Goal: Task Accomplishment & Management: Manage account settings

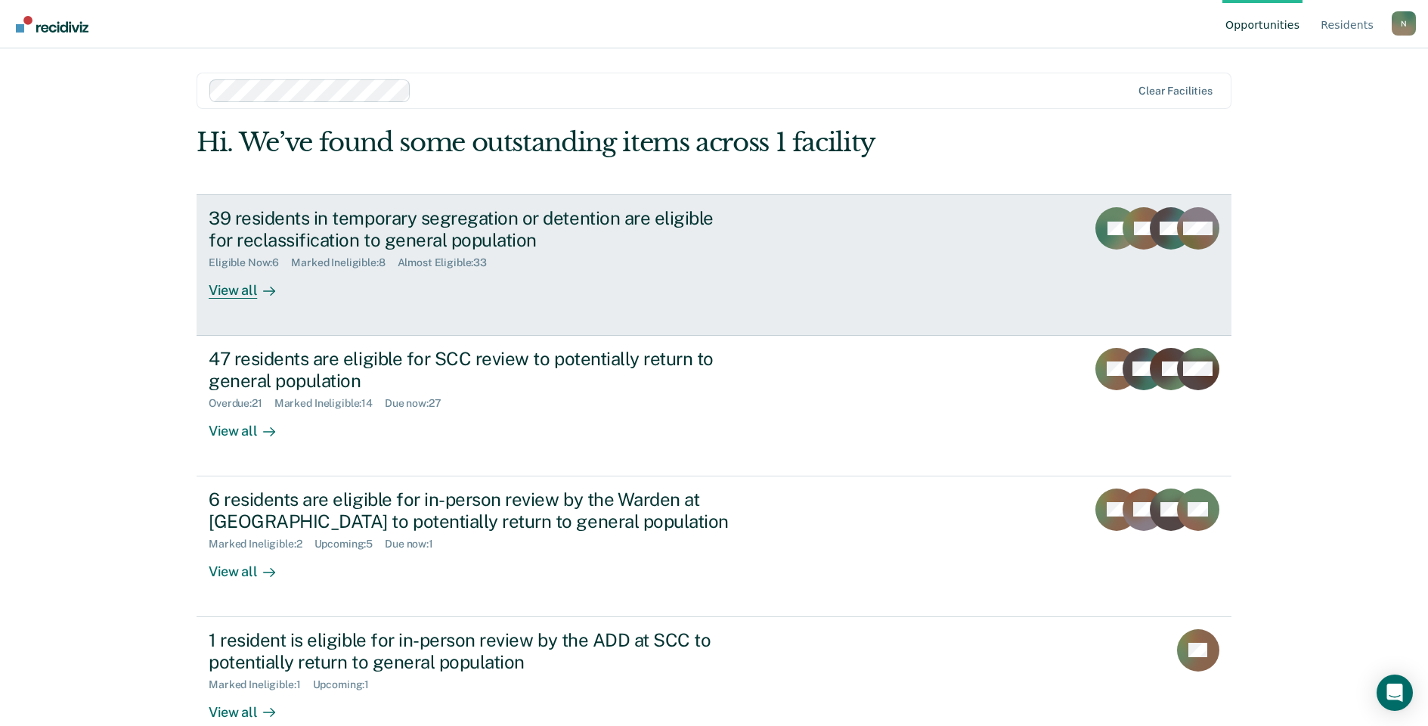
click at [259, 236] on div "39 residents in temporary segregation or detention are eligible for reclassific…" at bounding box center [474, 229] width 531 height 44
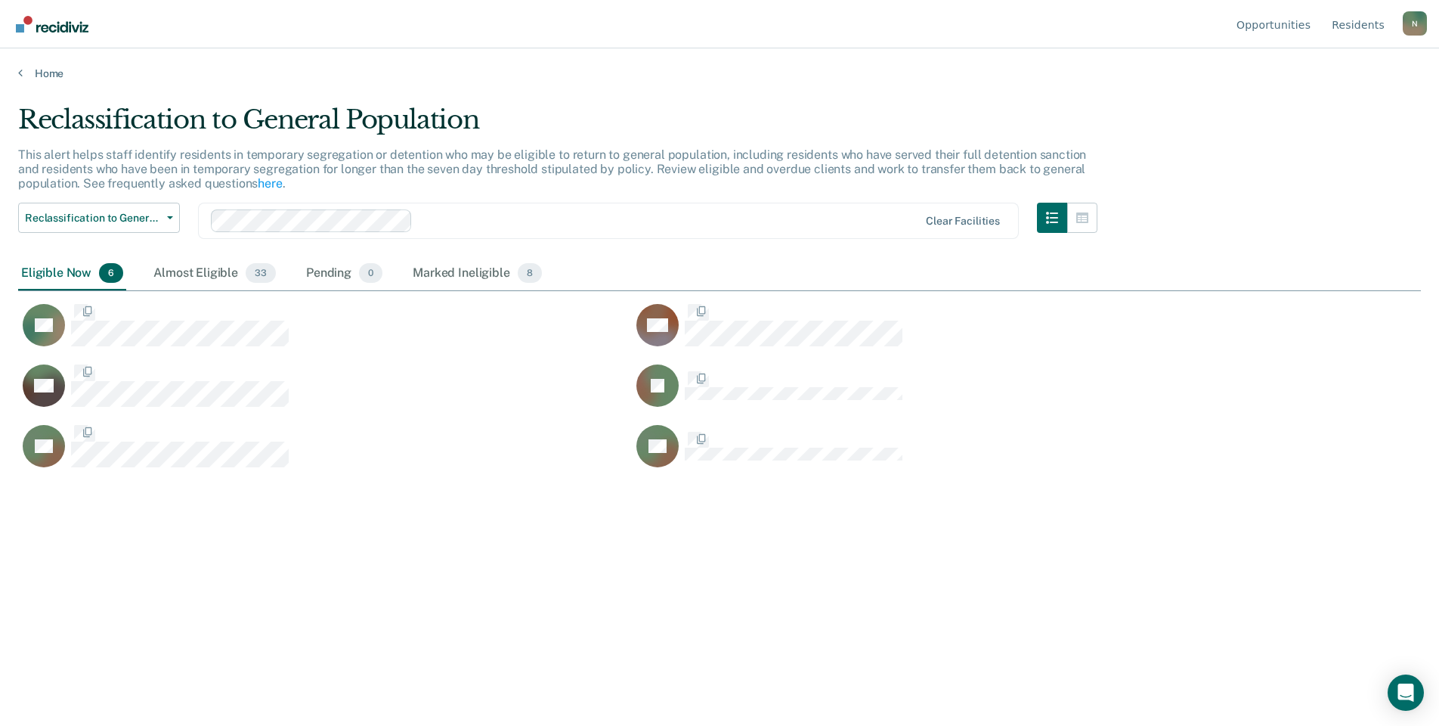
scroll to position [497, 1392]
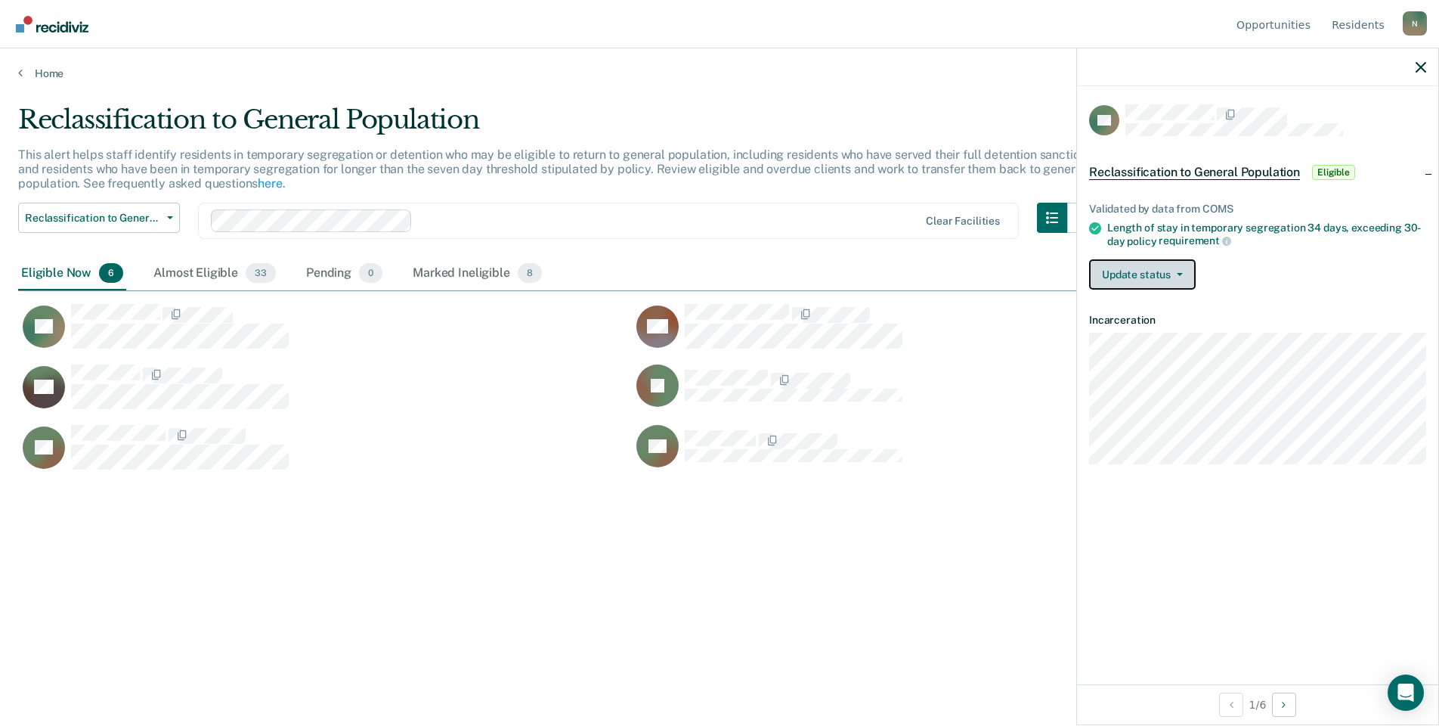
click at [1179, 275] on button "Update status" at bounding box center [1142, 274] width 107 height 30
click at [1166, 333] on button "Mark Ineligible" at bounding box center [1162, 335] width 146 height 24
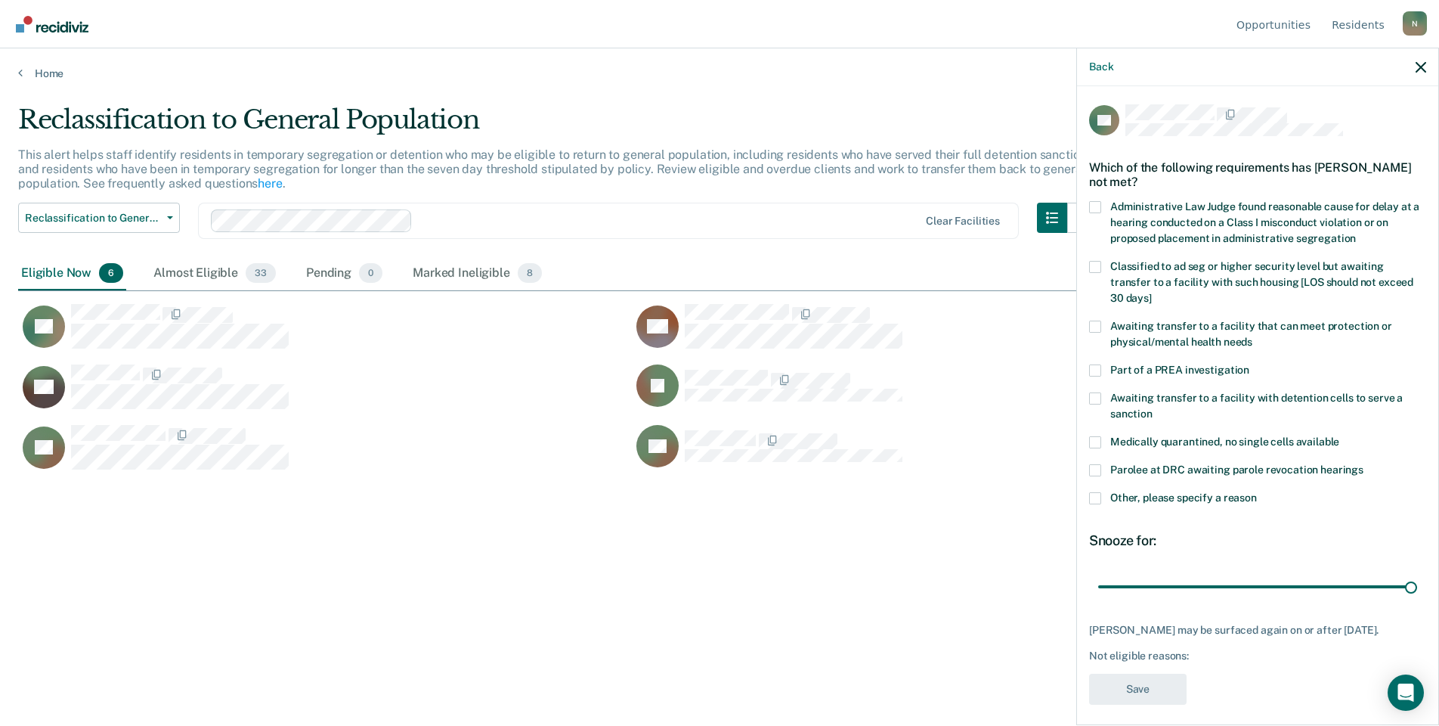
click at [1101, 492] on span at bounding box center [1095, 498] width 12 height 12
click at [1257, 492] on input "Other, please specify a reason" at bounding box center [1257, 492] width 0 height 0
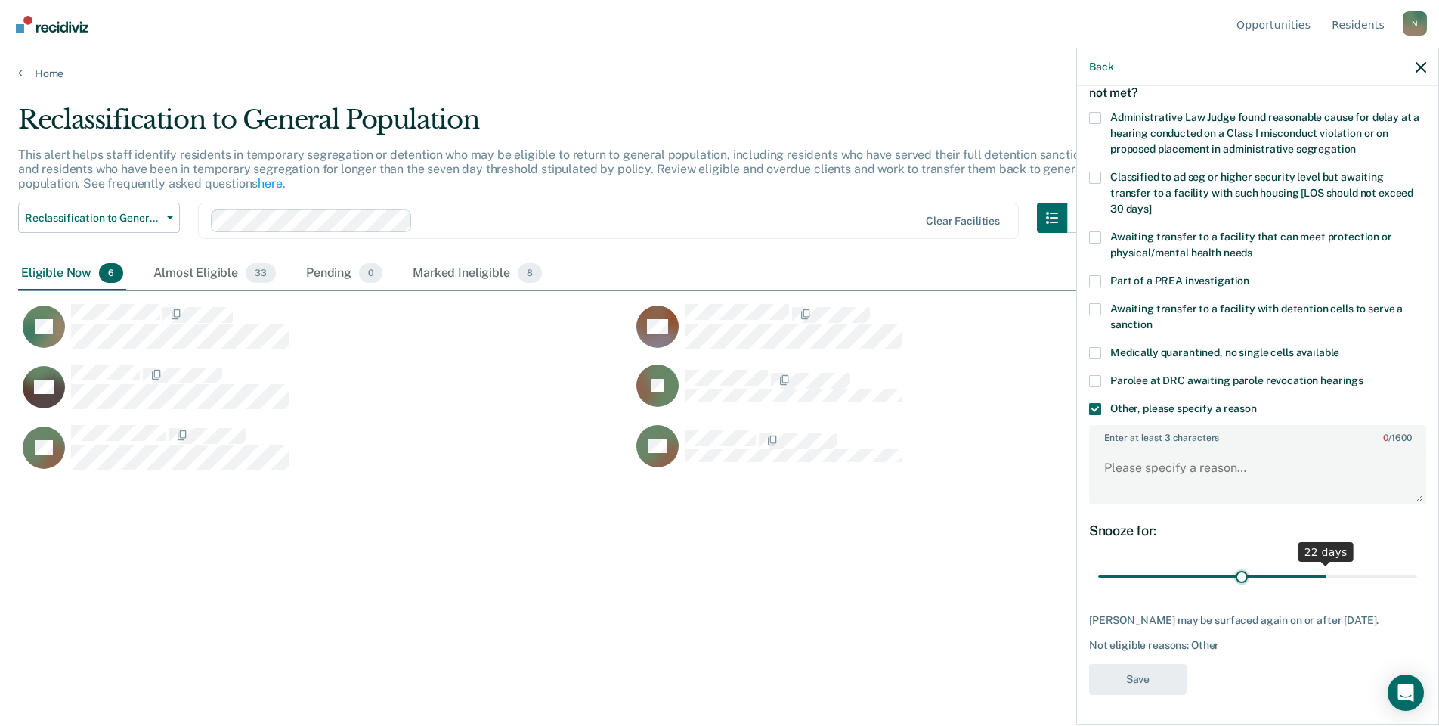
scroll to position [88, 0]
drag, startPoint x: 1399, startPoint y: 556, endPoint x: 1027, endPoint y: 568, distance: 372.1
click at [1098, 568] on input "range" at bounding box center [1257, 578] width 319 height 26
drag, startPoint x: 1129, startPoint y: 579, endPoint x: 1445, endPoint y: 579, distance: 315.2
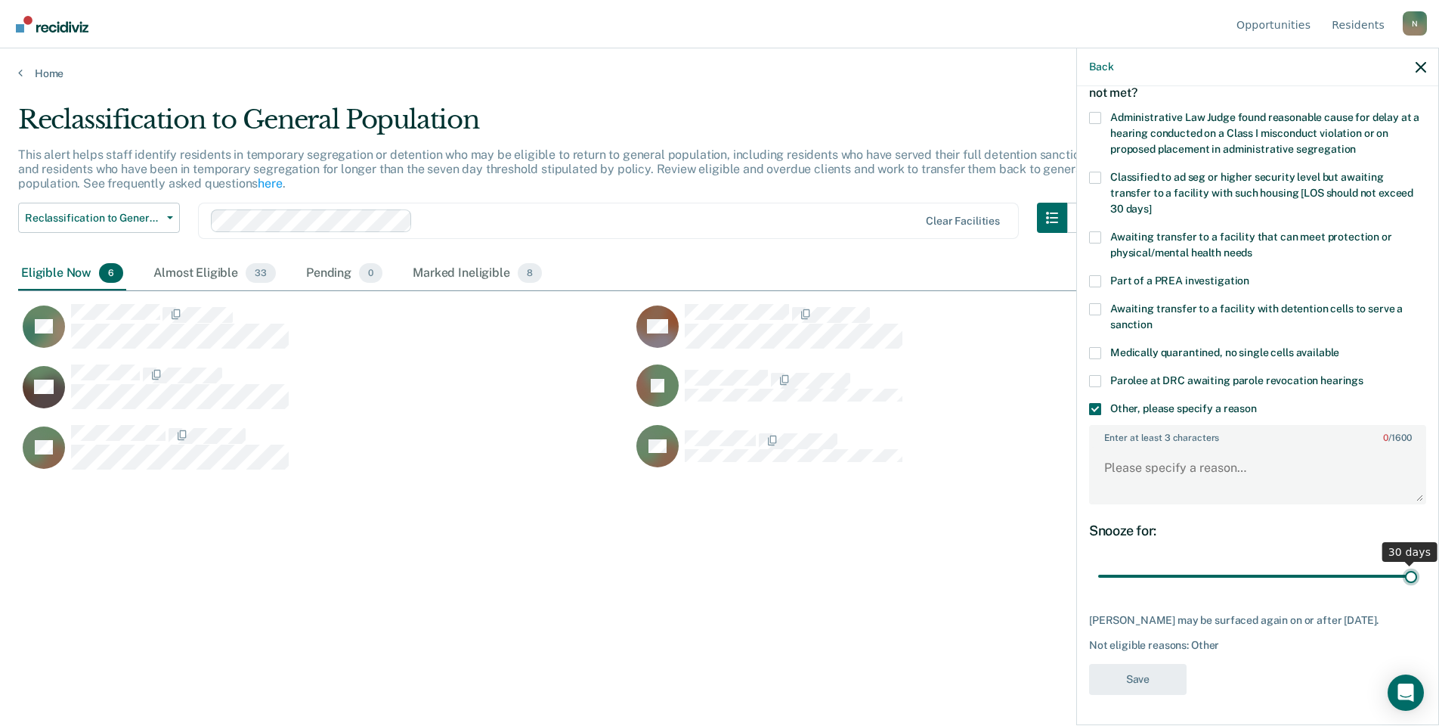
type input "30"
click at [1417, 579] on input "range" at bounding box center [1257, 576] width 319 height 26
click at [1109, 453] on textarea "Enter at least 3 characters 0 / 1600" at bounding box center [1258, 475] width 334 height 56
type textarea "Temp seg pending alt IV placement"
click at [1177, 671] on button "Save" at bounding box center [1138, 679] width 98 height 31
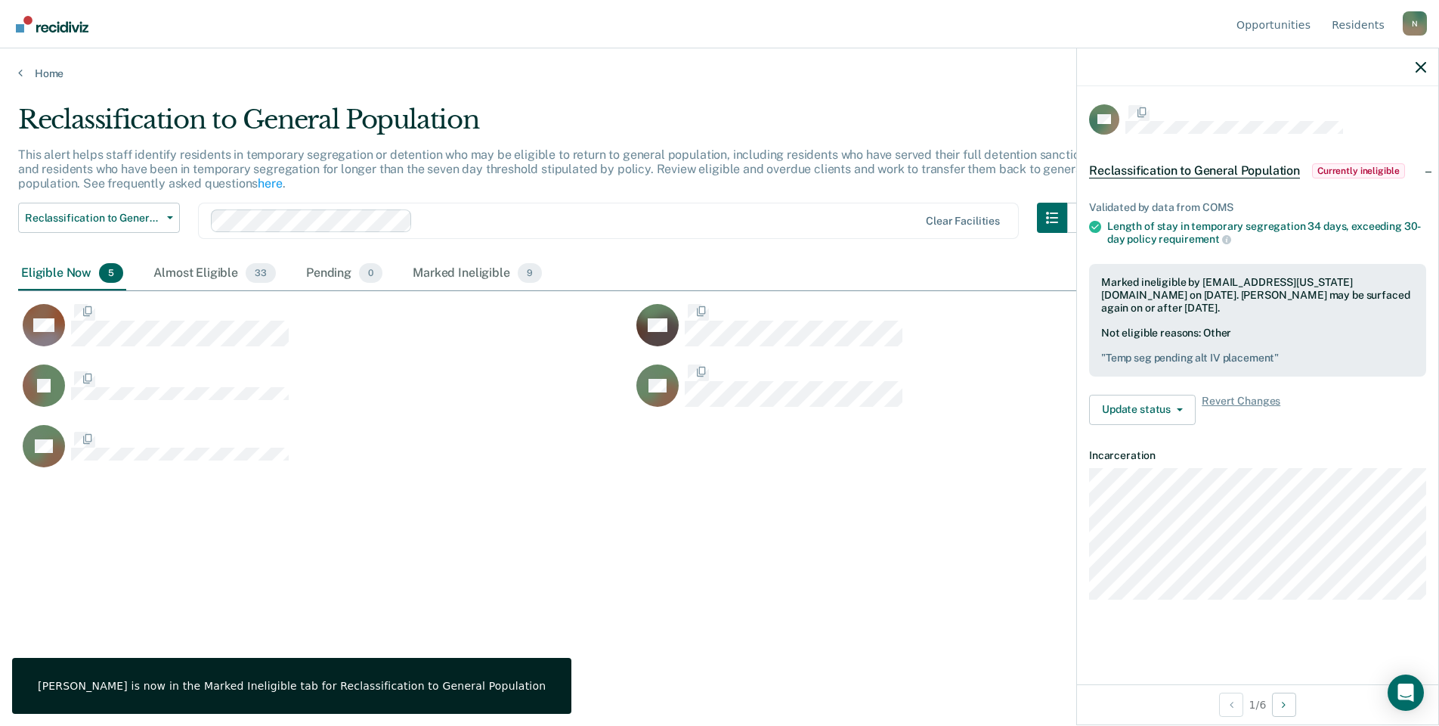
scroll to position [0, 0]
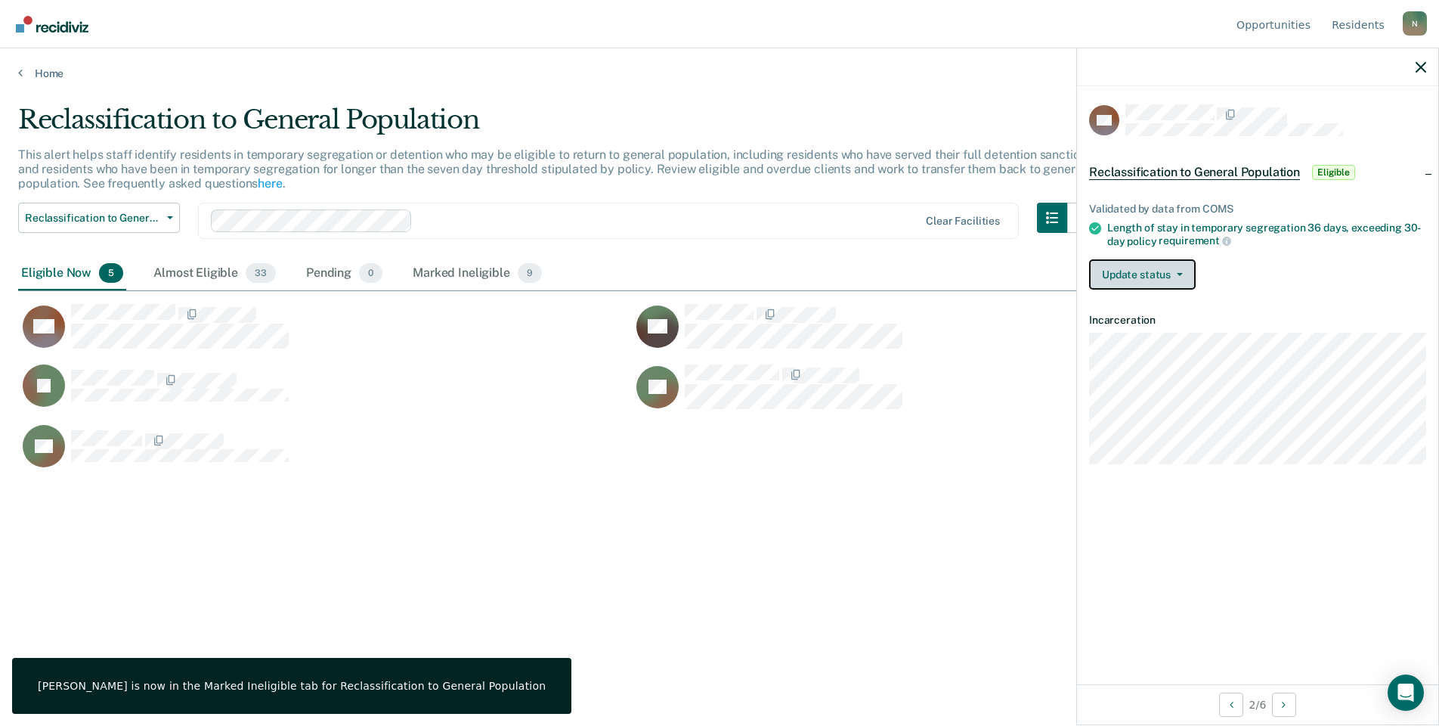
click at [1171, 268] on button "Update status" at bounding box center [1142, 274] width 107 height 30
click at [1144, 327] on button "Mark Ineligible" at bounding box center [1162, 335] width 146 height 24
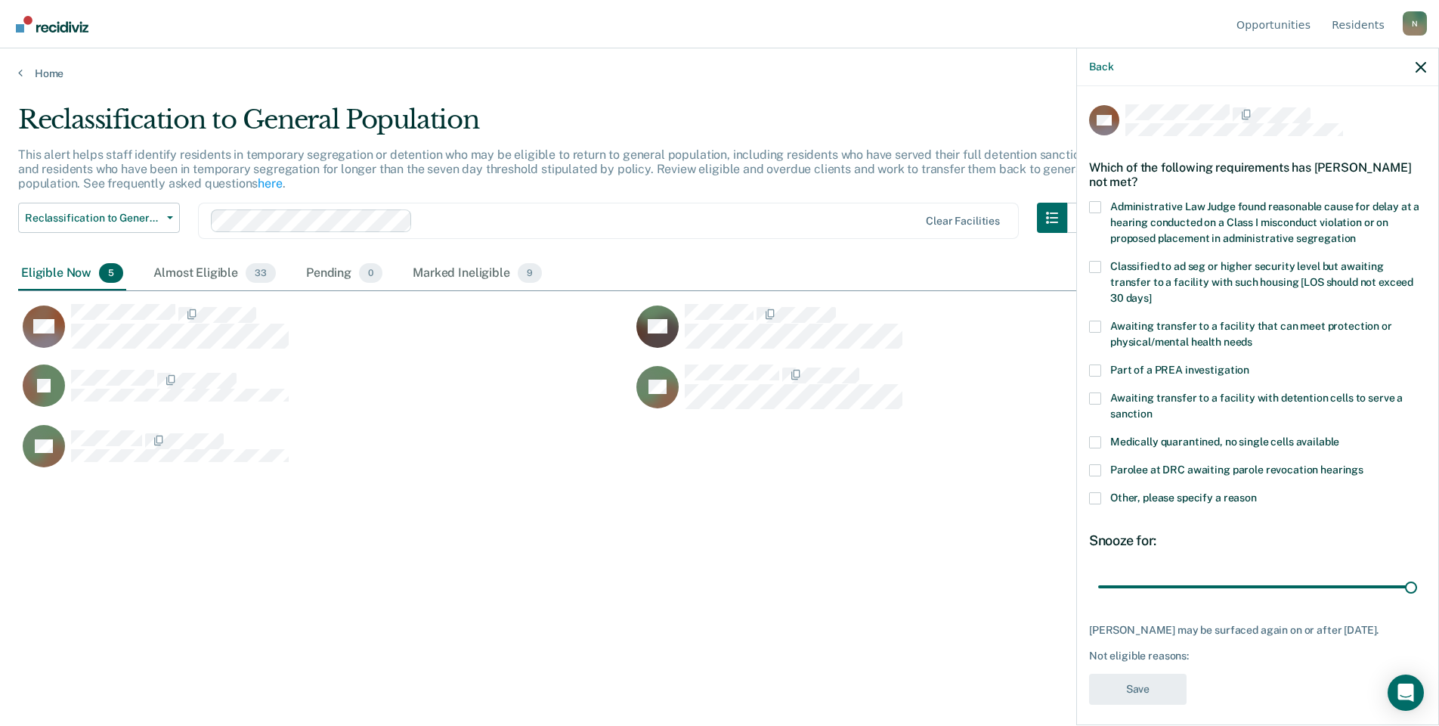
click at [1095, 499] on span at bounding box center [1095, 498] width 12 height 12
click at [1257, 492] on input "Other, please specify a reason" at bounding box center [1257, 492] width 0 height 0
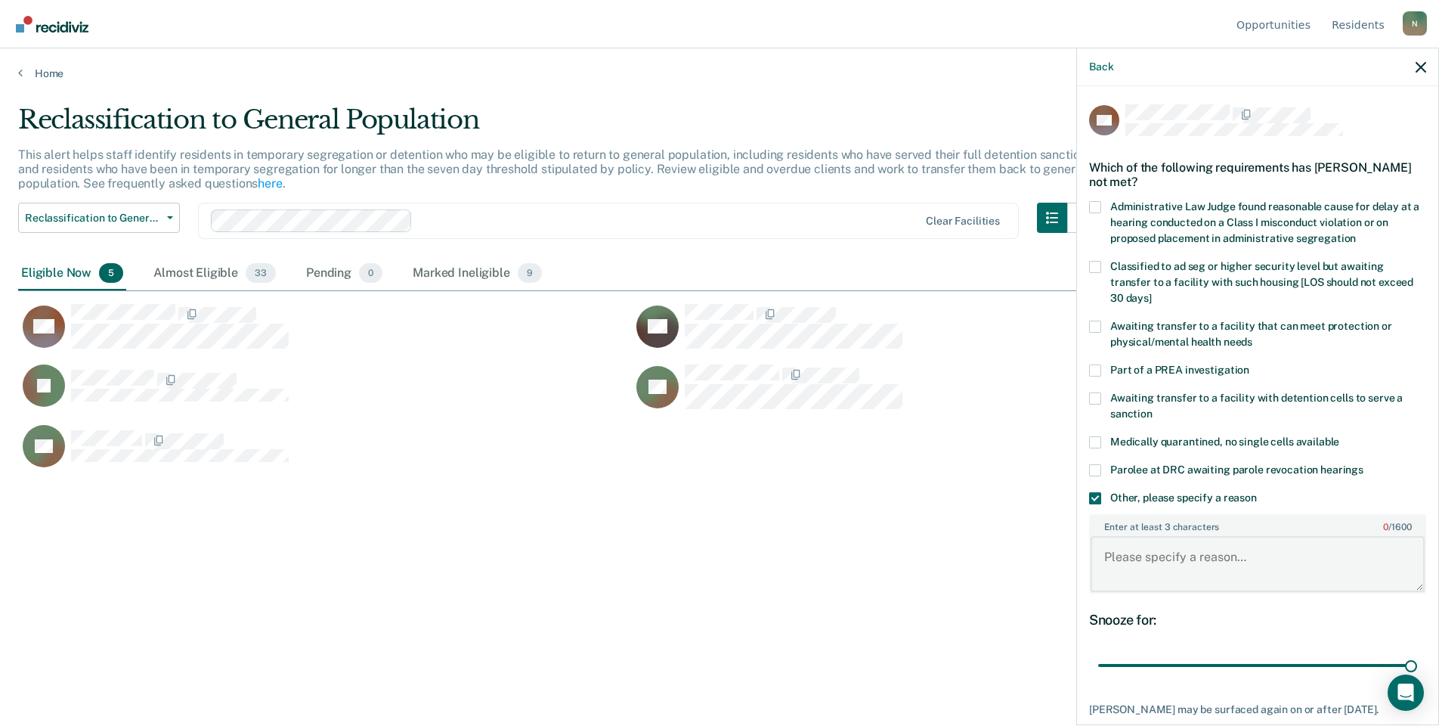
click at [1204, 567] on textarea "Enter at least 3 characters 0 / 1600" at bounding box center [1258, 564] width 334 height 56
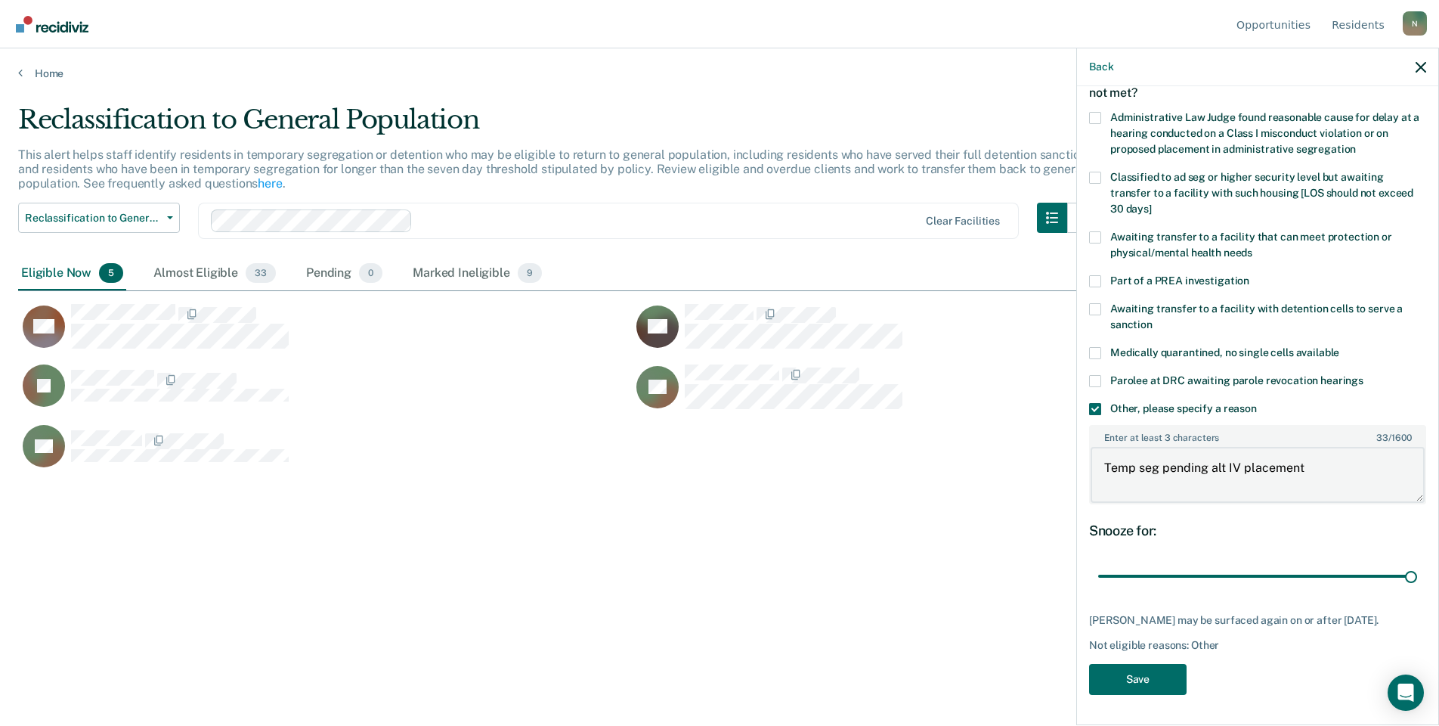
scroll to position [101, 0]
type textarea "Temp seg pending alt IV placement"
click at [1132, 680] on button "Save" at bounding box center [1138, 679] width 98 height 31
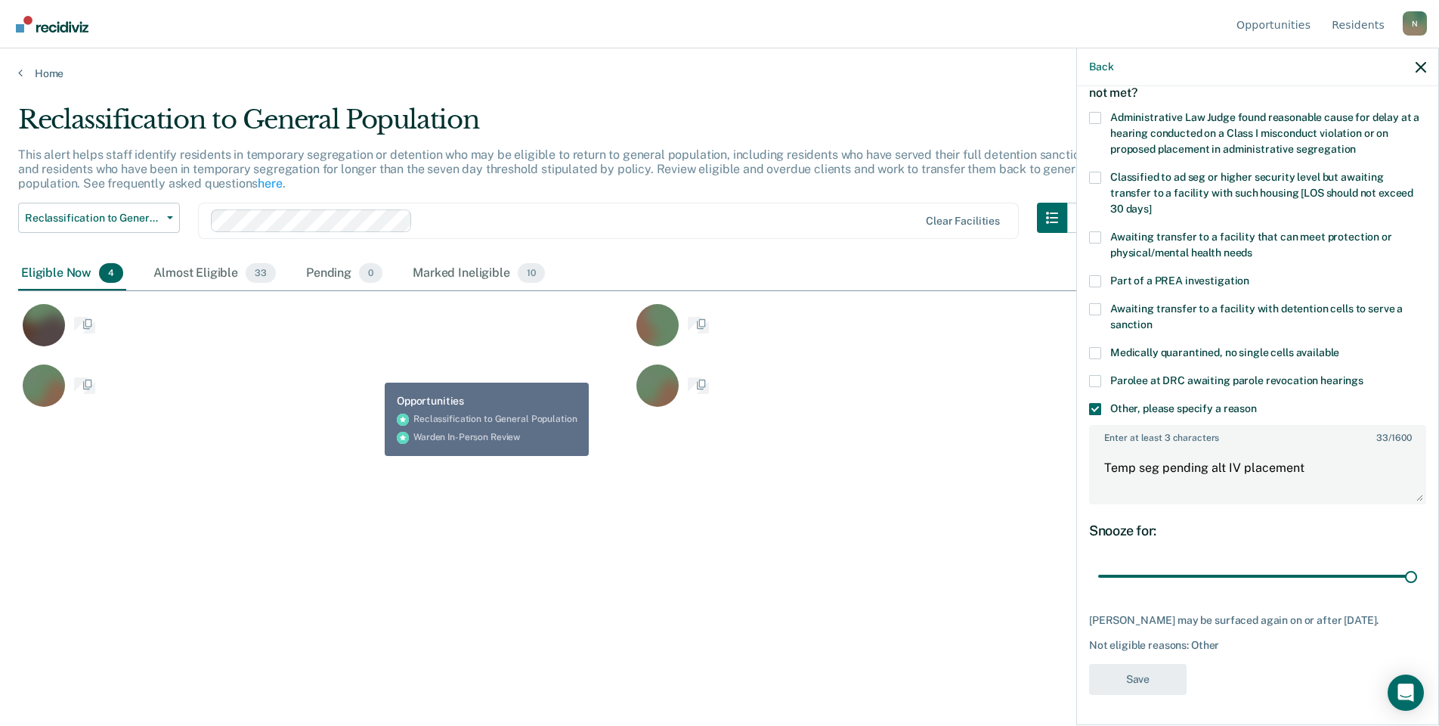
scroll to position [0, 0]
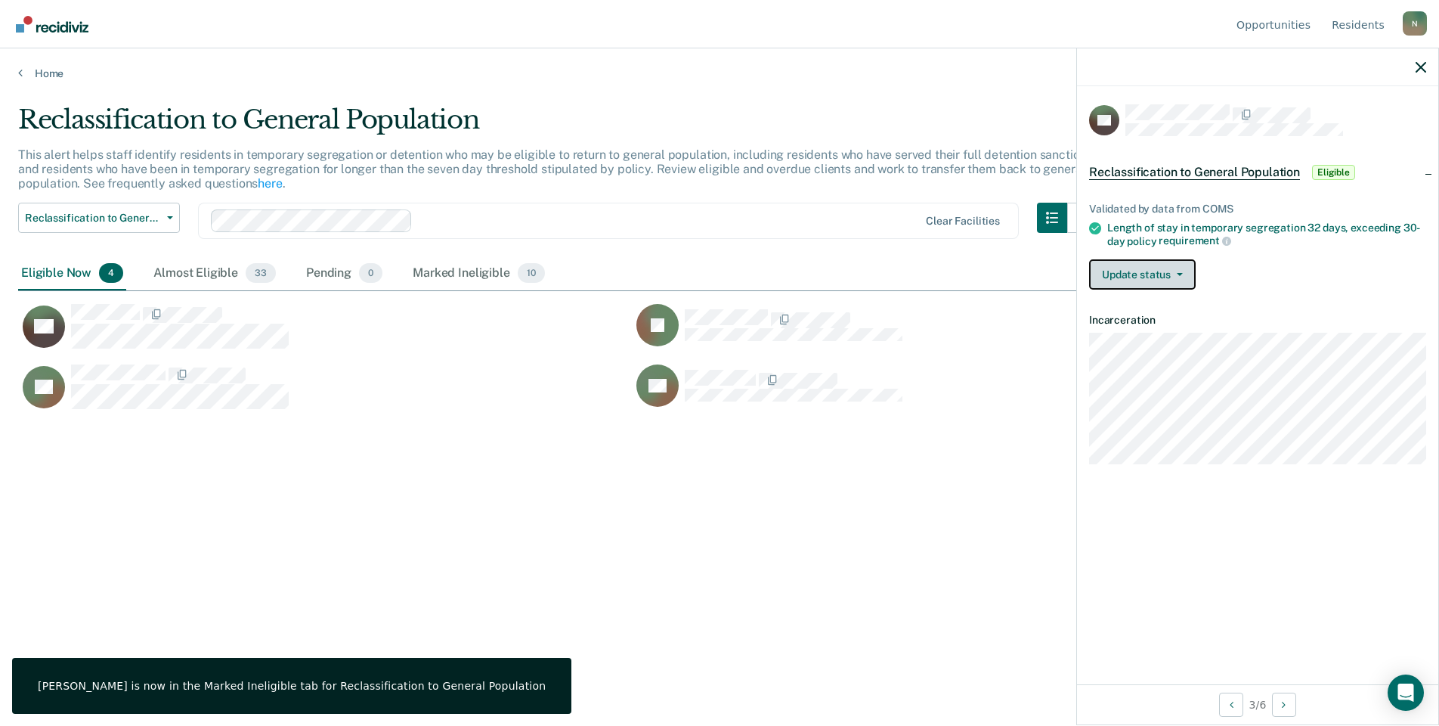
click at [1161, 265] on button "Update status" at bounding box center [1142, 274] width 107 height 30
click at [1175, 333] on button "Mark Ineligible" at bounding box center [1162, 335] width 146 height 24
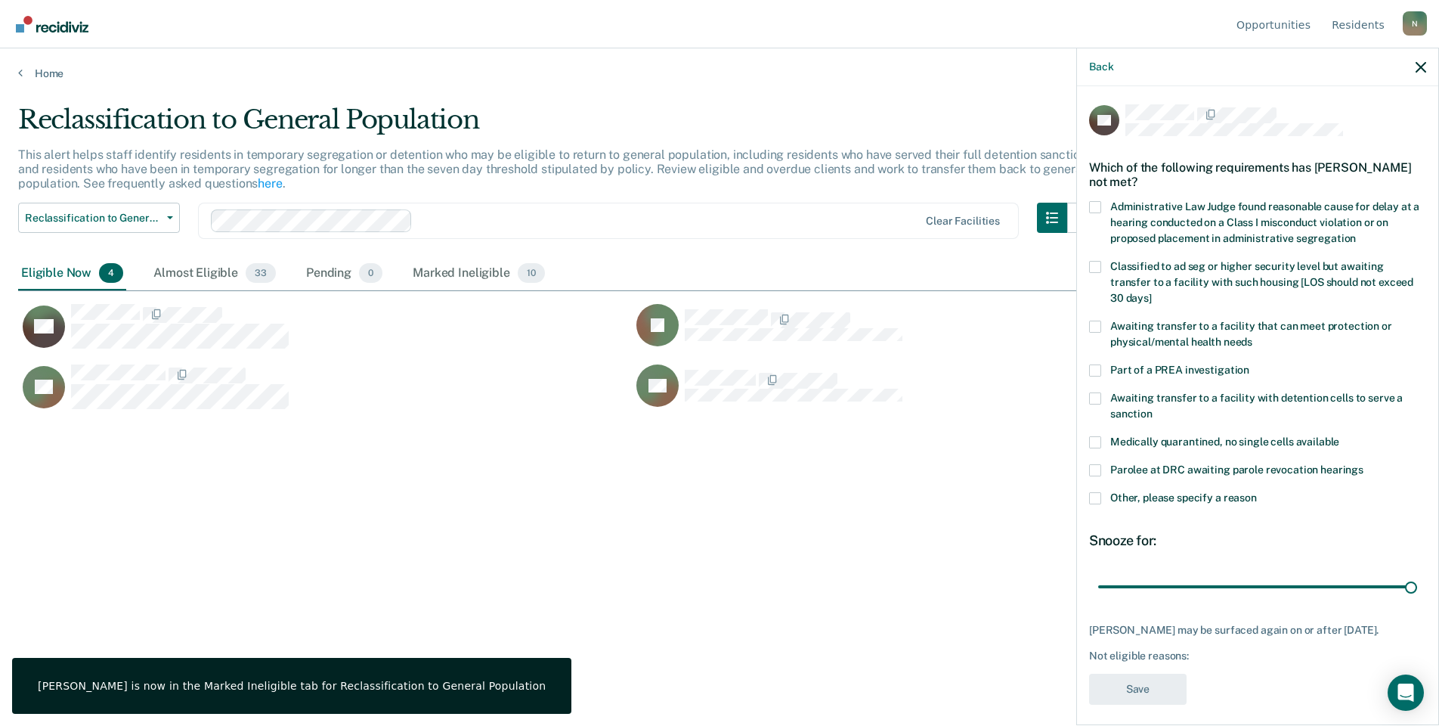
click at [1090, 492] on span at bounding box center [1095, 498] width 12 height 12
click at [1257, 492] on input "Other, please specify a reason" at bounding box center [1257, 492] width 0 height 0
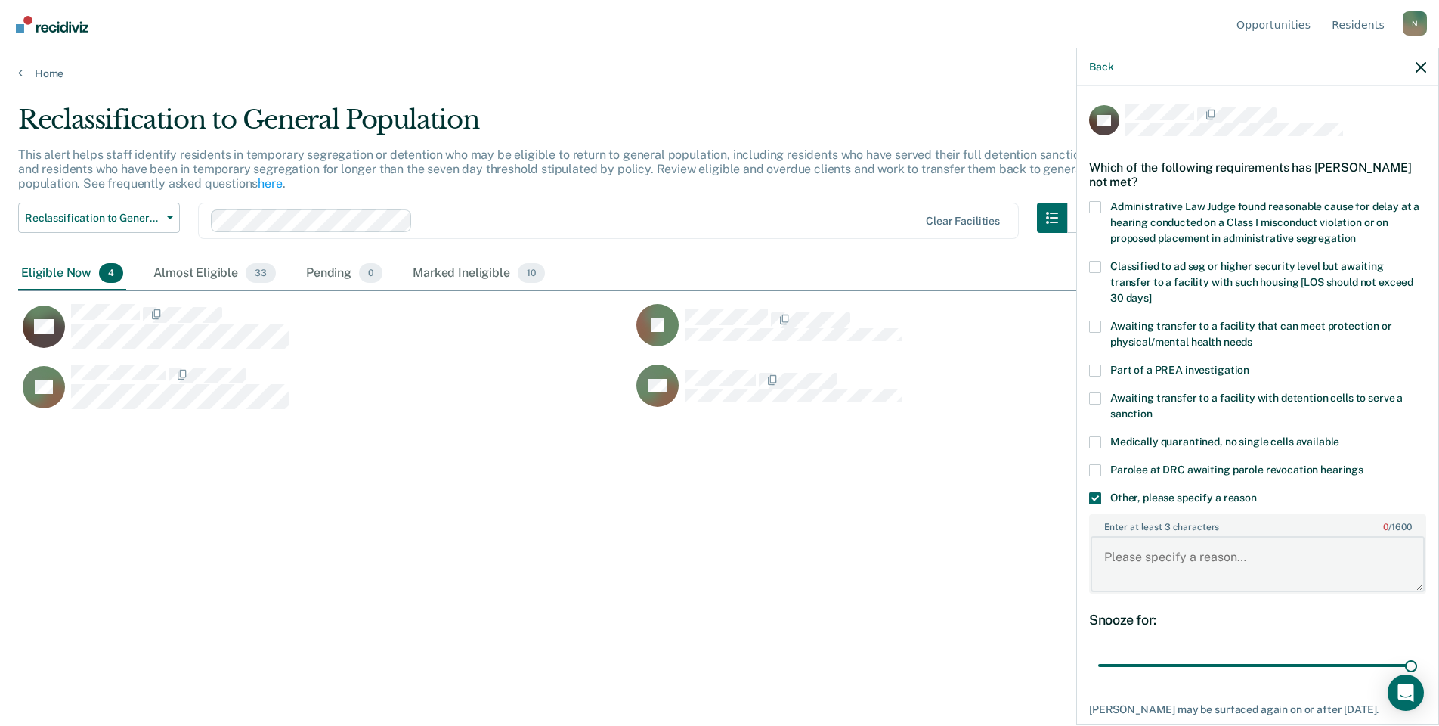
click at [1158, 547] on textarea "Enter at least 3 characters 0 / 1600" at bounding box center [1258, 564] width 334 height 56
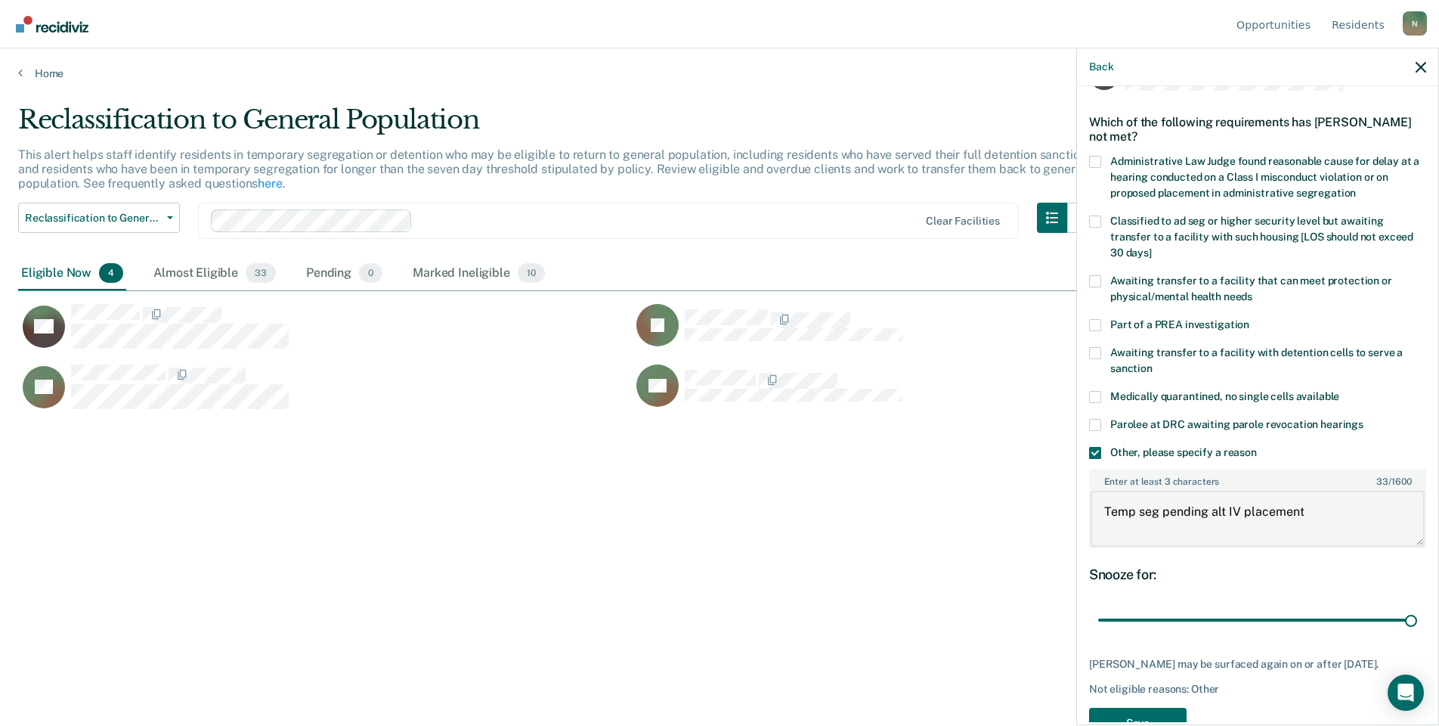
scroll to position [88, 0]
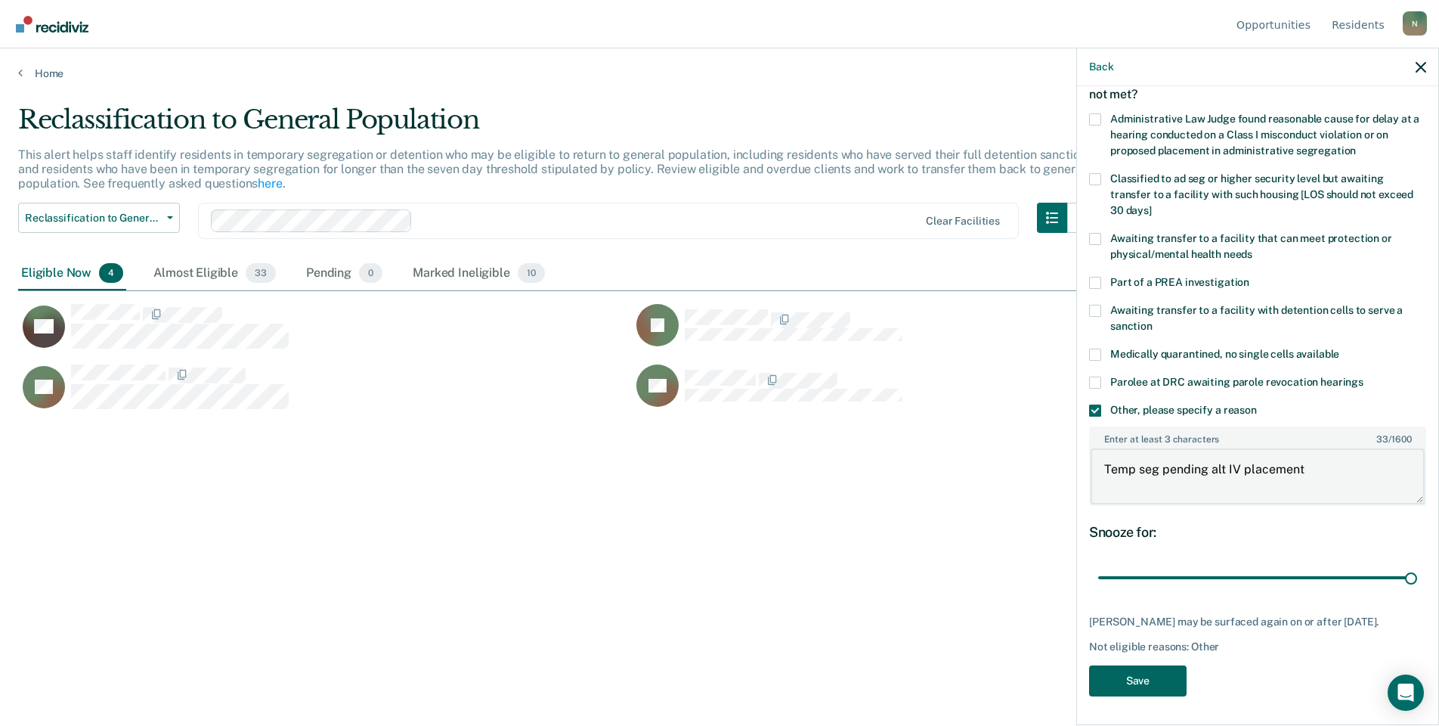
type textarea "Temp seg pending alt IV placement"
click at [1111, 681] on button "Save" at bounding box center [1138, 680] width 98 height 31
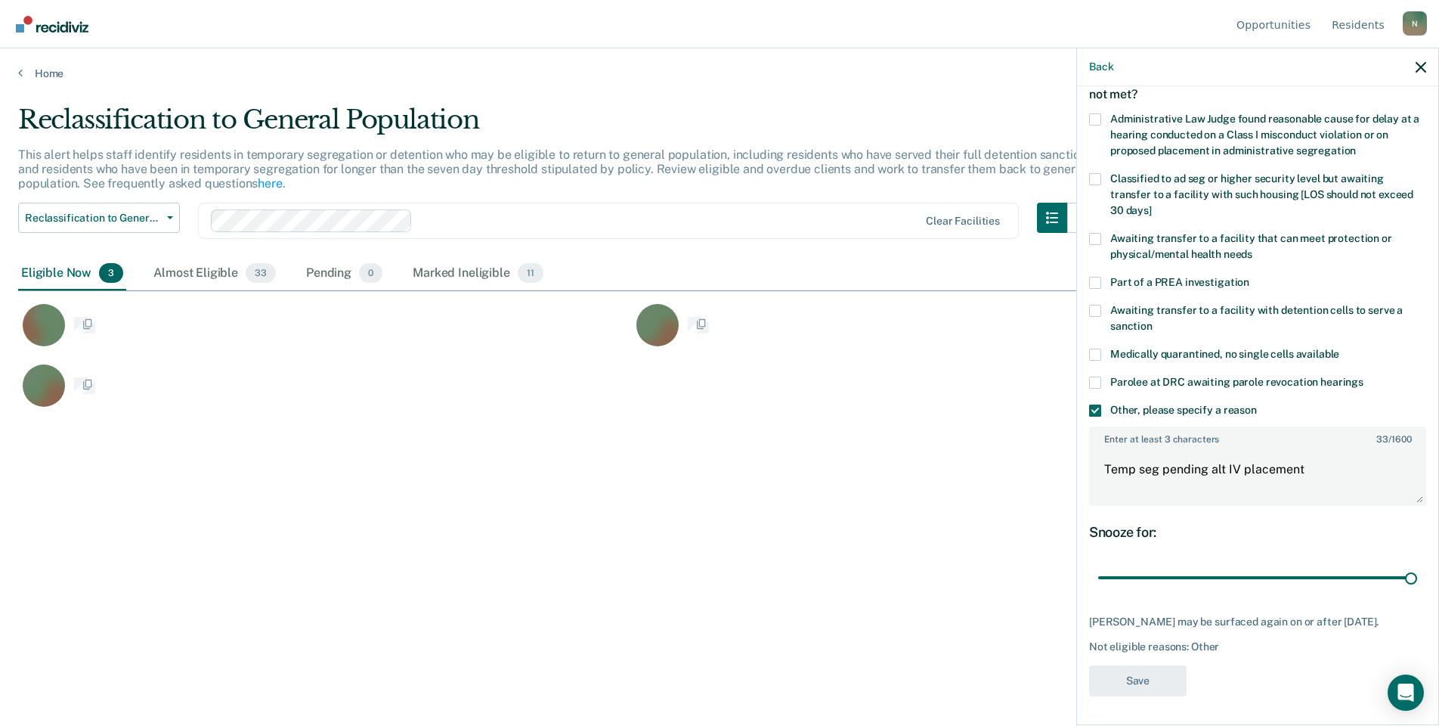
scroll to position [0, 0]
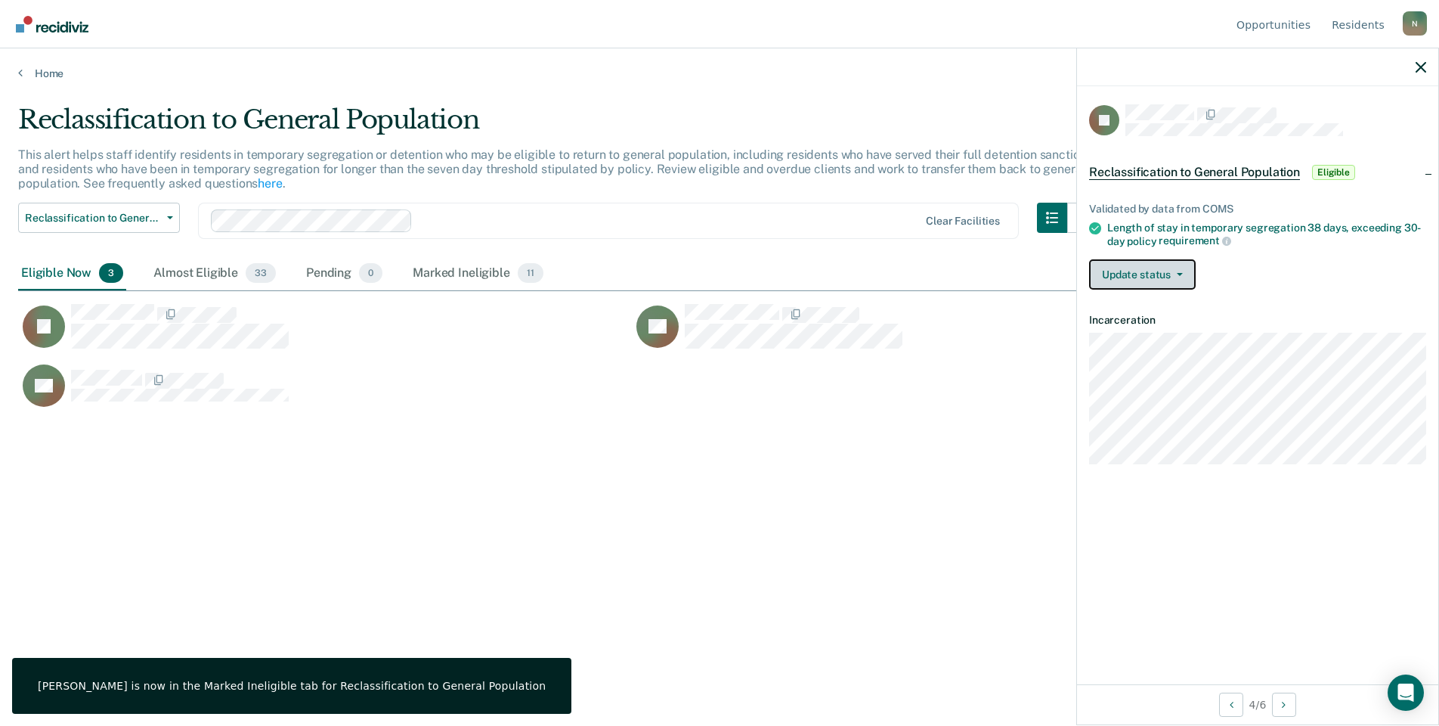
click at [1148, 259] on button "Update status" at bounding box center [1142, 274] width 107 height 30
click at [1163, 332] on button "Mark Ineligible" at bounding box center [1162, 335] width 146 height 24
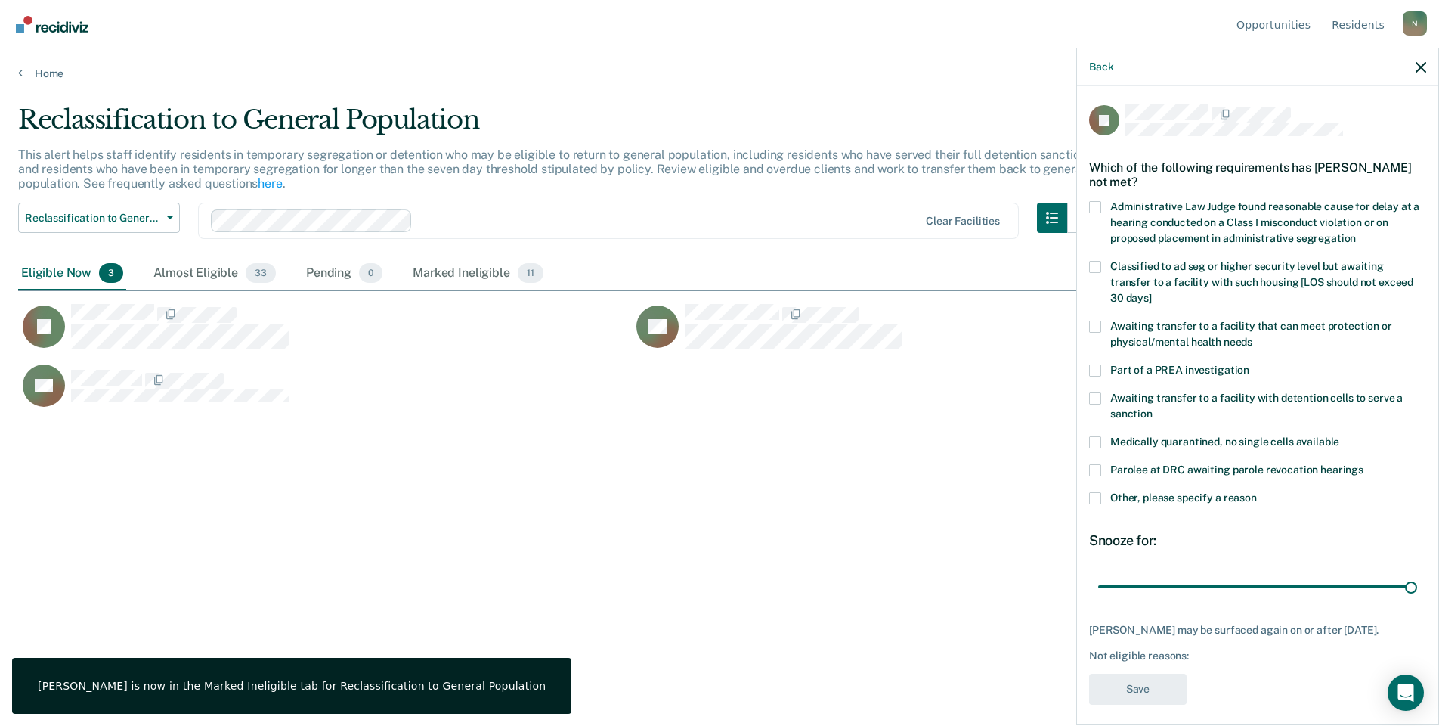
click at [1103, 492] on label "Other, please specify a reason" at bounding box center [1257, 500] width 337 height 16
click at [1257, 492] on input "Other, please specify a reason" at bounding box center [1257, 492] width 0 height 0
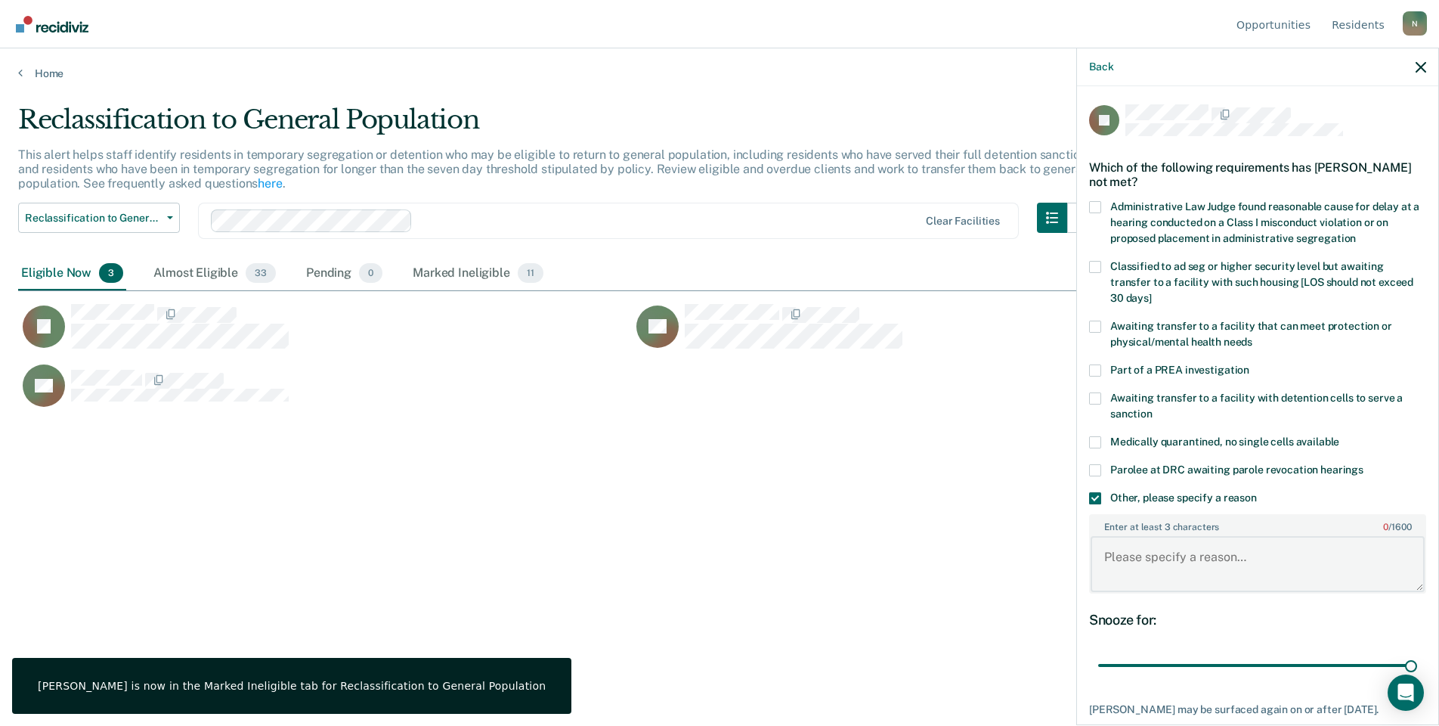
click at [1182, 541] on textarea "Enter at least 3 characters 0 / 1600" at bounding box center [1258, 564] width 334 height 56
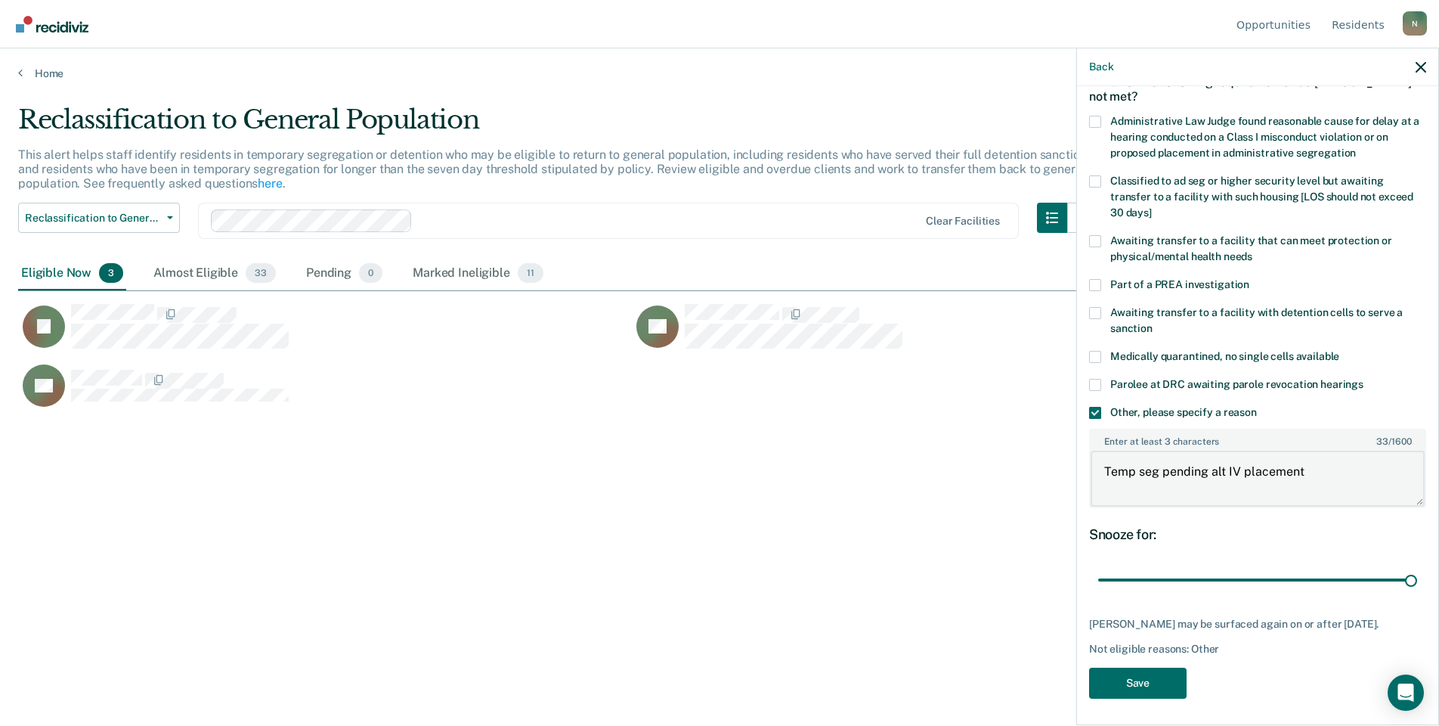
scroll to position [88, 0]
type textarea "Temp seg pending alt IV placement"
click at [1158, 658] on div "LJ Which of the following requirements has [PERSON_NAME] not met? Administrativ…" at bounding box center [1257, 361] width 337 height 689
click at [1157, 677] on button "Save" at bounding box center [1138, 680] width 98 height 31
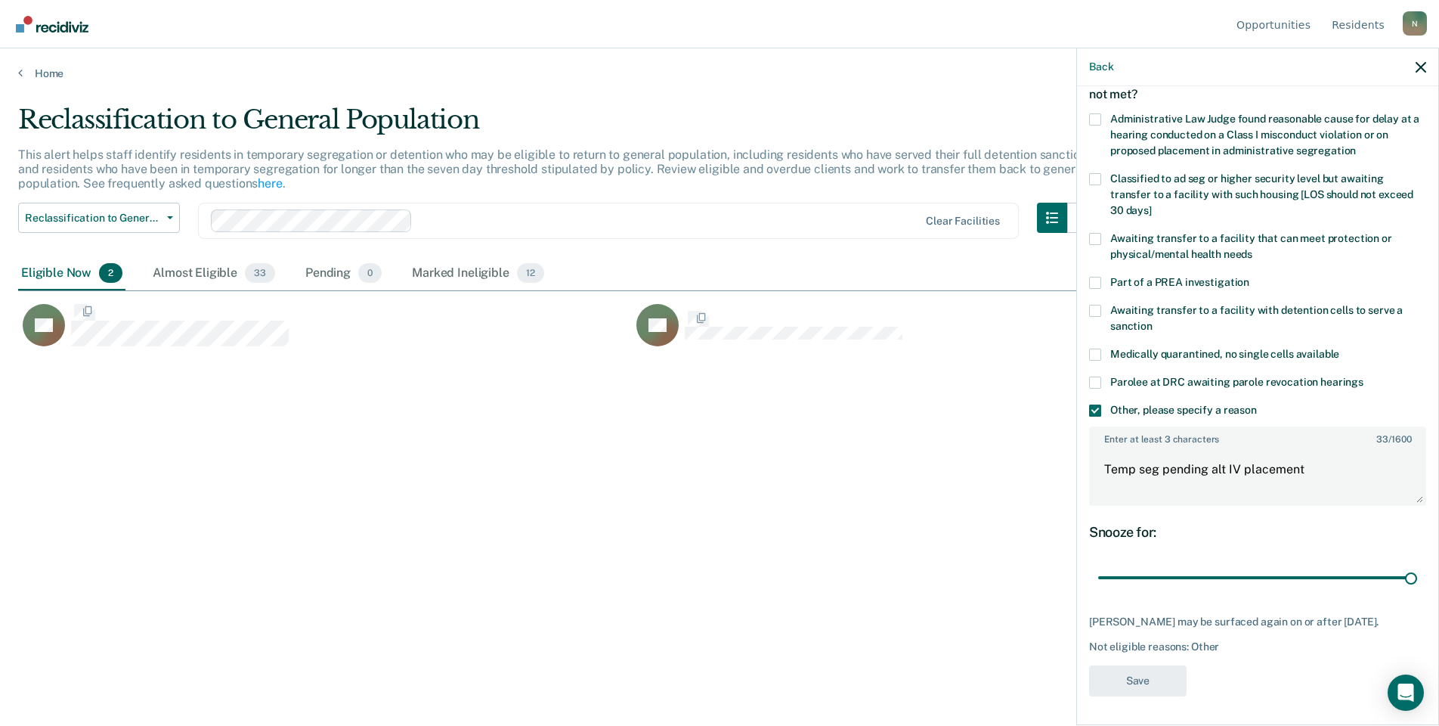
scroll to position [0, 0]
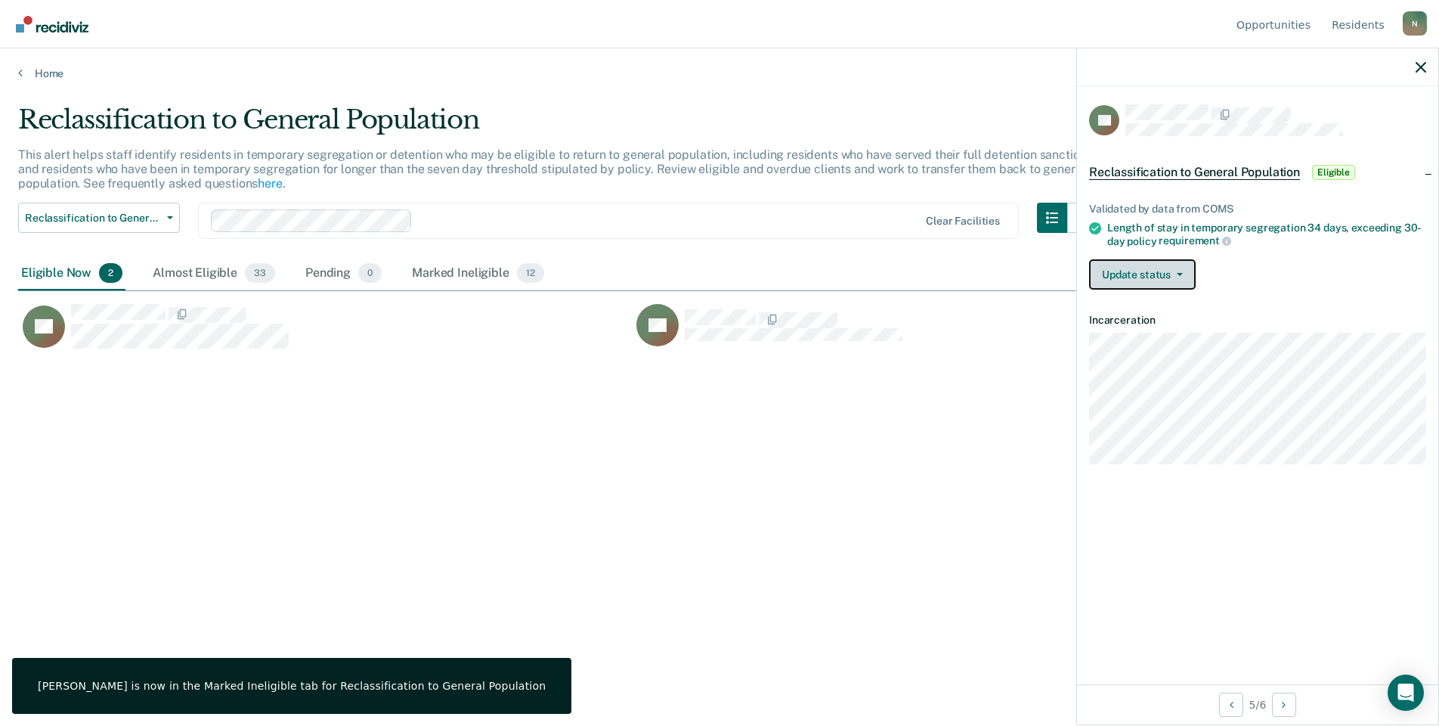
click at [1167, 276] on button "Update status" at bounding box center [1142, 274] width 107 height 30
click at [1172, 339] on button "Mark Ineligible" at bounding box center [1162, 335] width 146 height 24
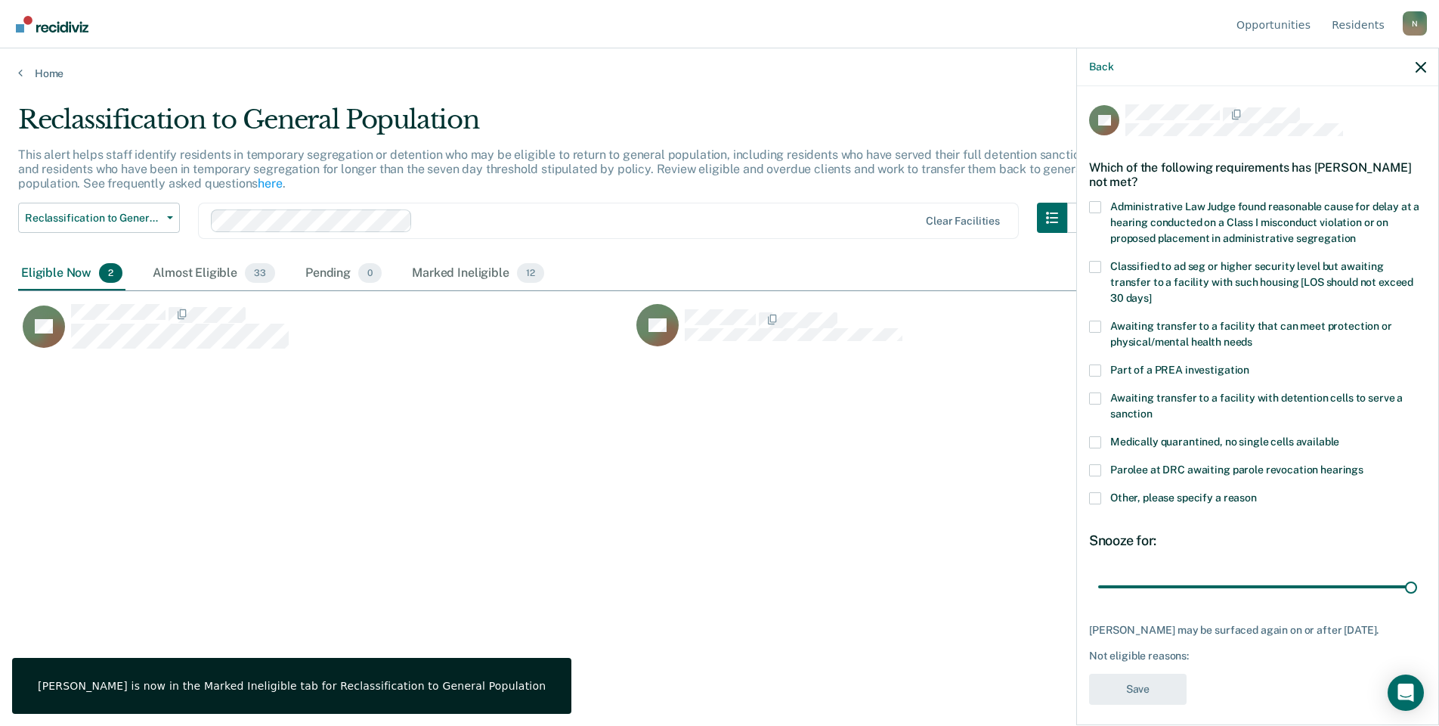
click at [1100, 492] on span at bounding box center [1095, 498] width 12 height 12
click at [1257, 492] on input "Other, please specify a reason" at bounding box center [1257, 492] width 0 height 0
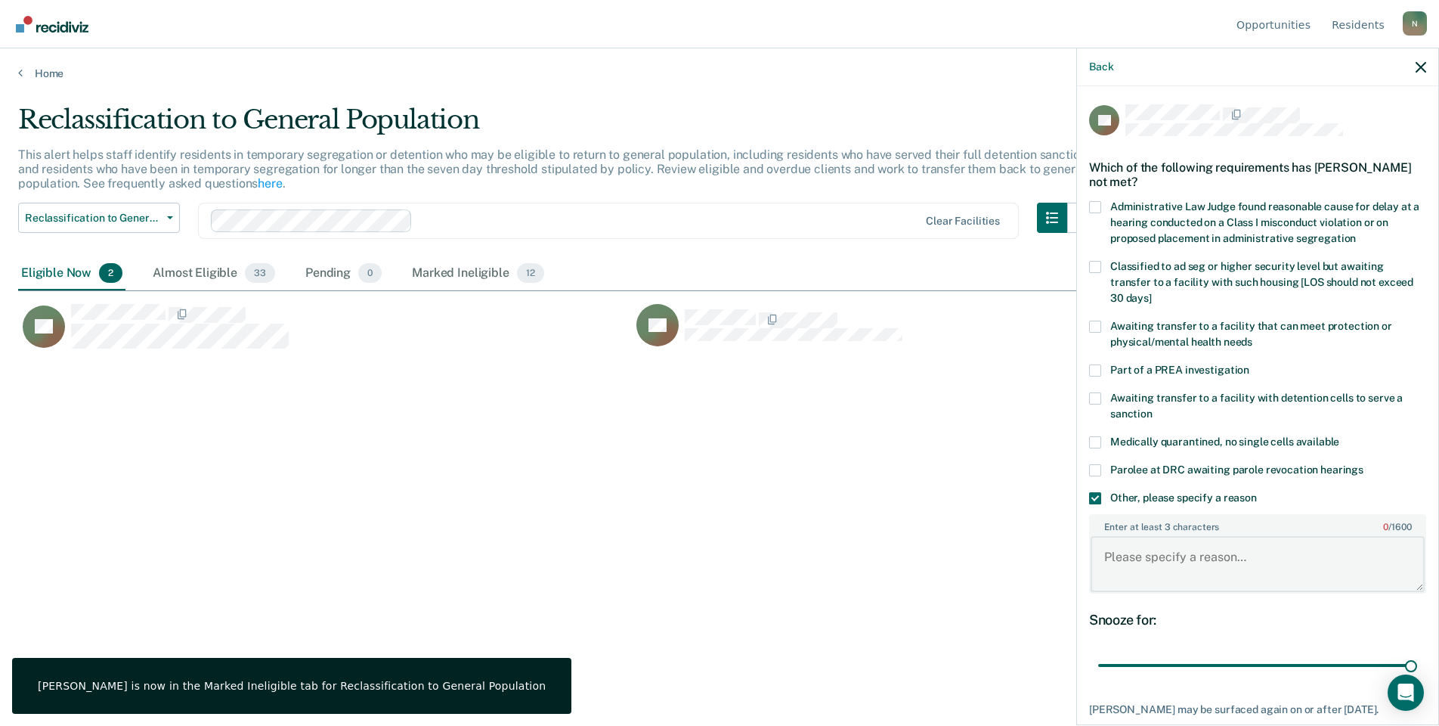
click at [1157, 558] on textarea "Enter at least 3 characters 0 / 1600" at bounding box center [1258, 564] width 334 height 56
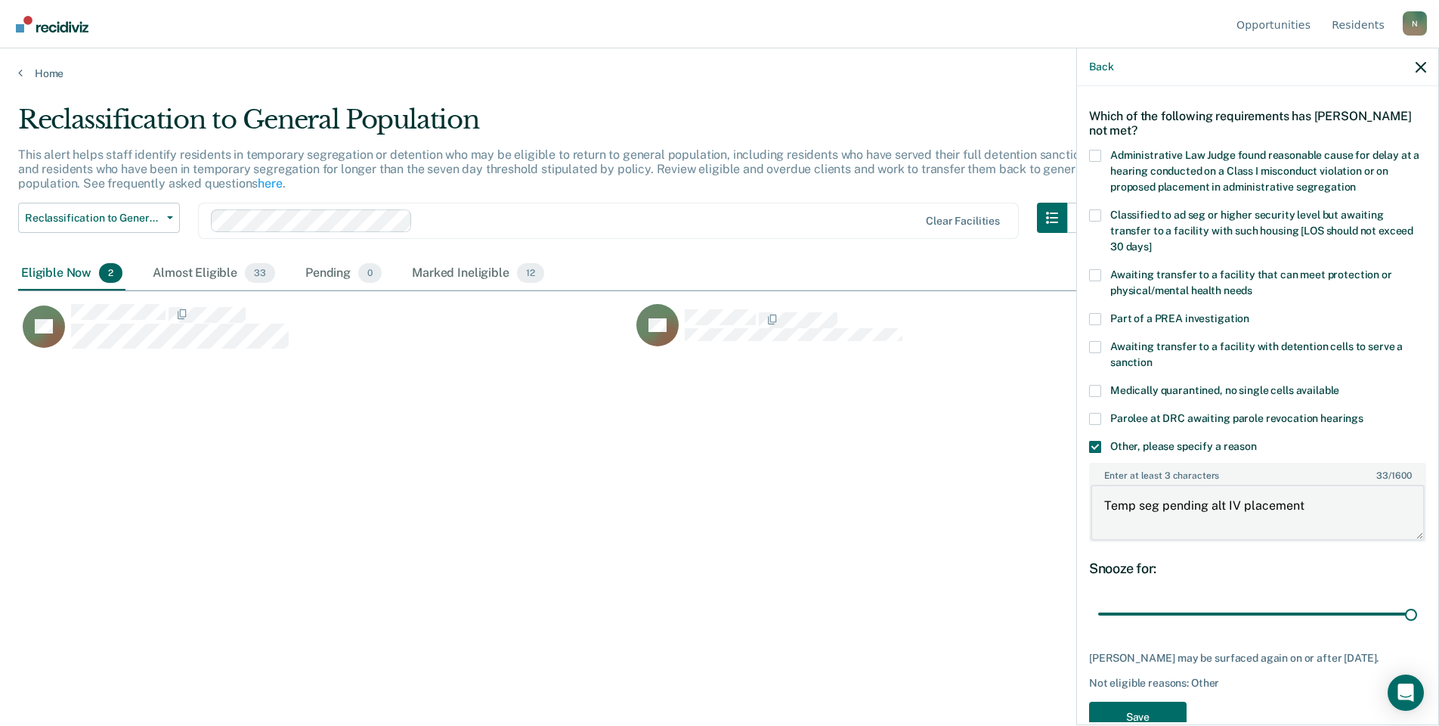
scroll to position [101, 0]
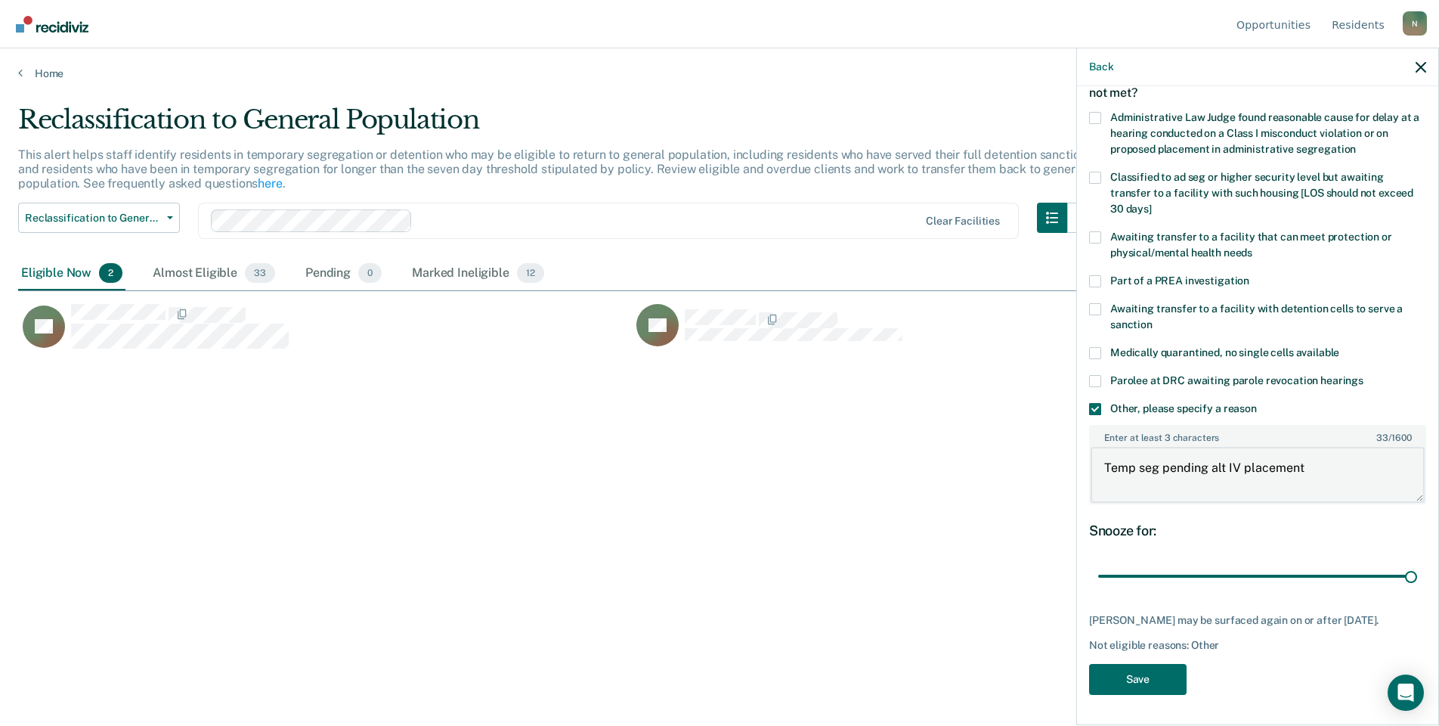
type textarea "Temp seg pending alt IV placement"
click at [1142, 661] on div "TB Which of the following requirements has [PERSON_NAME] not met? Administrativ…" at bounding box center [1257, 359] width 337 height 689
click at [1142, 670] on button "Save" at bounding box center [1138, 679] width 98 height 31
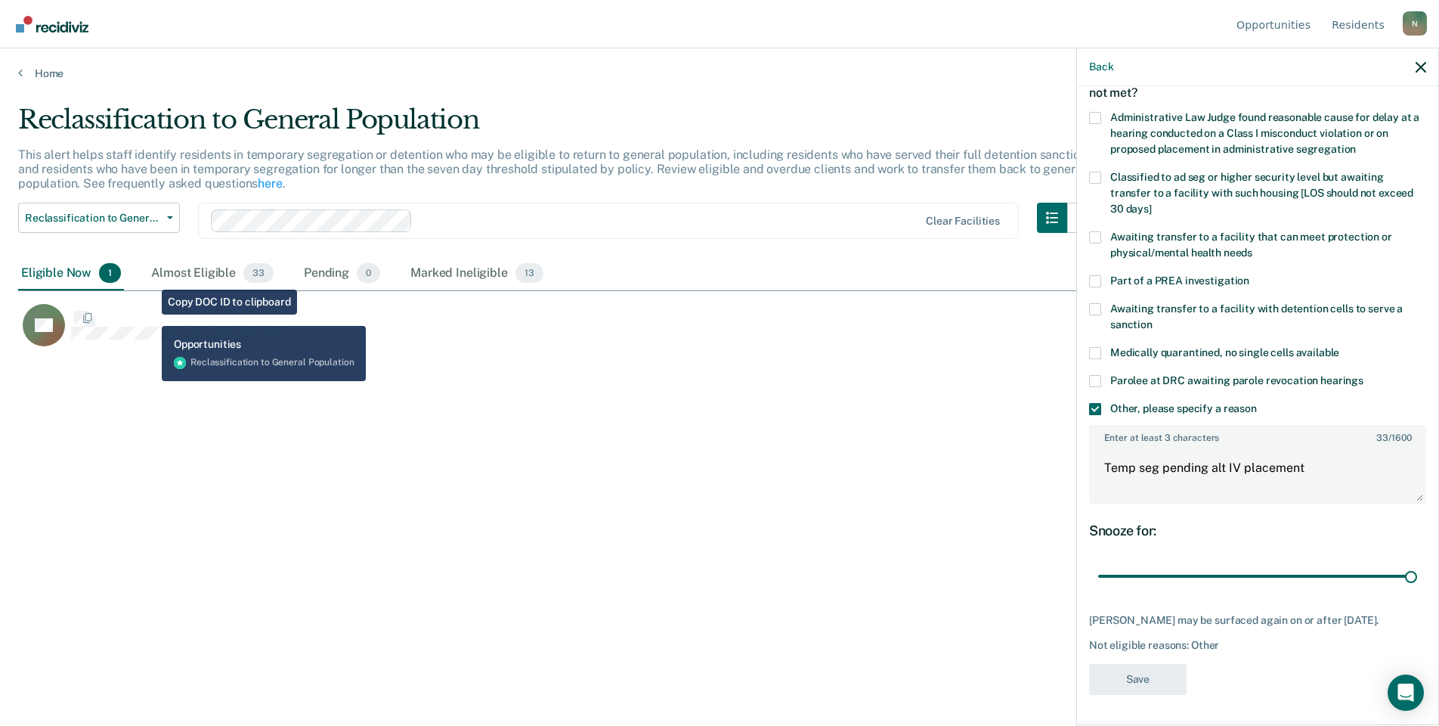
scroll to position [0, 0]
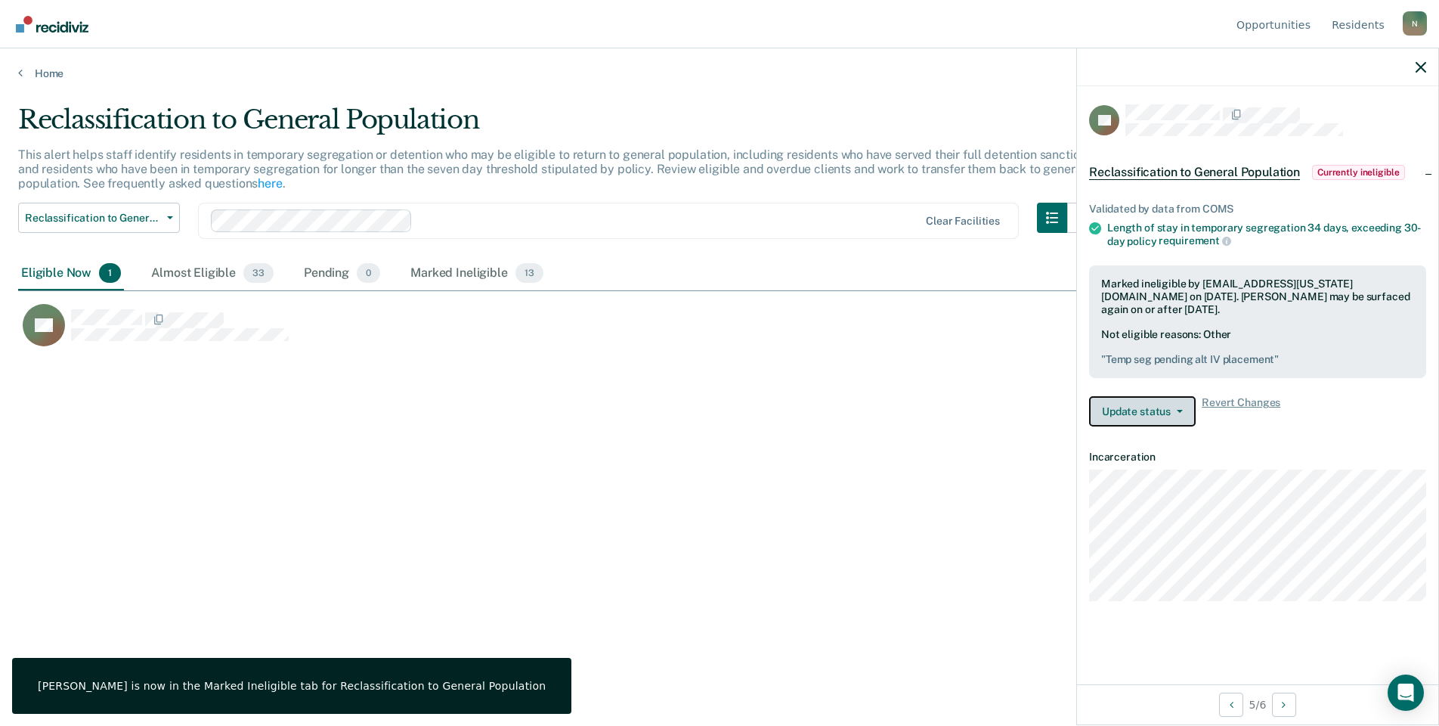
click at [1183, 410] on button "Update status" at bounding box center [1142, 411] width 107 height 30
click at [1126, 464] on button "Update Ineligibility" at bounding box center [1162, 472] width 146 height 24
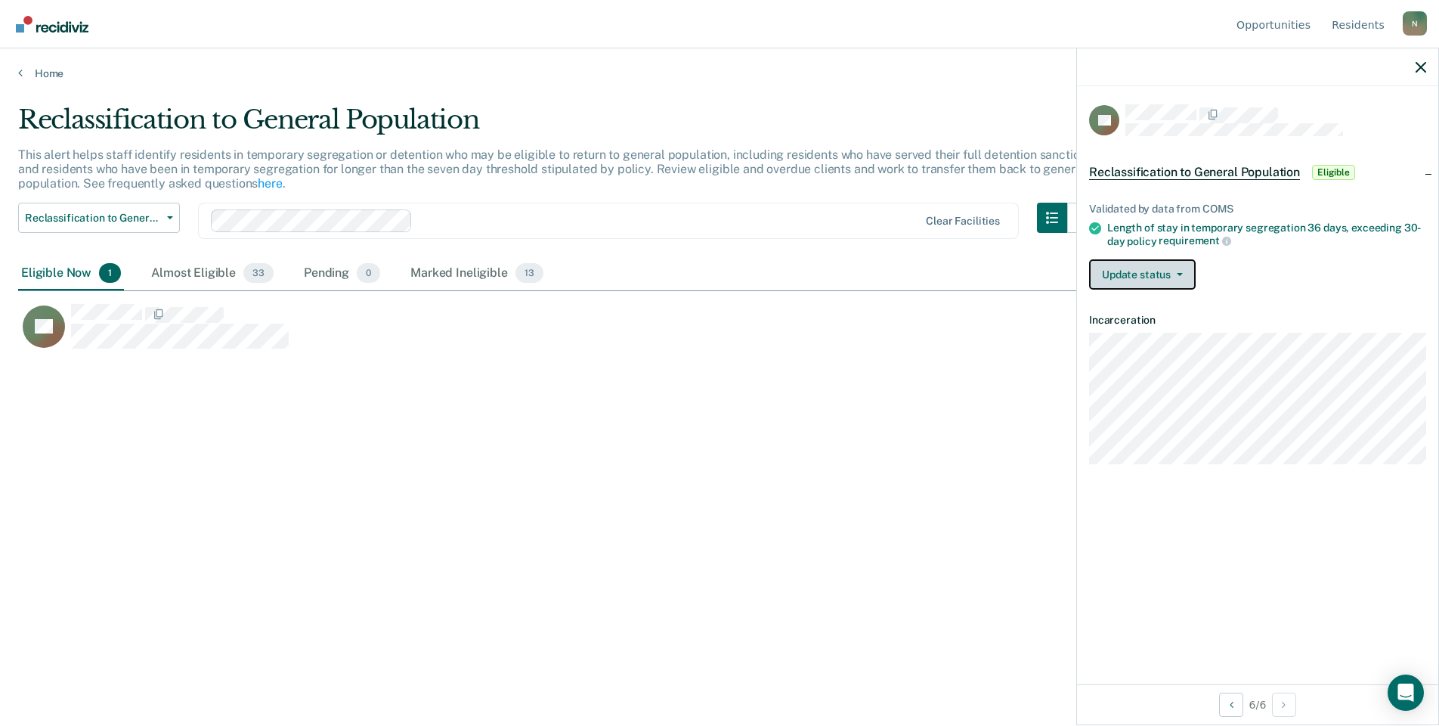
click at [1166, 265] on button "Update status" at bounding box center [1142, 274] width 107 height 30
click at [1178, 333] on button "Mark Ineligible" at bounding box center [1162, 335] width 146 height 24
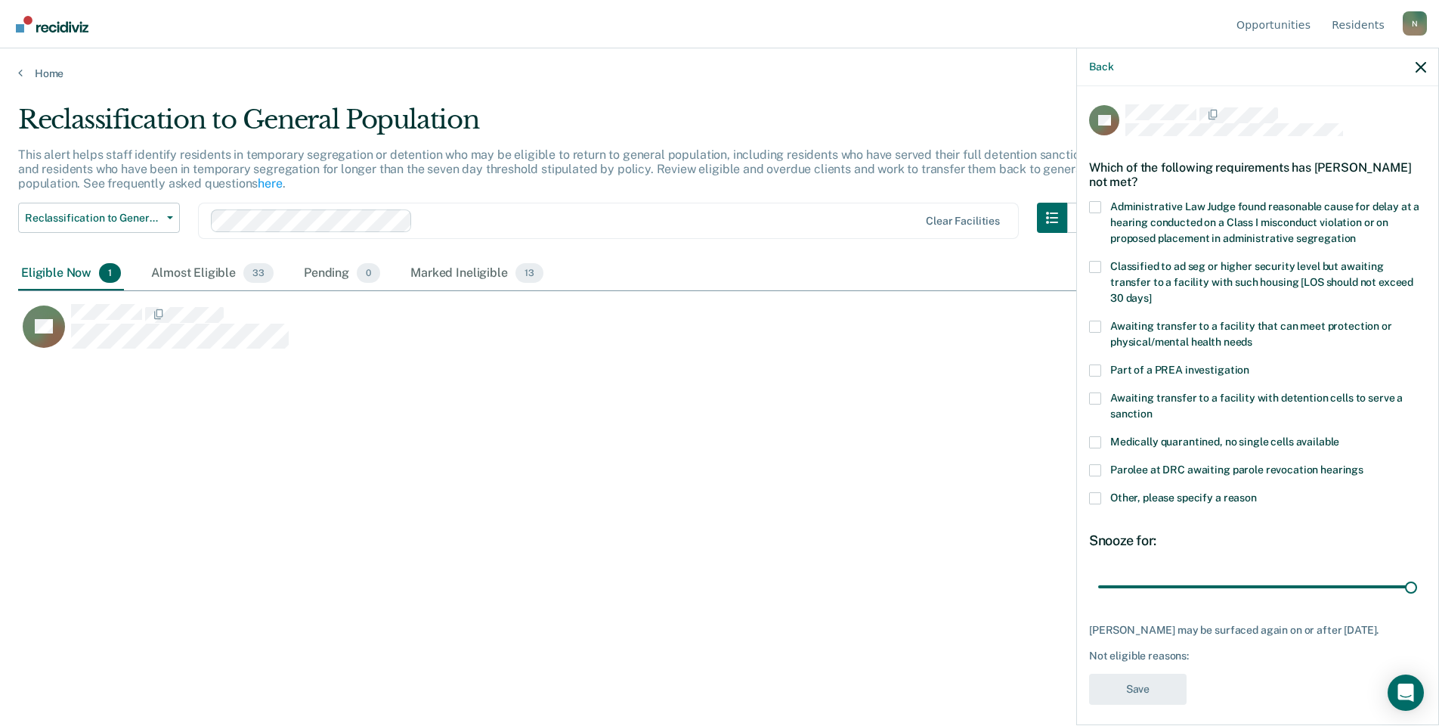
click at [1102, 492] on label "Other, please specify a reason" at bounding box center [1257, 500] width 337 height 16
click at [1257, 492] on input "Other, please specify a reason" at bounding box center [1257, 492] width 0 height 0
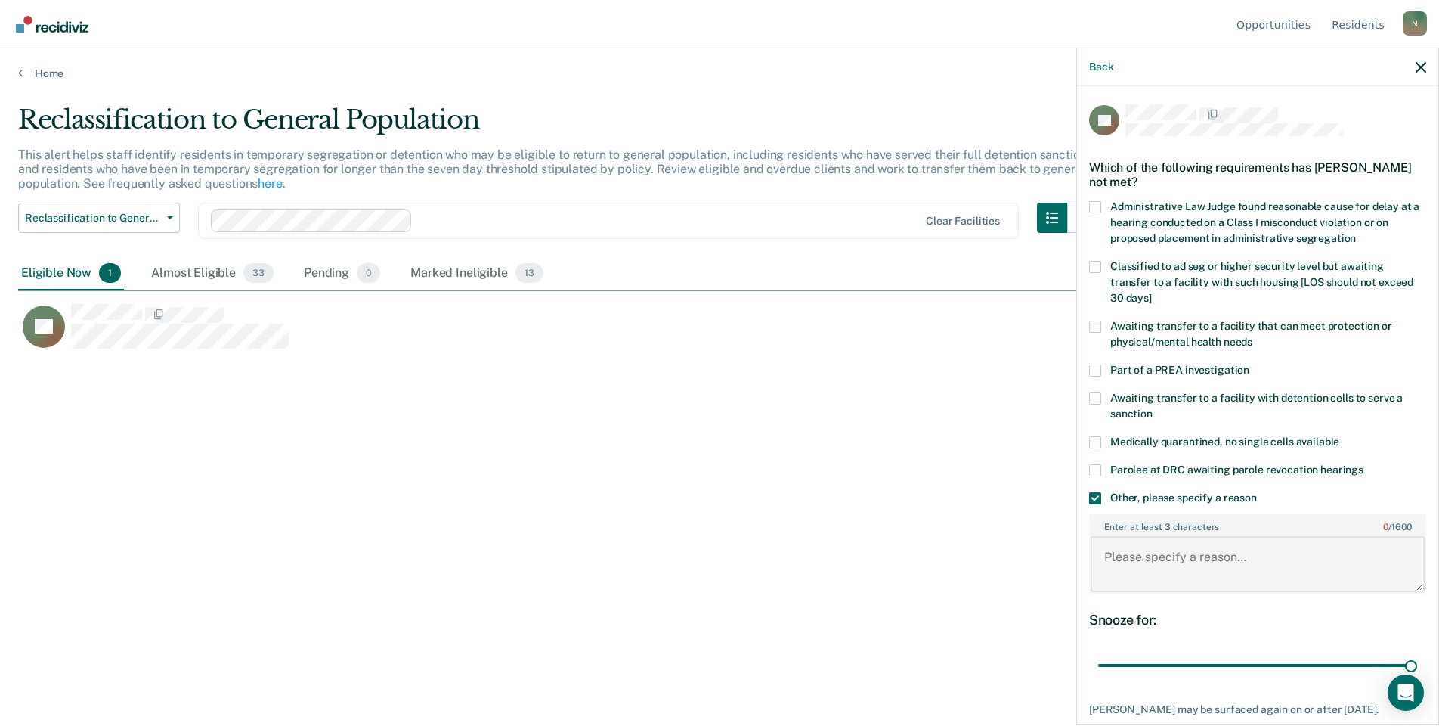
click at [1147, 580] on textarea "Enter at least 3 characters 0 / 1600" at bounding box center [1258, 564] width 334 height 56
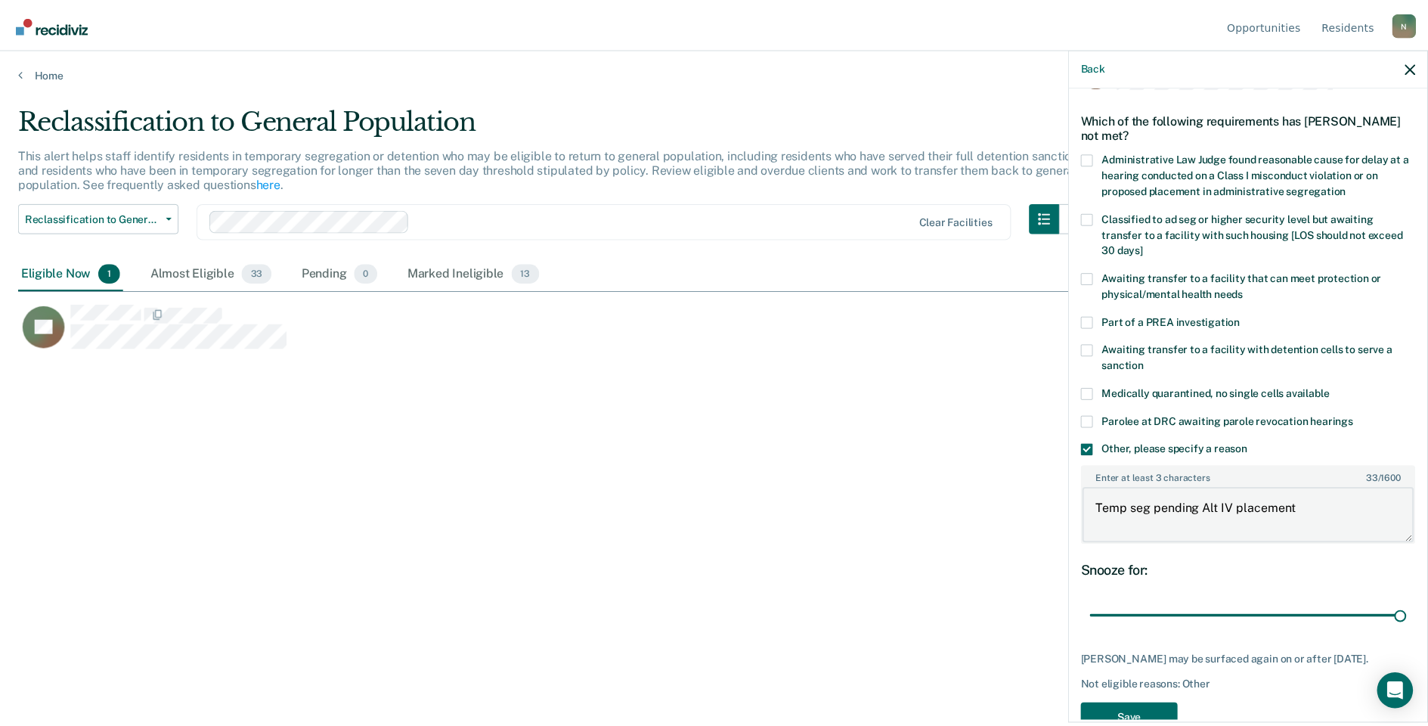
scroll to position [88, 0]
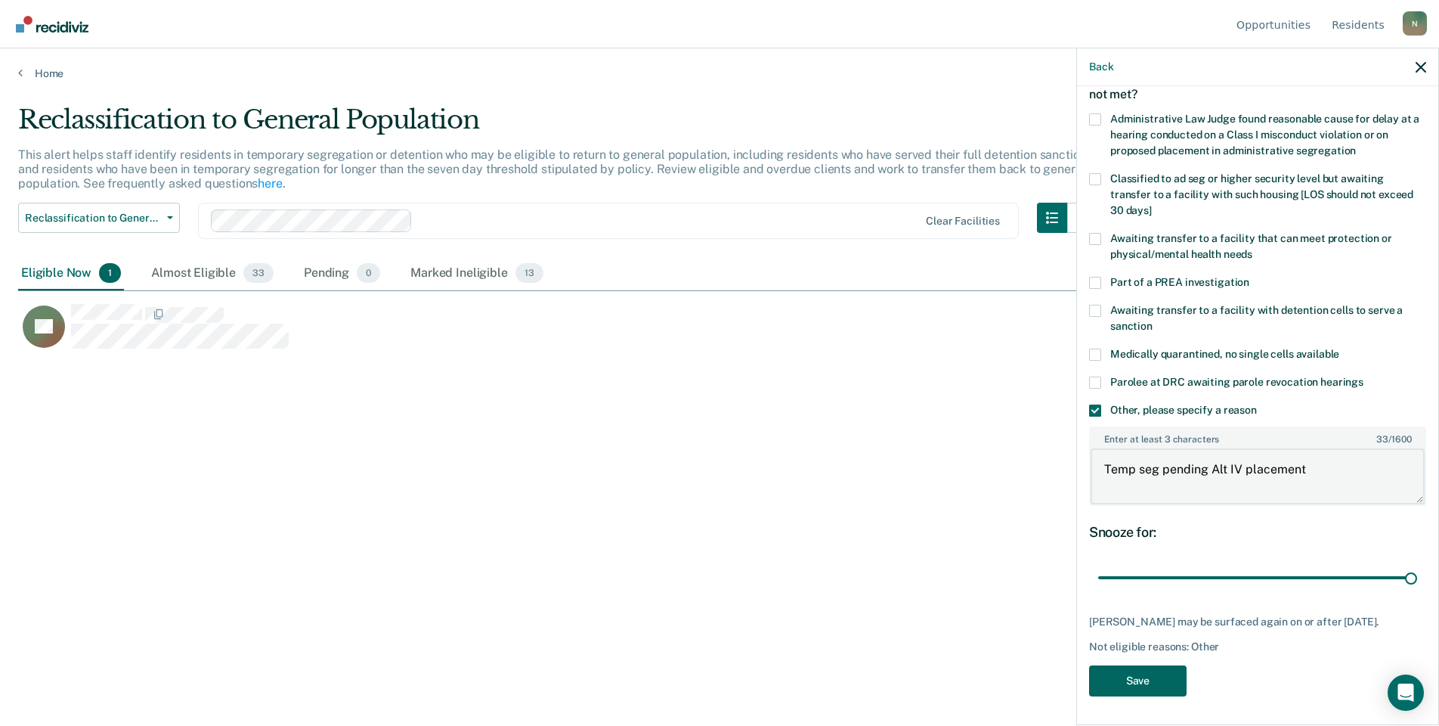
type textarea "Temp seg pending Alt IV placement"
click at [1160, 671] on button "Save" at bounding box center [1138, 680] width 98 height 31
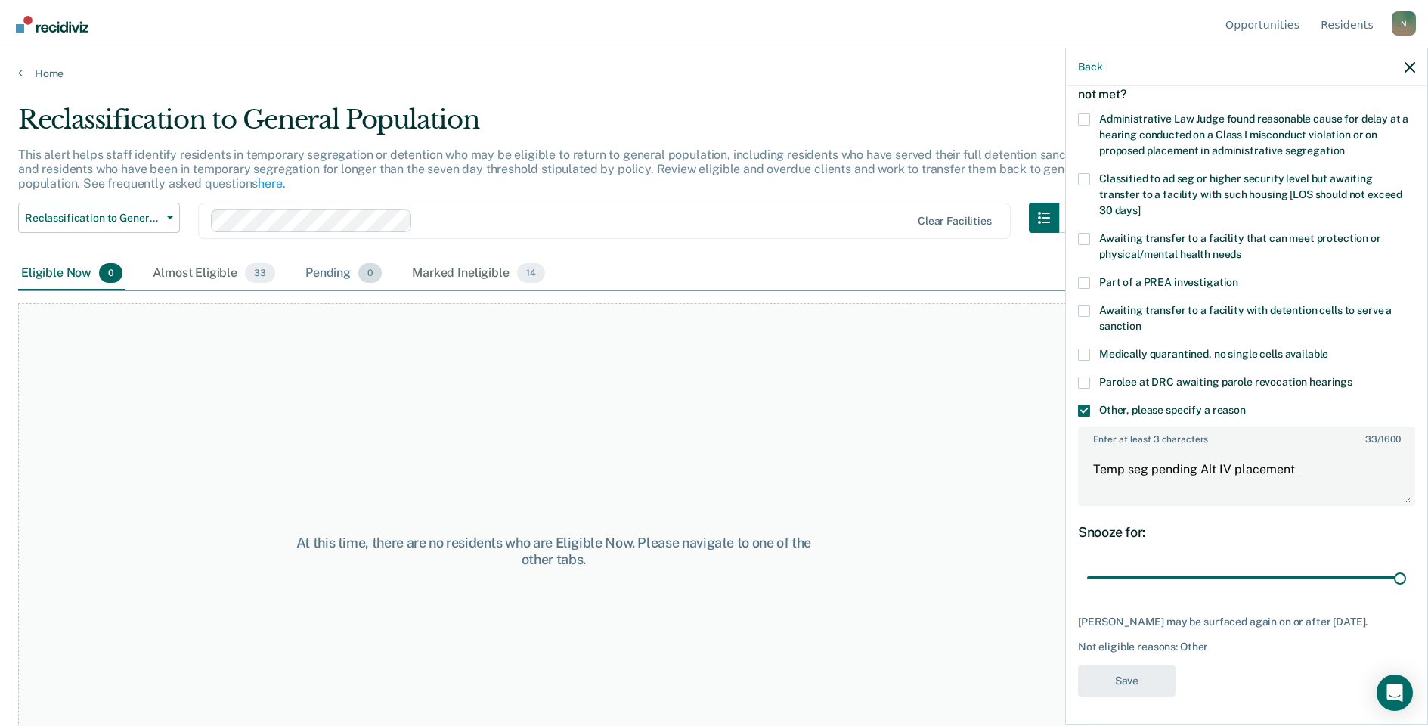
scroll to position [0, 0]
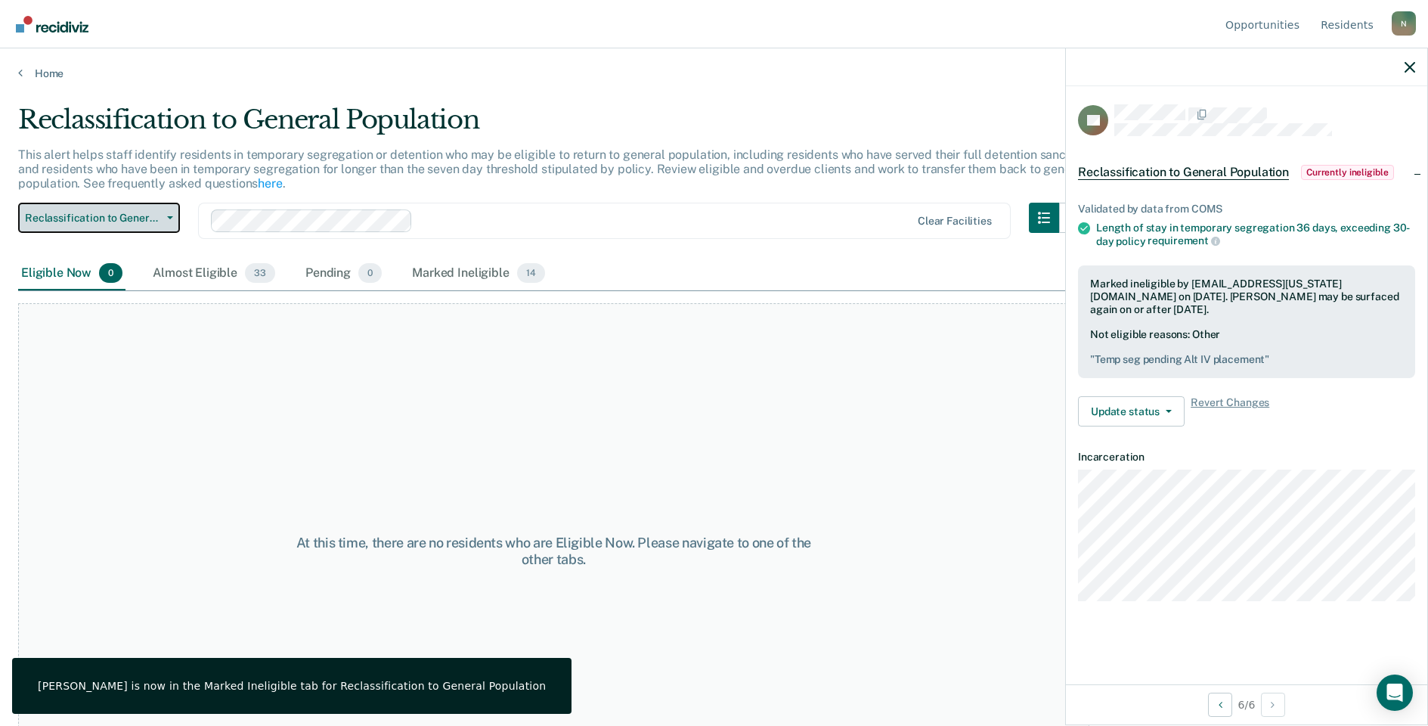
click at [156, 219] on span "Reclassification to General Population" at bounding box center [93, 218] width 136 height 13
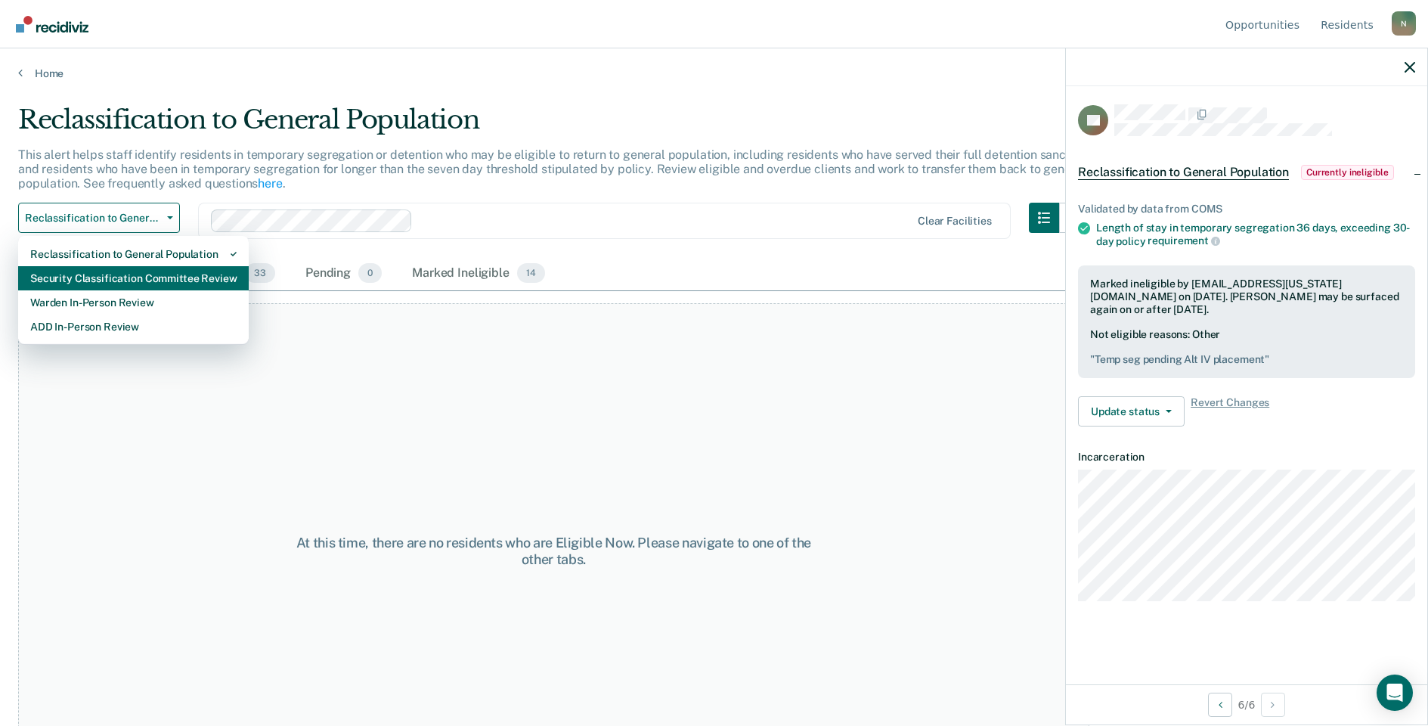
click at [148, 285] on div "Security Classification Committee Review" at bounding box center [133, 278] width 206 height 24
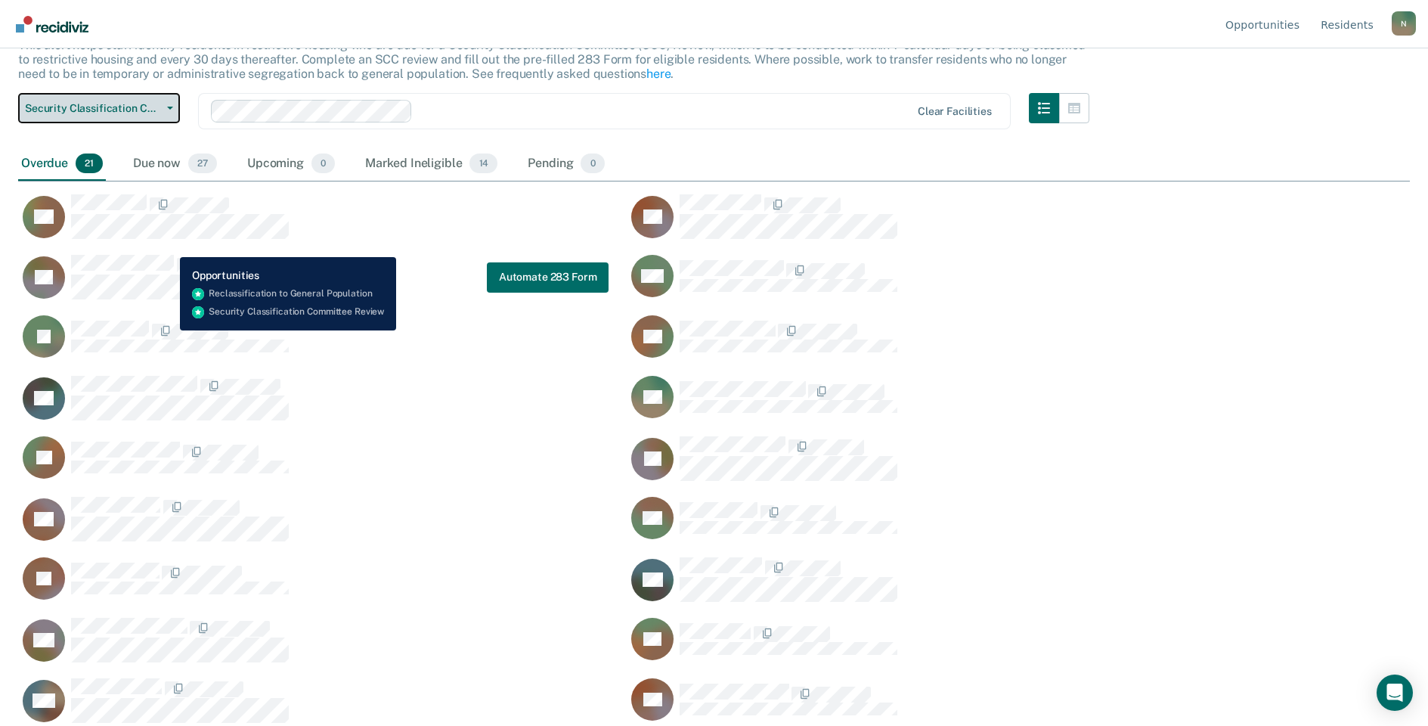
scroll to position [76, 0]
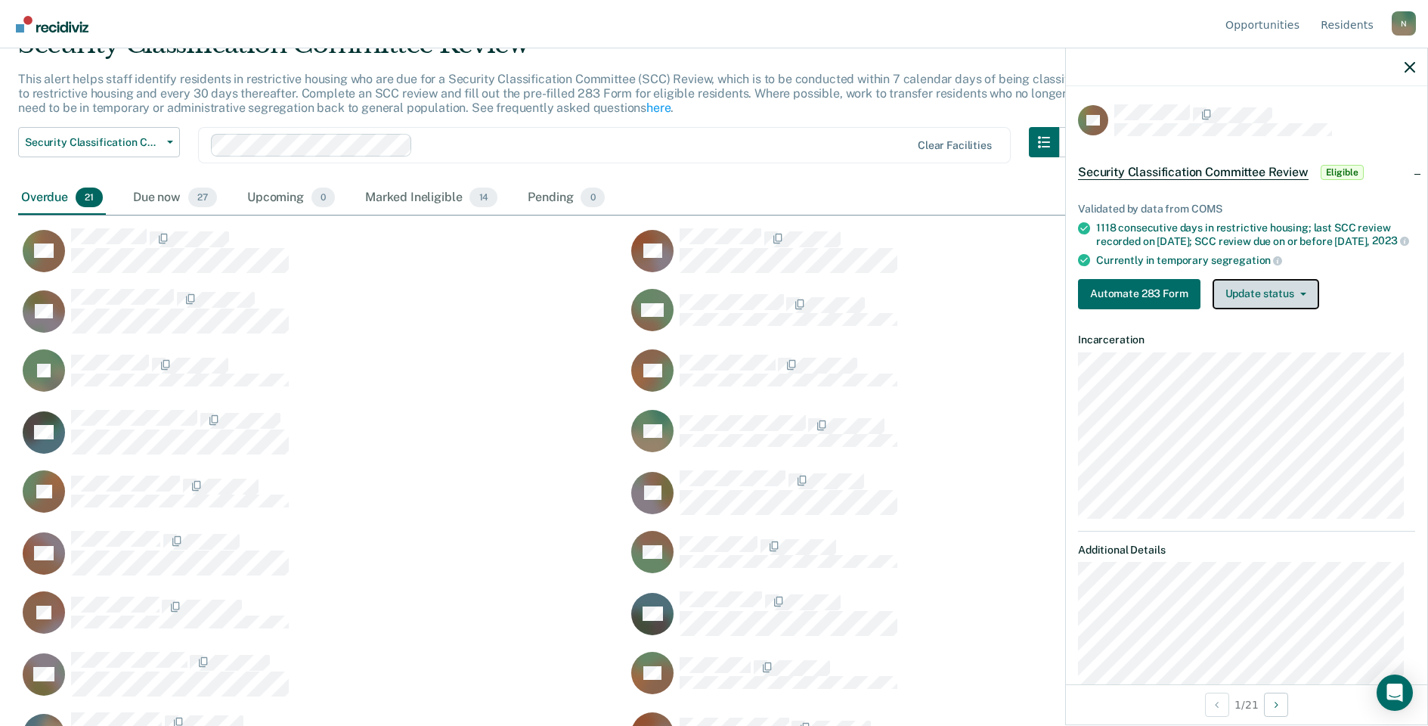
click at [1224, 307] on button "Update status" at bounding box center [1266, 294] width 107 height 30
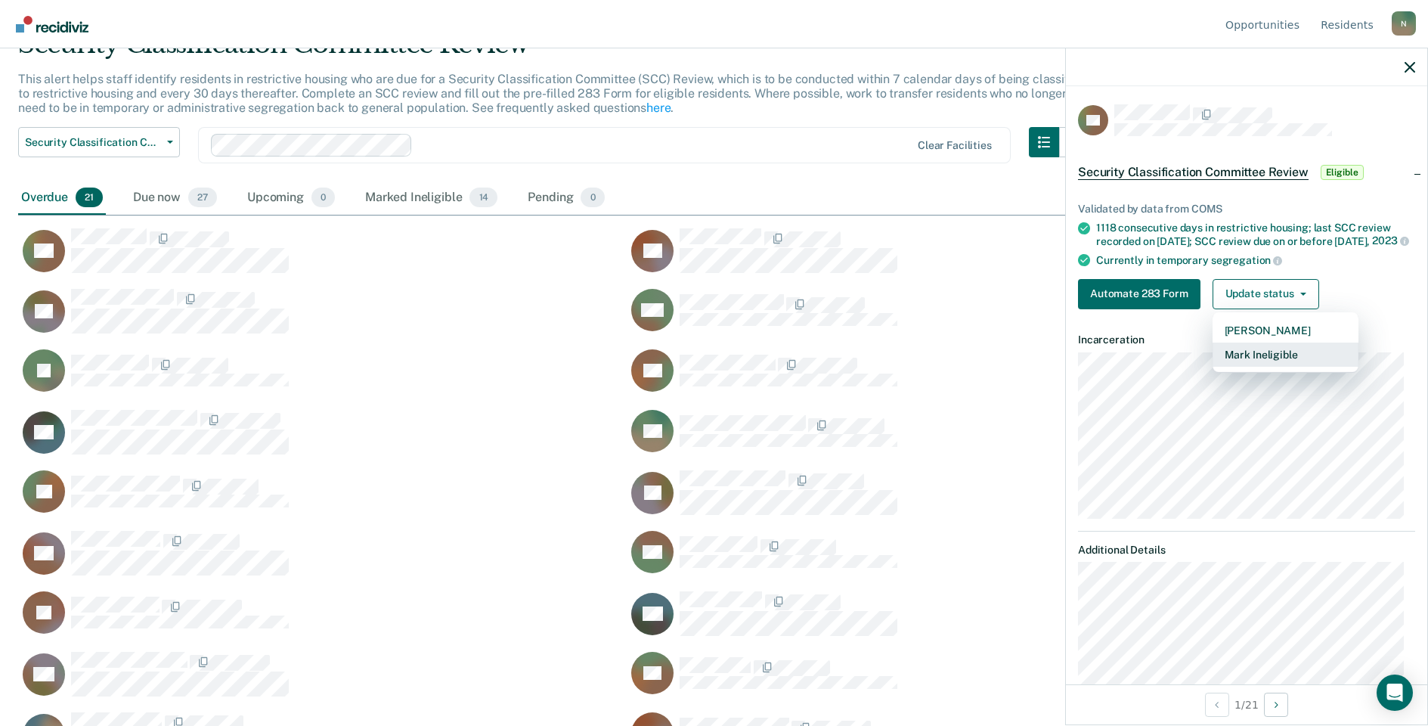
click at [1258, 367] on button "Mark Ineligible" at bounding box center [1286, 354] width 146 height 24
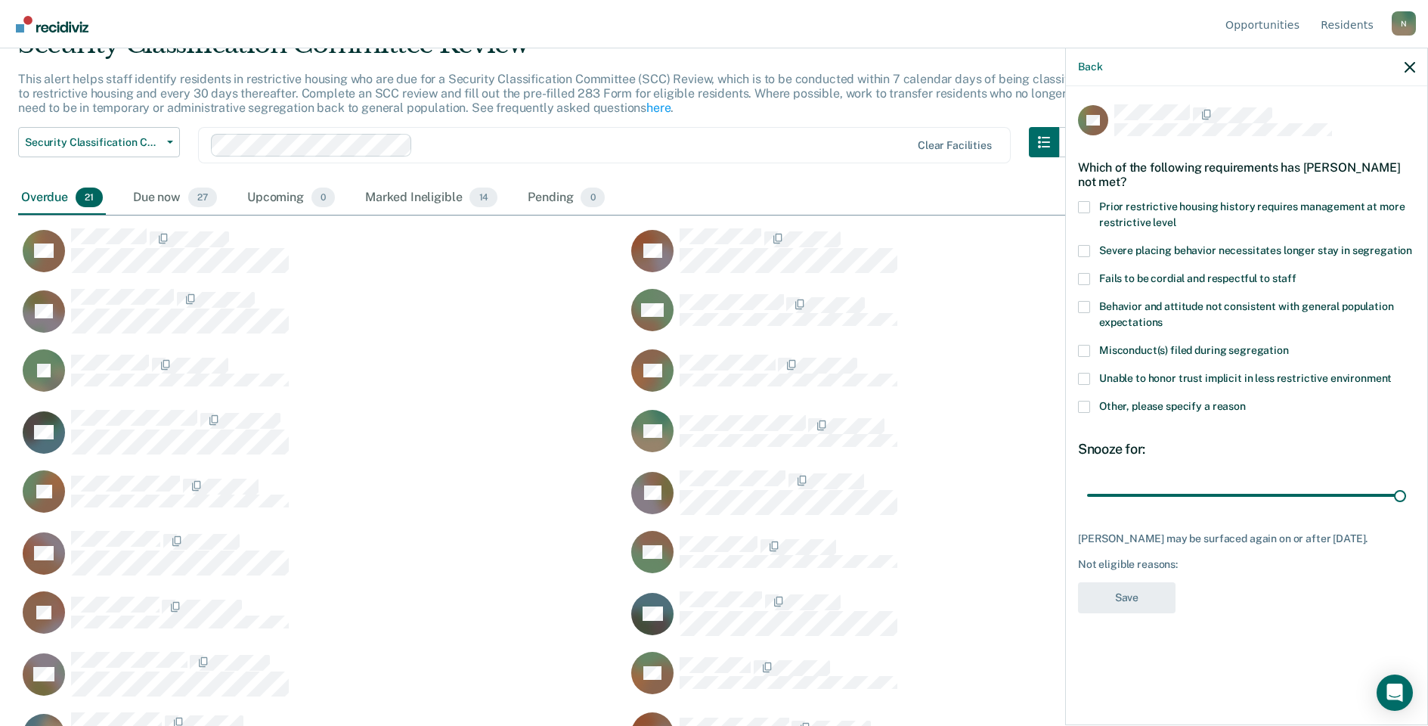
click at [1080, 410] on span at bounding box center [1084, 407] width 12 height 12
click at [1246, 401] on input "Other, please specify a reason" at bounding box center [1246, 401] width 0 height 0
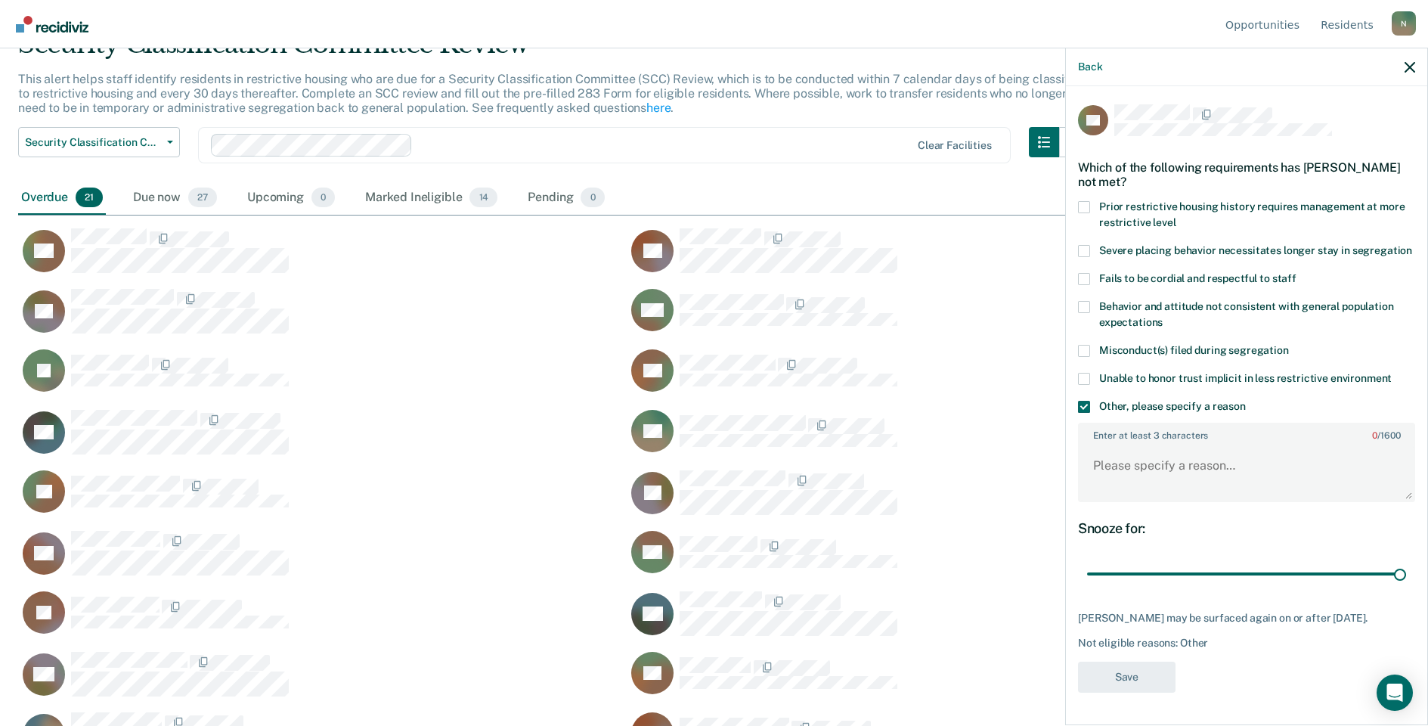
click at [1137, 506] on div "Enter at least 3 characters 0 / 1600" at bounding box center [1246, 462] width 337 height 91
click at [1077, 475] on div "FG Which of the following requirements has [PERSON_NAME] not met? Prior restric…" at bounding box center [1246, 404] width 361 height 636
click at [1096, 456] on textarea "Enter at least 3 characters 0 / 1600" at bounding box center [1247, 473] width 334 height 56
click at [1114, 462] on textarea "Enter at least 3 characters 0 / 1600" at bounding box center [1247, 473] width 334 height 56
type textarea "Temp seg pending alt IV placement, was seen by SCC 9/29"
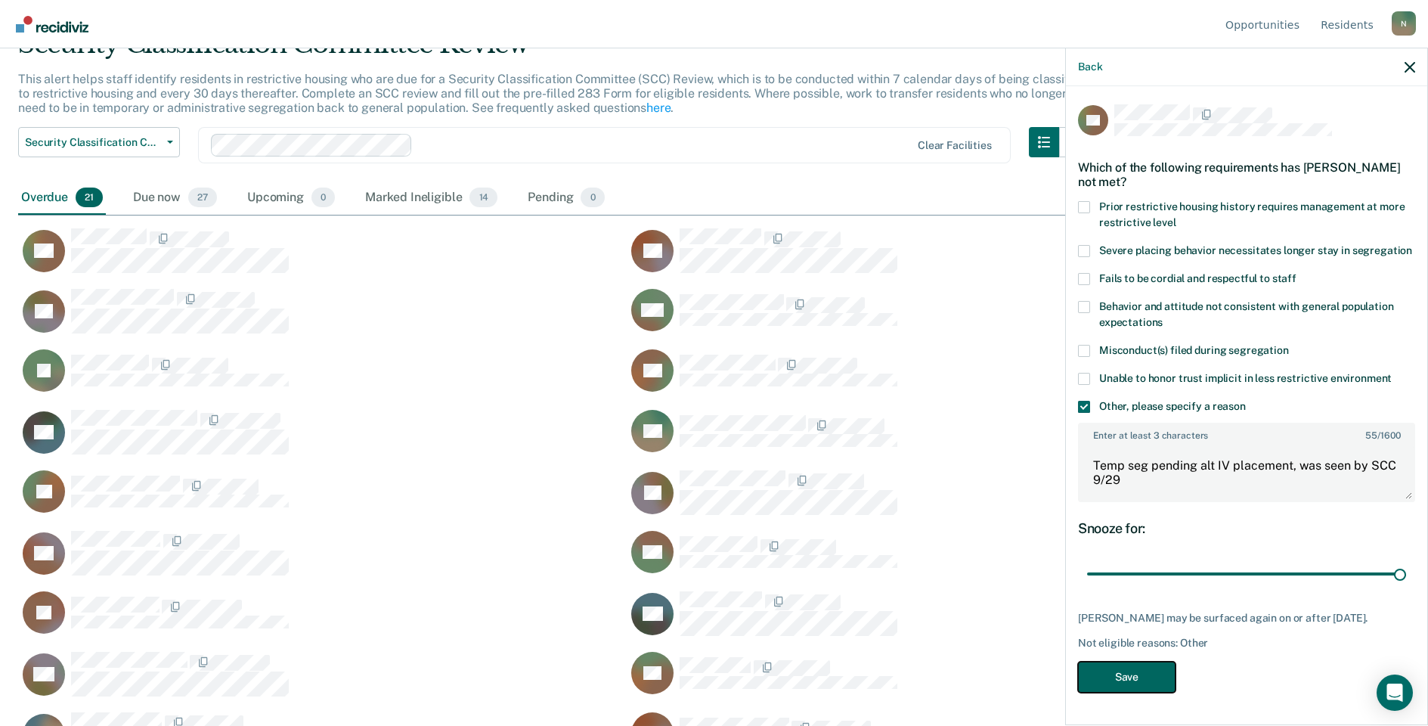
click at [1120, 672] on button "Save" at bounding box center [1127, 676] width 98 height 31
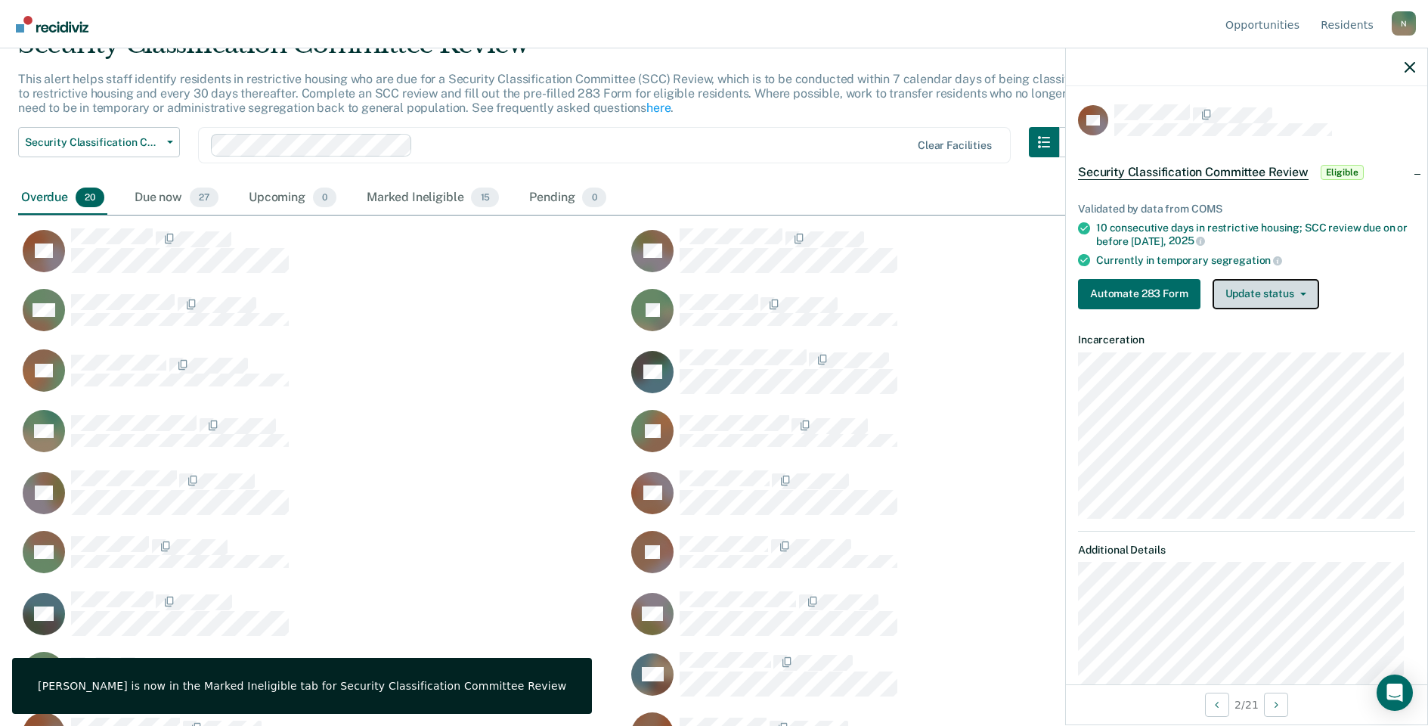
click at [1293, 287] on button "Update status" at bounding box center [1266, 294] width 107 height 30
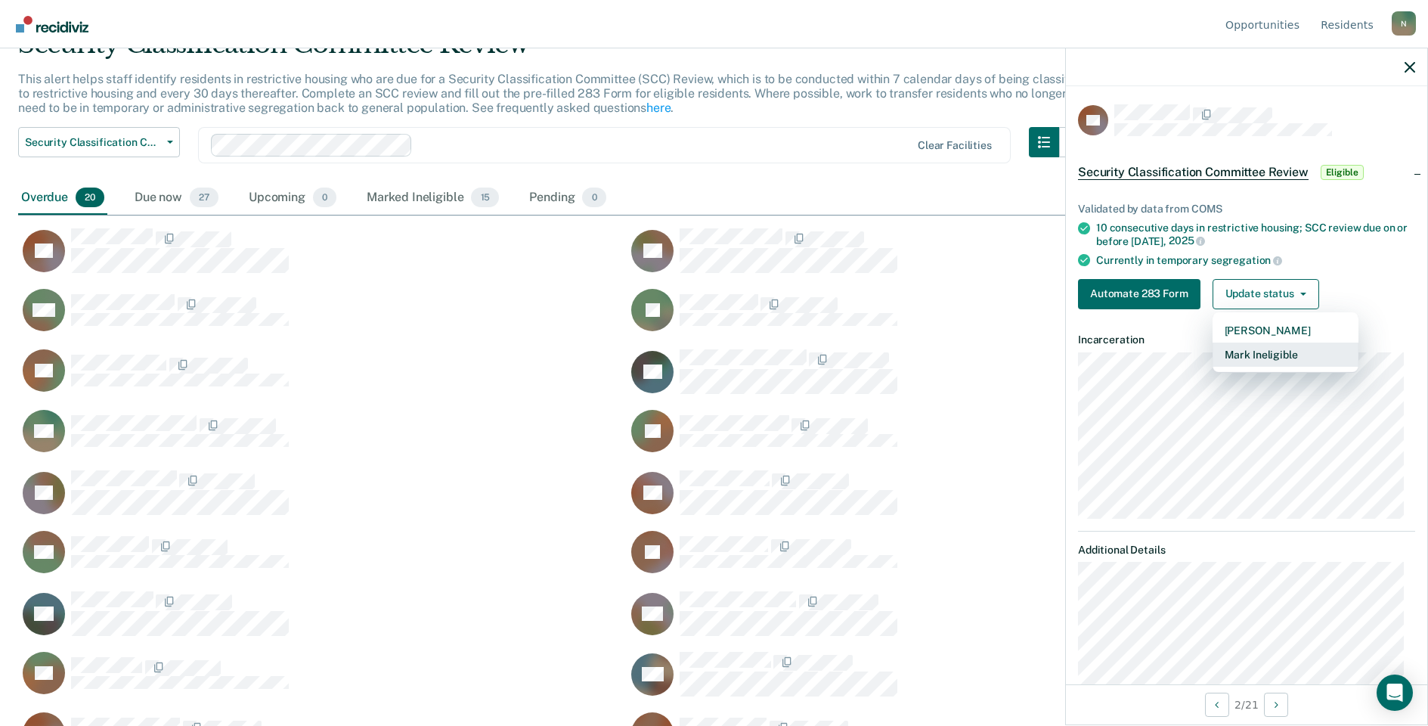
click at [1268, 352] on button "Mark Ineligible" at bounding box center [1286, 354] width 146 height 24
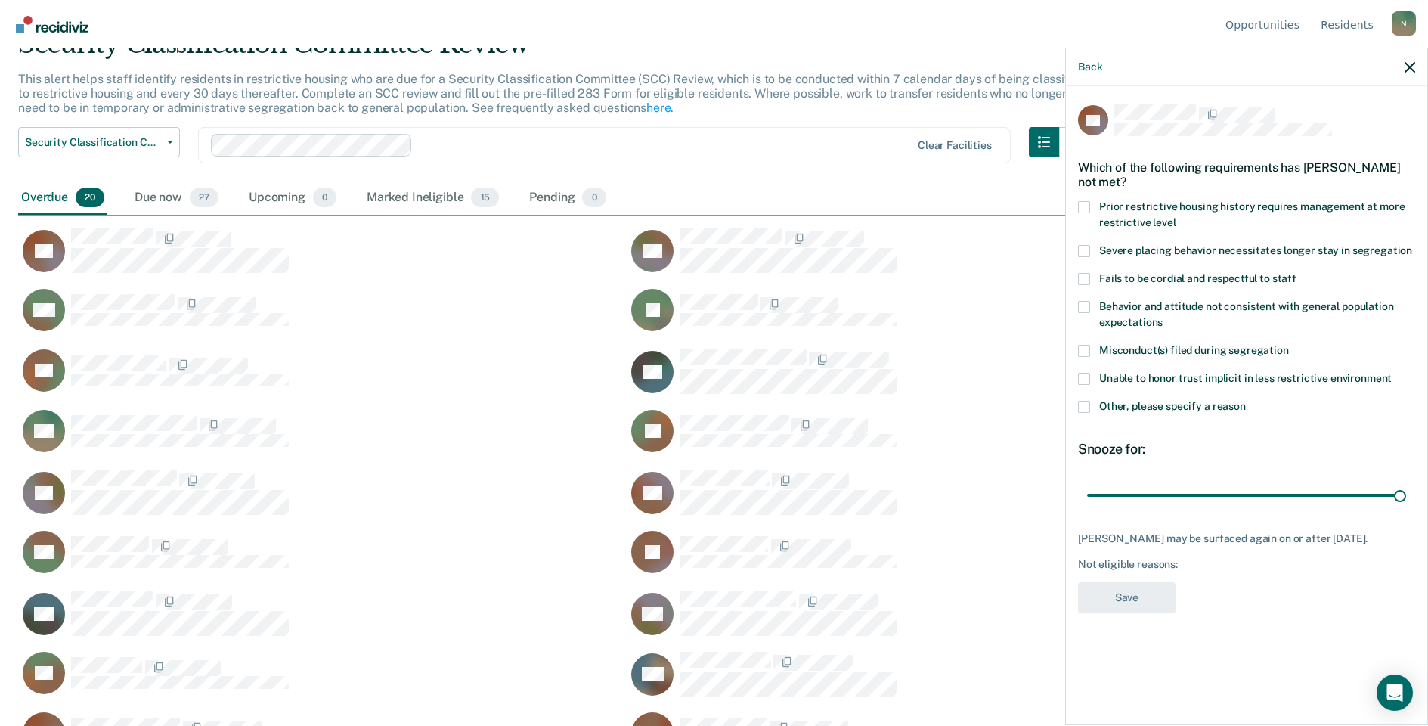
click at [1088, 404] on span at bounding box center [1084, 407] width 12 height 12
click at [1246, 401] on input "Other, please specify a reason" at bounding box center [1246, 401] width 0 height 0
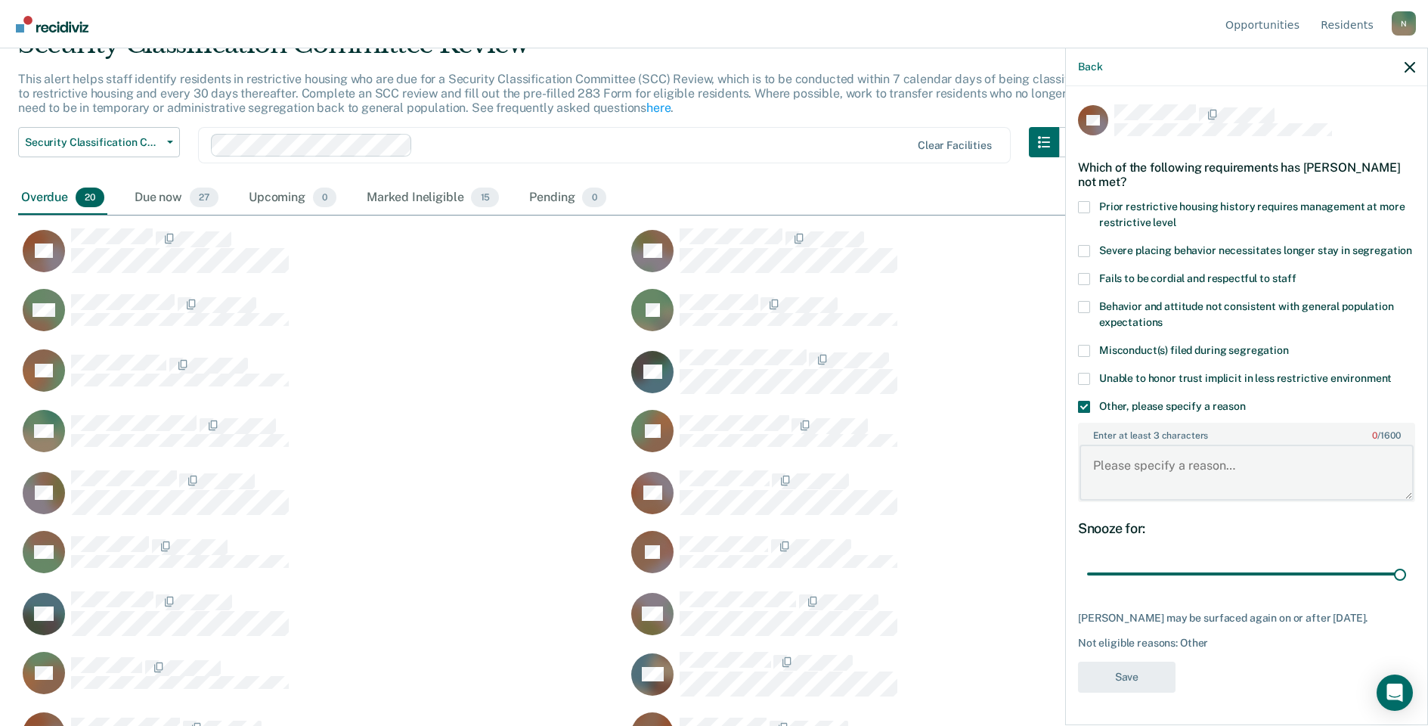
click at [1146, 477] on textarea "Enter at least 3 characters 0 / 1600" at bounding box center [1247, 473] width 334 height 56
type textarea "Temp seg until end of detention 10/7/025"
click at [1121, 653] on div "TC Which of the following requirements has [PERSON_NAME] not met? Prior restric…" at bounding box center [1246, 402] width 337 height 597
click at [1126, 665] on button "Save" at bounding box center [1127, 676] width 98 height 31
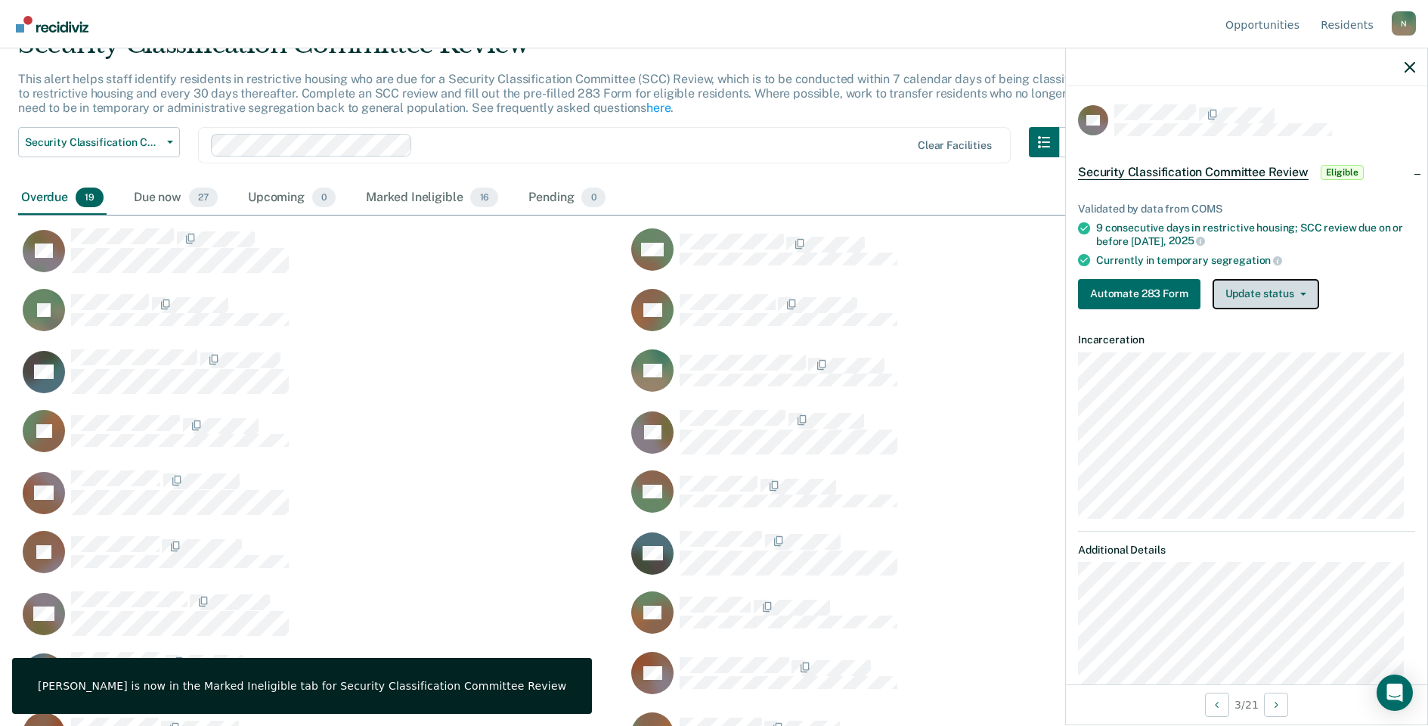
click at [1263, 302] on button "Update status" at bounding box center [1266, 294] width 107 height 30
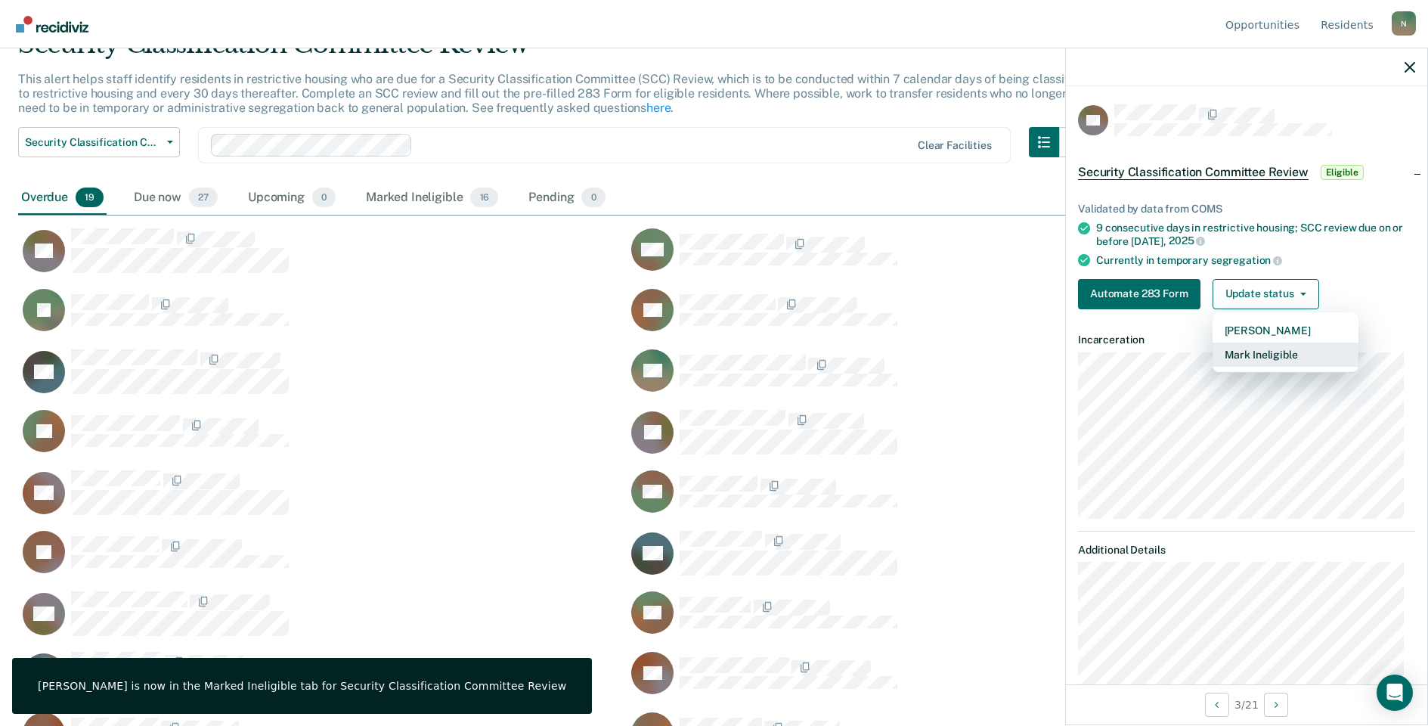
click at [1253, 360] on button "Mark Ineligible" at bounding box center [1286, 354] width 146 height 24
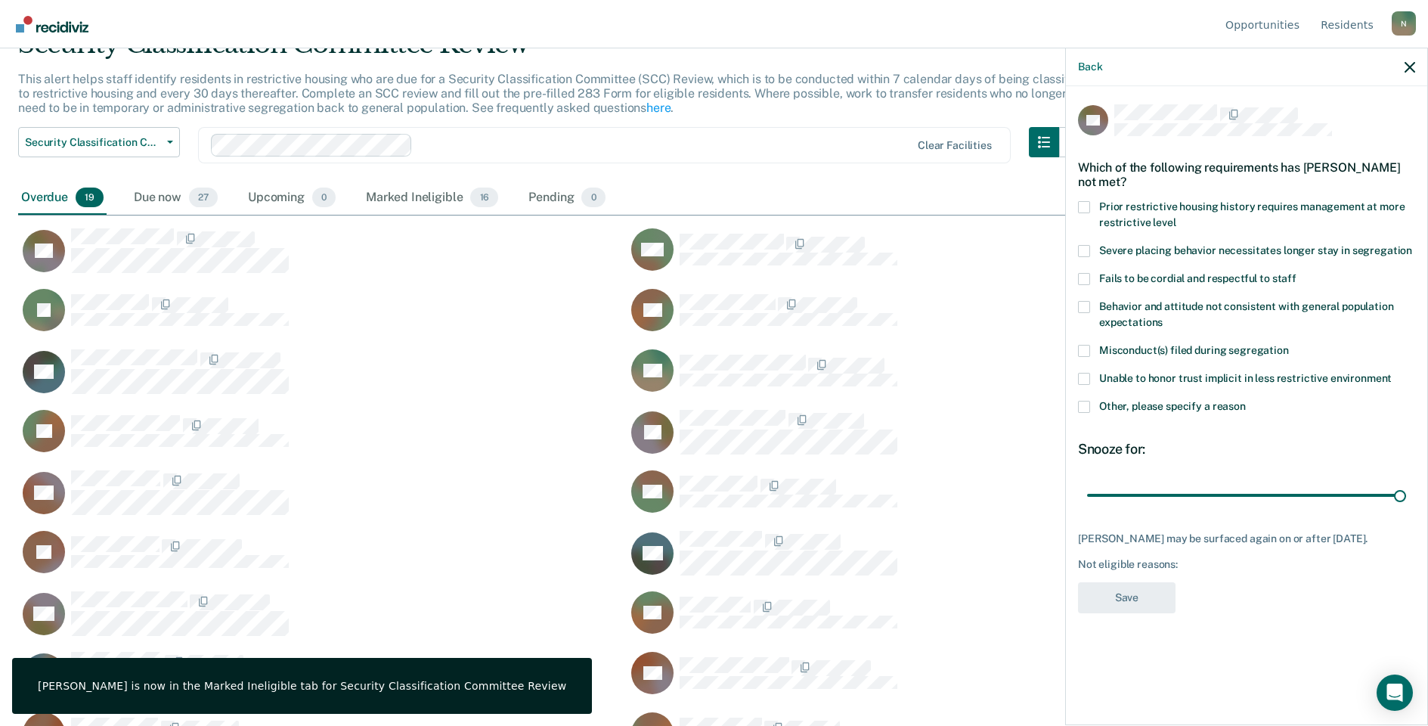
click at [1086, 403] on span at bounding box center [1084, 407] width 12 height 12
click at [1246, 401] on input "Other, please specify a reason" at bounding box center [1246, 401] width 0 height 0
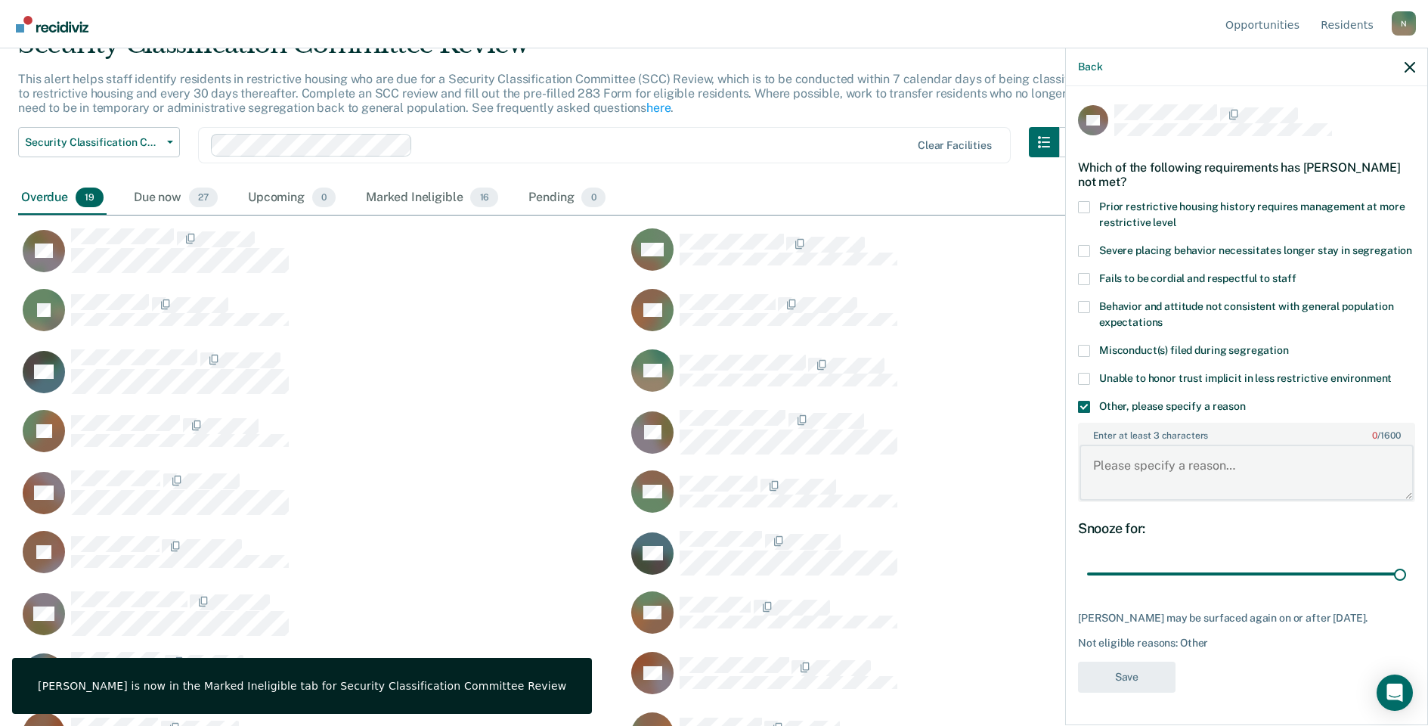
click at [1129, 494] on textarea "Enter at least 3 characters 0 / 1600" at bounding box center [1247, 473] width 334 height 56
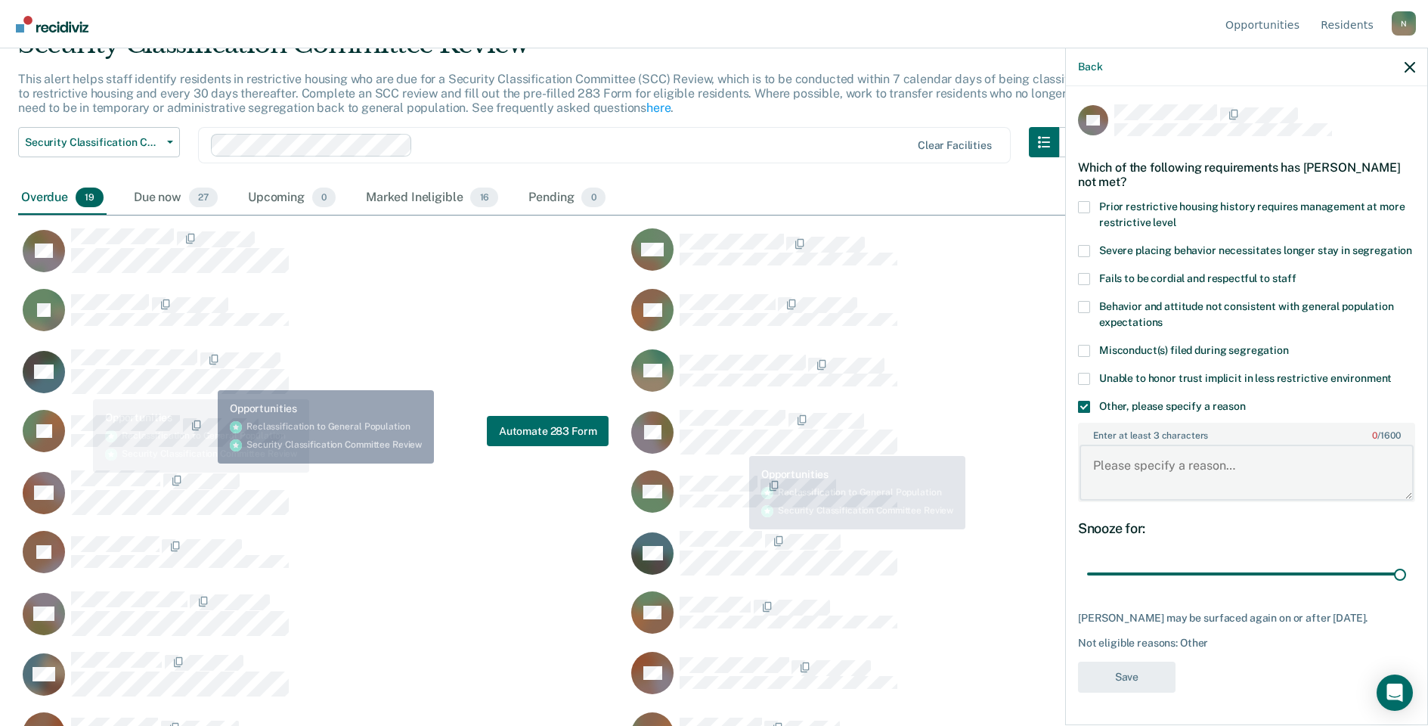
scroll to position [151, 0]
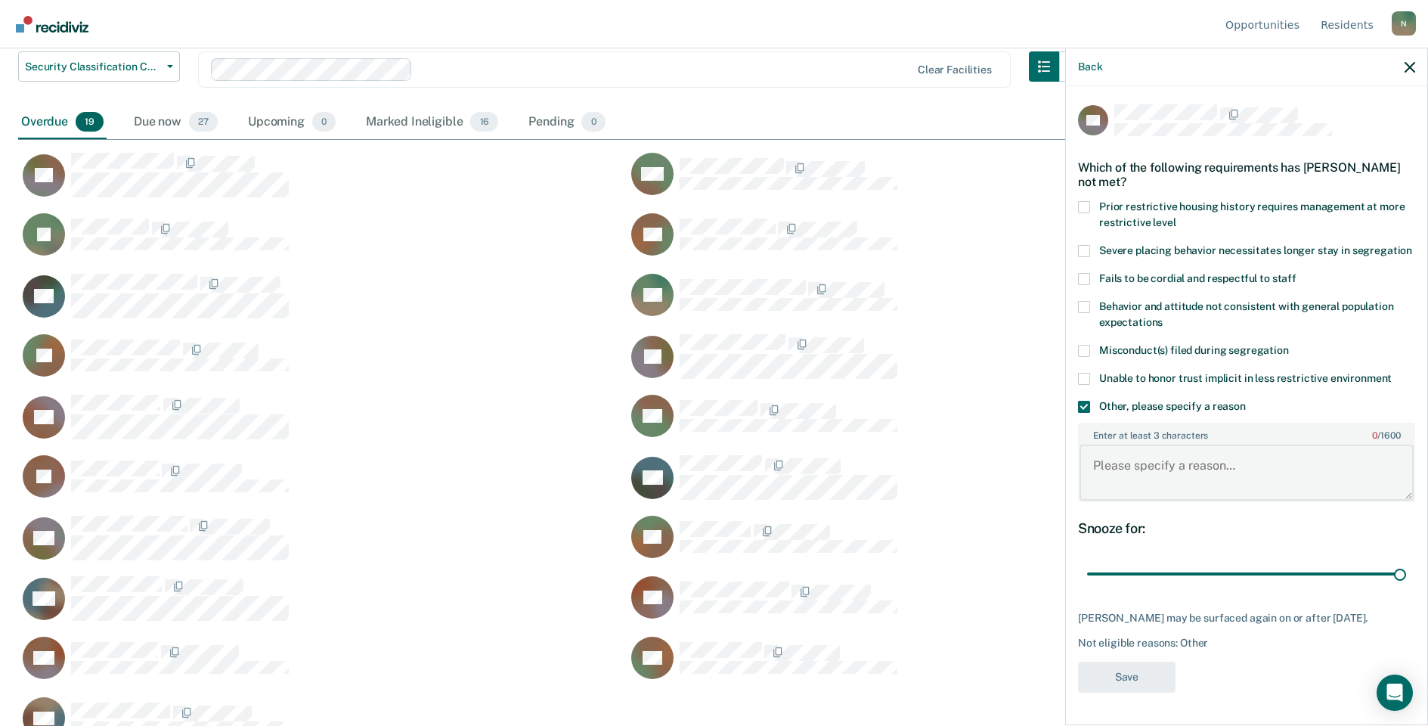
click at [1136, 486] on textarea "Enter at least 3 characters 0 / 1600" at bounding box center [1247, 473] width 334 height 56
type textarea "/012 was dismissed, will be release to GP [DATE]"
click at [1150, 691] on button "Save" at bounding box center [1127, 676] width 98 height 31
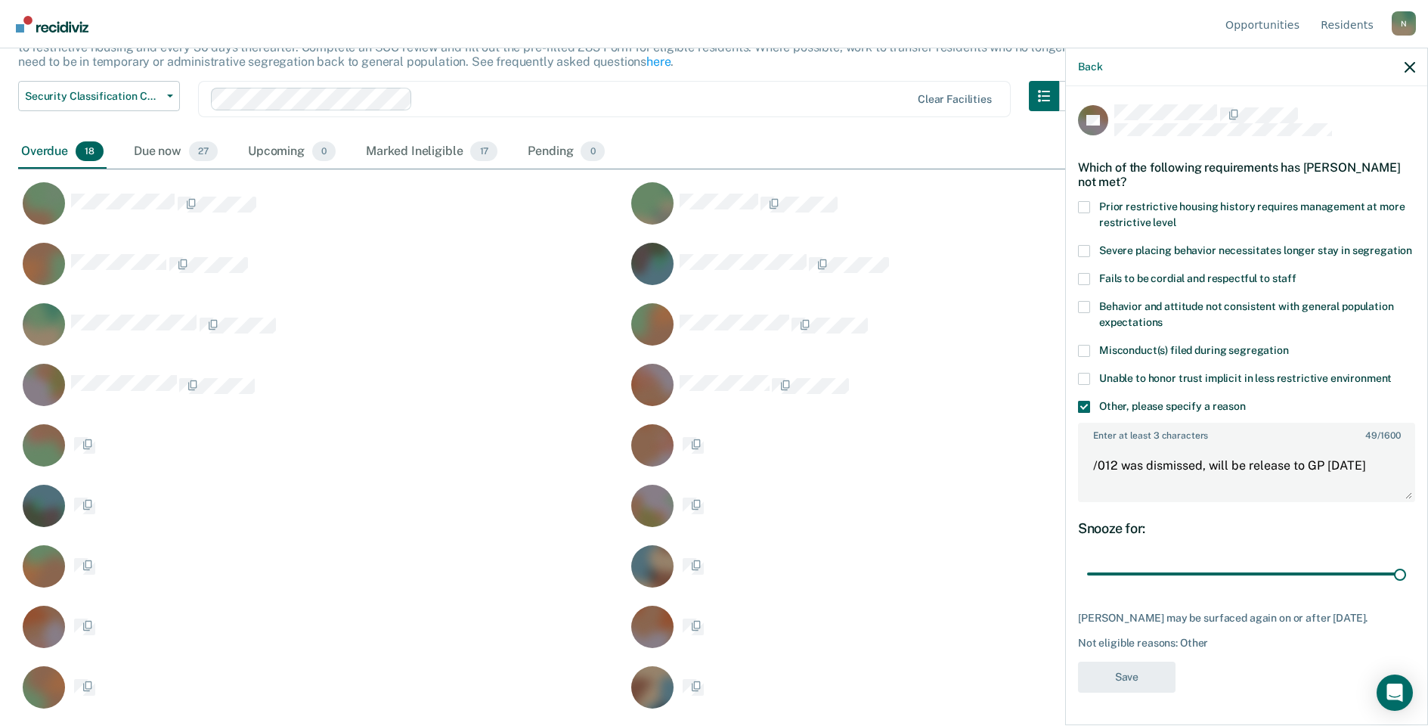
scroll to position [122, 0]
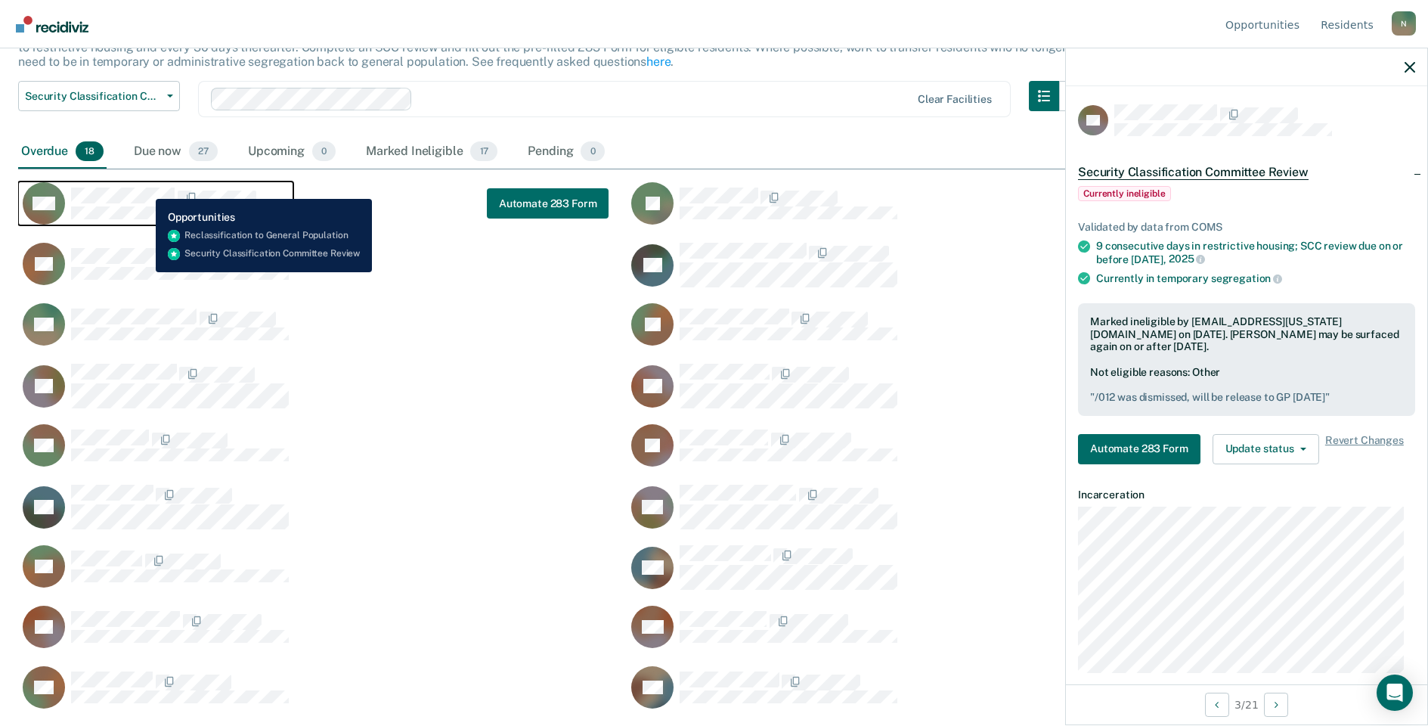
click at [144, 187] on div "MC" at bounding box center [156, 203] width 266 height 42
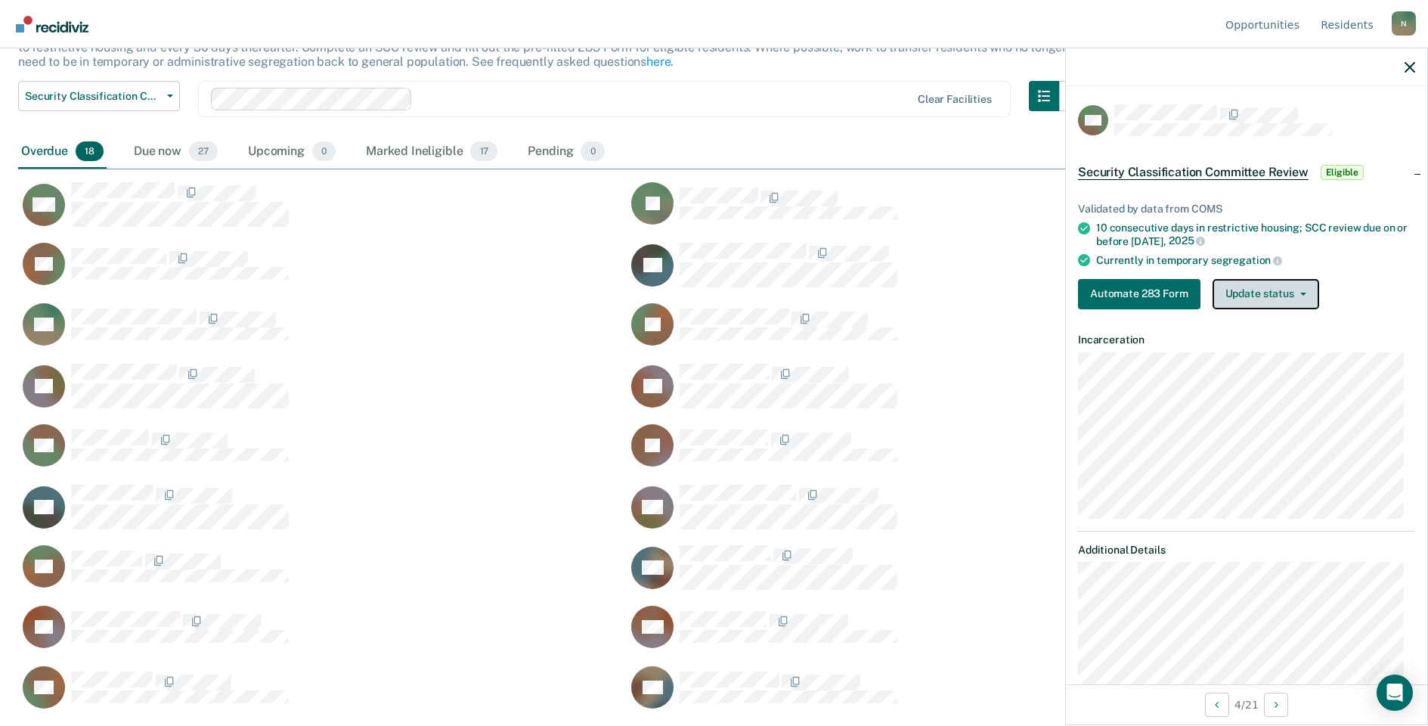
click at [1244, 297] on button "Update status" at bounding box center [1266, 294] width 107 height 30
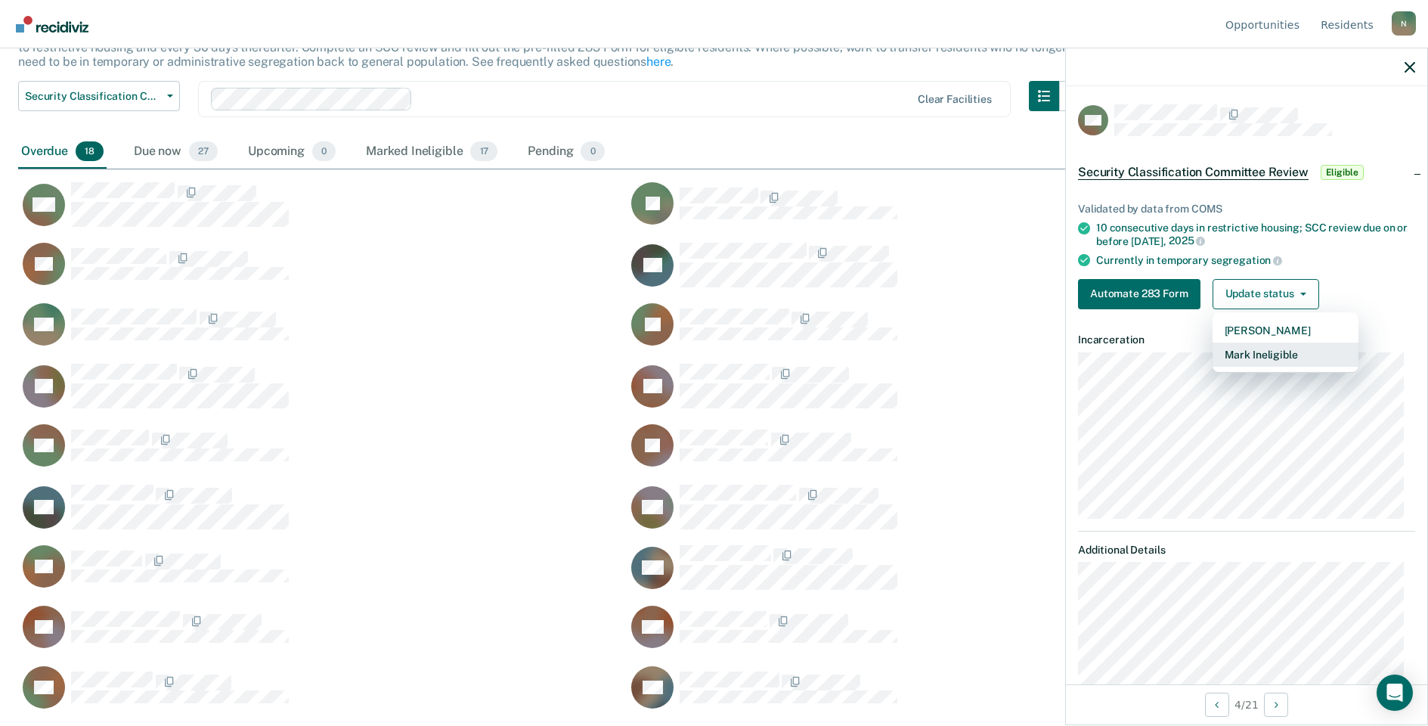
click at [1243, 355] on button "Mark Ineligible" at bounding box center [1286, 354] width 146 height 24
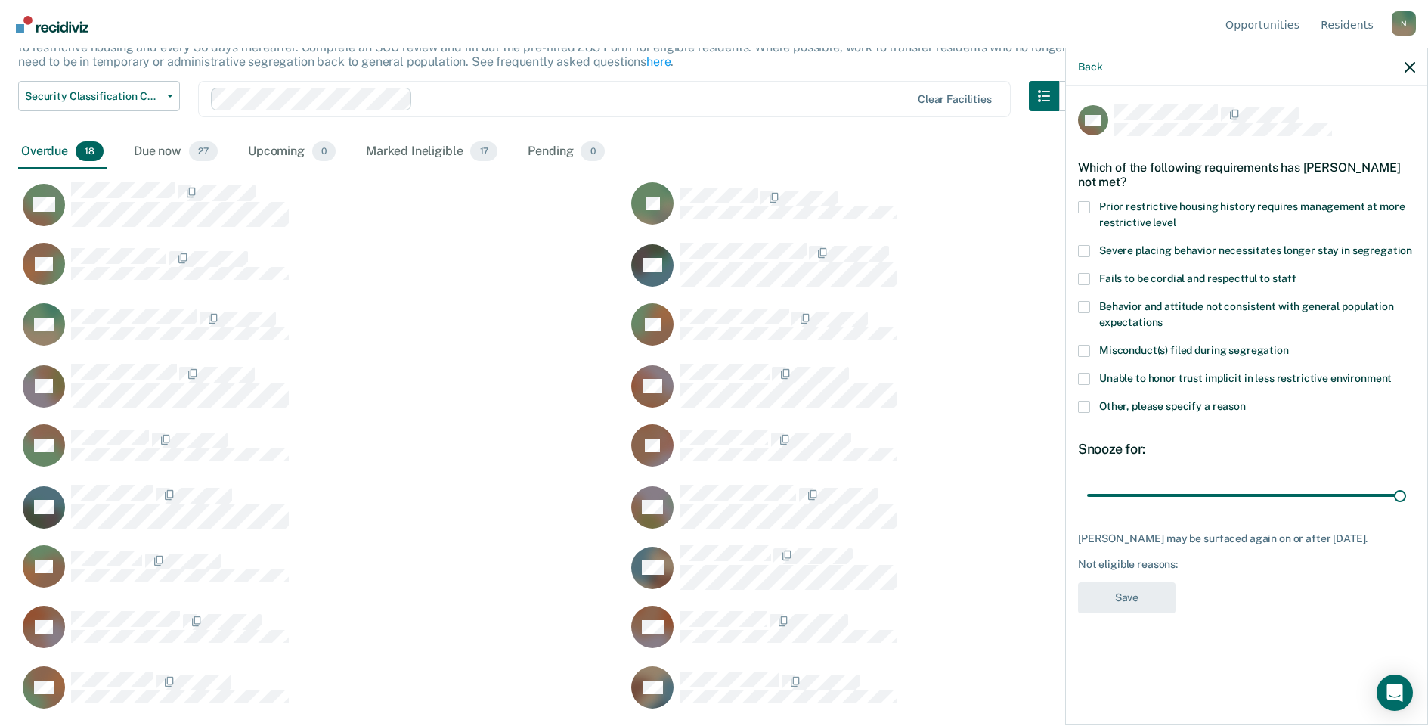
click at [1092, 410] on label "Other, please specify a reason" at bounding box center [1246, 409] width 337 height 16
click at [1246, 401] on input "Other, please specify a reason" at bounding box center [1246, 401] width 0 height 0
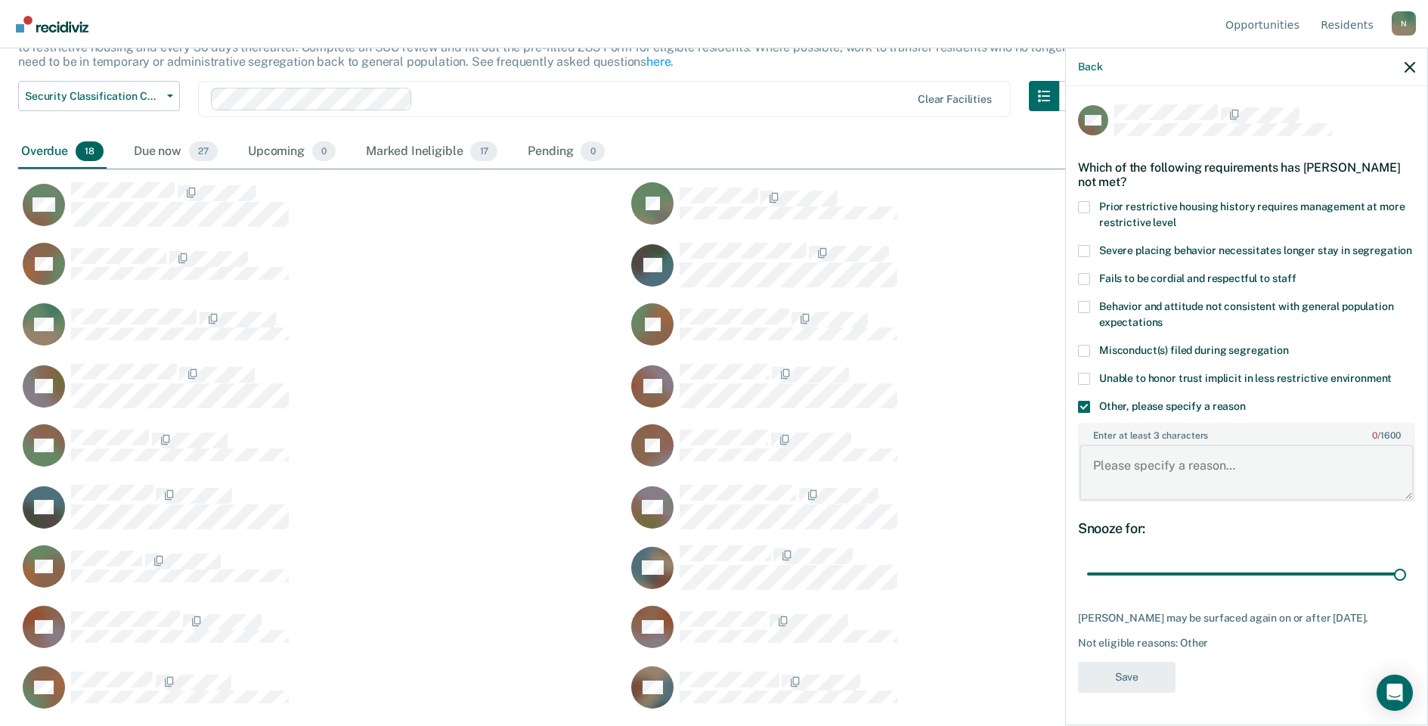
click at [1150, 491] on textarea "Enter at least 3 characters 0 / 1600" at bounding box center [1247, 473] width 334 height 56
type textarea "Temp seg until end of detention [DATE]"
click at [1094, 692] on button "Save" at bounding box center [1127, 676] width 98 height 31
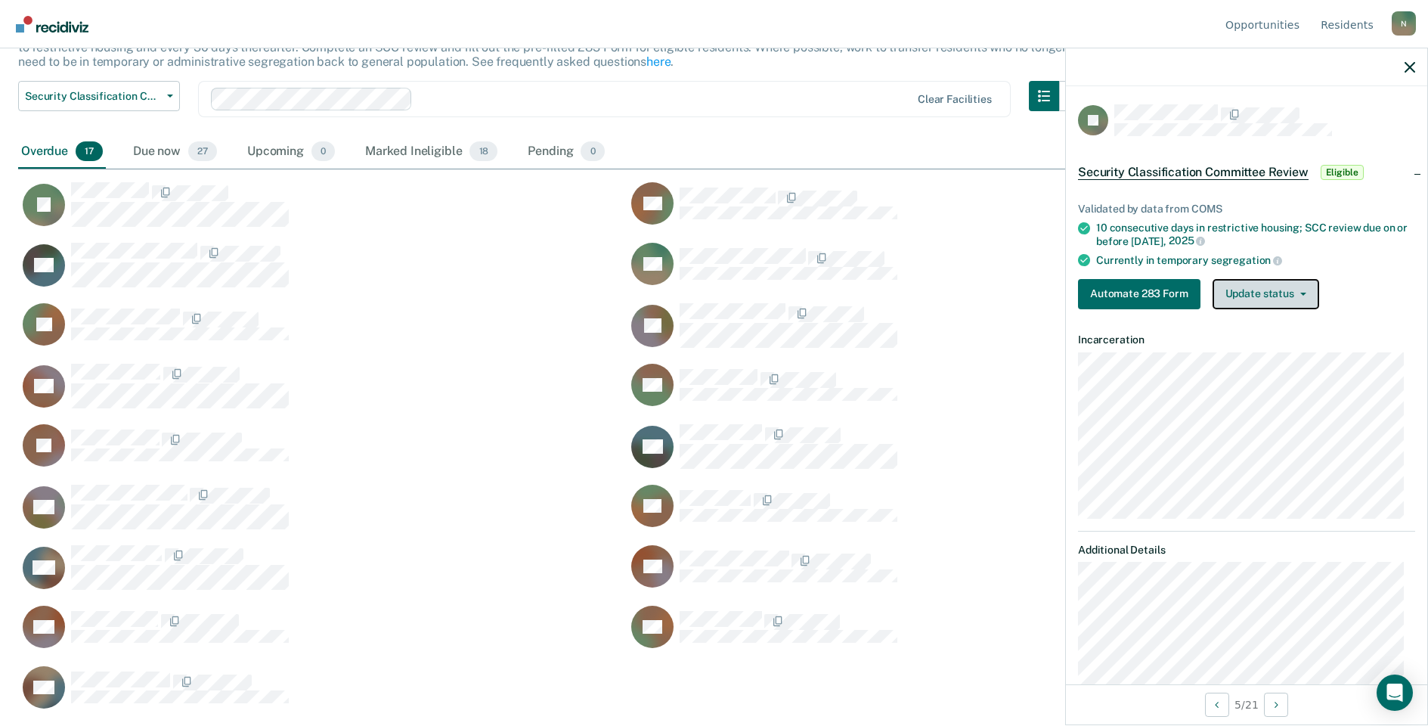
drag, startPoint x: 1287, startPoint y: 285, endPoint x: 1285, endPoint y: 300, distance: 15.3
click at [1287, 285] on button "Update status" at bounding box center [1266, 294] width 107 height 30
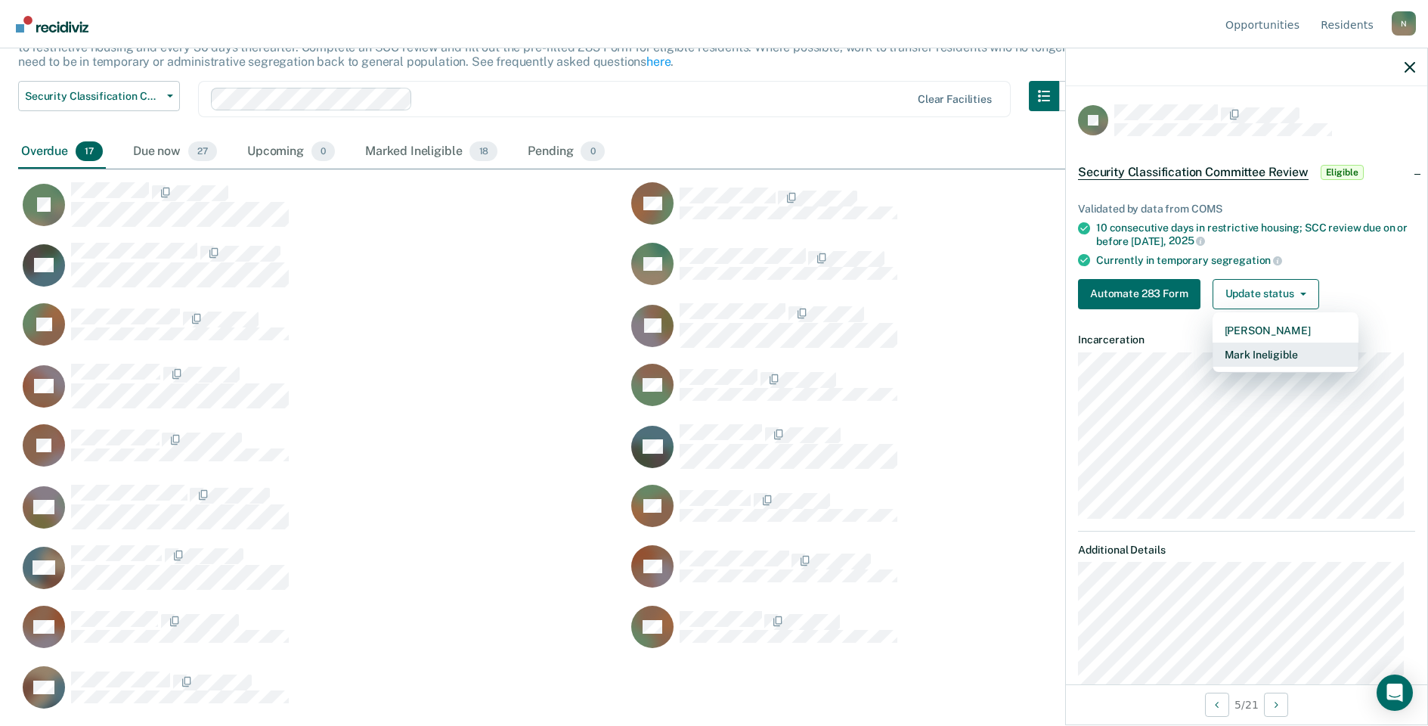
click at [1249, 349] on button "Mark Ineligible" at bounding box center [1286, 354] width 146 height 24
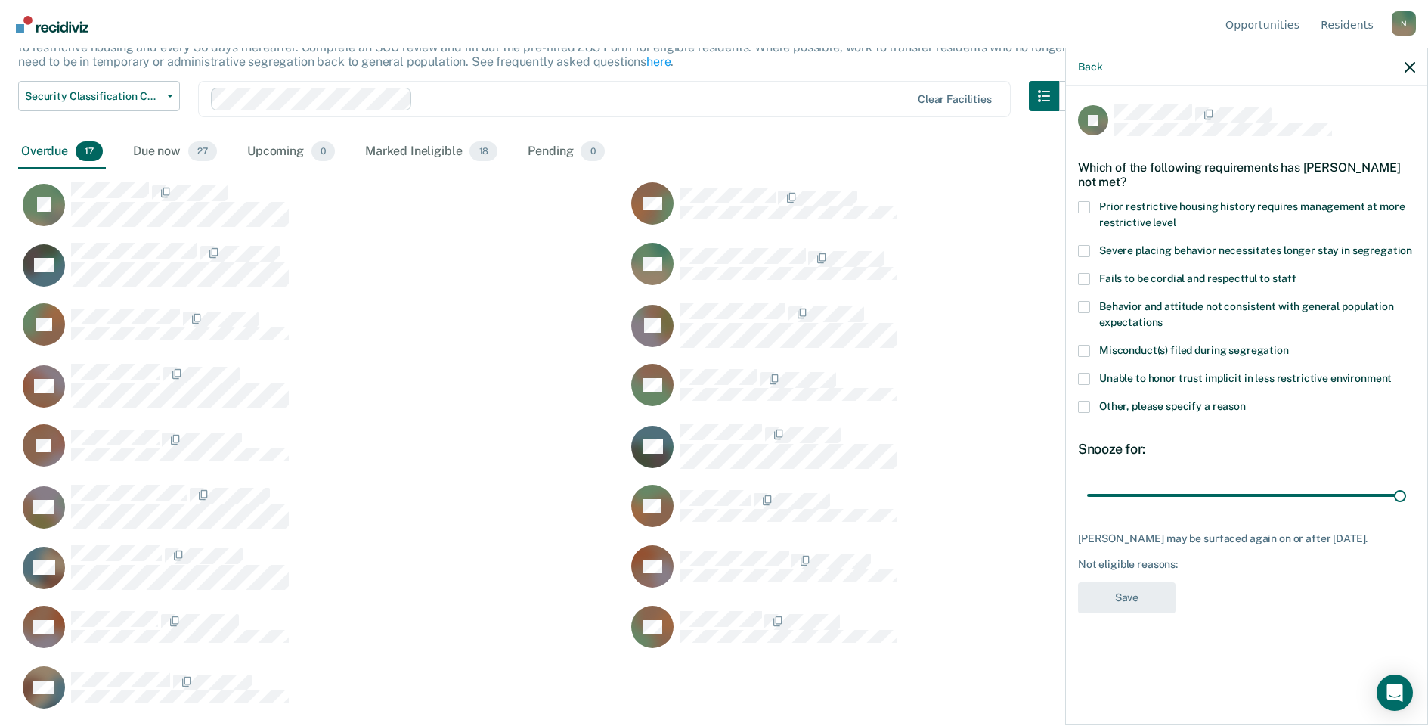
click at [1086, 404] on span at bounding box center [1084, 407] width 12 height 12
click at [1246, 401] on input "Other, please specify a reason" at bounding box center [1246, 401] width 0 height 0
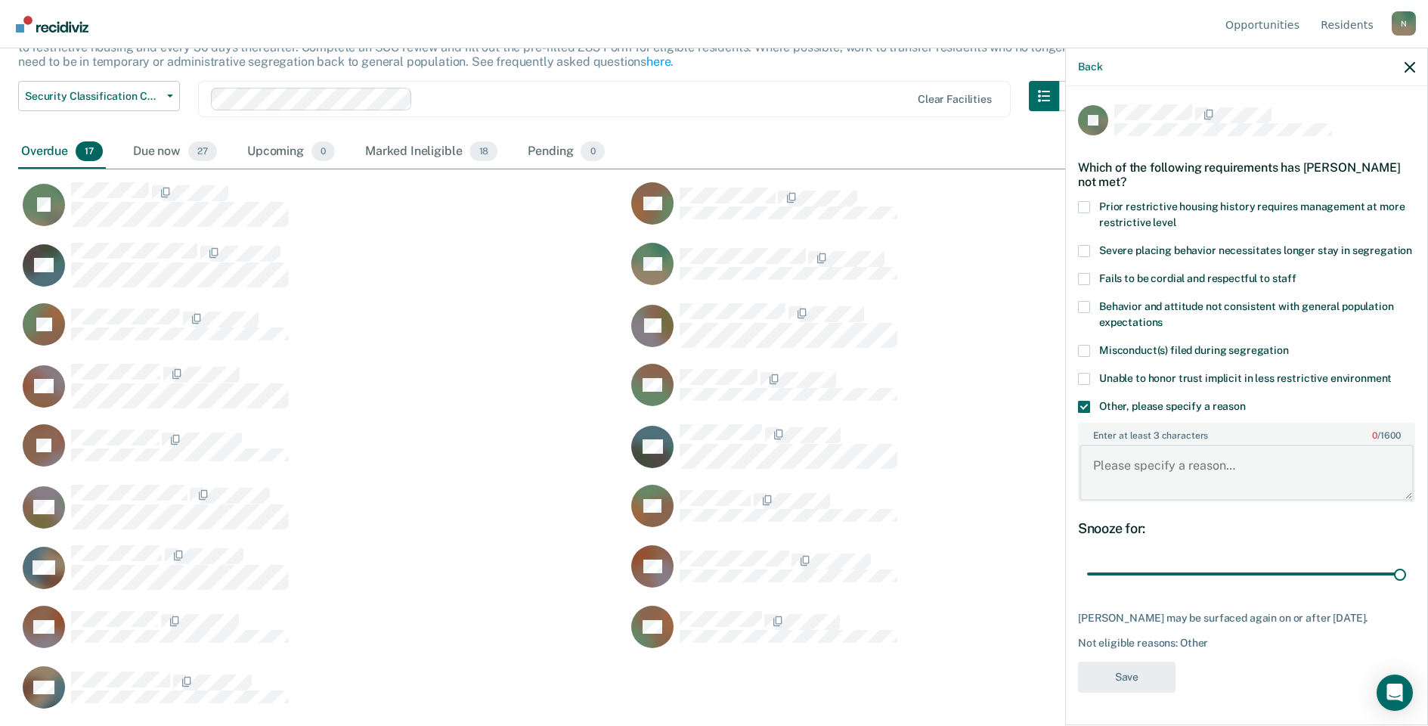
click at [1142, 469] on textarea "Enter at least 3 characters 0 / 1600" at bounding box center [1247, 473] width 334 height 56
type textarea "released to GP [DATE]"
click at [1163, 674] on button "Save" at bounding box center [1127, 676] width 98 height 31
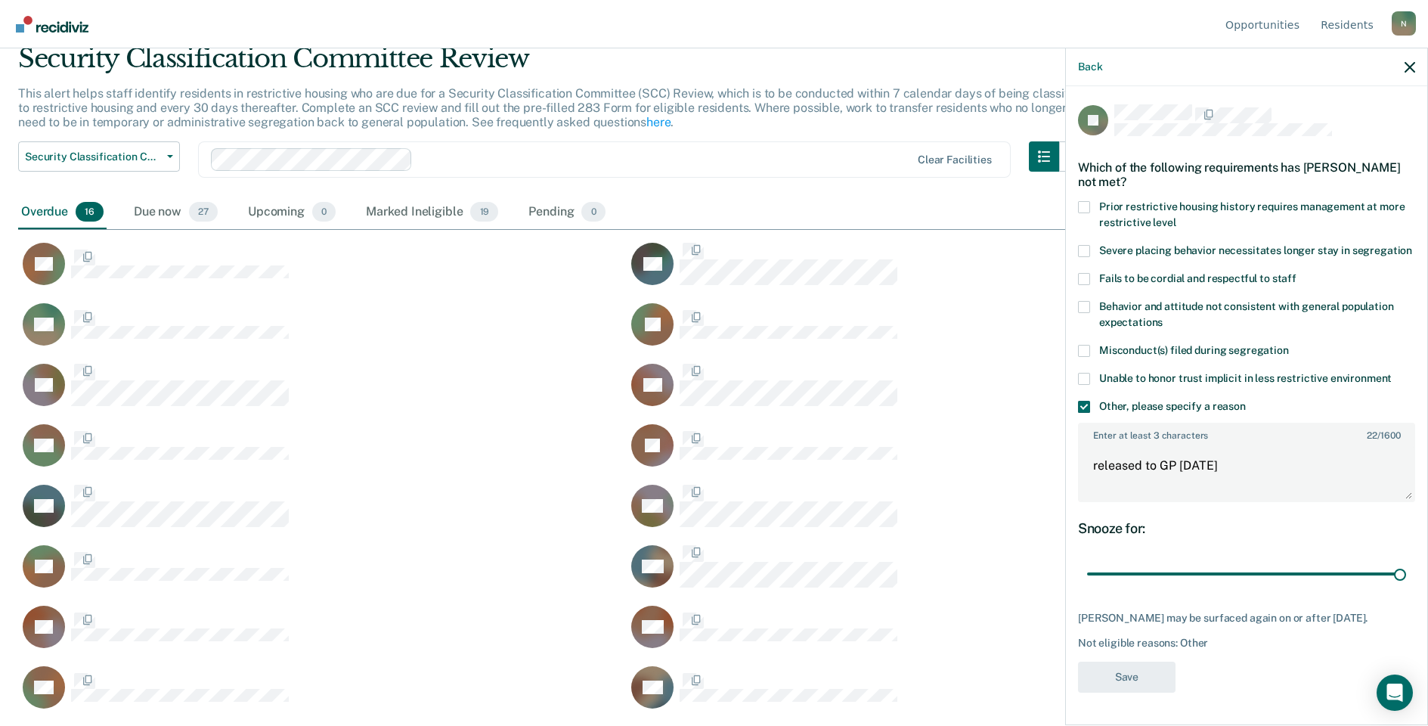
scroll to position [61, 0]
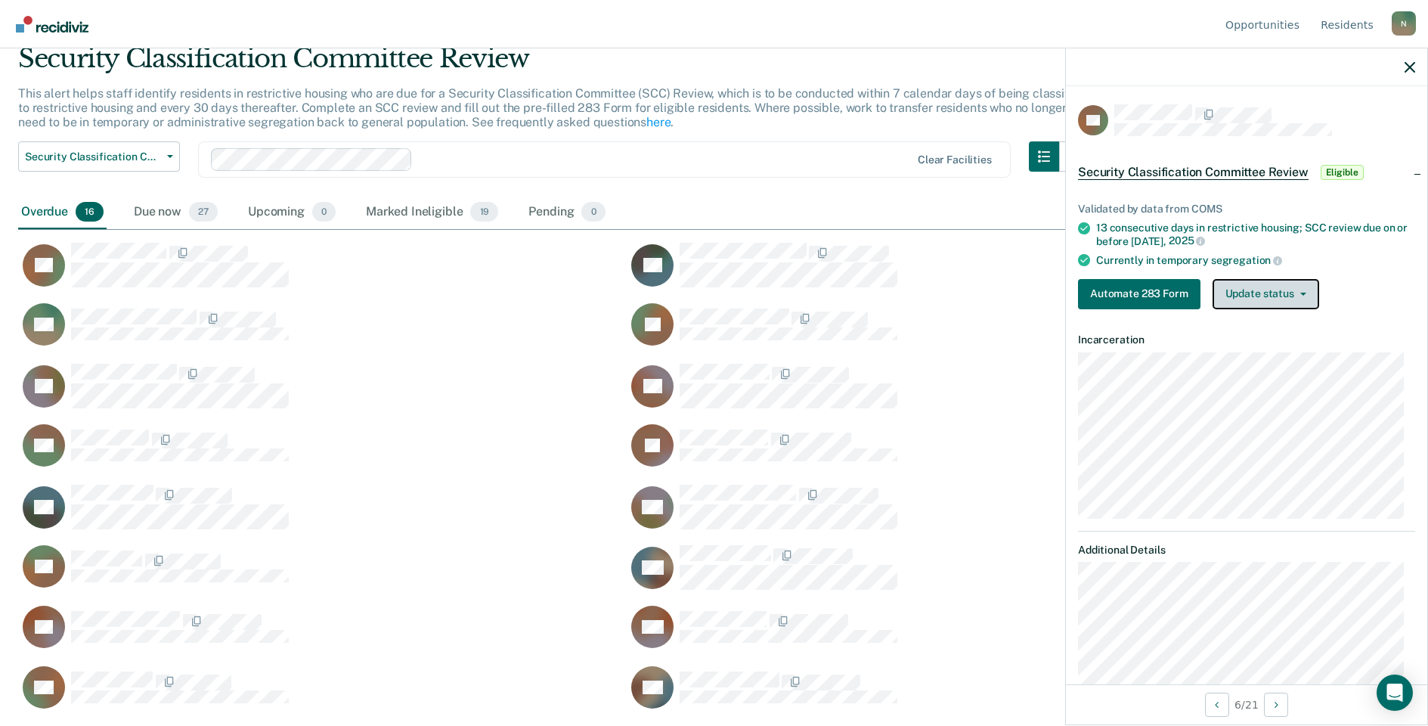
click at [1295, 299] on button "Update status" at bounding box center [1266, 294] width 107 height 30
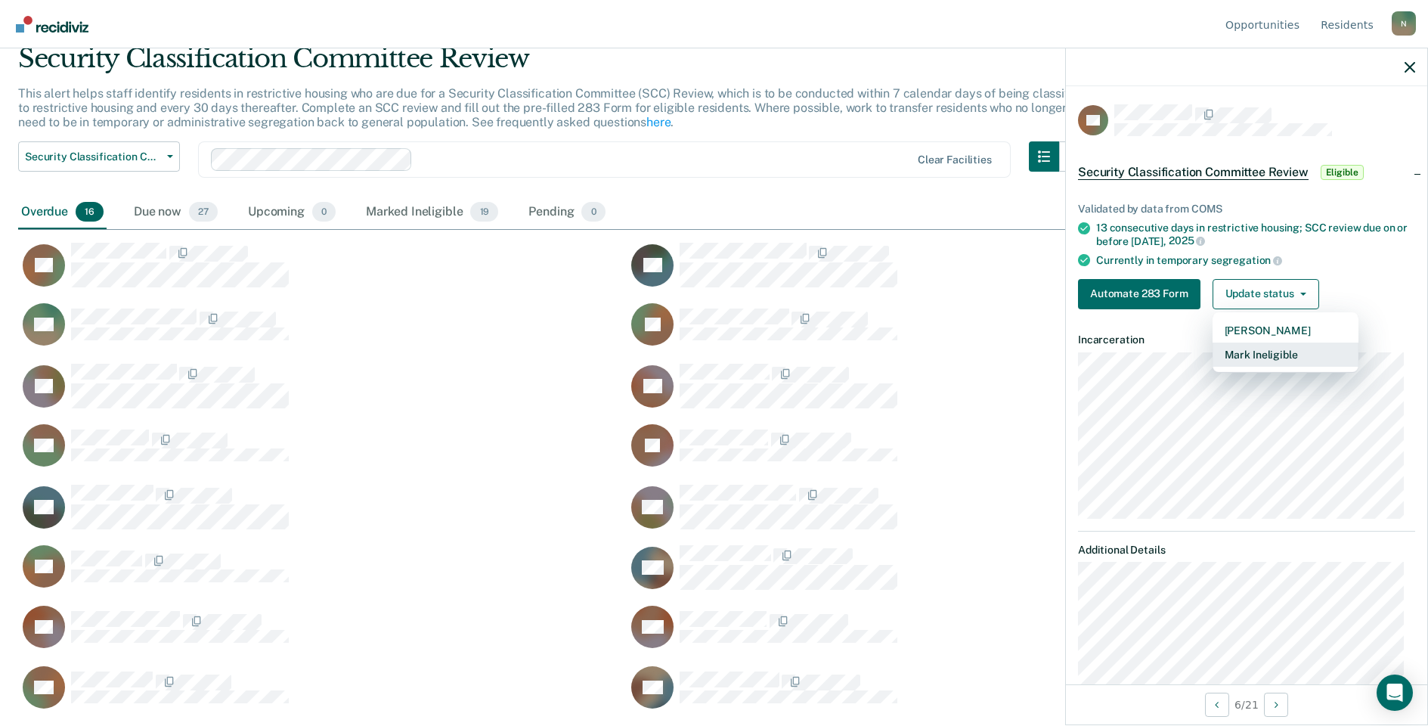
click at [1278, 359] on button "Mark Ineligible" at bounding box center [1286, 354] width 146 height 24
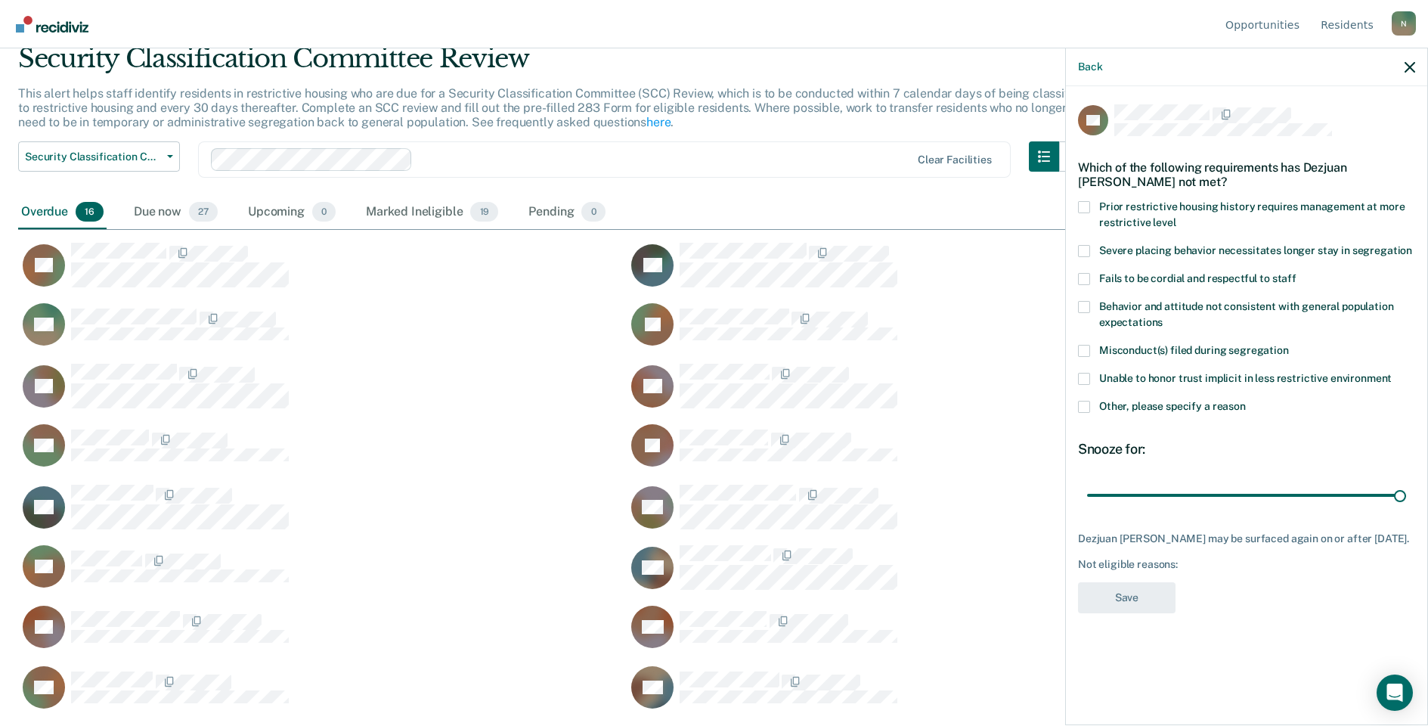
click at [1089, 415] on label "Other, please specify a reason" at bounding box center [1246, 409] width 337 height 16
click at [1246, 401] on input "Other, please specify a reason" at bounding box center [1246, 401] width 0 height 0
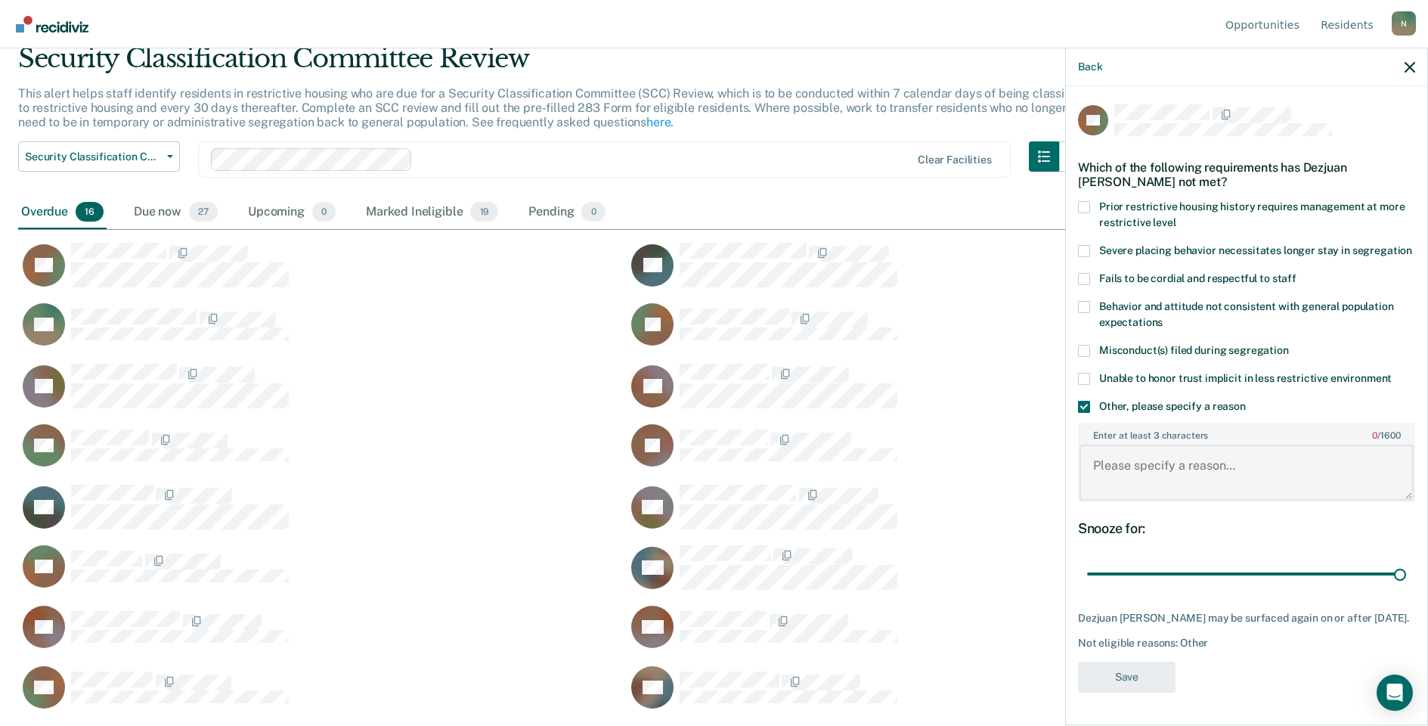
click at [1126, 464] on textarea "Enter at least 3 characters 0 / 1600" at bounding box center [1247, 473] width 334 height 56
type textarea "Temp seg until end of detention [DATE]"
click at [1137, 683] on button "Save" at bounding box center [1127, 676] width 98 height 31
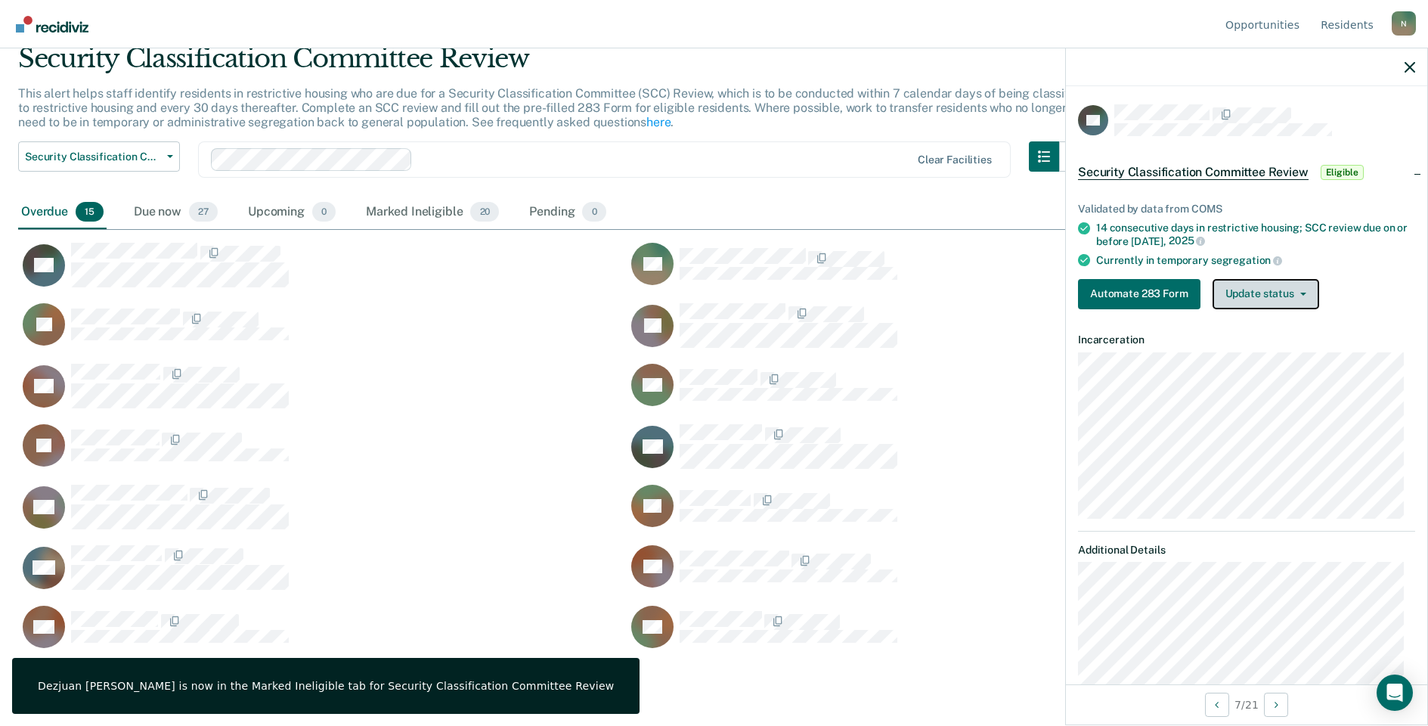
click at [1303, 290] on button "Update status" at bounding box center [1266, 294] width 107 height 30
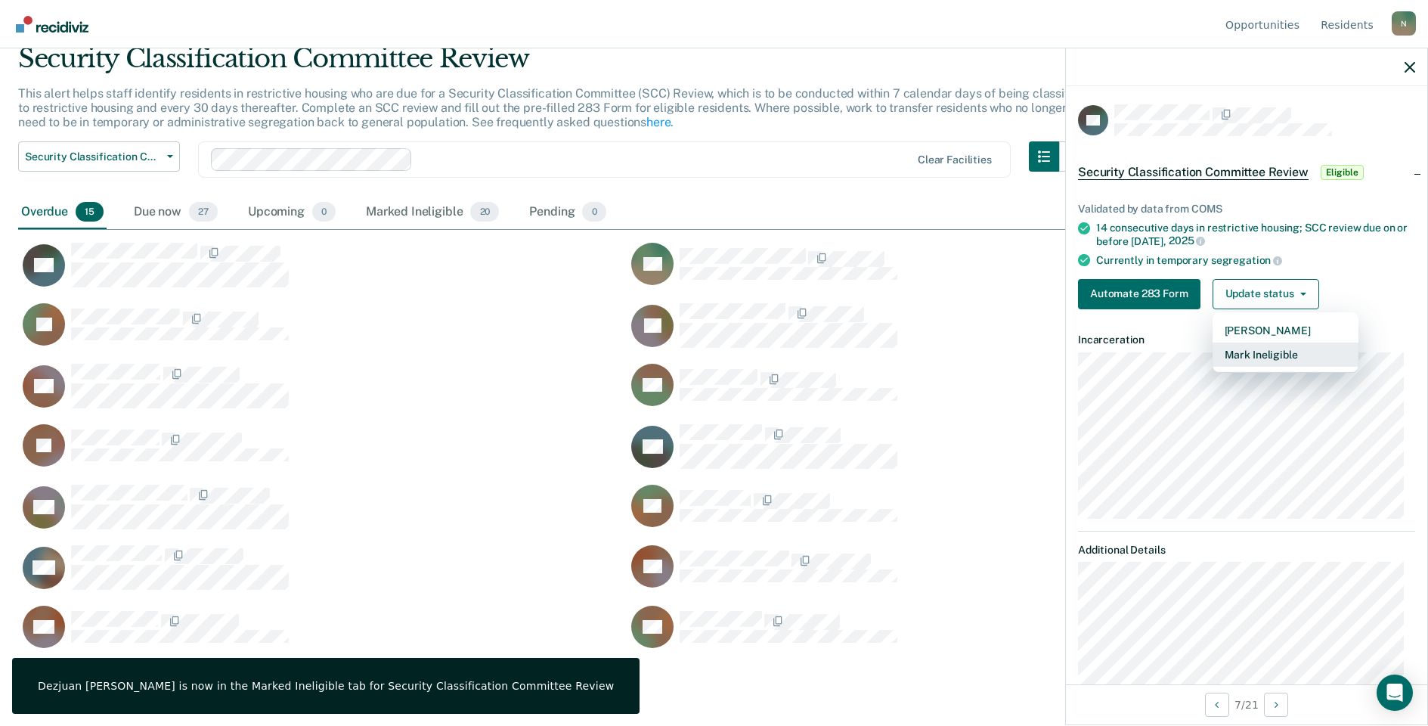
click at [1267, 351] on button "Mark Ineligible" at bounding box center [1286, 354] width 146 height 24
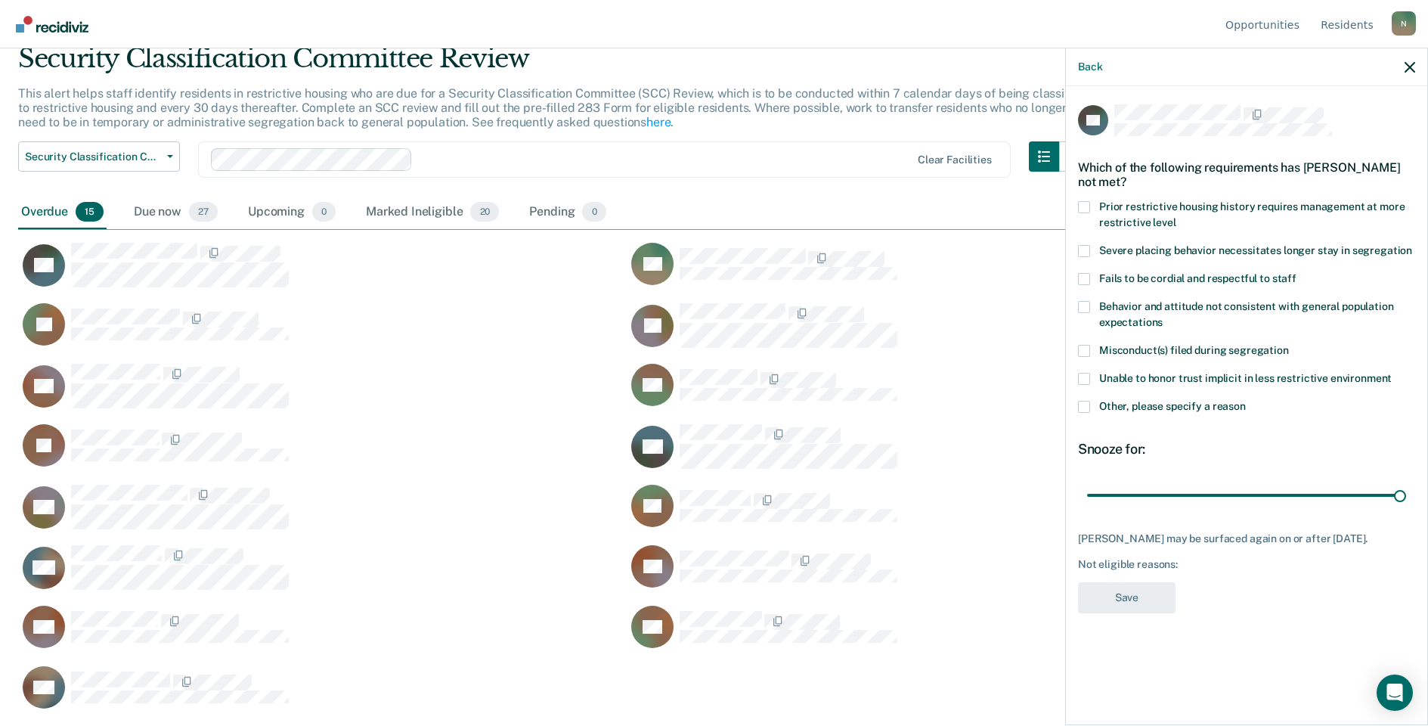
click at [1083, 407] on span at bounding box center [1084, 407] width 12 height 12
click at [1246, 401] on input "Other, please specify a reason" at bounding box center [1246, 401] width 0 height 0
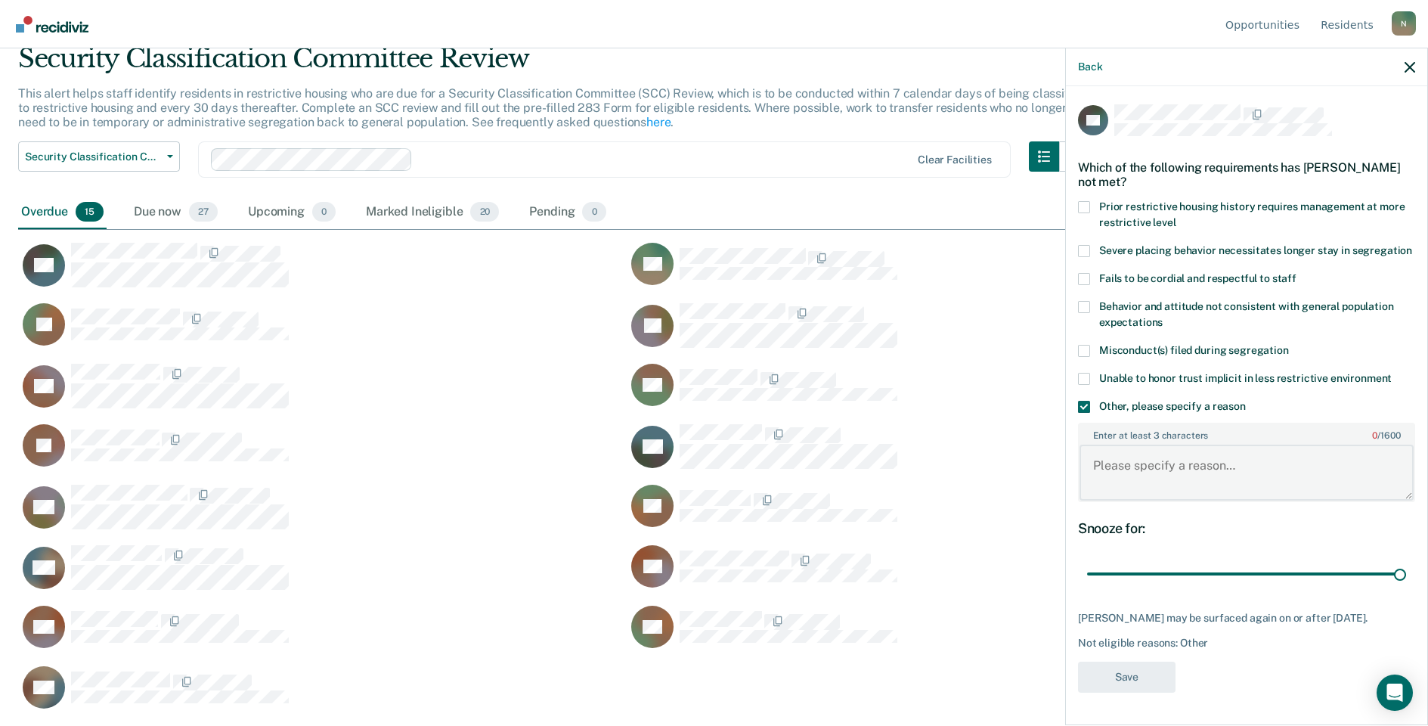
click at [1159, 485] on textarea "Enter at least 3 characters 0 / 1600" at bounding box center [1247, 473] width 334 height 56
type textarea "P"
type textarea "Temp seg pending Ad seg approval"
click at [1135, 692] on button "Save" at bounding box center [1127, 676] width 98 height 31
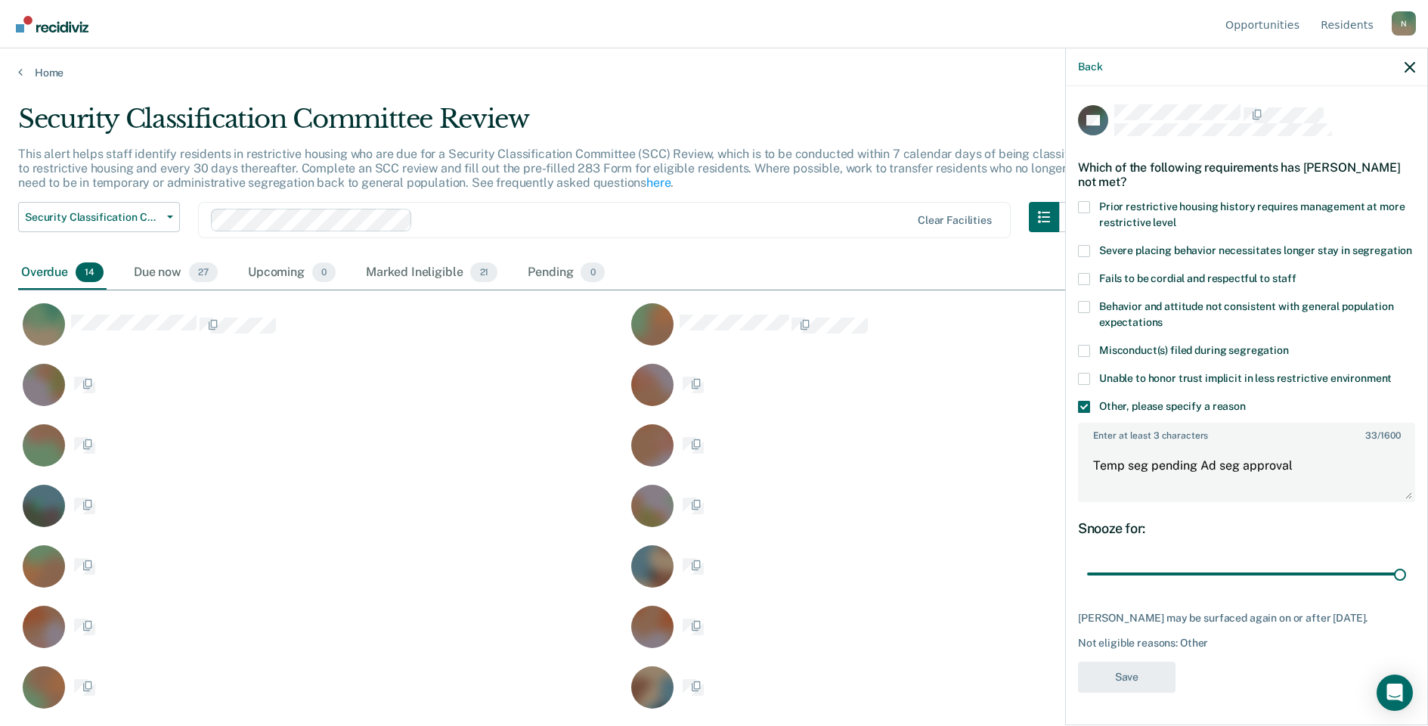
scroll to position [1, 0]
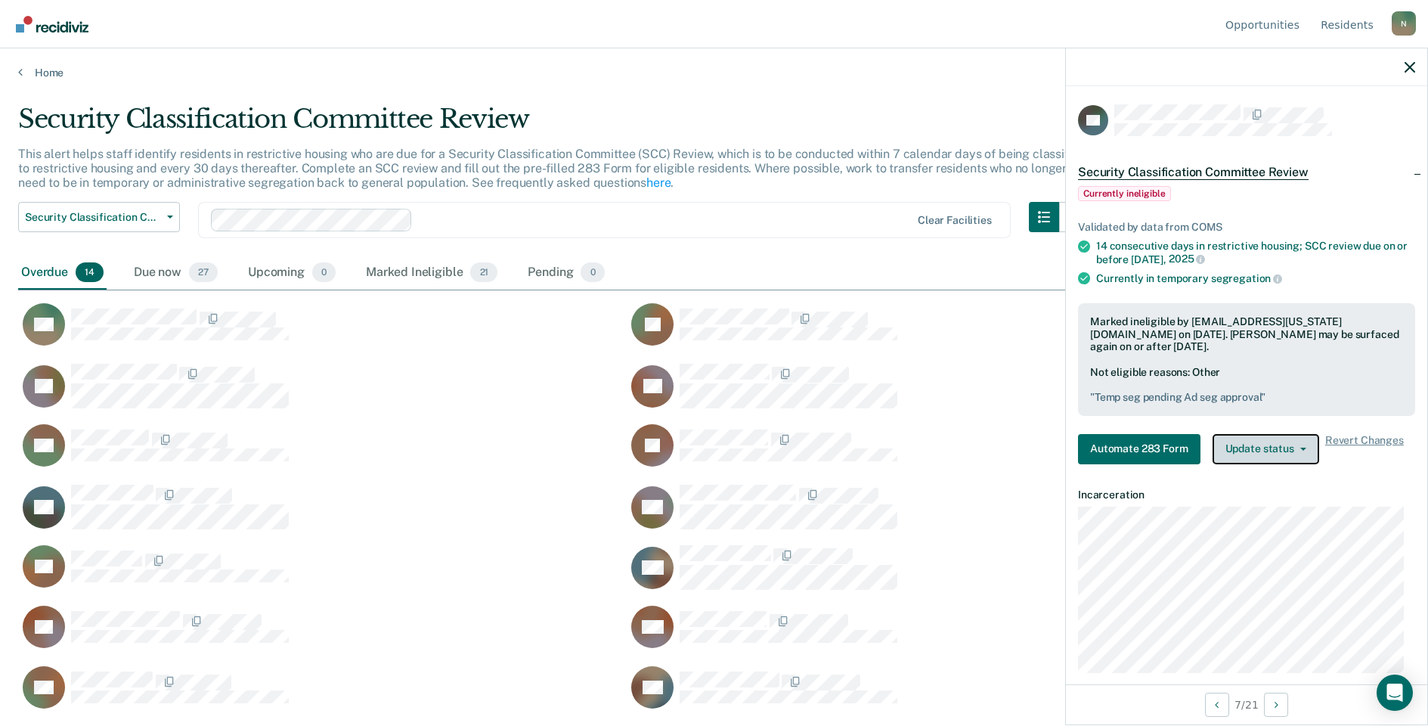
click at [1282, 454] on button "Update status" at bounding box center [1266, 449] width 107 height 30
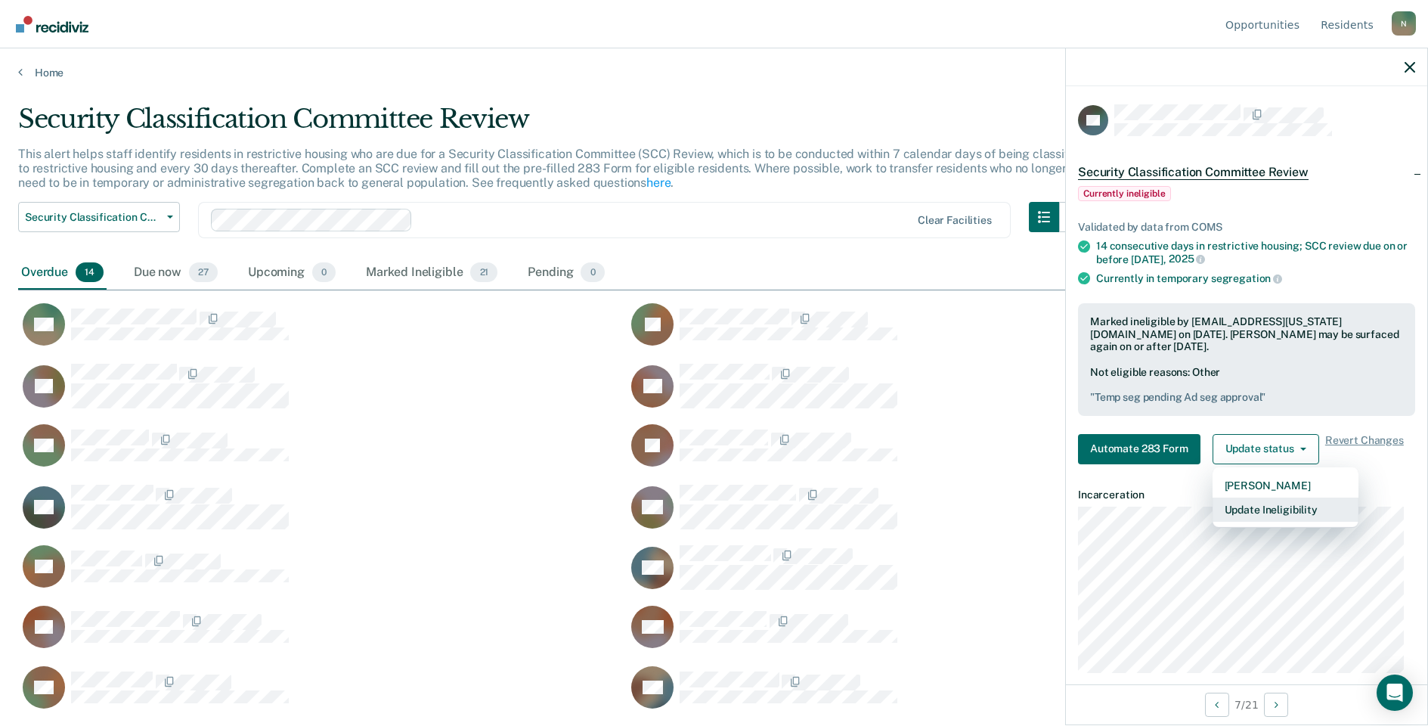
click at [1283, 504] on button "Update Ineligibility" at bounding box center [1286, 509] width 146 height 24
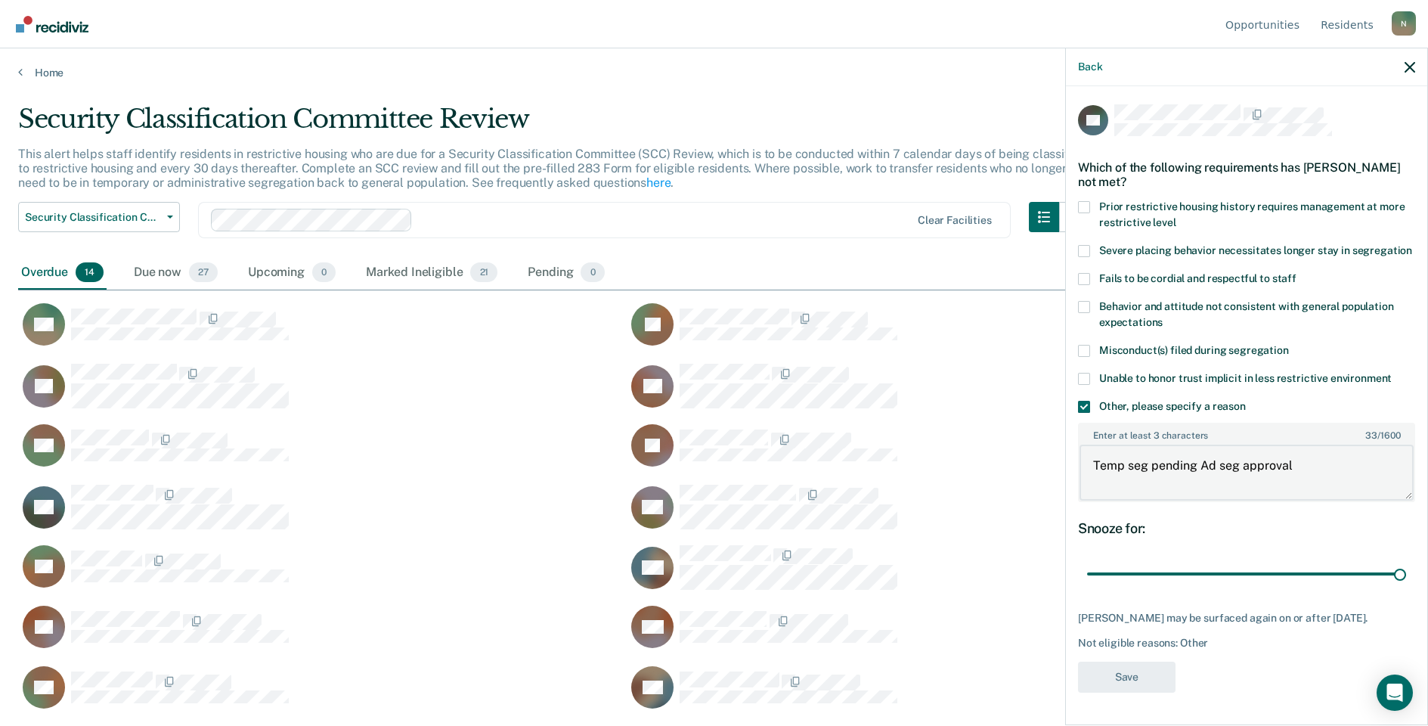
drag, startPoint x: 1297, startPoint y: 485, endPoint x: 1084, endPoint y: 489, distance: 213.2
click at [1087, 489] on textarea "Temp seg pending Ad seg approval" at bounding box center [1247, 473] width 334 height 56
type textarea "Temp seg until end of detention [DATE]. Ad seg denied"
click at [1134, 692] on button "Save" at bounding box center [1127, 676] width 98 height 31
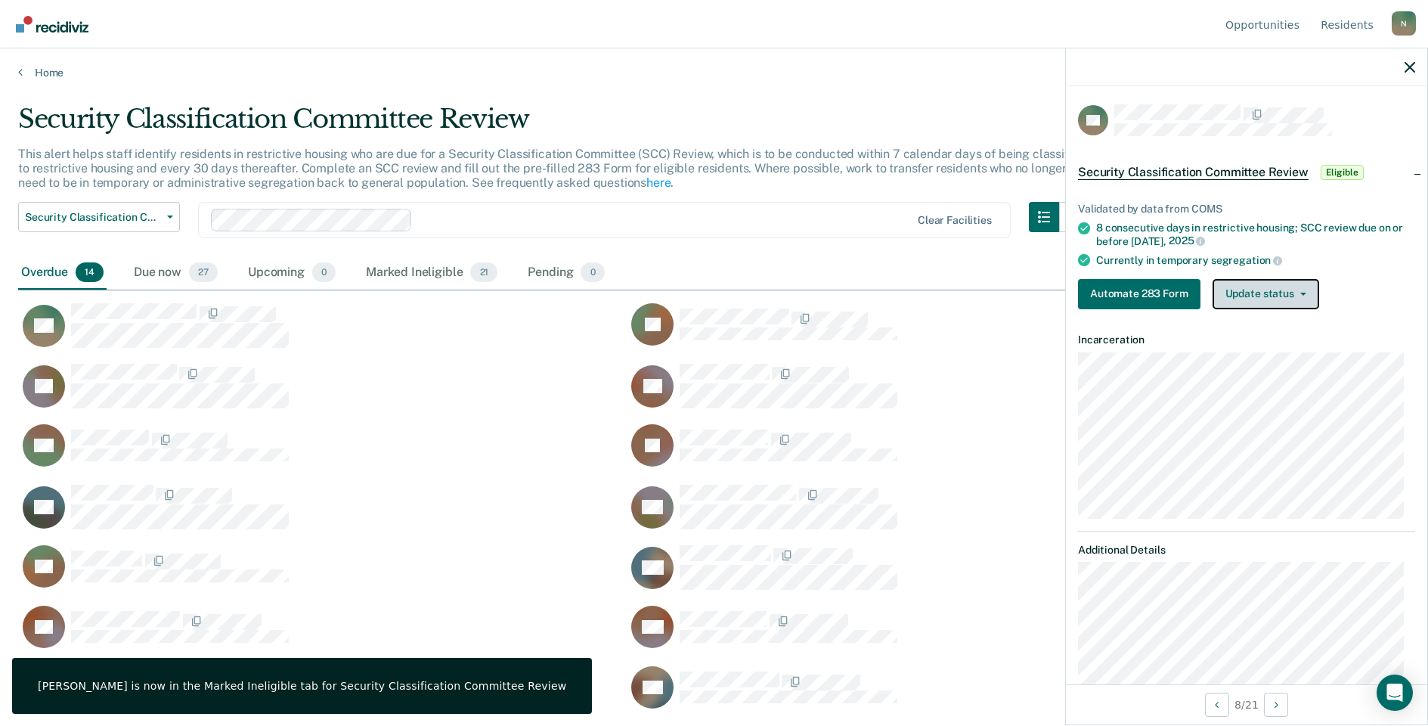
click at [1256, 302] on button "Update status" at bounding box center [1266, 294] width 107 height 30
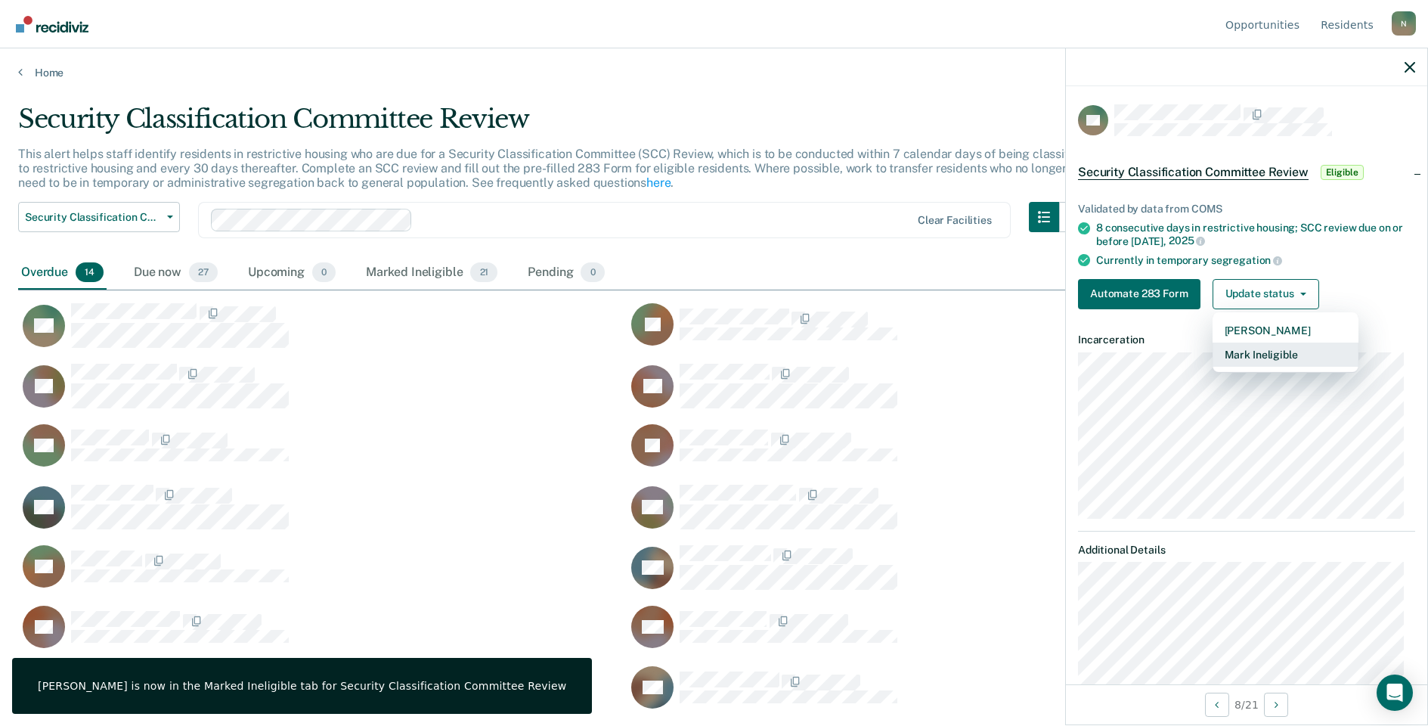
click at [1252, 355] on button "Mark Ineligible" at bounding box center [1286, 354] width 146 height 24
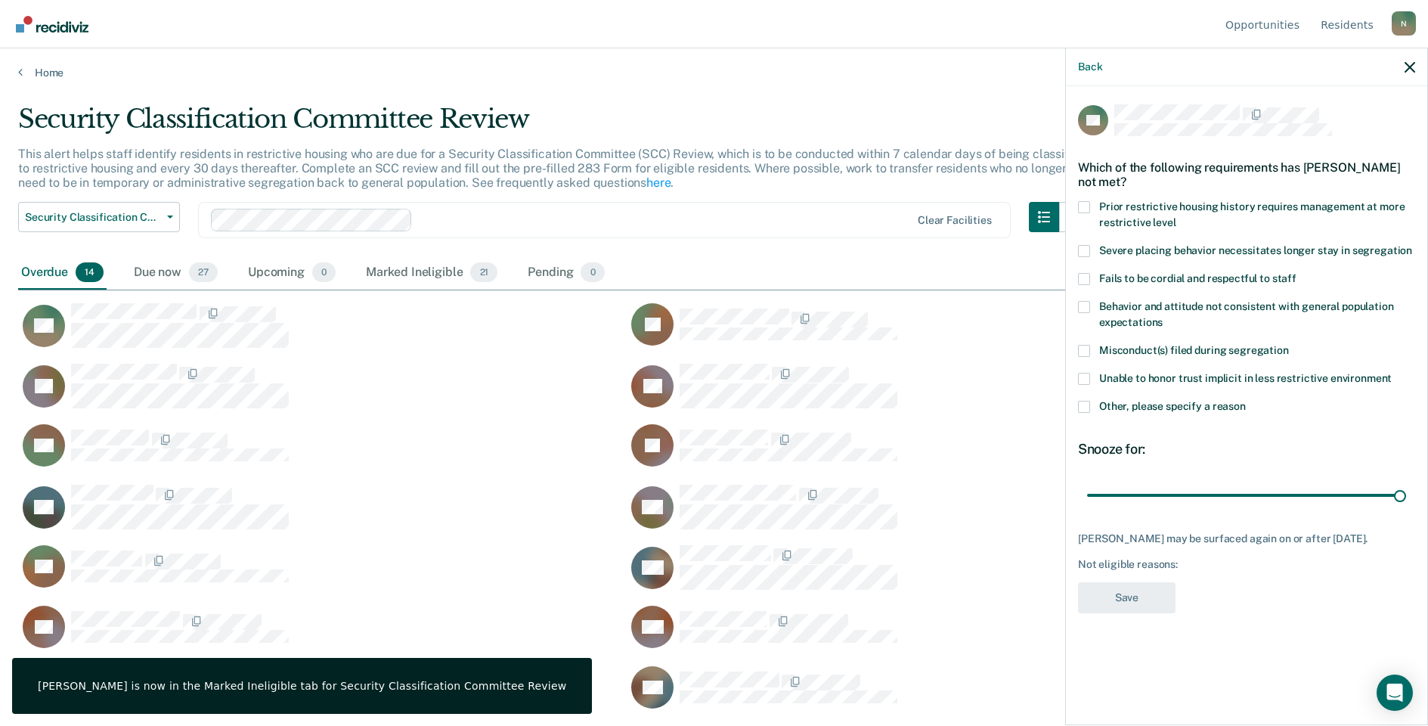
click at [1086, 415] on label "Other, please specify a reason" at bounding box center [1246, 409] width 337 height 16
click at [1246, 401] on input "Other, please specify a reason" at bounding box center [1246, 401] width 0 height 0
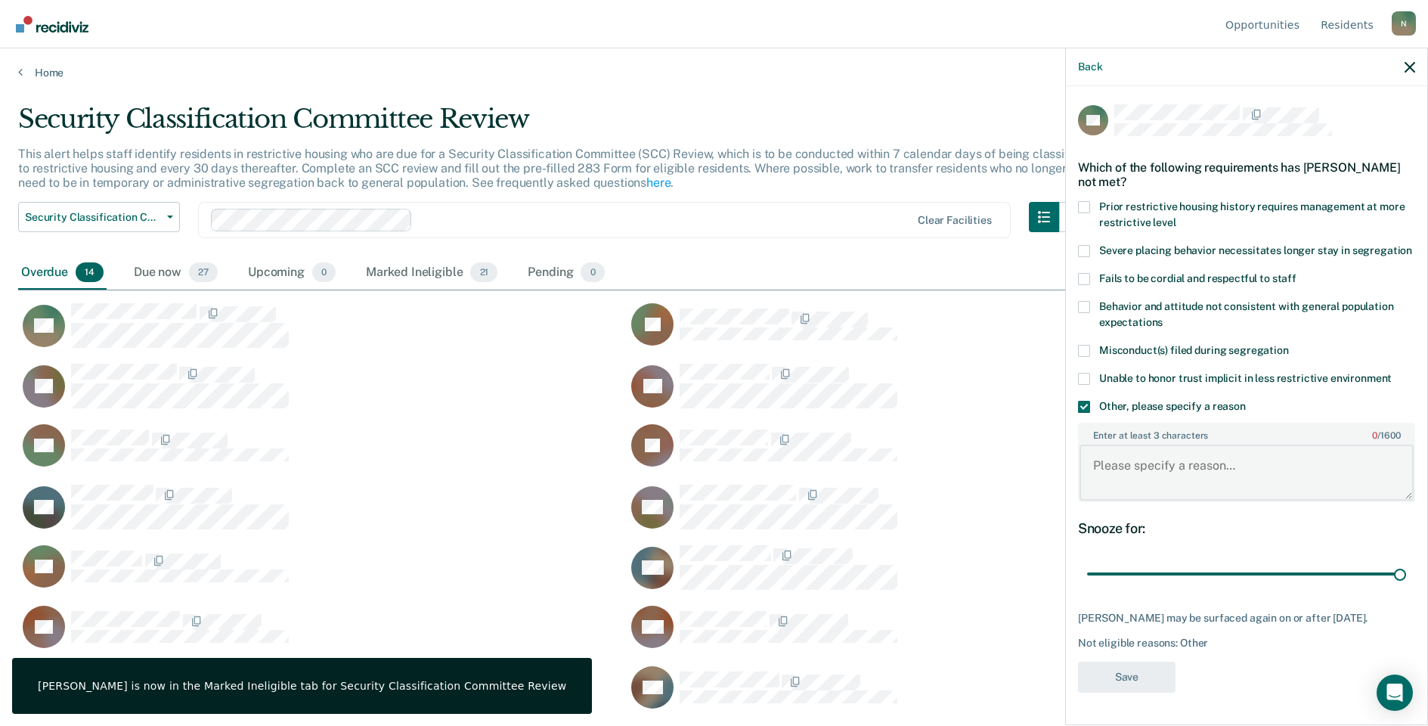
click at [1165, 488] on textarea "Enter at least 3 characters 0 / 1600" at bounding box center [1247, 473] width 334 height 56
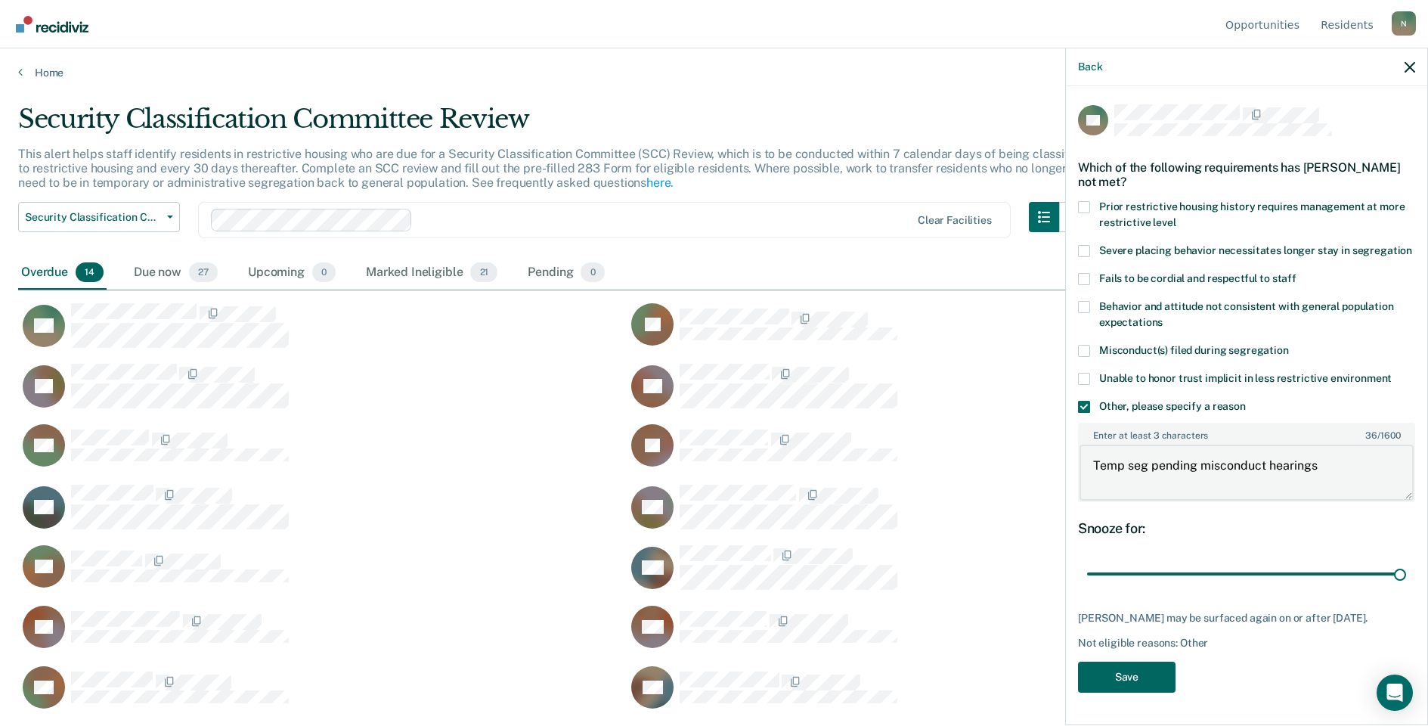
type textarea "Temp seg pending misconduct hearings"
click at [1154, 692] on button "Save" at bounding box center [1127, 676] width 98 height 31
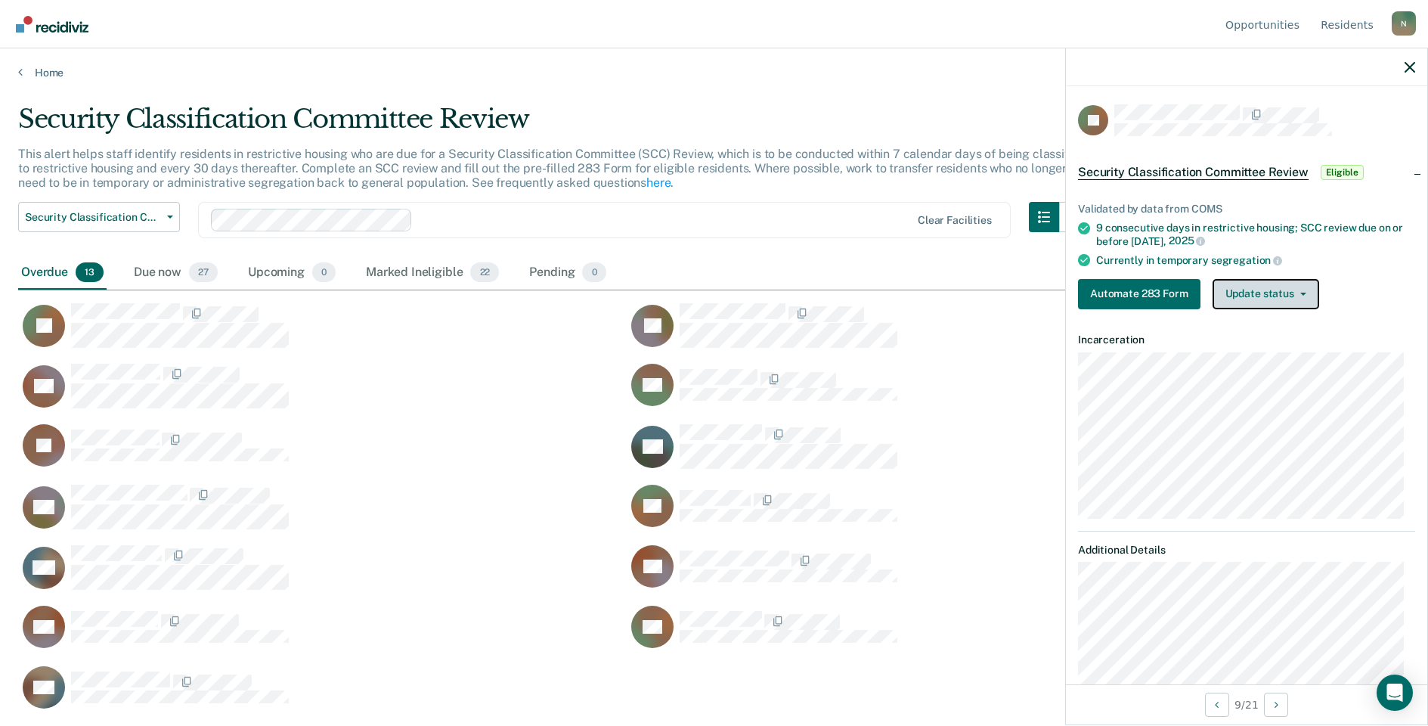
click at [1262, 296] on button "Update status" at bounding box center [1266, 294] width 107 height 30
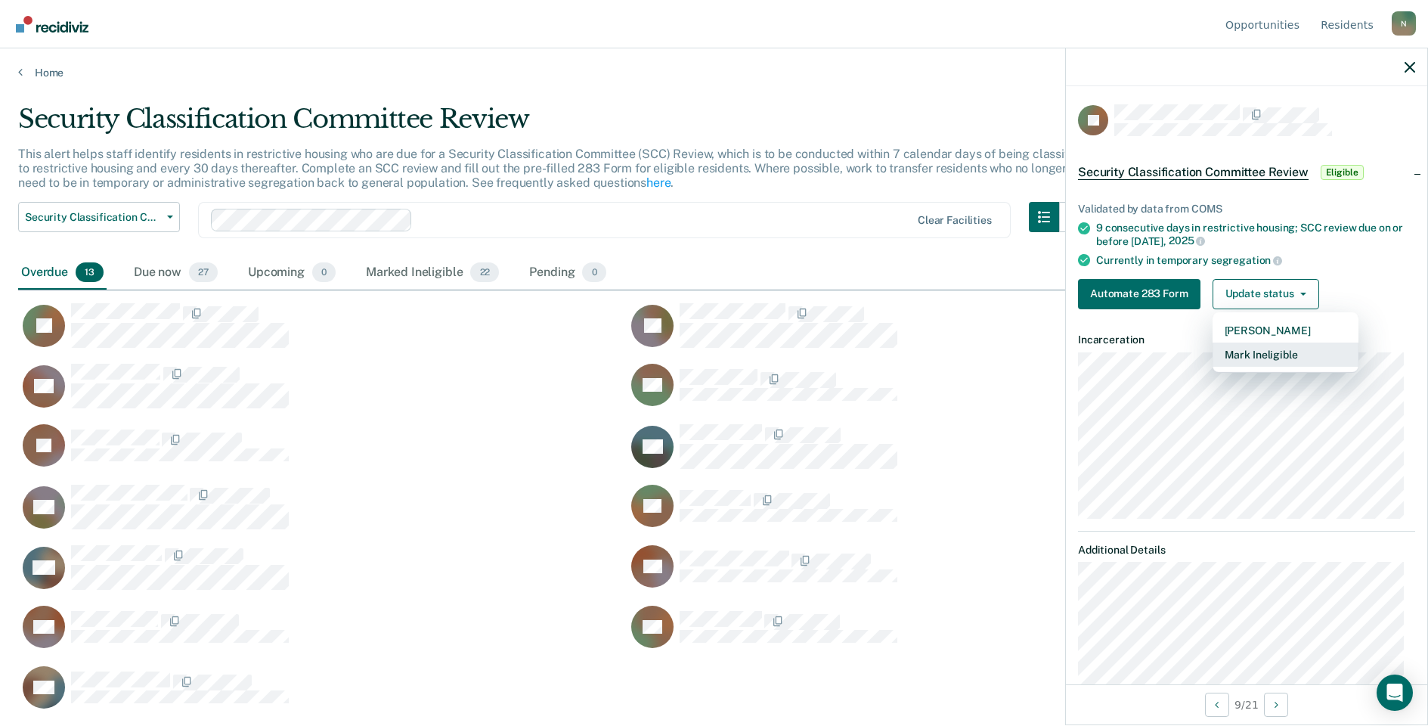
click at [1242, 350] on button "Mark Ineligible" at bounding box center [1286, 354] width 146 height 24
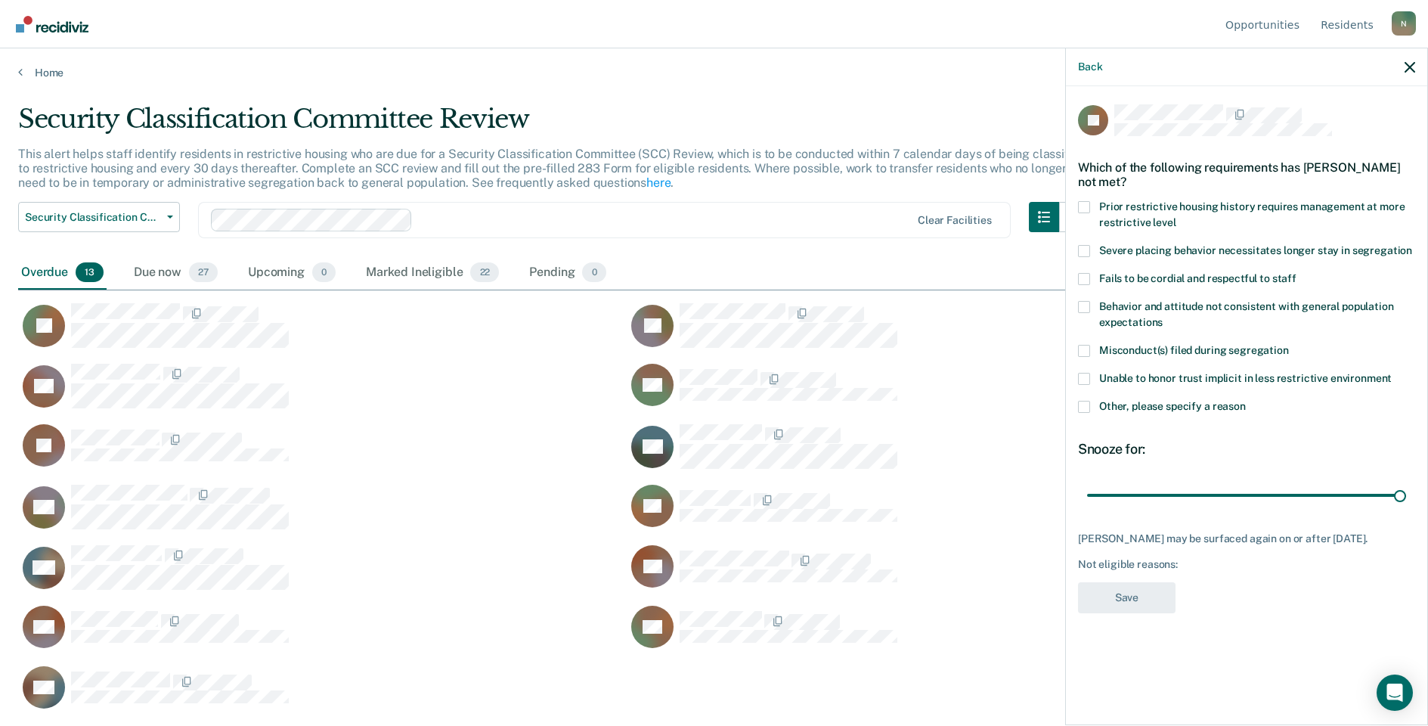
click at [1083, 409] on span at bounding box center [1084, 407] width 12 height 12
click at [1246, 401] on input "Other, please specify a reason" at bounding box center [1246, 401] width 0 height 0
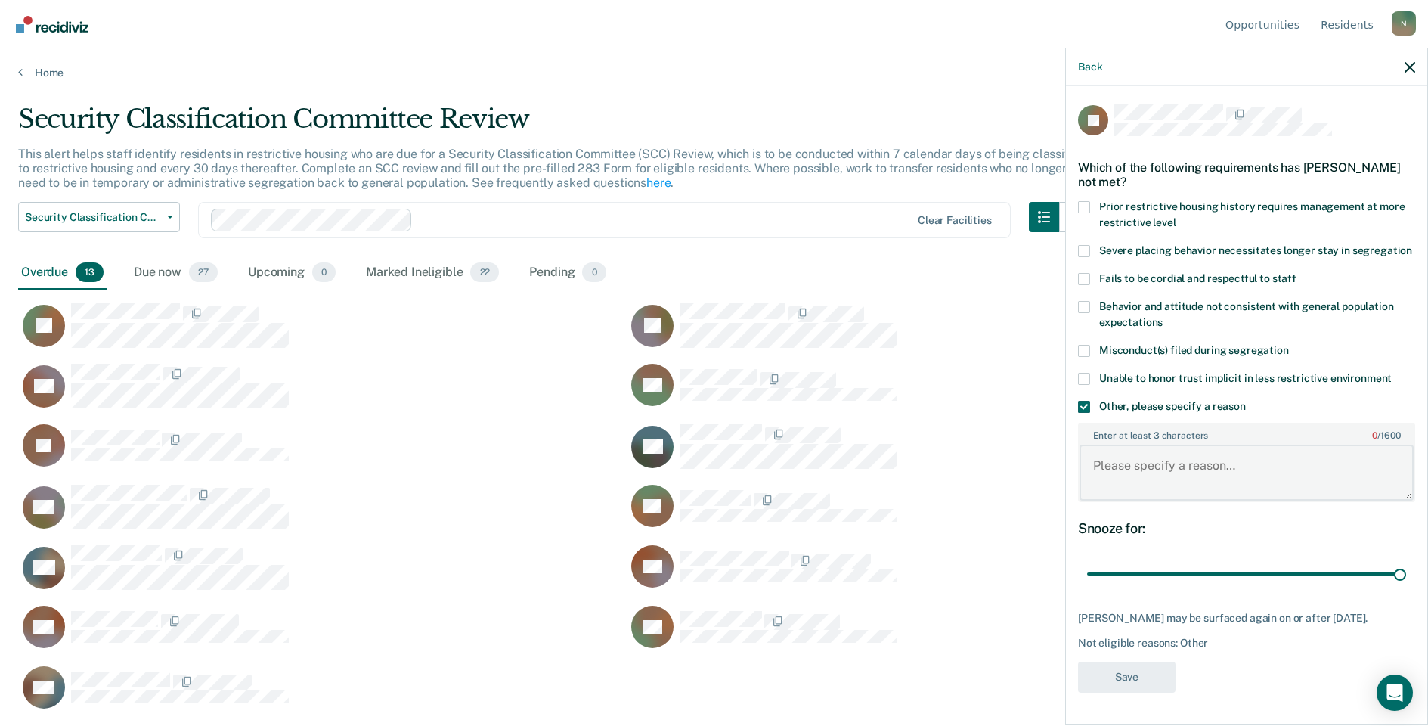
click at [1125, 488] on textarea "Enter at least 3 characters 0 / 1600" at bounding box center [1247, 473] width 334 height 56
type textarea "Temp seg pending misconduct hearing"
click at [1133, 692] on button "Save" at bounding box center [1127, 676] width 98 height 31
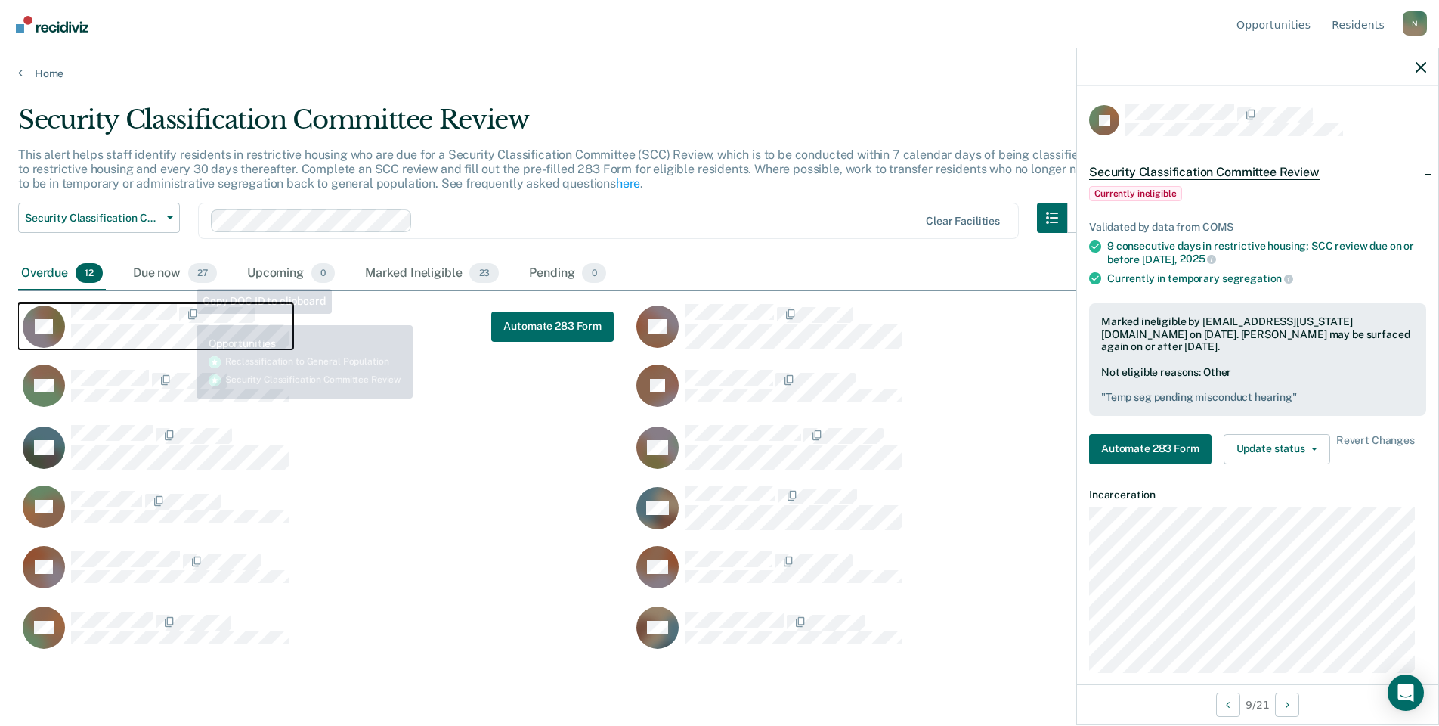
click at [178, 314] on span "CaseloadOpportunityCell-0769198" at bounding box center [178, 315] width 3 height 16
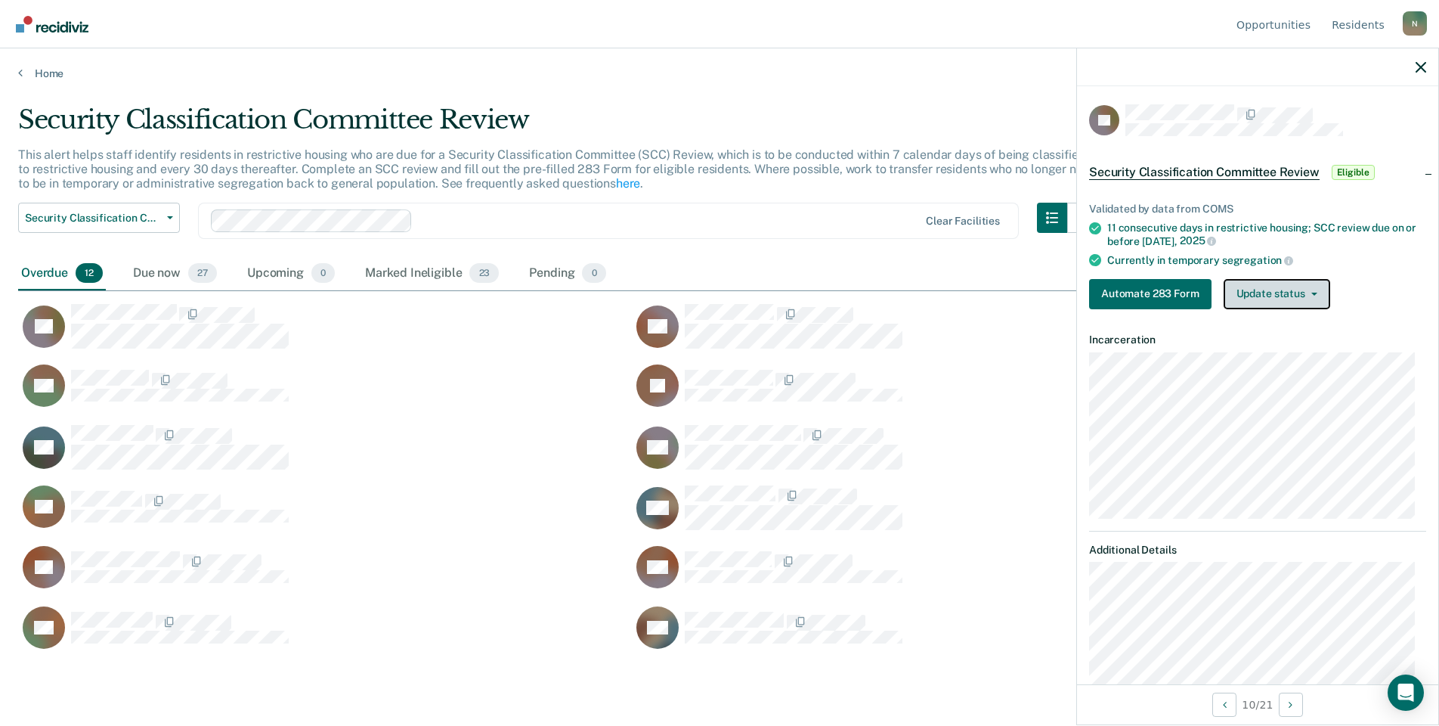
click at [1272, 279] on button "Update status" at bounding box center [1277, 294] width 107 height 30
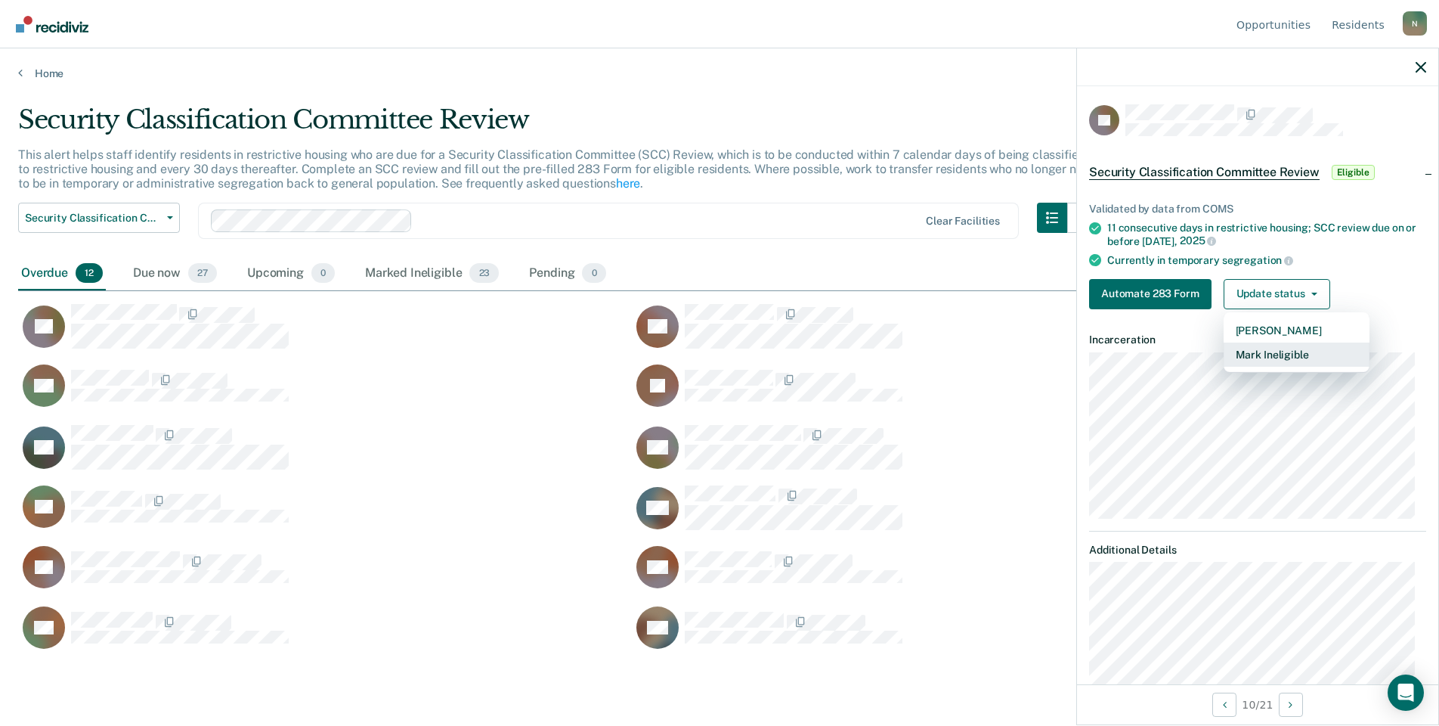
click at [1304, 351] on button "Mark Ineligible" at bounding box center [1297, 354] width 146 height 24
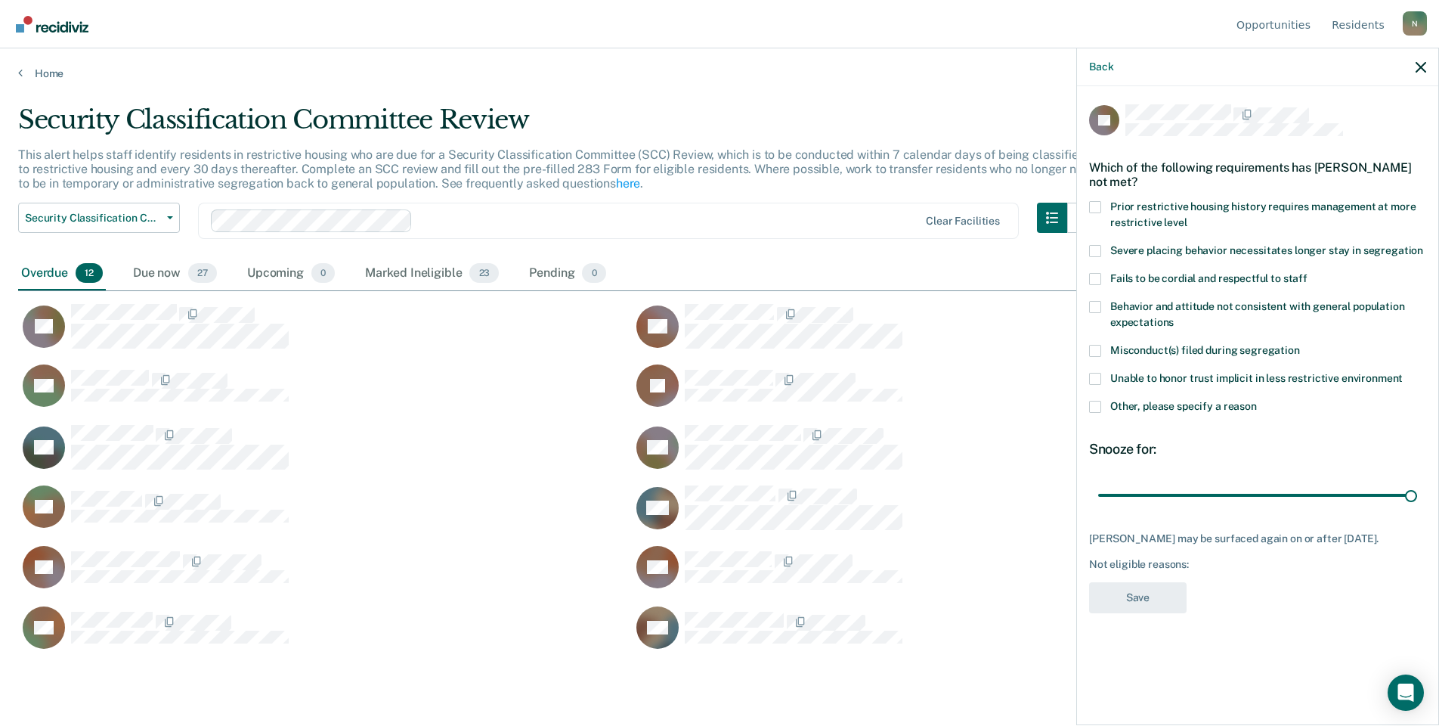
click at [1087, 404] on div "TT Which of the following requirements has [PERSON_NAME] not met? Prior restric…" at bounding box center [1257, 404] width 361 height 636
click at [1099, 407] on span at bounding box center [1095, 407] width 12 height 12
click at [1257, 401] on input "Other, please specify a reason" at bounding box center [1257, 401] width 0 height 0
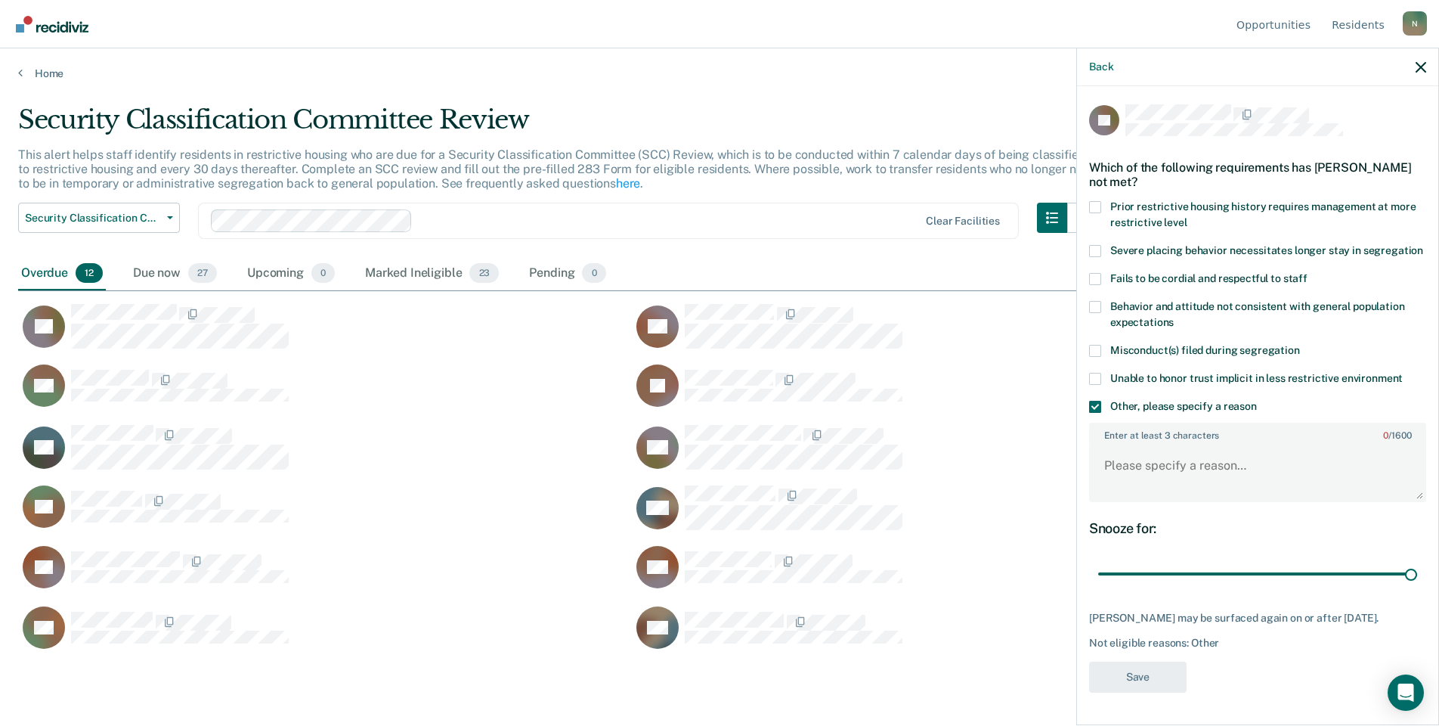
click at [1148, 527] on div "TT Which of the following requirements has [PERSON_NAME] not met? Prior restric…" at bounding box center [1257, 402] width 337 height 597
click at [1156, 477] on textarea "Enter at least 3 characters 0 / 1600" at bounding box center [1258, 473] width 334 height 56
type textarea "Temp seg until end of detention [DATE]"
click at [1161, 692] on button "Save" at bounding box center [1138, 676] width 98 height 31
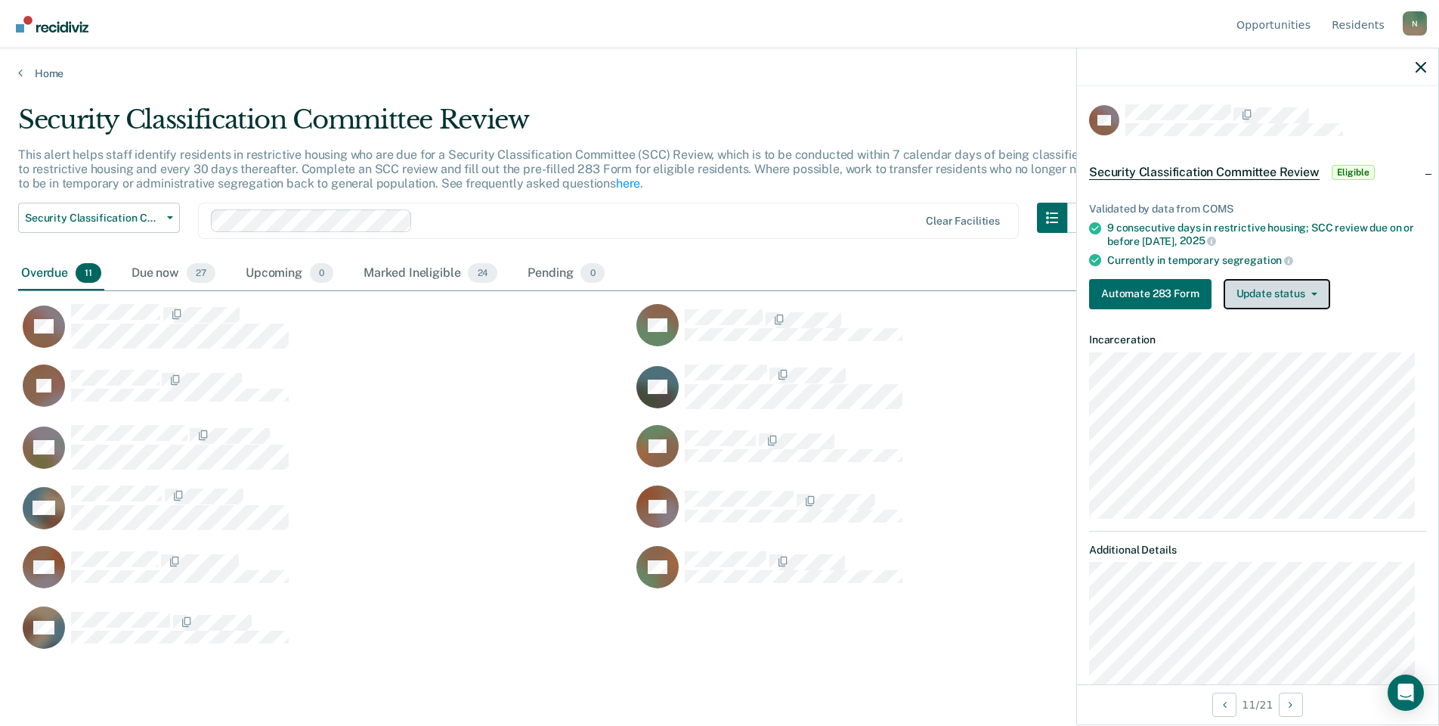
click at [1296, 285] on button "Update status" at bounding box center [1277, 294] width 107 height 30
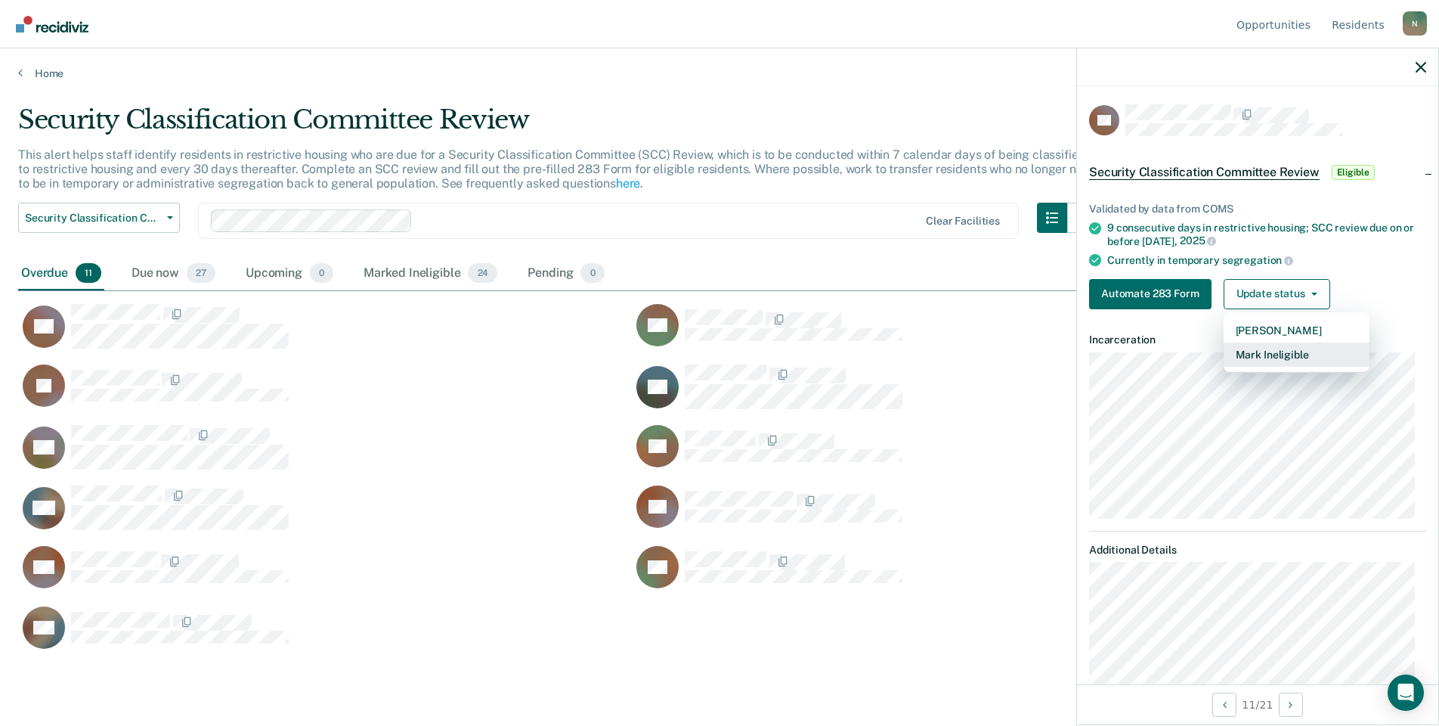
click at [1265, 360] on button "Mark Ineligible" at bounding box center [1297, 354] width 146 height 24
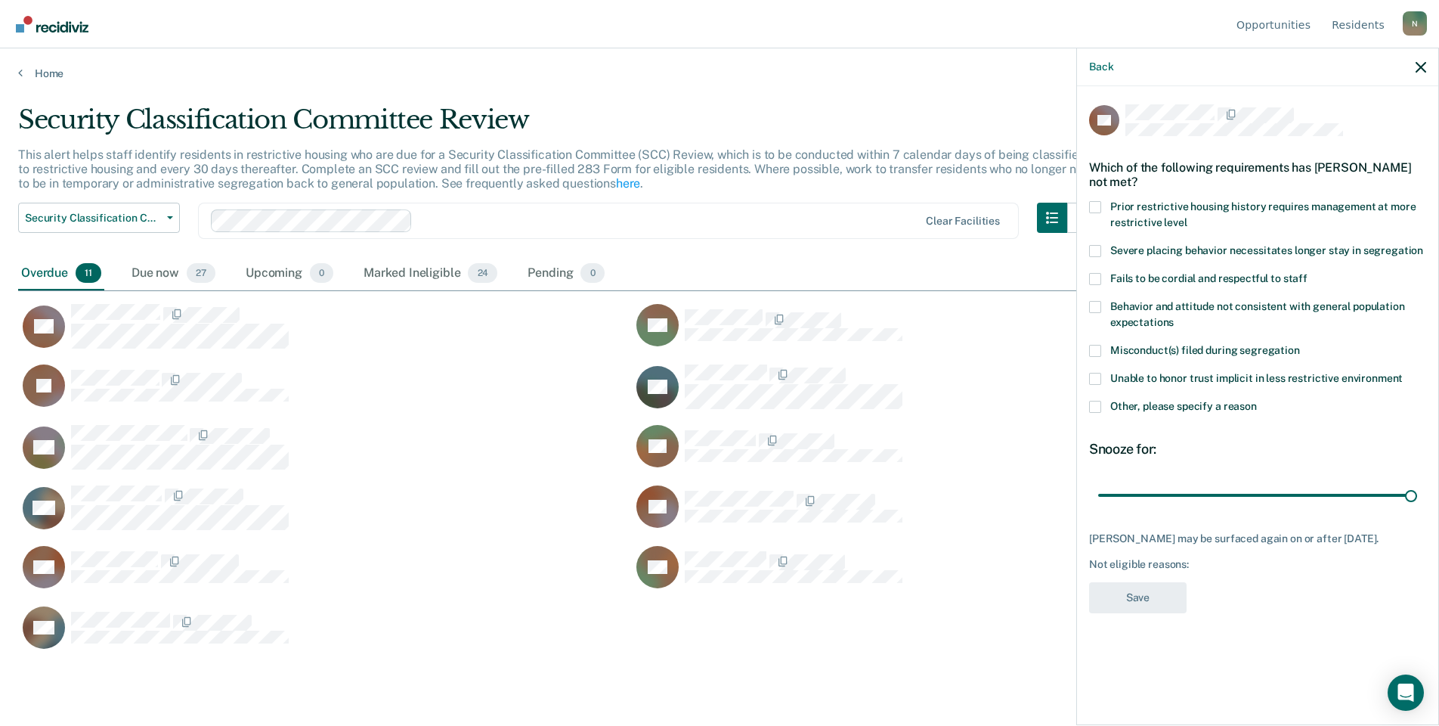
click at [1101, 408] on span at bounding box center [1095, 407] width 12 height 12
click at [1257, 401] on input "Other, please specify a reason" at bounding box center [1257, 401] width 0 height 0
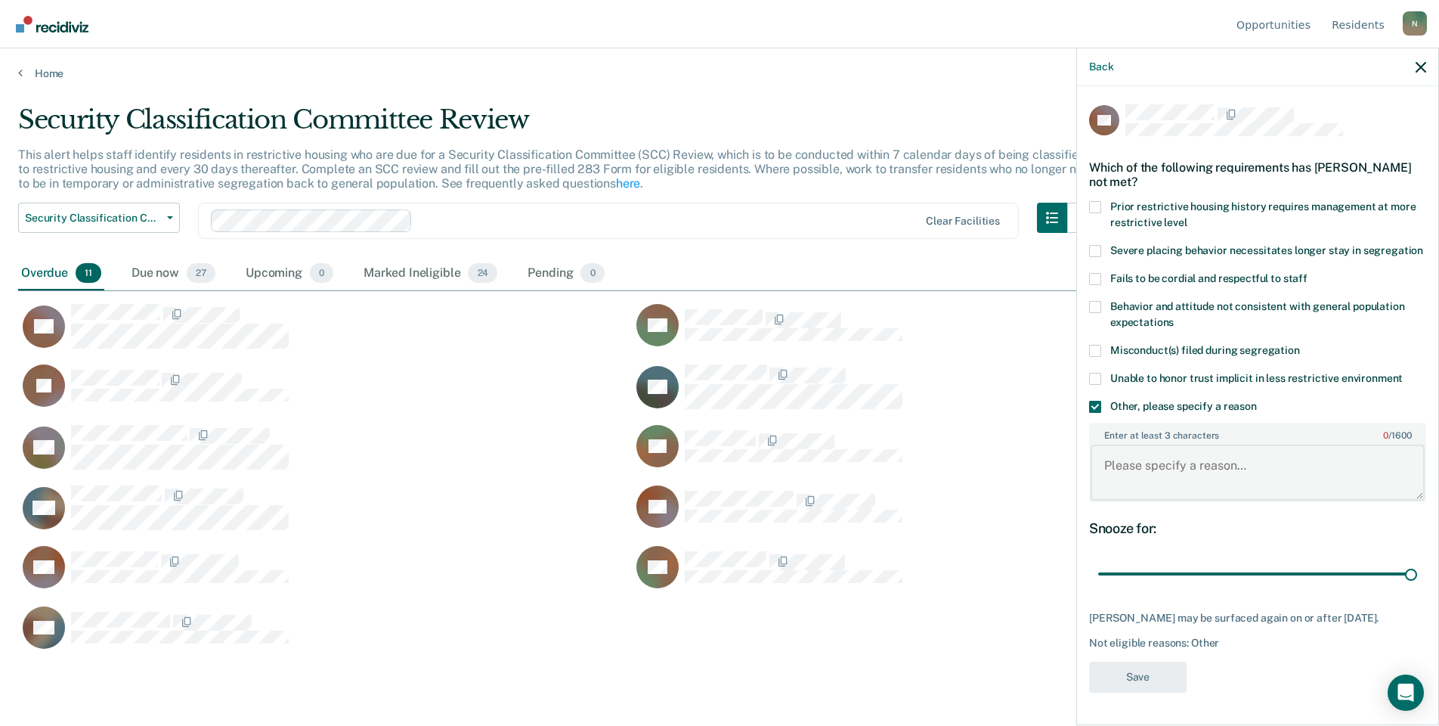
click at [1152, 468] on textarea "Enter at least 3 characters 0 / 1600" at bounding box center [1258, 473] width 334 height 56
type textarea "T"
click at [1173, 473] on textarea "Enter at least 3 characters 0 / 1600" at bounding box center [1258, 473] width 334 height 56
click at [1290, 477] on textarea "Prisoner Transferred to alt IV pn [DATE]" at bounding box center [1258, 473] width 334 height 56
click at [1292, 452] on textarea "Prisoner Transferred to alt IV pn [DATE]" at bounding box center [1258, 473] width 334 height 56
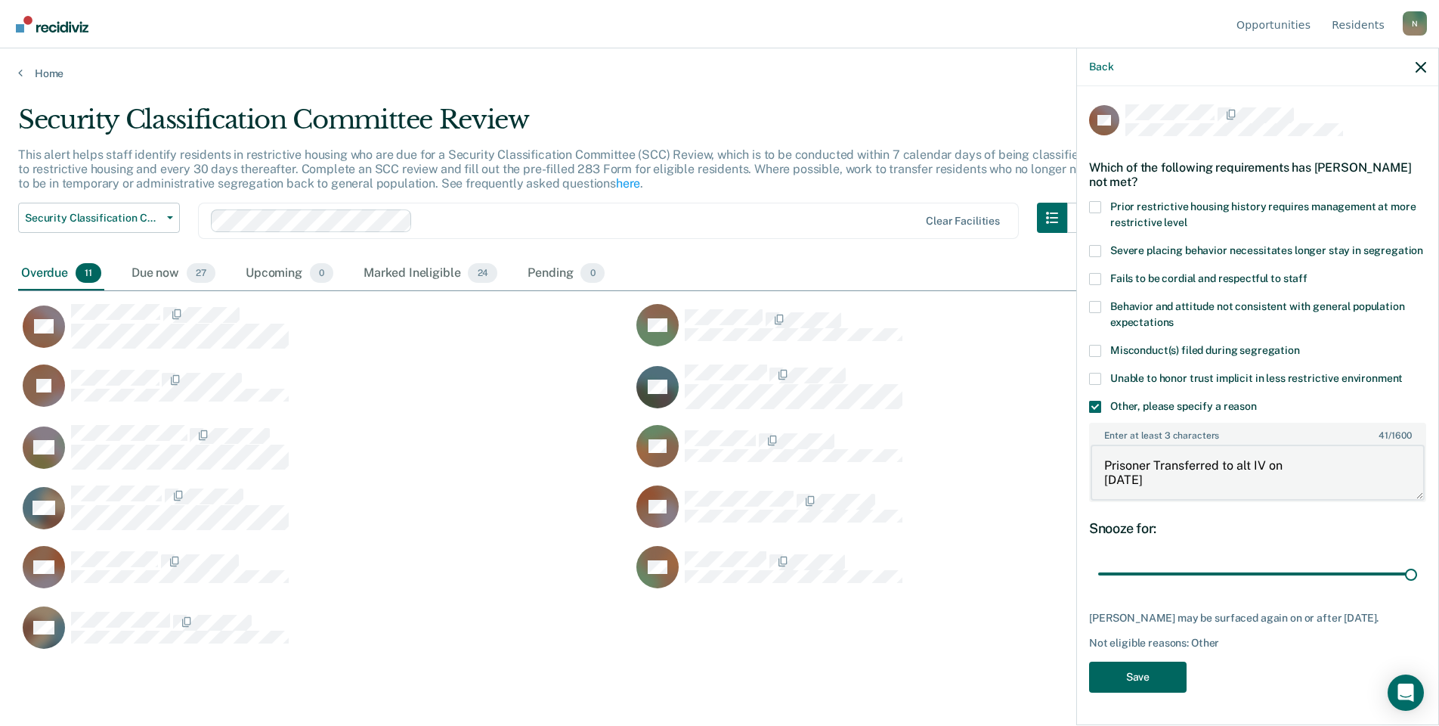
type textarea "Prisoner Transferred to alt IV on [DATE]"
click at [1149, 674] on button "Save" at bounding box center [1138, 676] width 98 height 31
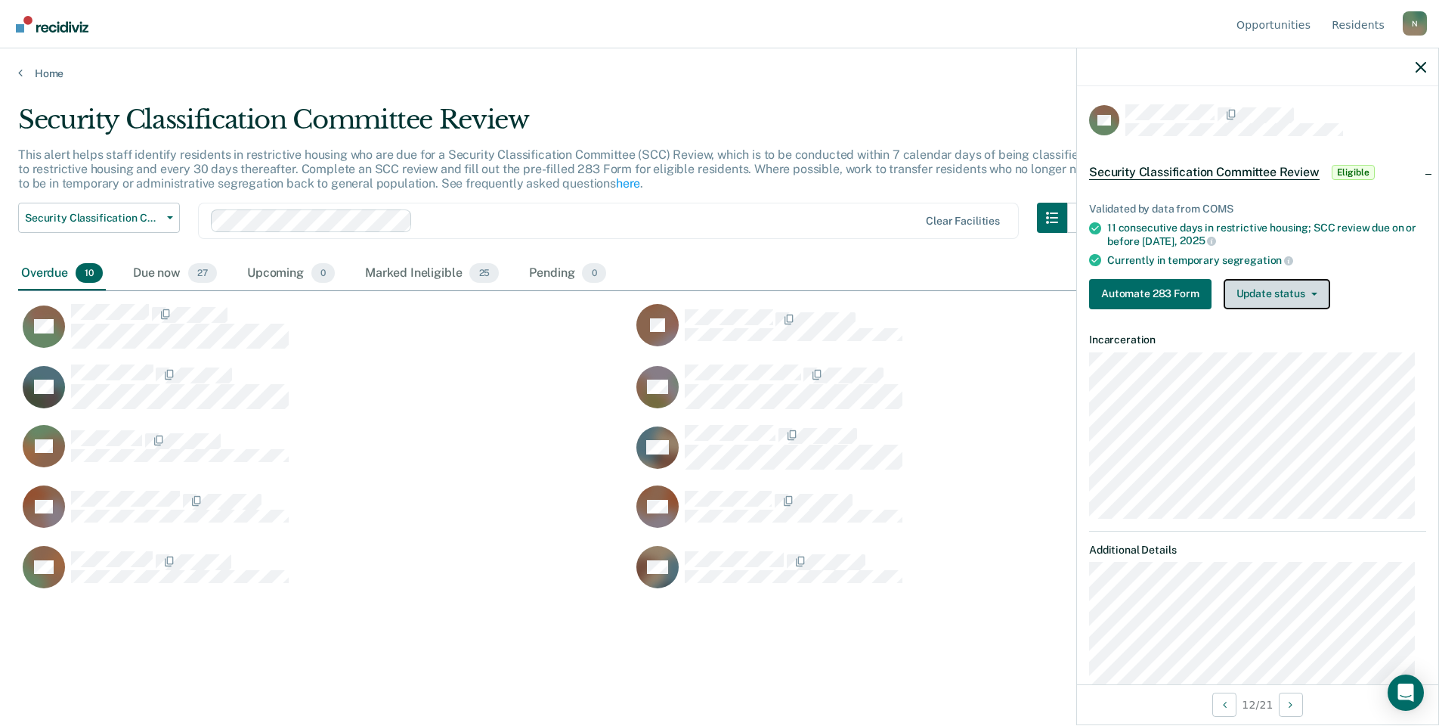
click at [1291, 289] on button "Update status" at bounding box center [1277, 294] width 107 height 30
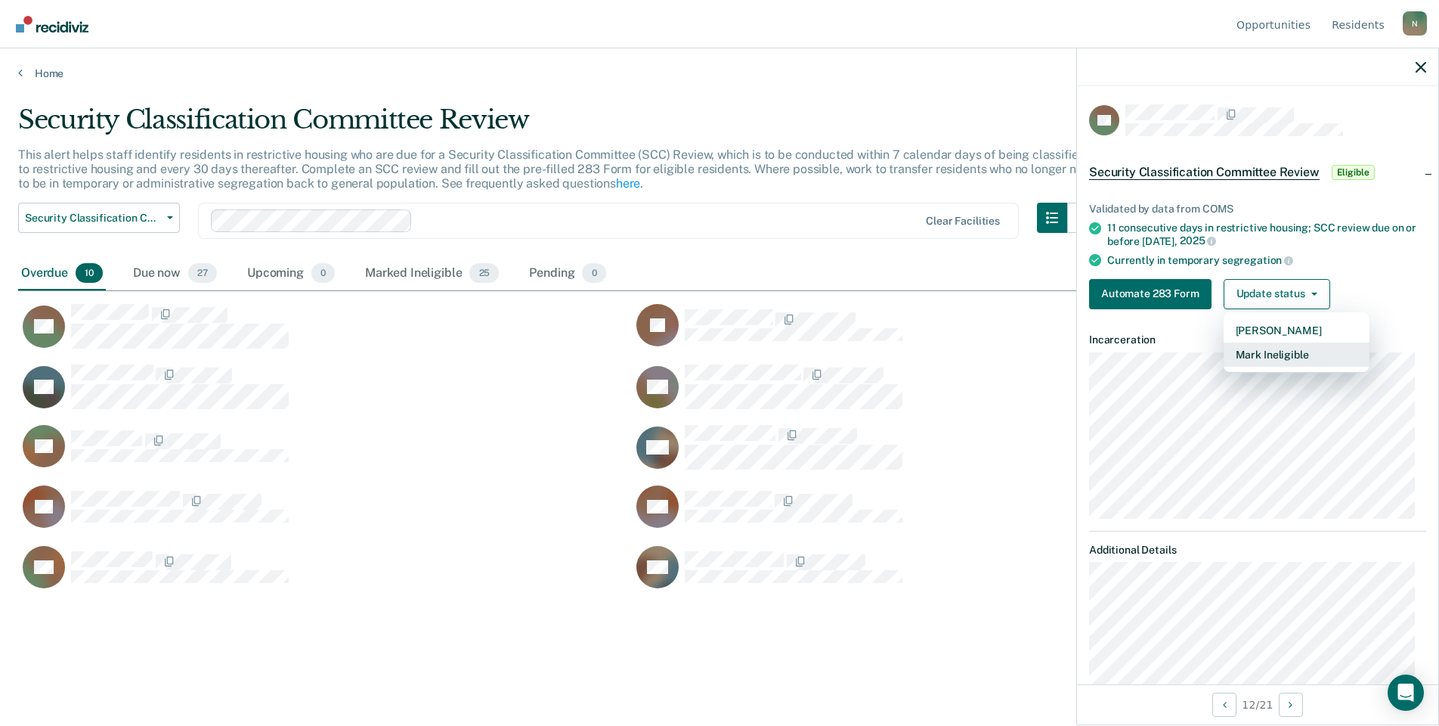
click at [1258, 347] on button "Mark Ineligible" at bounding box center [1297, 354] width 146 height 24
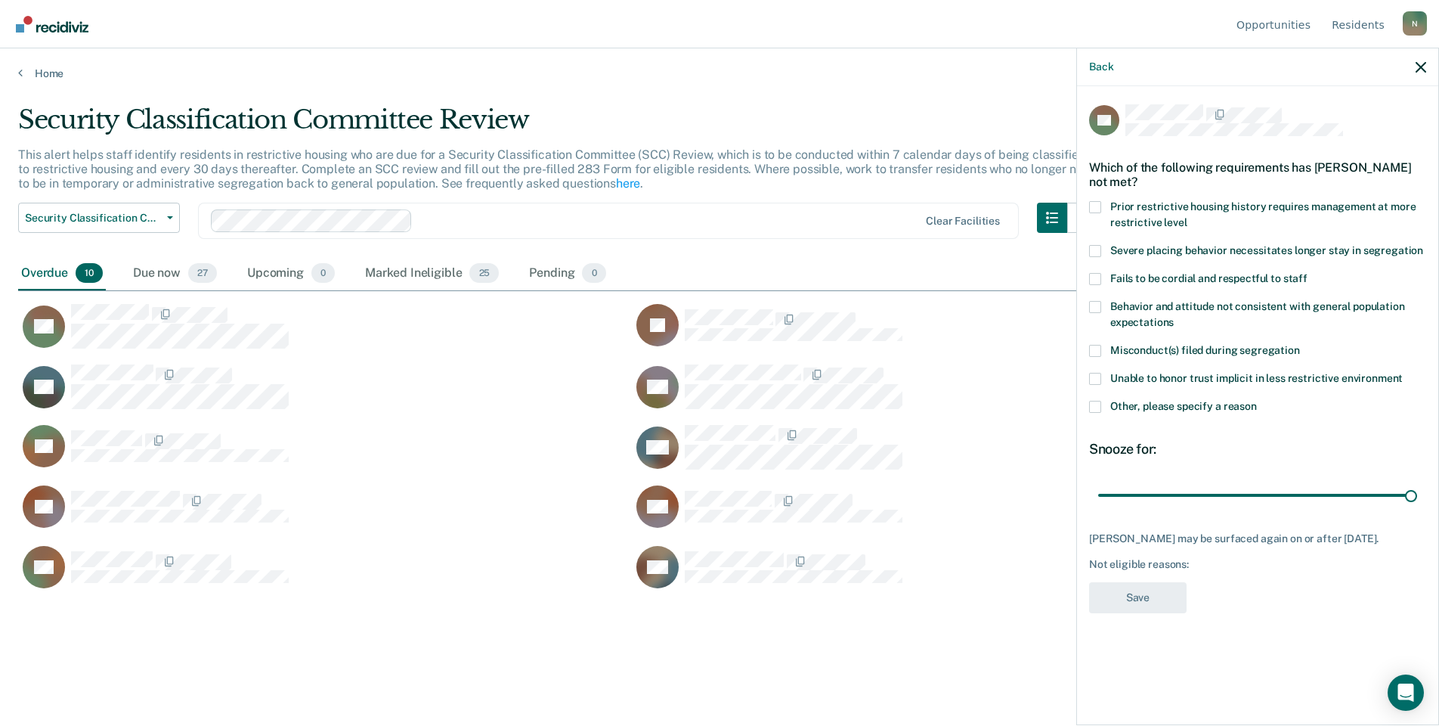
click at [1092, 403] on span at bounding box center [1095, 407] width 12 height 12
click at [1257, 401] on input "Other, please specify a reason" at bounding box center [1257, 401] width 0 height 0
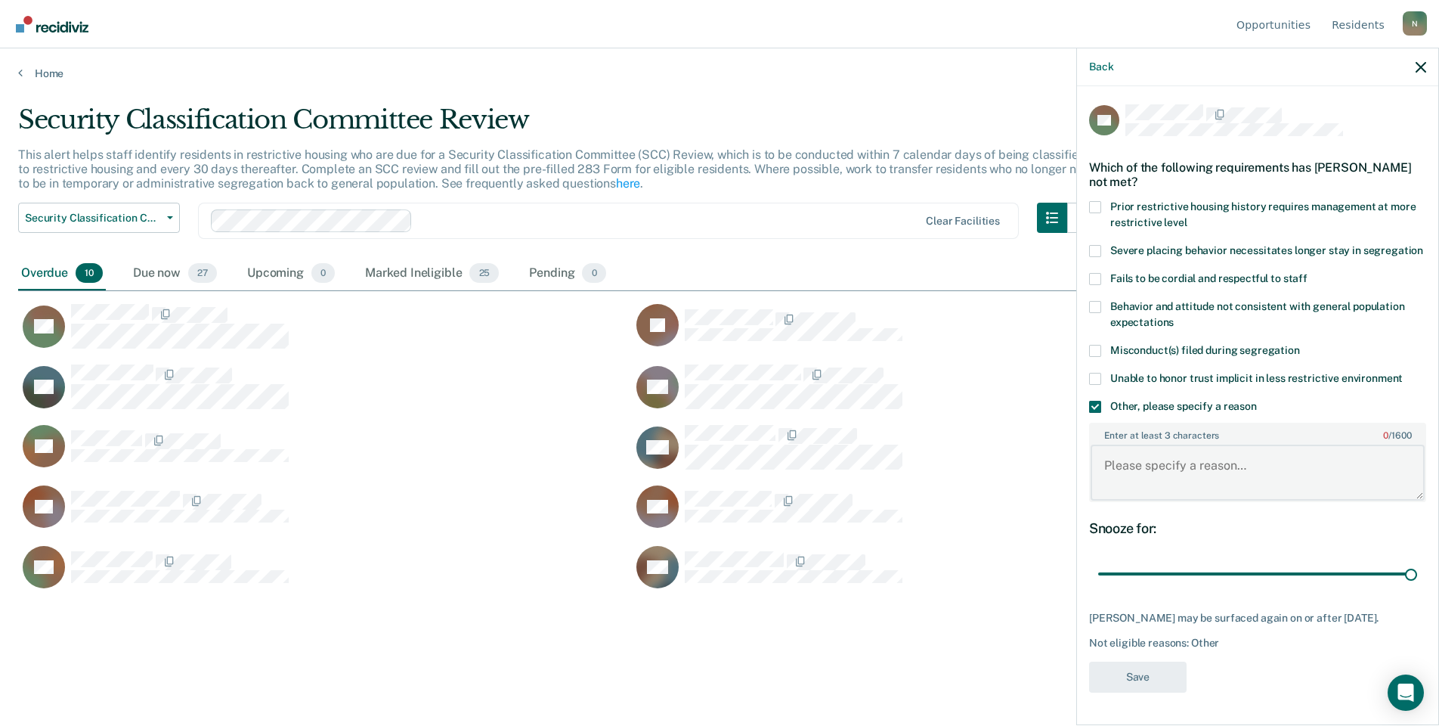
click at [1126, 469] on textarea "Enter at least 3 characters 0 / 1600" at bounding box center [1258, 473] width 334 height 56
type textarea "Temo seg until end of detention [DATE]"
click at [1176, 673] on button "Save" at bounding box center [1138, 676] width 98 height 31
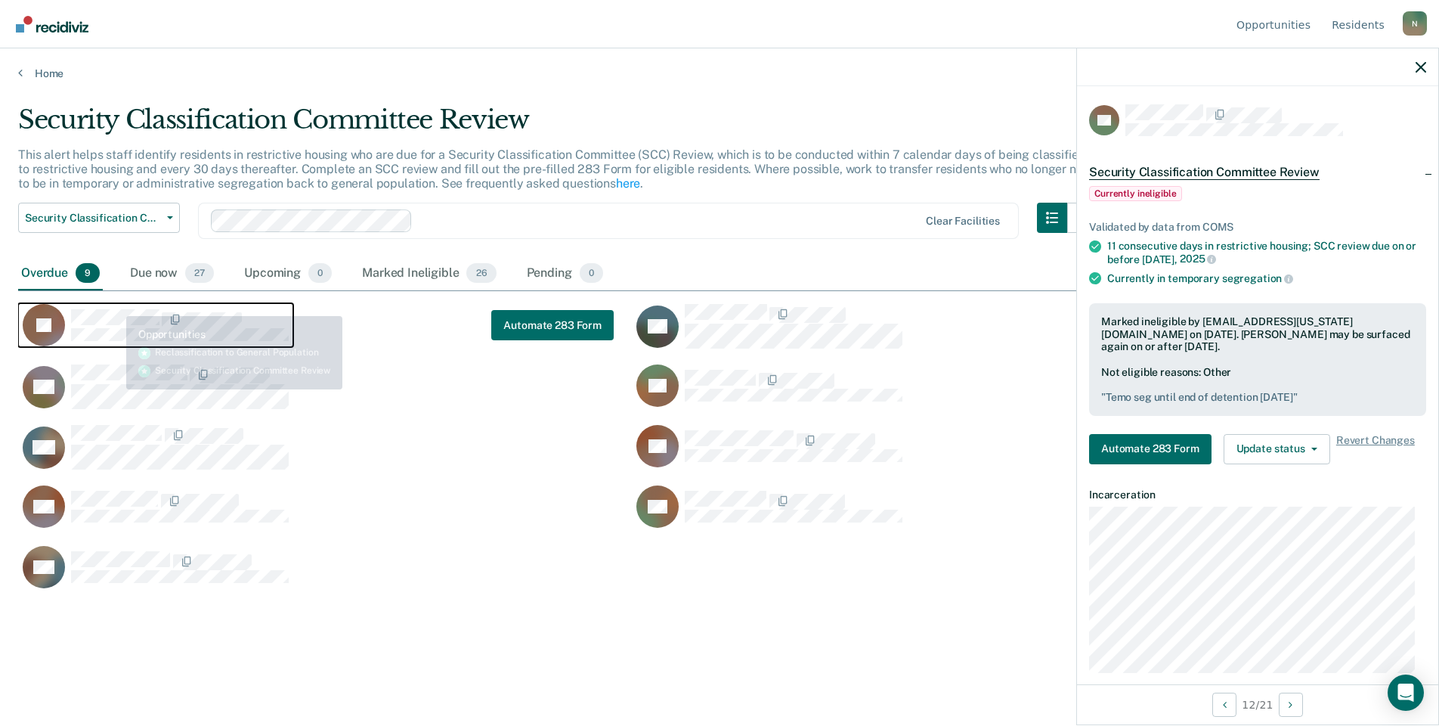
click at [115, 311] on div "[PERSON_NAME]" at bounding box center [156, 325] width 266 height 42
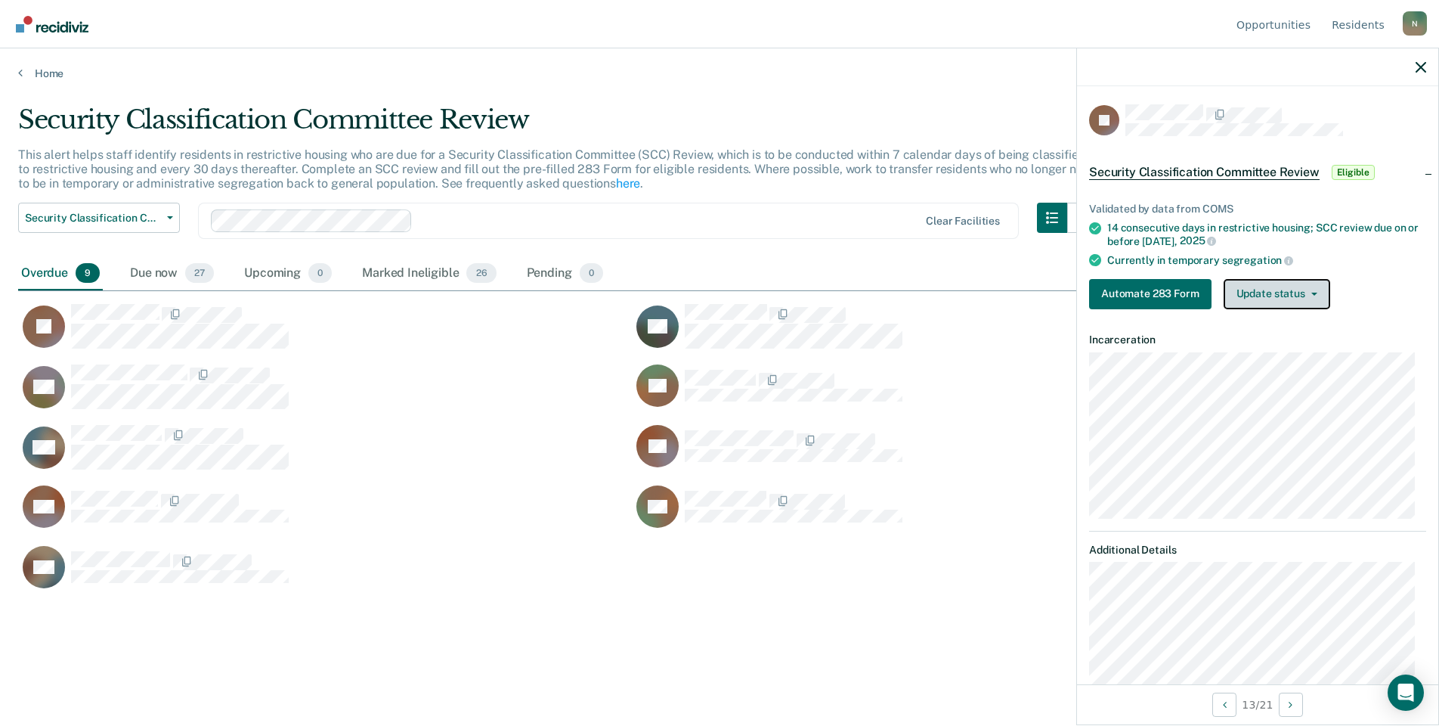
click at [1304, 281] on button "Update status" at bounding box center [1277, 294] width 107 height 30
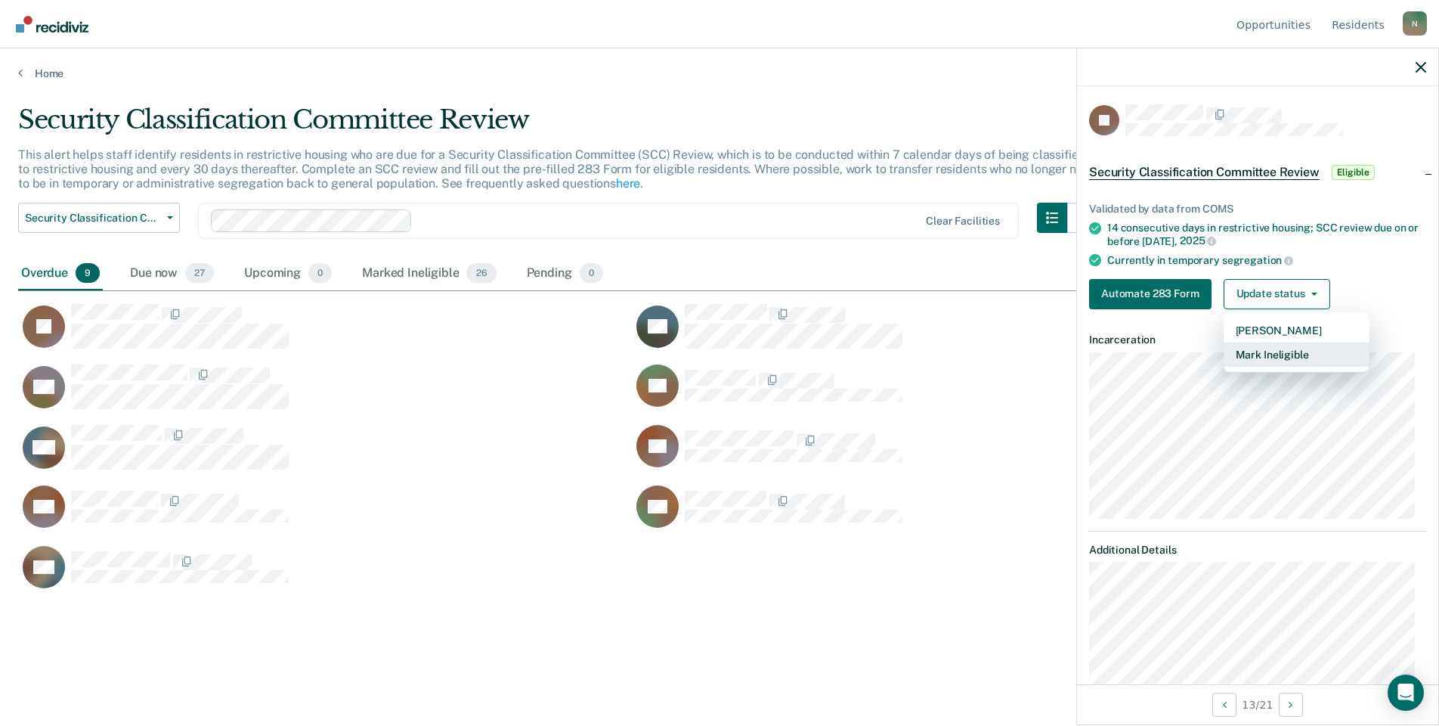
click at [1288, 356] on button "Mark Ineligible" at bounding box center [1297, 354] width 146 height 24
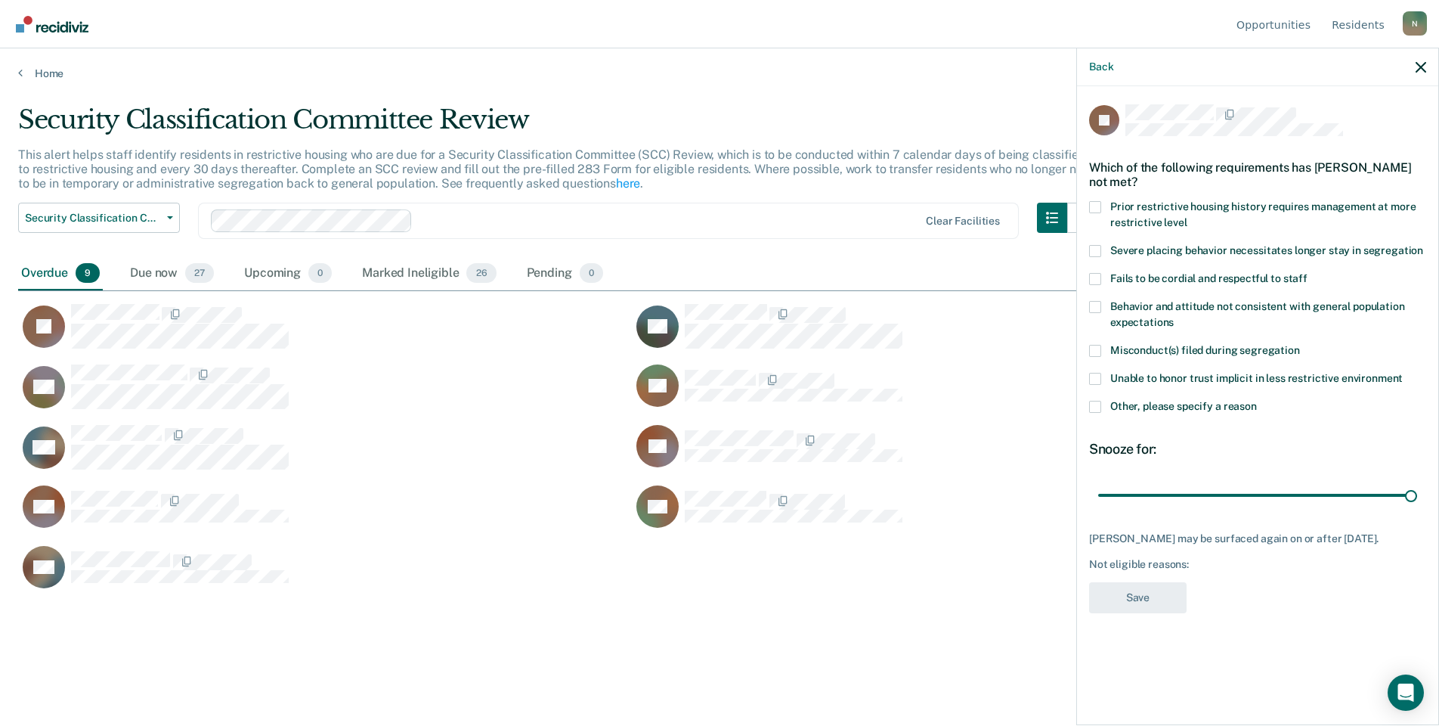
drag, startPoint x: 1095, startPoint y: 402, endPoint x: 1108, endPoint y: 414, distance: 17.7
click at [1095, 403] on span at bounding box center [1095, 407] width 12 height 12
click at [1257, 401] on input "Other, please specify a reason" at bounding box center [1257, 401] width 0 height 0
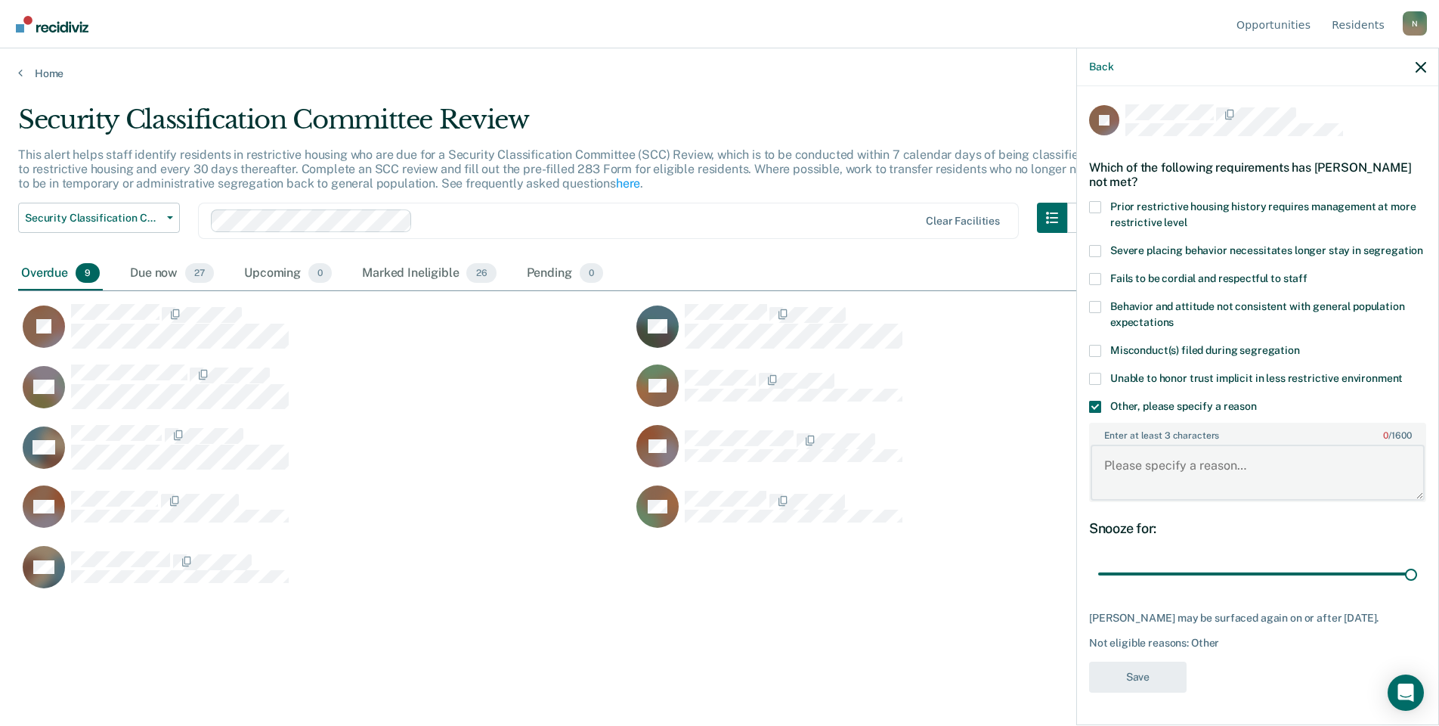
click at [1148, 485] on textarea "Enter at least 3 characters 0 / 1600" at bounding box center [1258, 473] width 334 height 56
type textarea "Prisoner was released to GP [DATE]"
click at [1147, 675] on button "Save" at bounding box center [1138, 676] width 98 height 31
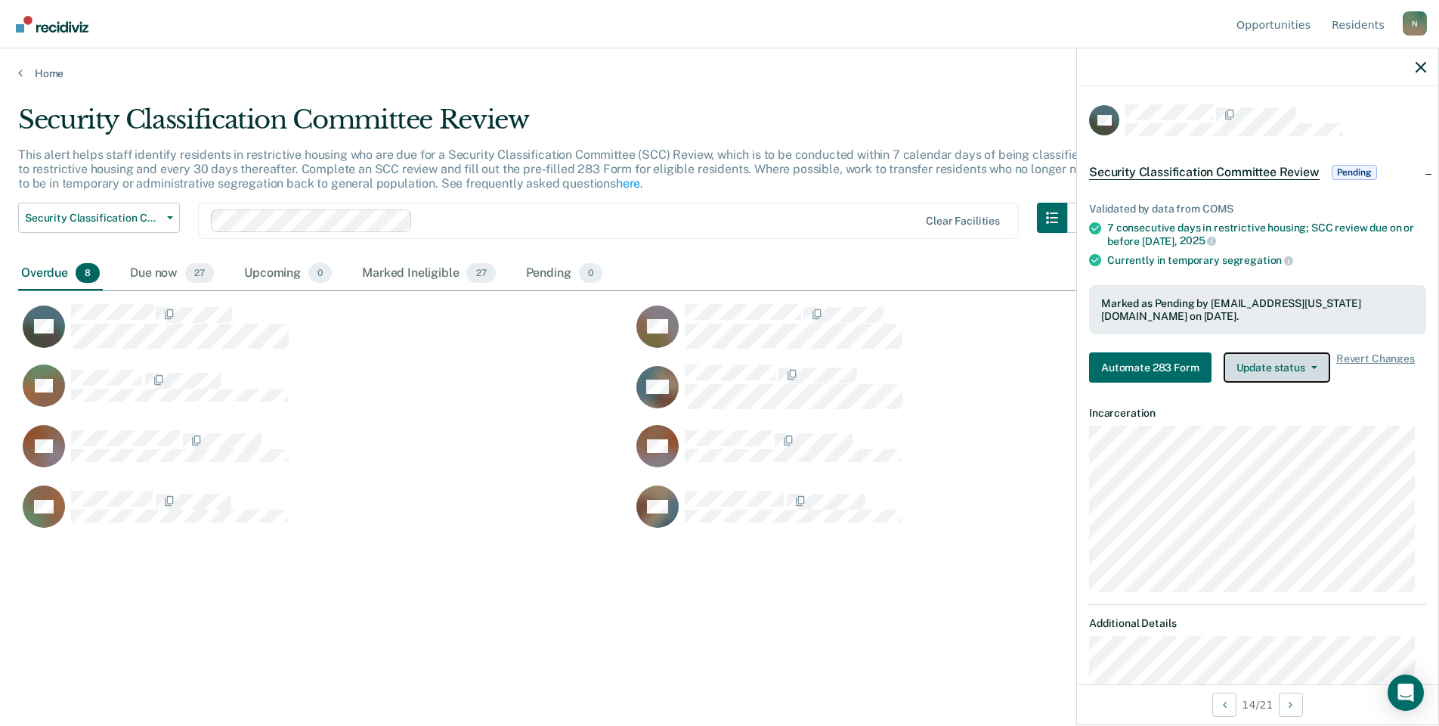
click at [1257, 364] on button "Update status" at bounding box center [1277, 367] width 107 height 30
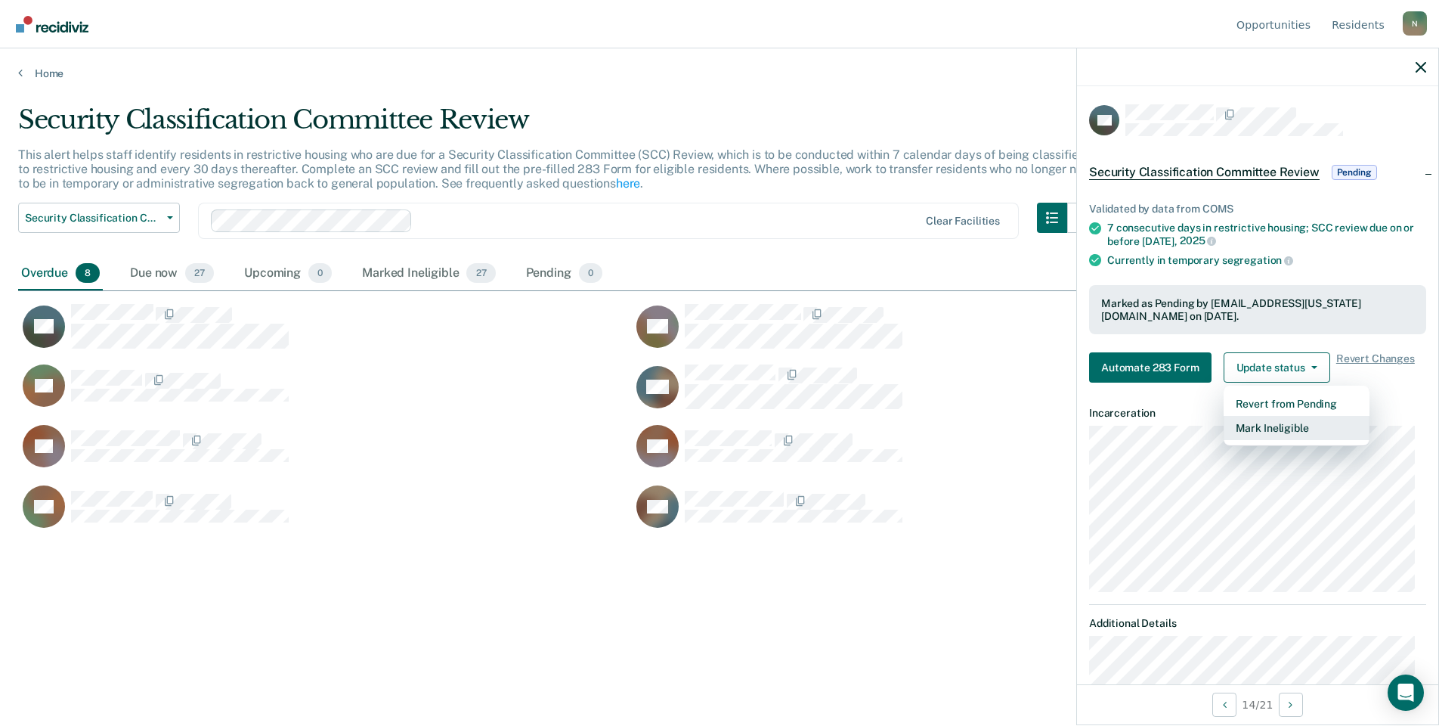
click at [1259, 416] on button "Mark Ineligible" at bounding box center [1297, 428] width 146 height 24
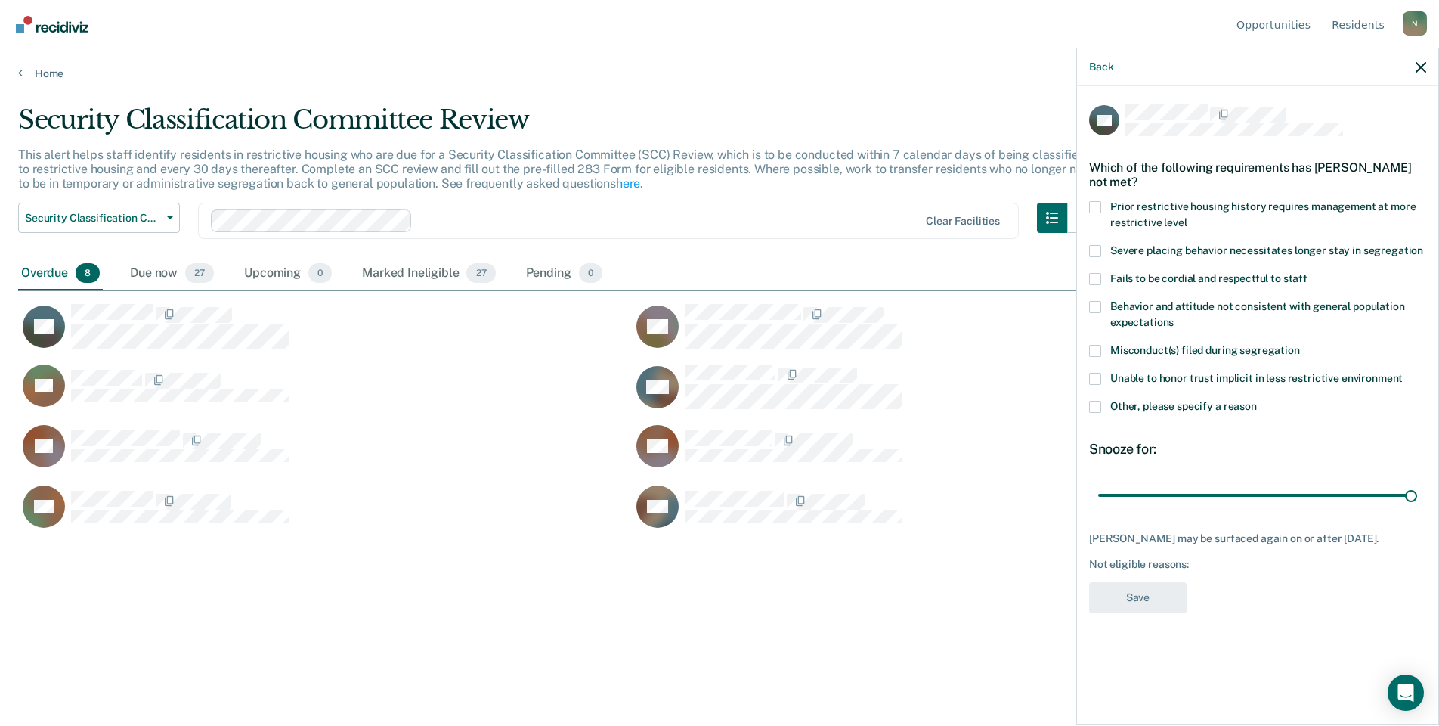
click at [1095, 413] on label "Other, please specify a reason" at bounding box center [1257, 409] width 337 height 16
click at [1257, 401] on input "Other, please specify a reason" at bounding box center [1257, 401] width 0 height 0
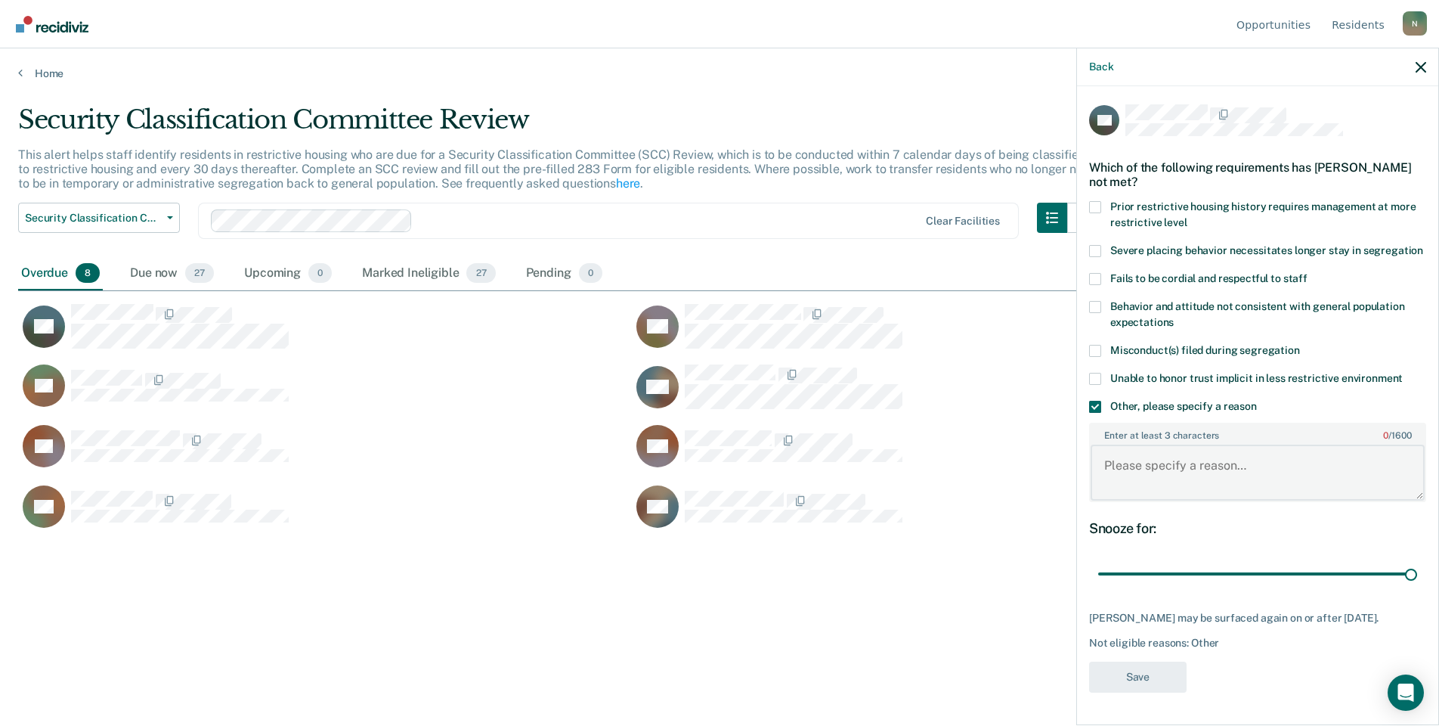
click at [1130, 466] on textarea "Enter at least 3 characters 0 / 1600" at bounding box center [1258, 473] width 334 height 56
type textarea "prisoner transferred to URF on [DATE]"
click at [1126, 672] on button "Save" at bounding box center [1138, 676] width 98 height 31
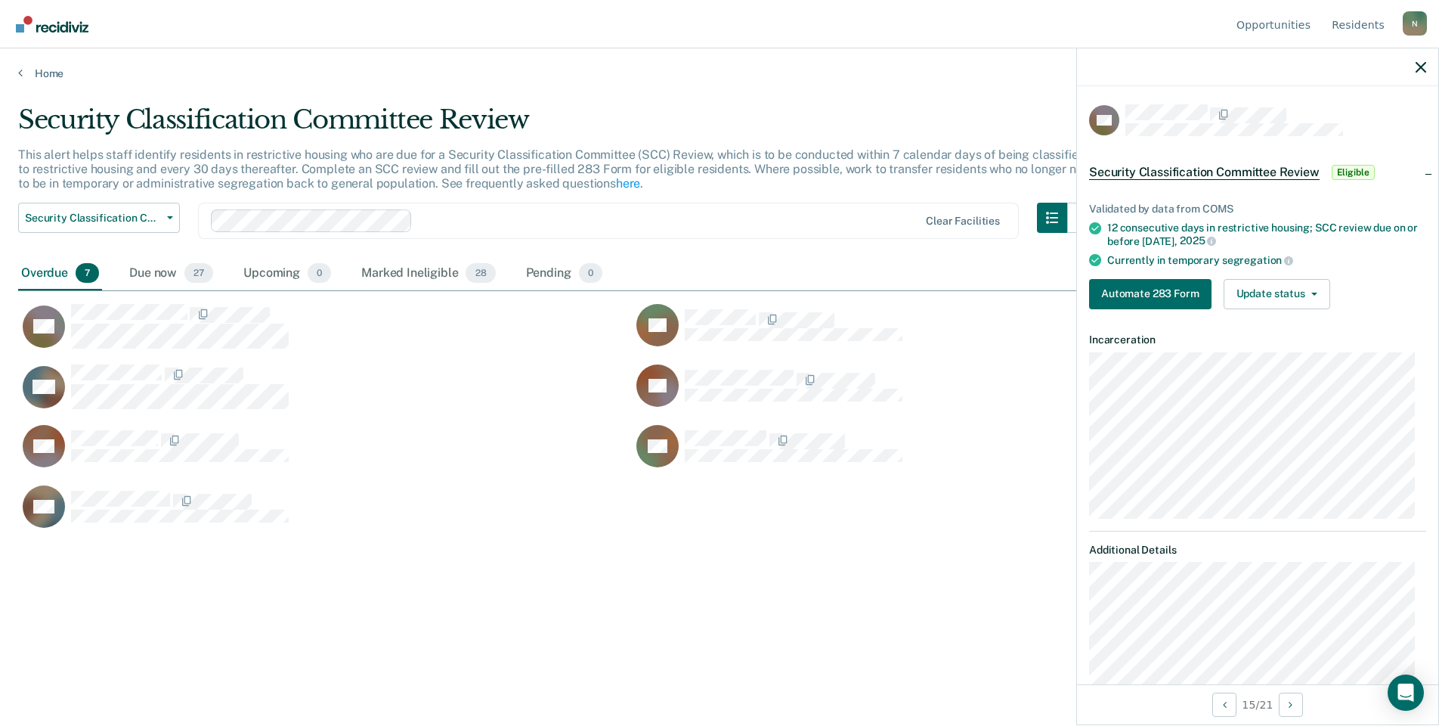
click at [314, 420] on div "RM" at bounding box center [325, 394] width 614 height 60
click at [1125, 293] on button "Automate 283 Form" at bounding box center [1150, 294] width 122 height 30
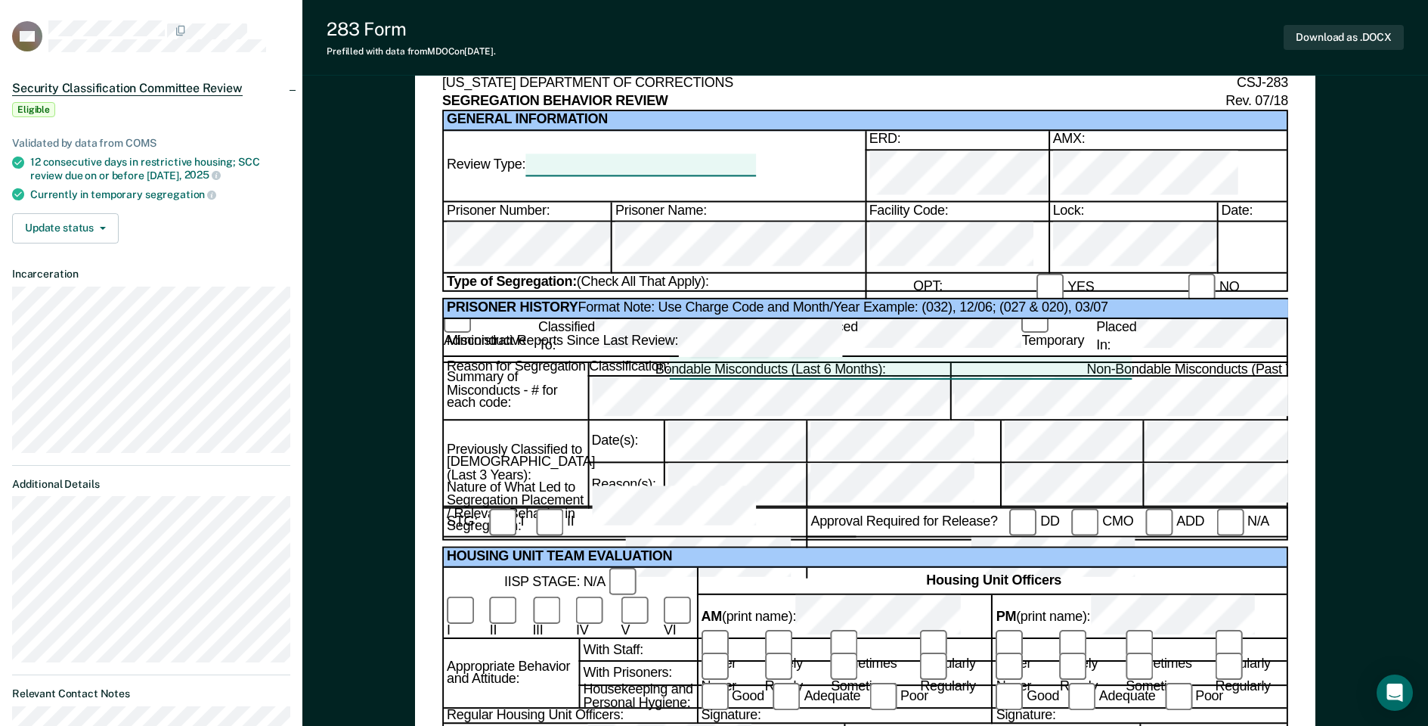
scroll to position [76, 0]
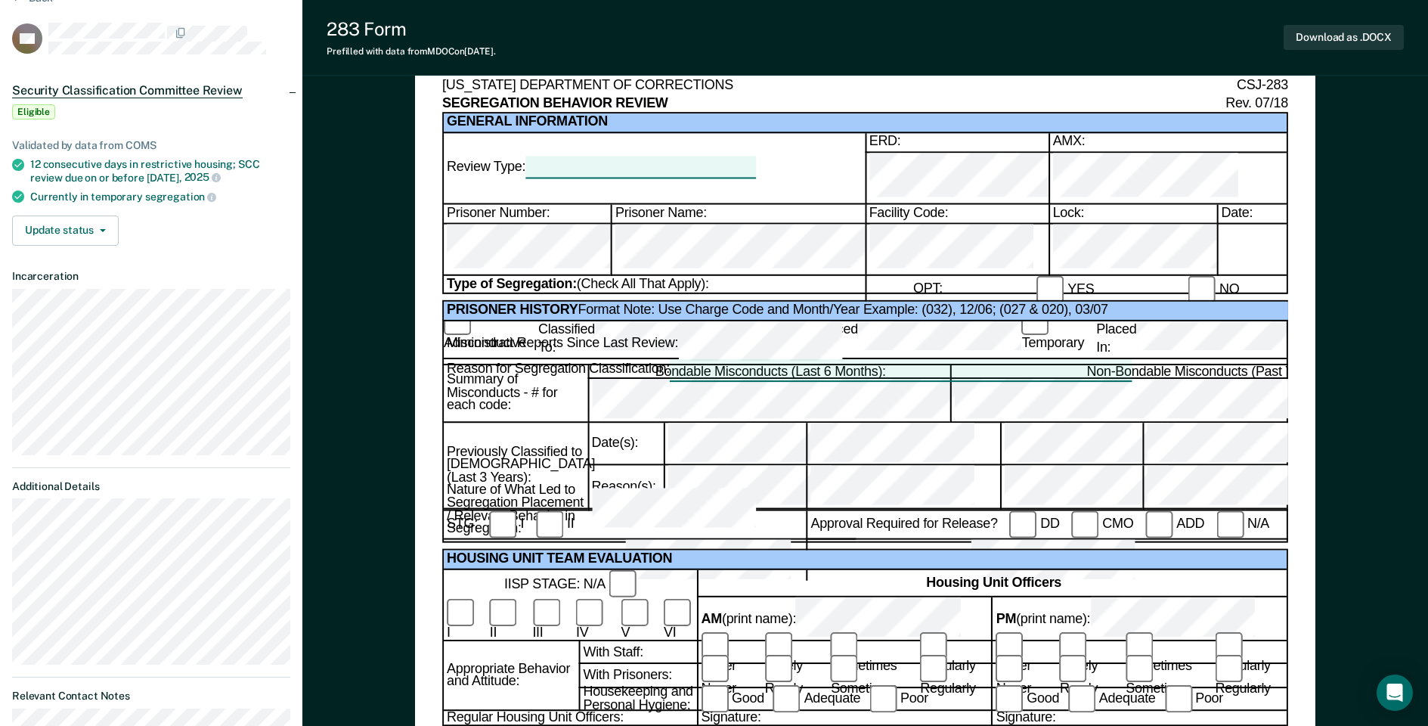
click at [859, 381] on span at bounding box center [771, 401] width 358 height 42
click at [849, 380] on span at bounding box center [771, 401] width 358 height 42
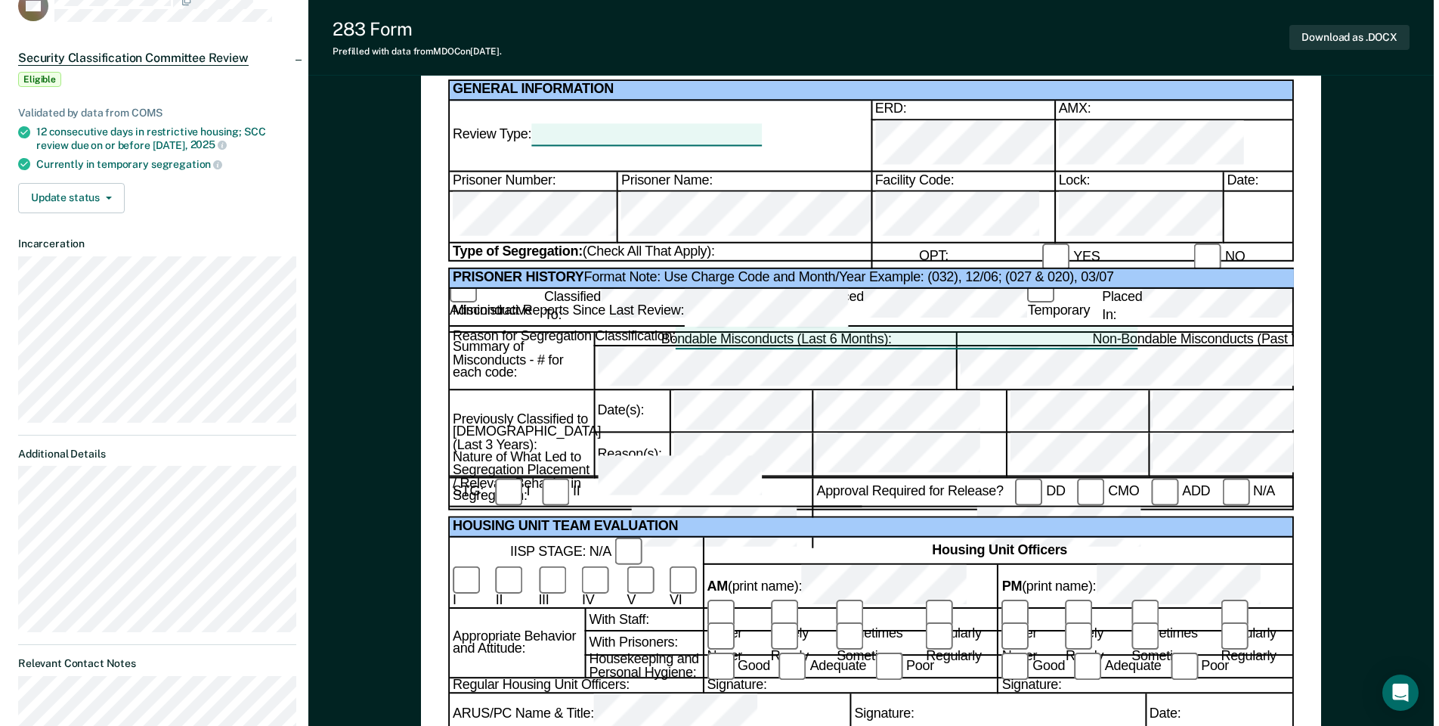
scroll to position [0, 0]
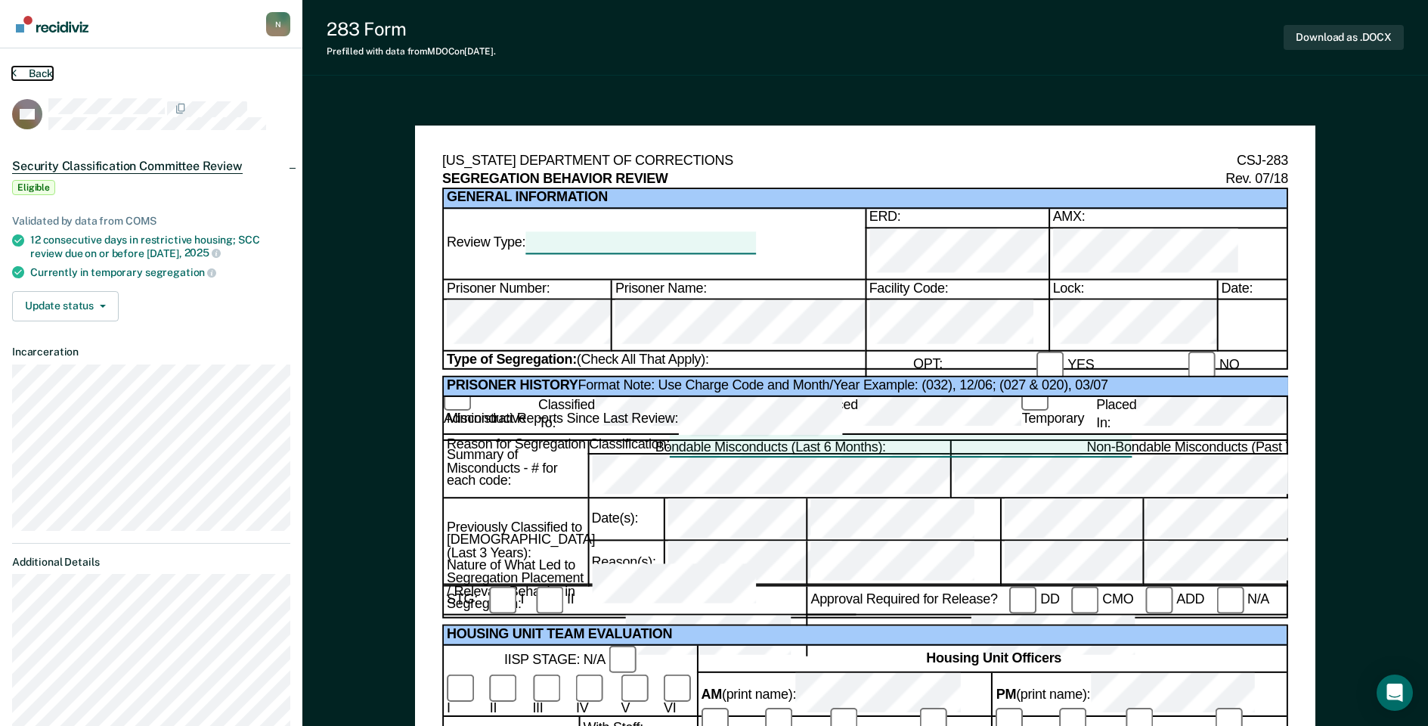
click at [42, 76] on button "Back" at bounding box center [32, 74] width 41 height 14
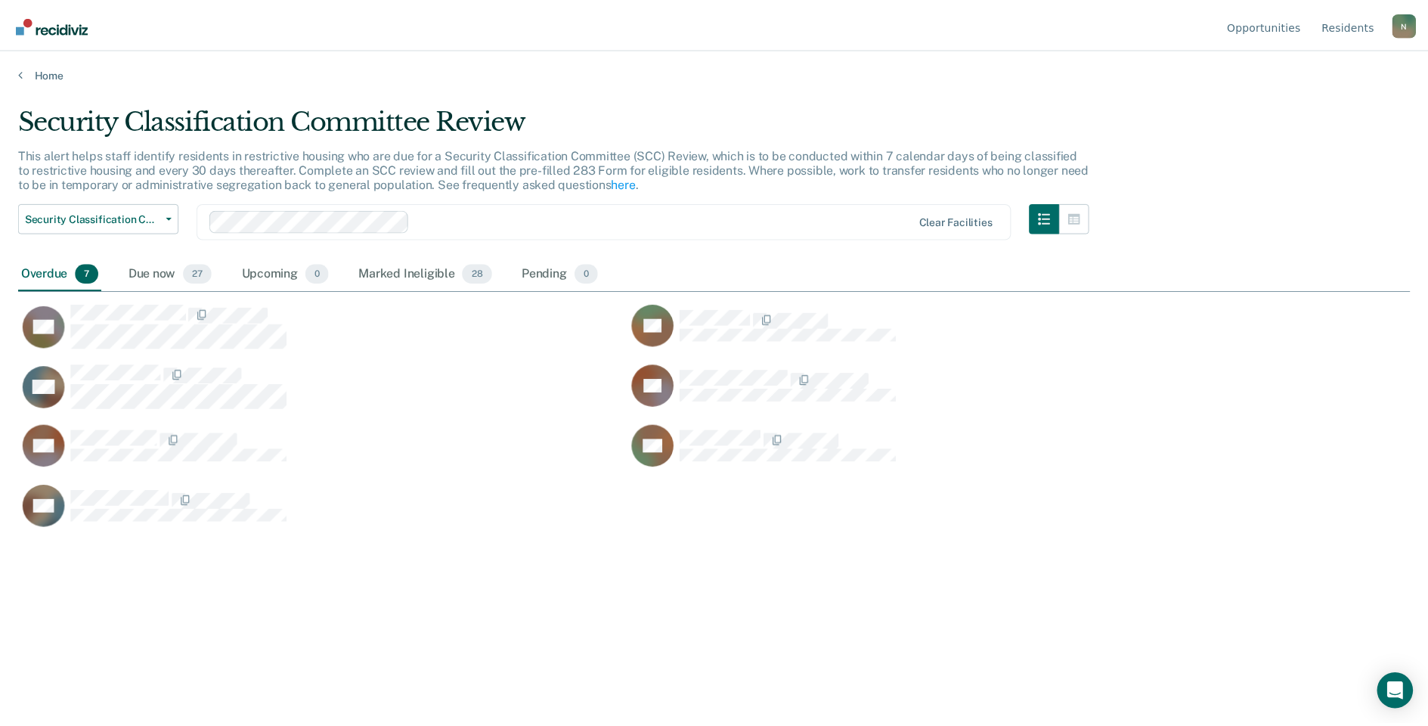
scroll to position [497, 1392]
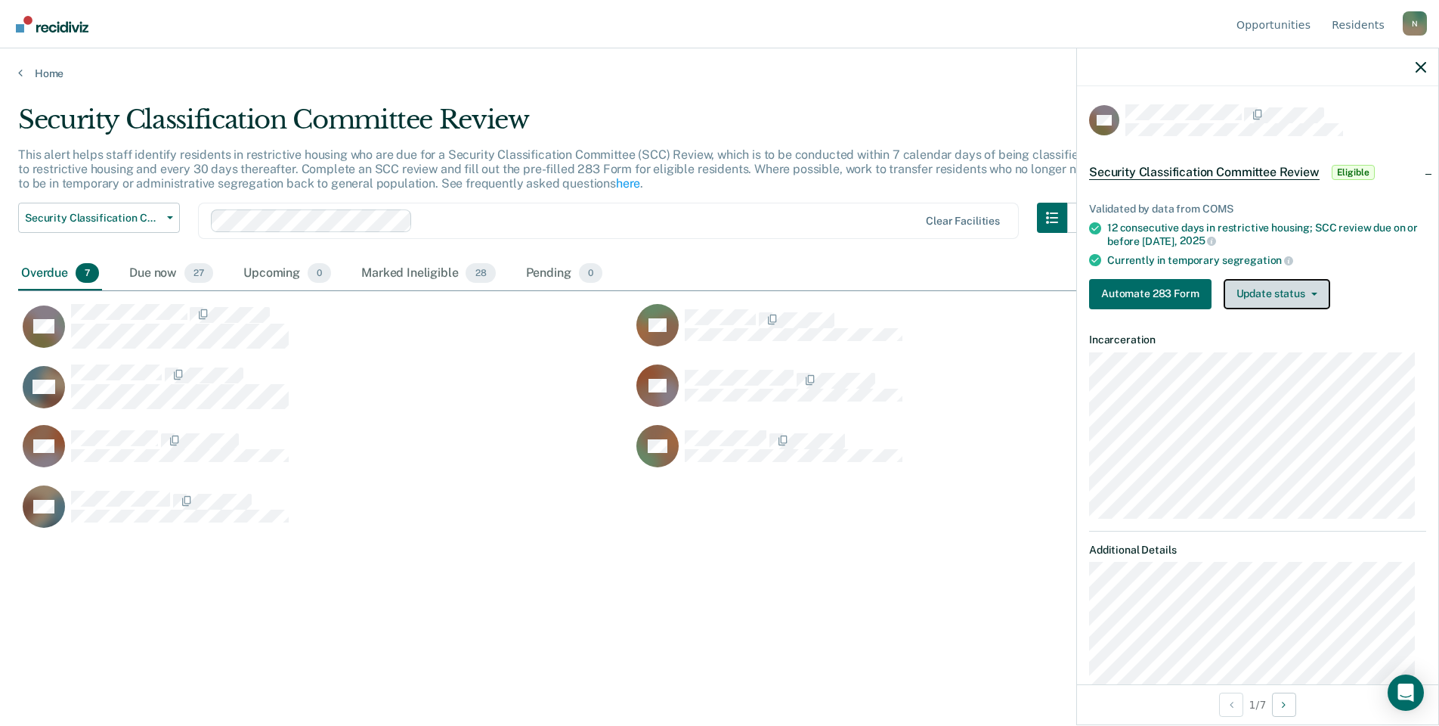
click at [1297, 290] on button "Update status" at bounding box center [1277, 294] width 107 height 30
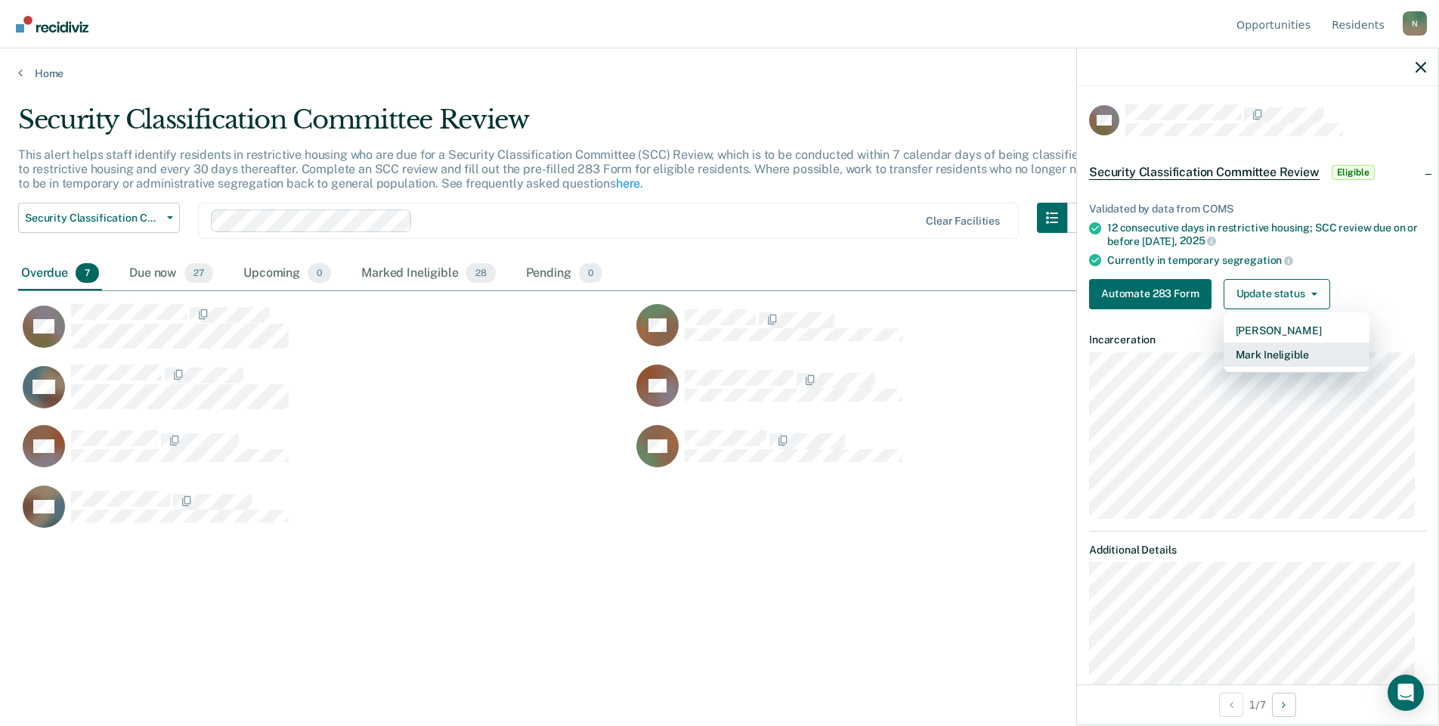
click at [1244, 357] on button "Mark Ineligible" at bounding box center [1297, 354] width 146 height 24
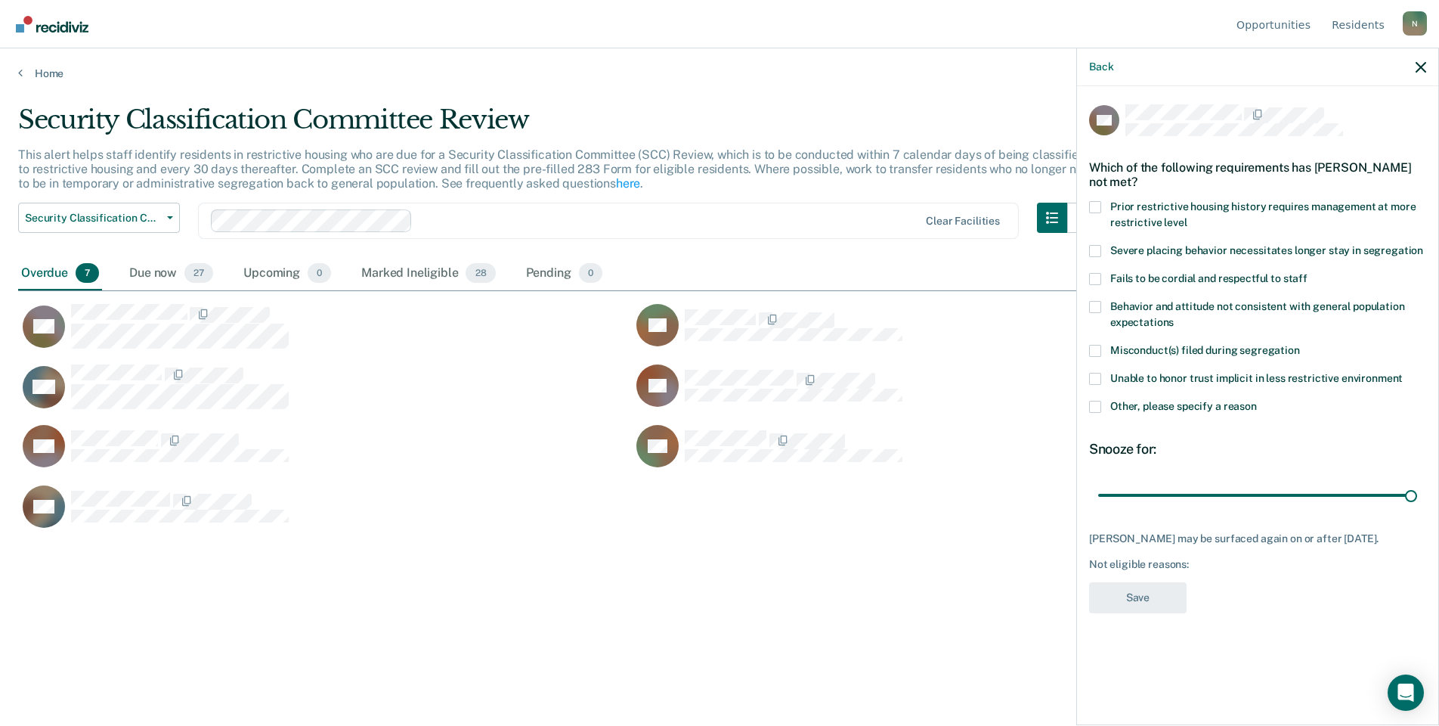
click at [1094, 408] on span at bounding box center [1095, 407] width 12 height 12
click at [1257, 401] on input "Other, please specify a reason" at bounding box center [1257, 401] width 0 height 0
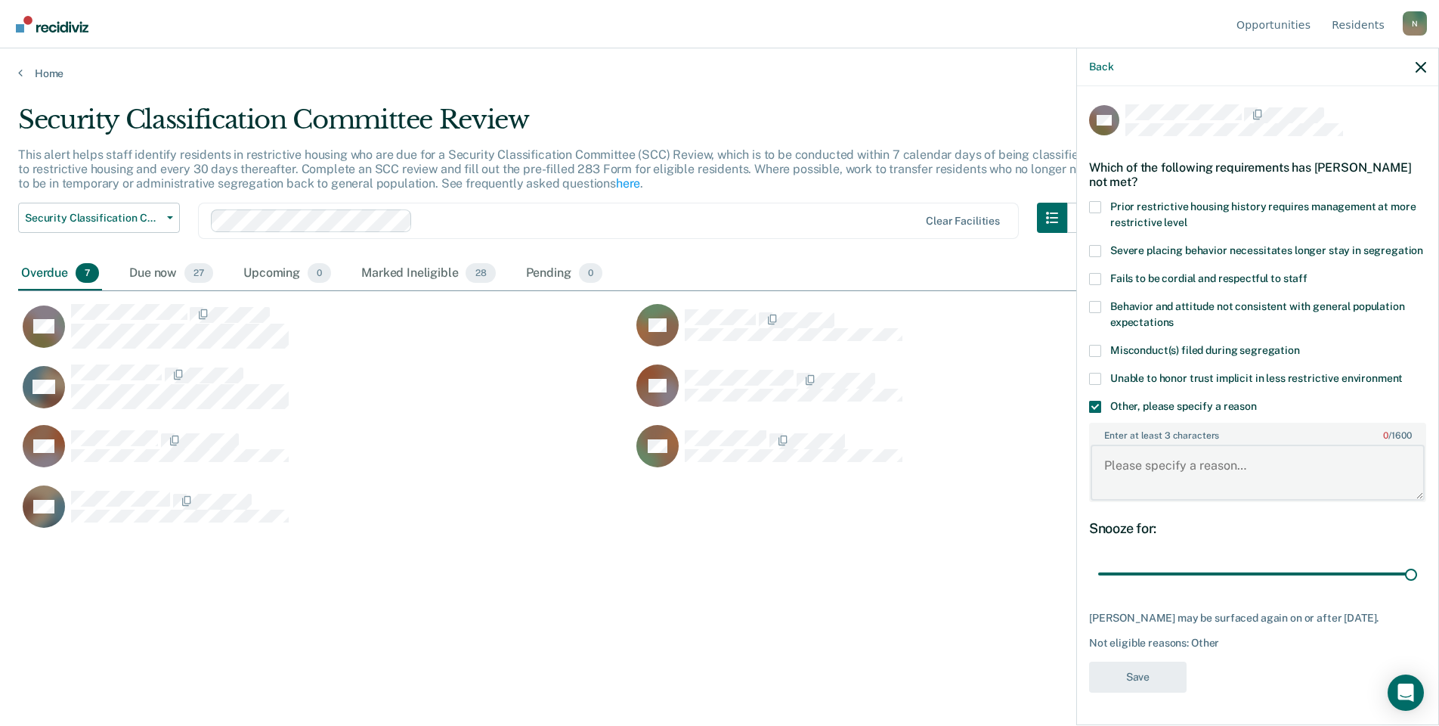
click at [1150, 496] on textarea "Enter at least 3 characters 0 / 1600" at bounding box center [1258, 473] width 334 height 56
type textarea "Being reclassed to GP [DATE]"
click at [1178, 692] on button "Save" at bounding box center [1138, 676] width 98 height 31
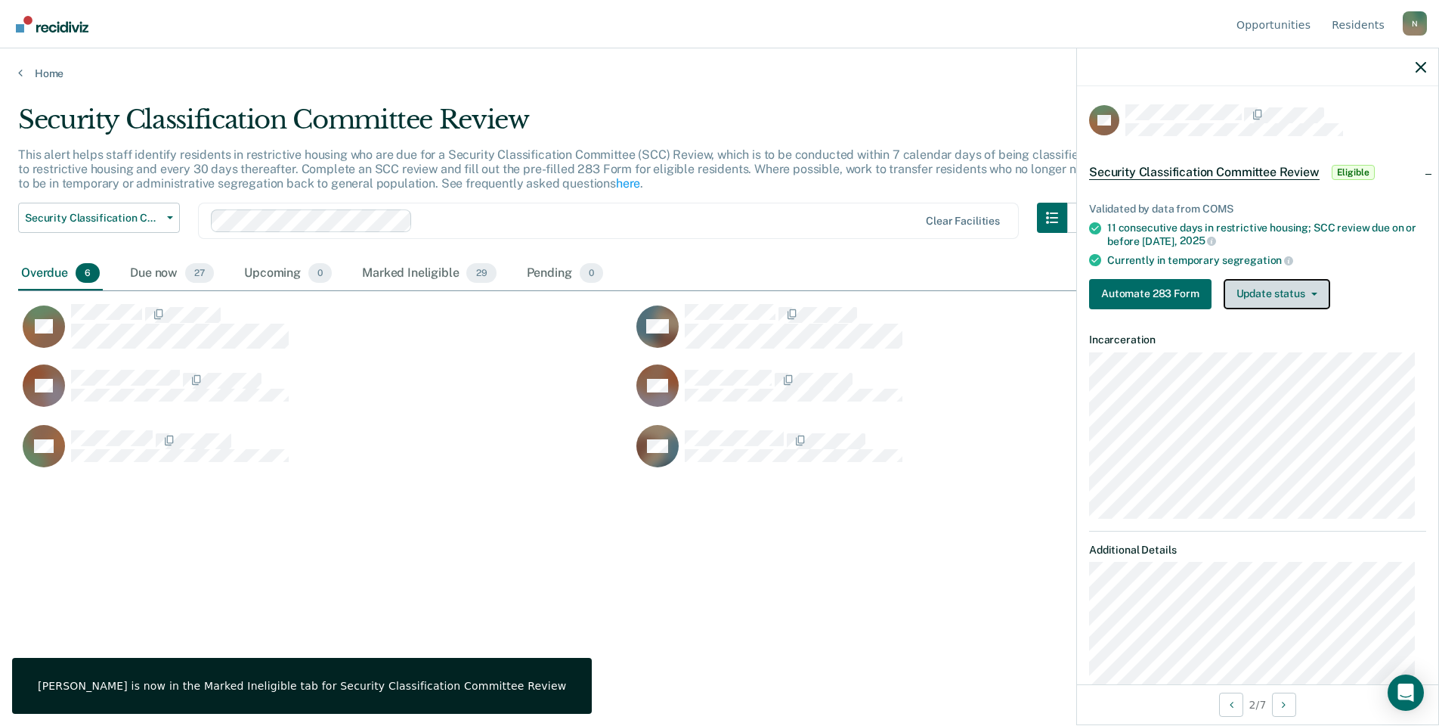
click at [1269, 287] on button "Update status" at bounding box center [1277, 294] width 107 height 30
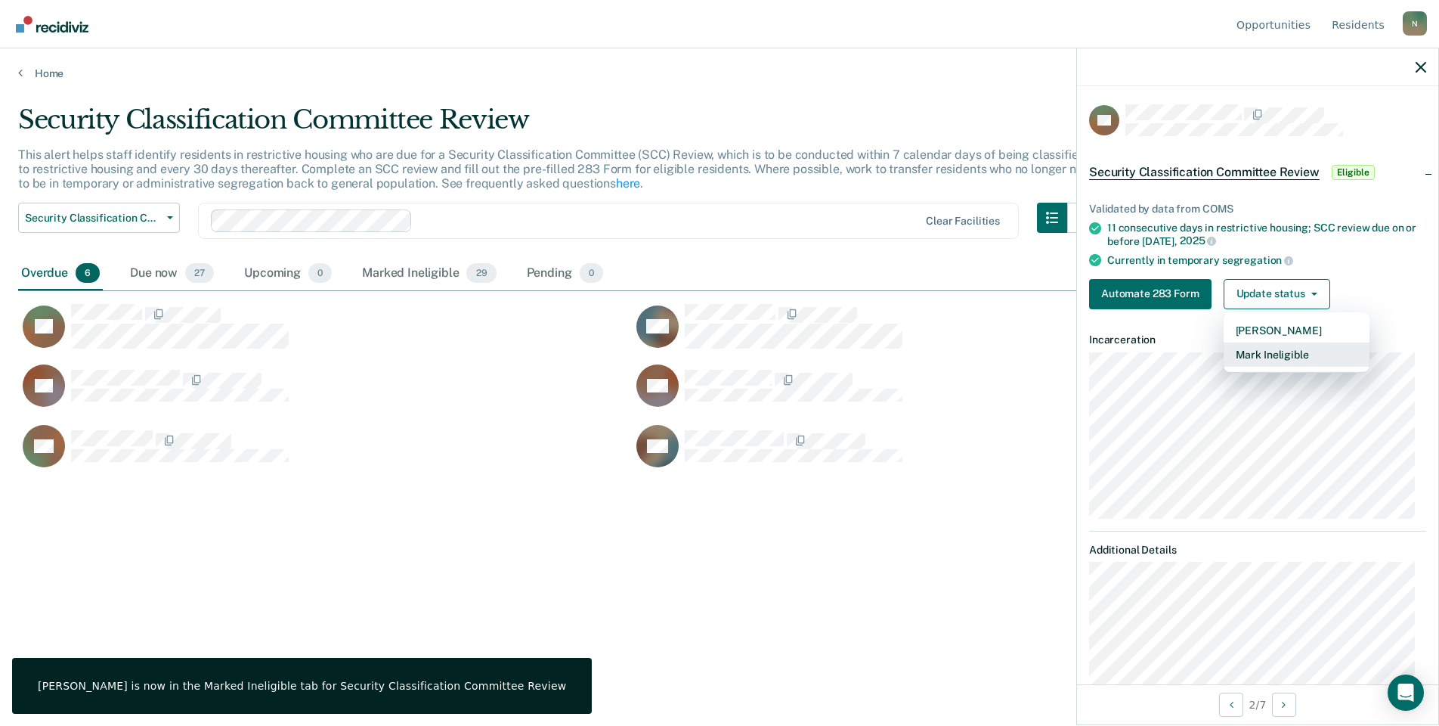
click at [1251, 352] on button "Mark Ineligible" at bounding box center [1297, 354] width 146 height 24
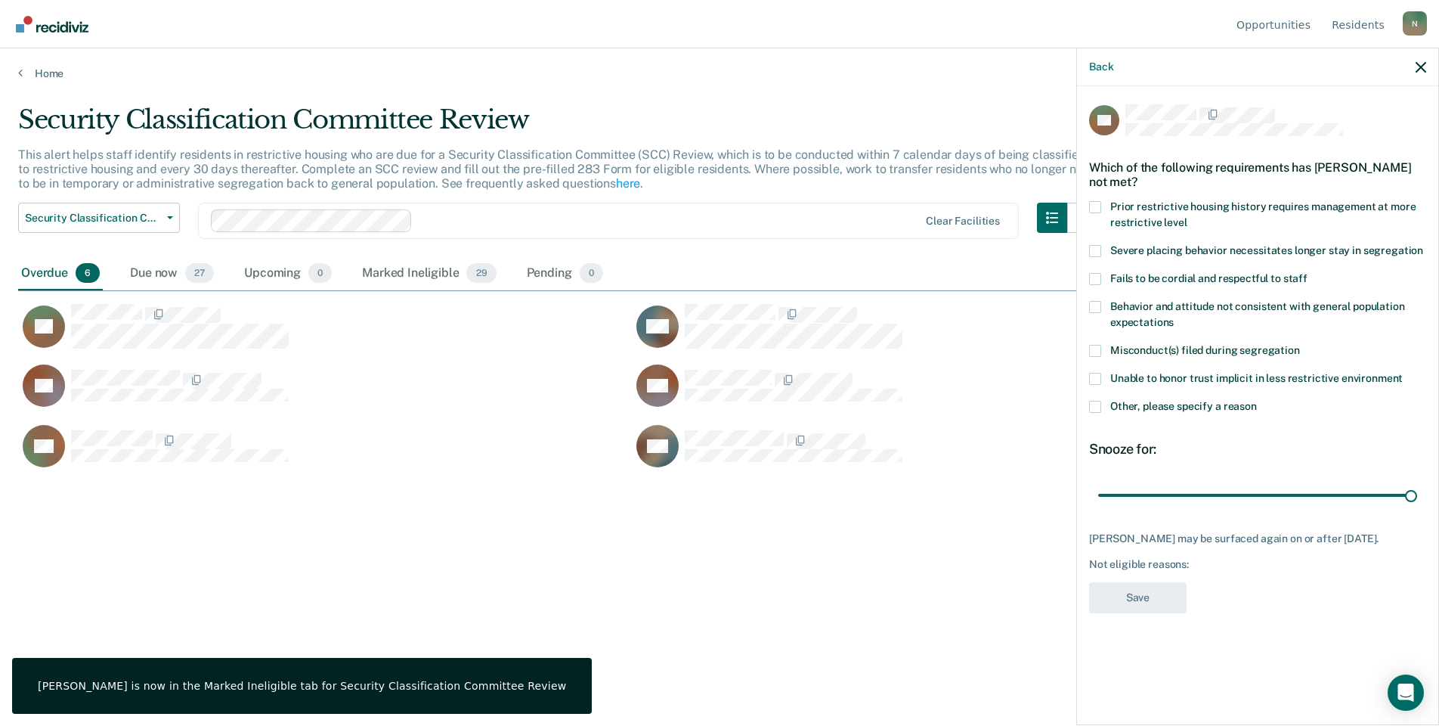
click at [1102, 402] on label "Other, please specify a reason" at bounding box center [1257, 409] width 337 height 16
click at [1257, 401] on input "Other, please specify a reason" at bounding box center [1257, 401] width 0 height 0
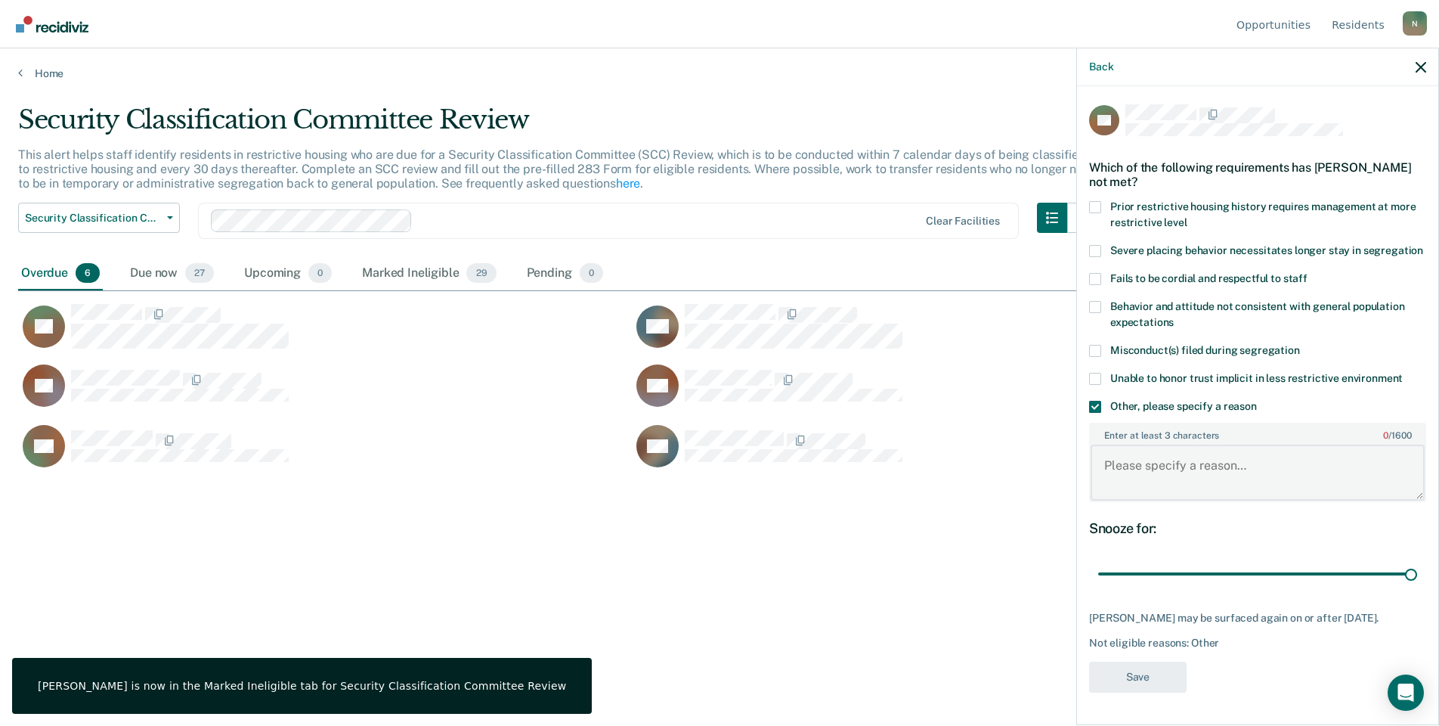
click at [1128, 472] on textarea "Enter at least 3 characters 0 / 1600" at bounding box center [1258, 473] width 334 height 56
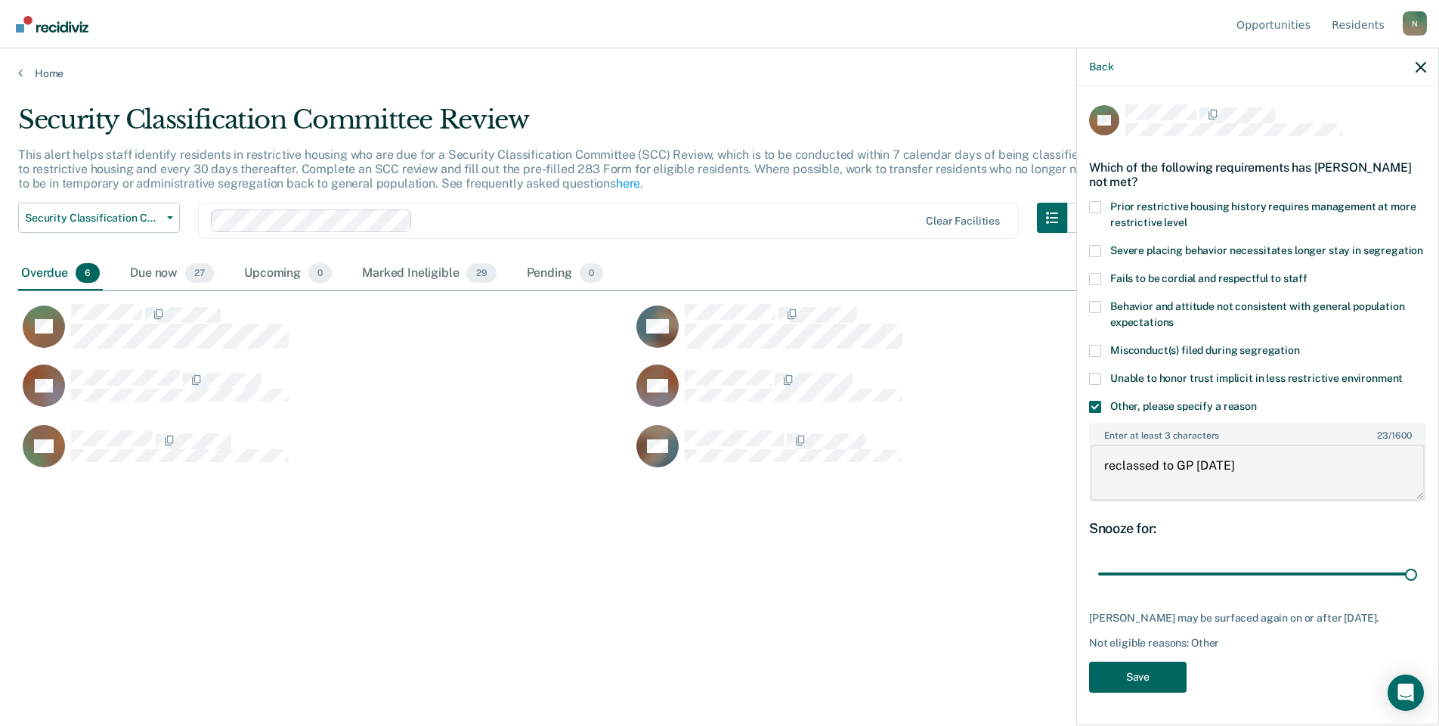
type textarea "reclassed to GP [DATE]"
click at [1153, 680] on button "Save" at bounding box center [1138, 676] width 98 height 31
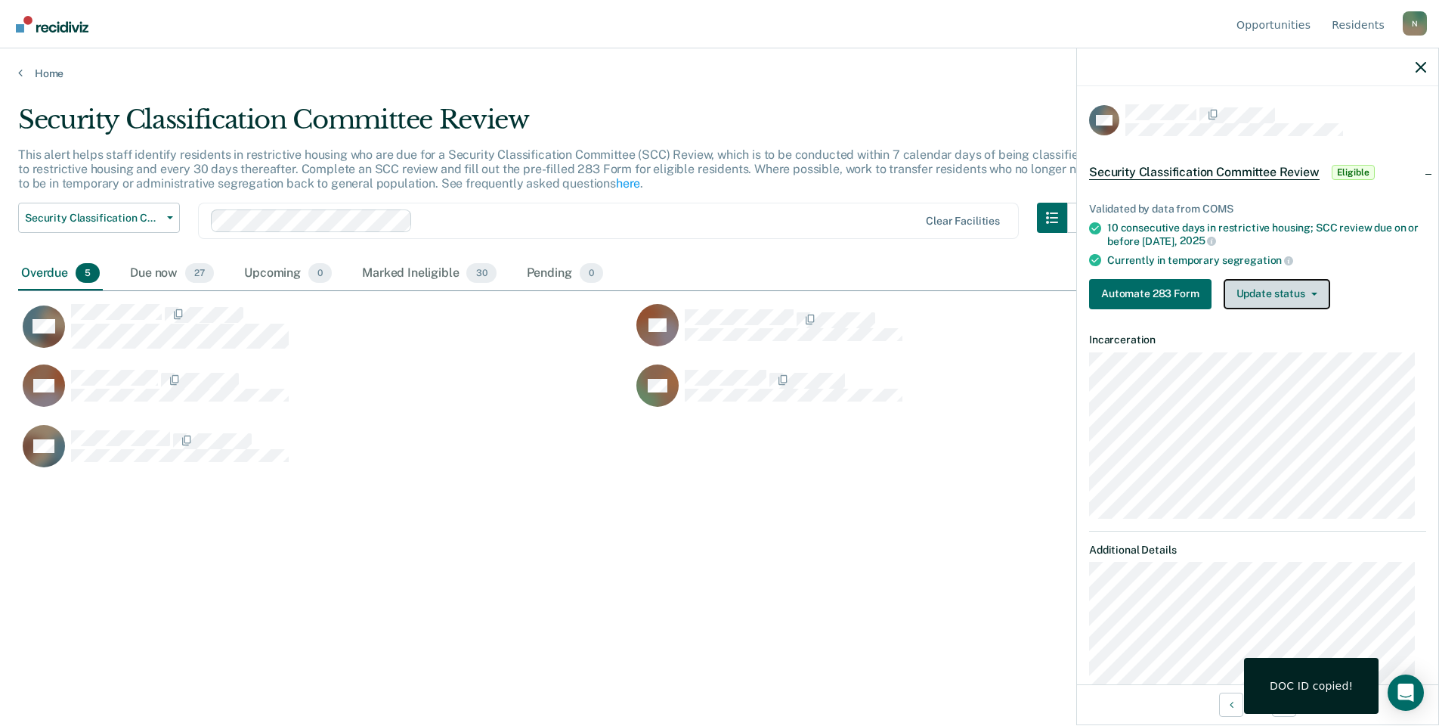
click at [1262, 294] on button "Update status" at bounding box center [1277, 294] width 107 height 30
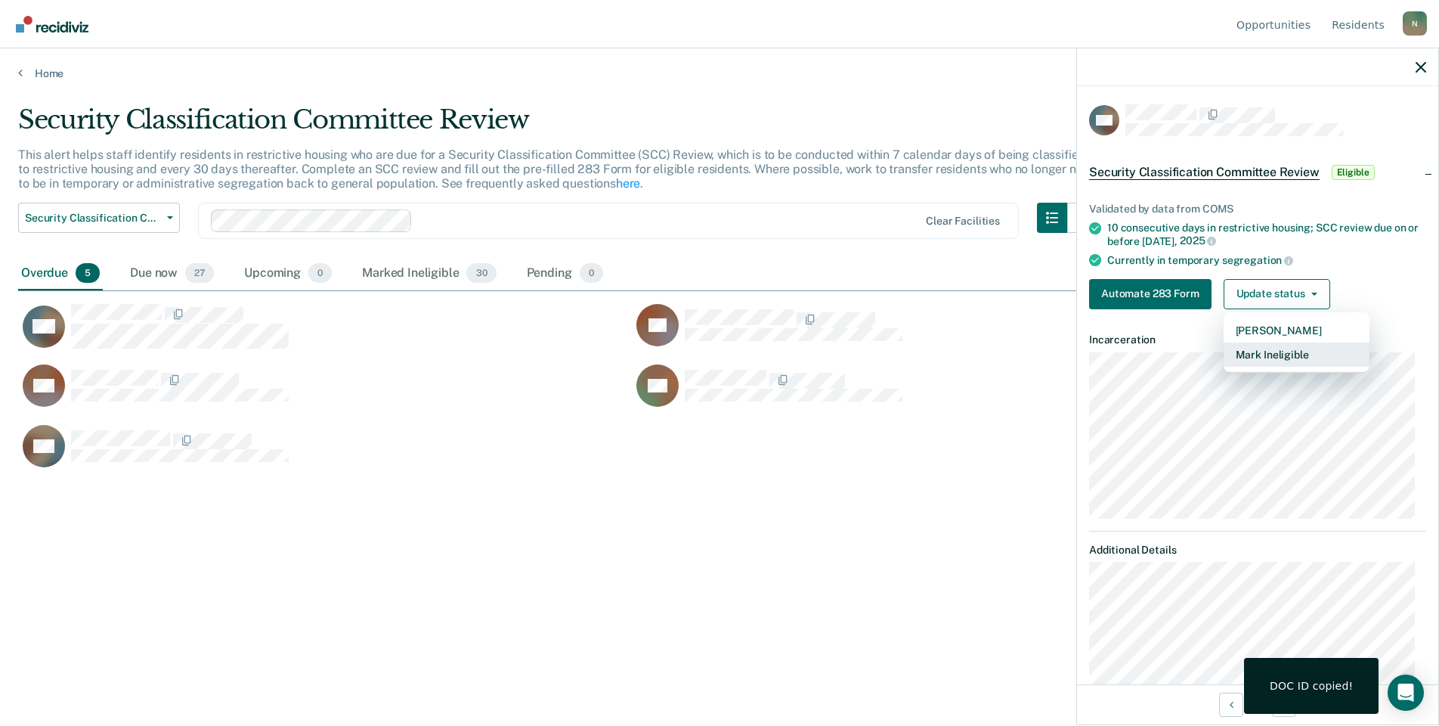
click at [1249, 348] on button "Mark Ineligible" at bounding box center [1297, 354] width 146 height 24
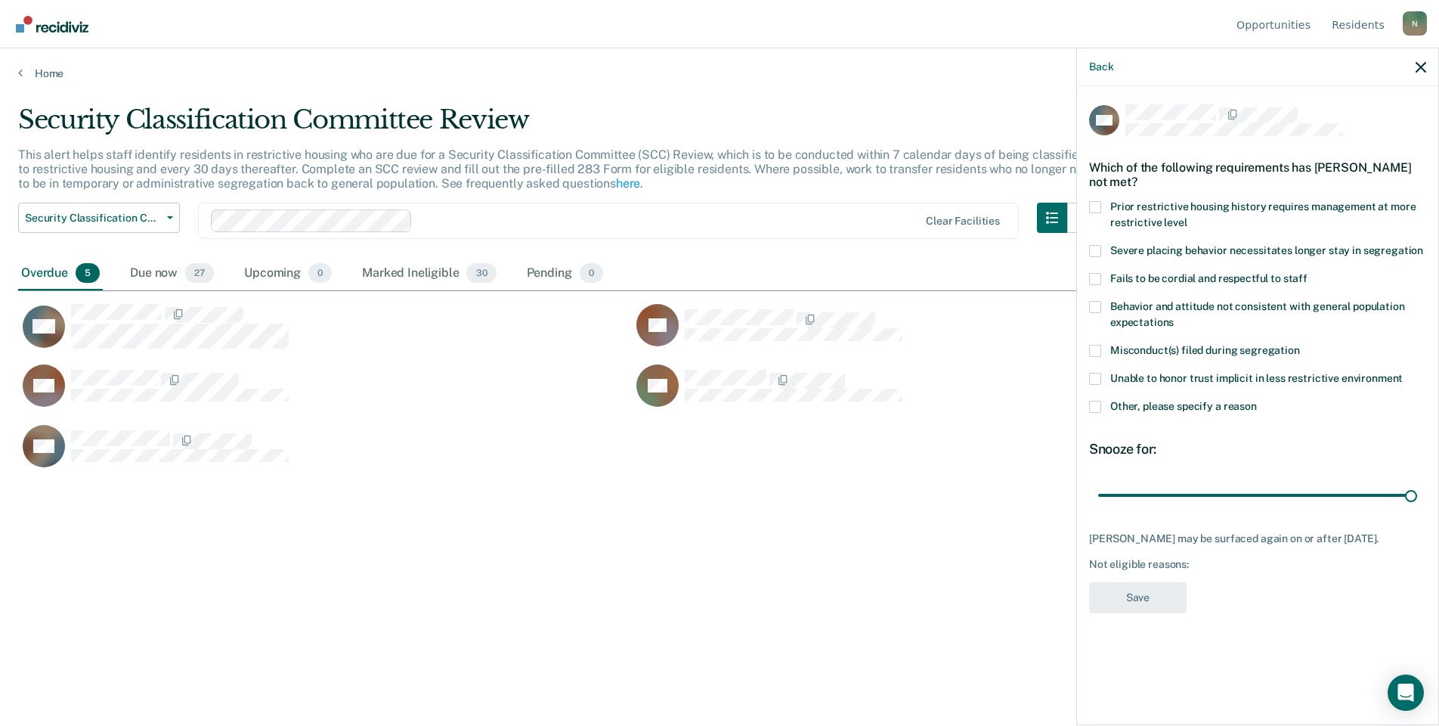
click at [1101, 401] on label "Other, please specify a reason" at bounding box center [1257, 409] width 337 height 16
click at [1257, 401] on input "Other, please specify a reason" at bounding box center [1257, 401] width 0 height 0
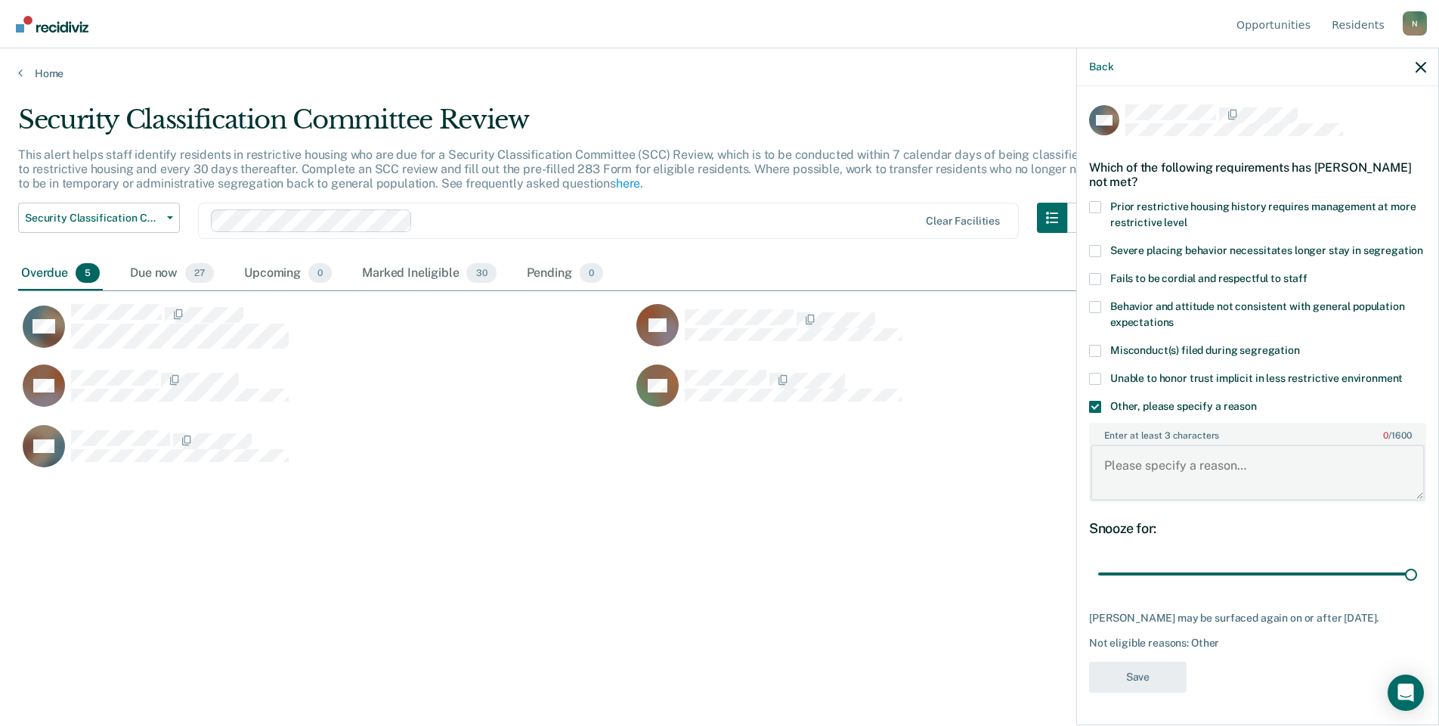
click at [1160, 470] on textarea "Enter at least 3 characters 0 / 1600" at bounding box center [1258, 473] width 334 height 56
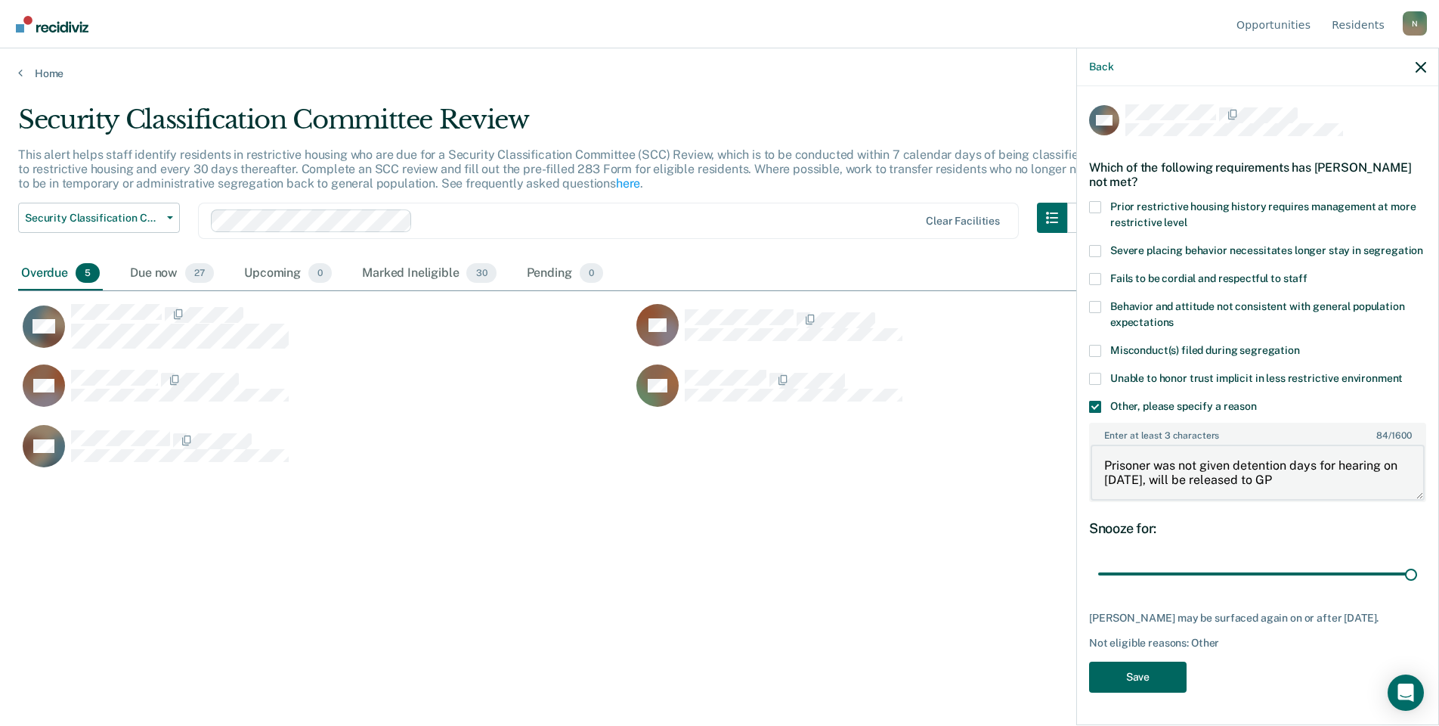
type textarea "Prisoner was not given detention days for hearing on [DATE], will be released t…"
click at [1127, 678] on button "Save" at bounding box center [1138, 676] width 98 height 31
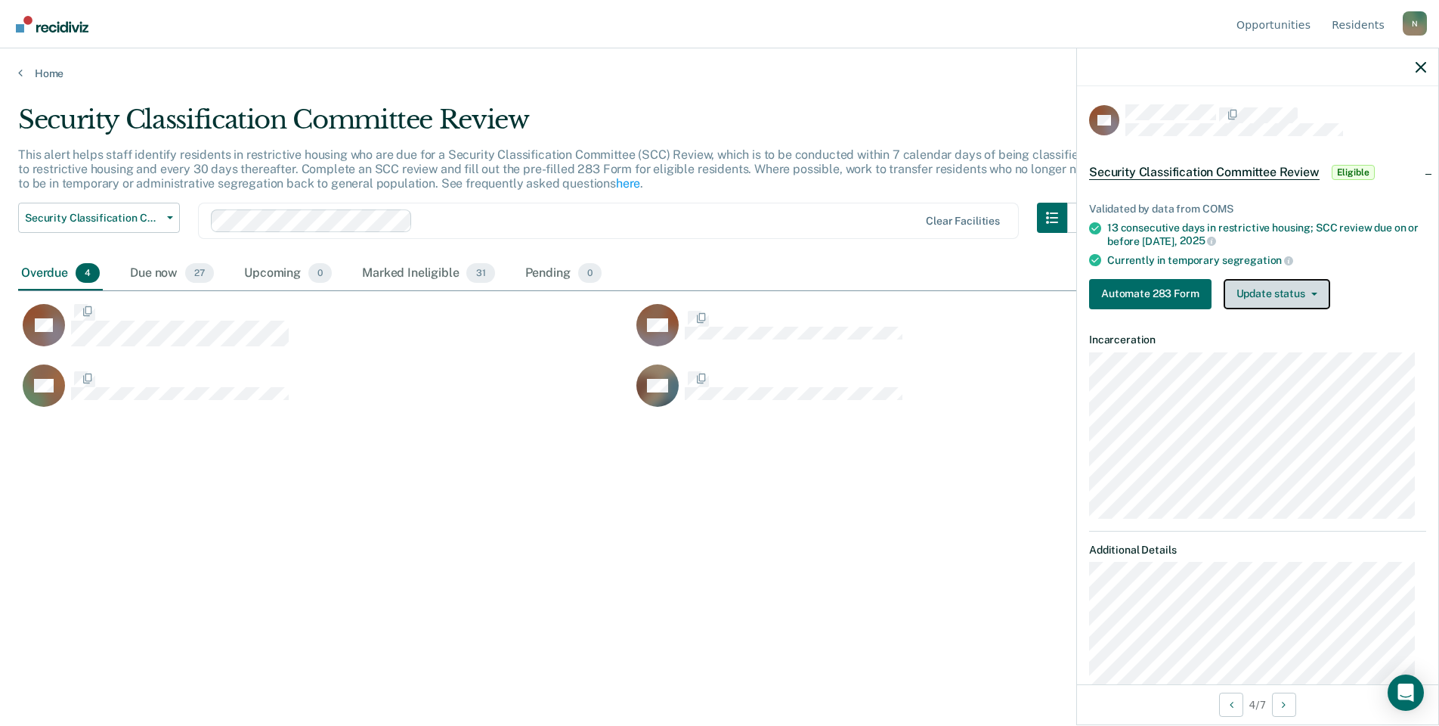
click at [1280, 287] on button "Update status" at bounding box center [1277, 294] width 107 height 30
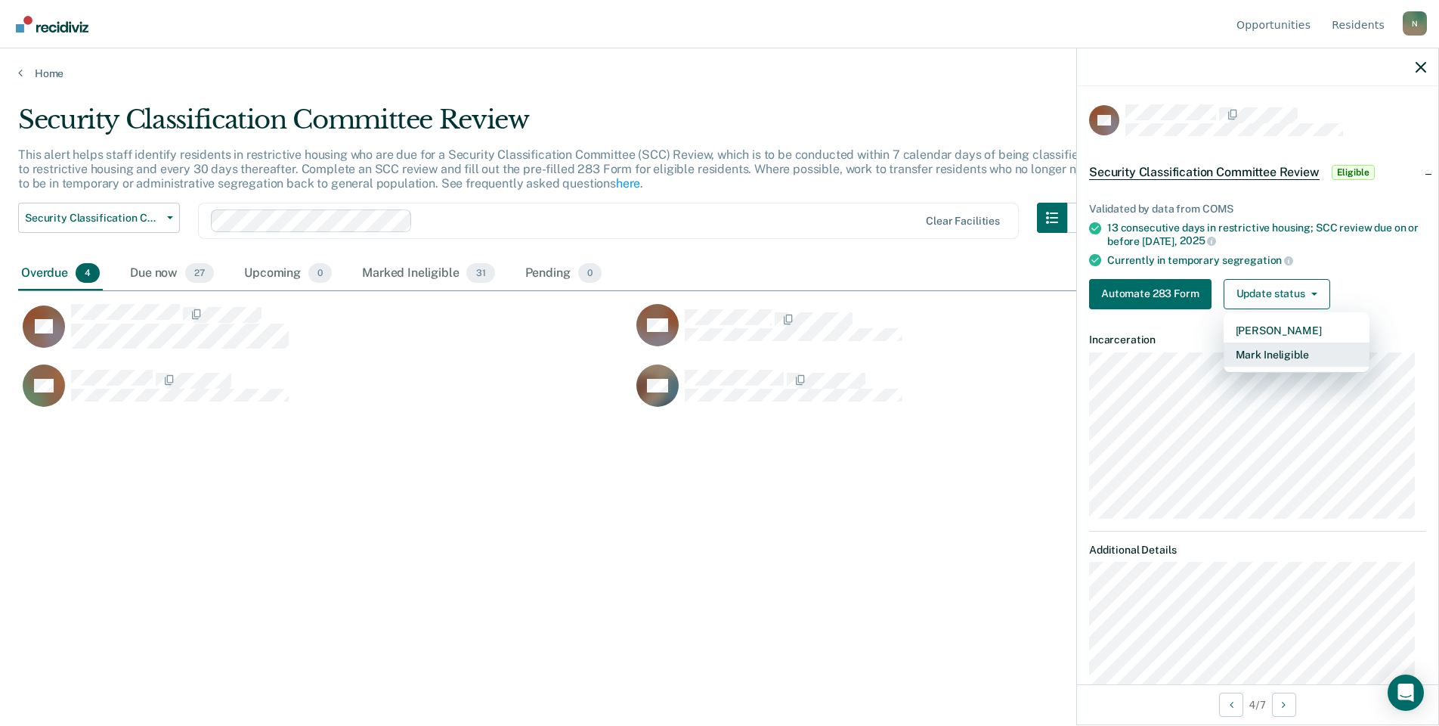
click at [1250, 352] on button "Mark Ineligible" at bounding box center [1297, 354] width 146 height 24
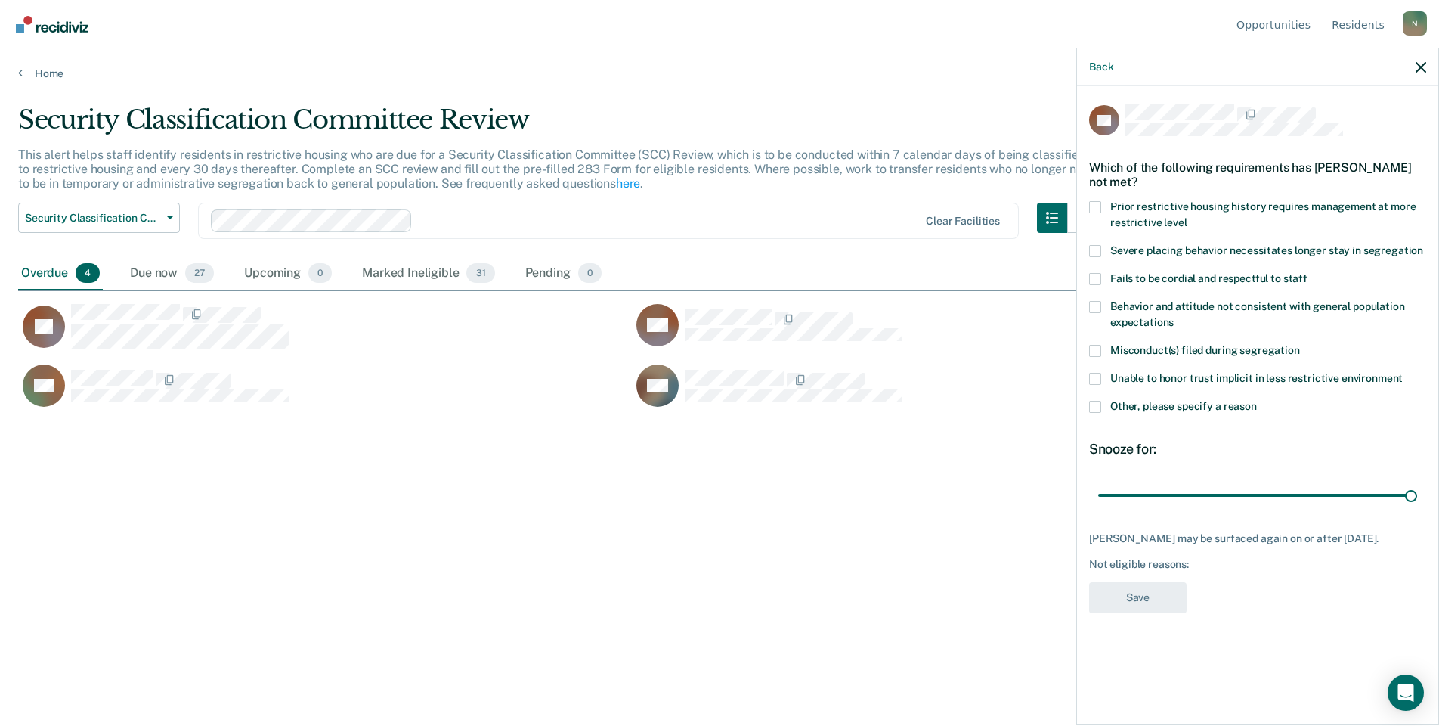
click at [1094, 398] on div "Unable to honor trust implicit in less restrictive environment" at bounding box center [1257, 387] width 337 height 28
click at [1096, 404] on span at bounding box center [1095, 407] width 12 height 12
click at [1257, 401] on input "Other, please specify a reason" at bounding box center [1257, 401] width 0 height 0
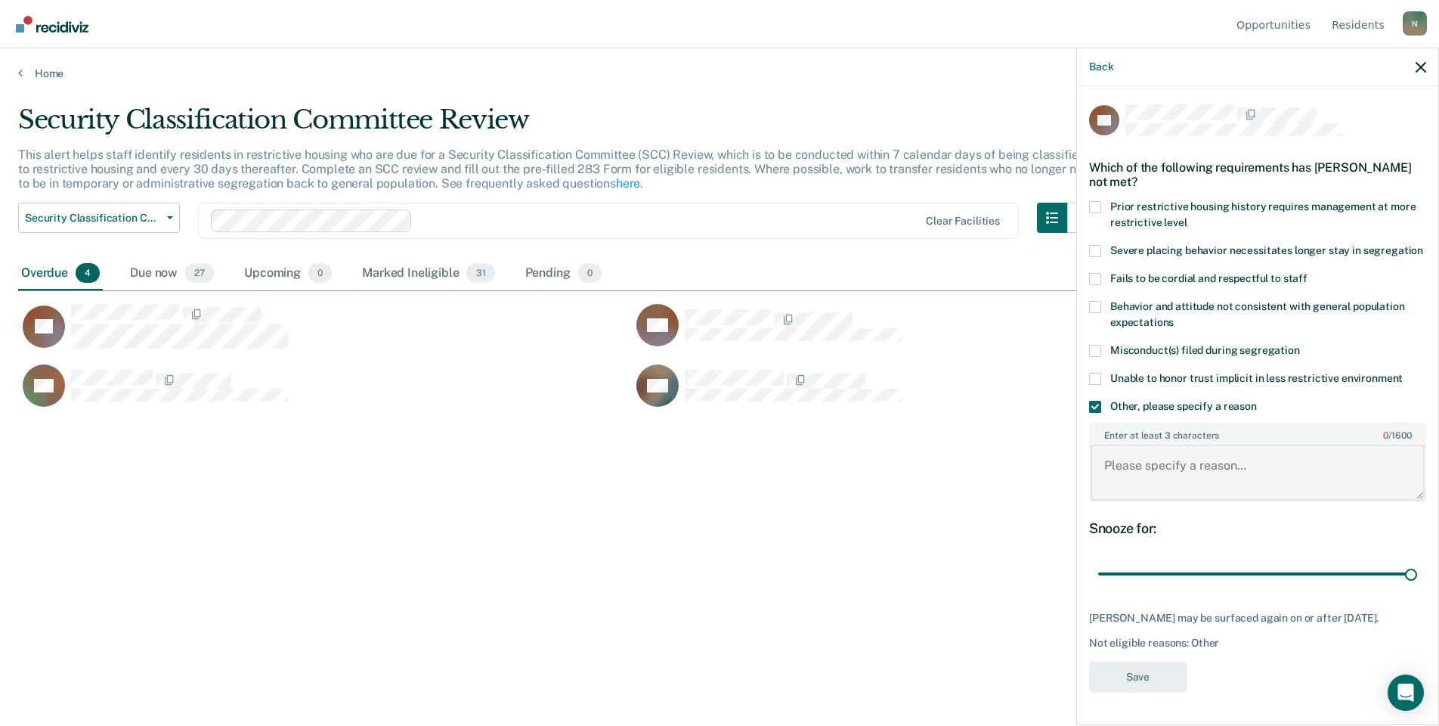
click at [1154, 478] on textarea "Enter at least 3 characters 0 / 1600" at bounding box center [1258, 473] width 334 height 56
type textarea "Temp seg pending alt IV placement"
click at [1178, 692] on button "Save" at bounding box center [1138, 676] width 98 height 31
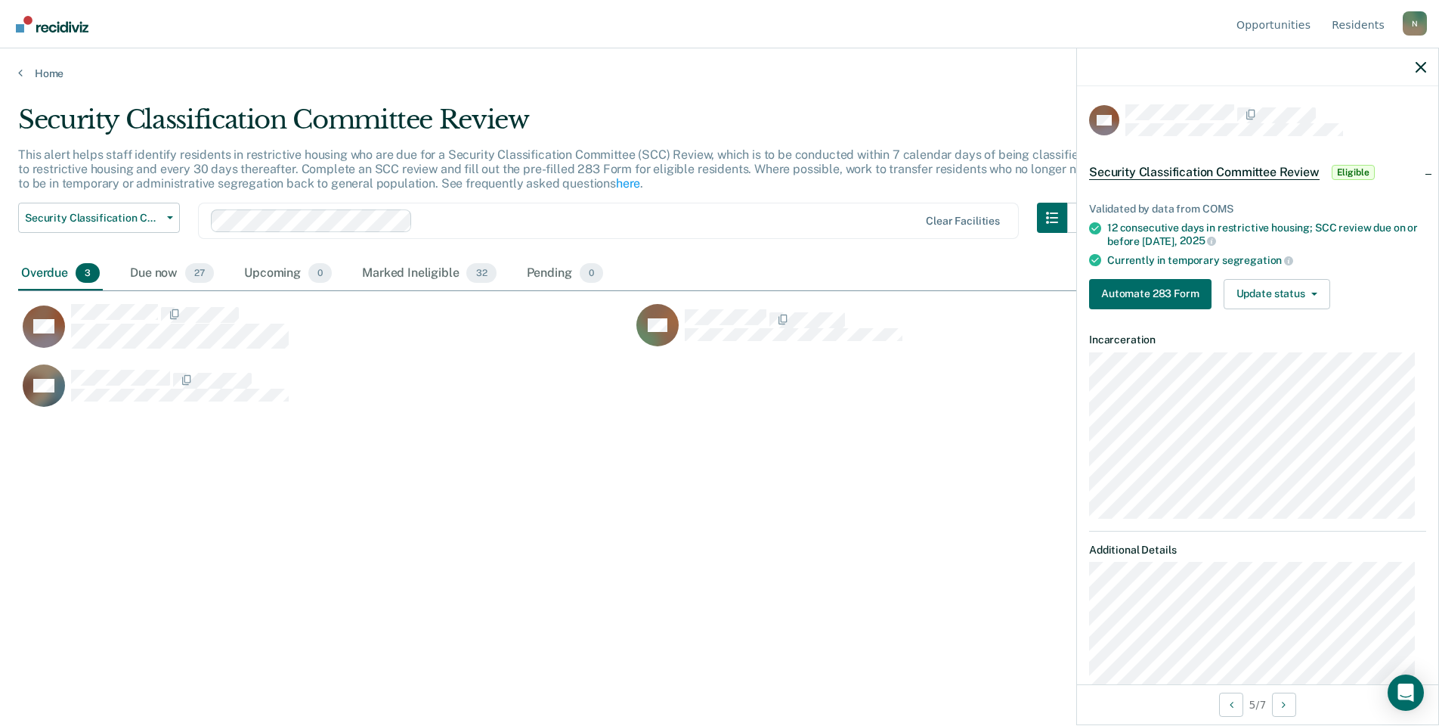
click at [1287, 274] on div "Validated by data from COMS 12 consecutive days in restrictive housing; SCC rev…" at bounding box center [1257, 249] width 361 height 143
click at [1291, 291] on button "Update status" at bounding box center [1277, 294] width 107 height 30
click at [1251, 355] on button "Mark Ineligible" at bounding box center [1297, 354] width 146 height 24
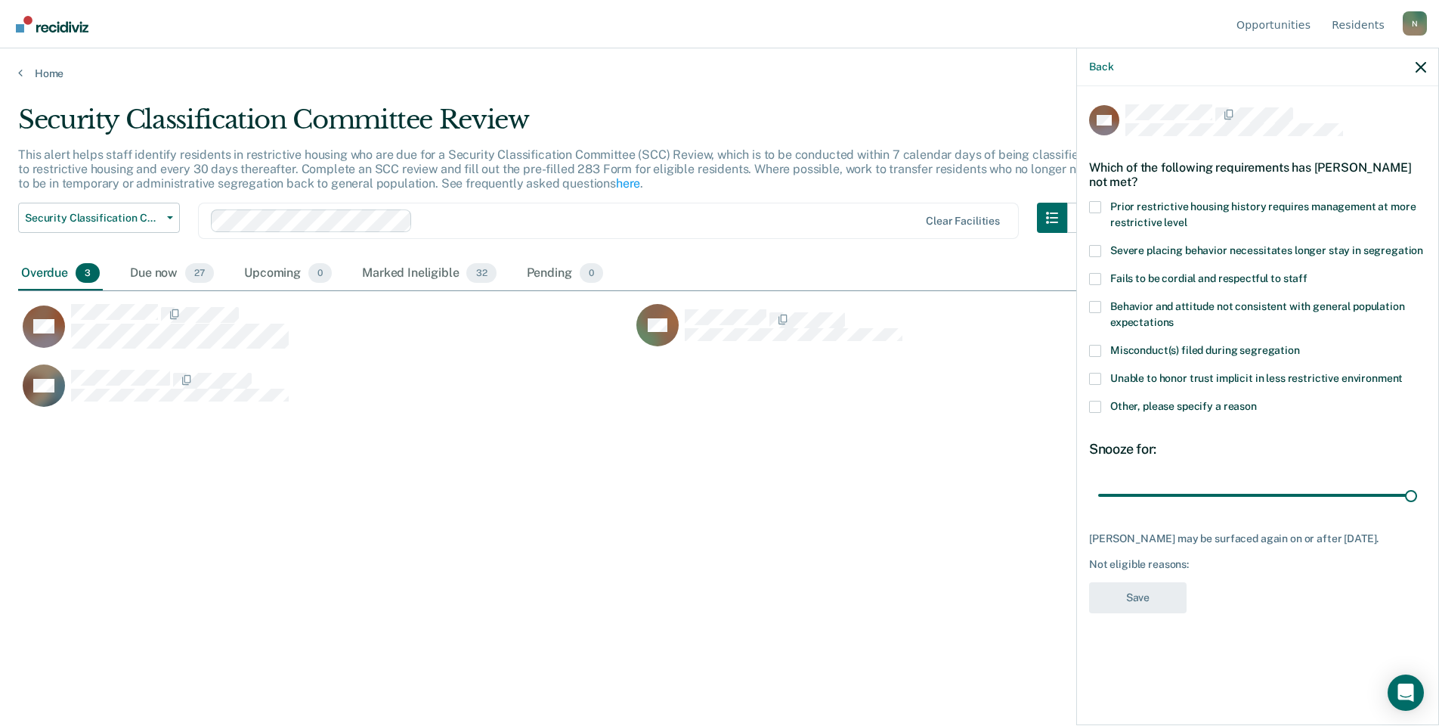
click at [1098, 406] on span at bounding box center [1095, 407] width 12 height 12
click at [1257, 401] on input "Other, please specify a reason" at bounding box center [1257, 401] width 0 height 0
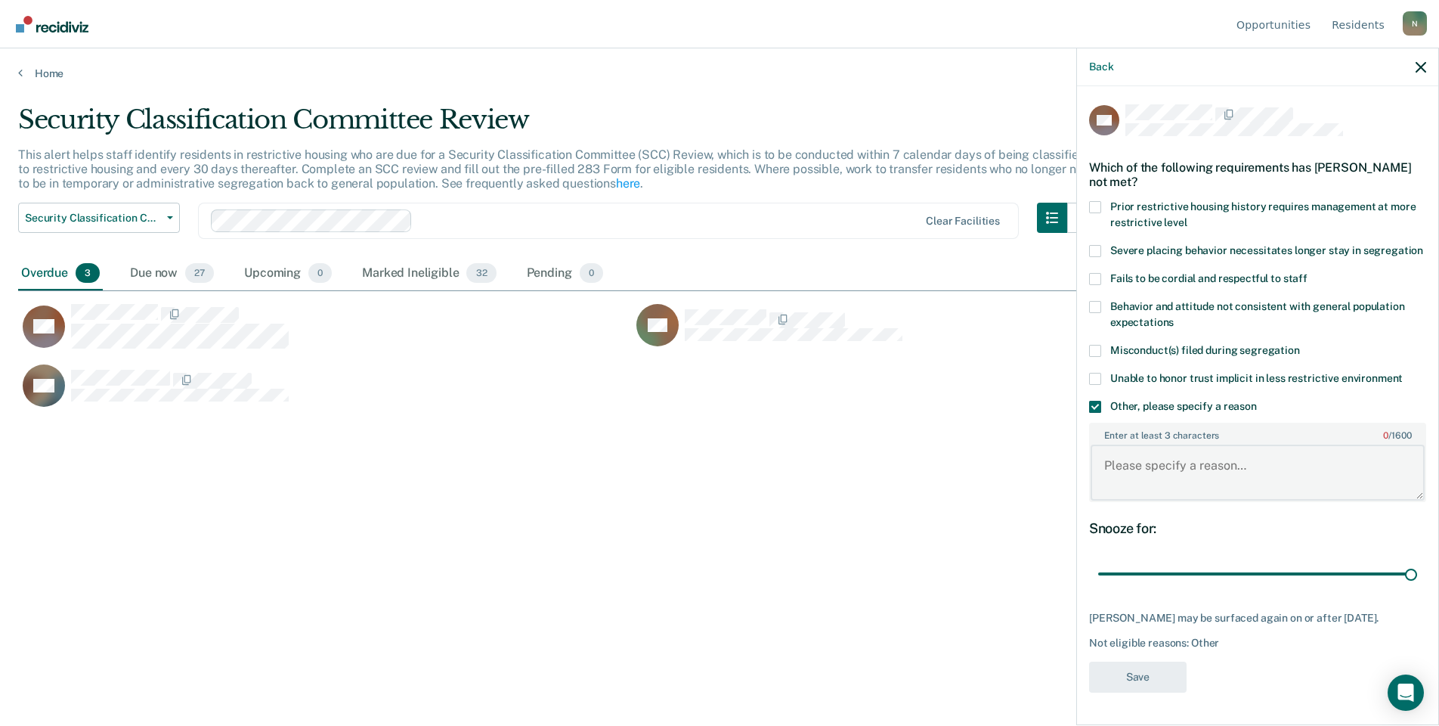
click at [1178, 473] on textarea "Enter at least 3 characters 0 / 1600" at bounding box center [1258, 473] width 334 height 56
type textarea "Transferred to URF [DATE]"
click at [1161, 677] on button "Save" at bounding box center [1138, 676] width 98 height 31
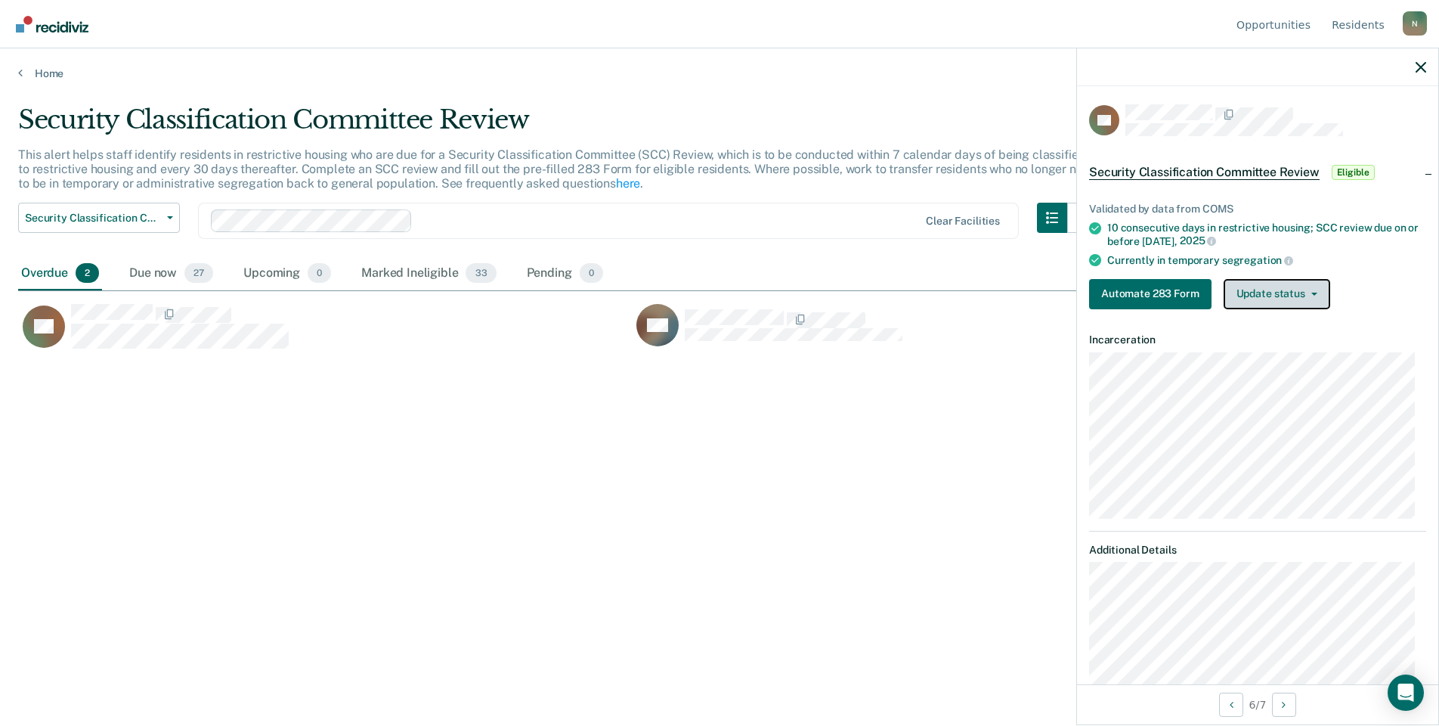
click at [1318, 294] on button "Update status" at bounding box center [1277, 294] width 107 height 30
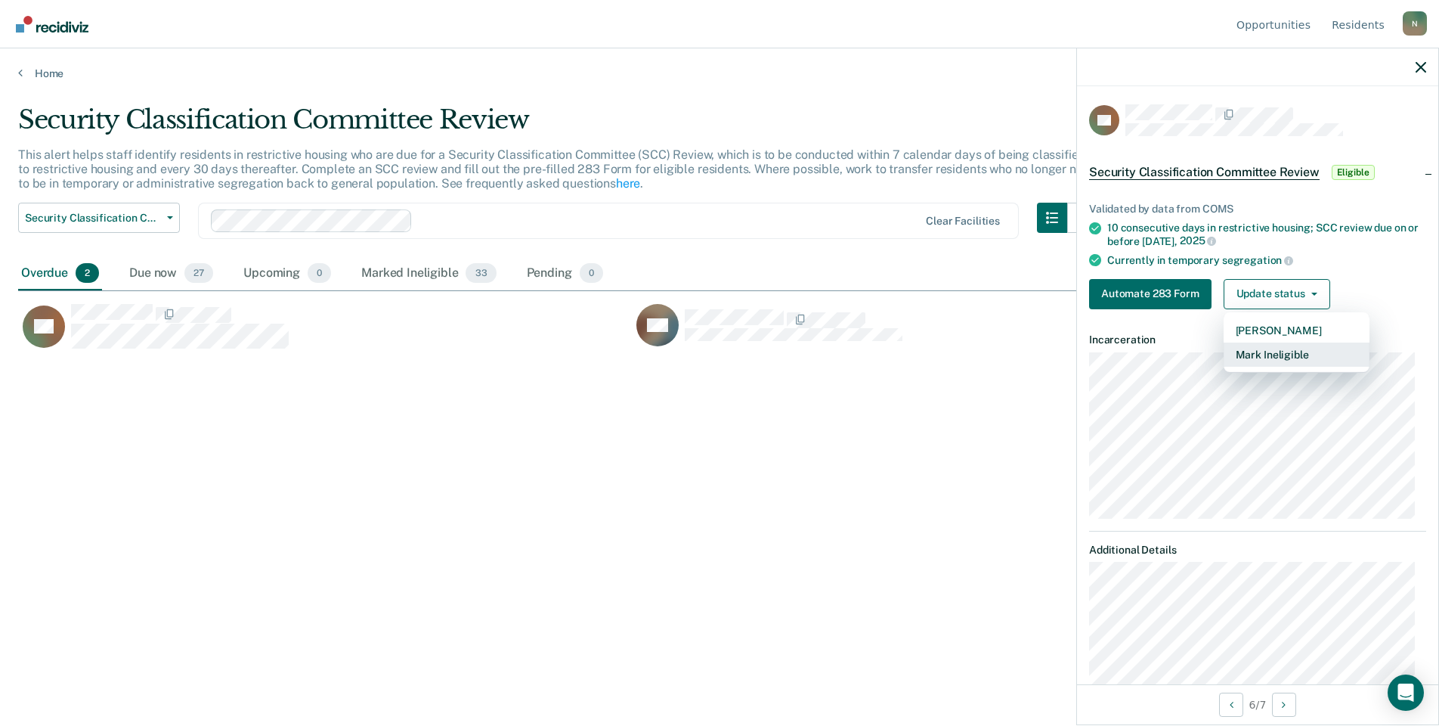
click at [1311, 348] on button "Mark Ineligible" at bounding box center [1297, 354] width 146 height 24
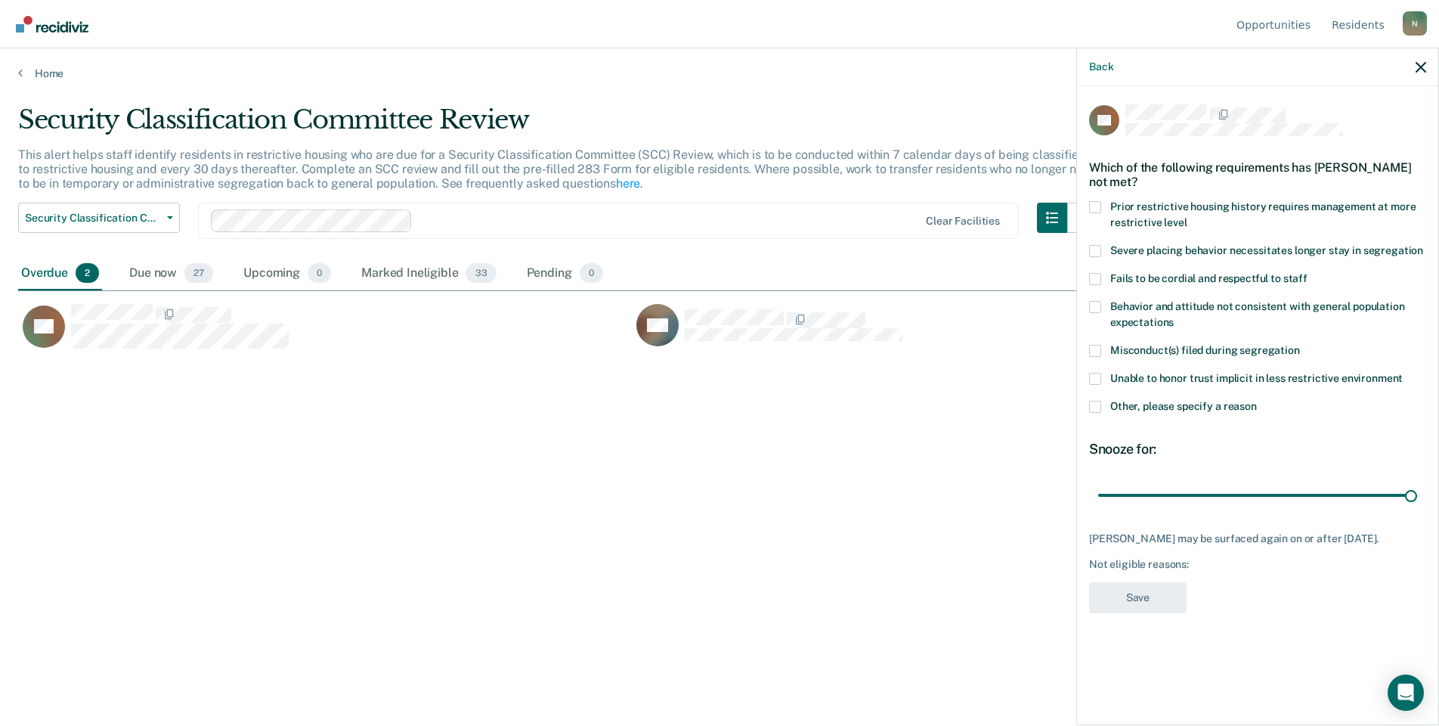
click at [1104, 406] on label "Other, please specify a reason" at bounding box center [1257, 409] width 337 height 16
click at [1257, 401] on input "Other, please specify a reason" at bounding box center [1257, 401] width 0 height 0
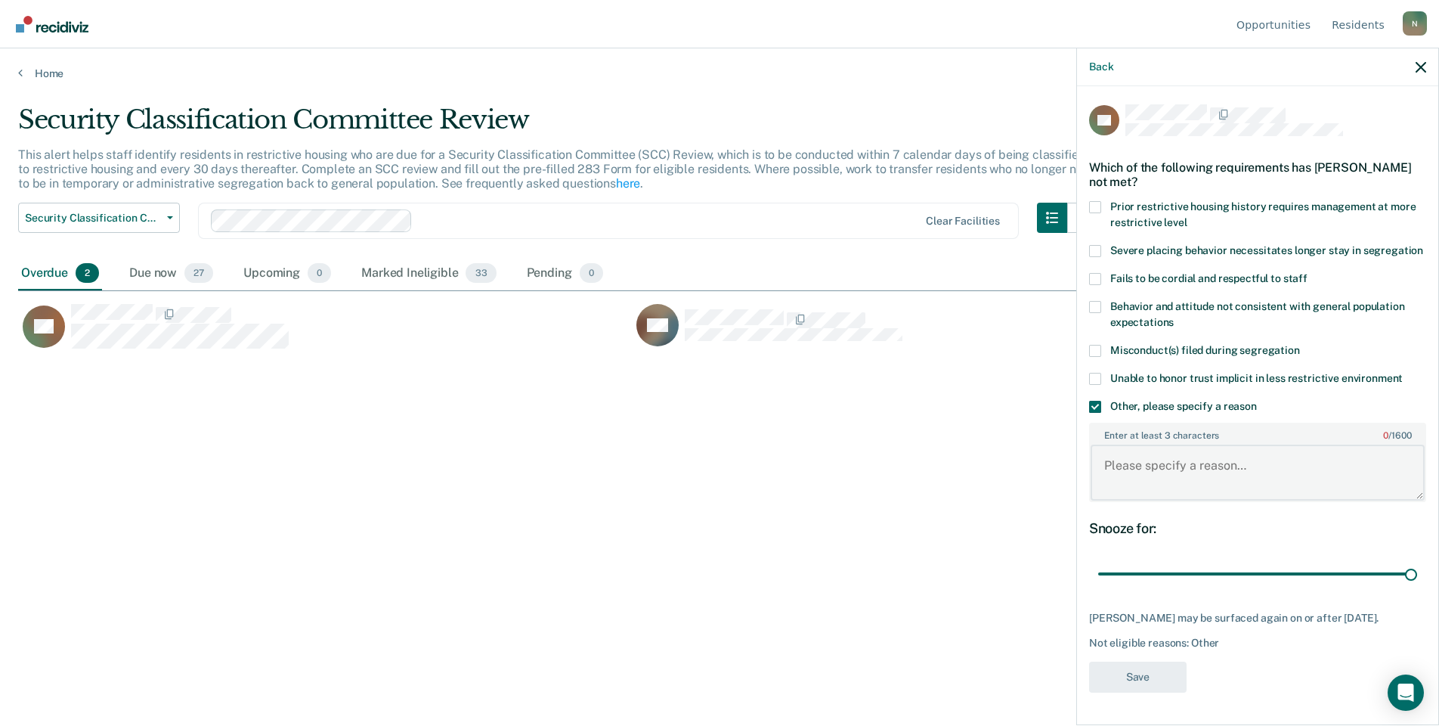
click at [1128, 487] on textarea "Enter at least 3 characters 0 / 1600" at bounding box center [1258, 473] width 334 height 56
type textarea "Temp seg until end of detention [DATE]"
click at [1142, 668] on button "Save" at bounding box center [1138, 676] width 98 height 31
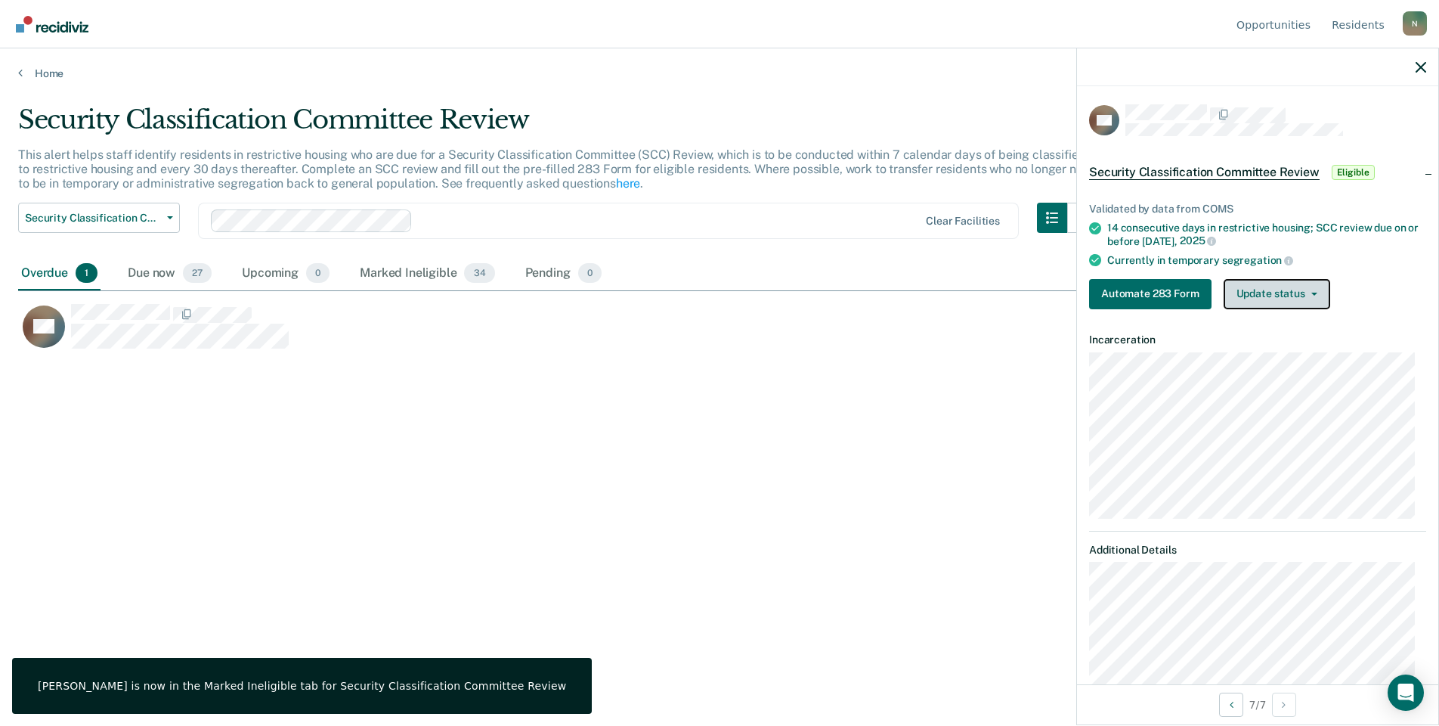
click at [1289, 303] on button "Update status" at bounding box center [1277, 294] width 107 height 30
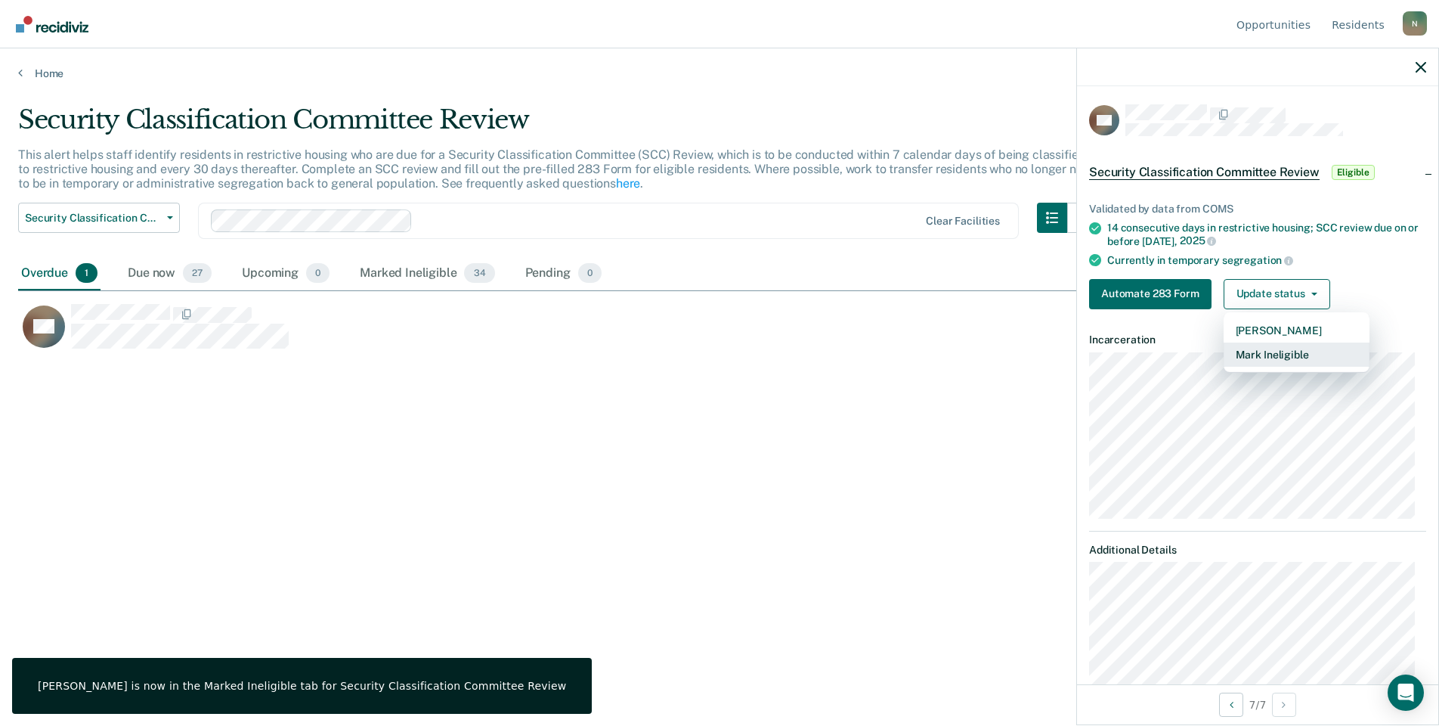
click at [1273, 346] on button "Mark Ineligible" at bounding box center [1297, 354] width 146 height 24
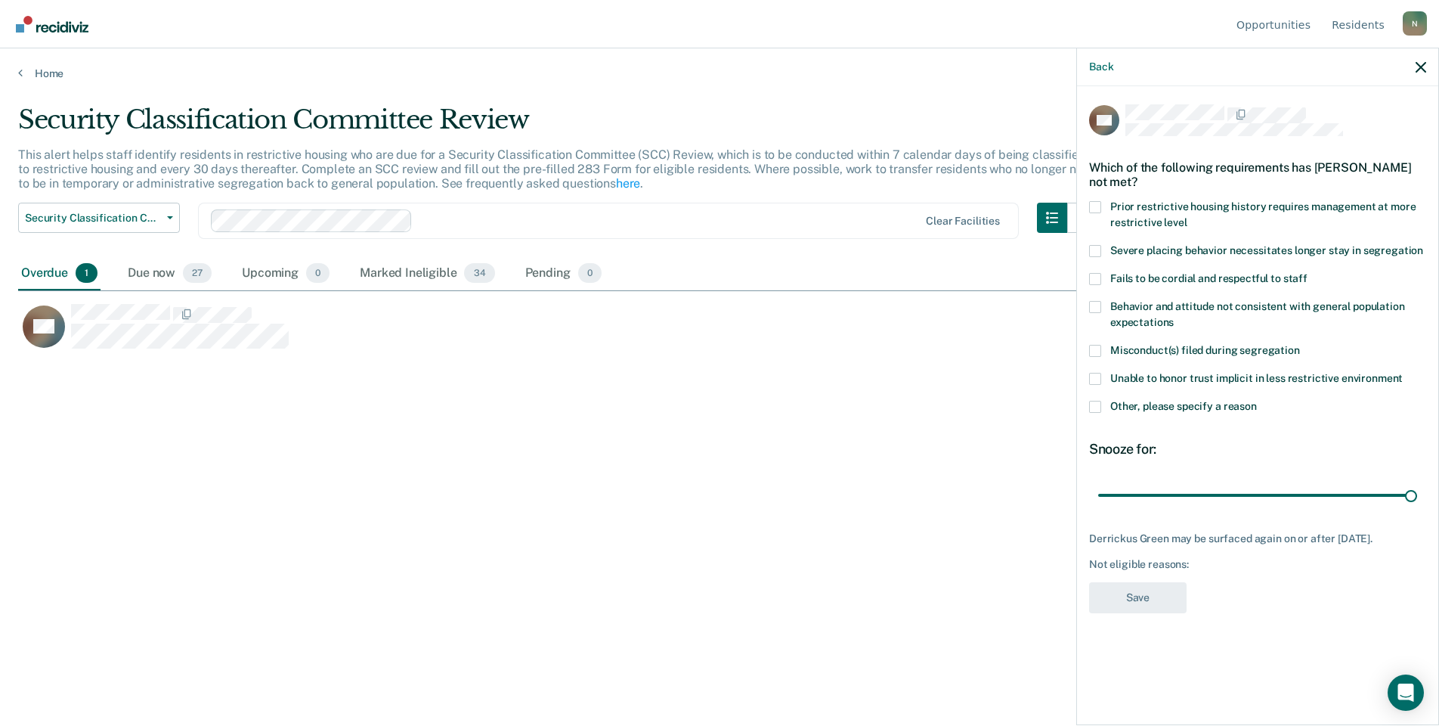
click at [1090, 405] on span at bounding box center [1095, 407] width 12 height 12
click at [1257, 401] on input "Other, please specify a reason" at bounding box center [1257, 401] width 0 height 0
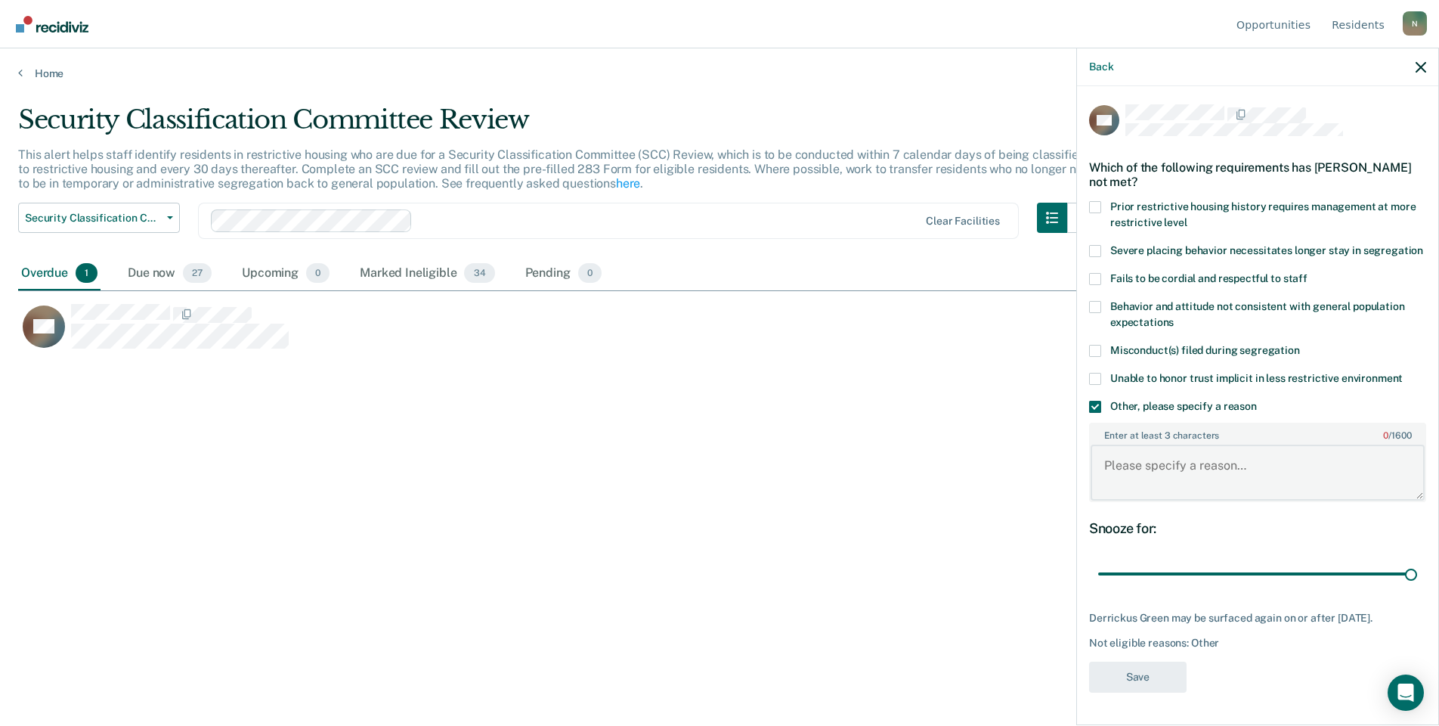
click at [1155, 489] on textarea "Enter at least 3 characters 0 / 1600" at bounding box center [1258, 473] width 334 height 56
type textarea "reclassed to GP [DATE]"
click at [1148, 692] on button "Save" at bounding box center [1138, 676] width 98 height 31
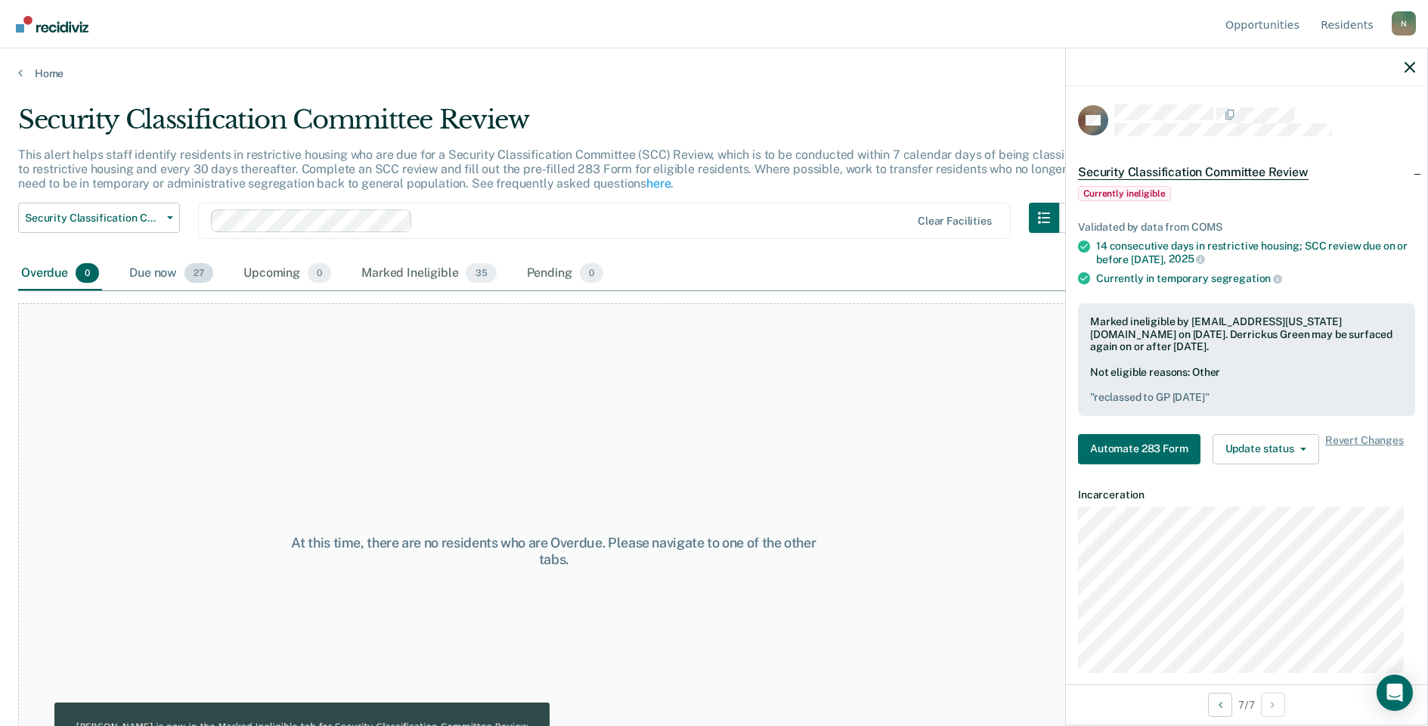
click at [173, 275] on div "Due now 27" at bounding box center [171, 273] width 90 height 33
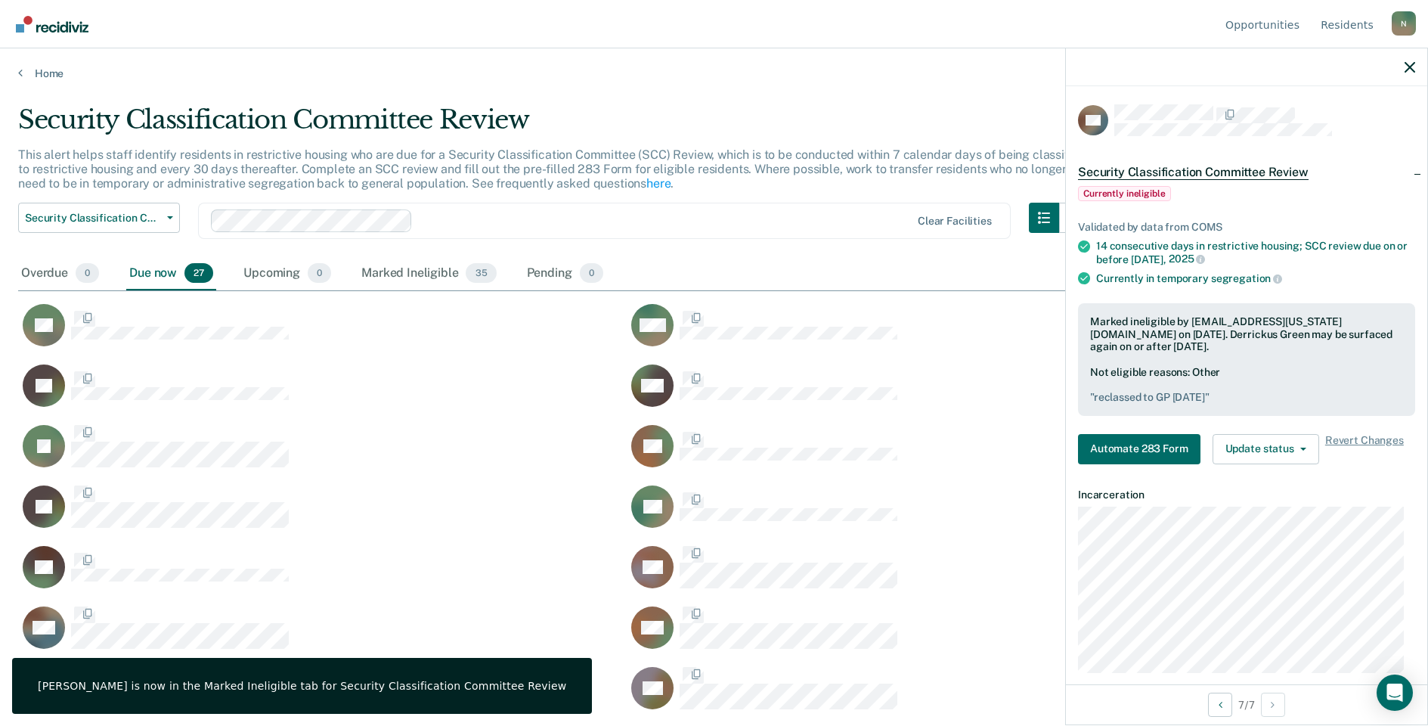
scroll to position [497, 1380]
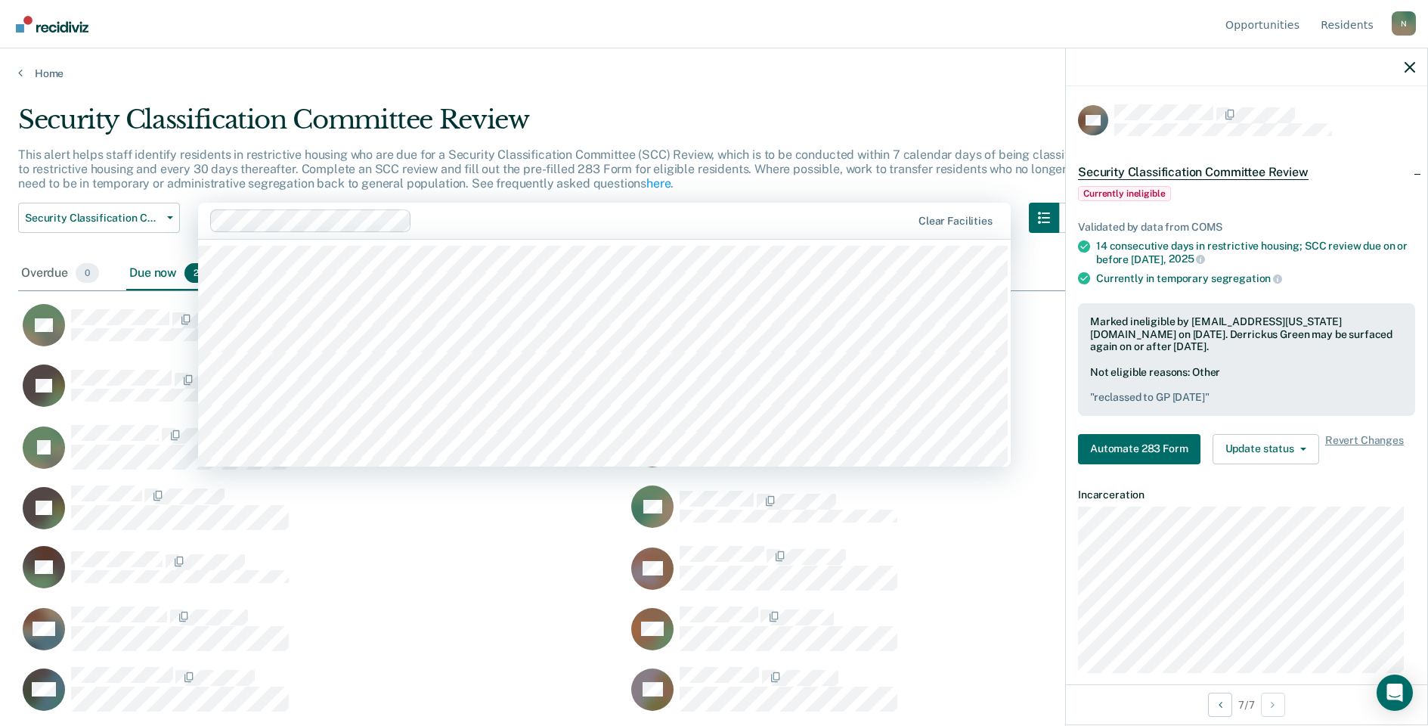
click at [551, 216] on div at bounding box center [664, 220] width 493 height 17
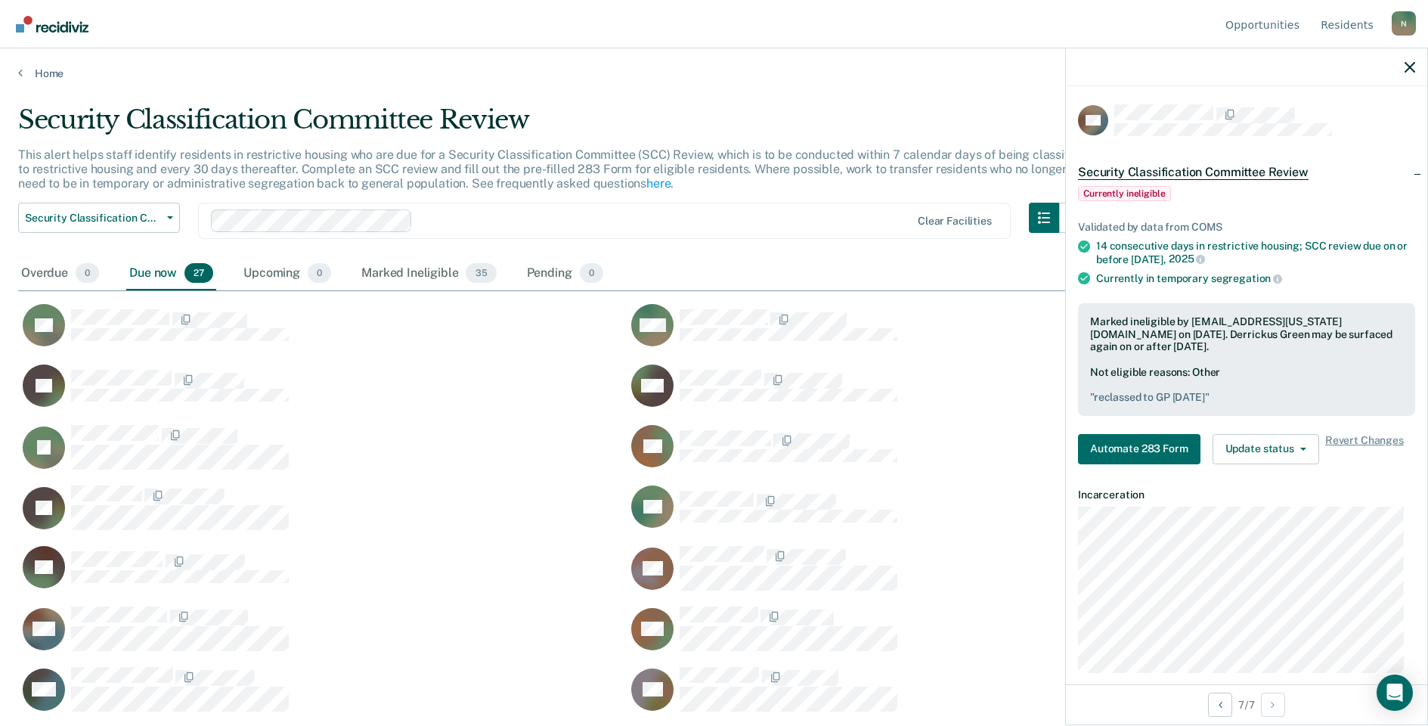
click at [542, 204] on div "Clear facilities" at bounding box center [604, 221] width 813 height 36
click at [546, 245] on div "Security Classification Committee Review Reclassification to General Population…" at bounding box center [553, 230] width 1071 height 54
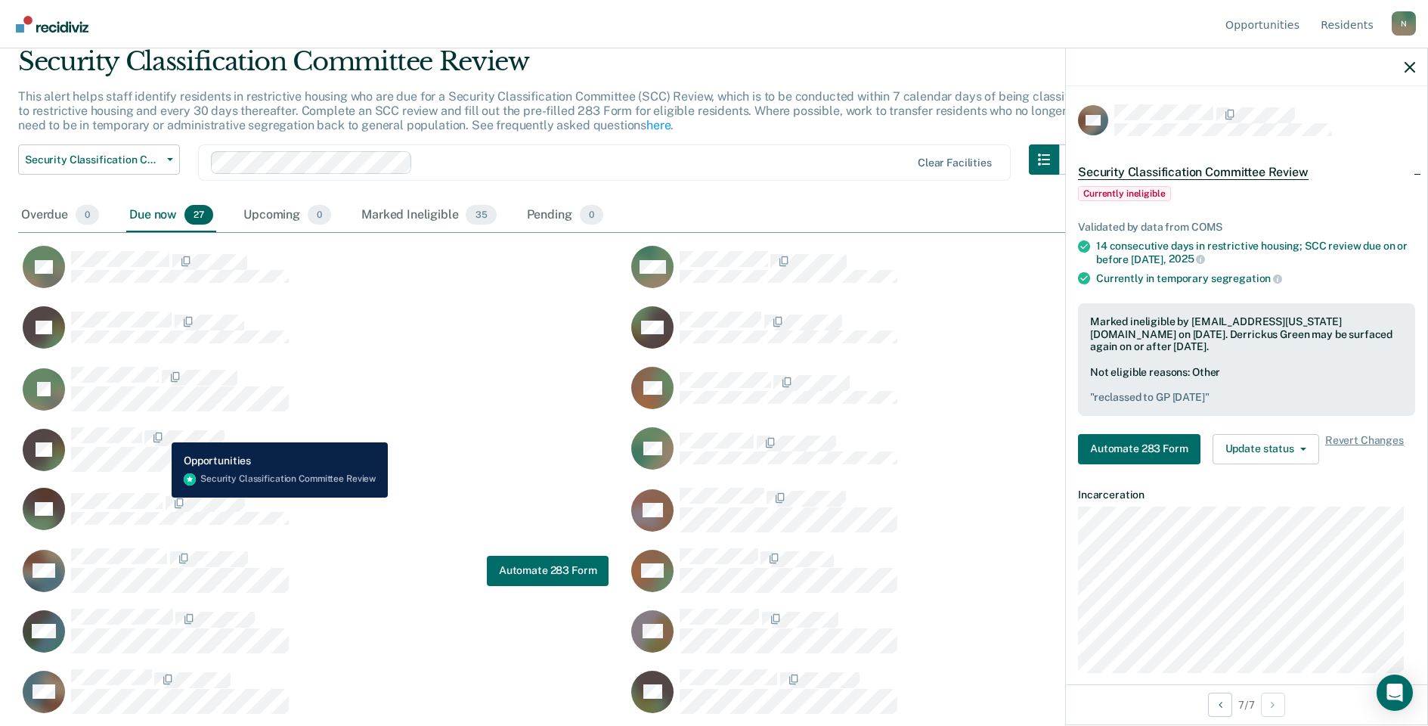
scroll to position [46, 0]
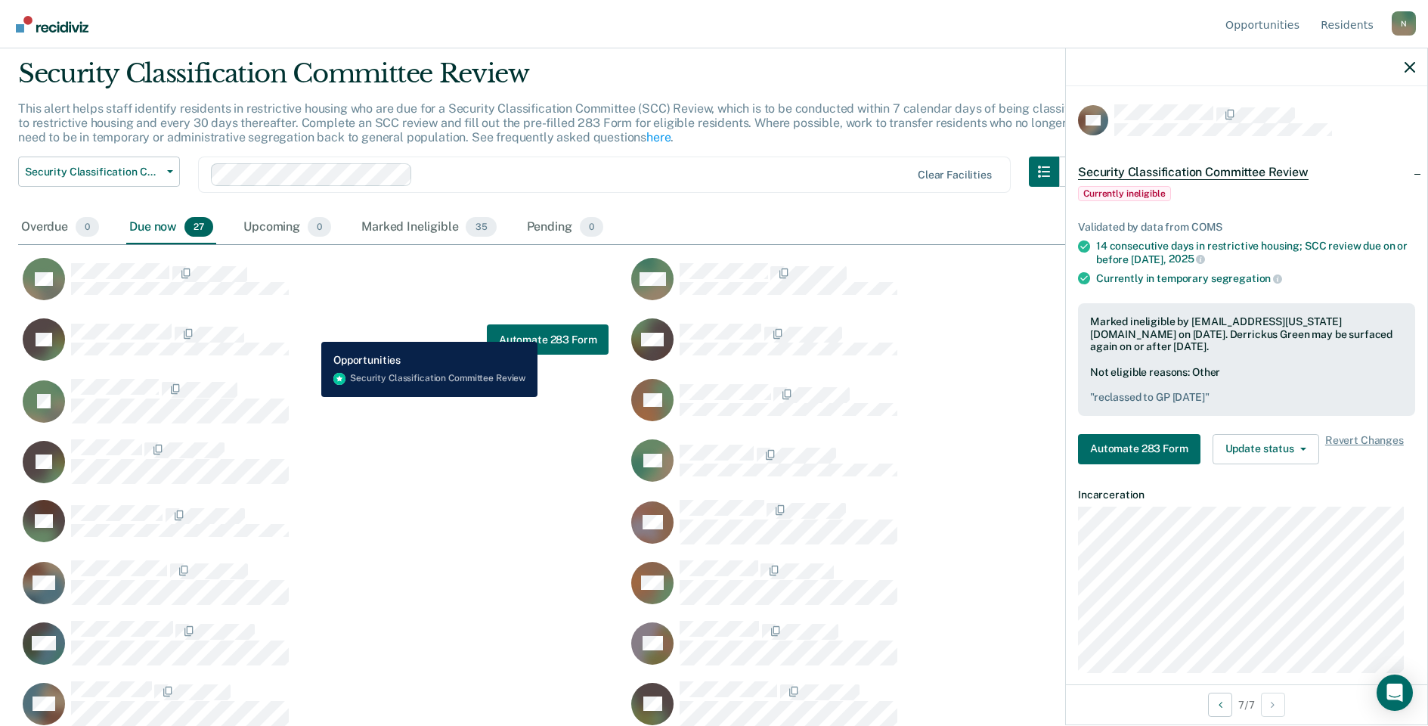
click at [310, 330] on div "JG Automate 283 Form" at bounding box center [313, 340] width 590 height 44
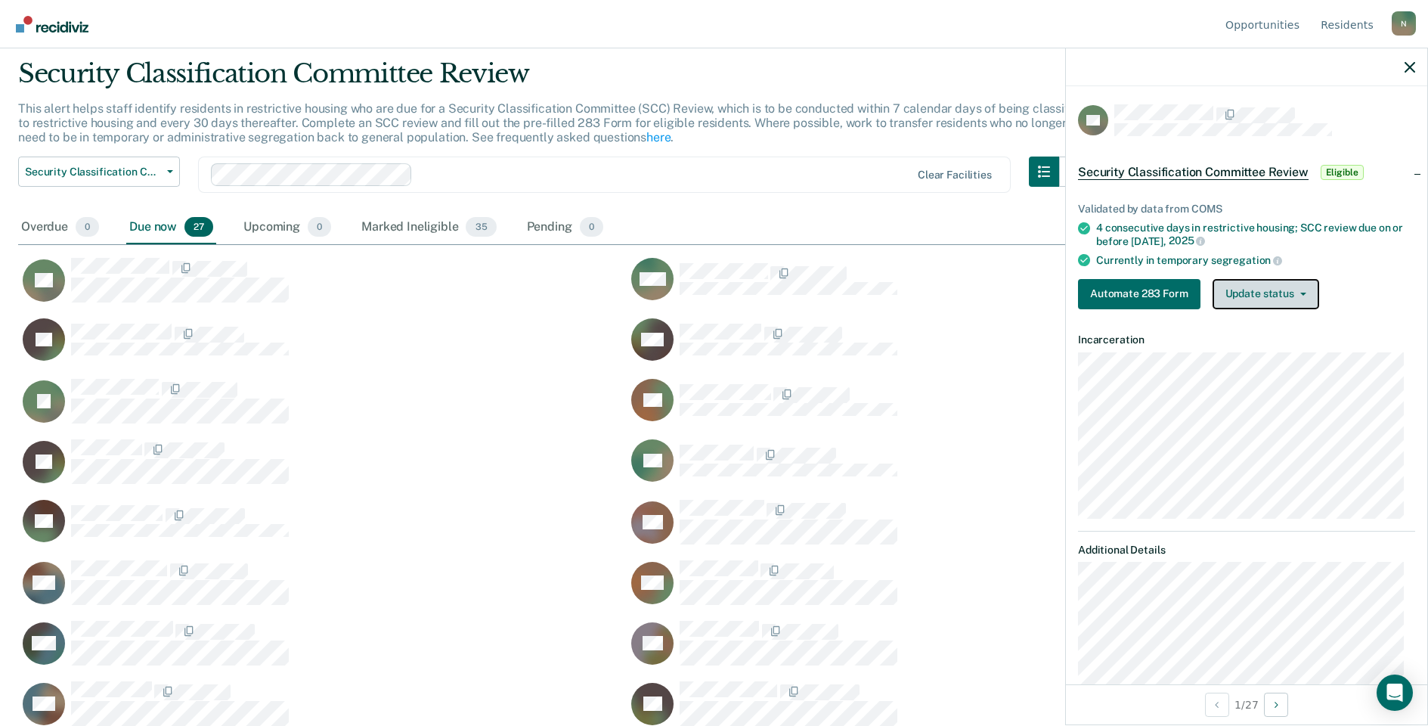
click at [1285, 301] on button "Update status" at bounding box center [1266, 294] width 107 height 30
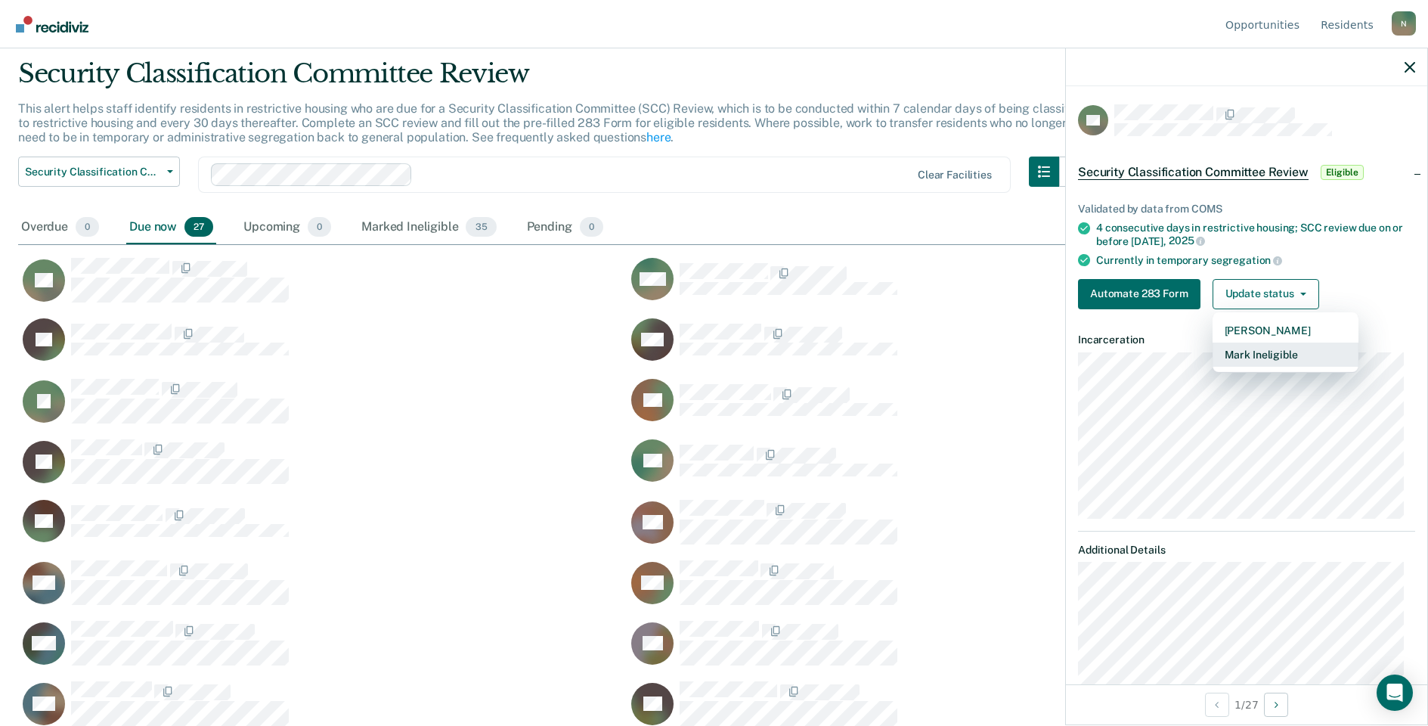
click at [1271, 345] on button "Mark Ineligible" at bounding box center [1286, 354] width 146 height 24
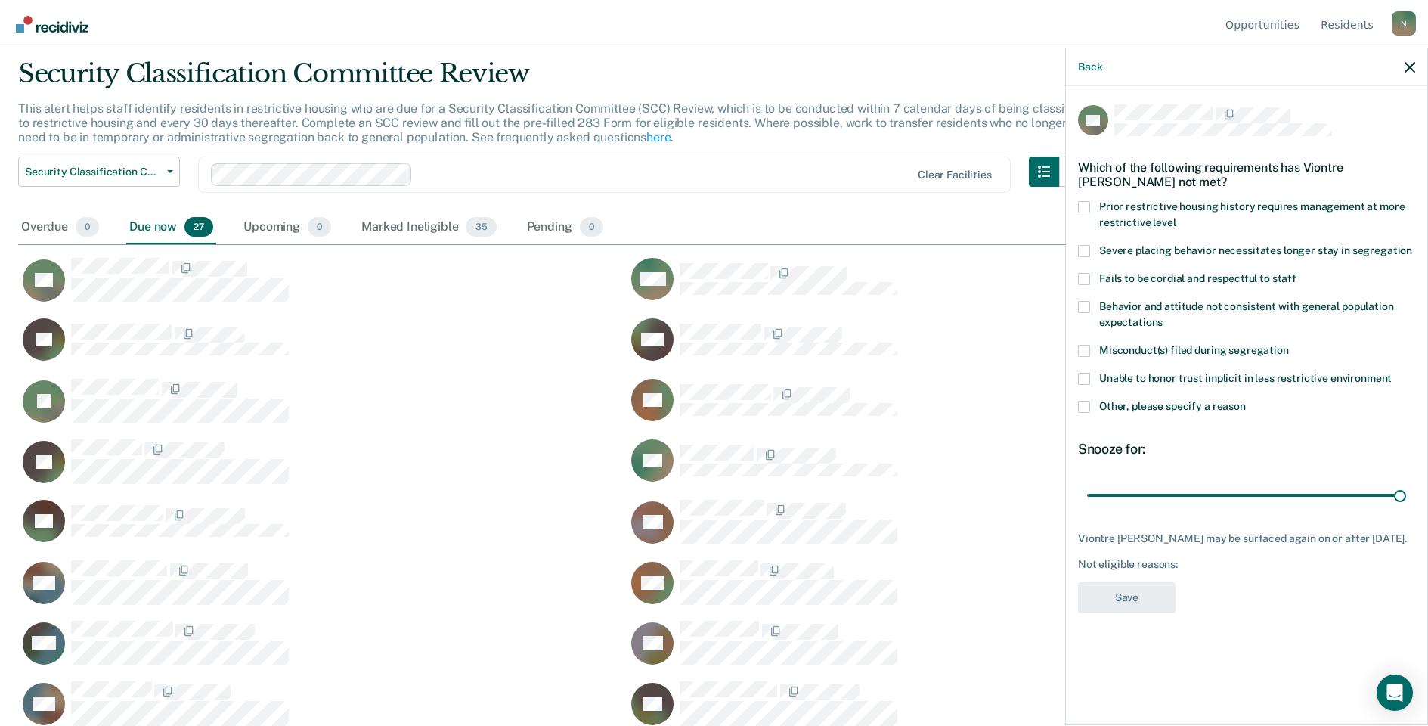
click at [1080, 407] on span at bounding box center [1084, 407] width 12 height 12
click at [1246, 401] on input "Other, please specify a reason" at bounding box center [1246, 401] width 0 height 0
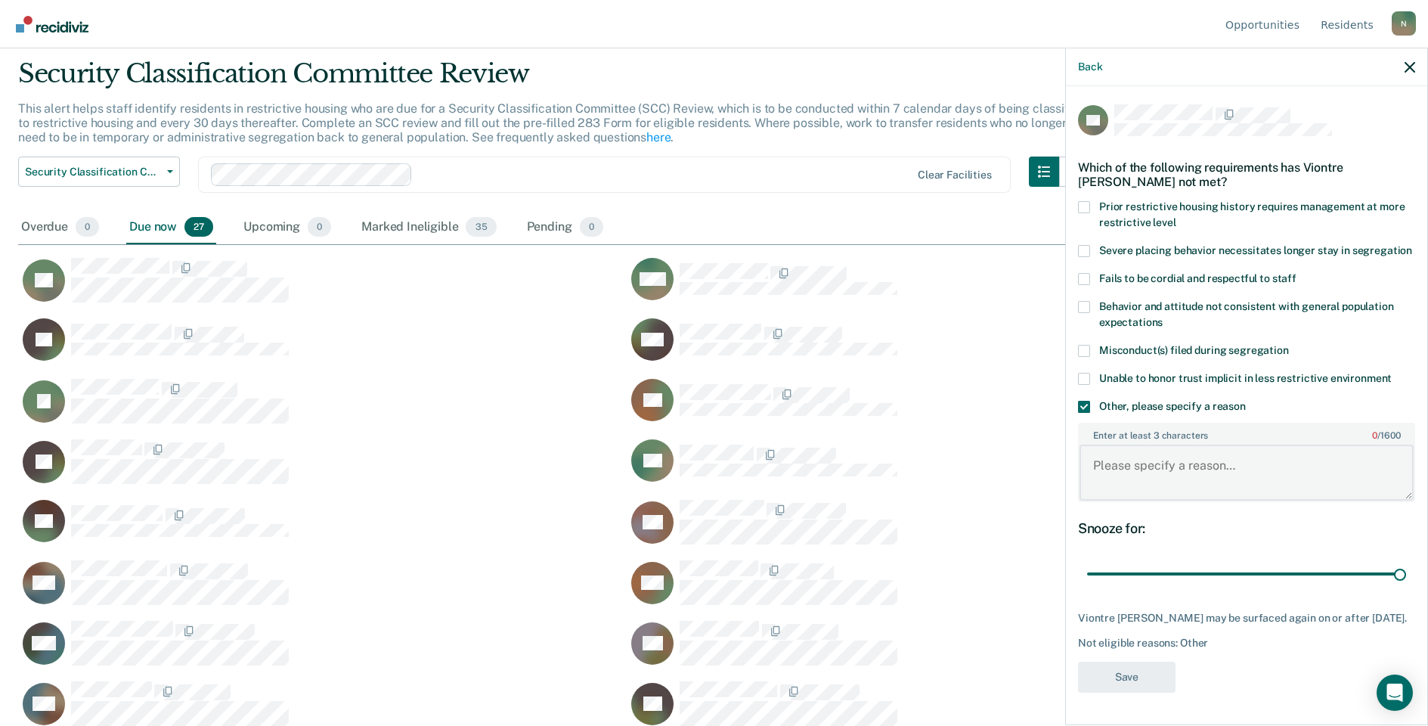
click at [1131, 485] on textarea "Enter at least 3 characters 0 / 1600" at bounding box center [1247, 473] width 334 height 56
type textarea "Temp seg pending misconduct hearing"
click at [1135, 692] on button "Save" at bounding box center [1127, 676] width 98 height 31
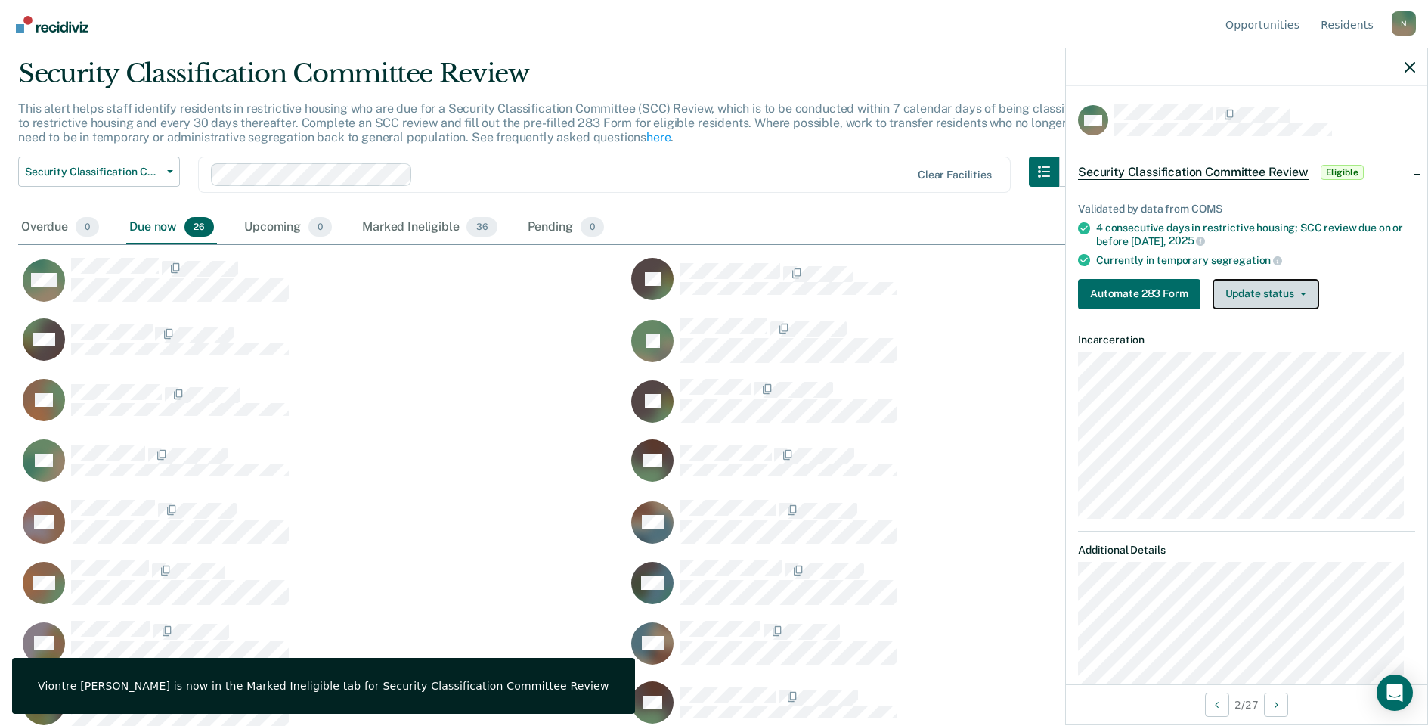
click at [1280, 297] on button "Update status" at bounding box center [1266, 294] width 107 height 30
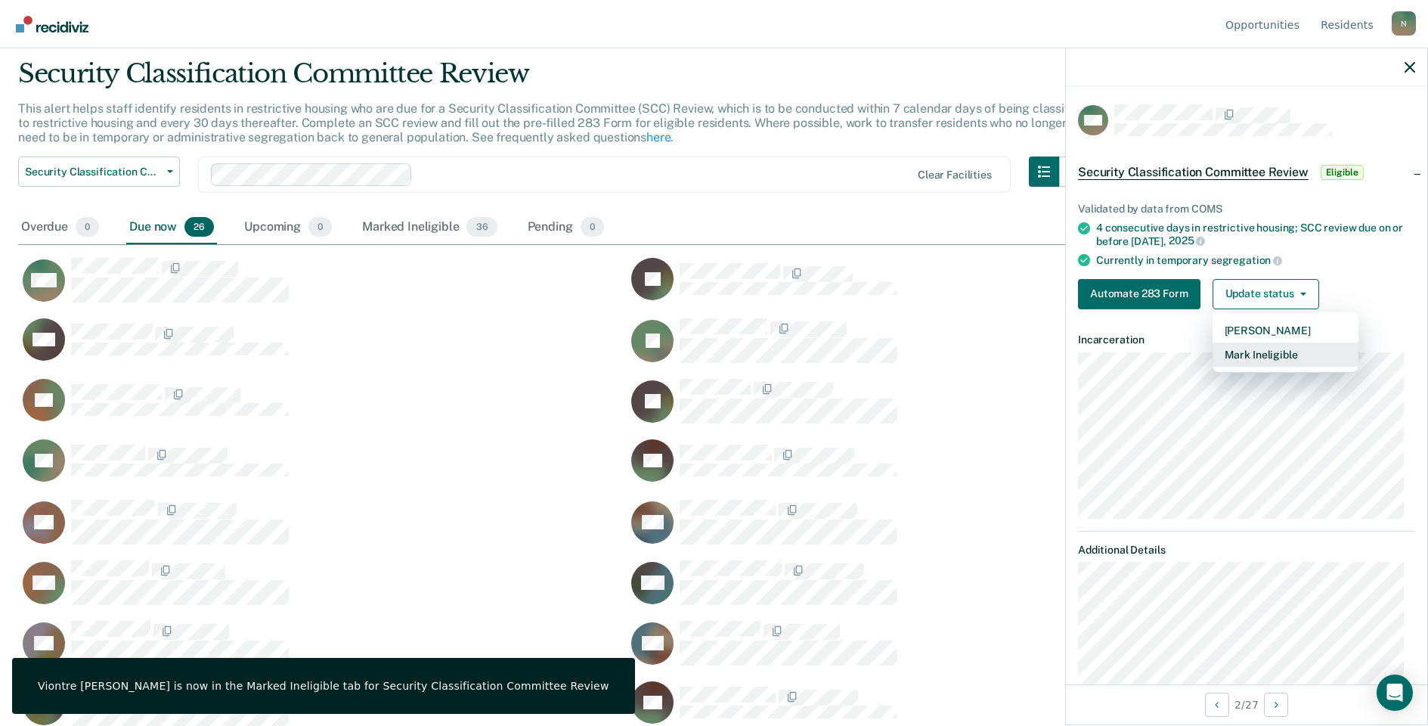
click at [1232, 357] on button "Mark Ineligible" at bounding box center [1286, 354] width 146 height 24
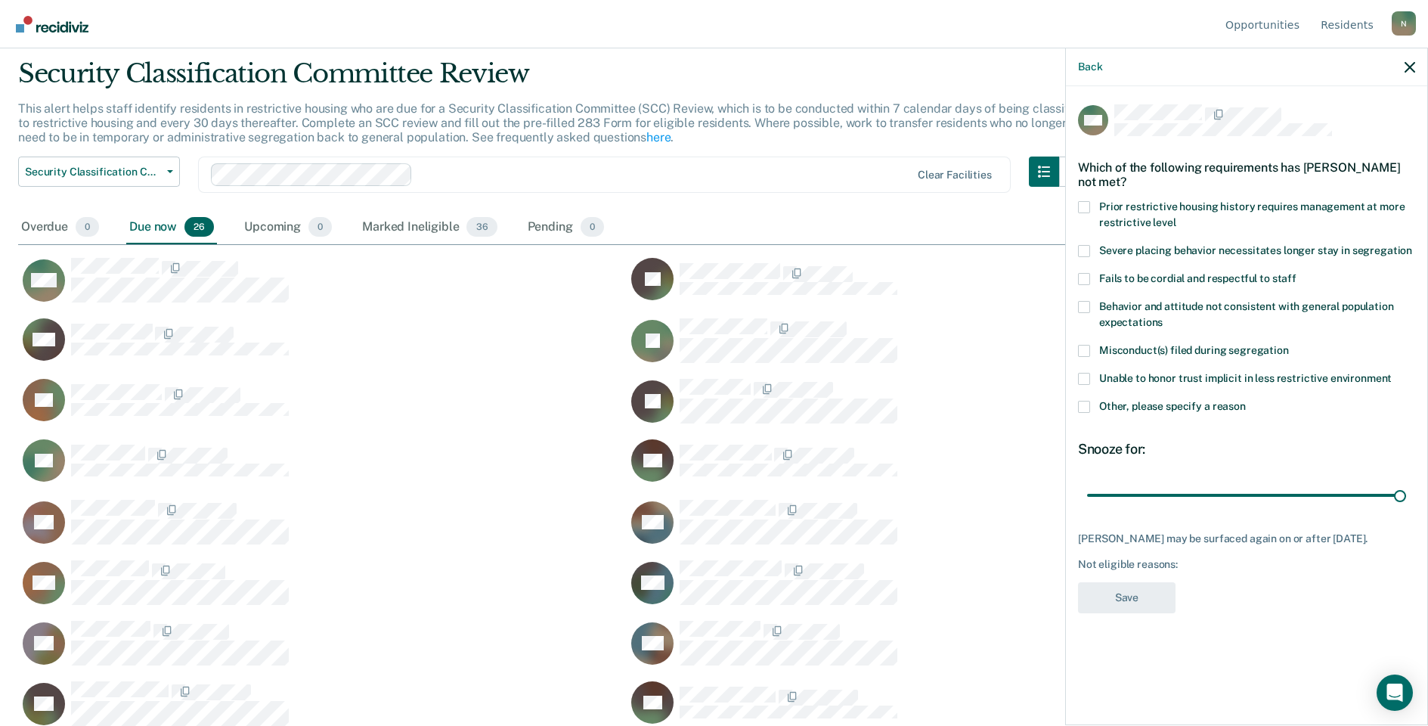
click at [1088, 409] on span at bounding box center [1084, 407] width 12 height 12
click at [1246, 401] on input "Other, please specify a reason" at bounding box center [1246, 401] width 0 height 0
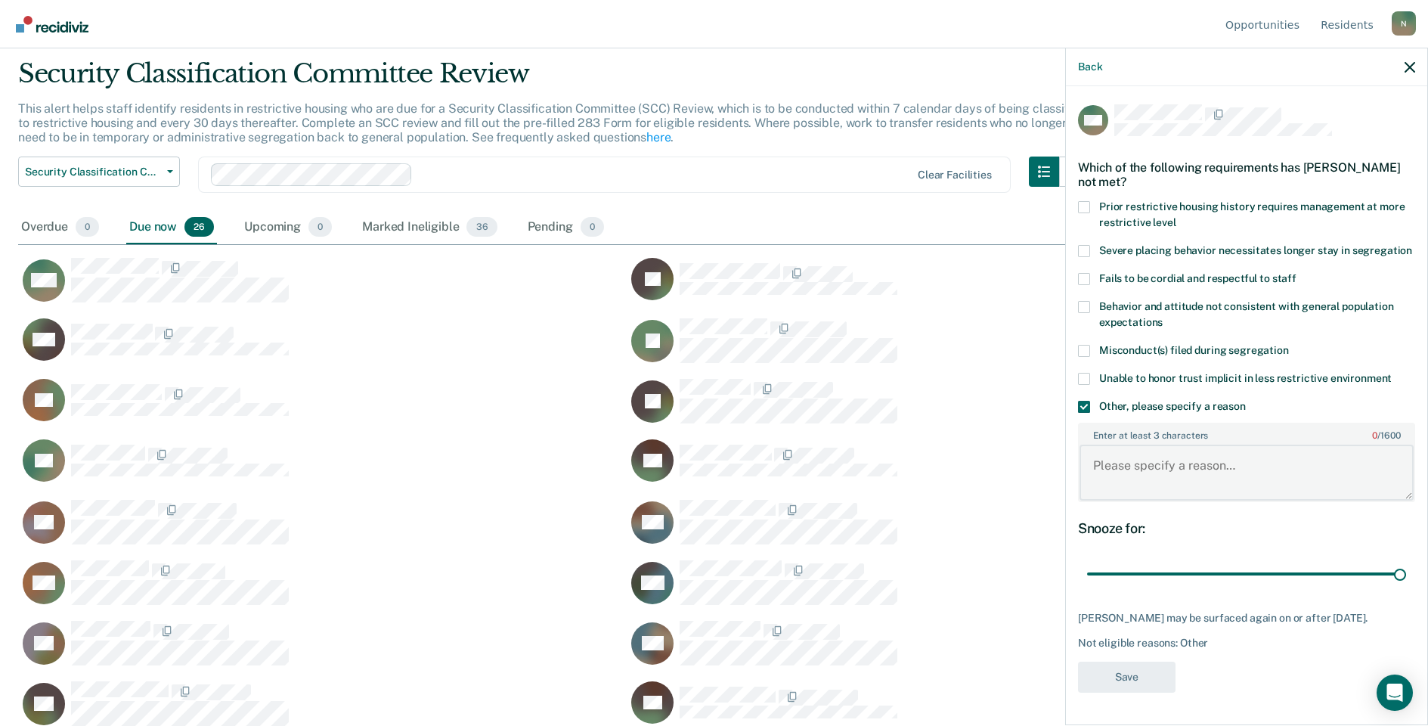
click at [1136, 485] on textarea "Enter at least 3 characters 0 / 1600" at bounding box center [1247, 473] width 334 height 56
click at [1244, 461] on textarea "Prisoner was transferred" at bounding box center [1247, 473] width 334 height 56
type textarea "Prisoner was transferred to U of [GEOGRAPHIC_DATA] on [DATE] and will not be re…"
click at [1104, 671] on button "Save" at bounding box center [1127, 676] width 98 height 31
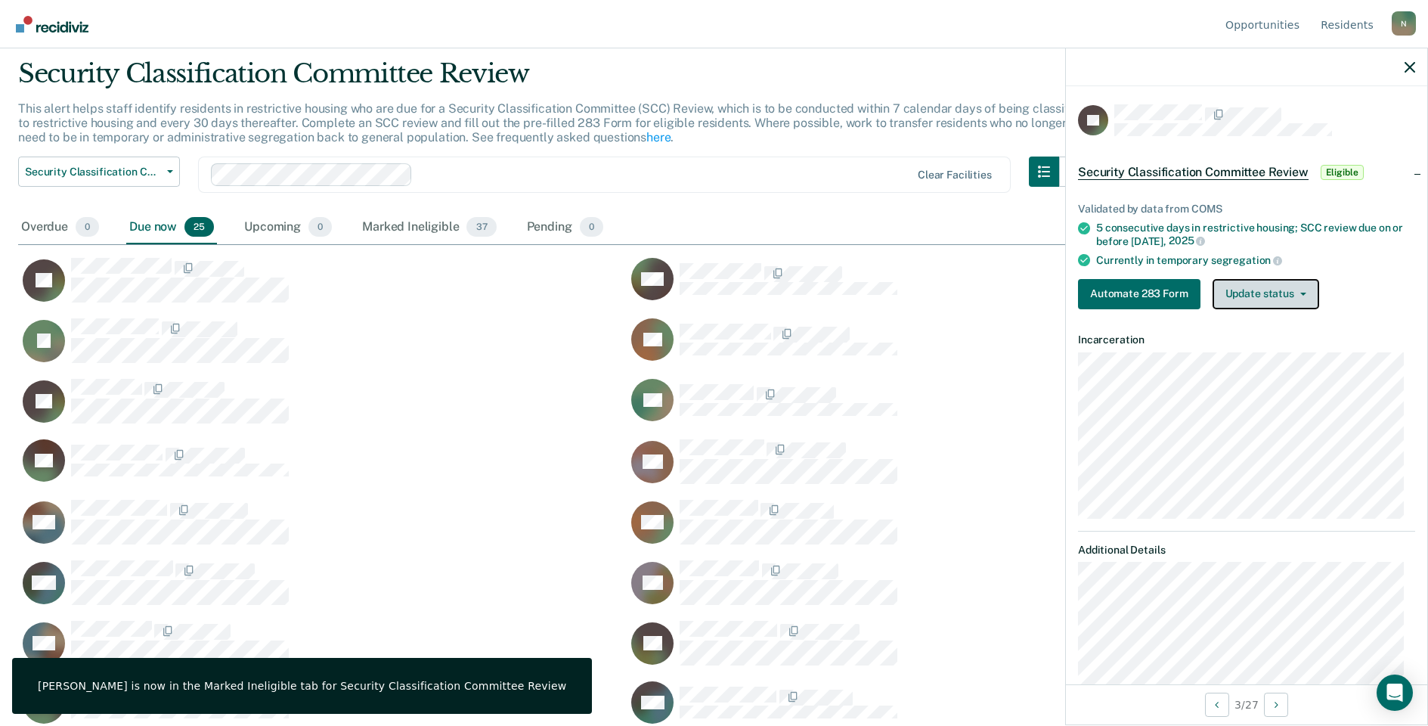
click at [1293, 297] on button "Update status" at bounding box center [1266, 294] width 107 height 30
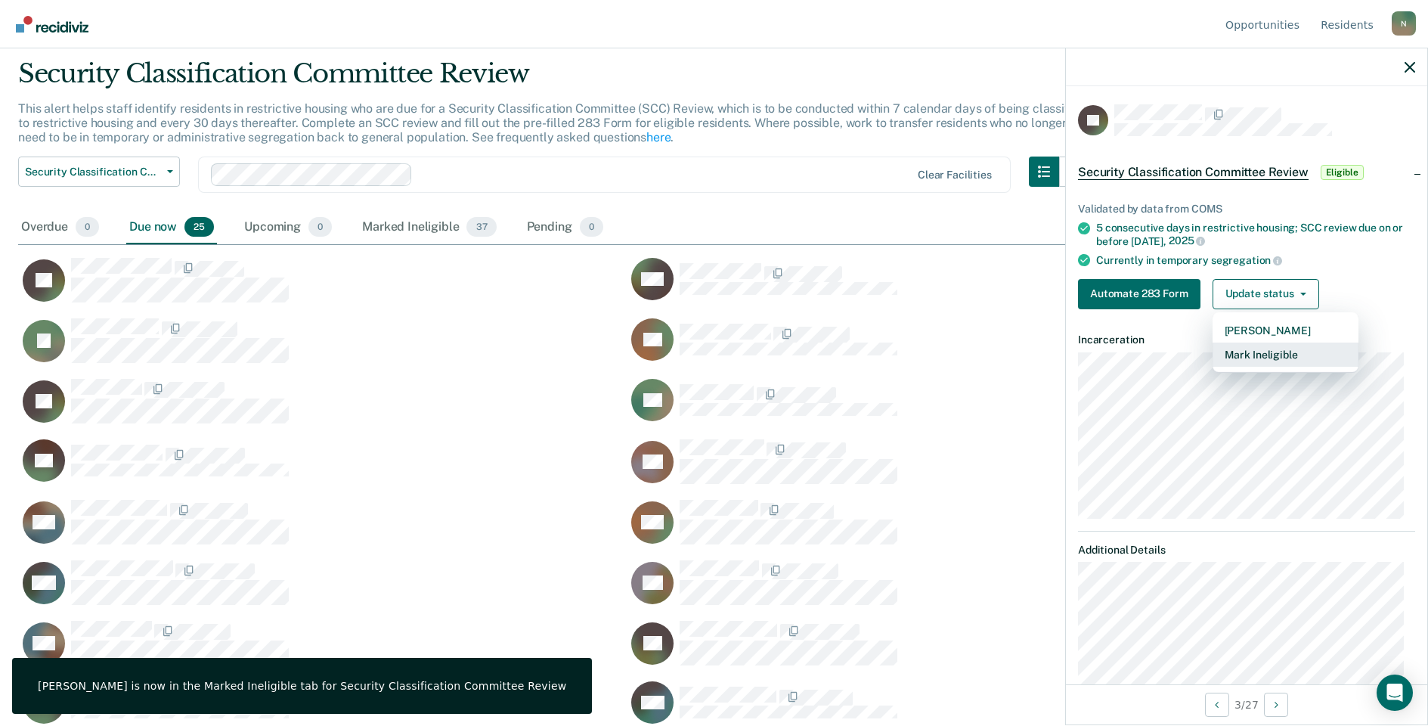
click at [1297, 351] on button "Mark Ineligible" at bounding box center [1286, 354] width 146 height 24
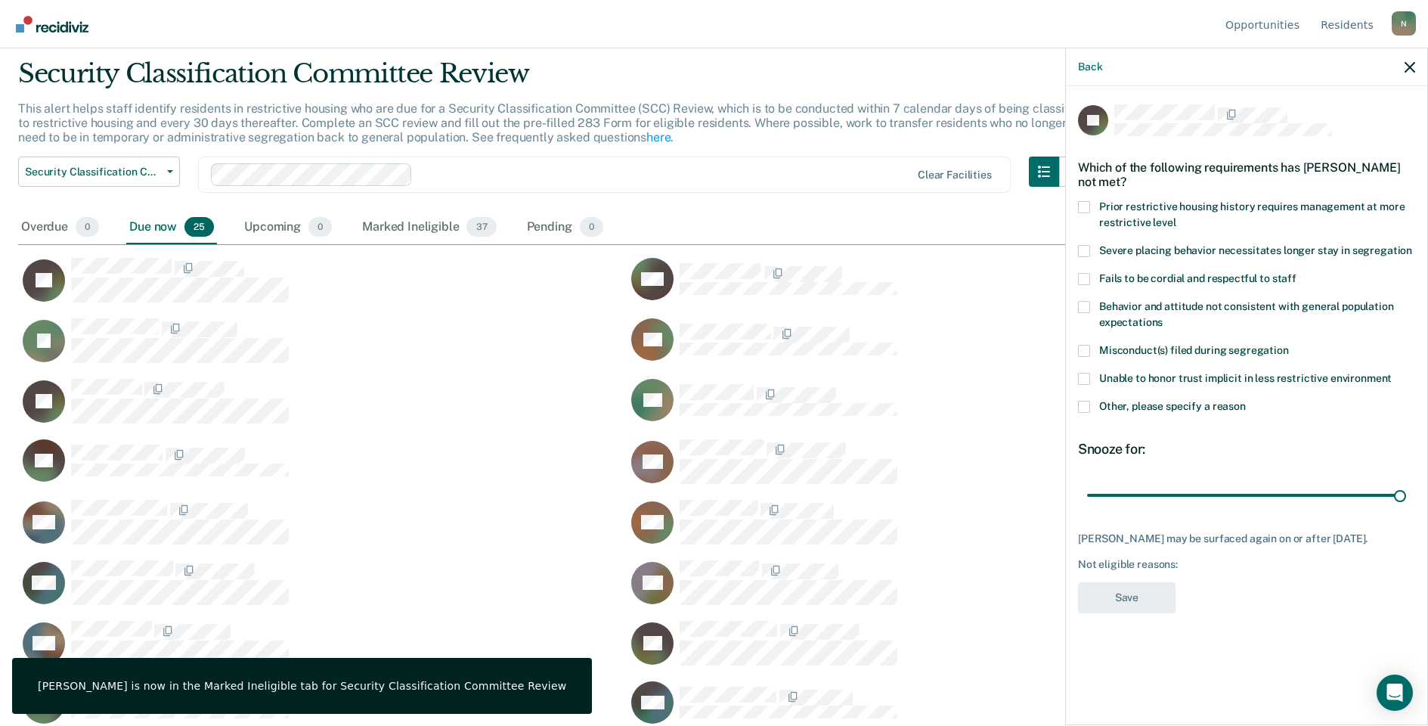
click at [1083, 404] on span at bounding box center [1084, 407] width 12 height 12
click at [1246, 401] on input "Other, please specify a reason" at bounding box center [1246, 401] width 0 height 0
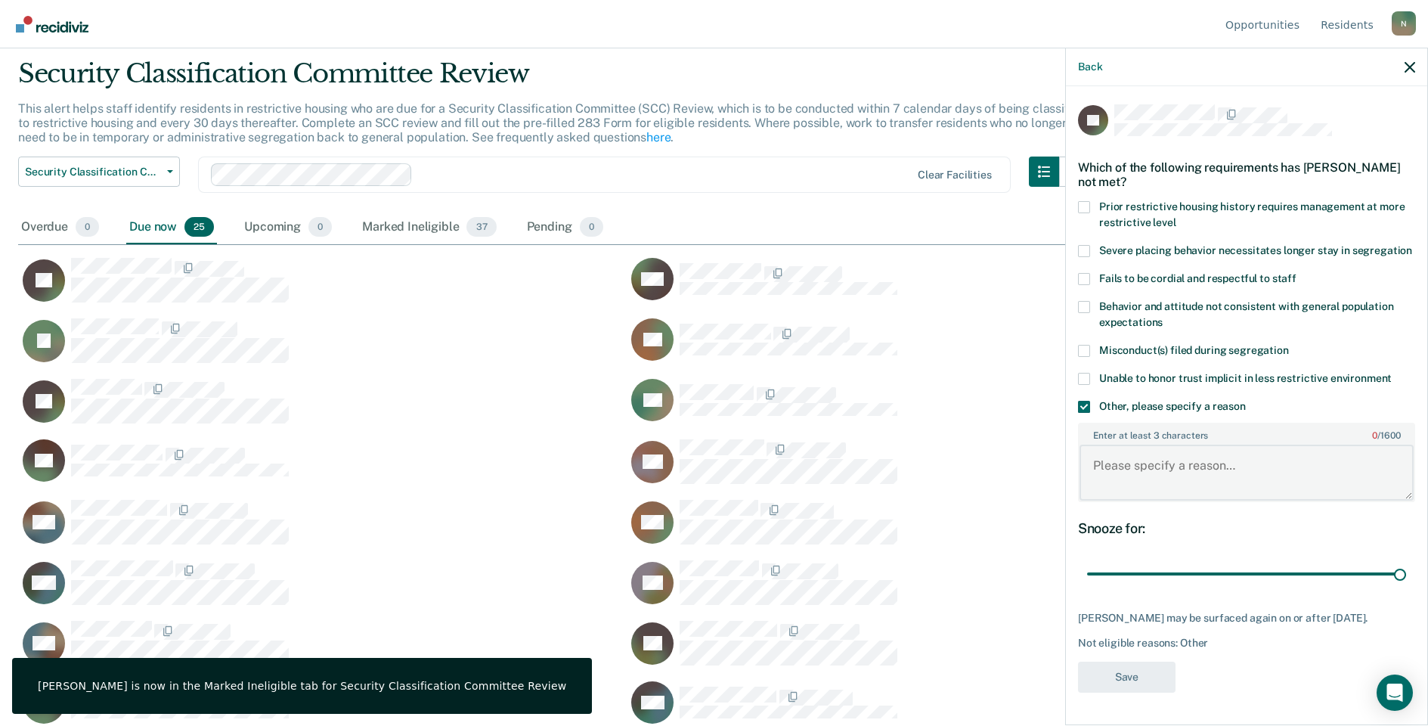
click at [1142, 497] on textarea "Enter at least 3 characters 0 / 1600" at bounding box center [1247, 473] width 334 height 56
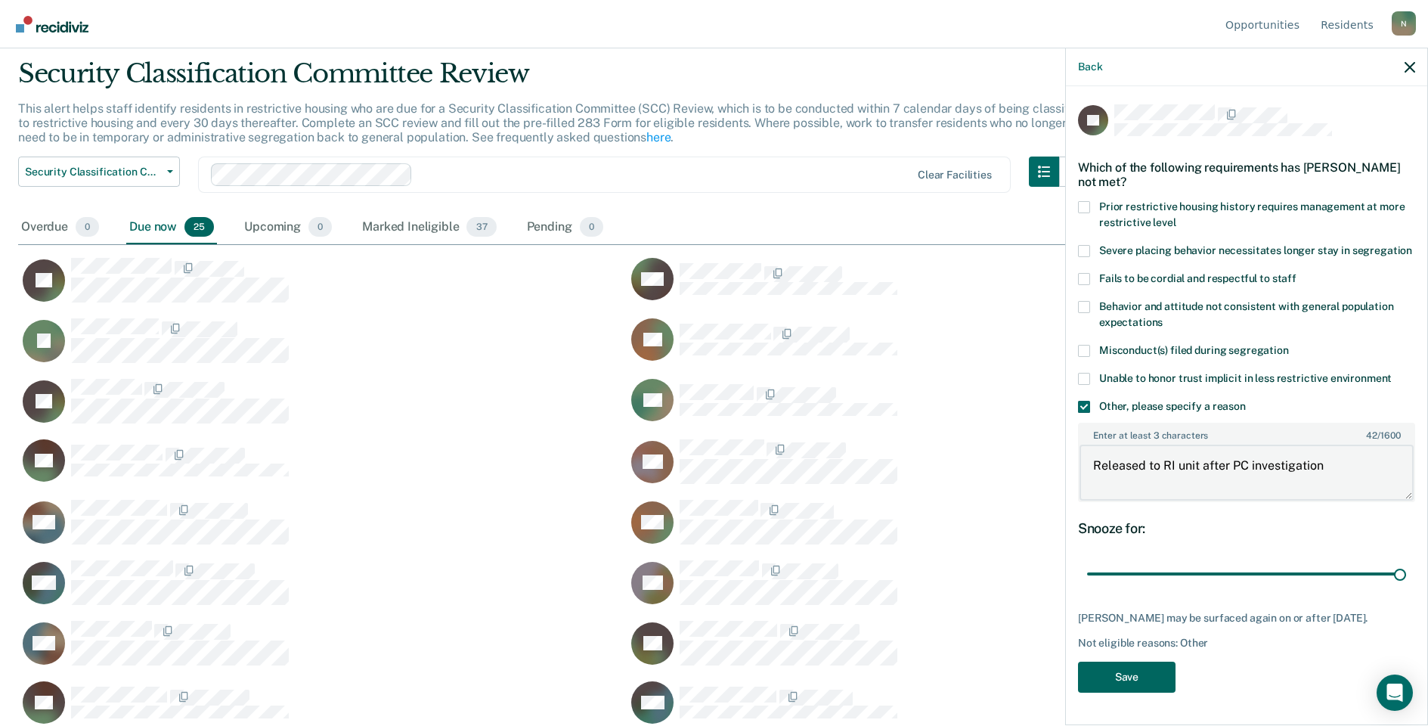
type textarea "Released to RI unit after PC investigation"
click at [1133, 689] on button "Save" at bounding box center [1127, 676] width 98 height 31
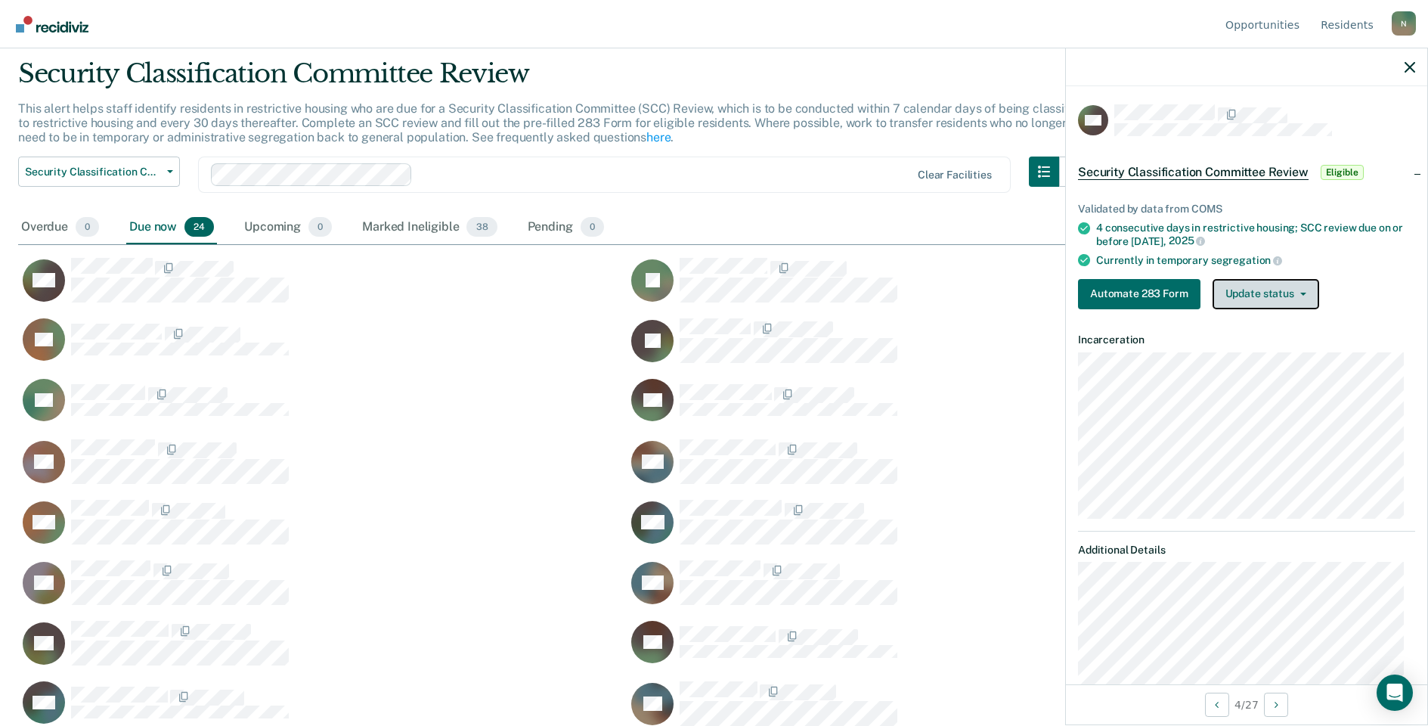
click at [1253, 283] on button "Update status" at bounding box center [1266, 294] width 107 height 30
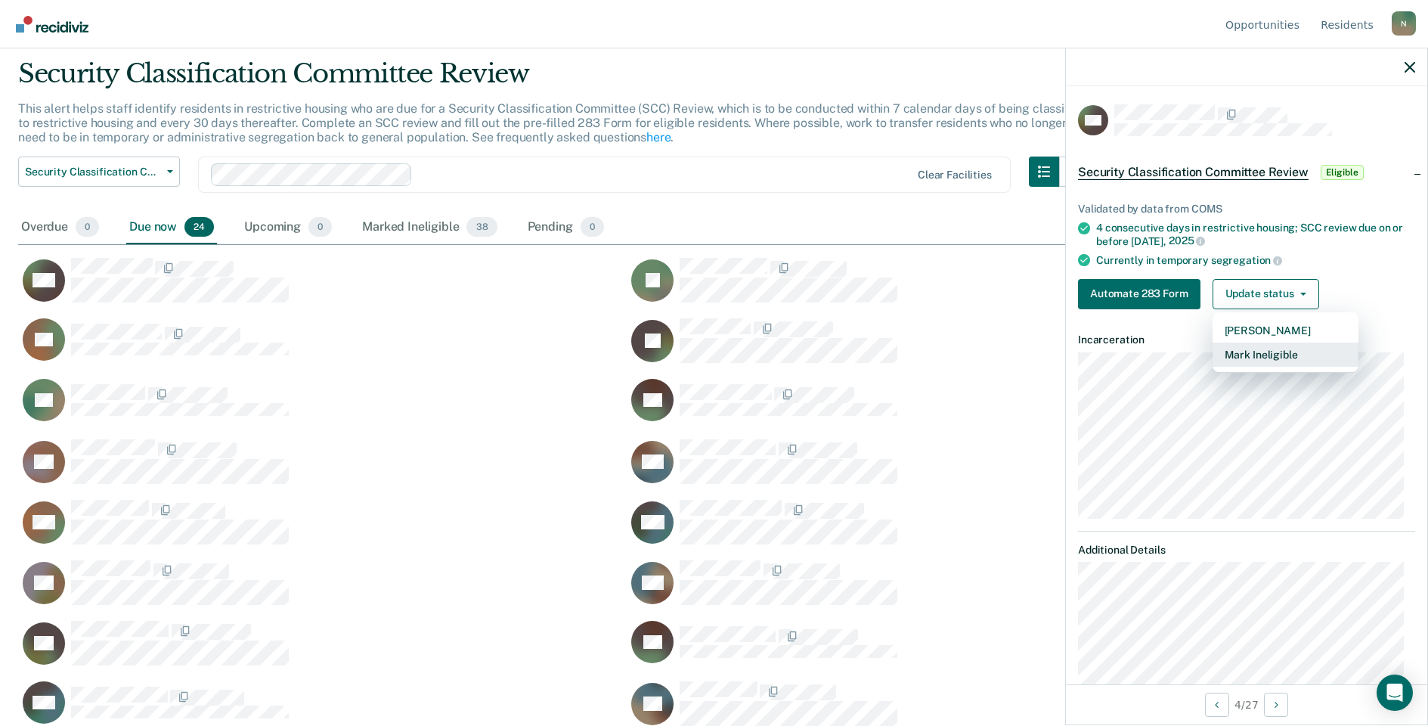
click at [1235, 350] on button "Mark Ineligible" at bounding box center [1286, 354] width 146 height 24
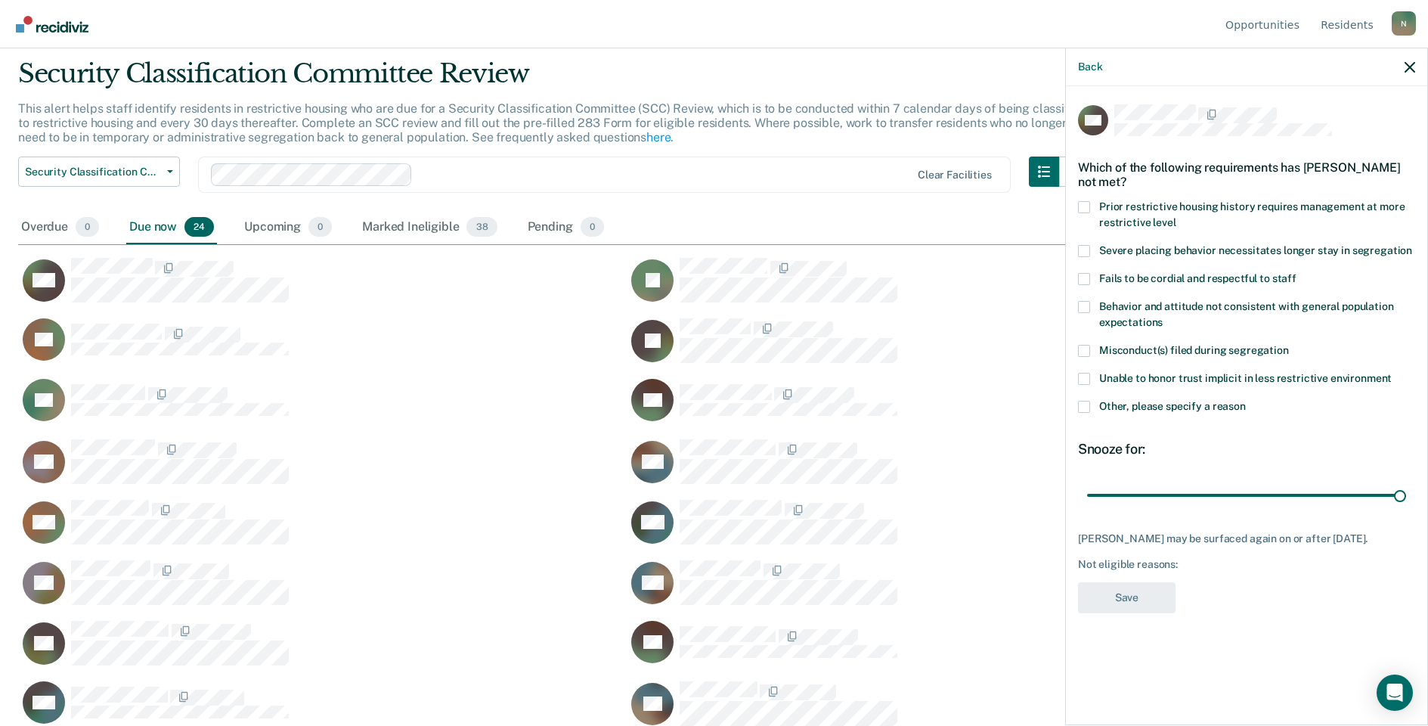
click at [1089, 406] on span at bounding box center [1084, 407] width 12 height 12
click at [1246, 401] on input "Other, please specify a reason" at bounding box center [1246, 401] width 0 height 0
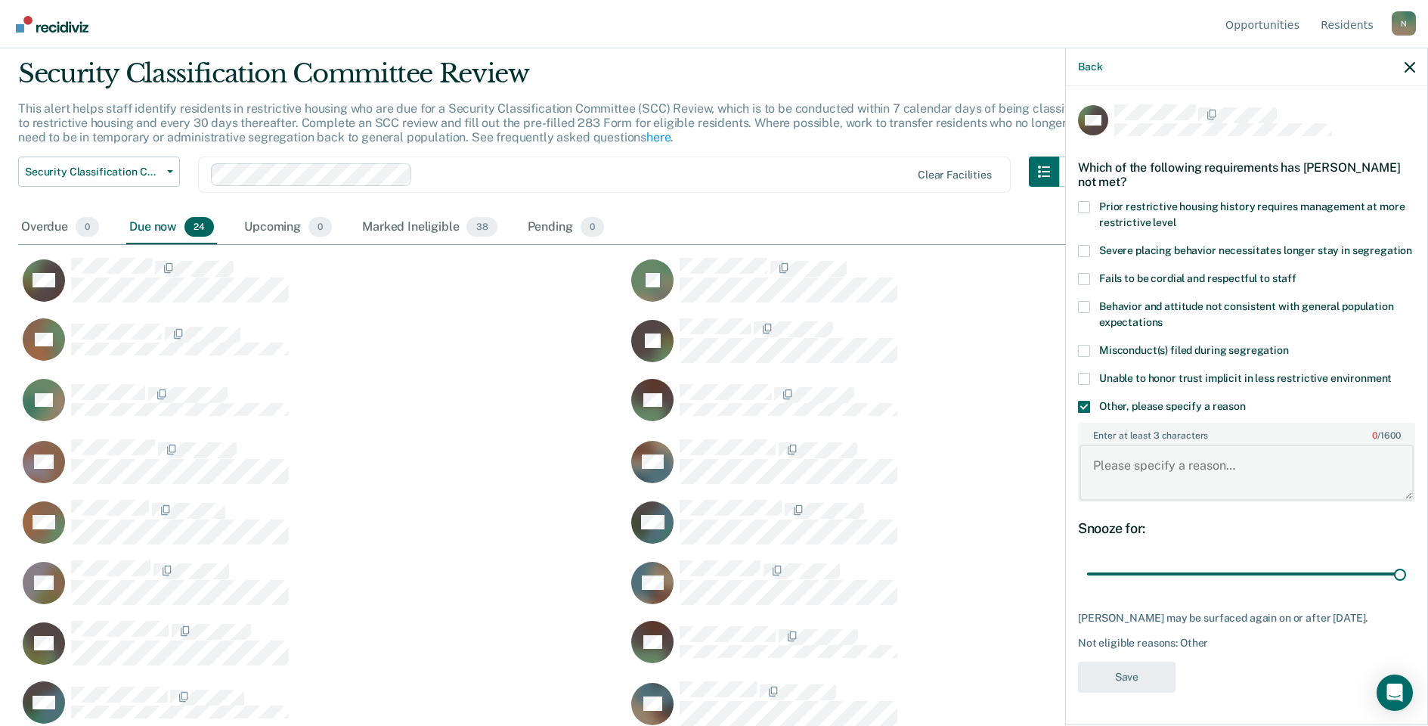
click at [1124, 490] on textarea "Enter at least 3 characters 0 / 1600" at bounding box center [1247, 473] width 334 height 56
type textarea "Temp seg pending misconduct hearing"
click at [1109, 661] on button "Save" at bounding box center [1127, 676] width 98 height 31
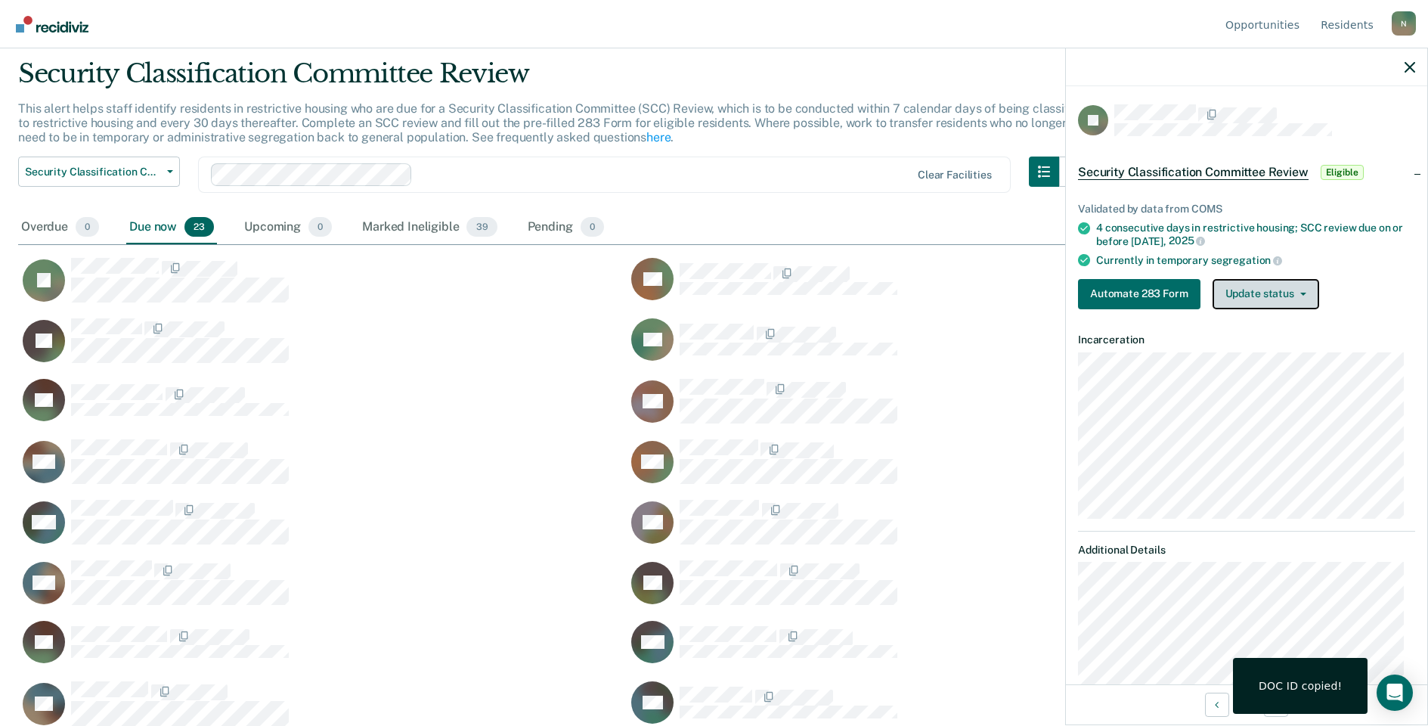
click at [1231, 285] on button "Update status" at bounding box center [1266, 294] width 107 height 30
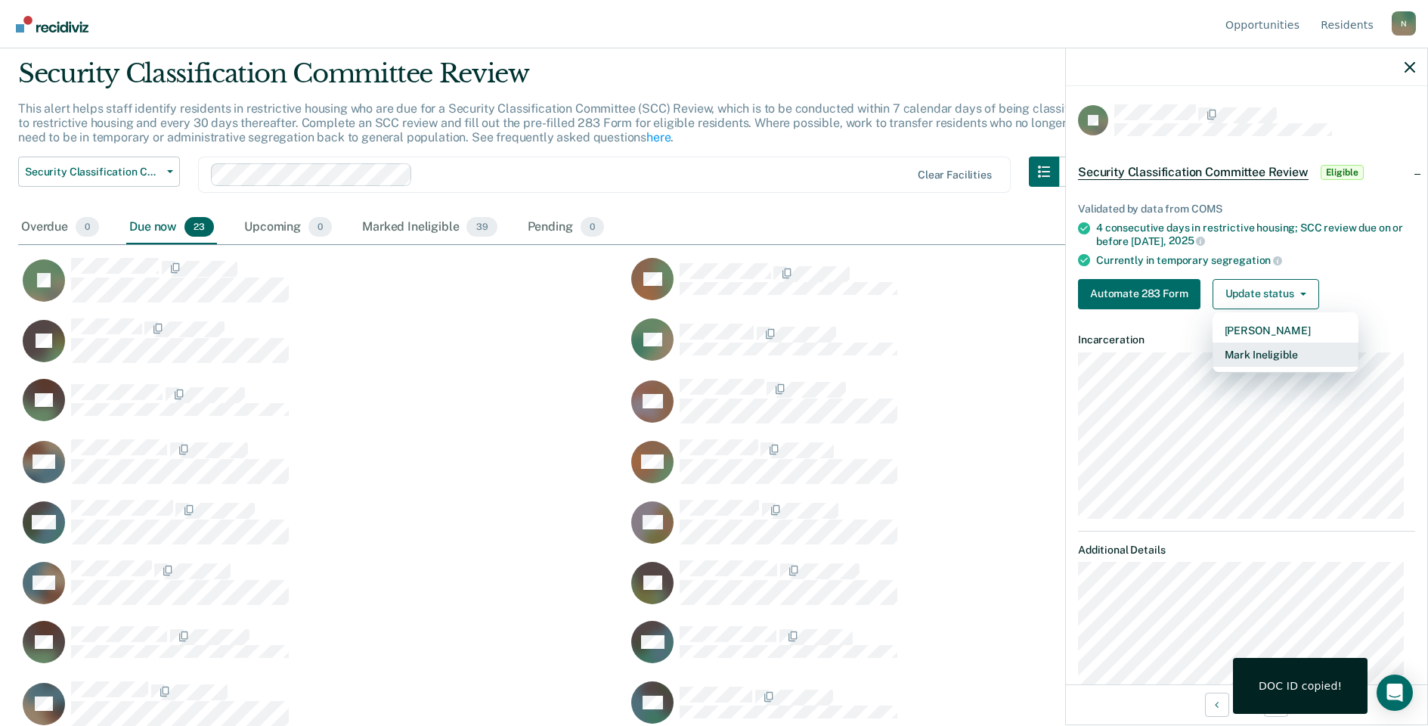
click at [1230, 354] on button "Mark Ineligible" at bounding box center [1286, 354] width 146 height 24
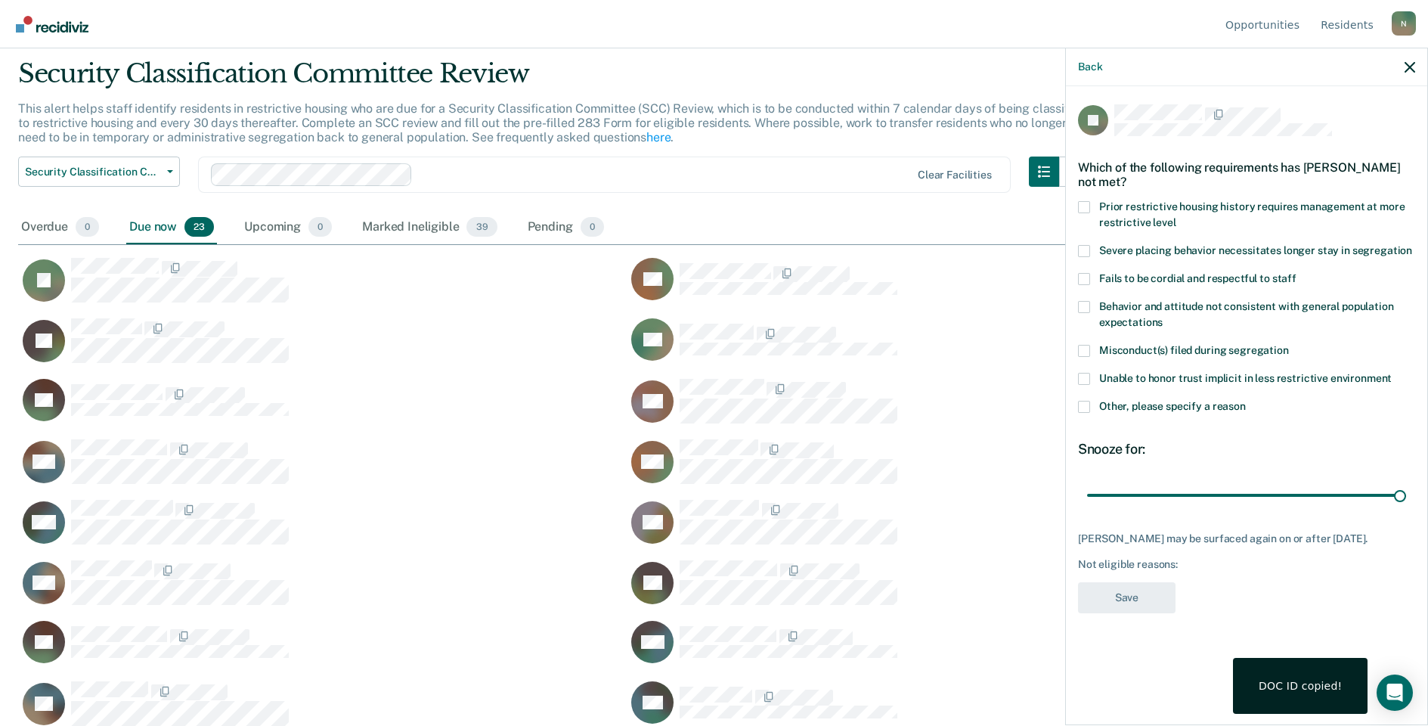
click at [1086, 404] on span at bounding box center [1084, 407] width 12 height 12
click at [1246, 401] on input "Other, please specify a reason" at bounding box center [1246, 401] width 0 height 0
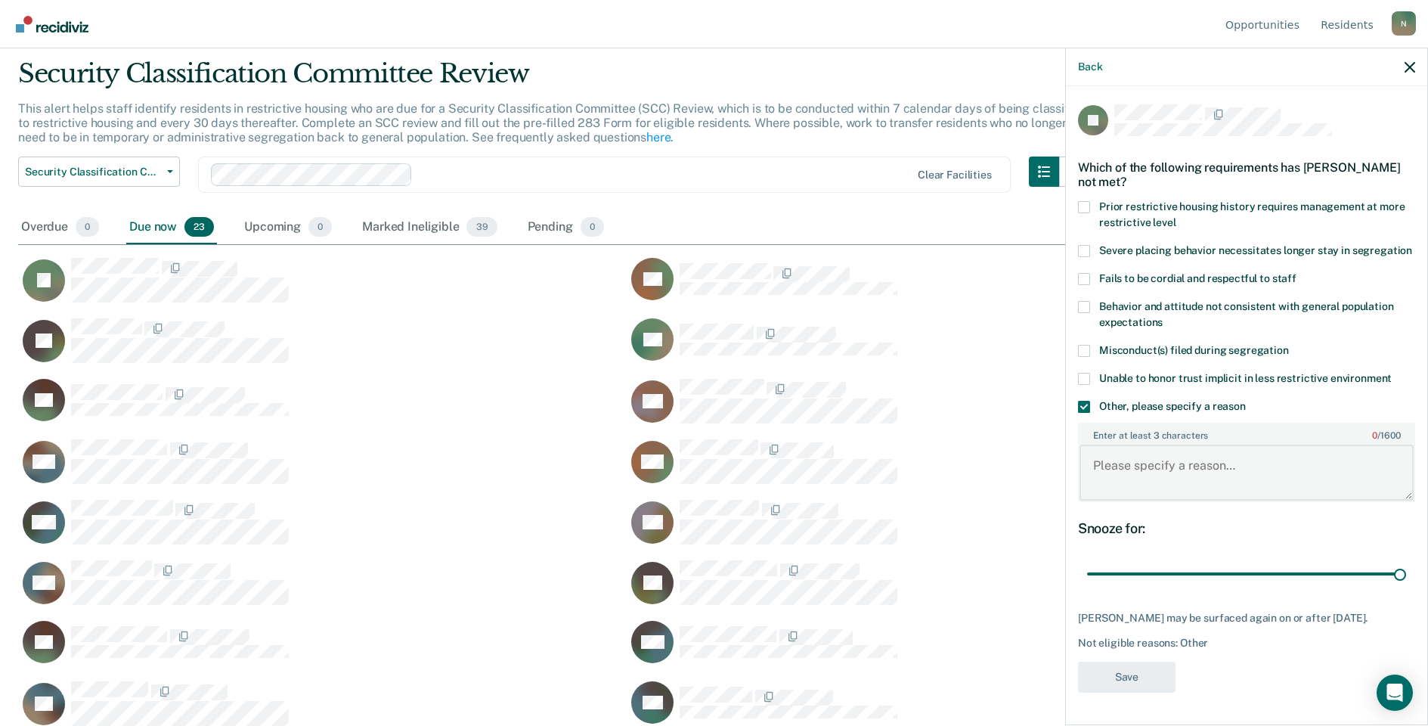
click at [1132, 482] on textarea "Enter at least 3 characters 0 / 1600" at bounding box center [1247, 473] width 334 height 56
type textarea "Misconduct was dismissed at hearing on [DATE], will be released to GP"
click at [1129, 658] on div "JT Which of the following requirements has [PERSON_NAME] not met? Prior restric…" at bounding box center [1246, 402] width 337 height 597
click at [1139, 672] on button "Save" at bounding box center [1127, 676] width 98 height 31
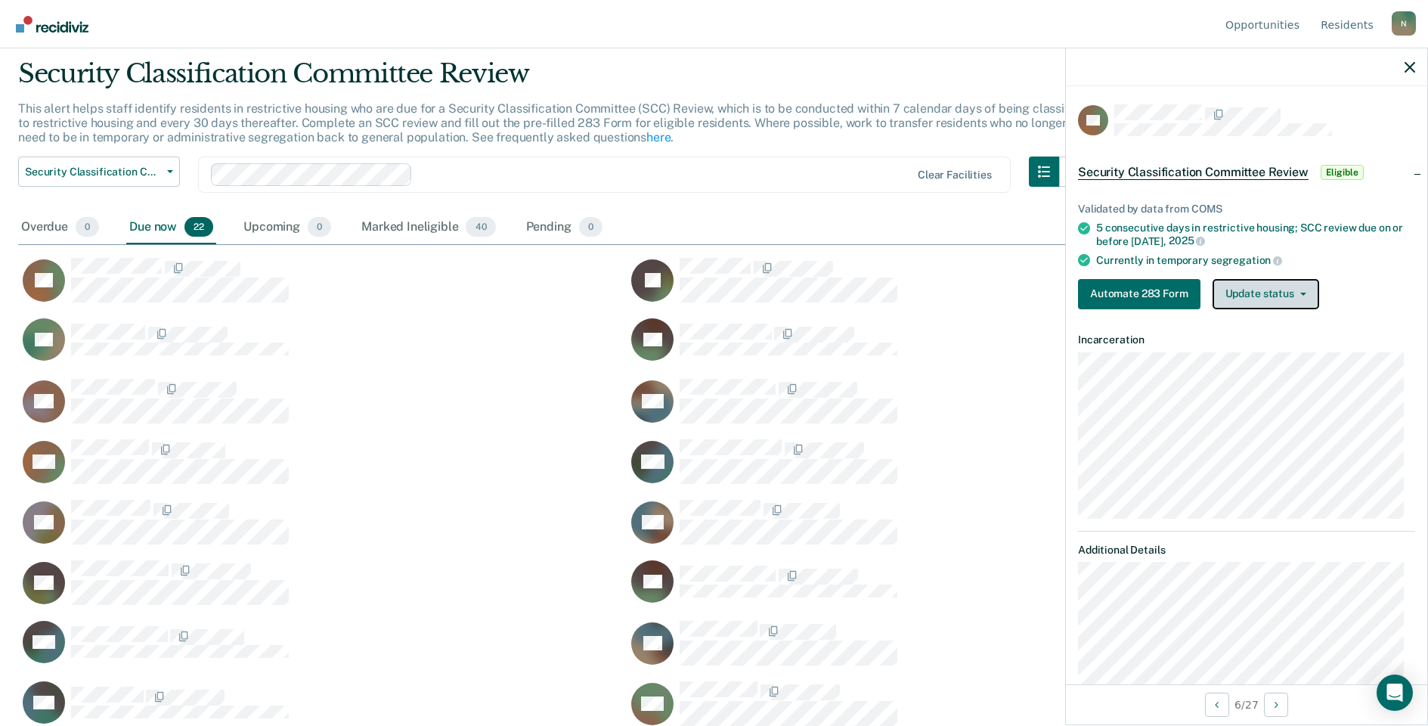
click at [1274, 300] on button "Update status" at bounding box center [1266, 294] width 107 height 30
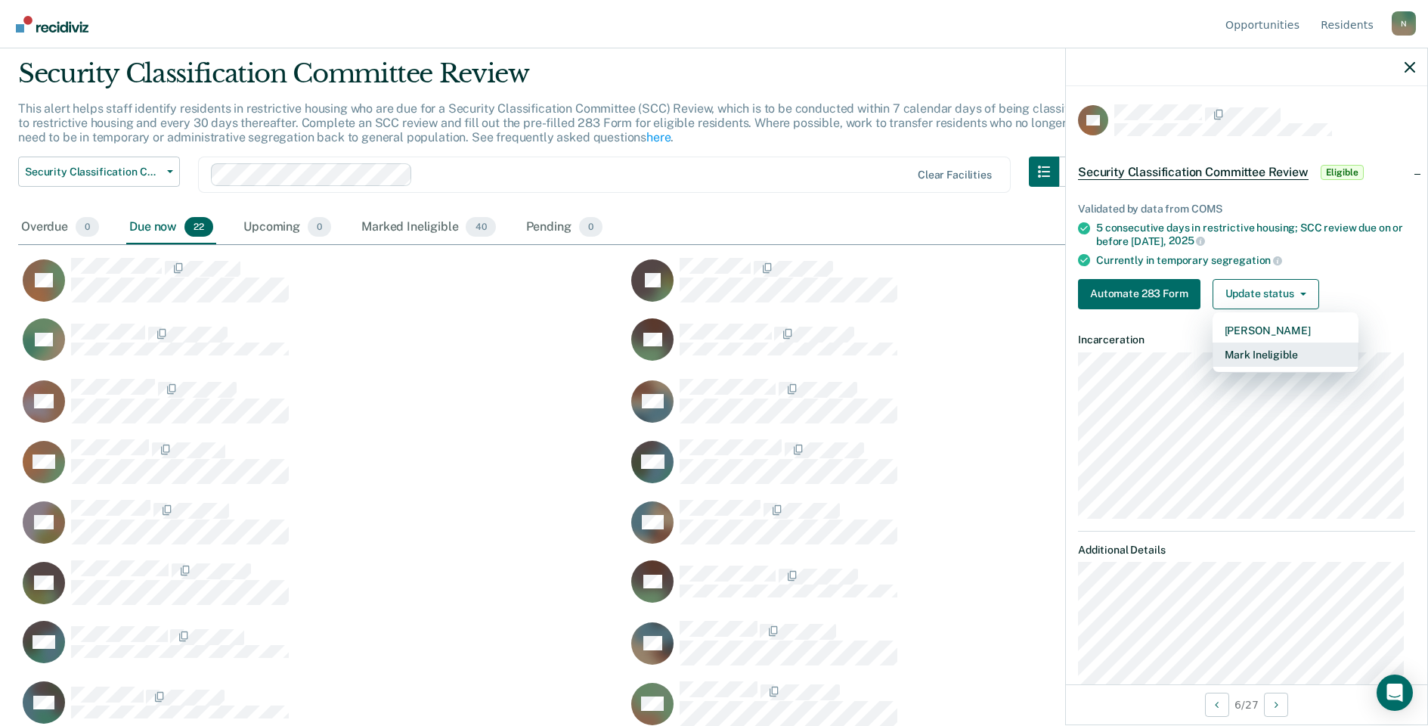
click at [1275, 358] on button "Mark Ineligible" at bounding box center [1286, 354] width 146 height 24
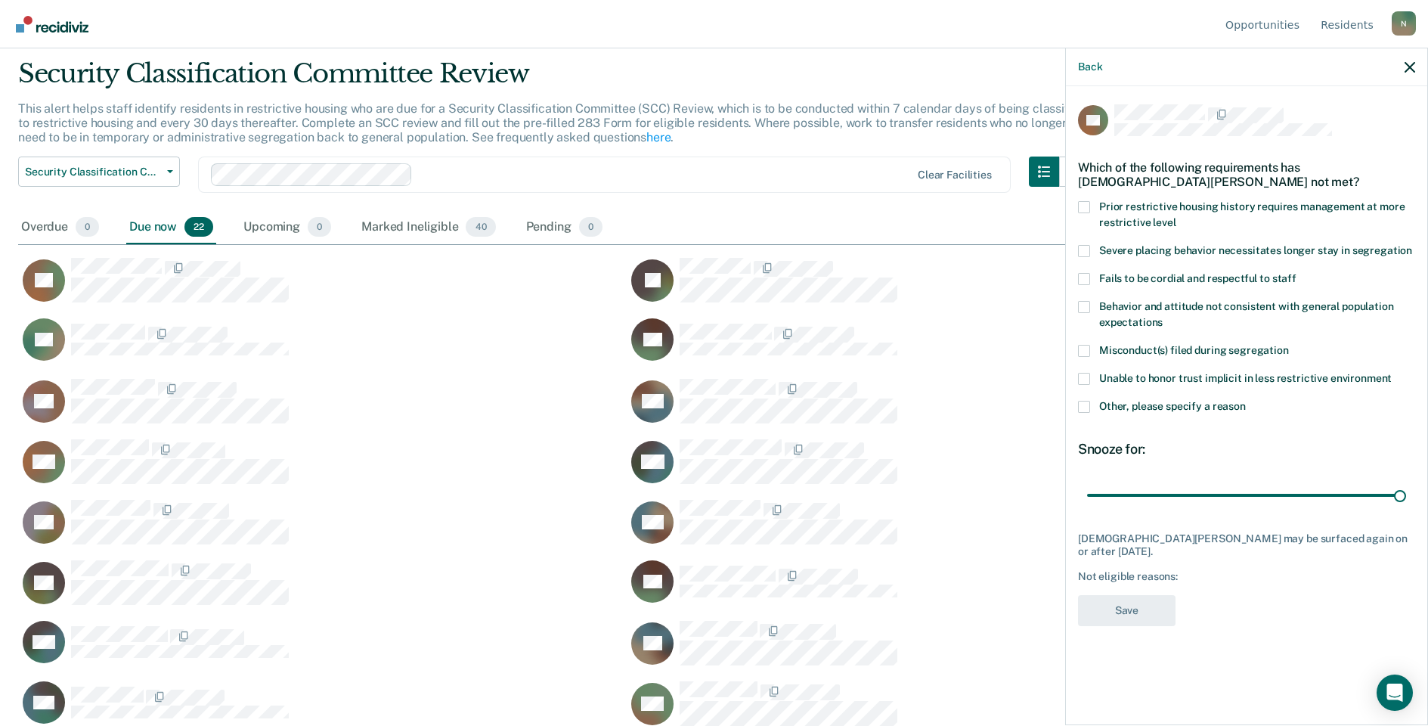
click at [1075, 410] on div "CT Which of the following requirements has [DEMOGRAPHIC_DATA][PERSON_NAME] not …" at bounding box center [1246, 404] width 361 height 636
click at [1085, 410] on span at bounding box center [1084, 407] width 12 height 12
click at [1246, 401] on input "Other, please specify a reason" at bounding box center [1246, 401] width 0 height 0
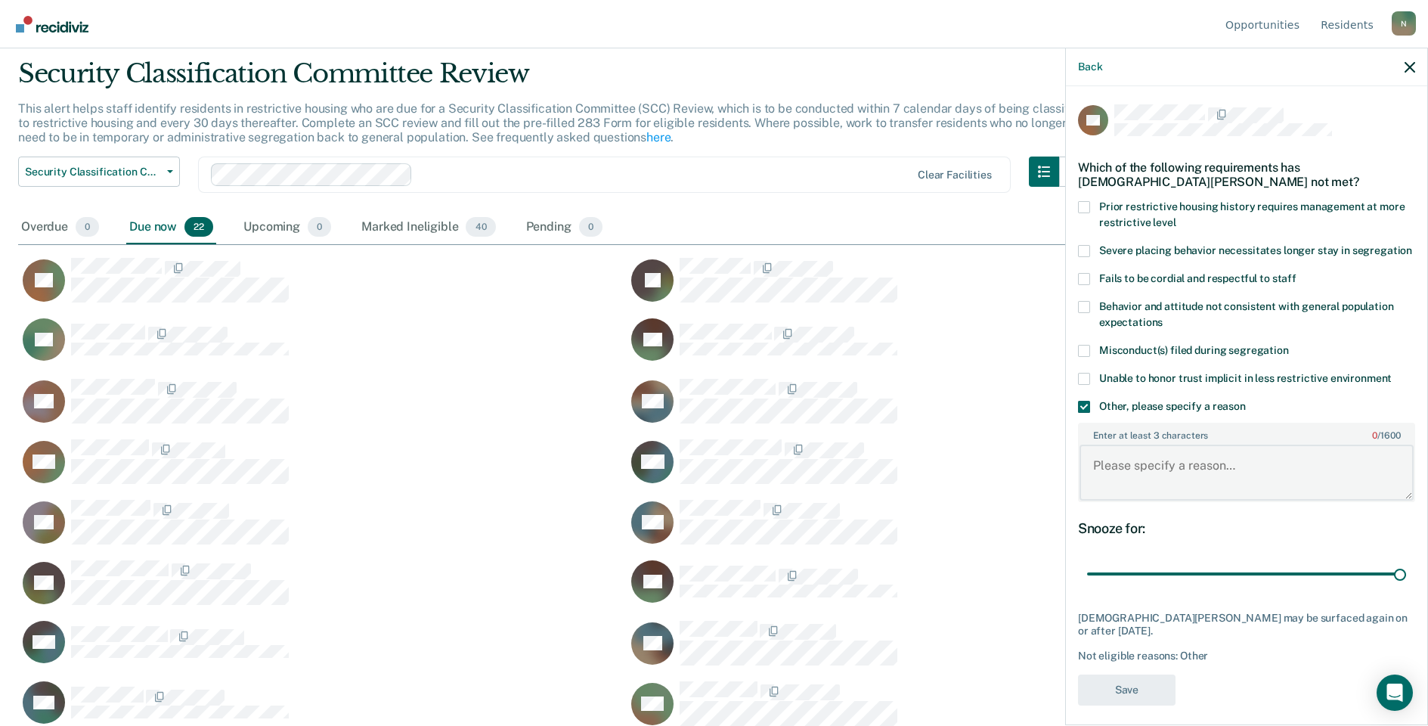
click at [1123, 454] on textarea "Enter at least 3 characters 0 / 1600" at bounding box center [1247, 473] width 334 height 56
type textarea "Temp seg pending misconduct hearing"
click at [1115, 674] on button "Save" at bounding box center [1127, 689] width 98 height 31
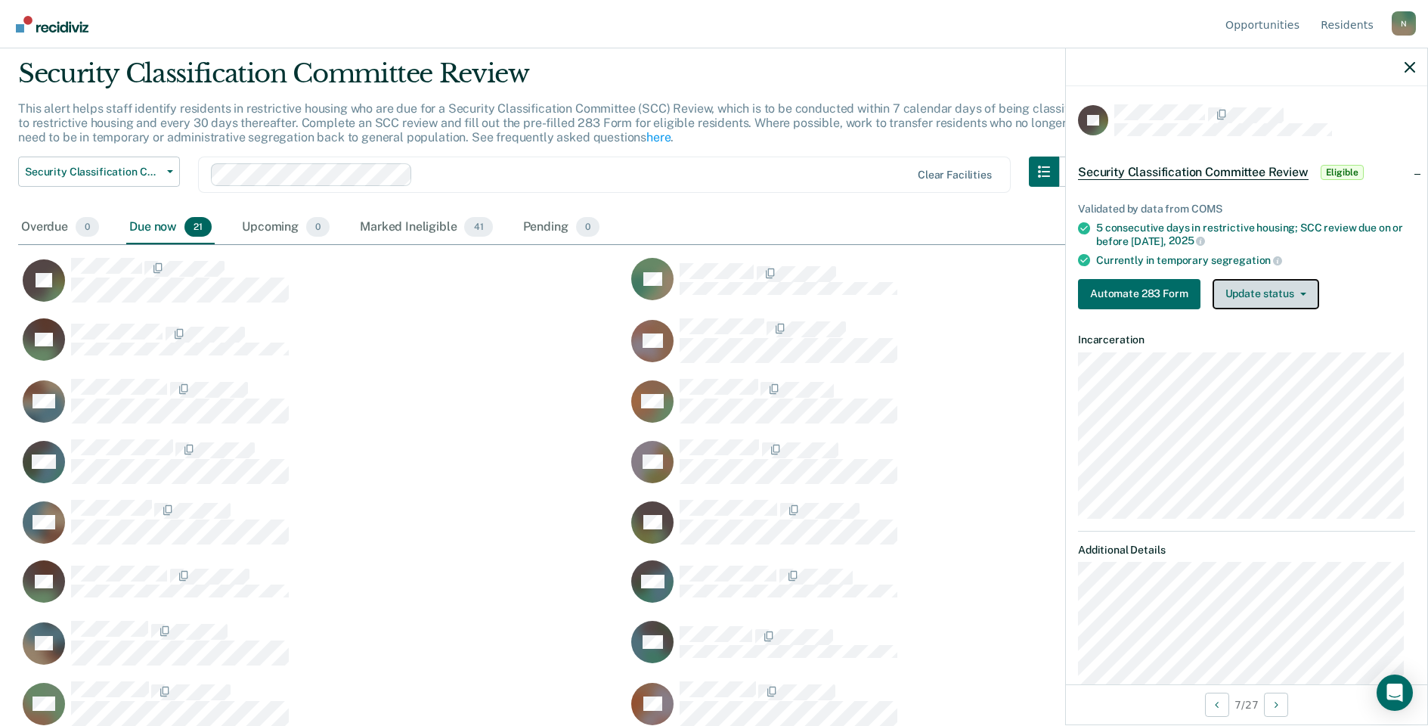
click at [1304, 295] on button "Update status" at bounding box center [1266, 294] width 107 height 30
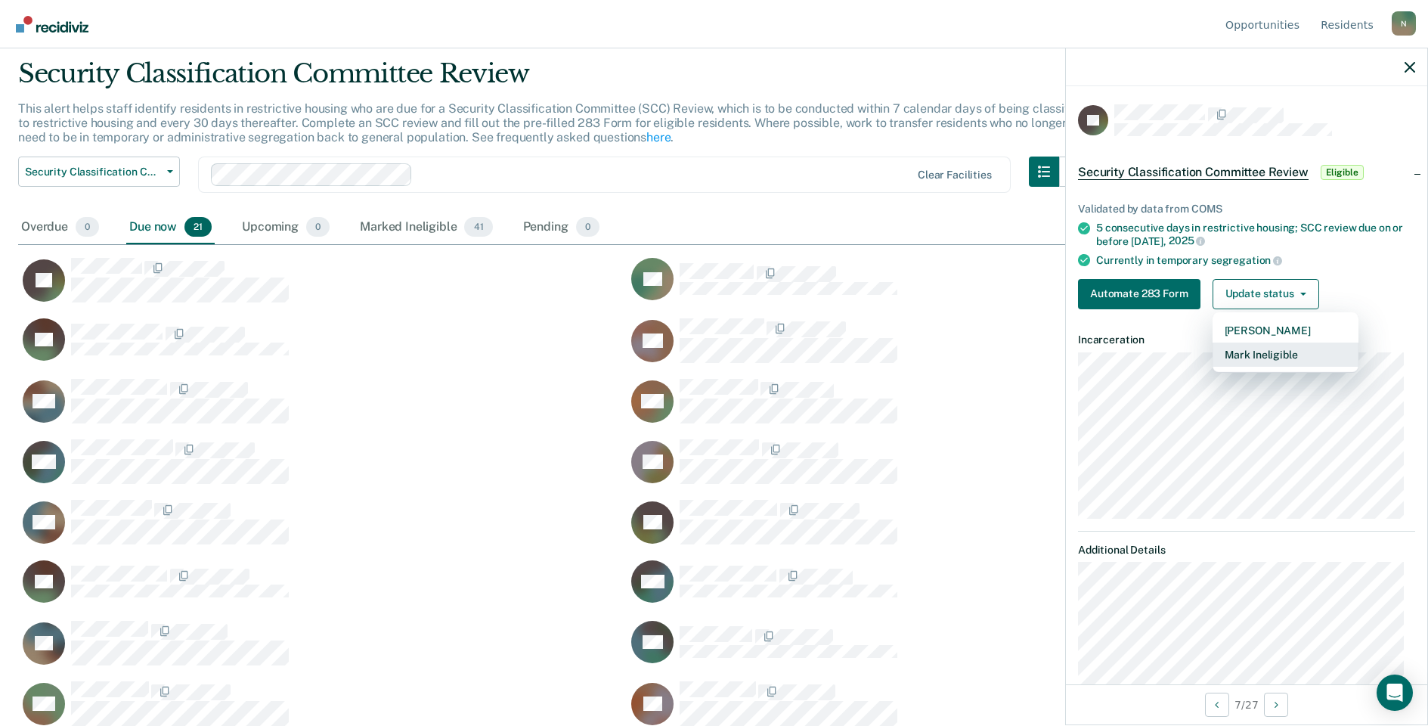
click at [1265, 351] on button "Mark Ineligible" at bounding box center [1286, 354] width 146 height 24
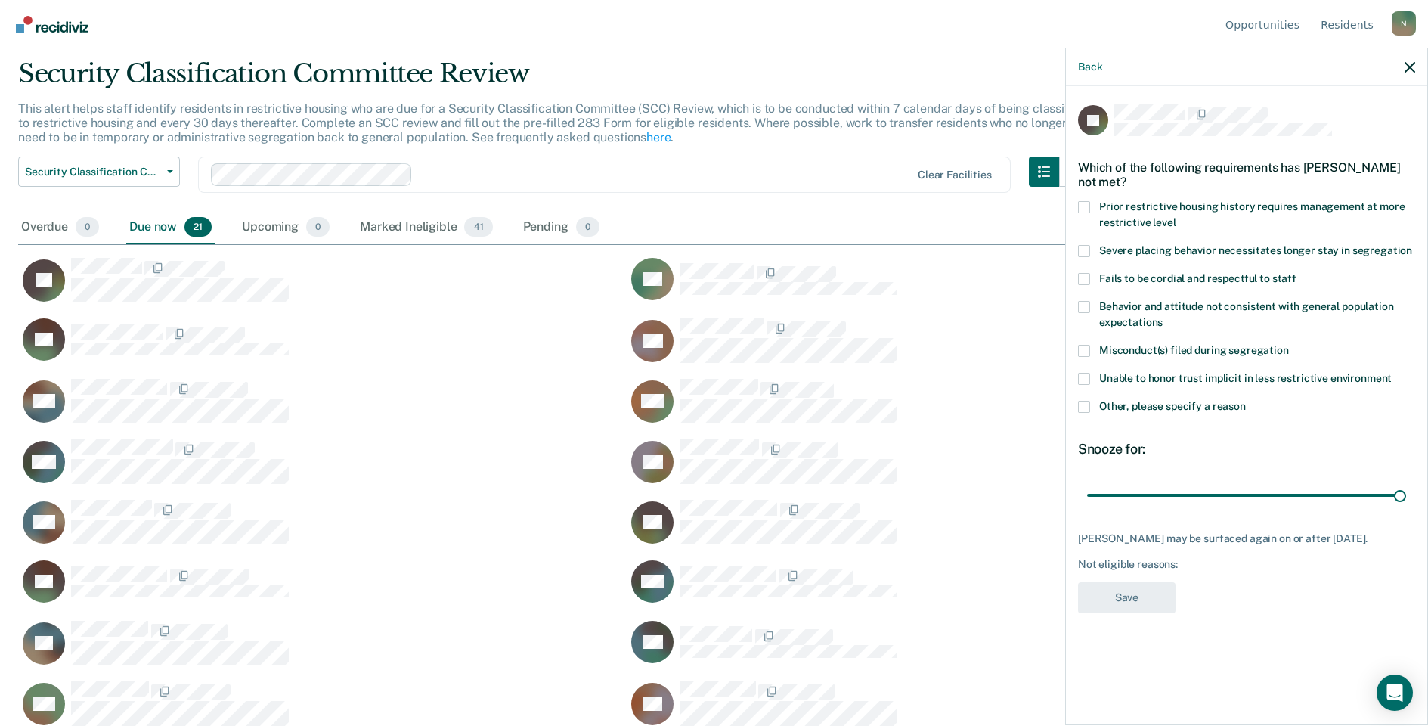
click at [1089, 404] on span at bounding box center [1084, 407] width 12 height 12
click at [1246, 401] on input "Other, please specify a reason" at bounding box center [1246, 401] width 0 height 0
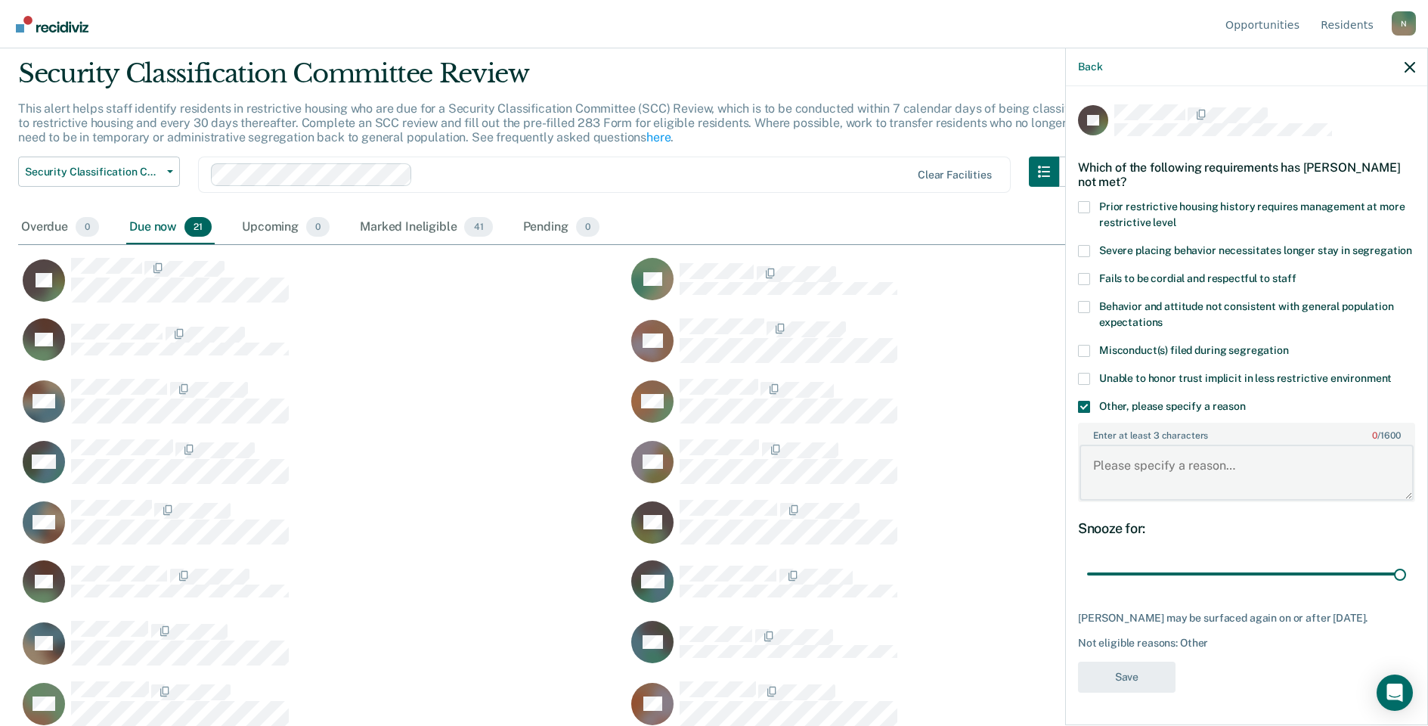
click at [1182, 466] on textarea "Enter at least 3 characters 0 / 1600" at bounding box center [1247, 473] width 334 height 56
type textarea "t"
type textarea "Temp seg pending misconduct hearing"
click at [1129, 667] on button "Save" at bounding box center [1127, 676] width 98 height 31
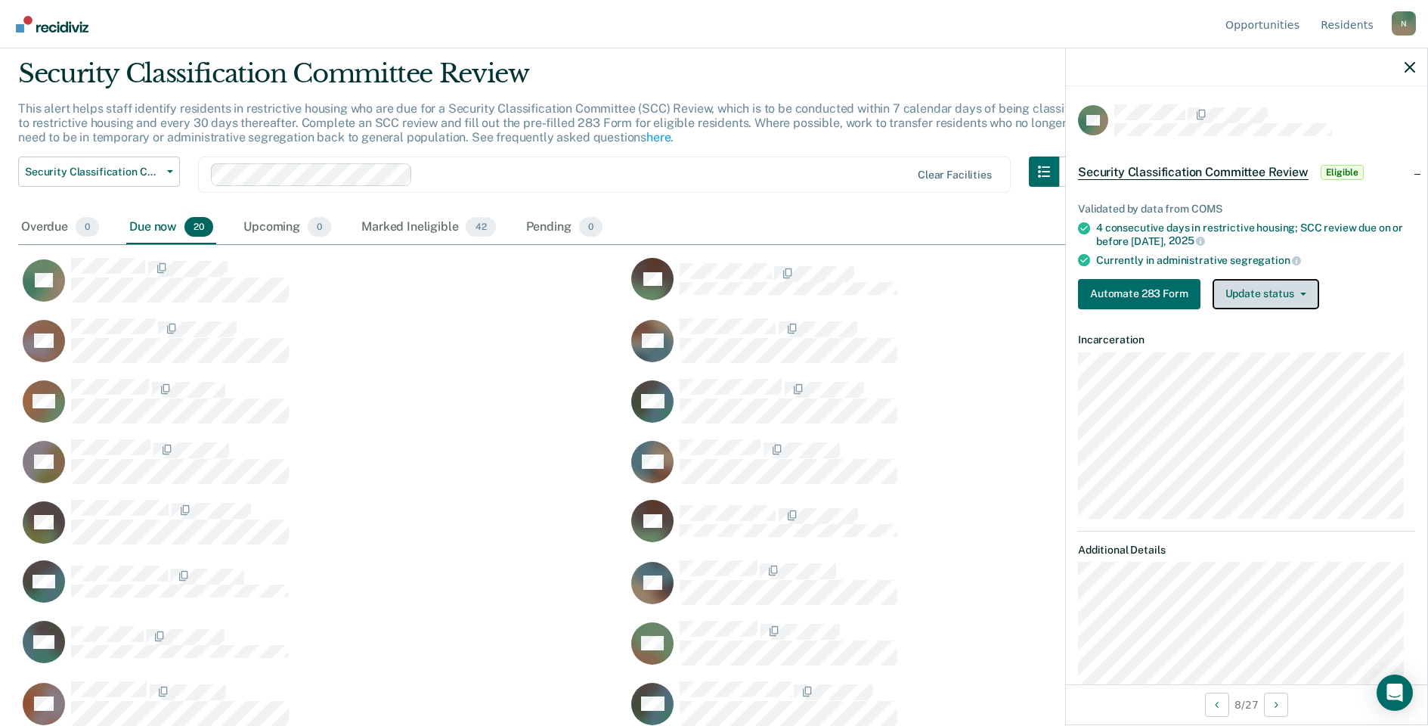
click at [1294, 293] on span "button" at bounding box center [1300, 294] width 12 height 3
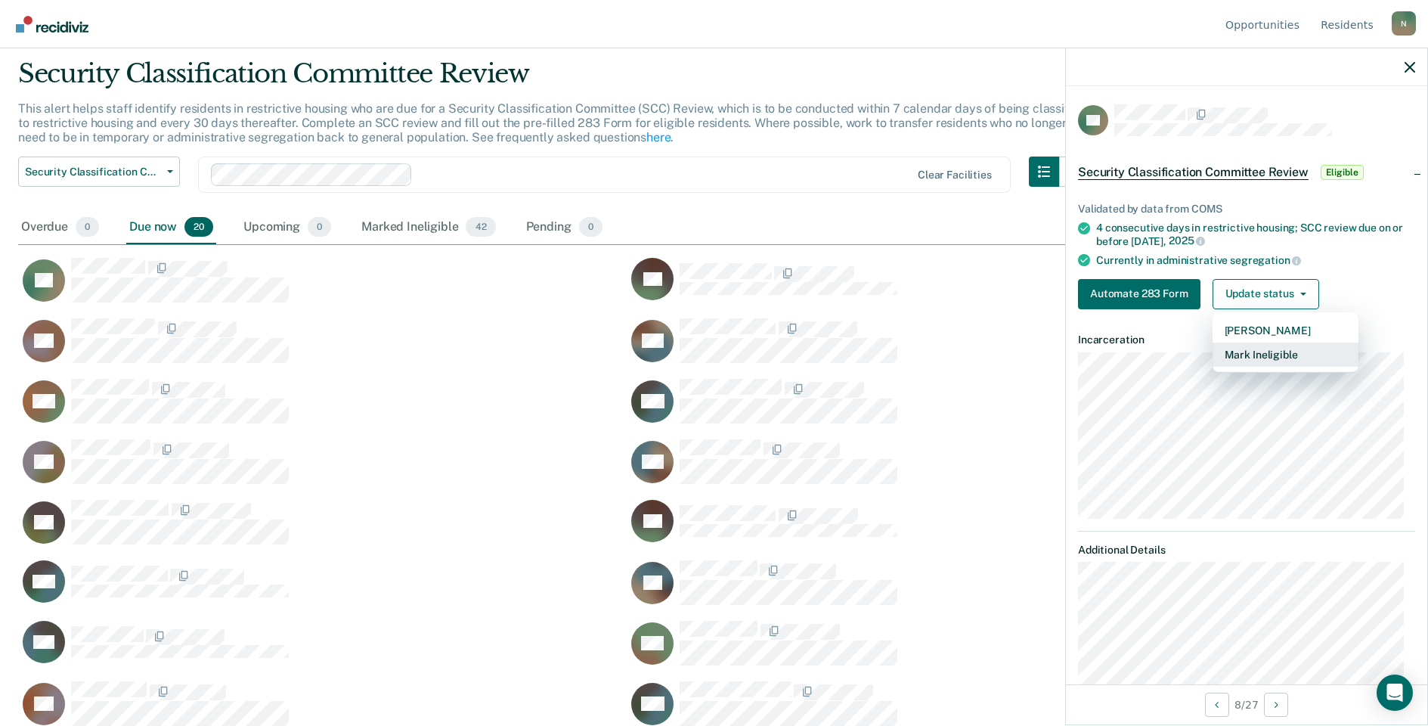
click at [1244, 345] on button "Mark Ineligible" at bounding box center [1286, 354] width 146 height 24
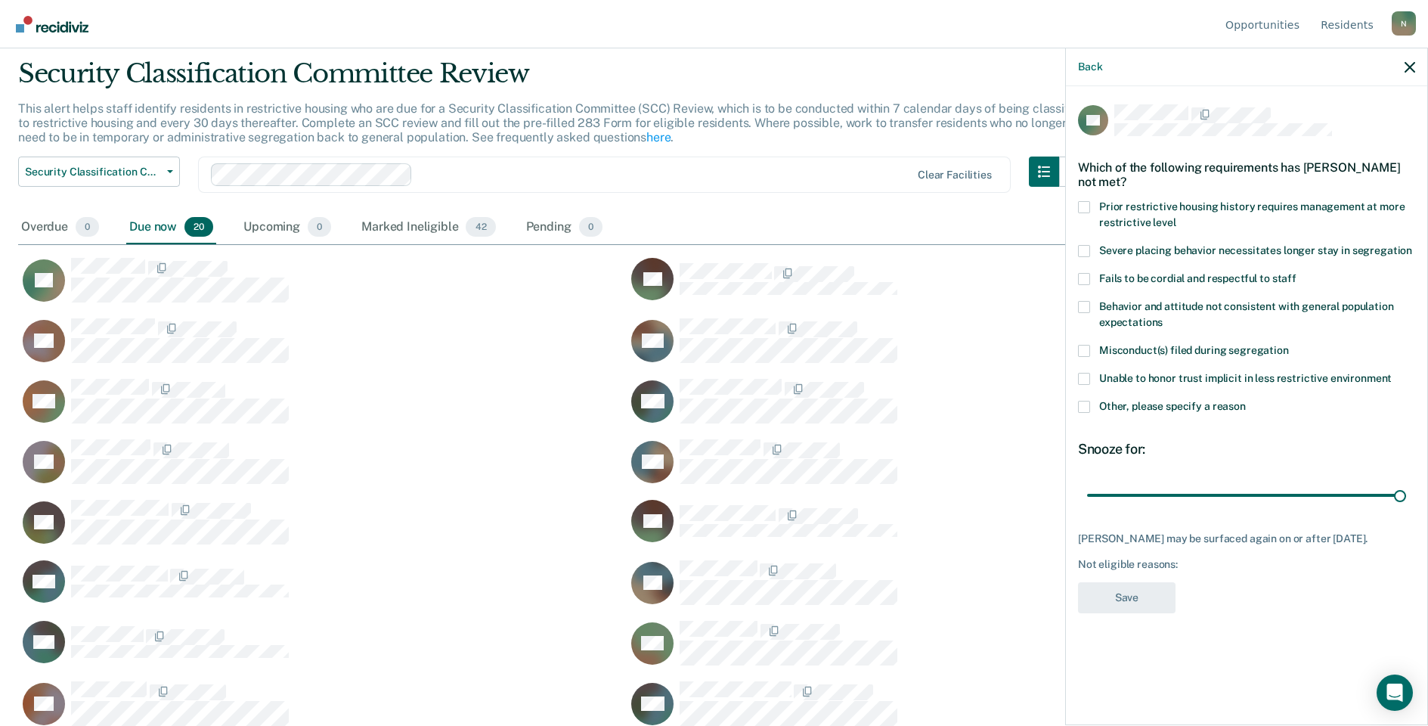
click at [1092, 407] on label "Other, please specify a reason" at bounding box center [1246, 409] width 337 height 16
click at [1246, 401] on input "Other, please specify a reason" at bounding box center [1246, 401] width 0 height 0
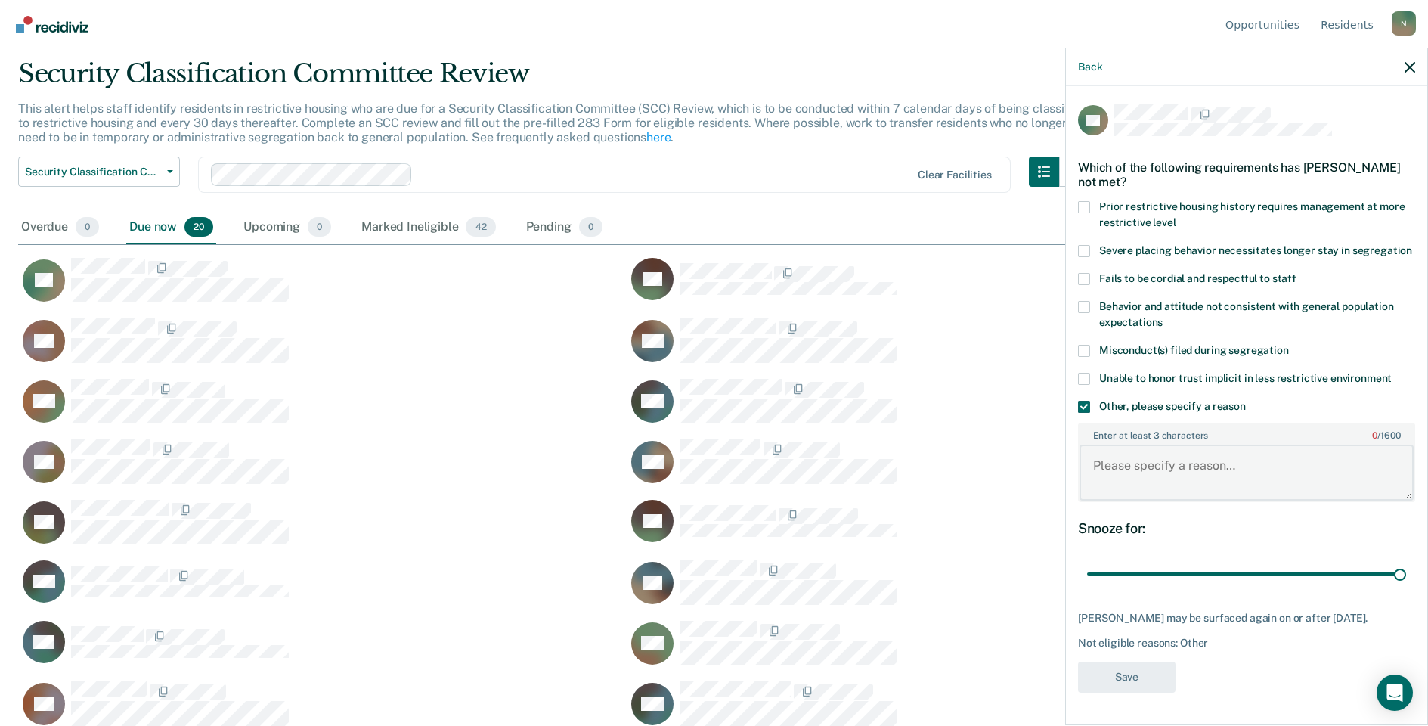
click at [1152, 479] on textarea "Enter at least 3 characters 0 / 1600" at bounding box center [1247, 473] width 334 height 56
type textarea "Temp seg pending misconduct hearing"
click at [1149, 658] on div "DF Which of the following requirements has [PERSON_NAME] not met? Prior restric…" at bounding box center [1246, 402] width 337 height 597
click at [1149, 666] on button "Save" at bounding box center [1127, 676] width 98 height 31
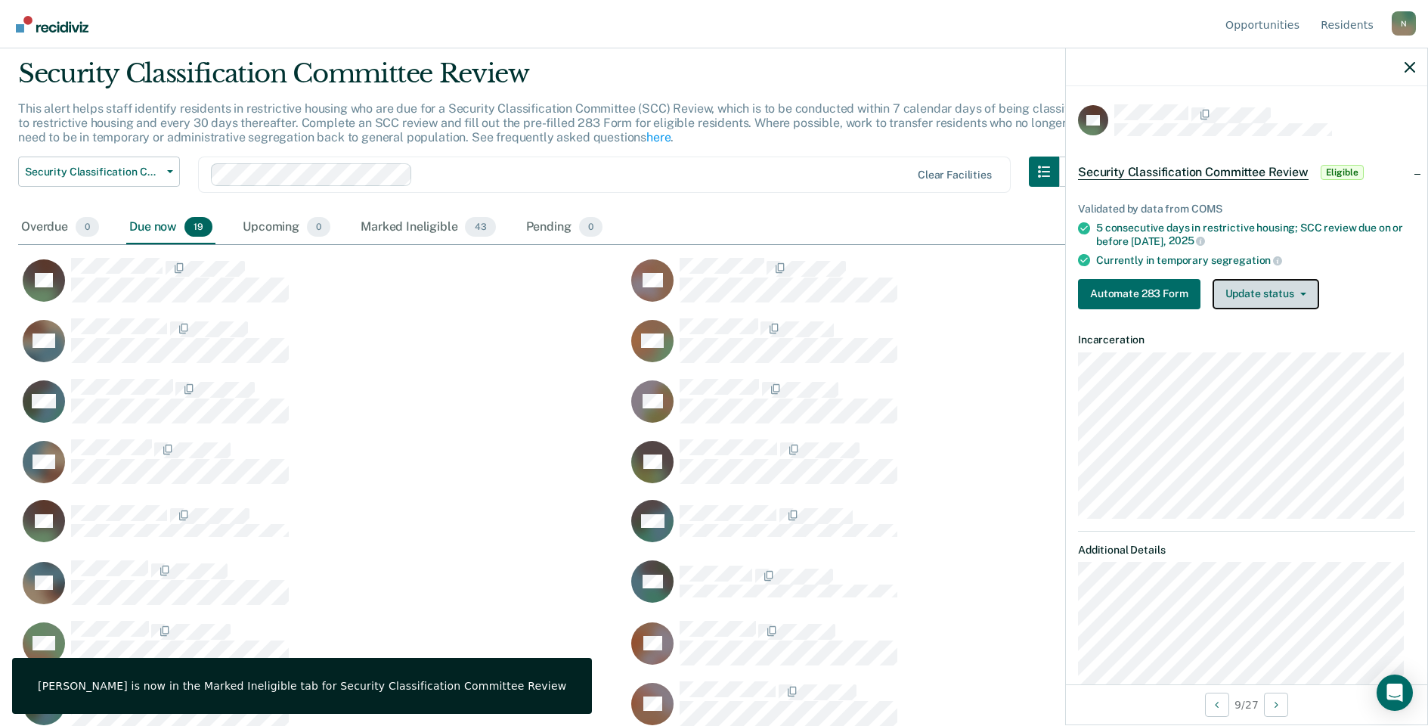
click at [1254, 299] on button "Update status" at bounding box center [1266, 294] width 107 height 30
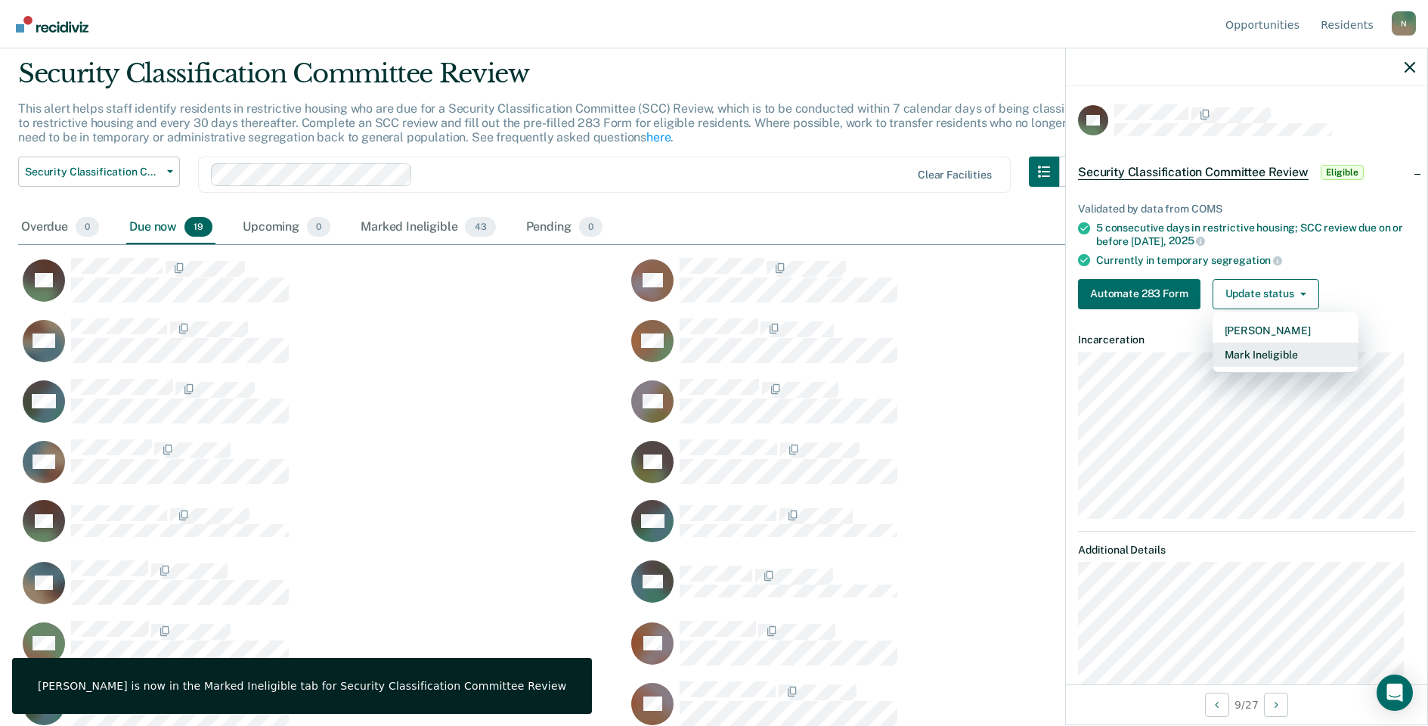
click at [1252, 348] on button "Mark Ineligible" at bounding box center [1286, 354] width 146 height 24
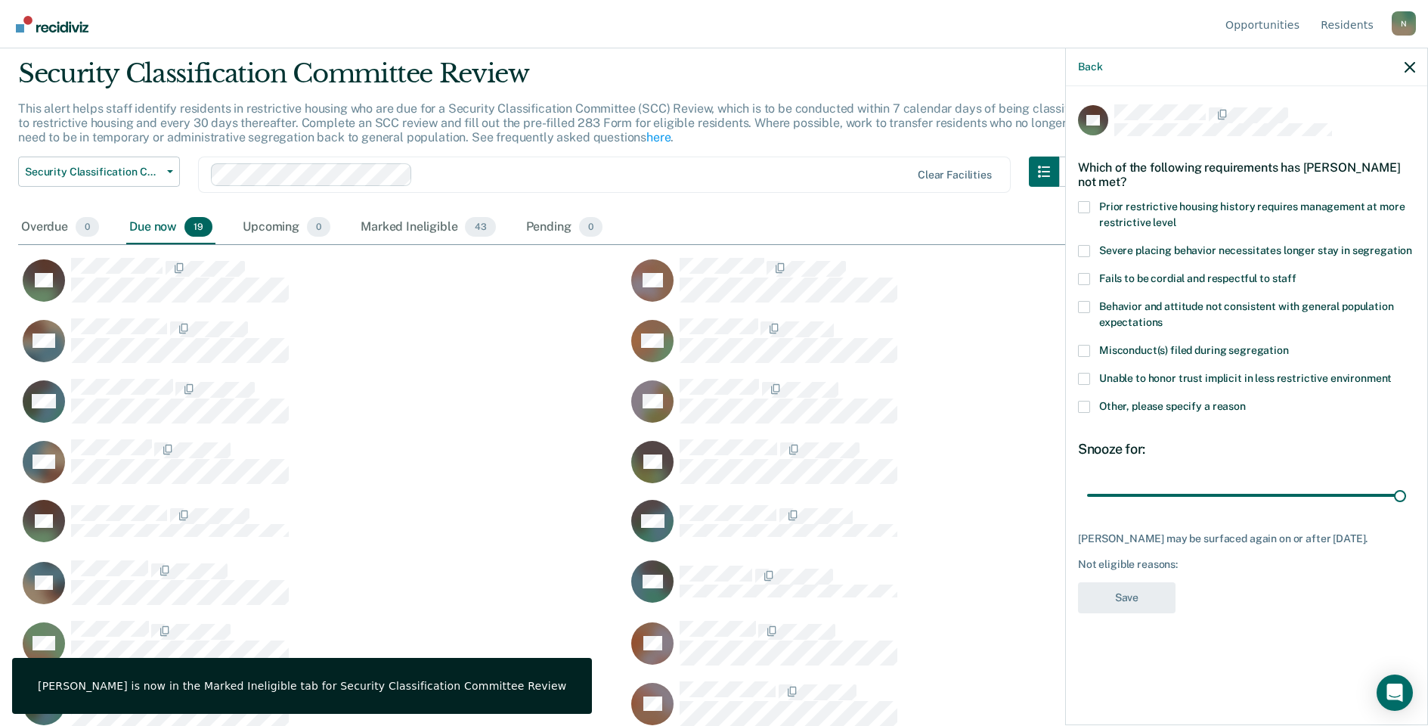
click at [1091, 402] on label "Other, please specify a reason" at bounding box center [1246, 409] width 337 height 16
click at [1246, 401] on input "Other, please specify a reason" at bounding box center [1246, 401] width 0 height 0
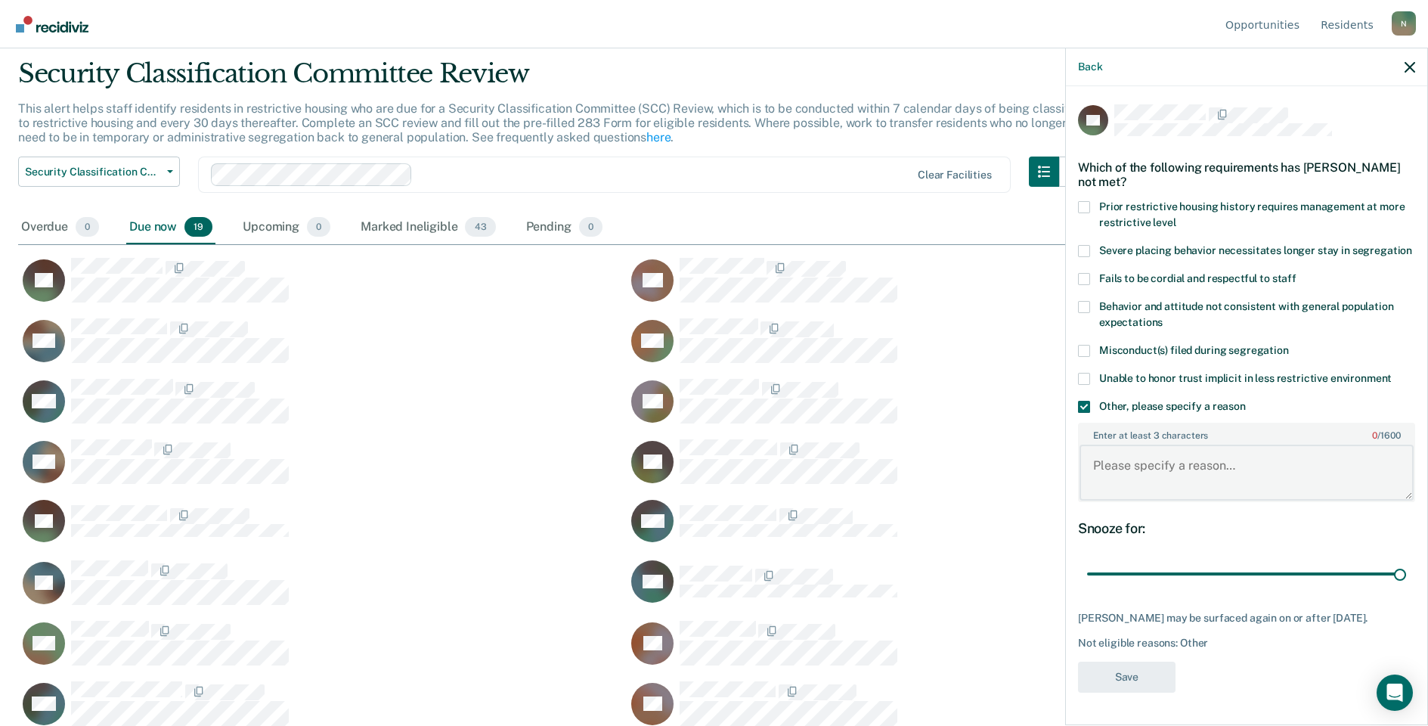
click at [1129, 469] on textarea "Enter at least 3 characters 0 / 1600" at bounding box center [1247, 473] width 334 height 56
type textarea "Temp seg pending PC investigation"
click at [1143, 662] on button "Save" at bounding box center [1127, 676] width 98 height 31
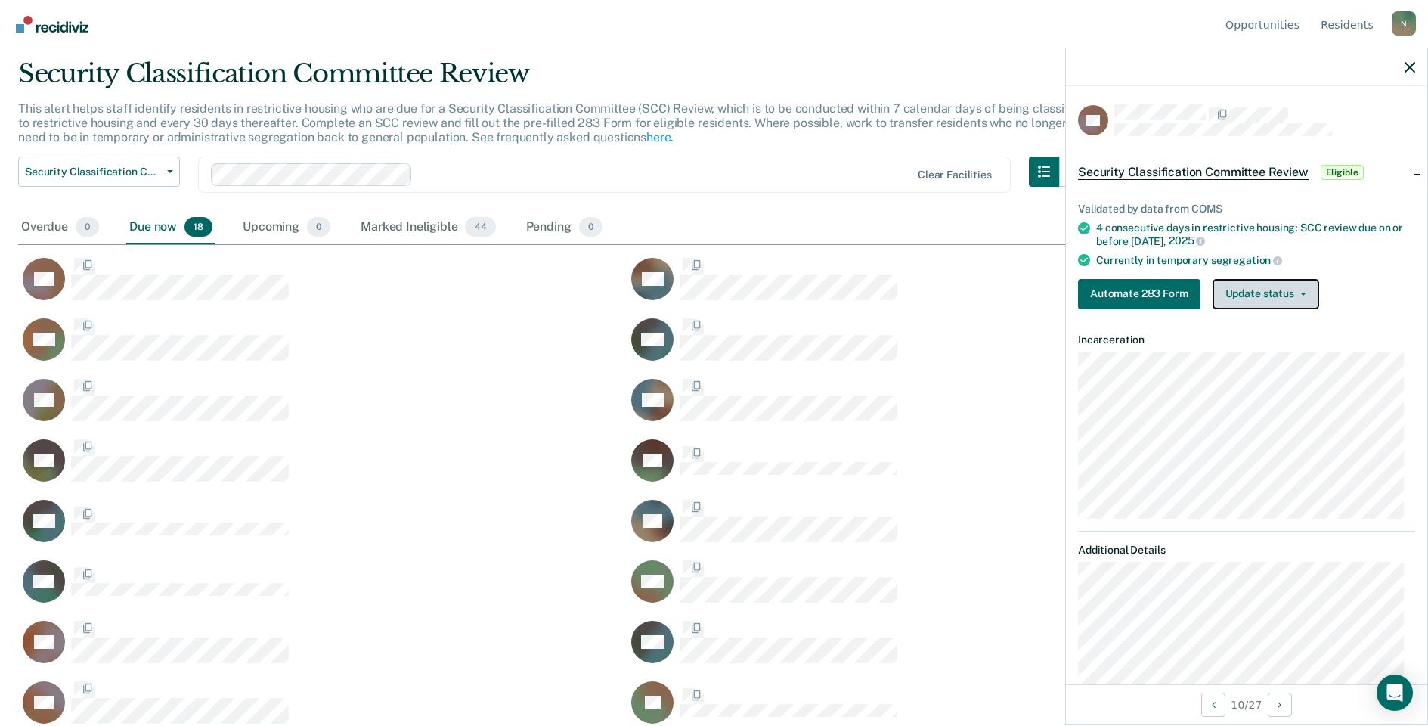
drag, startPoint x: 1247, startPoint y: 296, endPoint x: 1243, endPoint y: 317, distance: 20.9
click at [1247, 296] on button "Update status" at bounding box center [1266, 294] width 107 height 30
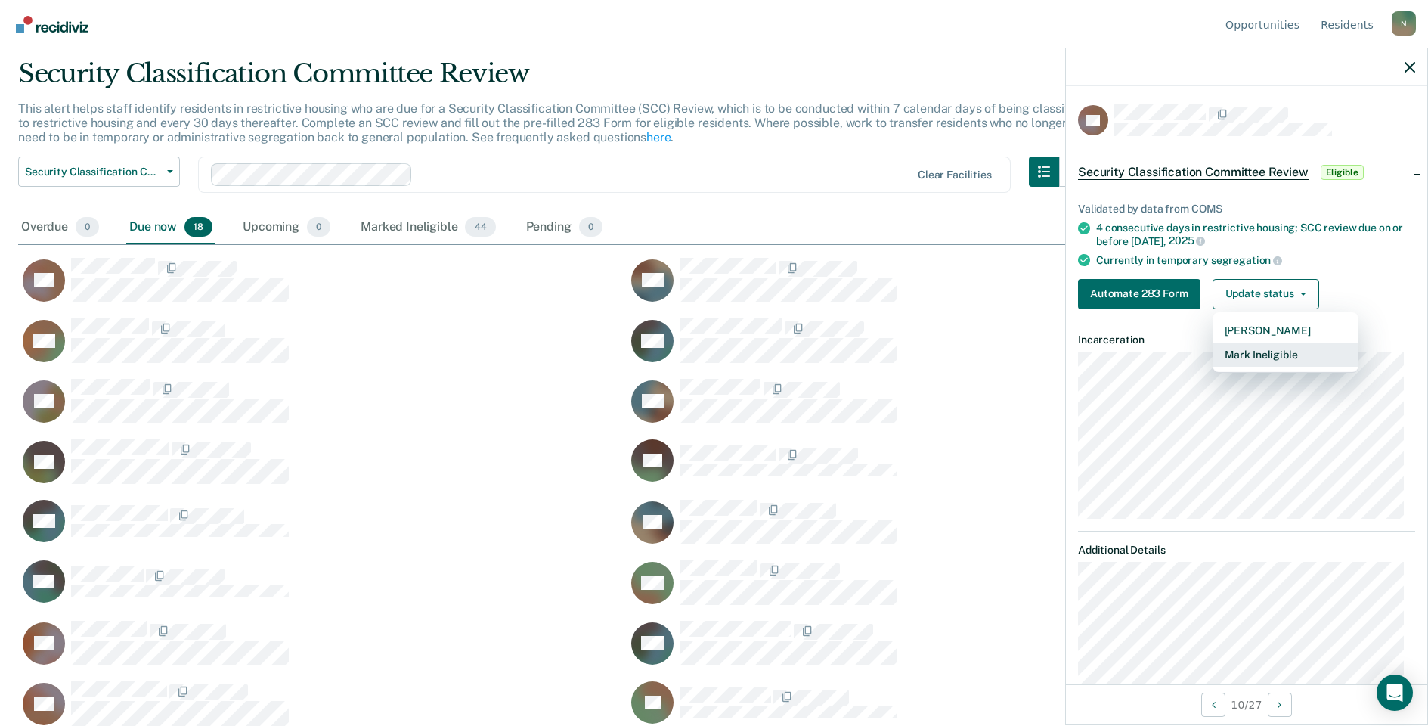
click at [1246, 361] on button "Mark Ineligible" at bounding box center [1286, 354] width 146 height 24
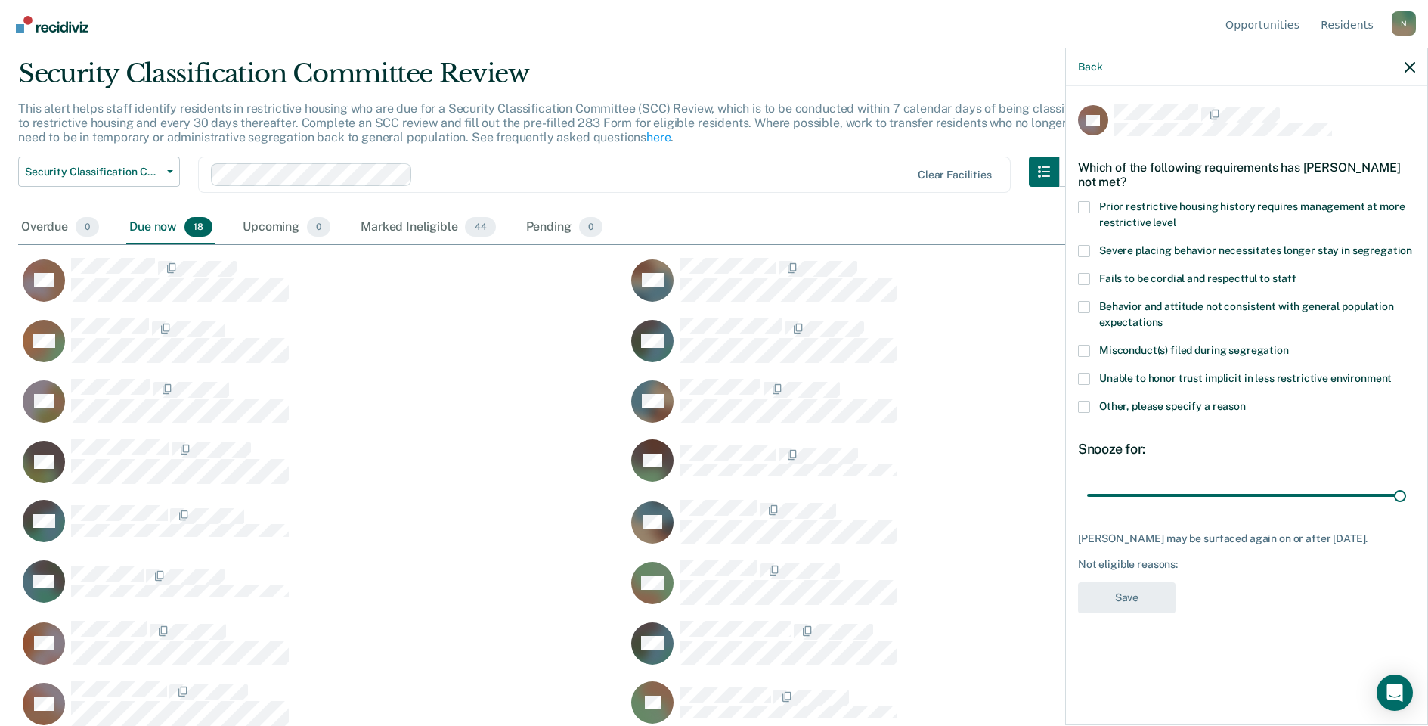
click at [1086, 404] on span at bounding box center [1084, 407] width 12 height 12
click at [1246, 401] on input "Other, please specify a reason" at bounding box center [1246, 401] width 0 height 0
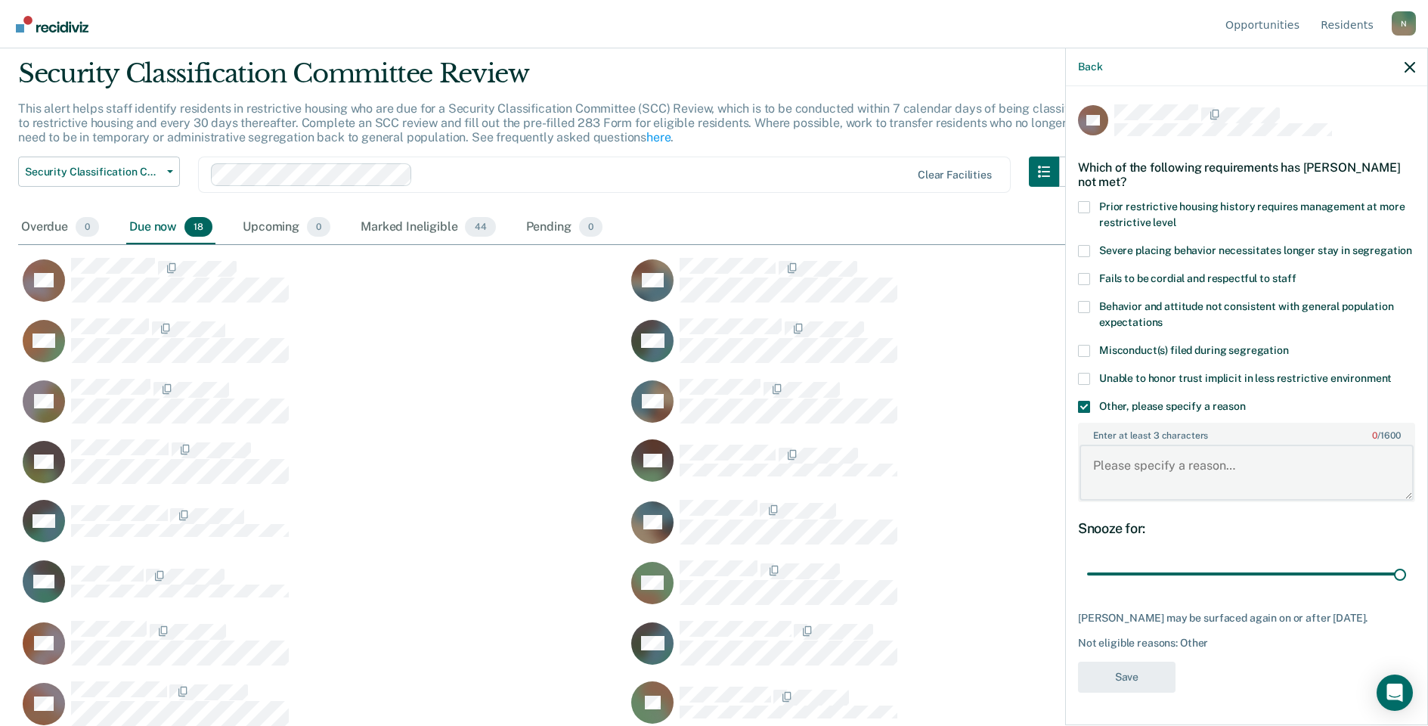
click at [1137, 462] on textarea "Enter at least 3 characters 0 / 1600" at bounding box center [1247, 473] width 334 height 56
type textarea "Temp seg pending misconduct hearing"
click at [1142, 684] on button "Save" at bounding box center [1127, 676] width 98 height 31
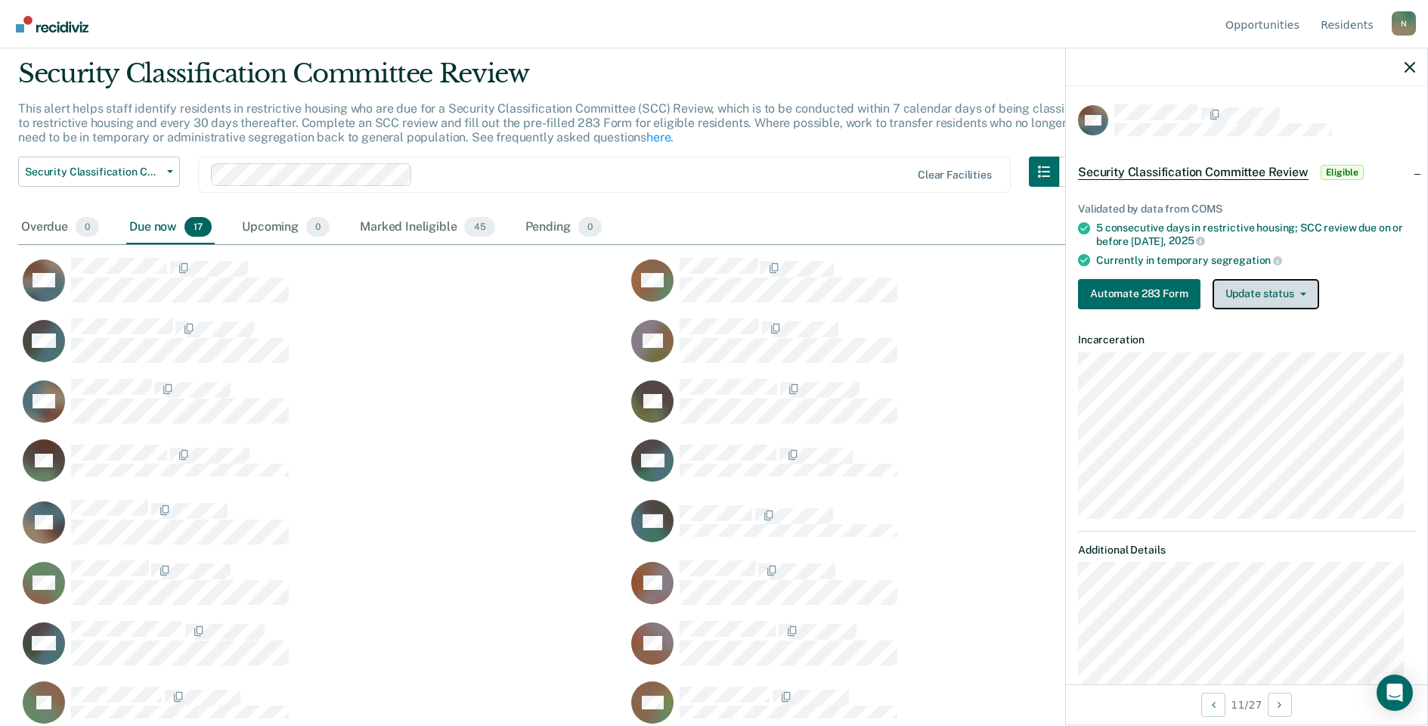
click at [1286, 302] on button "Update status" at bounding box center [1266, 294] width 107 height 30
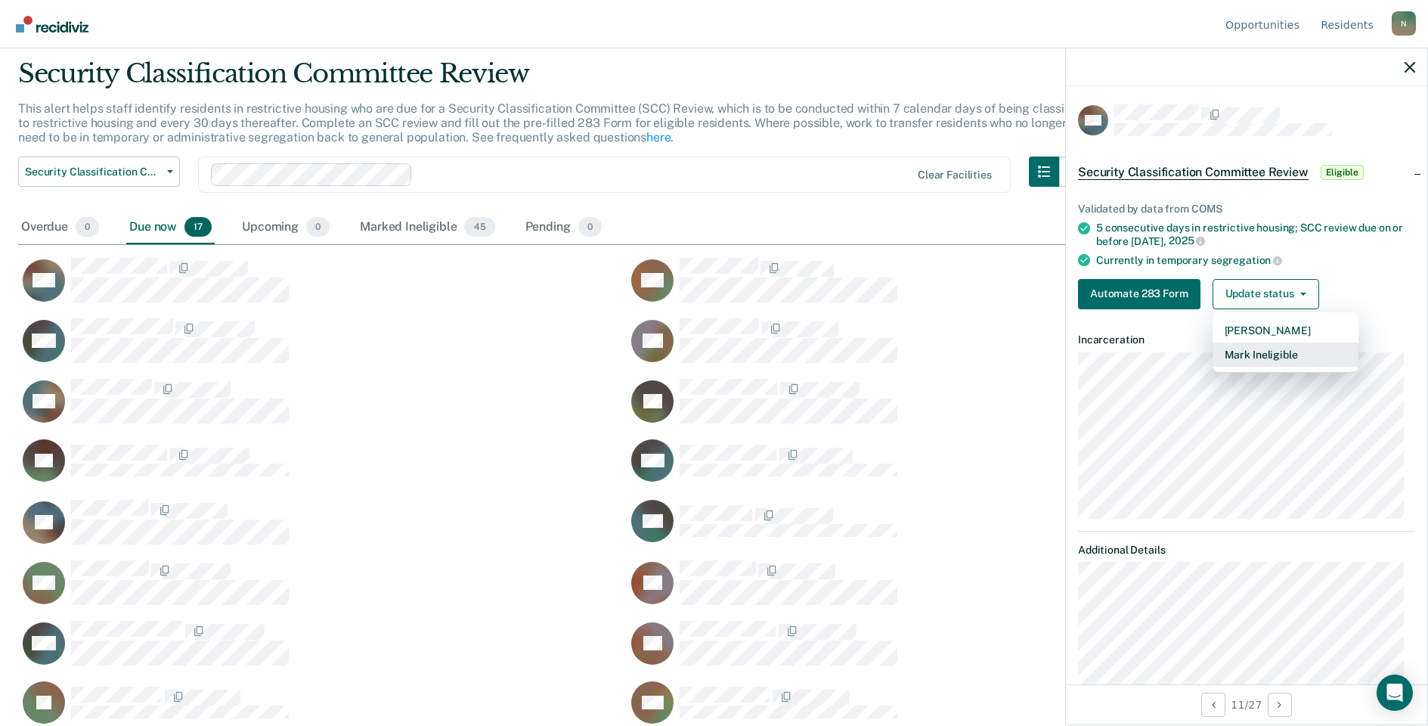
click at [1256, 349] on button "Mark Ineligible" at bounding box center [1286, 354] width 146 height 24
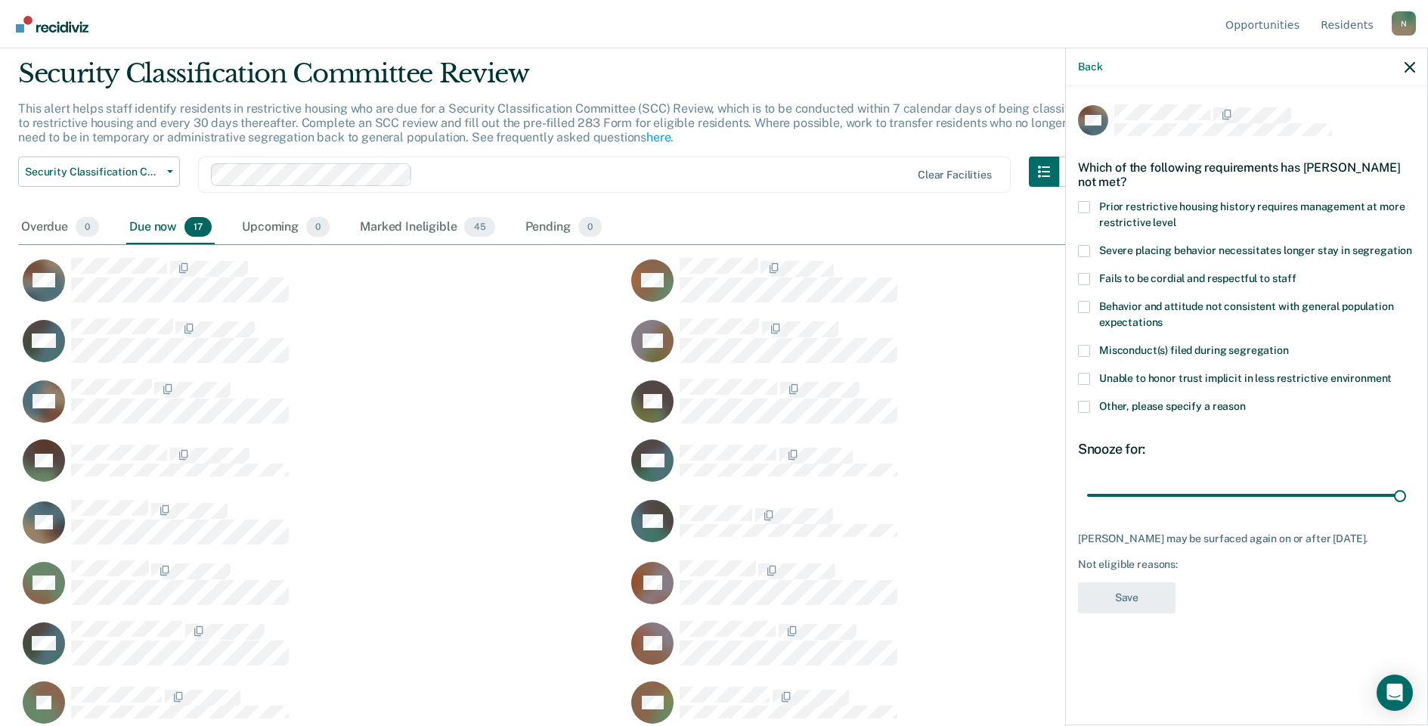
drag, startPoint x: 1081, startPoint y: 400, endPoint x: 1086, endPoint y: 411, distance: 12.2
click at [1081, 401] on span at bounding box center [1084, 407] width 12 height 12
click at [1246, 401] on input "Other, please specify a reason" at bounding box center [1246, 401] width 0 height 0
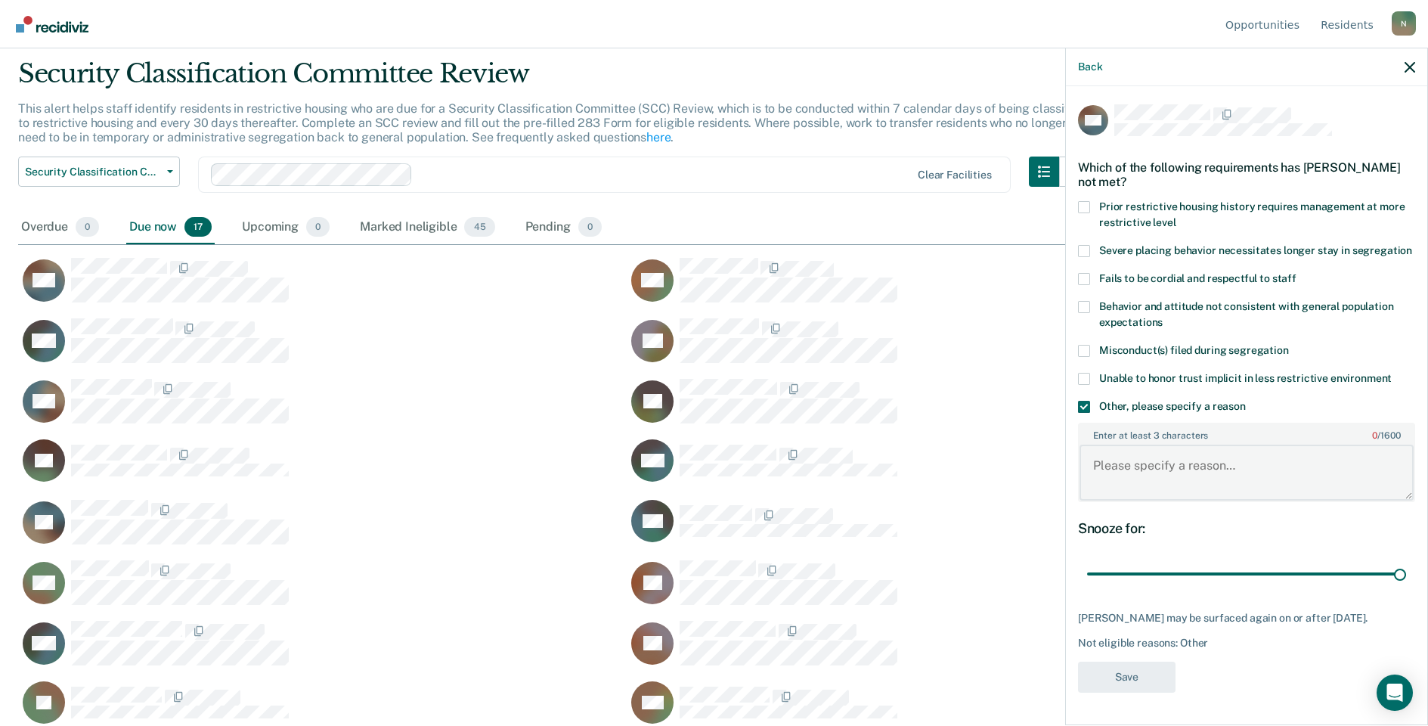
click at [1139, 477] on textarea "Enter at least 3 characters 0 / 1600" at bounding box center [1247, 473] width 334 height 56
type textarea "Temp seg pending misconduct hearing"
click at [1139, 670] on button "Save" at bounding box center [1127, 676] width 98 height 31
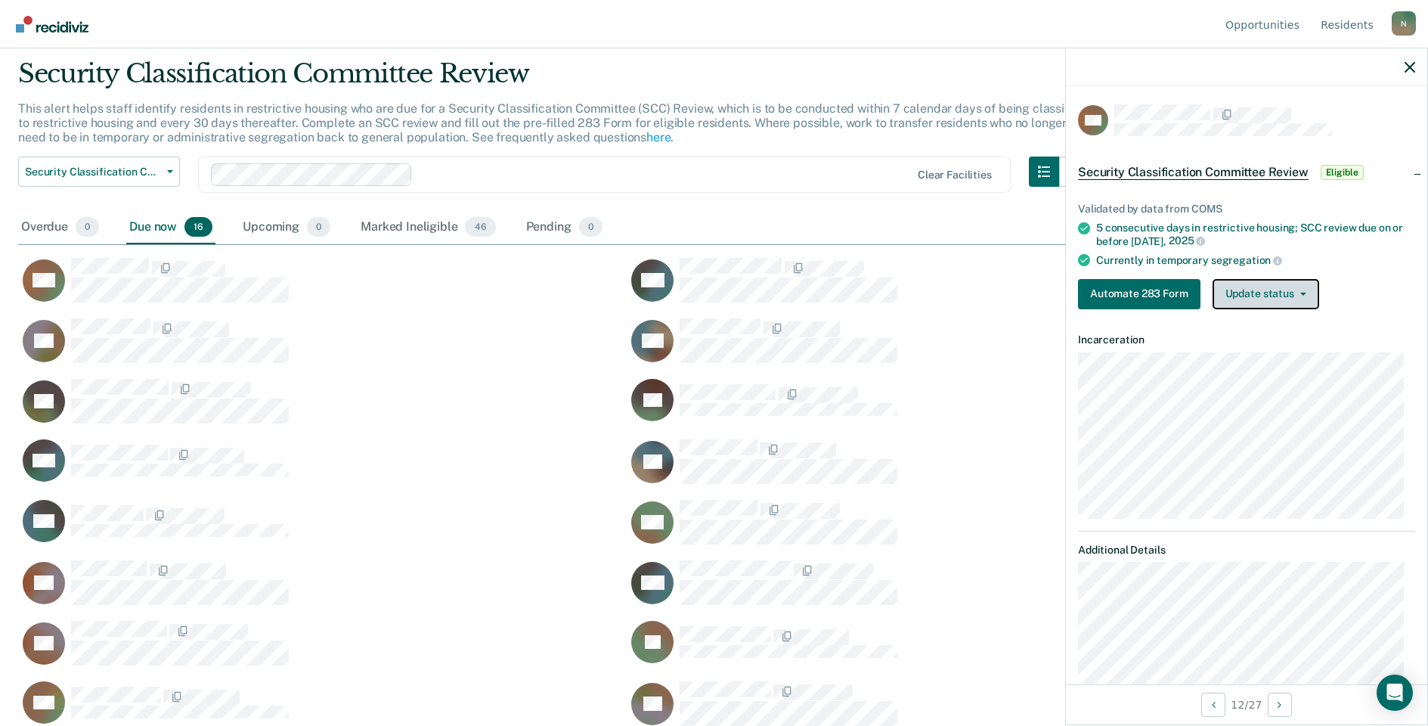
click at [1273, 290] on button "Update status" at bounding box center [1266, 294] width 107 height 30
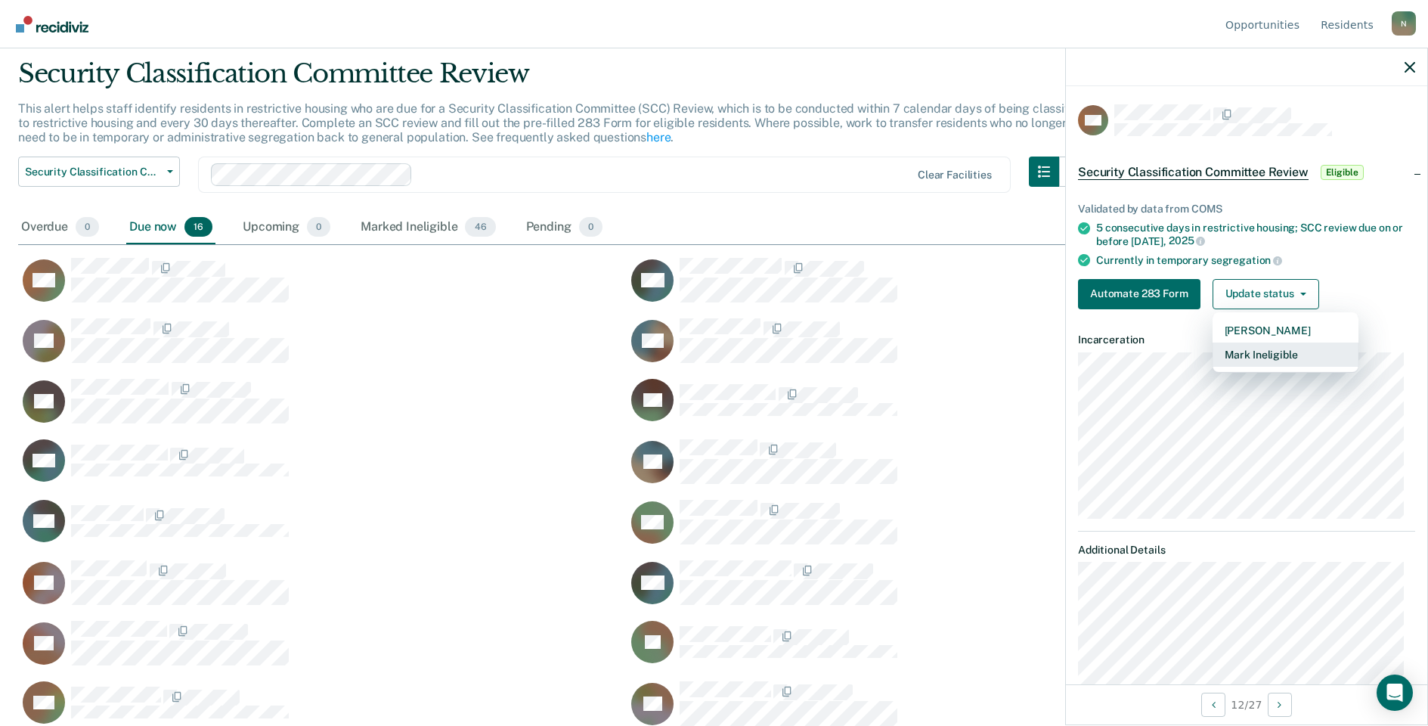
click at [1281, 350] on button "Mark Ineligible" at bounding box center [1286, 354] width 146 height 24
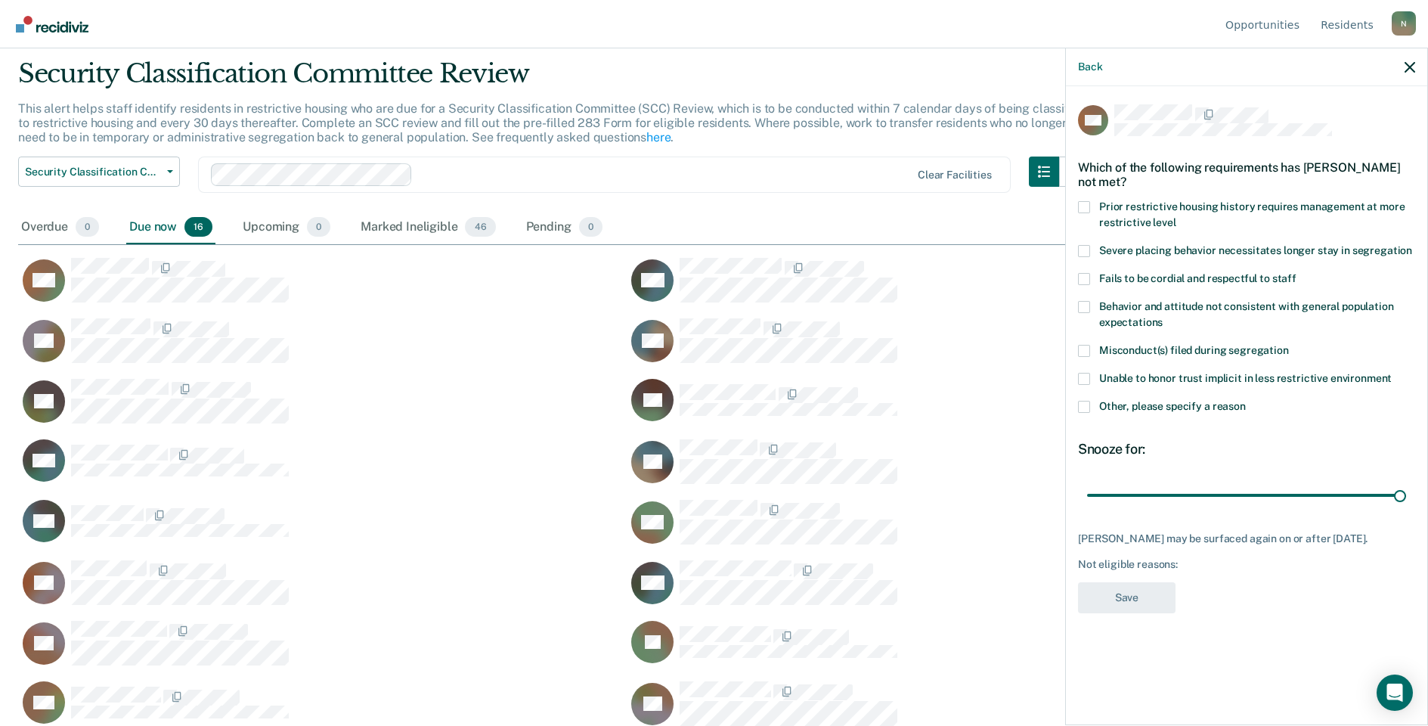
click at [1086, 407] on span at bounding box center [1084, 407] width 12 height 12
click at [1246, 401] on input "Other, please specify a reason" at bounding box center [1246, 401] width 0 height 0
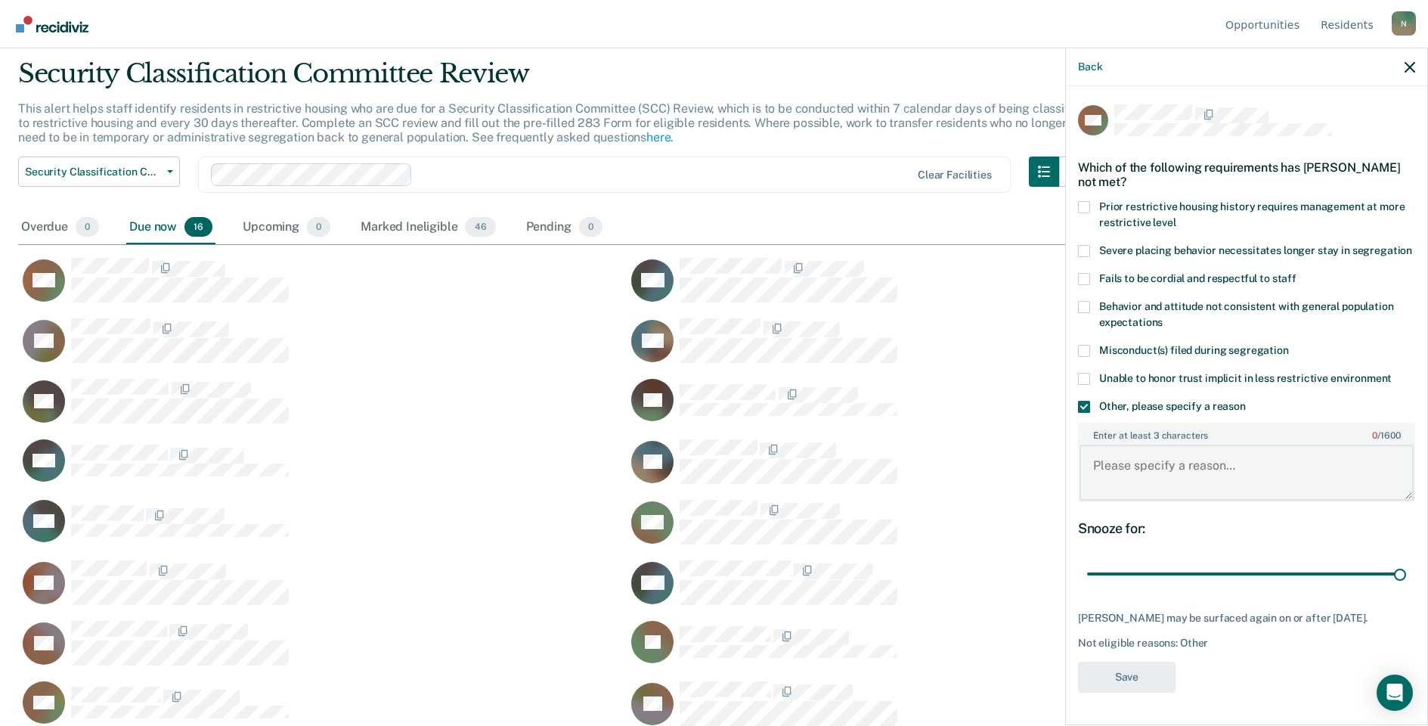
click at [1132, 470] on textarea "Enter at least 3 characters 0 / 1600" at bounding box center [1247, 473] width 334 height 56
type textarea "Temp seg pending misconduct hearing"
click at [1117, 663] on button "Save" at bounding box center [1127, 676] width 98 height 31
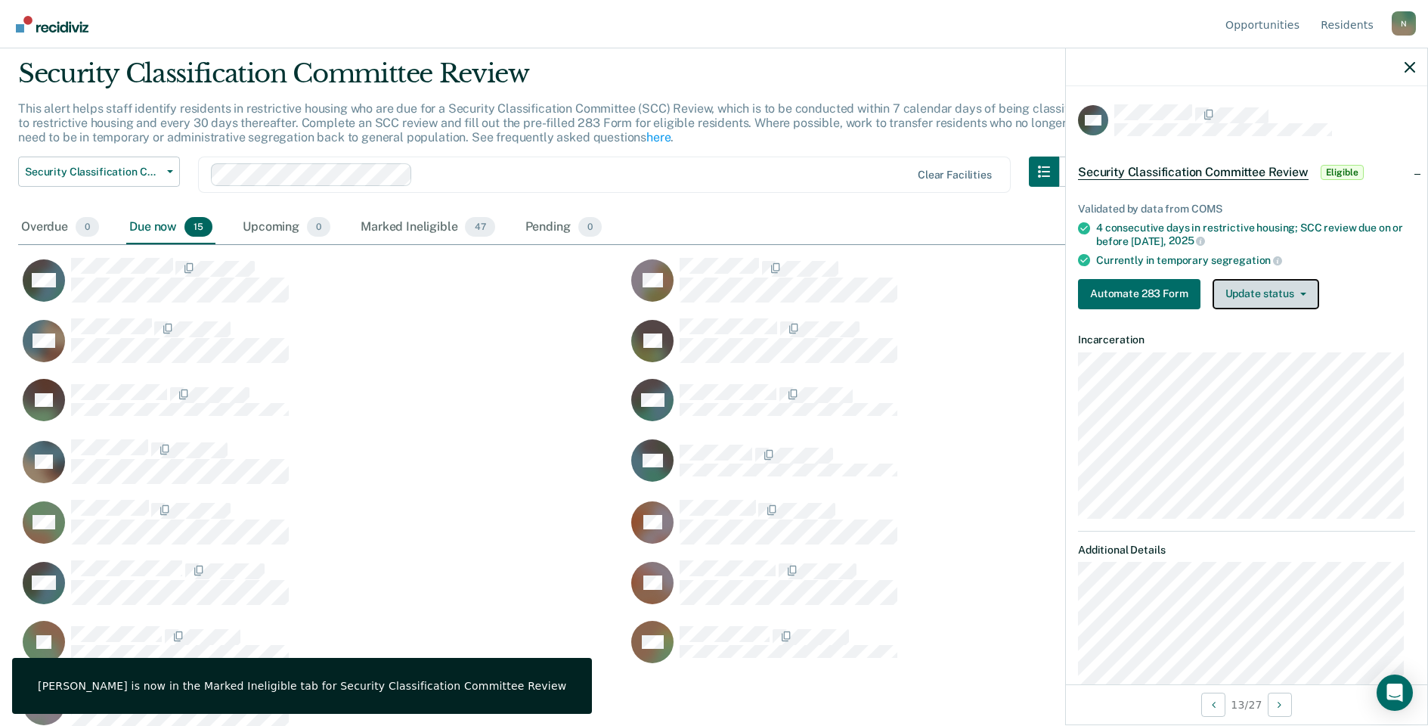
click at [1275, 290] on button "Update status" at bounding box center [1266, 294] width 107 height 30
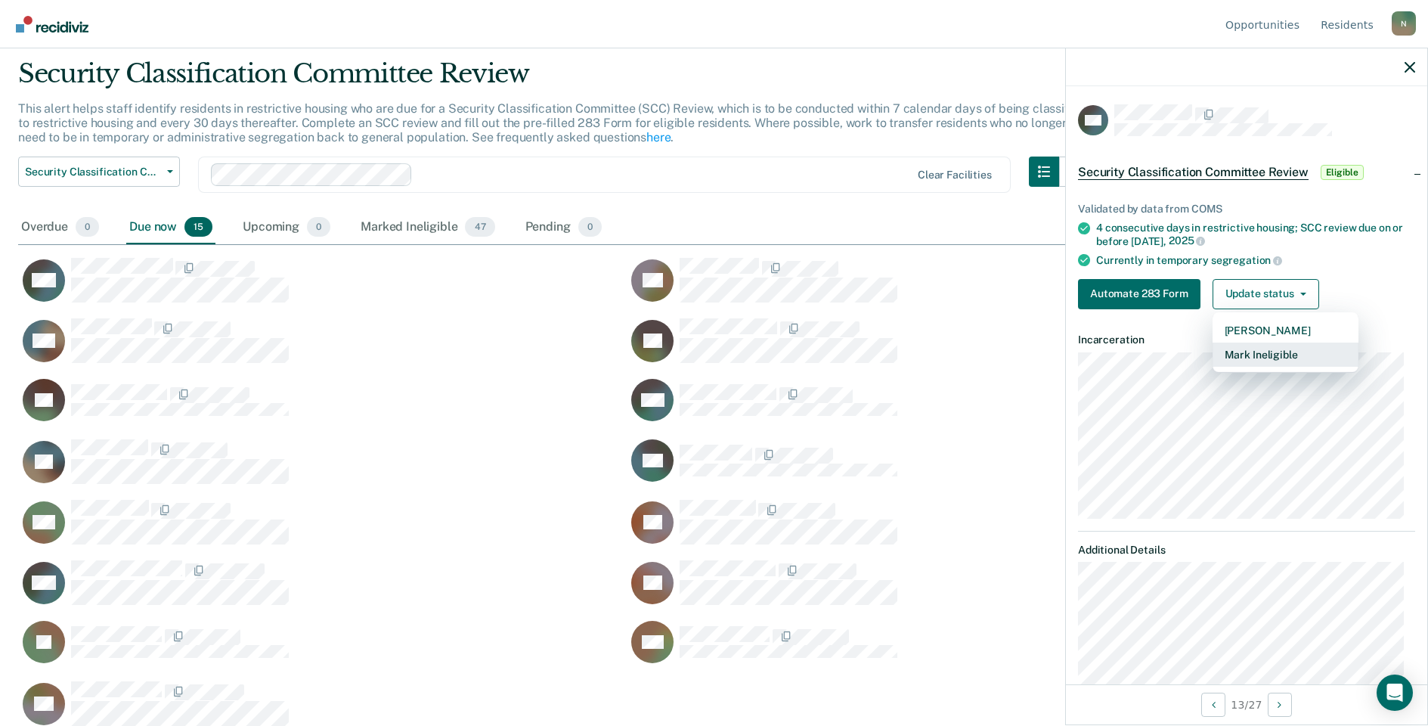
click at [1250, 352] on button "Mark Ineligible" at bounding box center [1286, 354] width 146 height 24
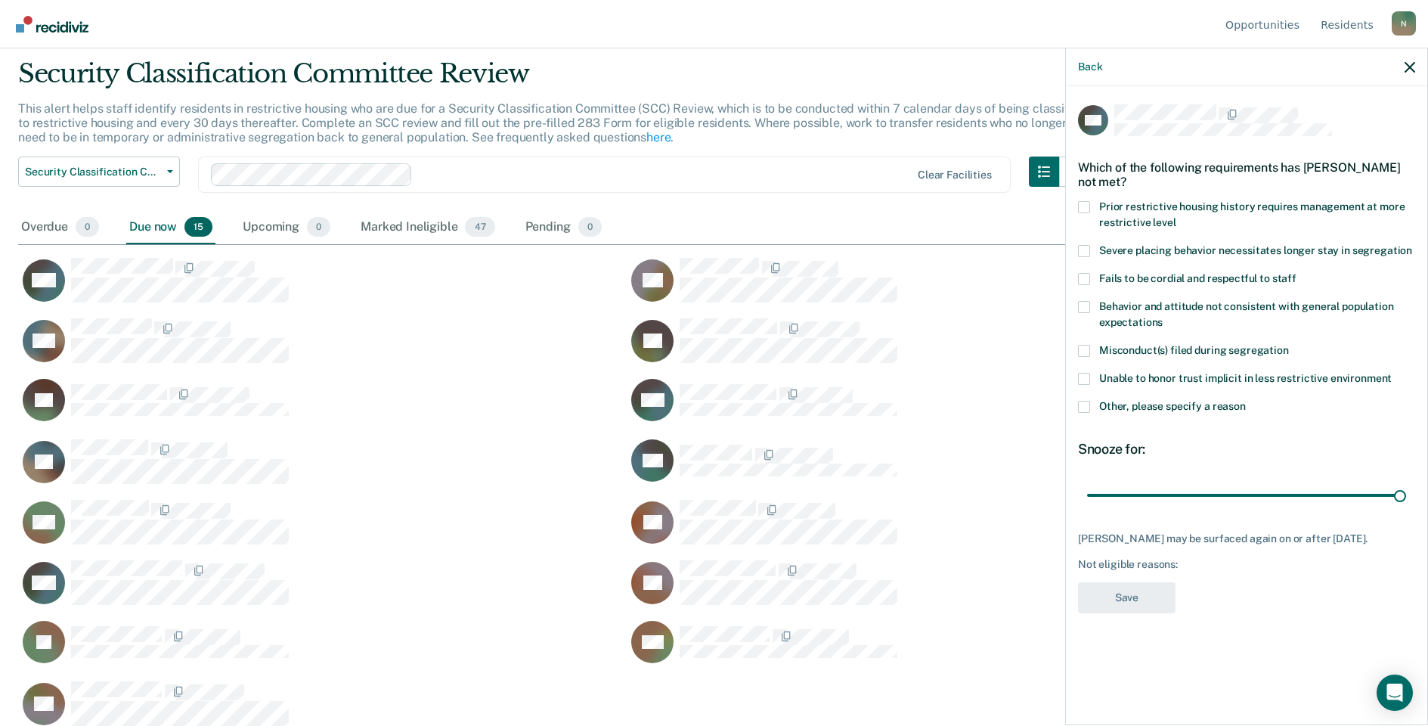
drag, startPoint x: 1084, startPoint y: 407, endPoint x: 1127, endPoint y: 426, distance: 47.4
click at [1084, 407] on span at bounding box center [1084, 407] width 12 height 12
click at [1246, 401] on input "Other, please specify a reason" at bounding box center [1246, 401] width 0 height 0
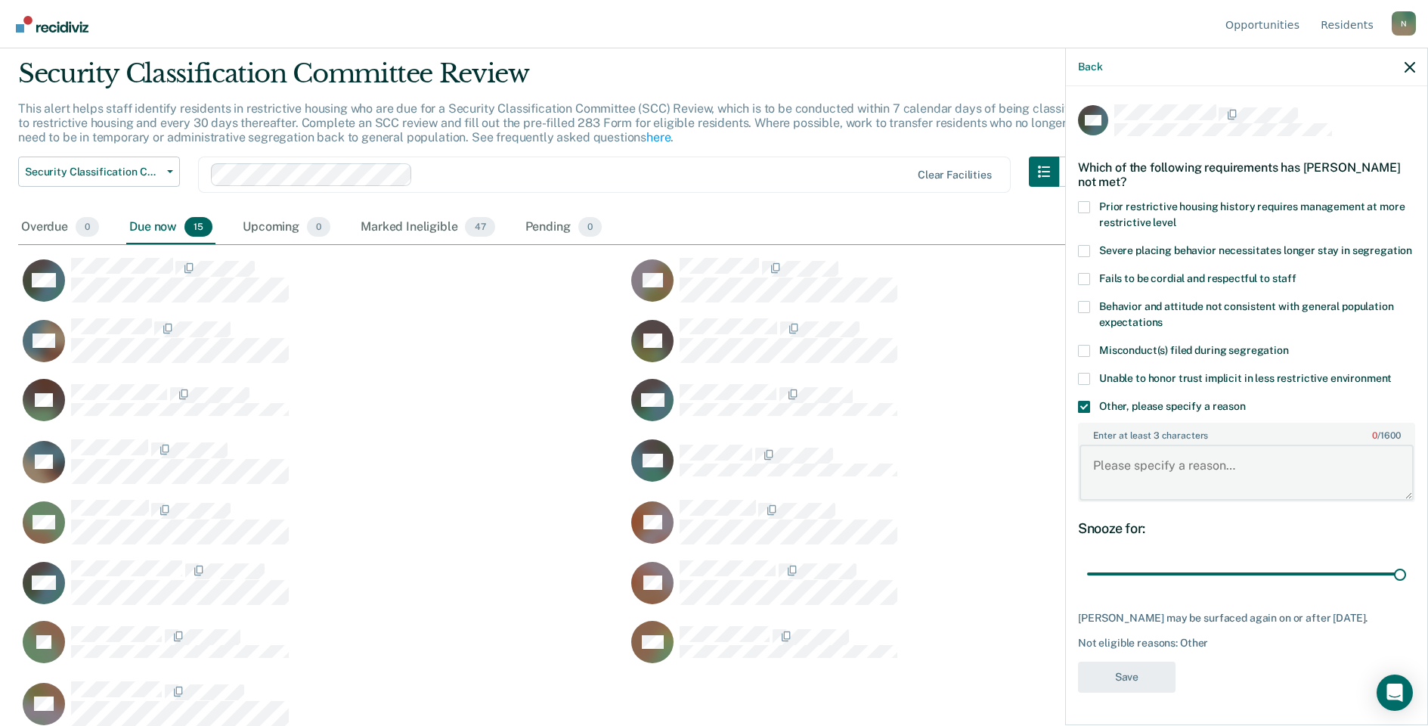
click at [1150, 490] on textarea "Enter at least 3 characters 0 / 1600" at bounding box center [1247, 473] width 334 height 56
type textarea "Temp seg pending misconduct hearing"
click at [1155, 692] on button "Save" at bounding box center [1127, 676] width 98 height 31
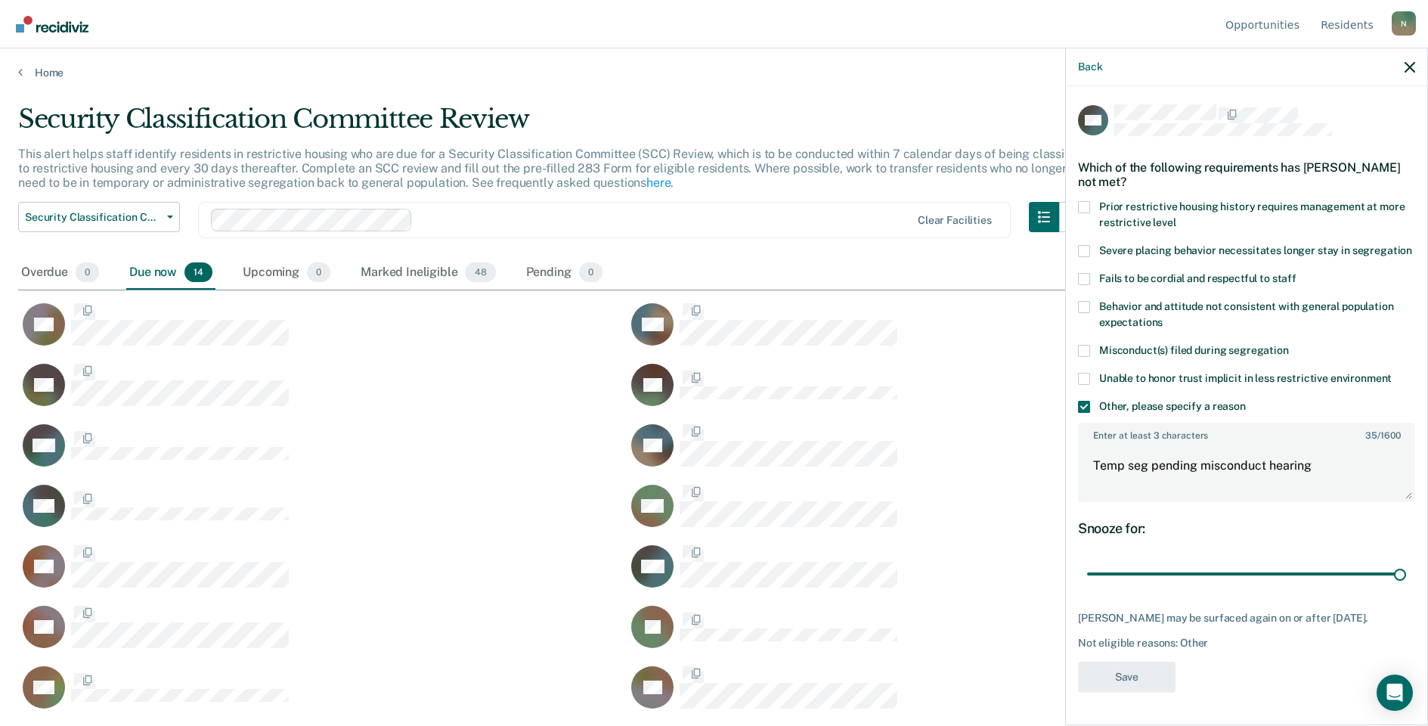
scroll to position [1, 0]
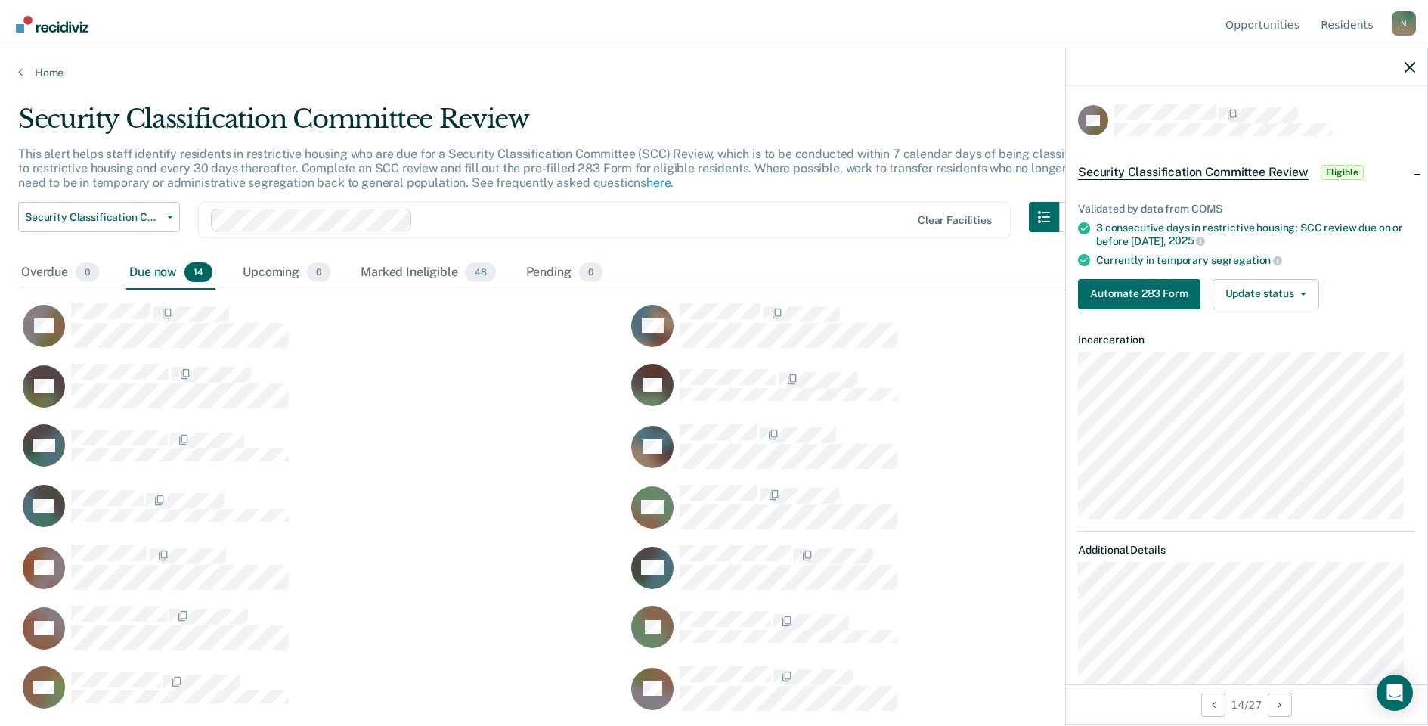
click at [1273, 314] on div "Validated by data from COMS 3 consecutive days in restrictive housing; SCC revi…" at bounding box center [1246, 249] width 361 height 143
click at [1274, 307] on button "Update status" at bounding box center [1266, 294] width 107 height 30
click at [1247, 358] on button "Mark Ineligible" at bounding box center [1286, 354] width 146 height 24
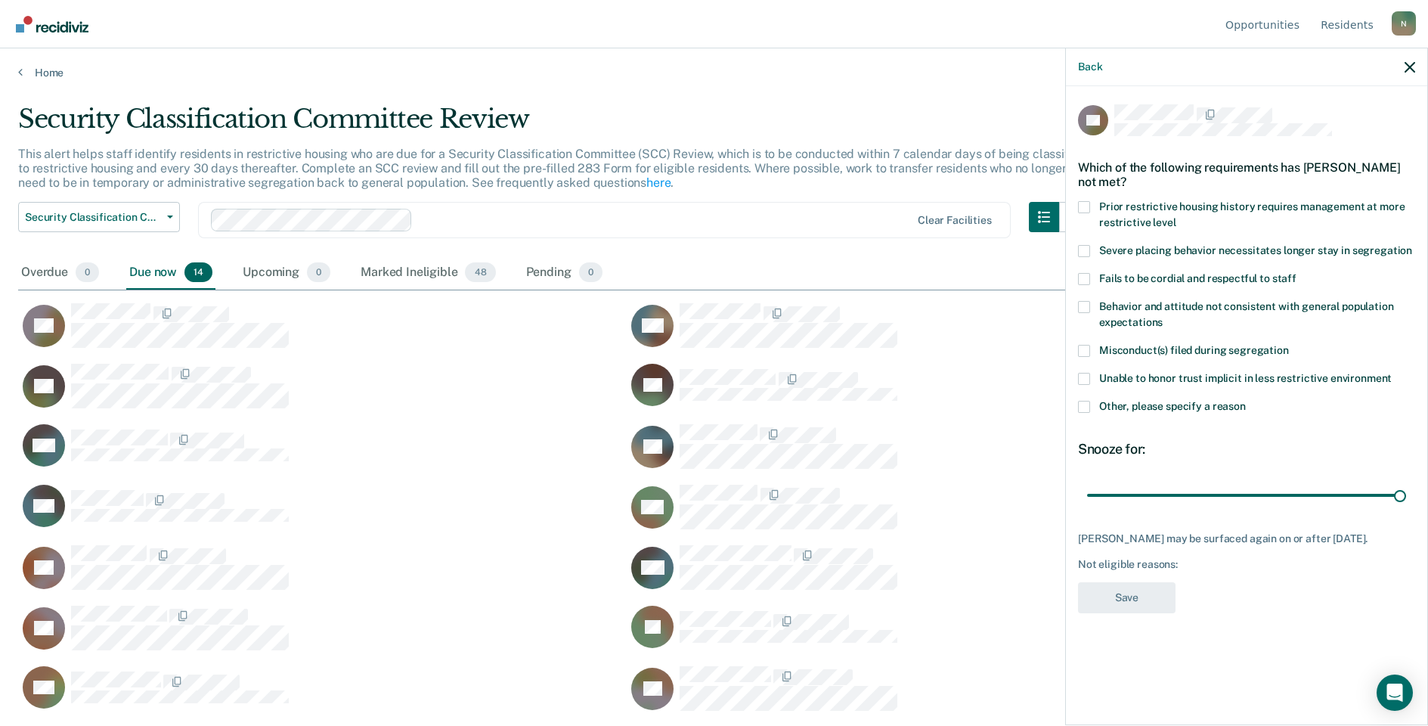
click at [1085, 404] on span at bounding box center [1084, 407] width 12 height 12
click at [1246, 401] on input "Other, please specify a reason" at bounding box center [1246, 401] width 0 height 0
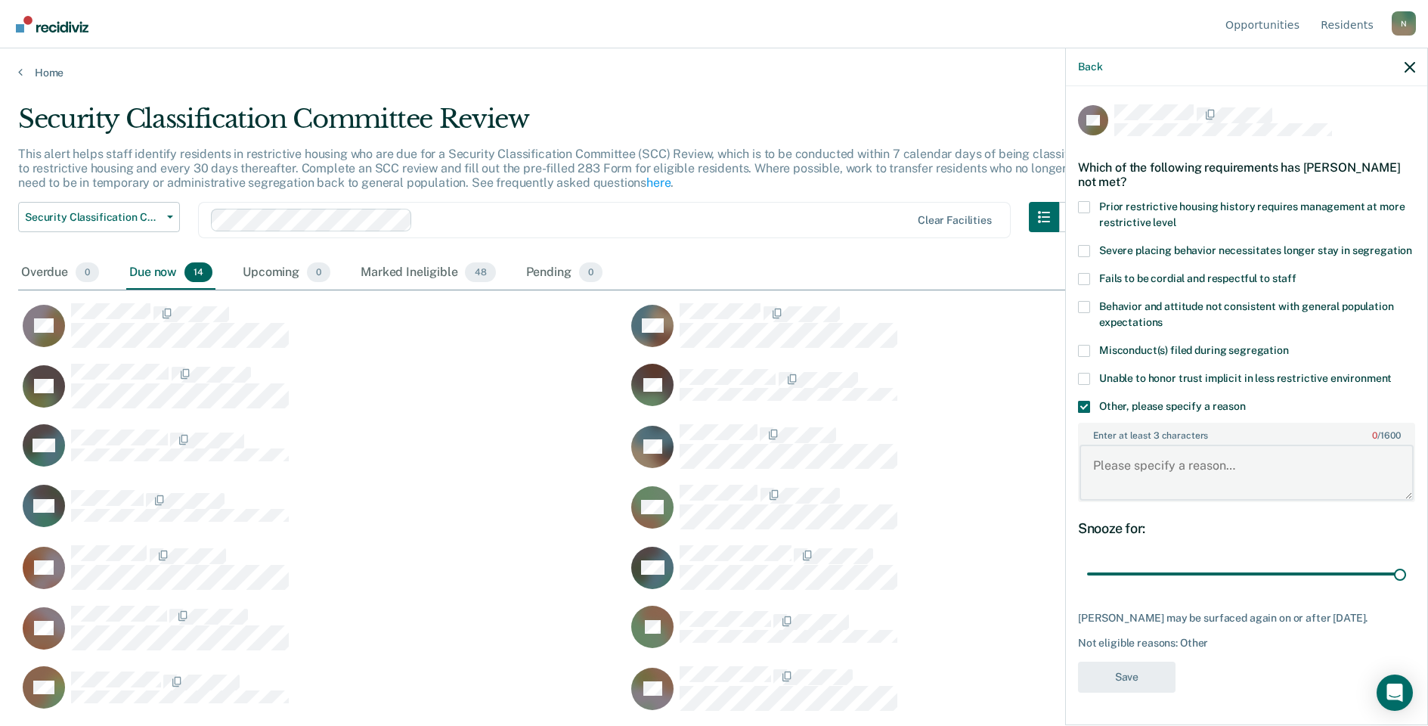
click at [1145, 478] on textarea "Enter at least 3 characters 0 / 1600" at bounding box center [1247, 473] width 334 height 56
type textarea "Temp seg pending PC investigation"
click at [1113, 682] on button "Save" at bounding box center [1127, 676] width 98 height 31
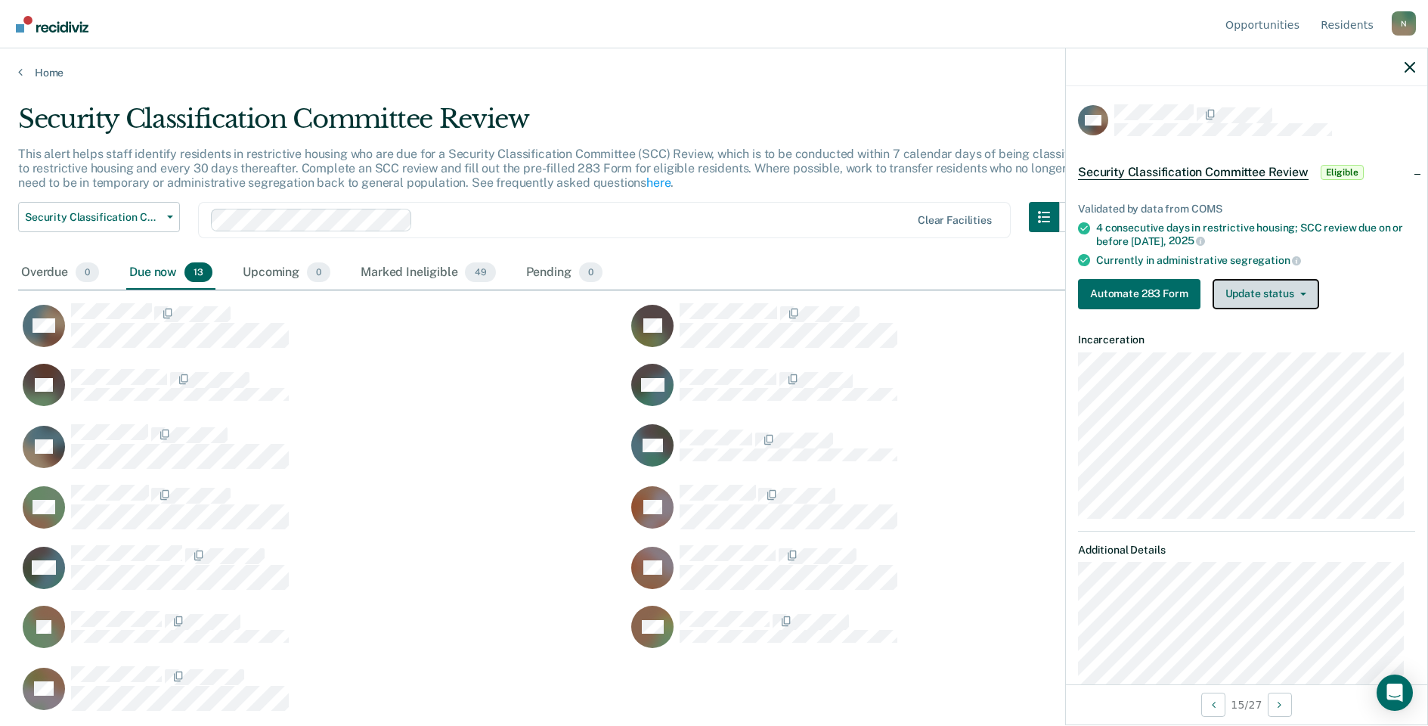
click at [1294, 302] on button "Update status" at bounding box center [1266, 294] width 107 height 30
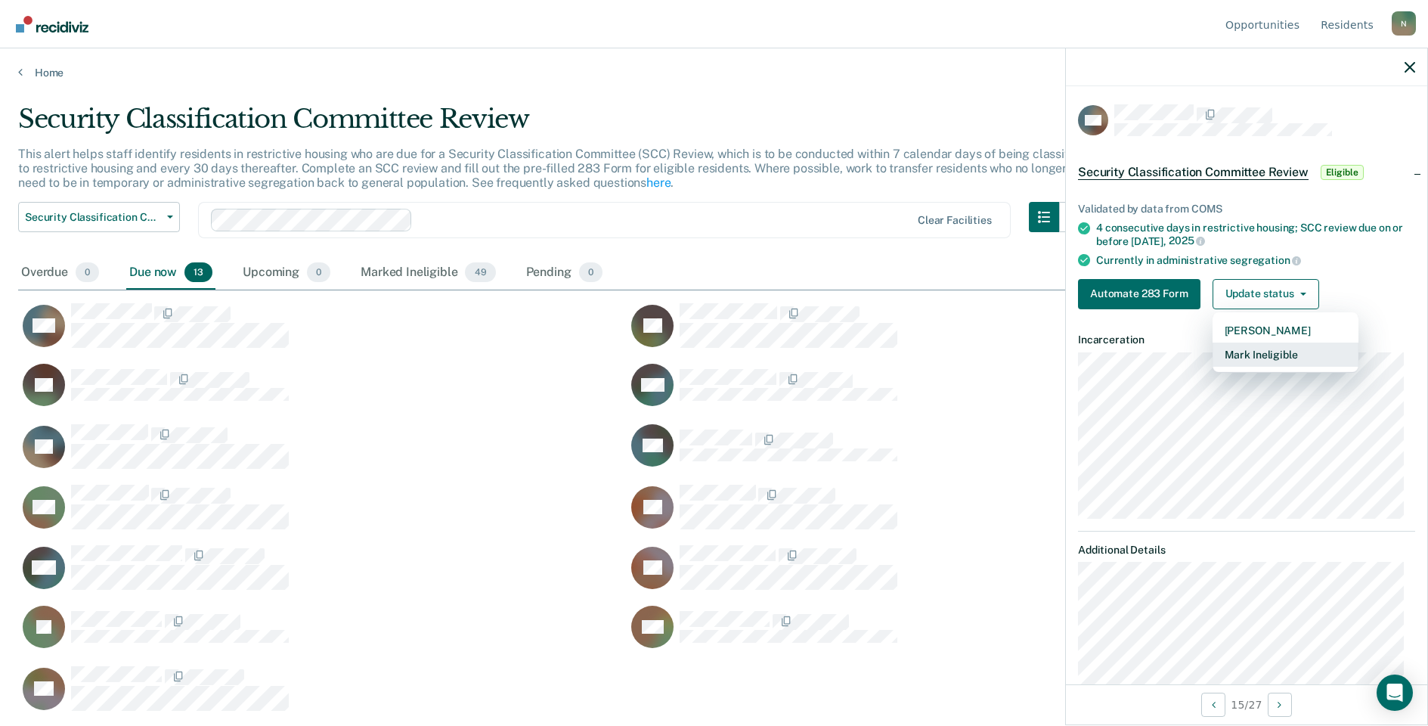
click at [1255, 356] on button "Mark Ineligible" at bounding box center [1286, 354] width 146 height 24
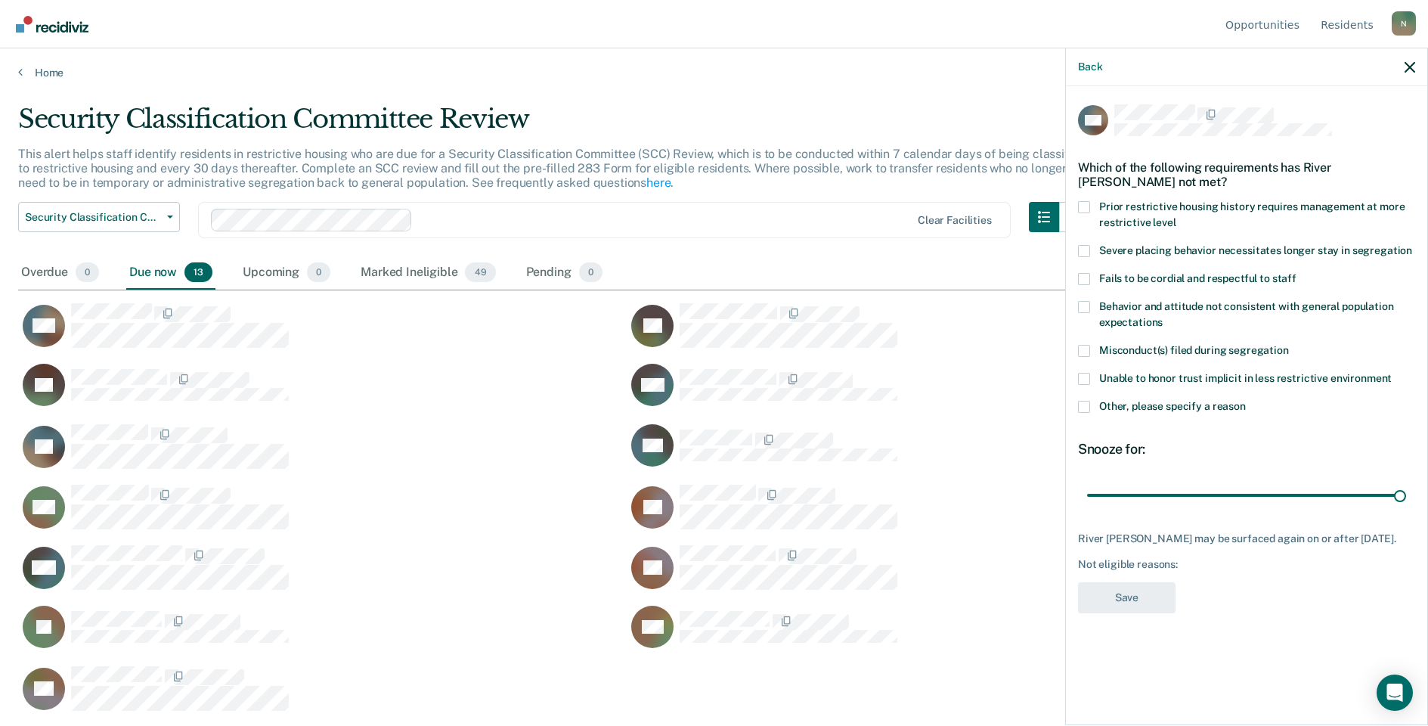
click at [1091, 414] on label "Other, please specify a reason" at bounding box center [1246, 409] width 337 height 16
click at [1246, 401] on input "Other, please specify a reason" at bounding box center [1246, 401] width 0 height 0
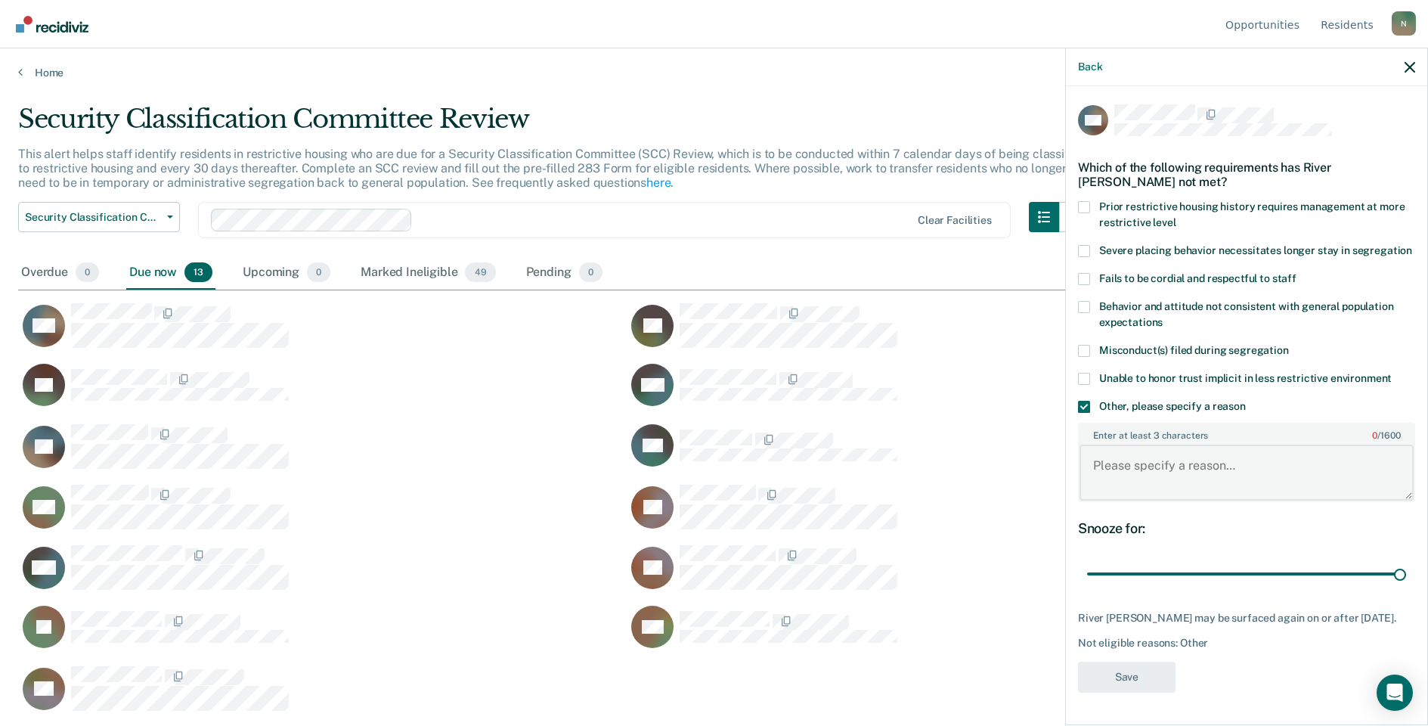
click at [1151, 482] on textarea "Enter at least 3 characters 0 / 1600" at bounding box center [1247, 473] width 334 height 56
type textarea "Temp seg pending misconduct hearing"
click at [1146, 663] on button "Save" at bounding box center [1127, 676] width 98 height 31
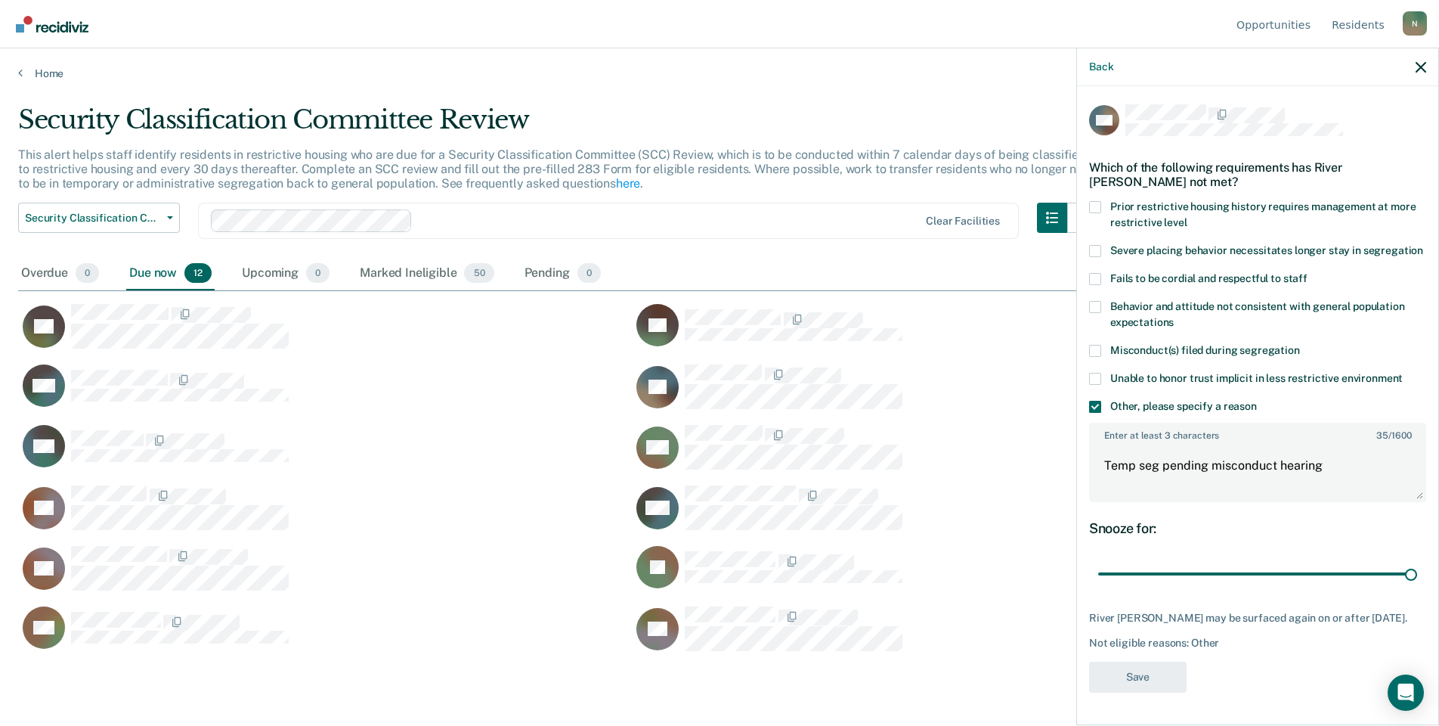
scroll to position [497, 1392]
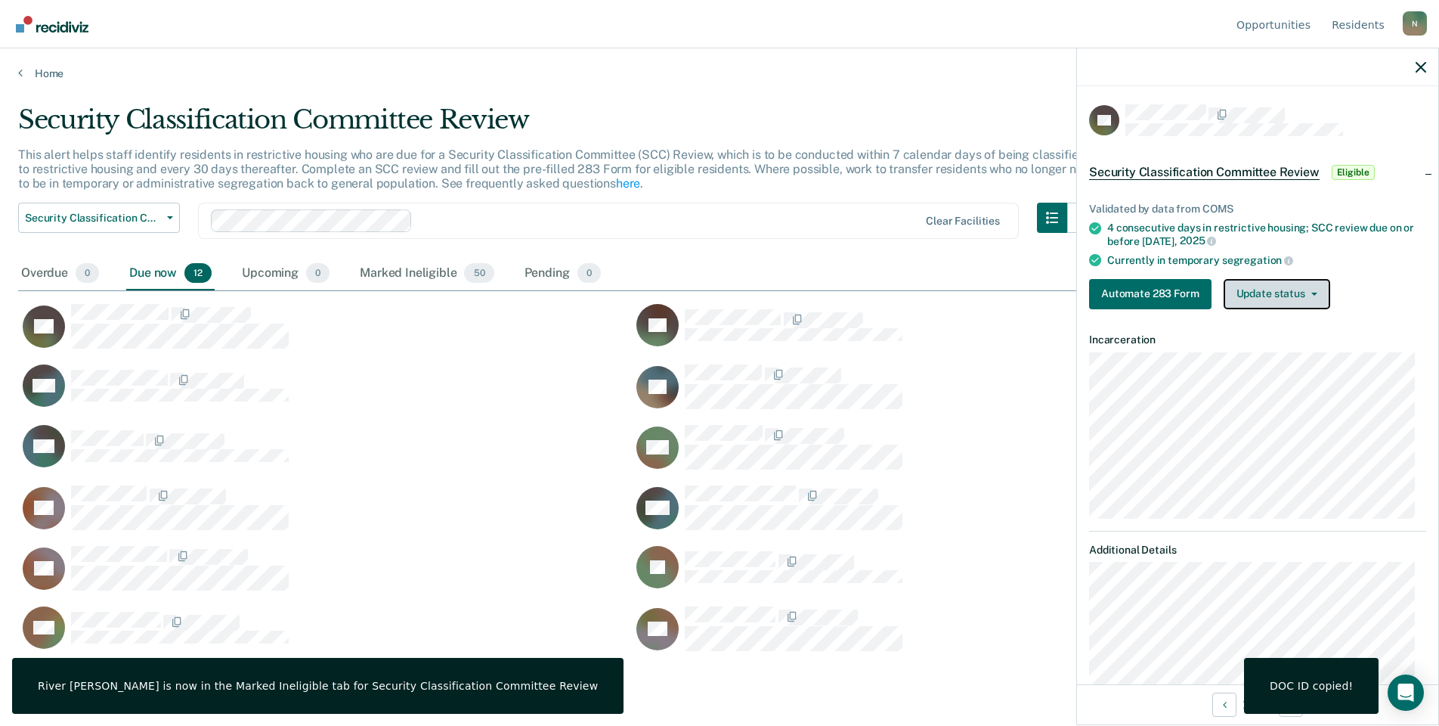
click at [1281, 290] on button "Update status" at bounding box center [1277, 294] width 107 height 30
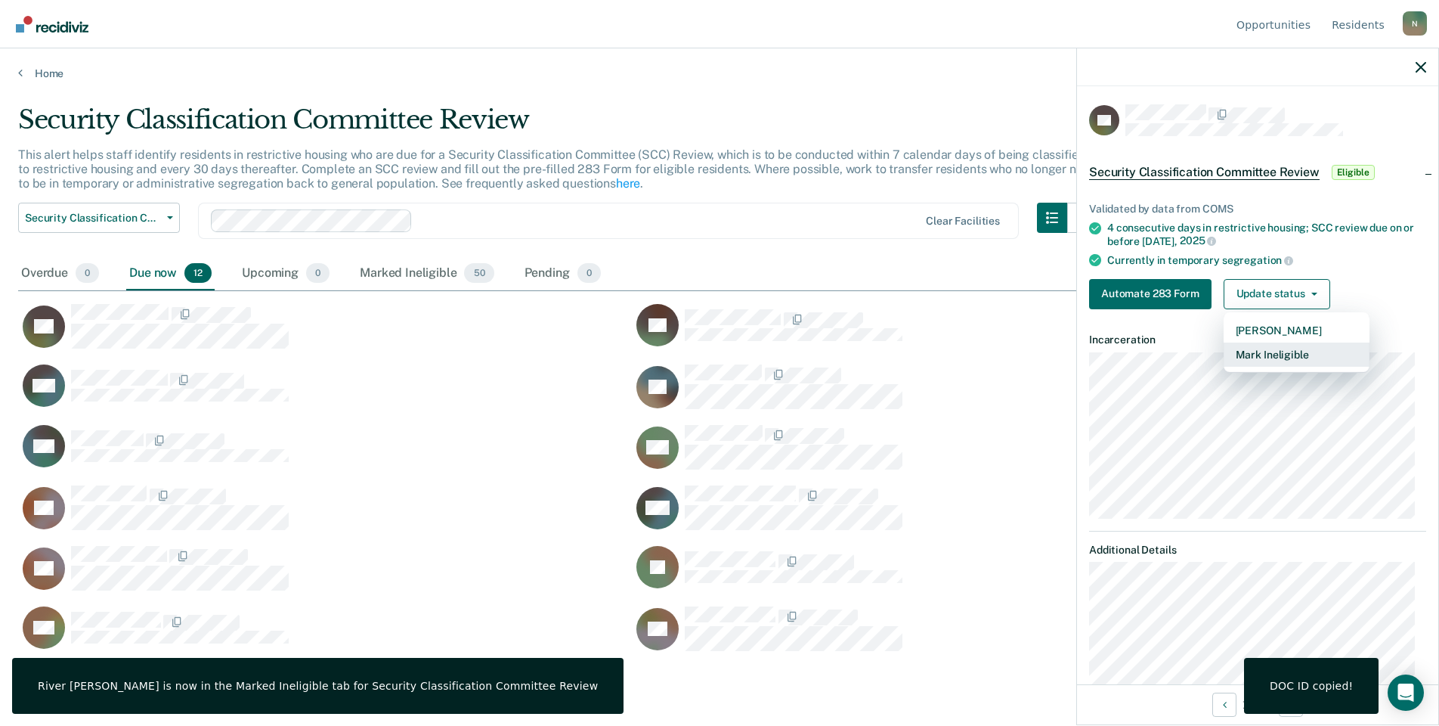
click at [1264, 349] on button "Mark Ineligible" at bounding box center [1297, 354] width 146 height 24
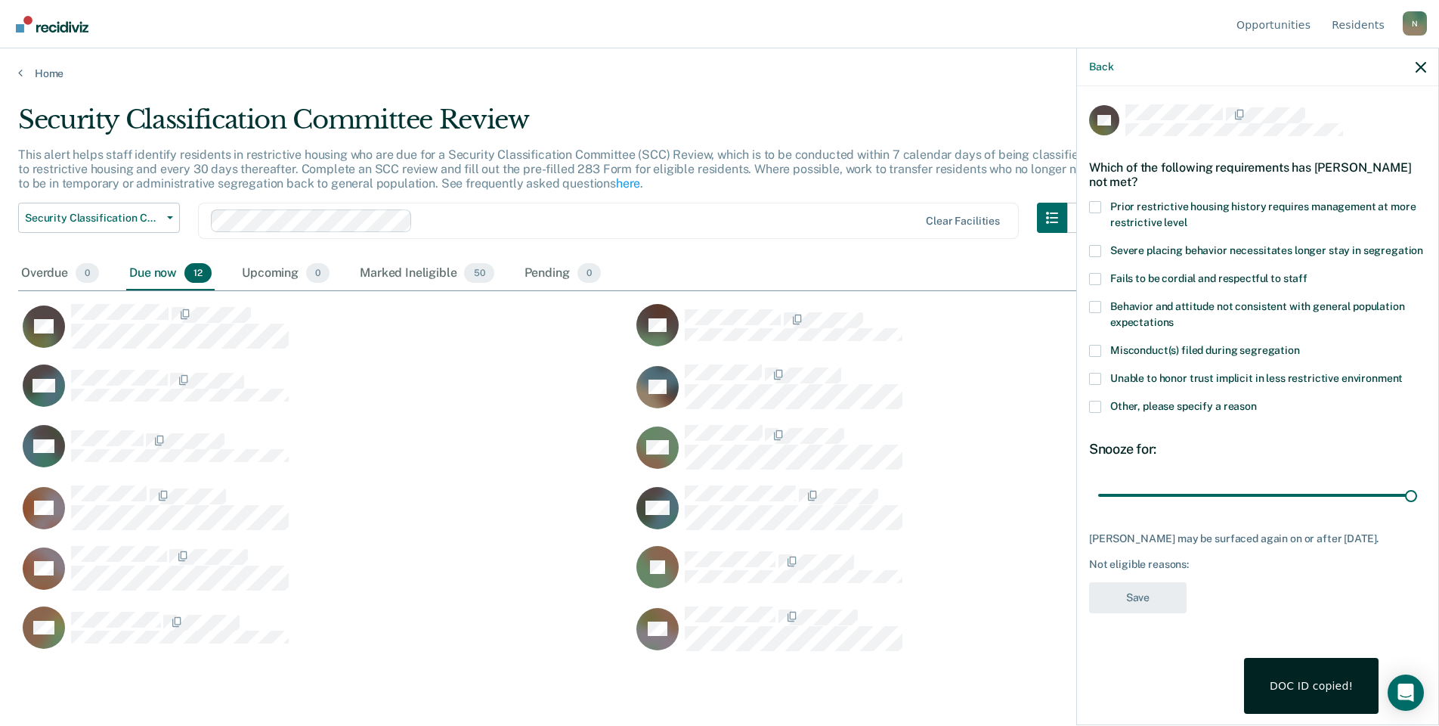
click at [1101, 404] on label "Other, please specify a reason" at bounding box center [1257, 409] width 337 height 16
click at [1257, 401] on input "Other, please specify a reason" at bounding box center [1257, 401] width 0 height 0
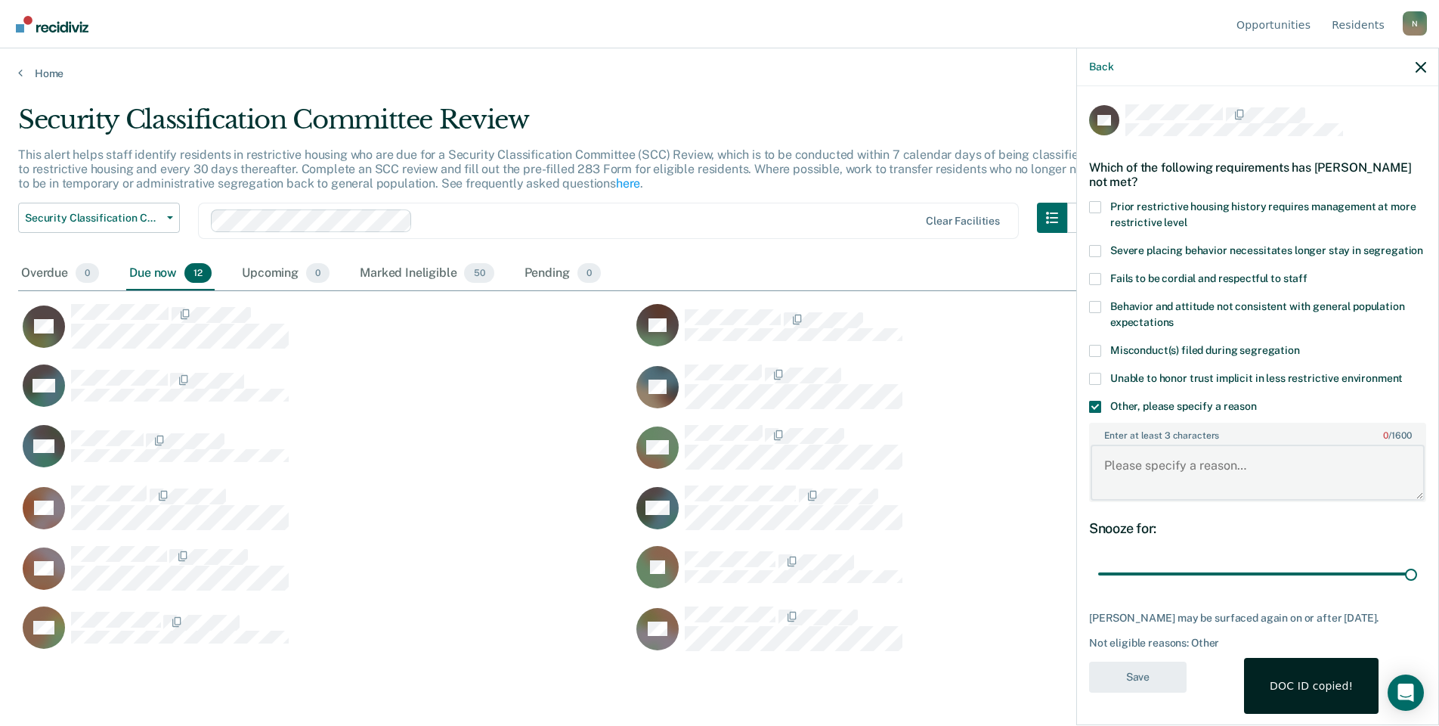
click at [1123, 460] on textarea "Enter at least 3 characters 0 / 1600" at bounding box center [1258, 473] width 334 height 56
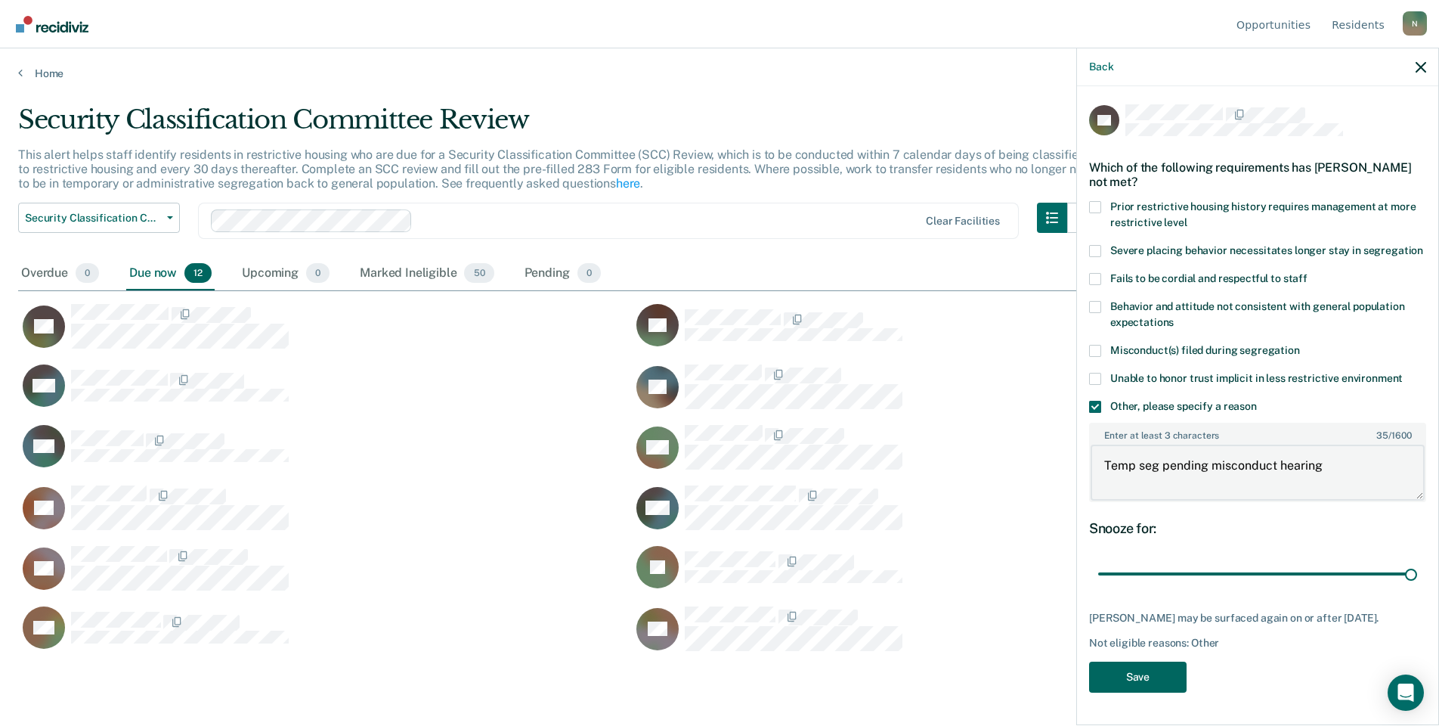
type textarea "Temp seg pending misconduct hearing"
click at [1145, 668] on button "Save" at bounding box center [1138, 676] width 98 height 31
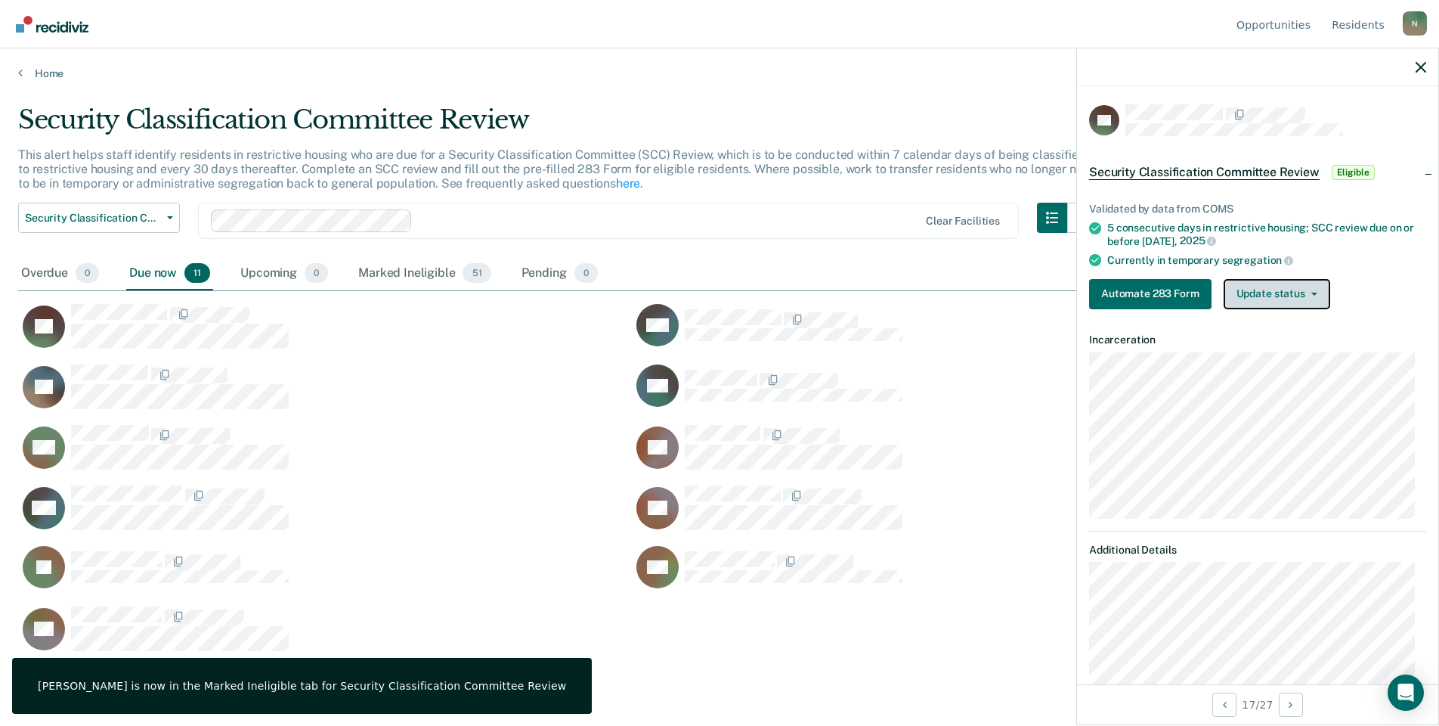
click at [1271, 298] on button "Update status" at bounding box center [1277, 294] width 107 height 30
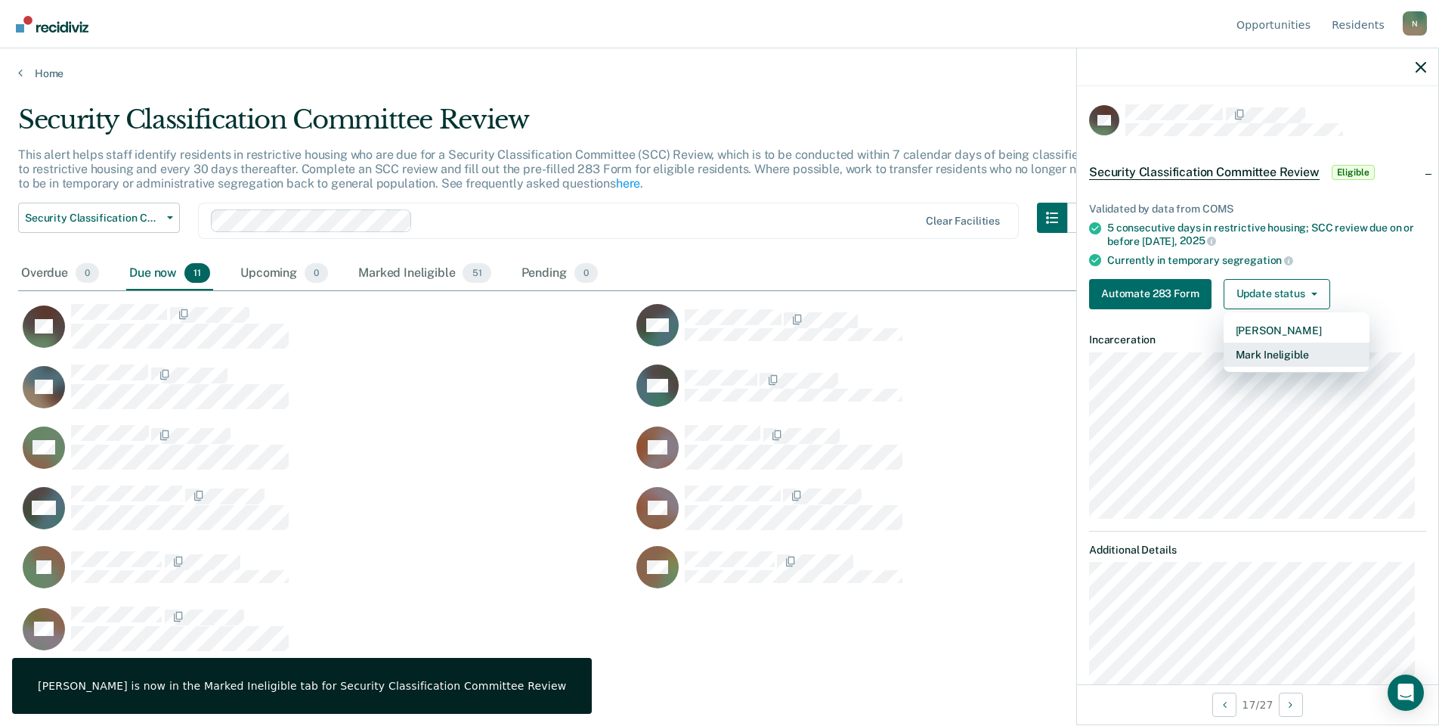
click at [1275, 350] on button "Mark Ineligible" at bounding box center [1297, 354] width 146 height 24
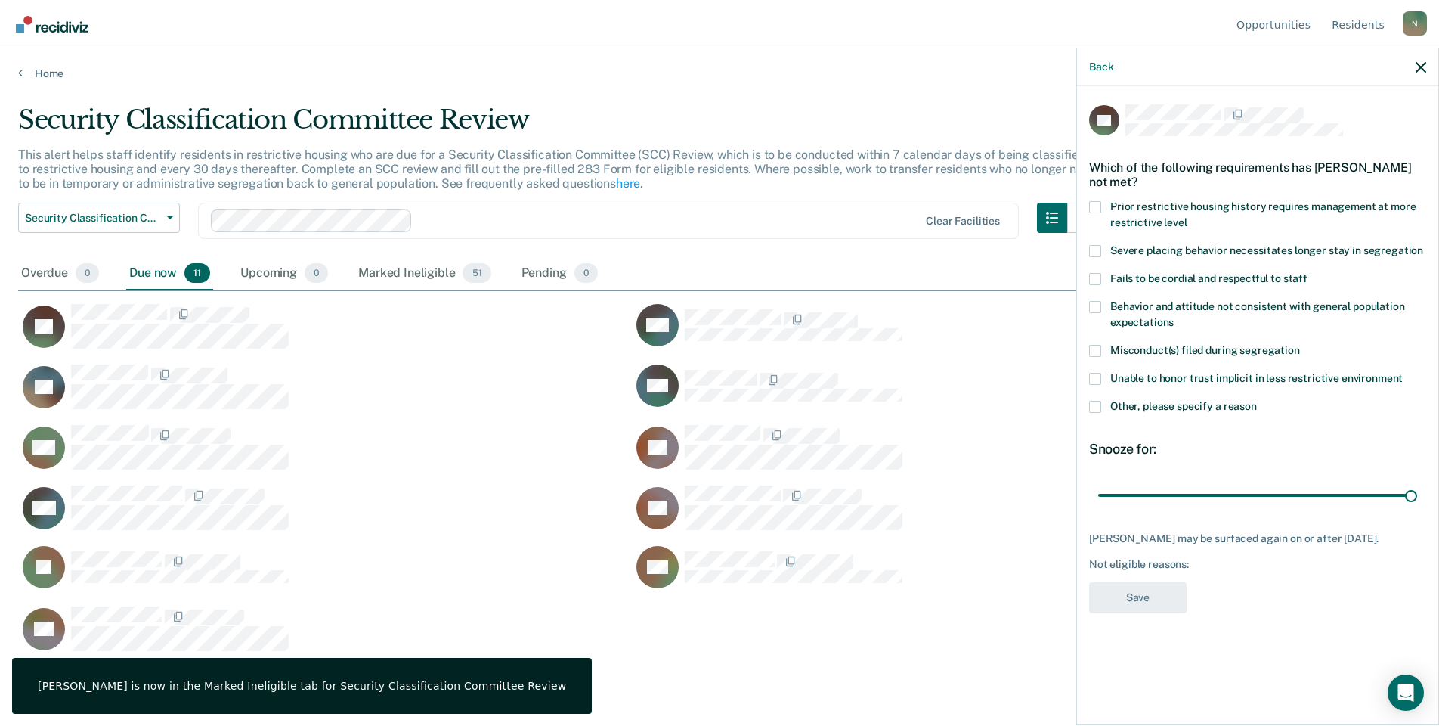
drag, startPoint x: 1101, startPoint y: 404, endPoint x: 1112, endPoint y: 414, distance: 14.5
click at [1100, 405] on span at bounding box center [1095, 407] width 12 height 12
click at [1257, 401] on input "Other, please specify a reason" at bounding box center [1257, 401] width 0 height 0
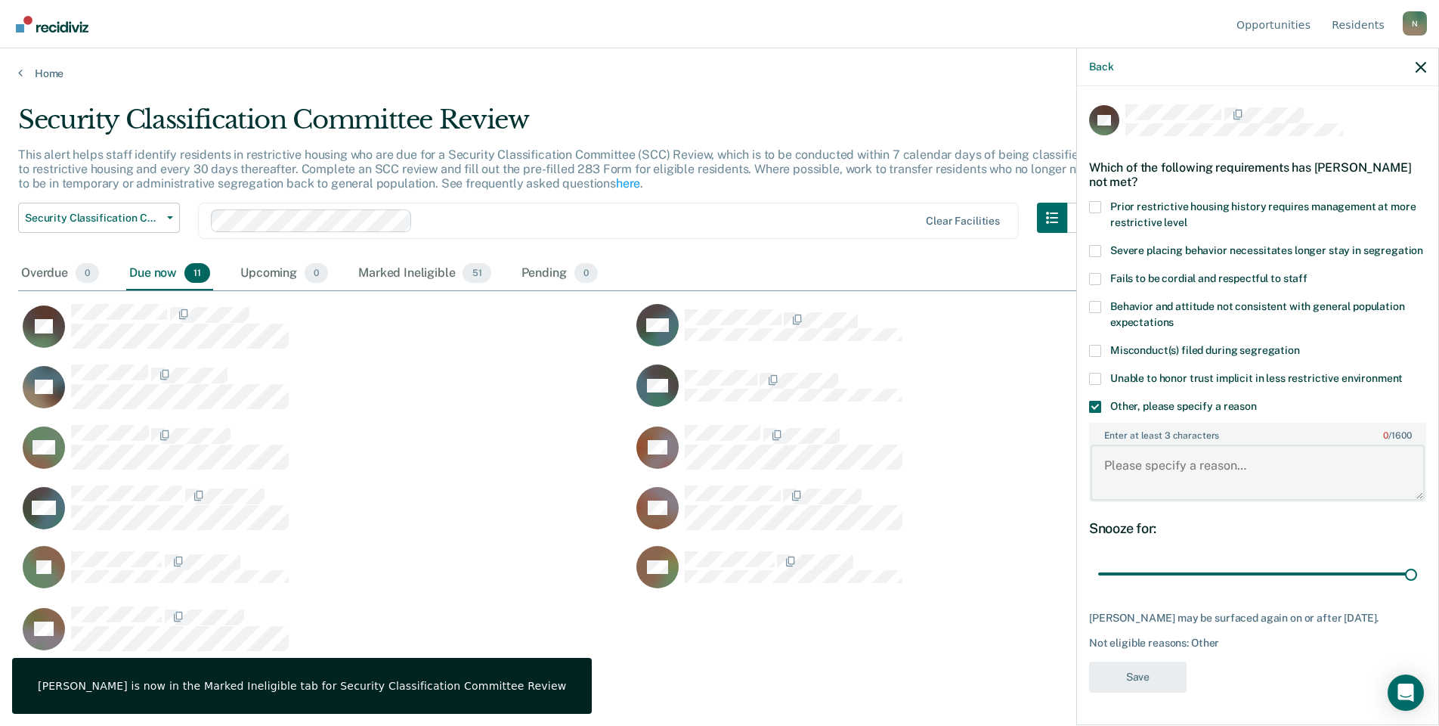
click at [1163, 461] on textarea "Enter at least 3 characters 0 / 1600" at bounding box center [1258, 473] width 334 height 56
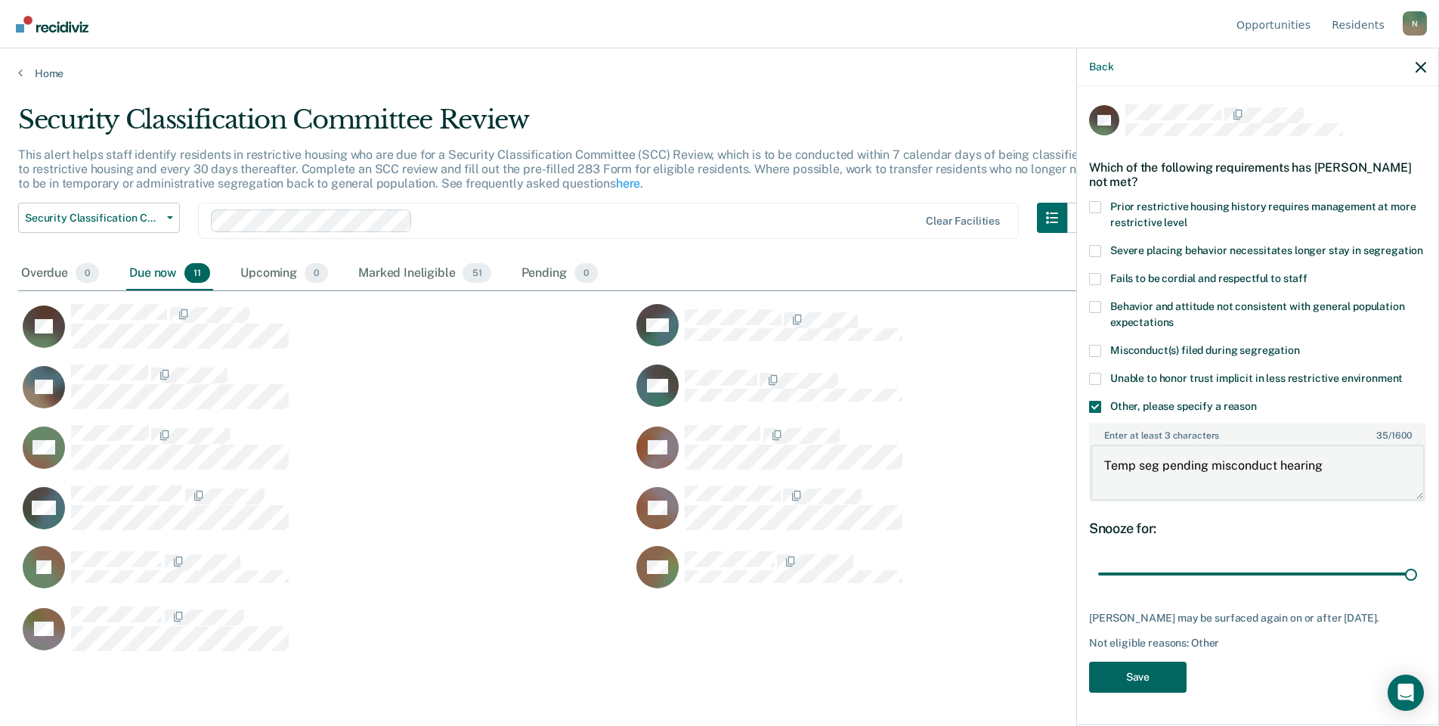
type textarea "Temp seg pending misconduct hearing"
click at [1150, 671] on button "Save" at bounding box center [1138, 676] width 98 height 31
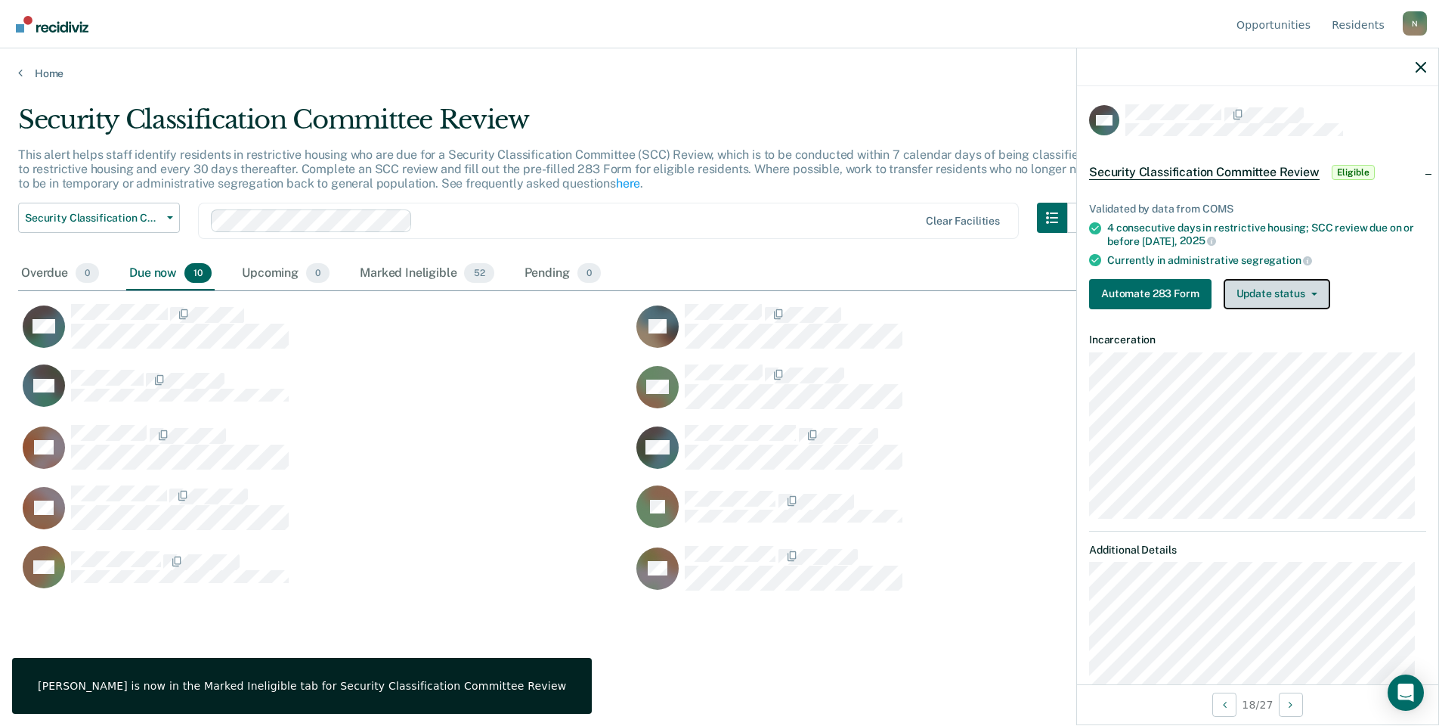
click at [1235, 287] on button "Update status" at bounding box center [1277, 294] width 107 height 30
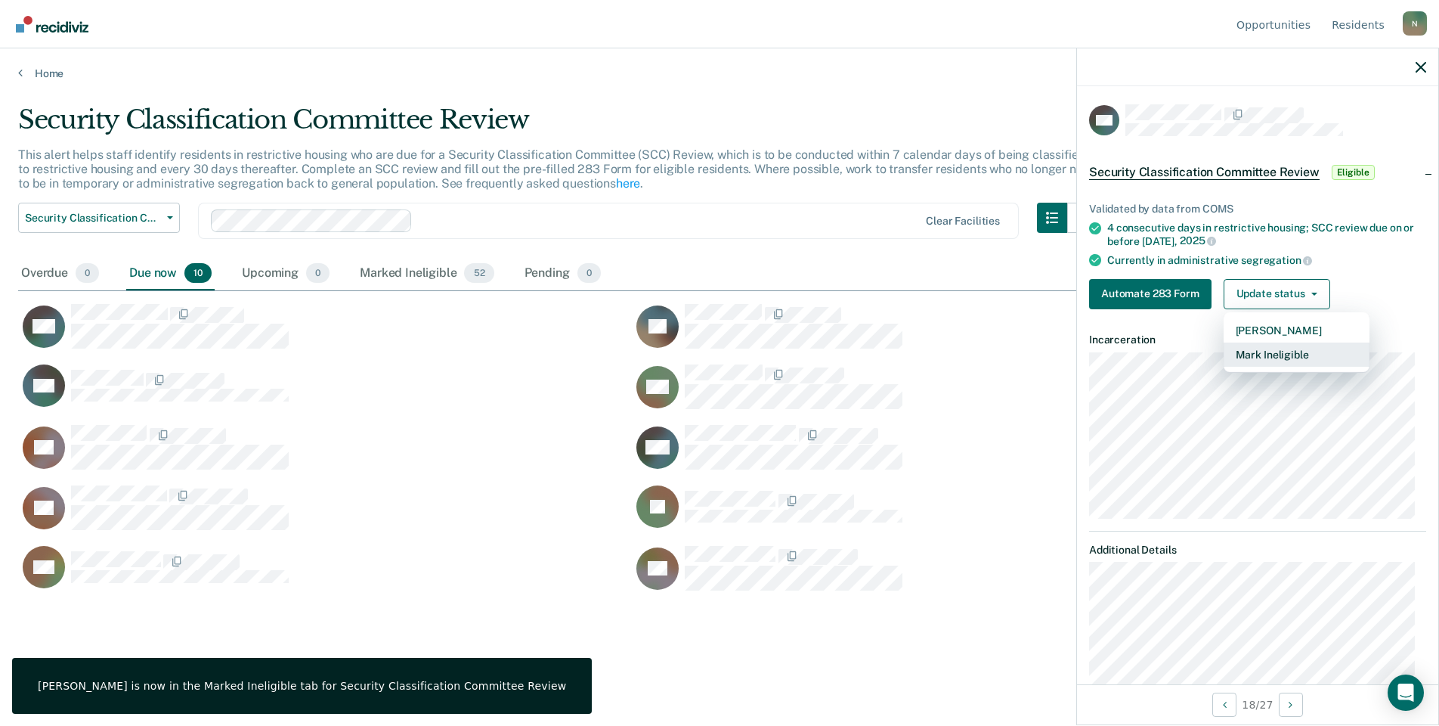
click at [1272, 347] on button "Mark Ineligible" at bounding box center [1297, 354] width 146 height 24
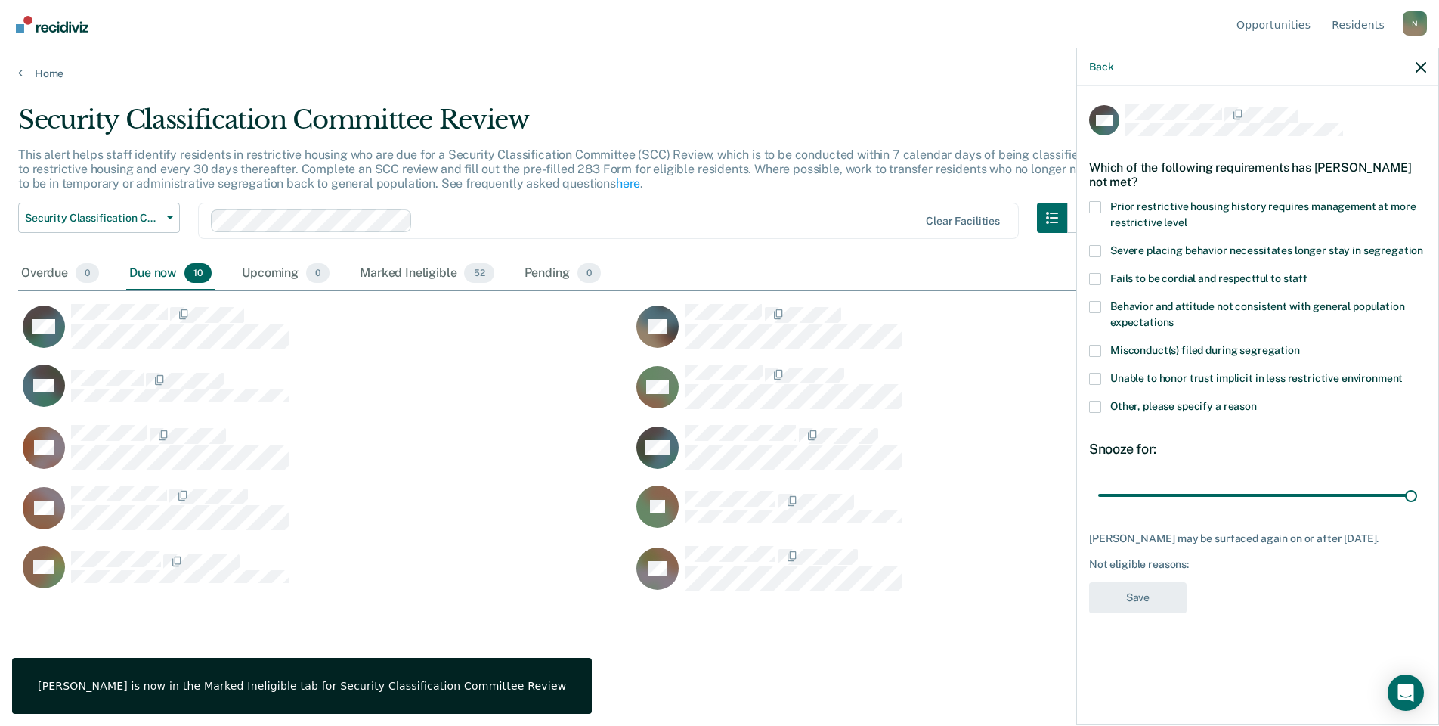
click at [1095, 395] on div "Unable to honor trust implicit in less restrictive environment" at bounding box center [1257, 387] width 337 height 28
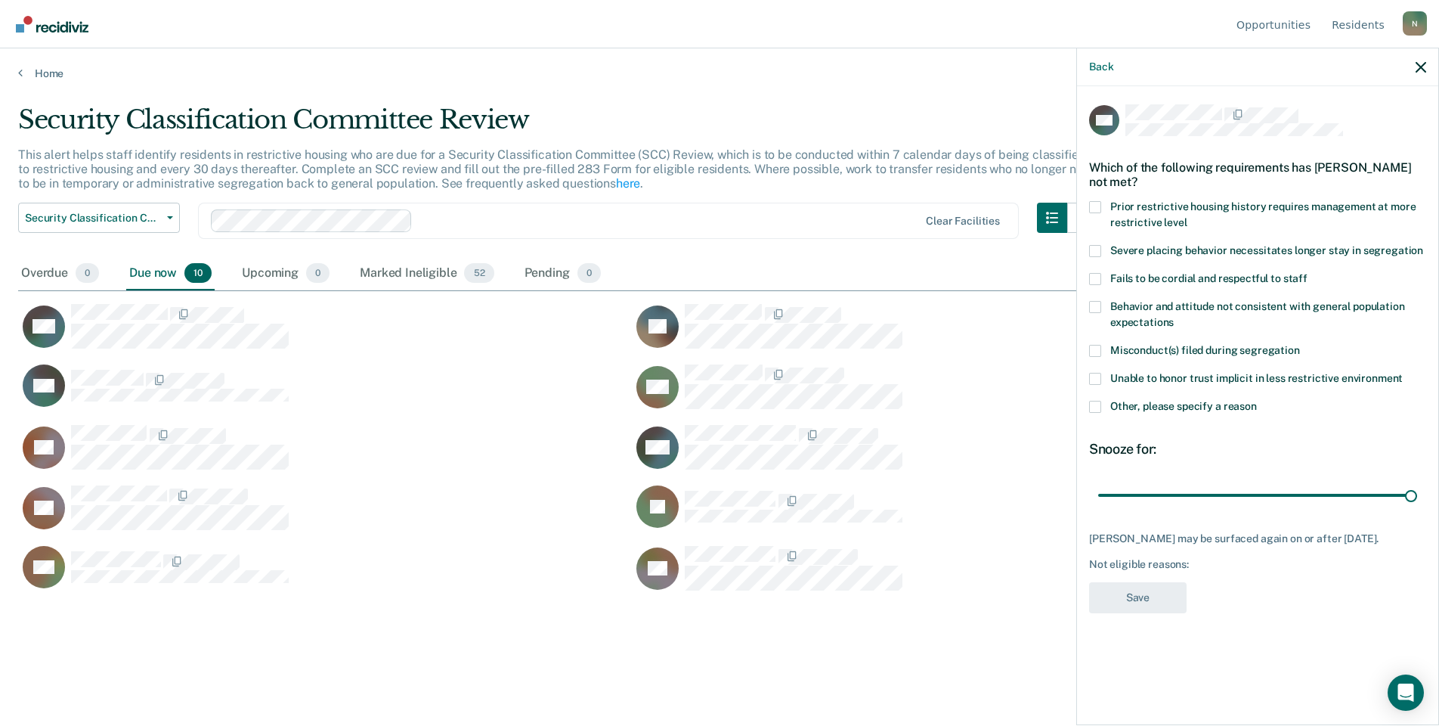
click at [1094, 407] on span at bounding box center [1095, 407] width 12 height 12
click at [1257, 401] on input "Other, please specify a reason" at bounding box center [1257, 401] width 0 height 0
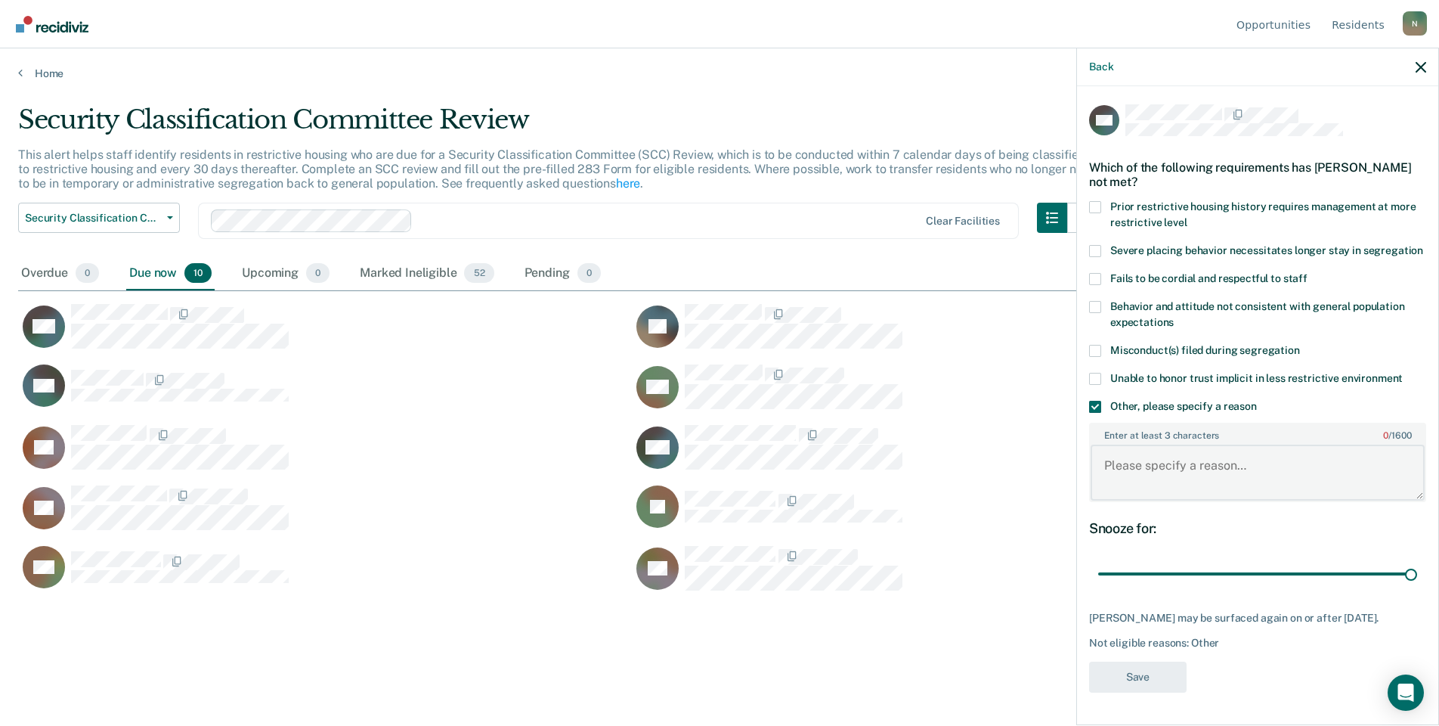
click at [1150, 458] on textarea "Enter at least 3 characters 0 / 1600" at bounding box center [1258, 473] width 334 height 56
type textarea "Temp seg pending misconduct hearing"
click at [1135, 675] on button "Save" at bounding box center [1138, 676] width 98 height 31
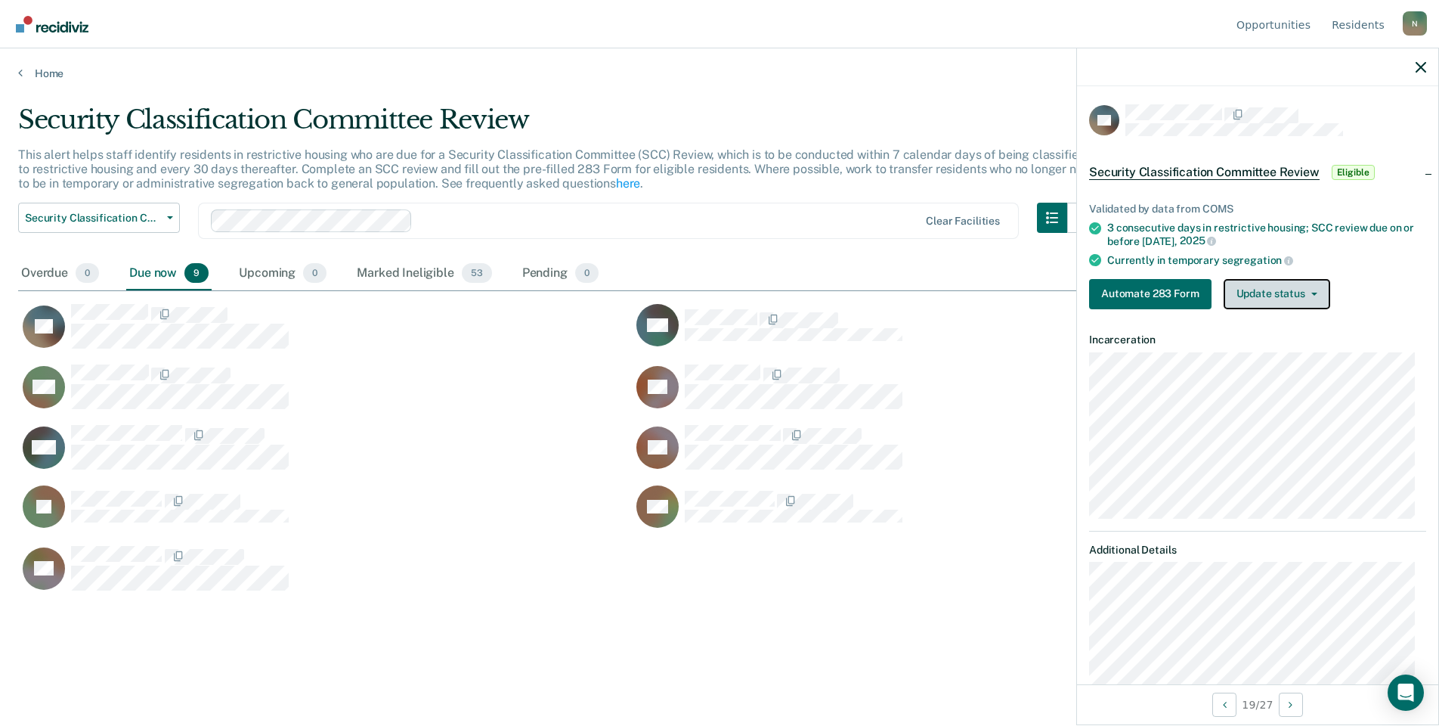
click at [1265, 297] on button "Update status" at bounding box center [1277, 294] width 107 height 30
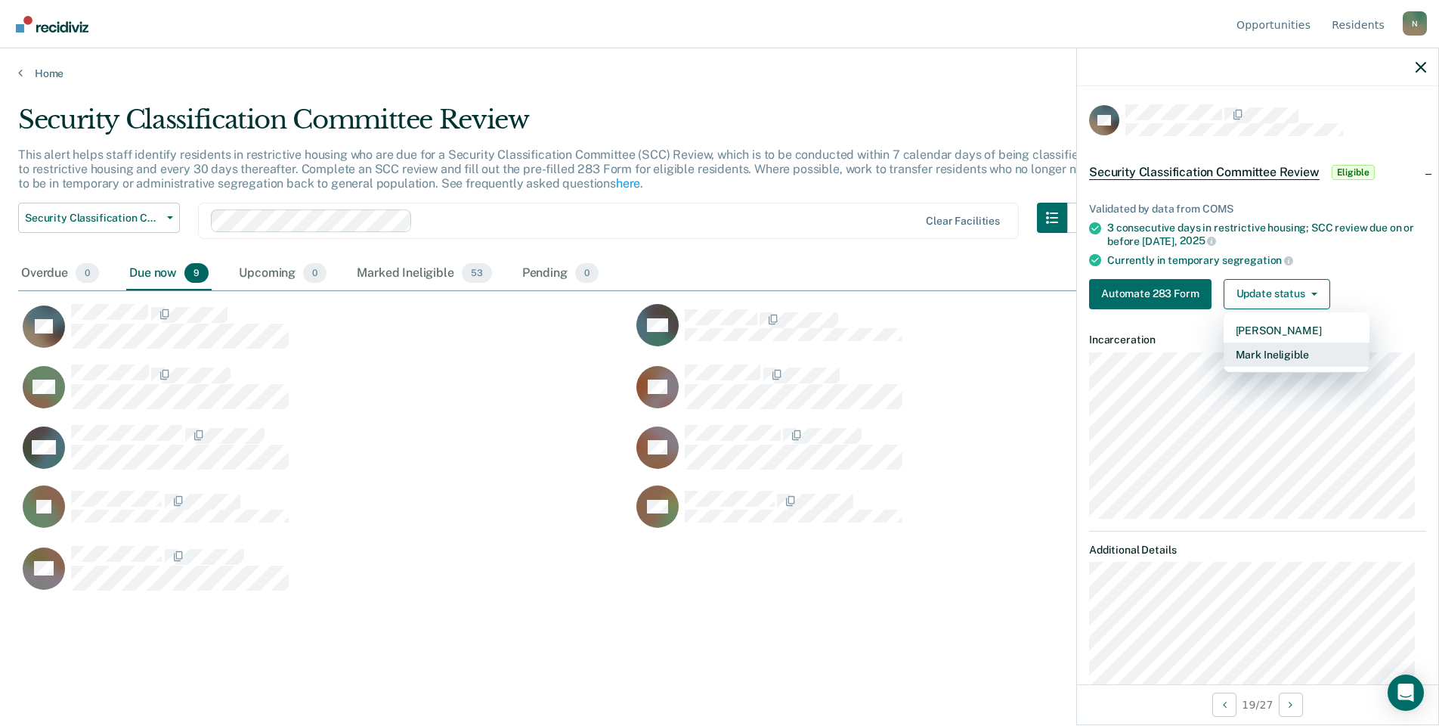
click at [1258, 353] on button "Mark Ineligible" at bounding box center [1297, 354] width 146 height 24
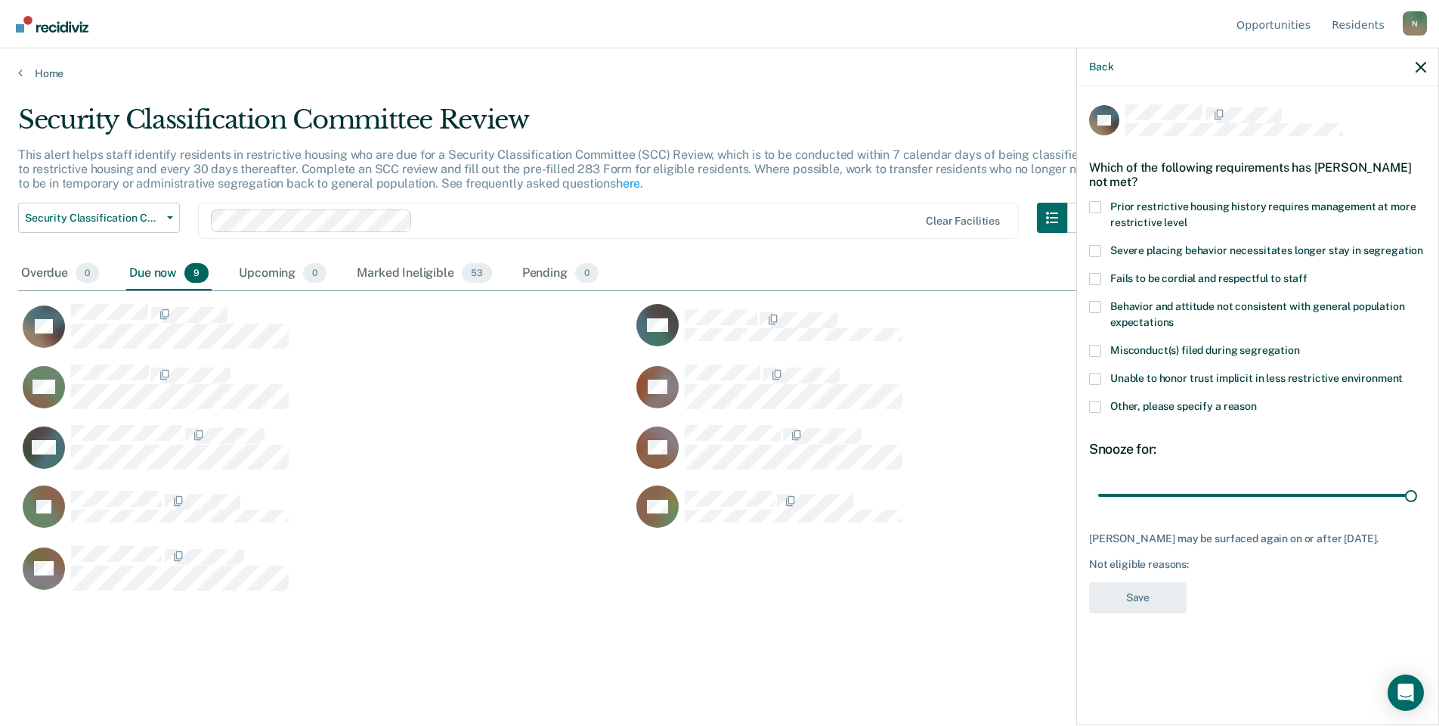
click at [1095, 412] on label "Other, please specify a reason" at bounding box center [1257, 409] width 337 height 16
click at [1257, 401] on input "Other, please specify a reason" at bounding box center [1257, 401] width 0 height 0
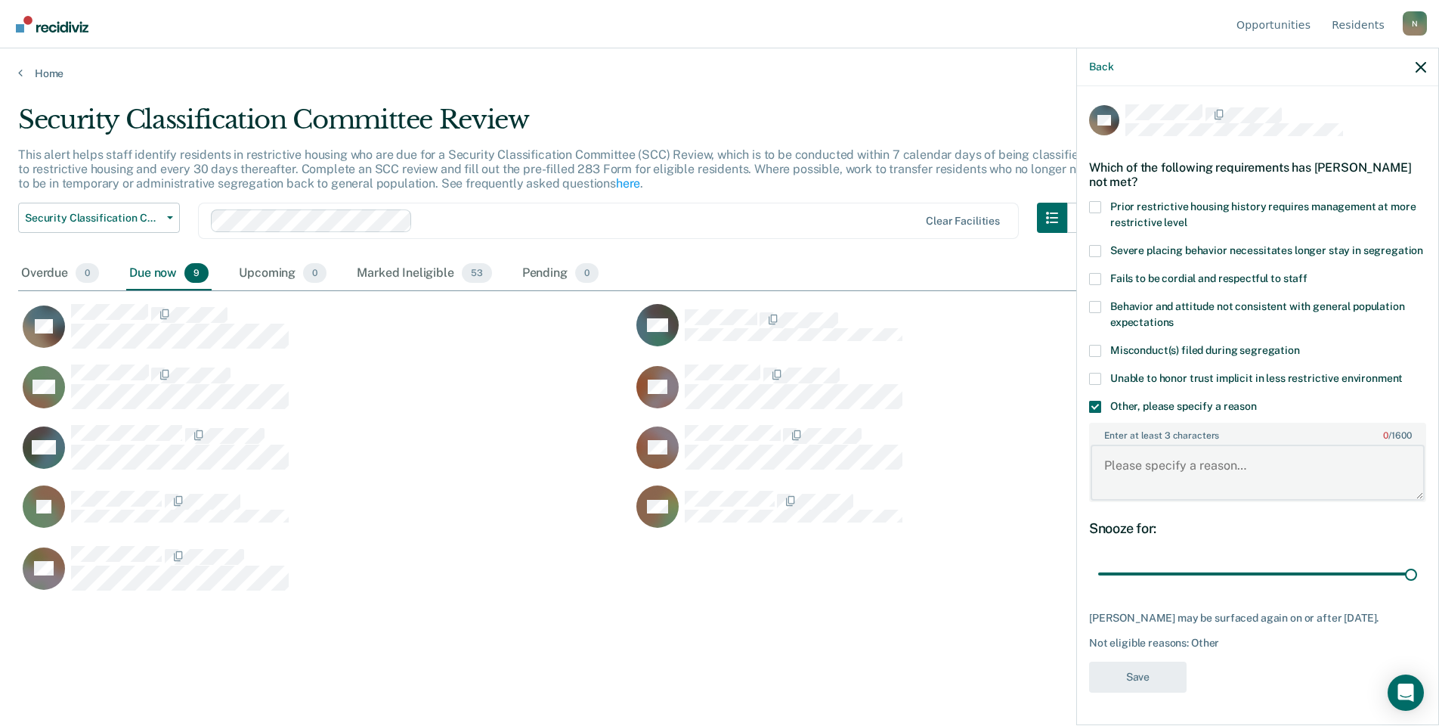
click at [1118, 472] on textarea "Enter at least 3 characters 0 / 1600" at bounding box center [1258, 473] width 334 height 56
type textarea "Temp seg pending misconduct hearing"
click at [1156, 686] on button "Save" at bounding box center [1138, 676] width 98 height 31
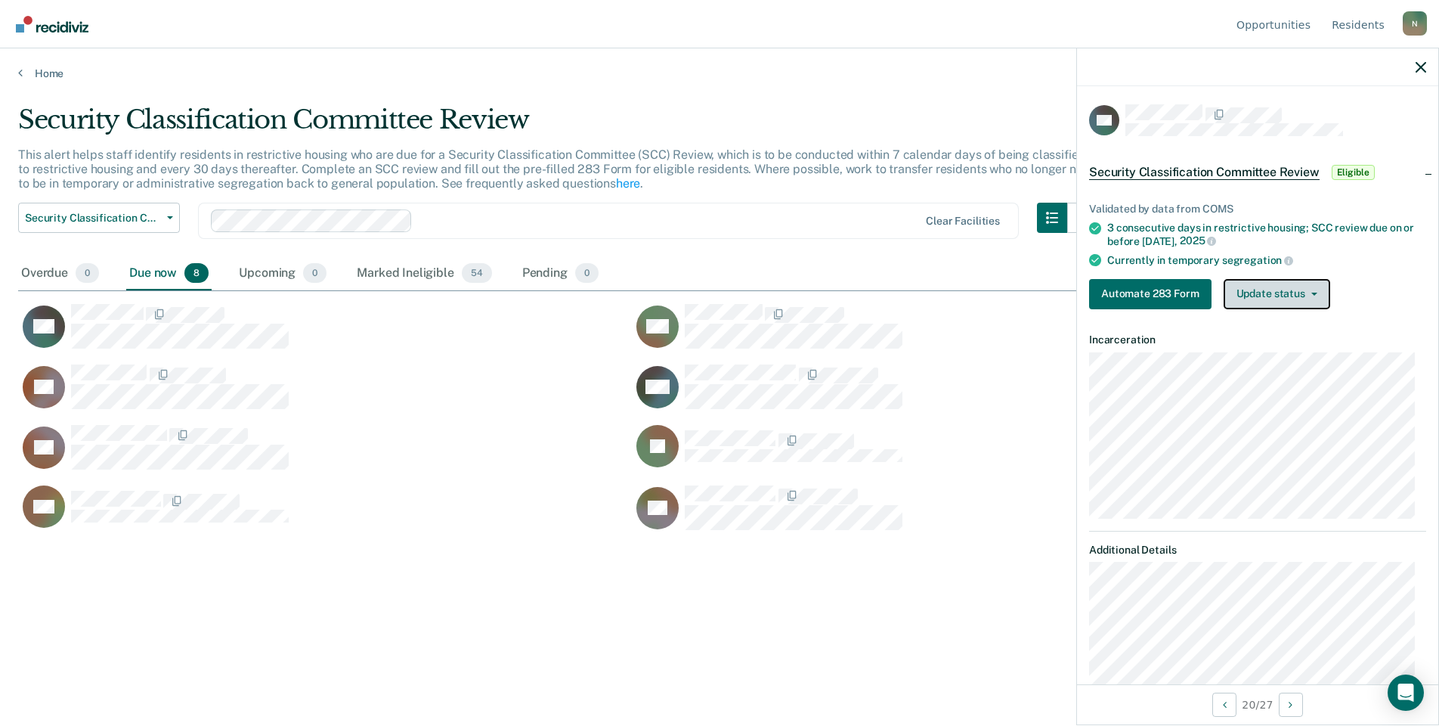
drag, startPoint x: 1297, startPoint y: 291, endPoint x: 1285, endPoint y: 311, distance: 23.3
click at [1297, 291] on button "Update status" at bounding box center [1277, 294] width 107 height 30
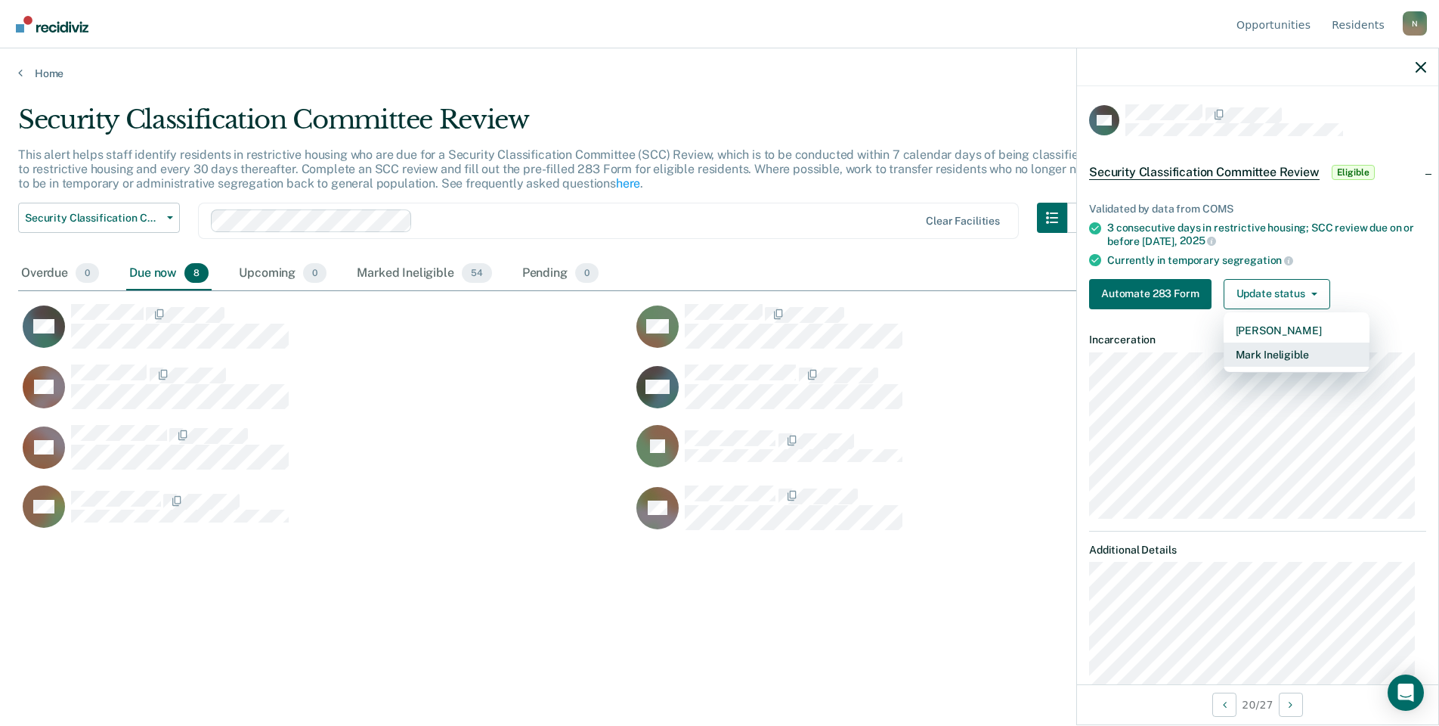
click at [1247, 363] on button "Mark Ineligible" at bounding box center [1297, 354] width 146 height 24
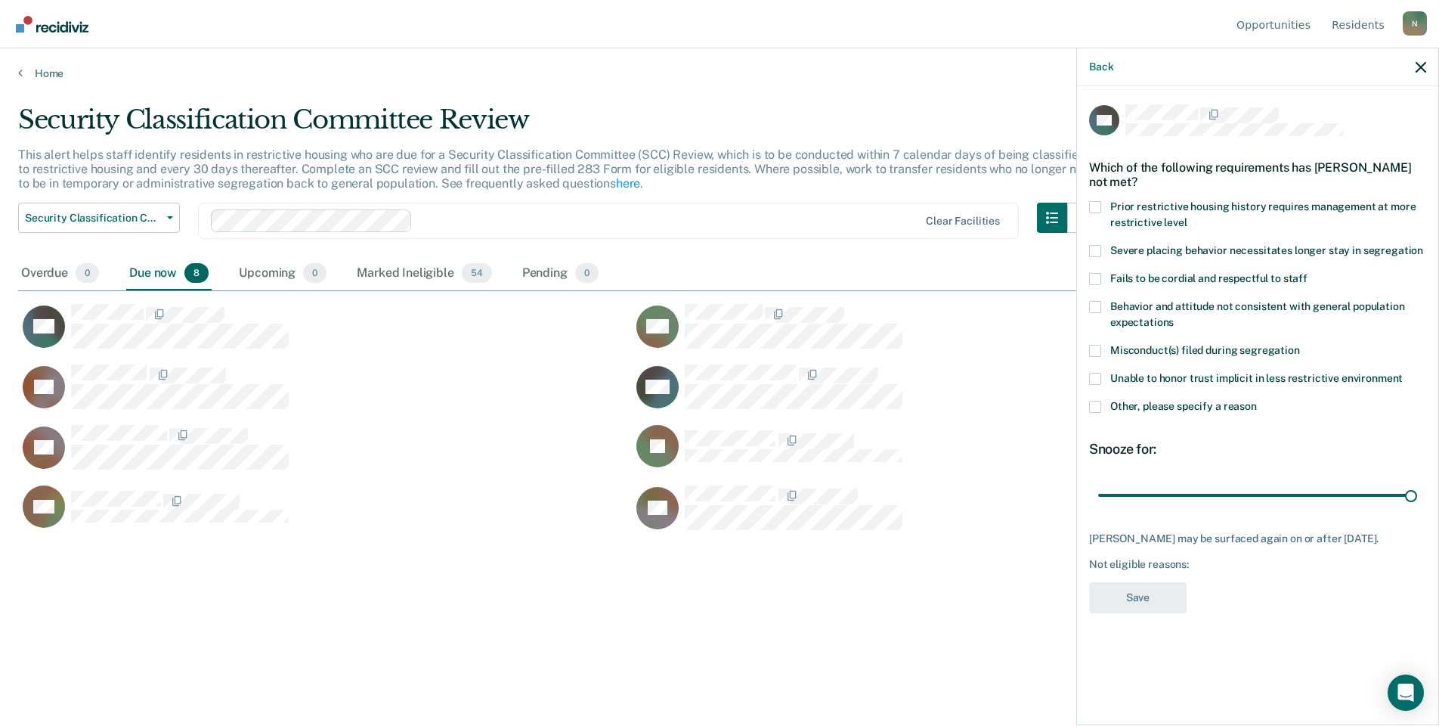
click at [1096, 404] on span at bounding box center [1095, 407] width 12 height 12
click at [1257, 401] on input "Other, please specify a reason" at bounding box center [1257, 401] width 0 height 0
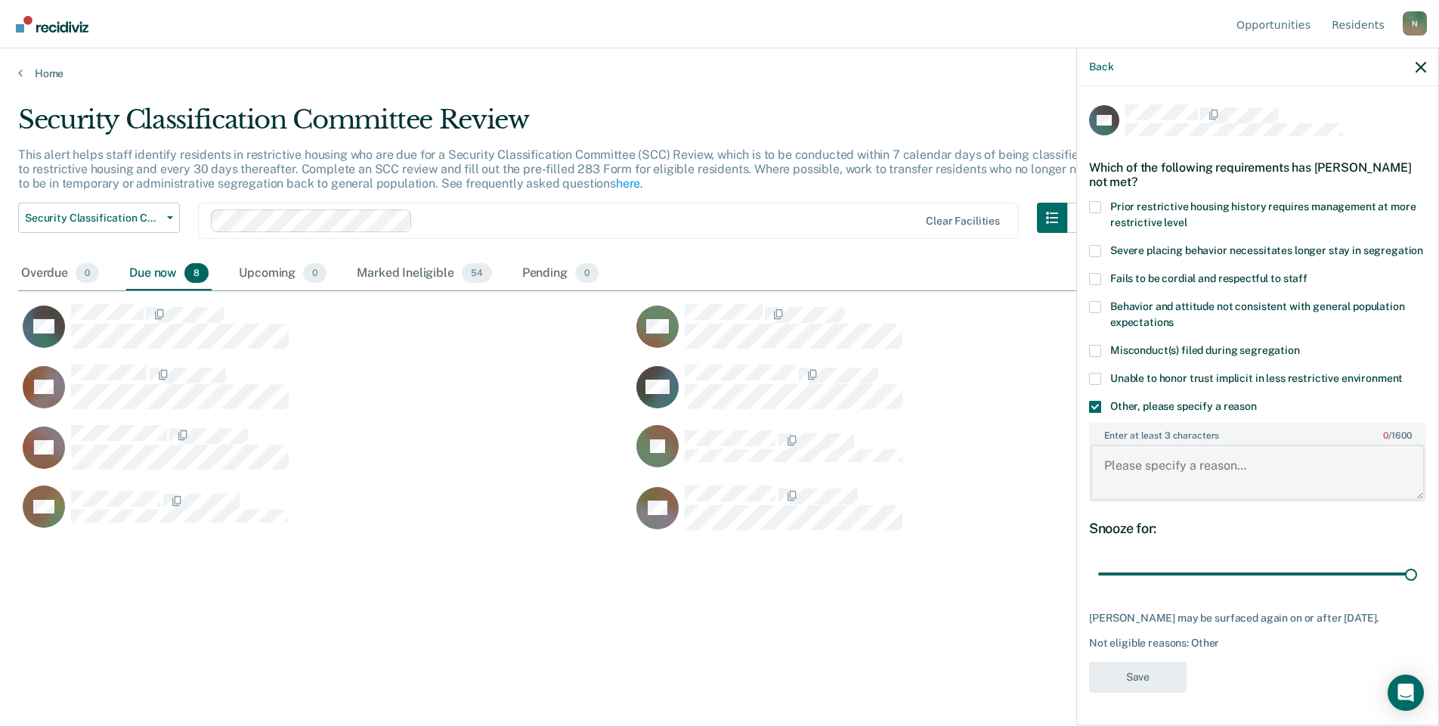
click at [1142, 460] on textarea "Enter at least 3 characters 0 / 1600" at bounding box center [1258, 473] width 334 height 56
type textarea "Temp seg pending PC investigation"
click at [1157, 677] on button "Save" at bounding box center [1138, 676] width 98 height 31
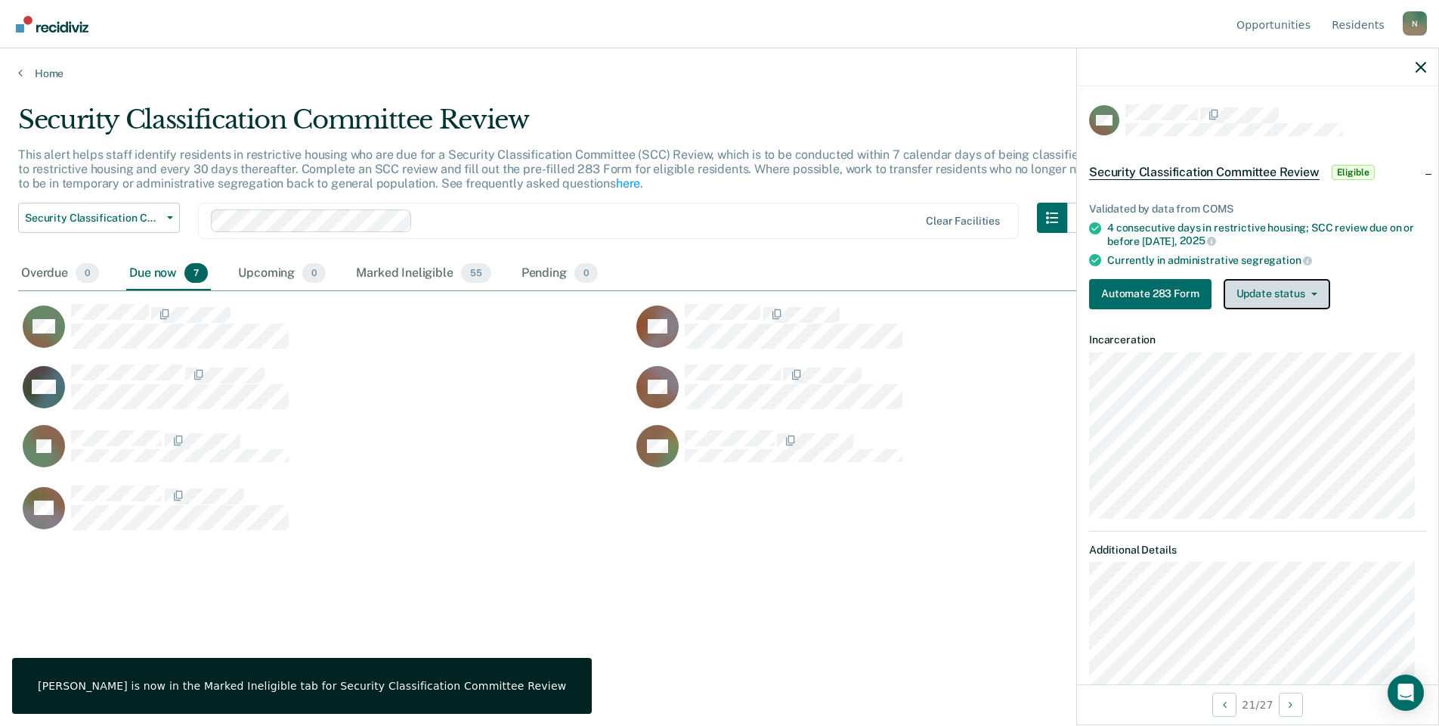
click at [1259, 283] on button "Update status" at bounding box center [1277, 294] width 107 height 30
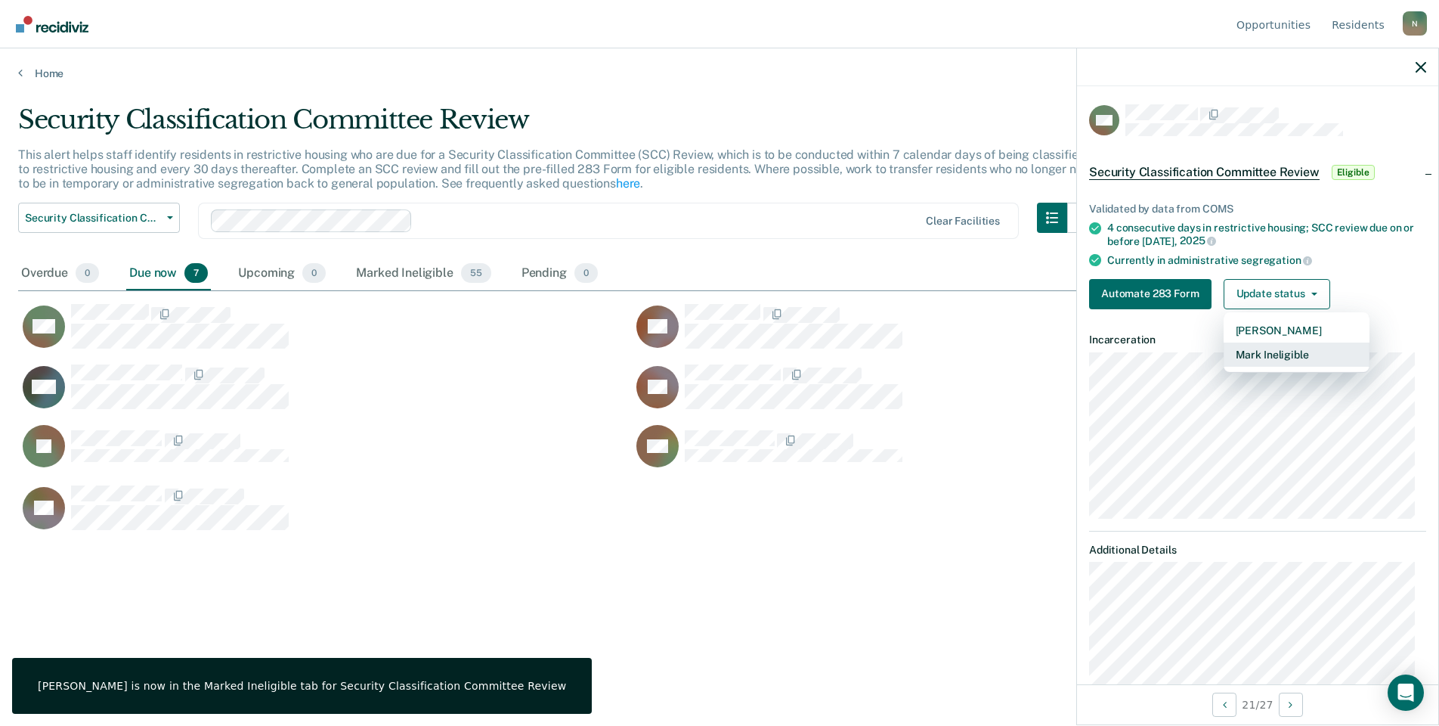
click at [1276, 357] on button "Mark Ineligible" at bounding box center [1297, 354] width 146 height 24
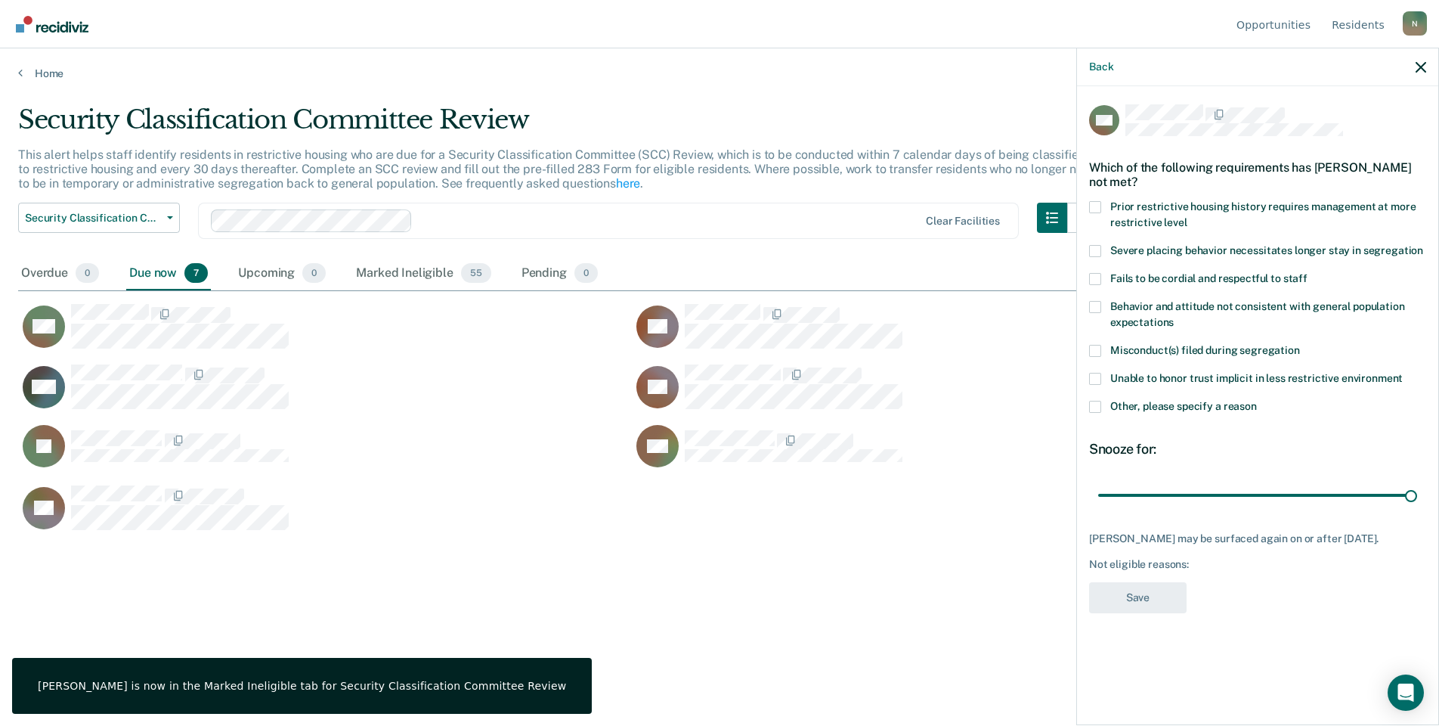
click at [1100, 406] on span at bounding box center [1095, 407] width 12 height 12
click at [1257, 401] on input "Other, please specify a reason" at bounding box center [1257, 401] width 0 height 0
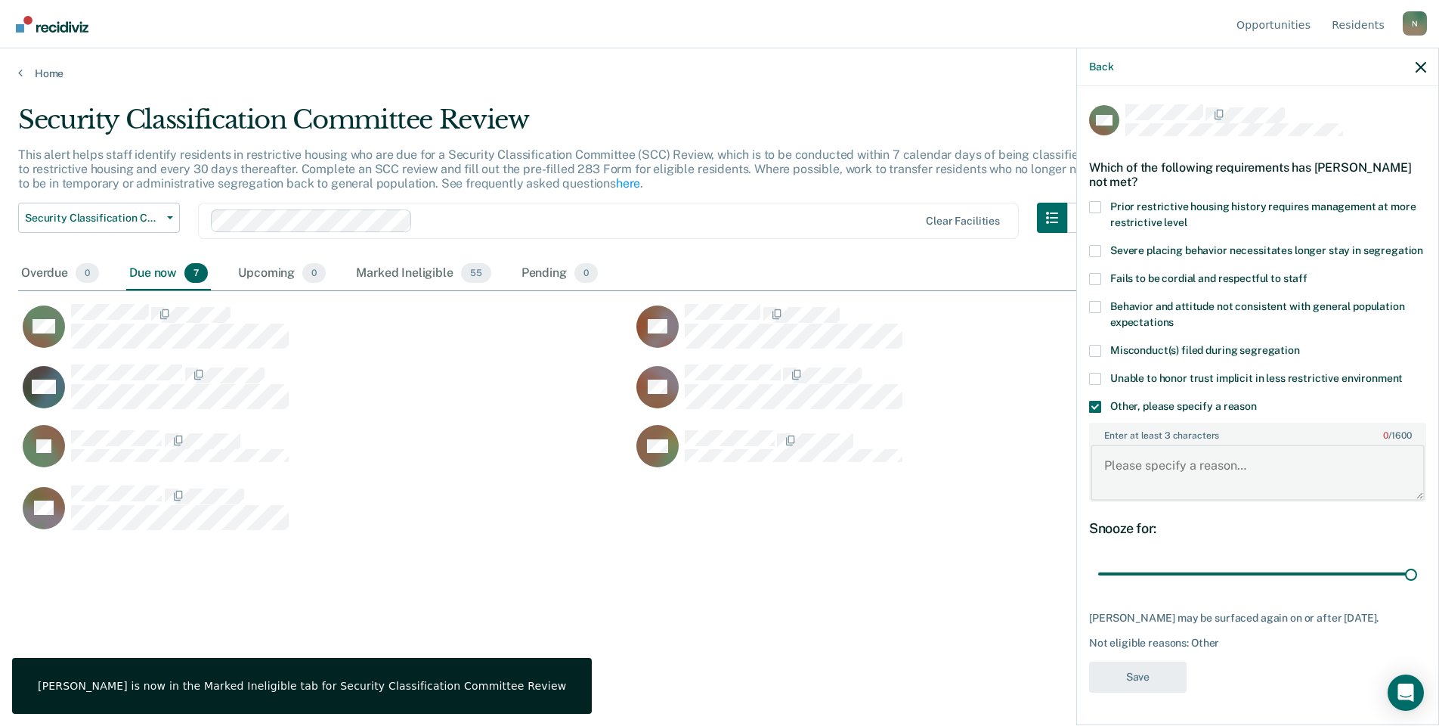
click at [1137, 474] on textarea "Enter at least 3 characters 0 / 1600" at bounding box center [1258, 473] width 334 height 56
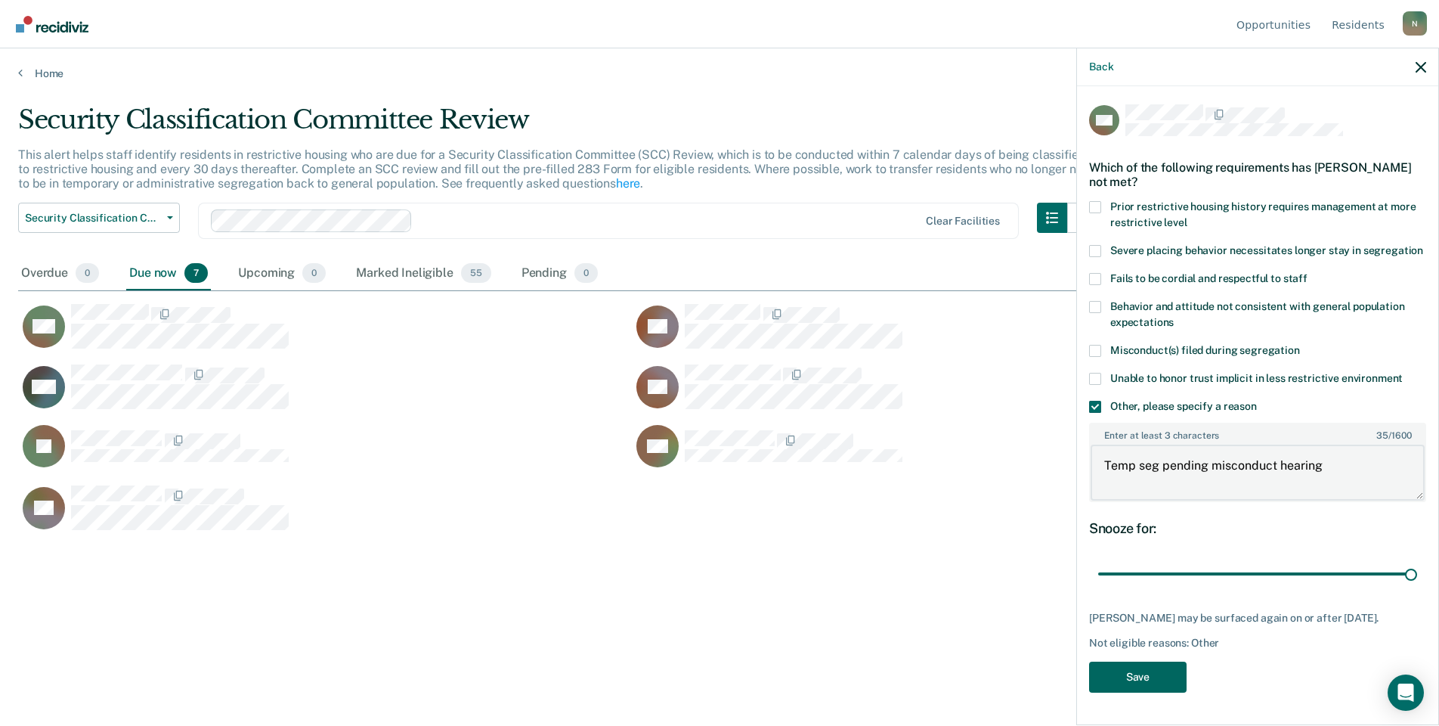
type textarea "Temp seg pending misconduct hearing"
click at [1132, 669] on button "Save" at bounding box center [1138, 676] width 98 height 31
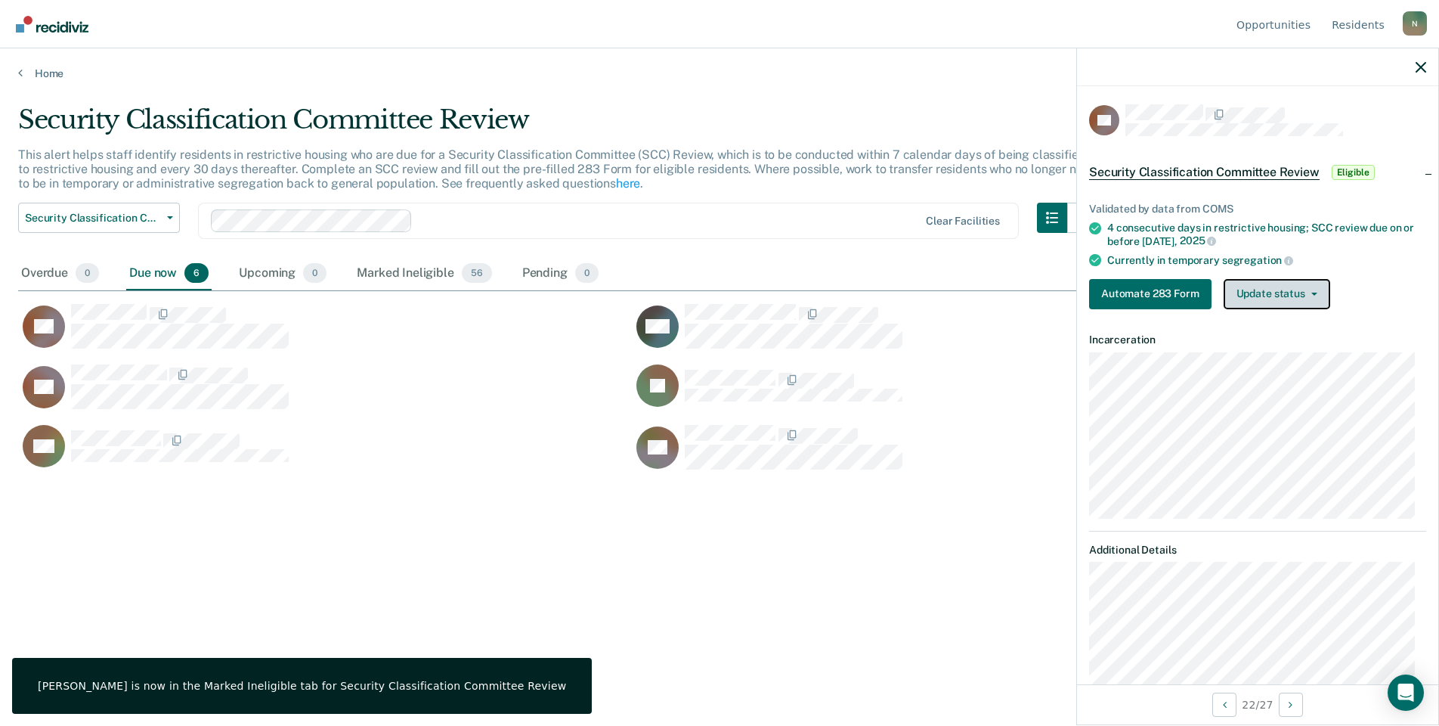
click at [1301, 287] on button "Update status" at bounding box center [1277, 294] width 107 height 30
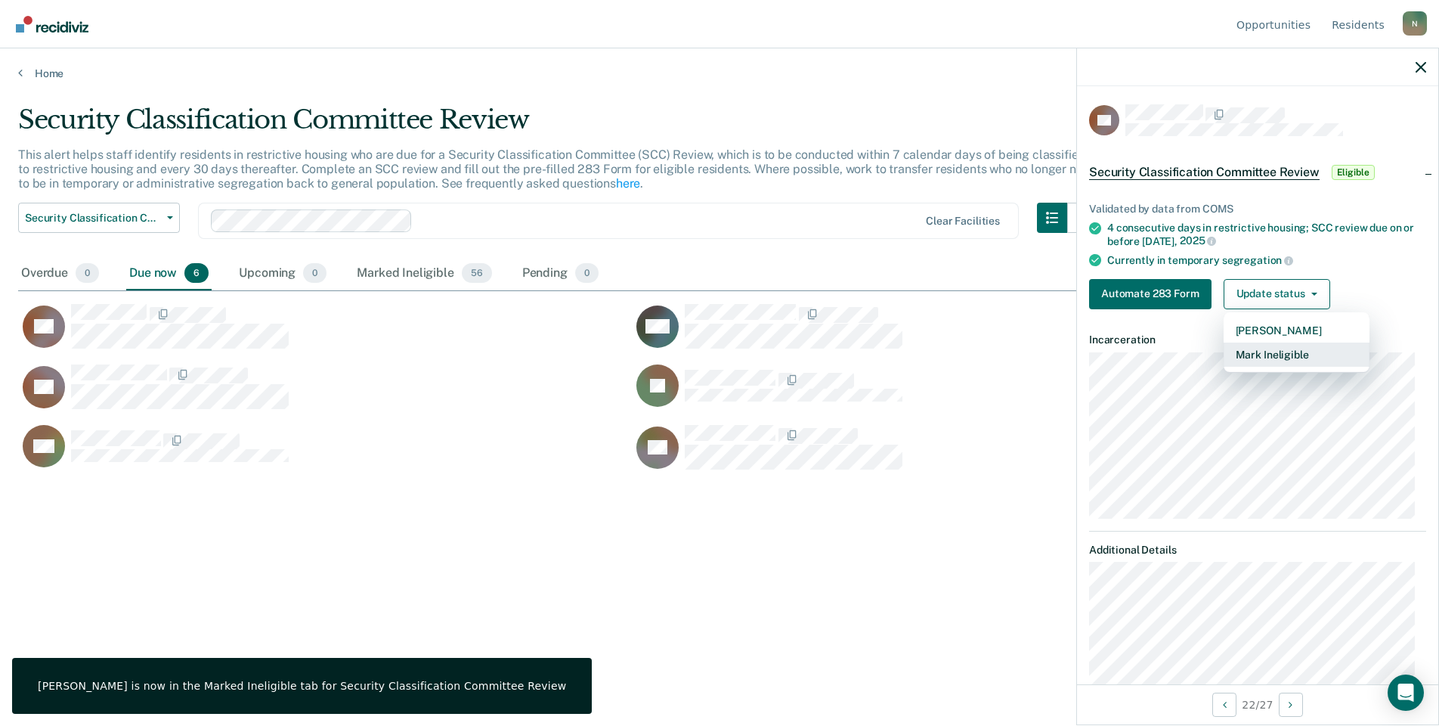
click at [1260, 360] on button "Mark Ineligible" at bounding box center [1297, 354] width 146 height 24
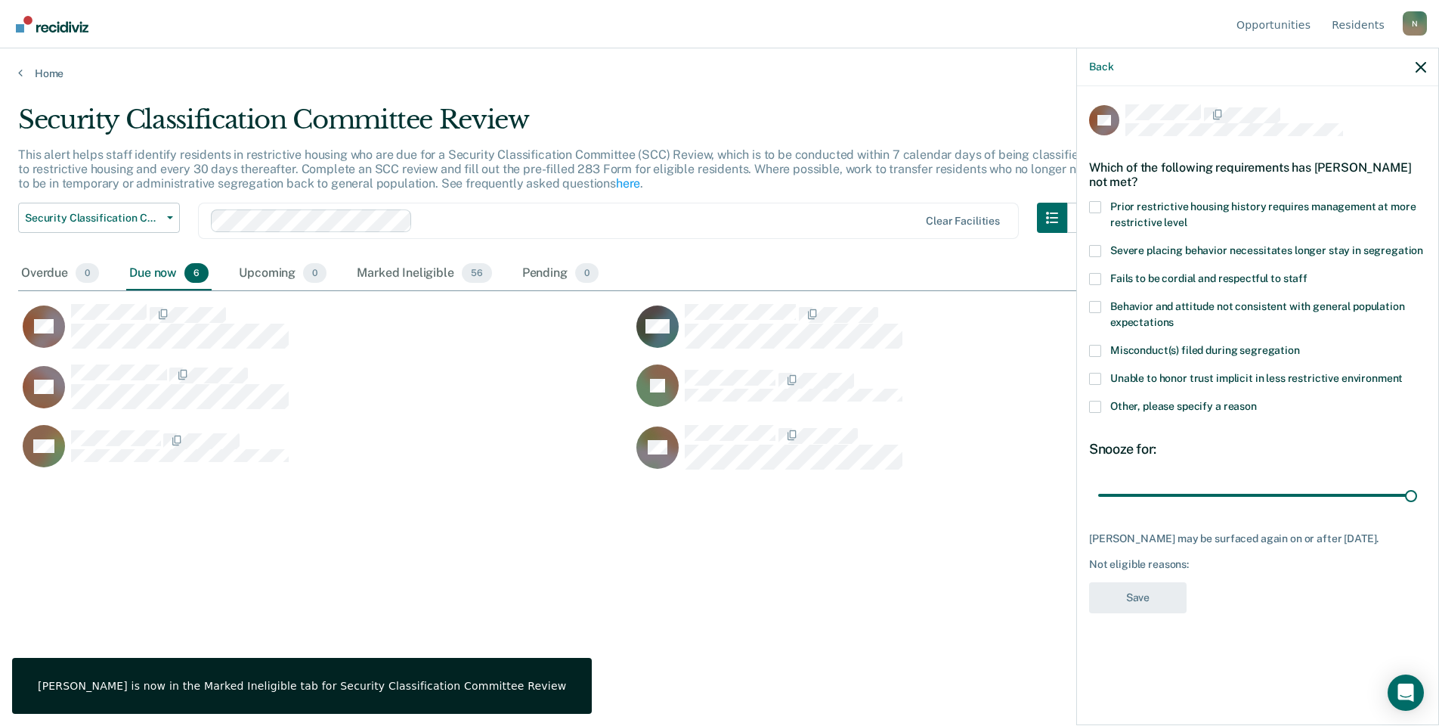
click at [1095, 405] on span at bounding box center [1095, 407] width 12 height 12
click at [1257, 401] on input "Other, please specify a reason" at bounding box center [1257, 401] width 0 height 0
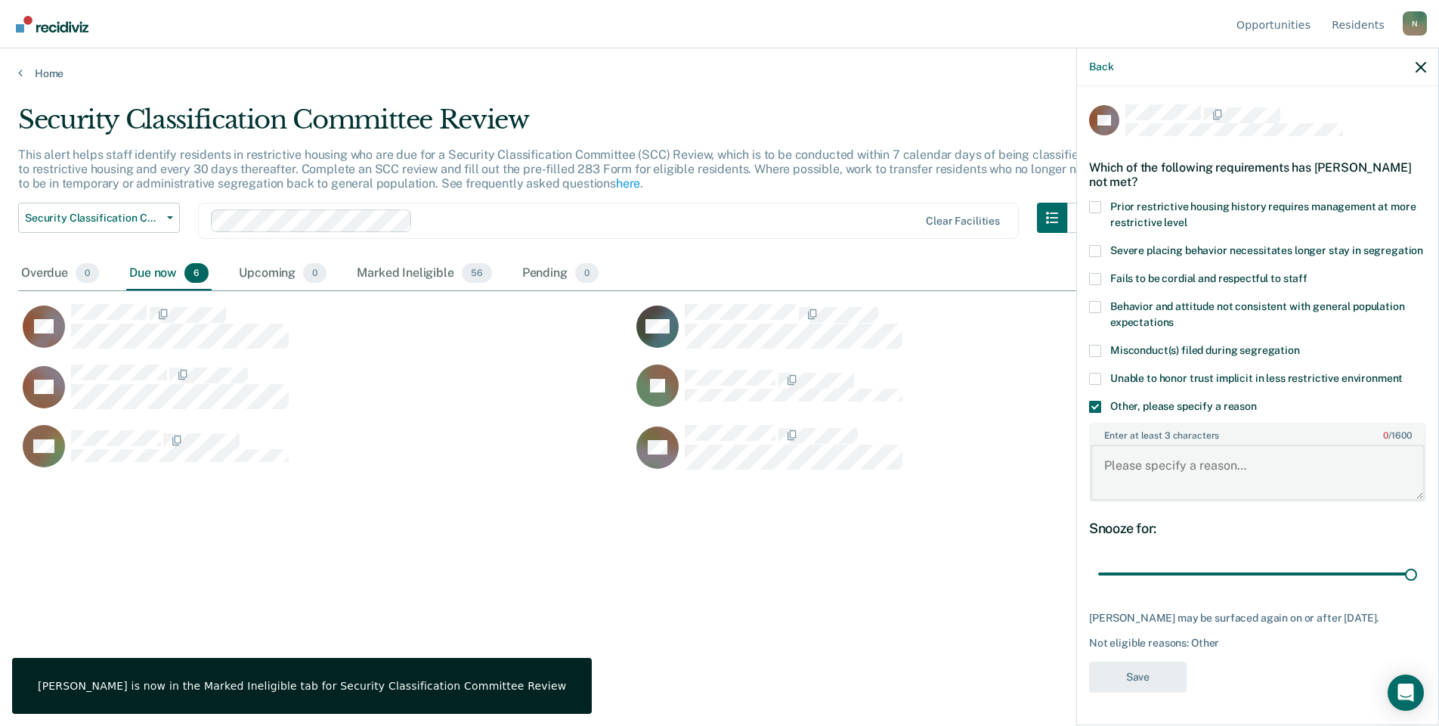
click at [1133, 473] on textarea "Enter at least 3 characters 0 / 1600" at bounding box center [1258, 473] width 334 height 56
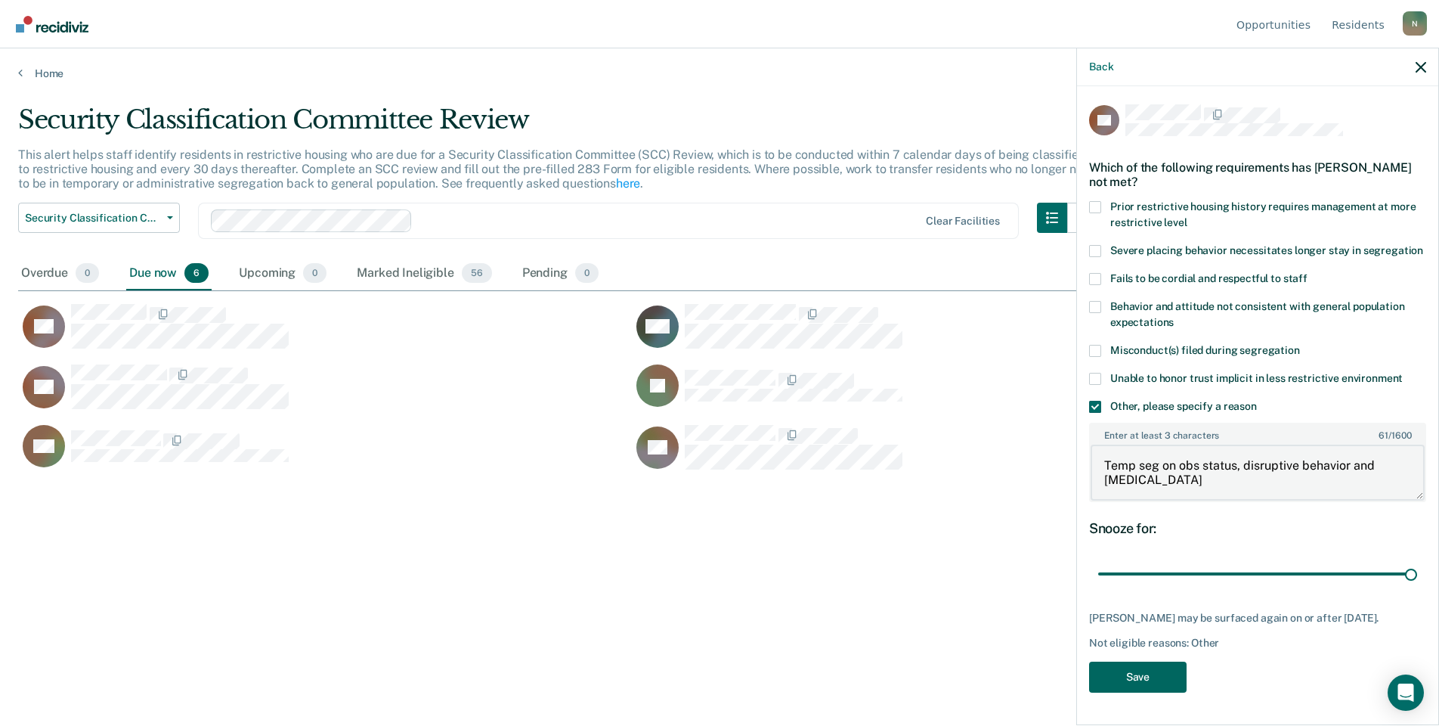
type textarea "Temp seg on obs status, disruptive behavior and [MEDICAL_DATA]"
click at [1172, 661] on button "Save" at bounding box center [1138, 676] width 98 height 31
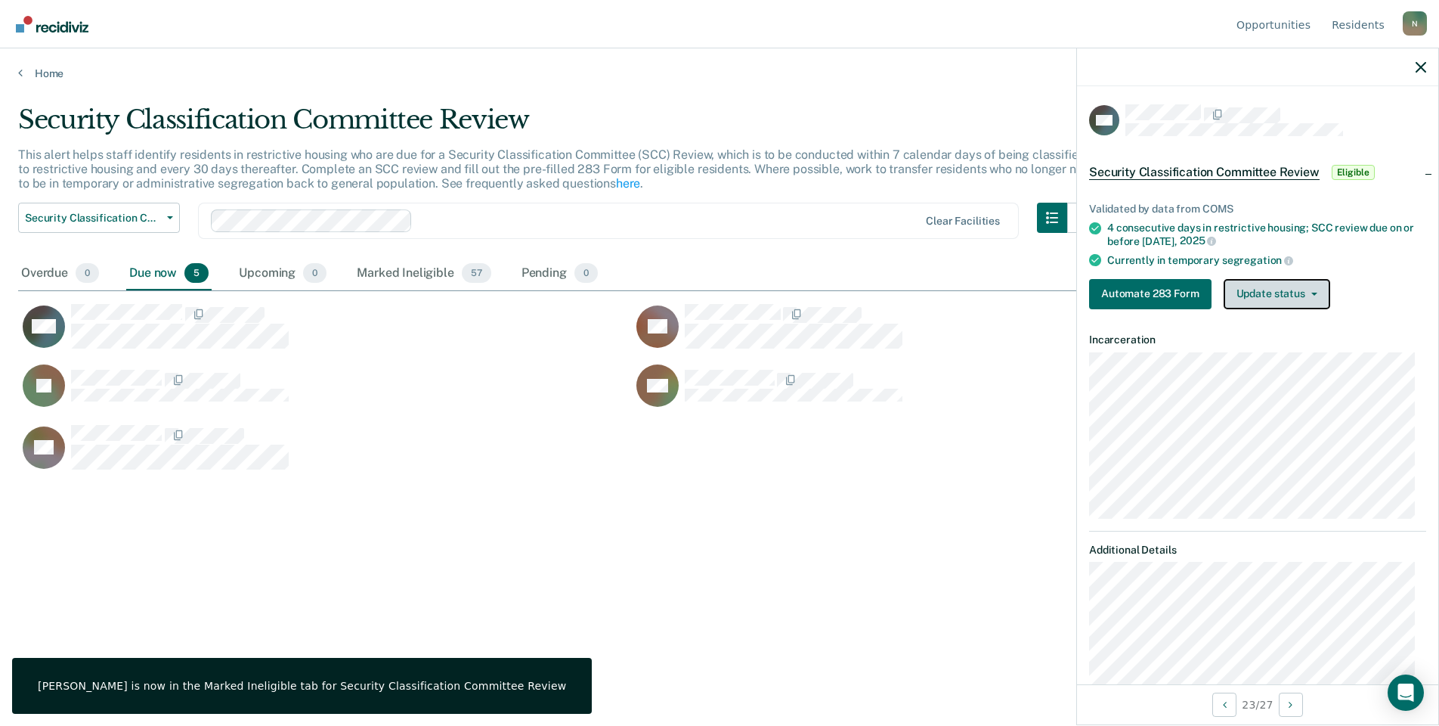
click at [1293, 300] on button "Update status" at bounding box center [1277, 294] width 107 height 30
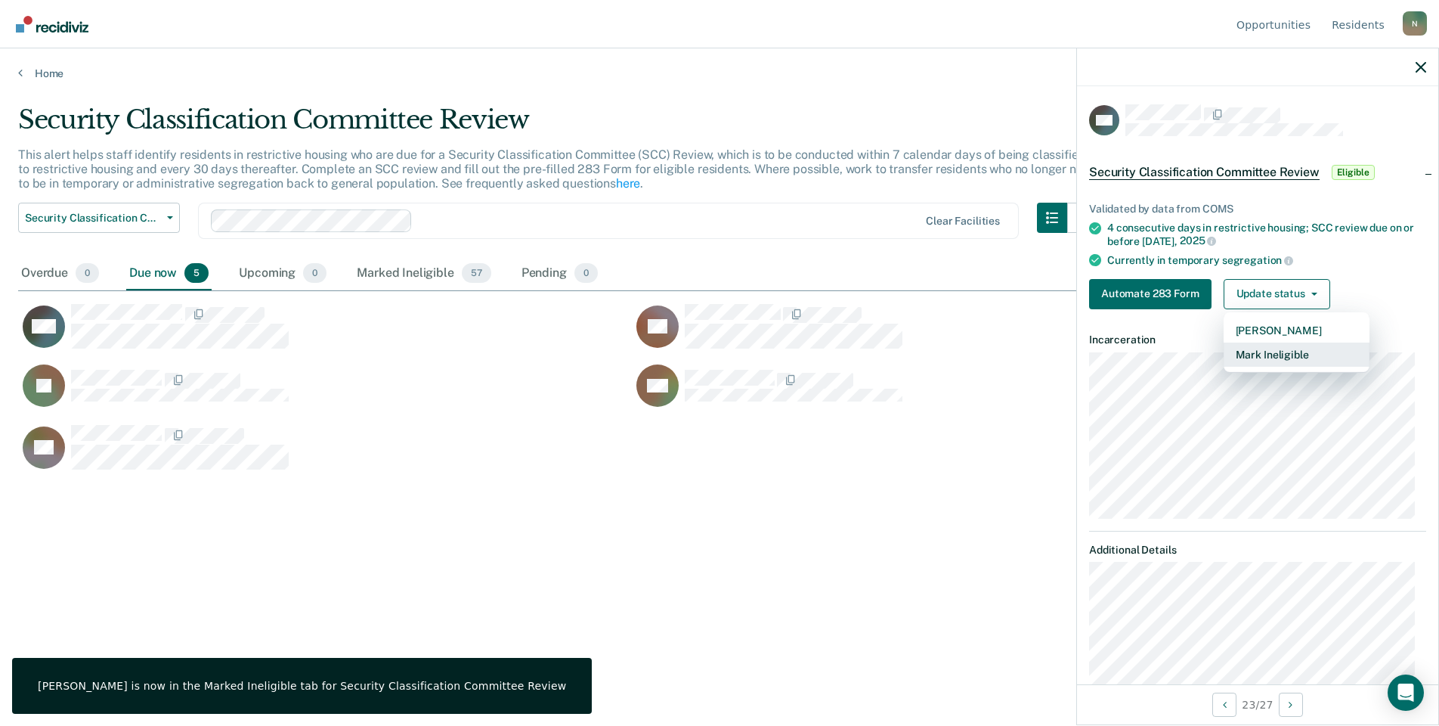
click at [1246, 354] on button "Mark Ineligible" at bounding box center [1297, 354] width 146 height 24
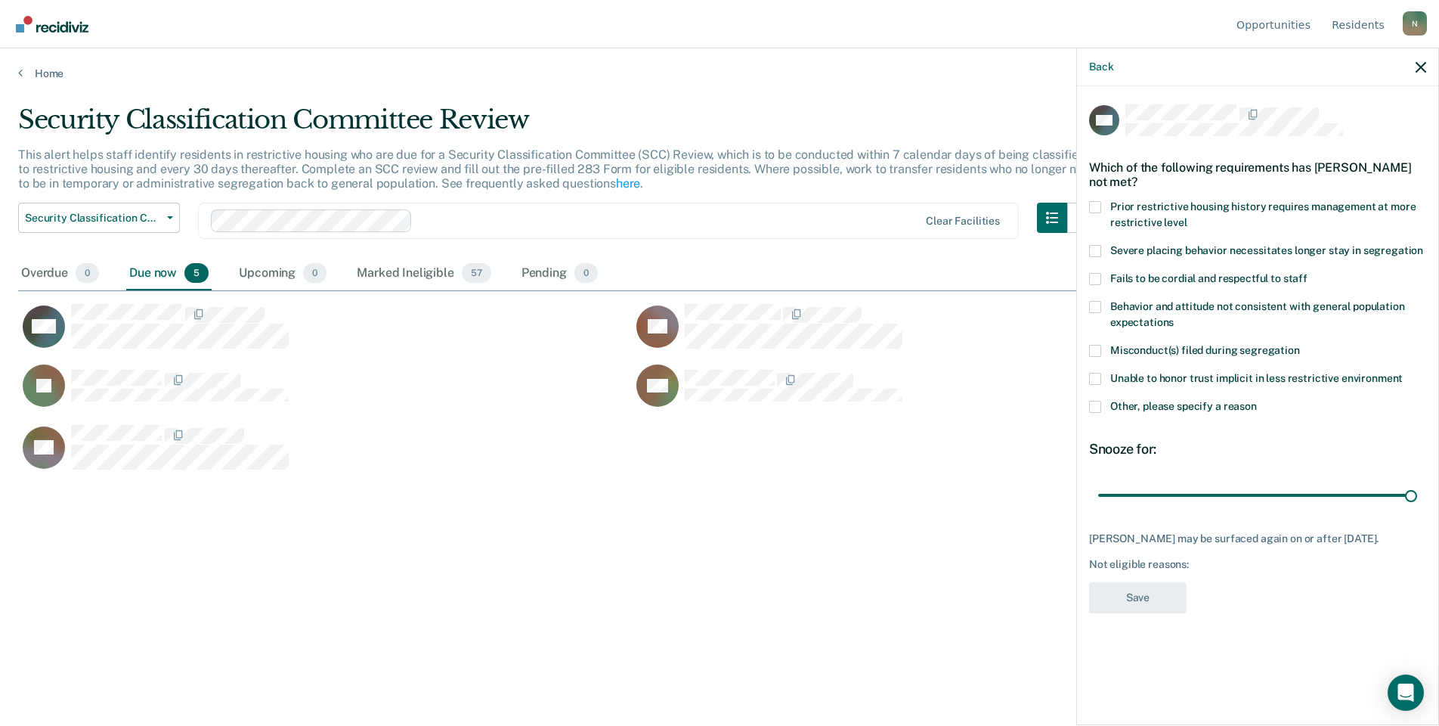
click at [1096, 405] on span at bounding box center [1095, 407] width 12 height 12
click at [1257, 401] on input "Other, please specify a reason" at bounding box center [1257, 401] width 0 height 0
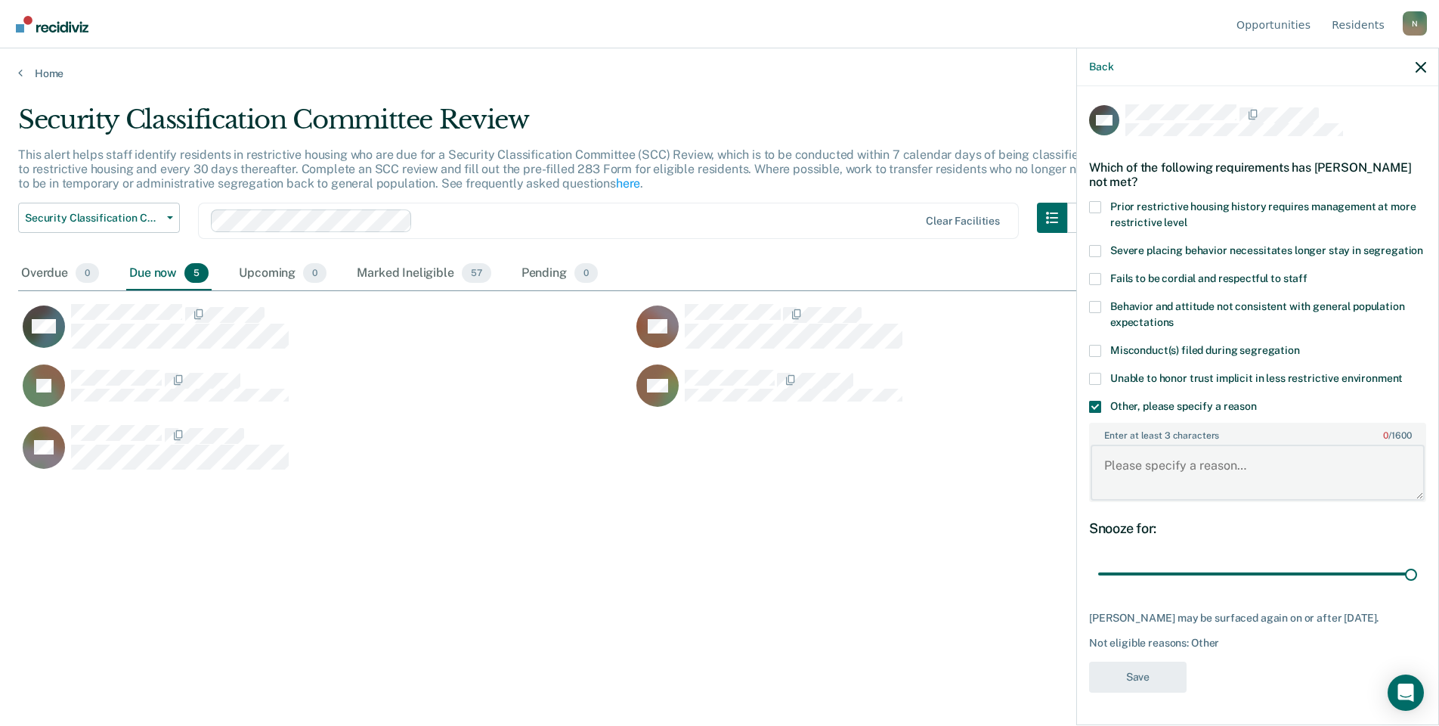
click at [1135, 463] on textarea "Enter at least 3 characters 0 / 1600" at bounding box center [1258, 473] width 334 height 56
type textarea "Temp seg pending misconduct hearing"
click at [1119, 689] on button "Save" at bounding box center [1138, 676] width 98 height 31
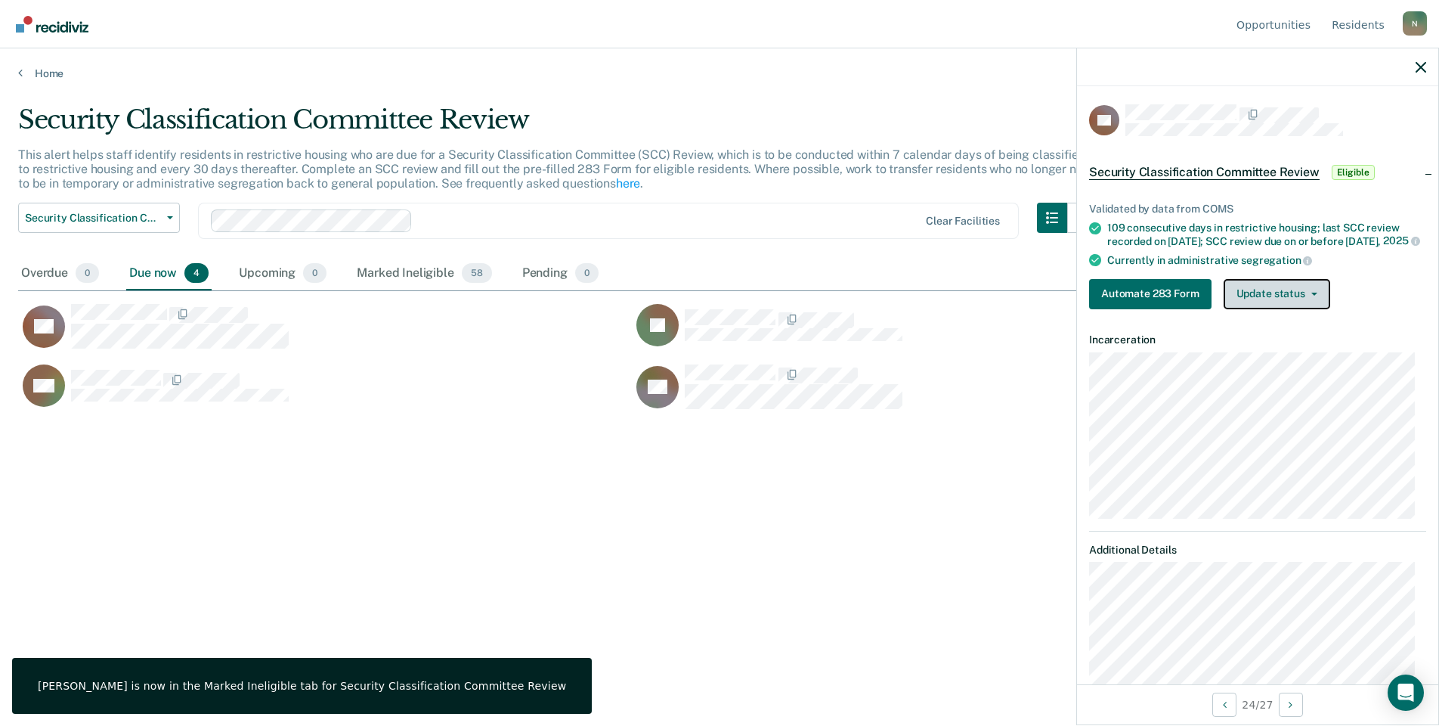
click at [1282, 305] on button "Update status" at bounding box center [1277, 294] width 107 height 30
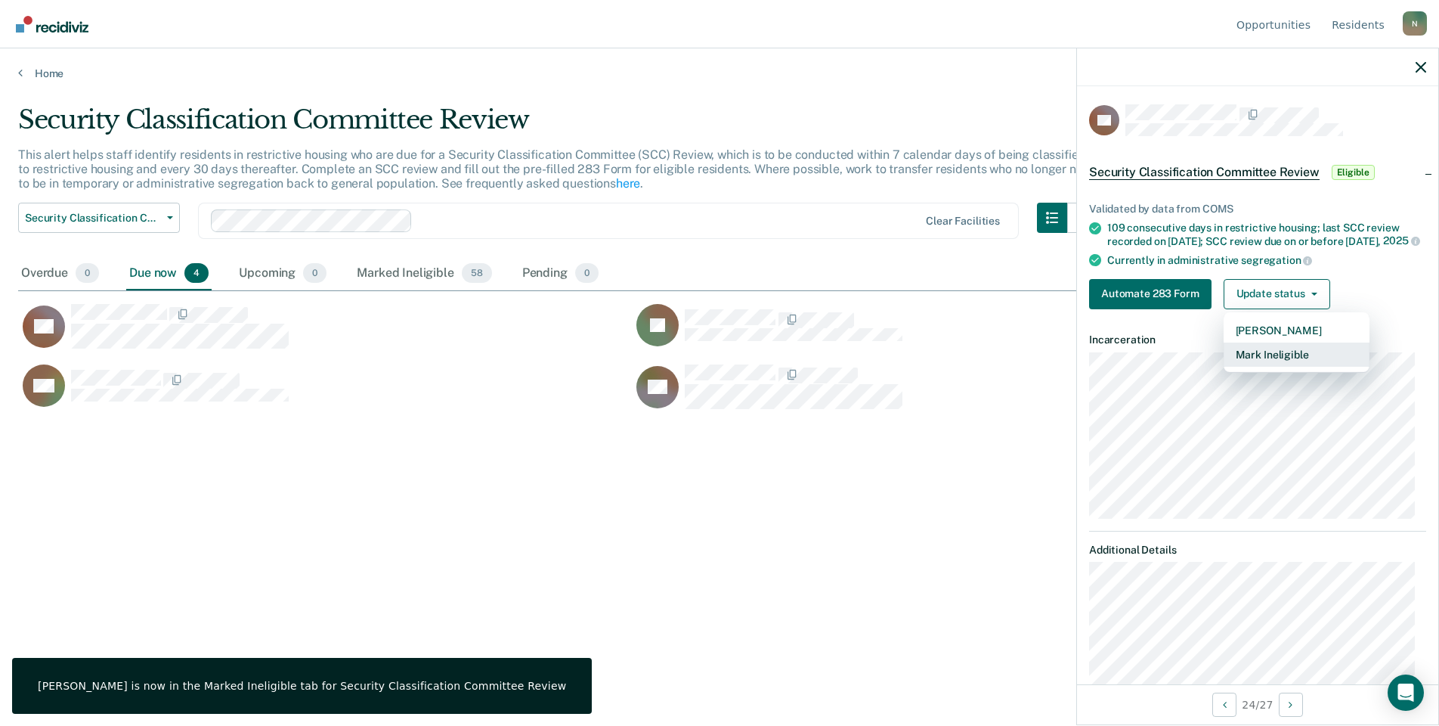
click at [1297, 367] on button "Mark Ineligible" at bounding box center [1297, 354] width 146 height 24
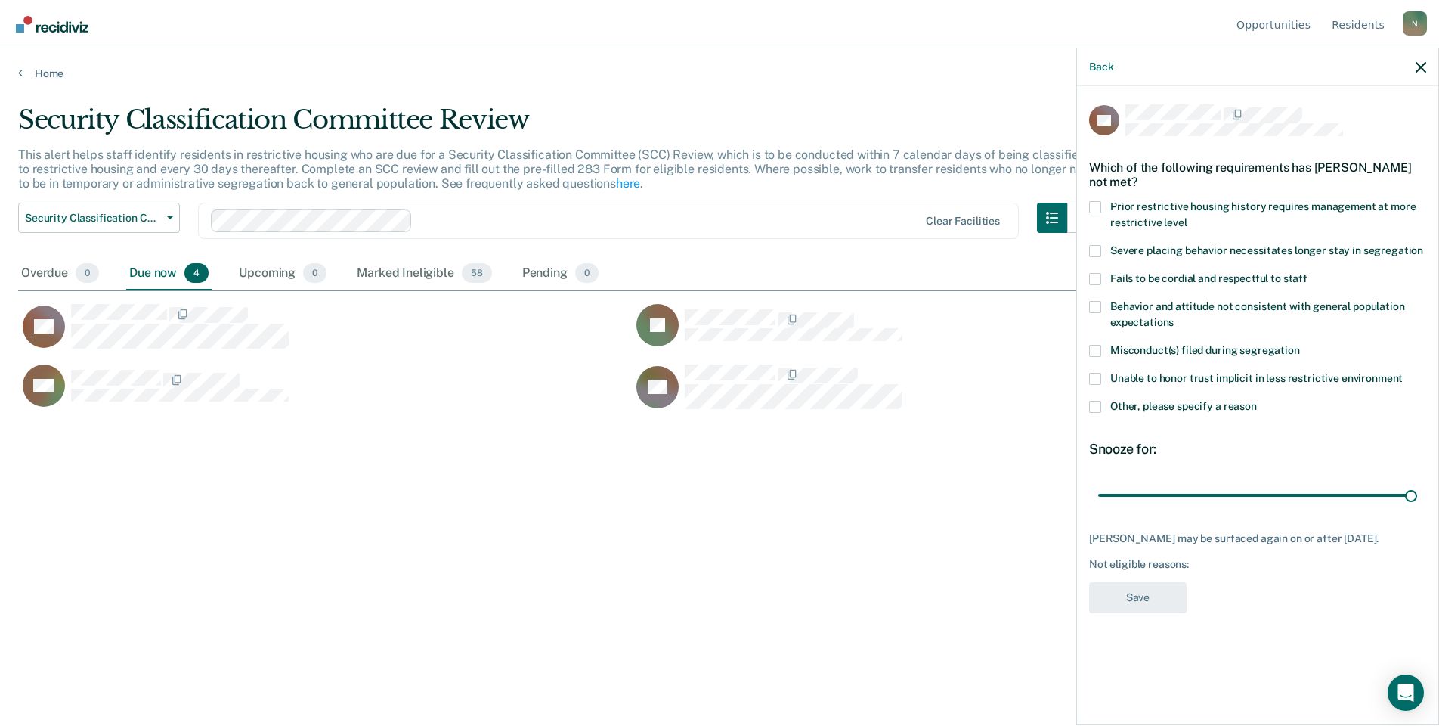
click at [1092, 413] on label "Other, please specify a reason" at bounding box center [1257, 409] width 337 height 16
click at [1257, 401] on input "Other, please specify a reason" at bounding box center [1257, 401] width 0 height 0
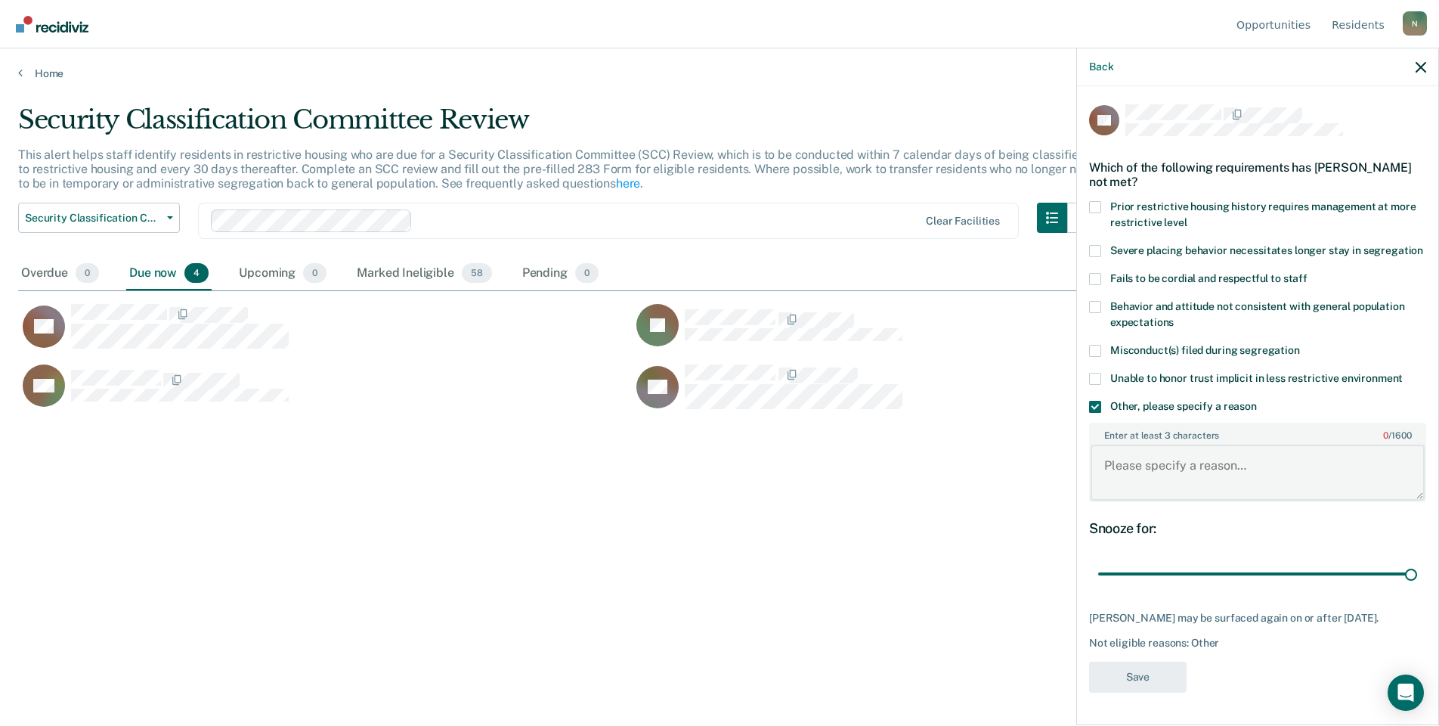
click at [1135, 461] on textarea "Enter at least 3 characters 0 / 1600" at bounding box center [1258, 473] width 334 height 56
type textarea "Was seen by SCC on [DATE]"
click at [1150, 671] on button "Save" at bounding box center [1138, 676] width 98 height 31
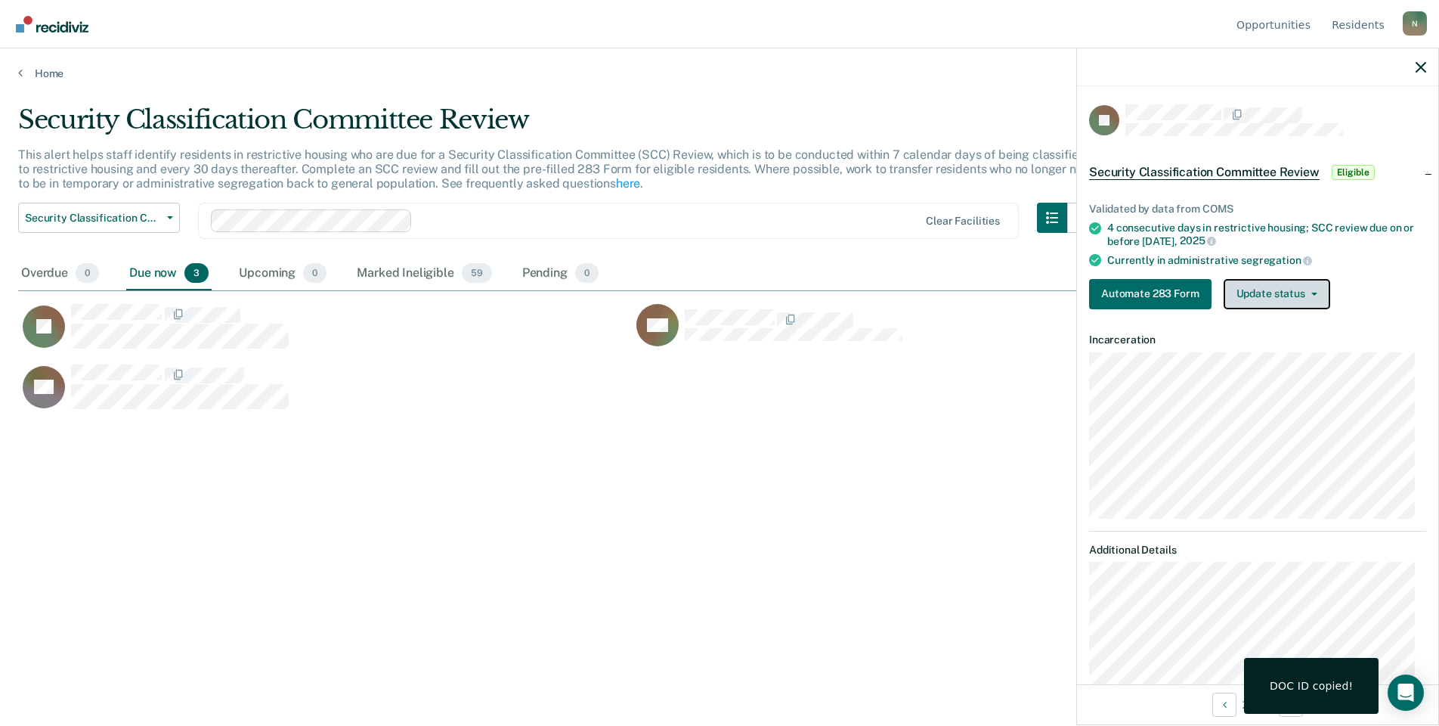
click at [1297, 298] on button "Update status" at bounding box center [1277, 294] width 107 height 30
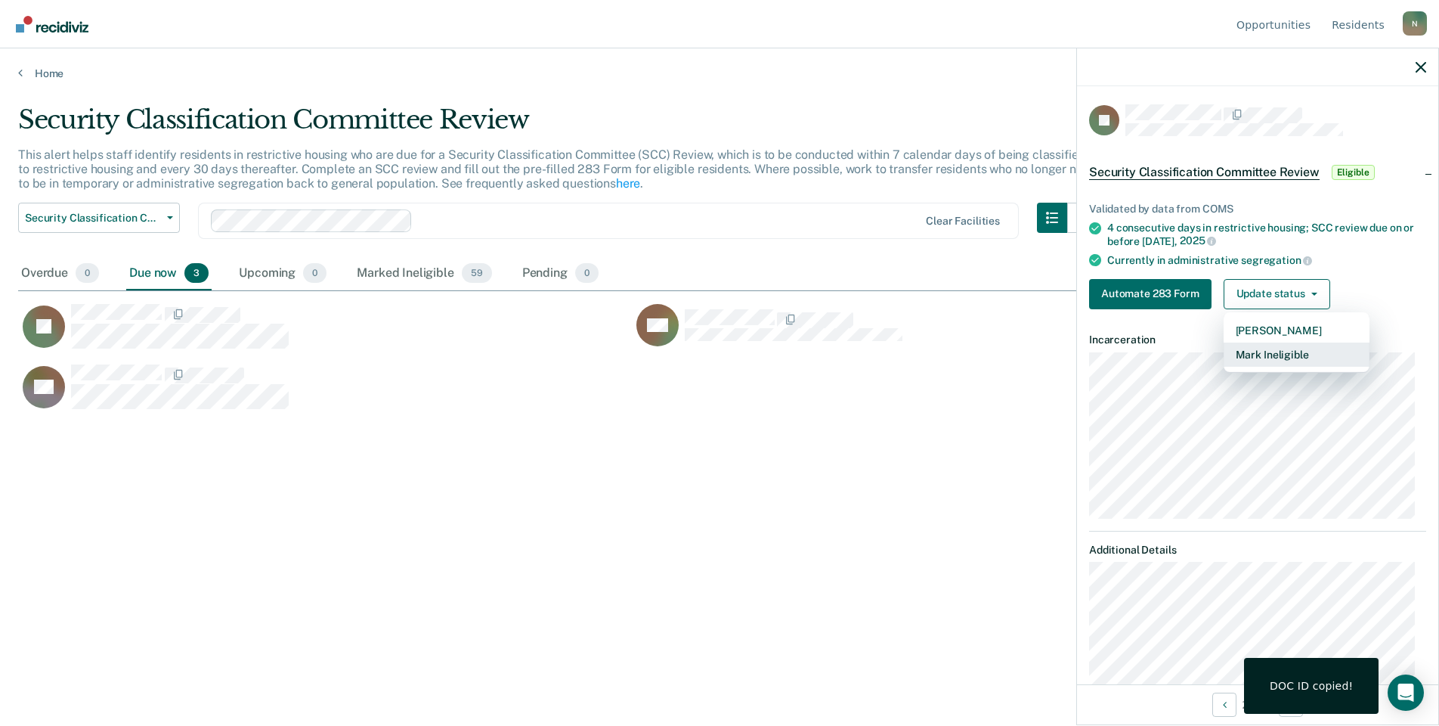
click at [1300, 350] on button "Mark Ineligible" at bounding box center [1297, 354] width 146 height 24
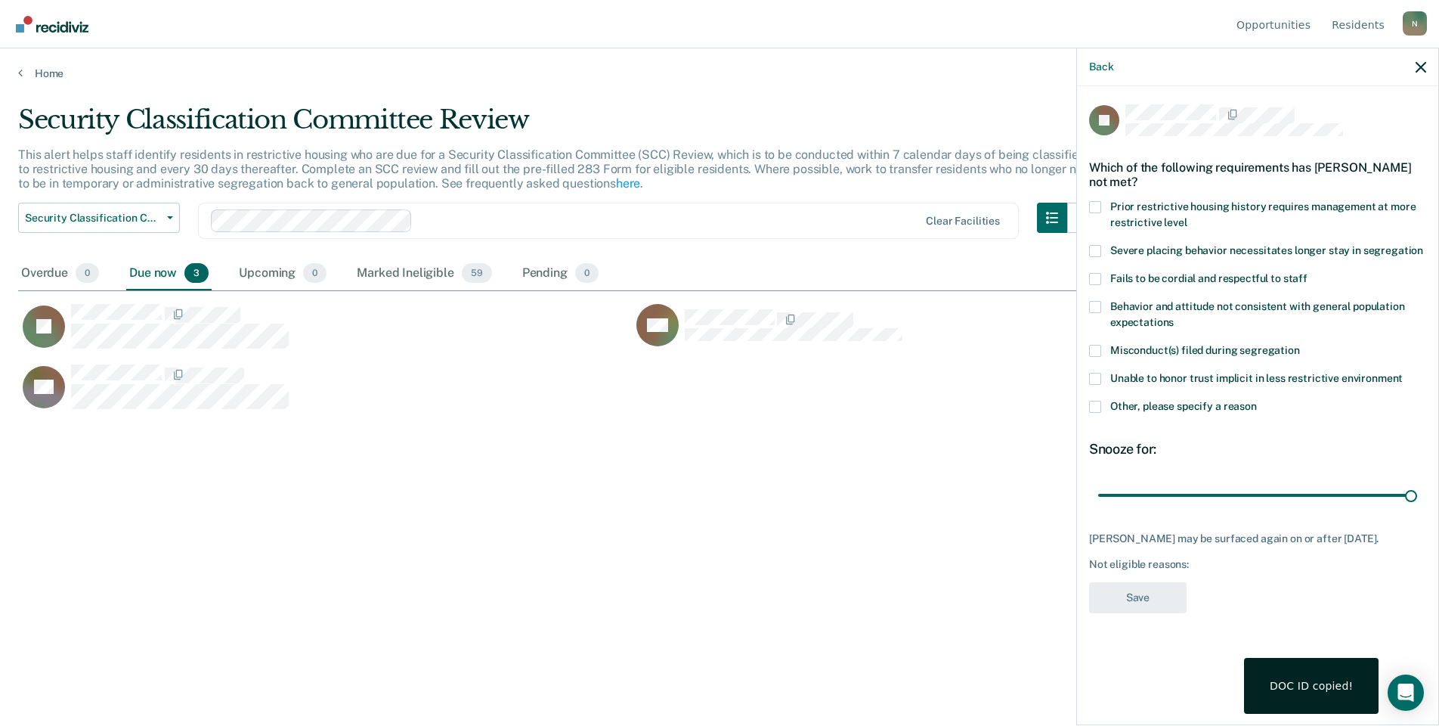
click at [1089, 403] on div "DJ Which of the following requirements has [PERSON_NAME] not met? Prior restric…" at bounding box center [1257, 404] width 361 height 636
click at [1103, 409] on label "Other, please specify a reason" at bounding box center [1257, 409] width 337 height 16
click at [1257, 401] on input "Other, please specify a reason" at bounding box center [1257, 401] width 0 height 0
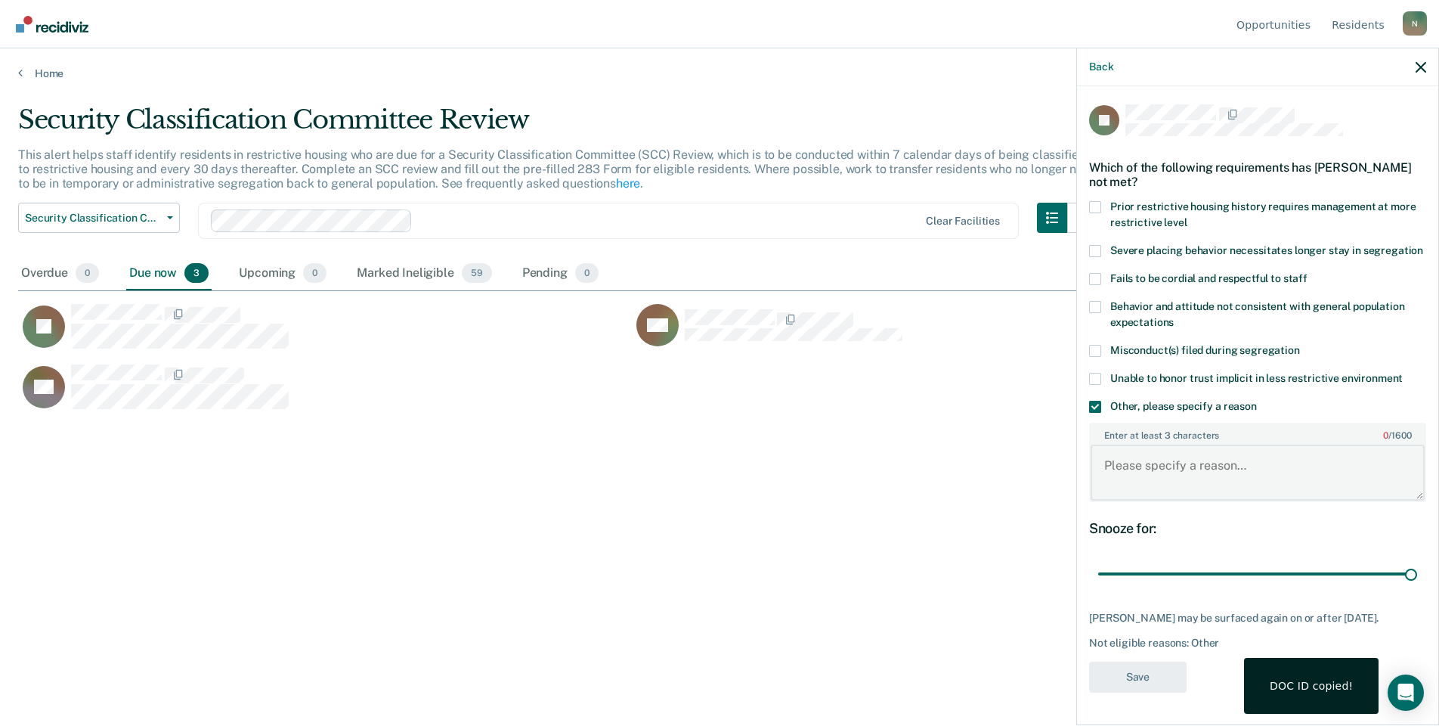
click at [1154, 460] on textarea "Enter at least 3 characters 0 / 1600" at bounding box center [1258, 473] width 334 height 56
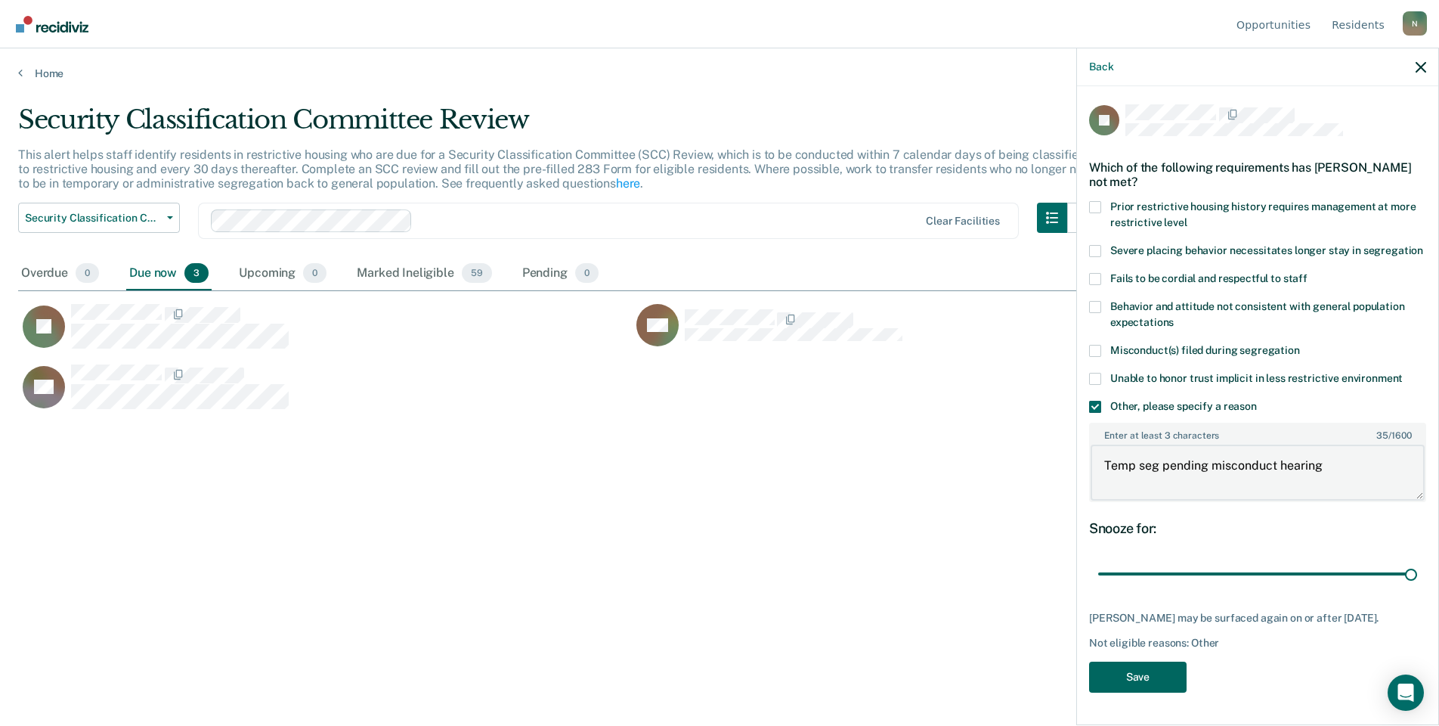
type textarea "Temp seg pending misconduct hearing"
click at [1155, 676] on button "Save" at bounding box center [1138, 676] width 98 height 31
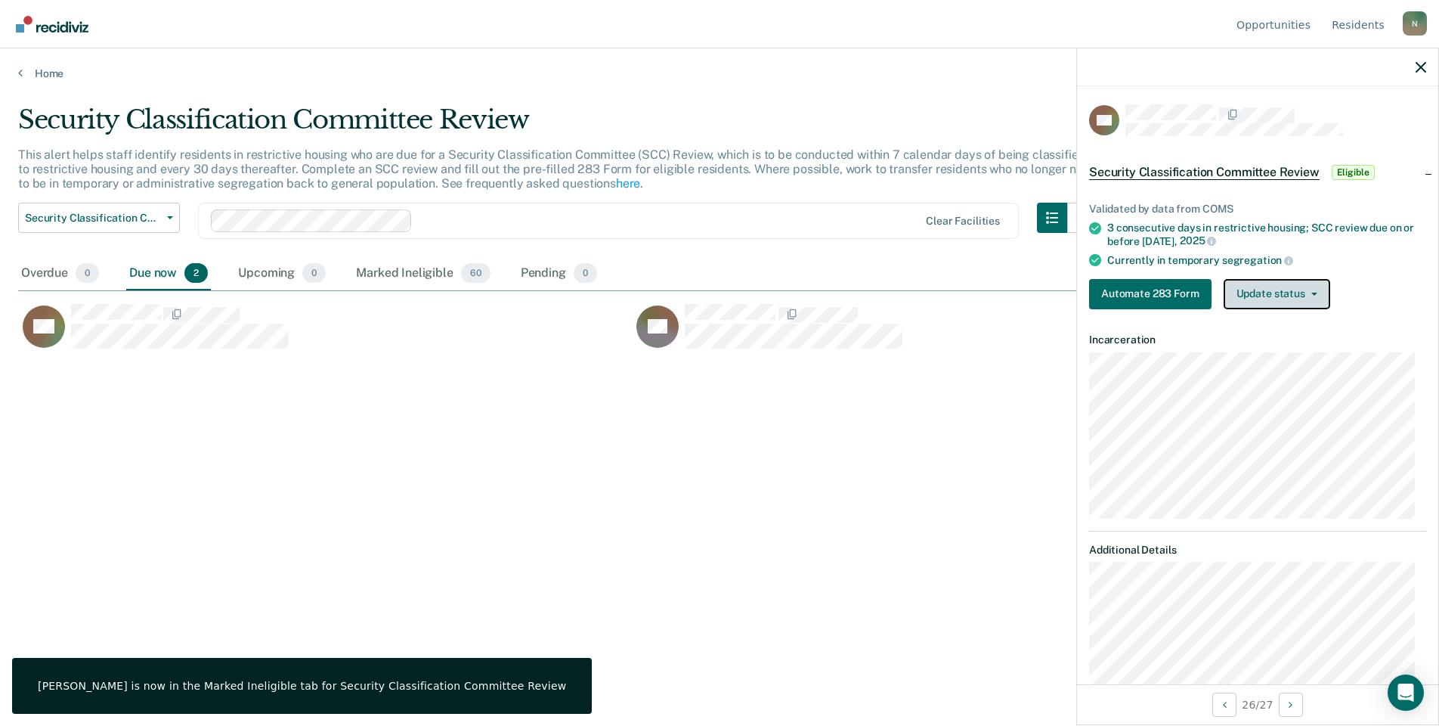
click at [1311, 289] on button "Update status" at bounding box center [1277, 294] width 107 height 30
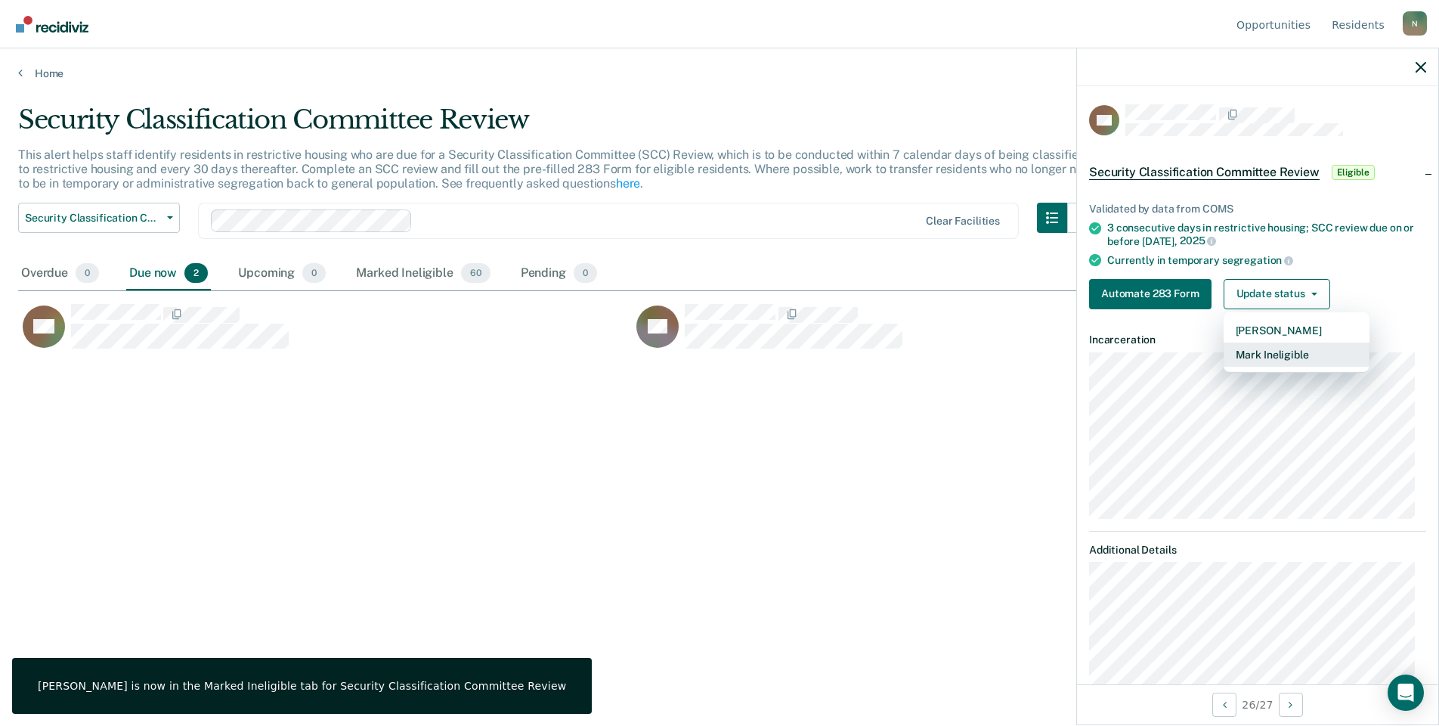
click at [1311, 342] on button "Mark Ineligible" at bounding box center [1297, 354] width 146 height 24
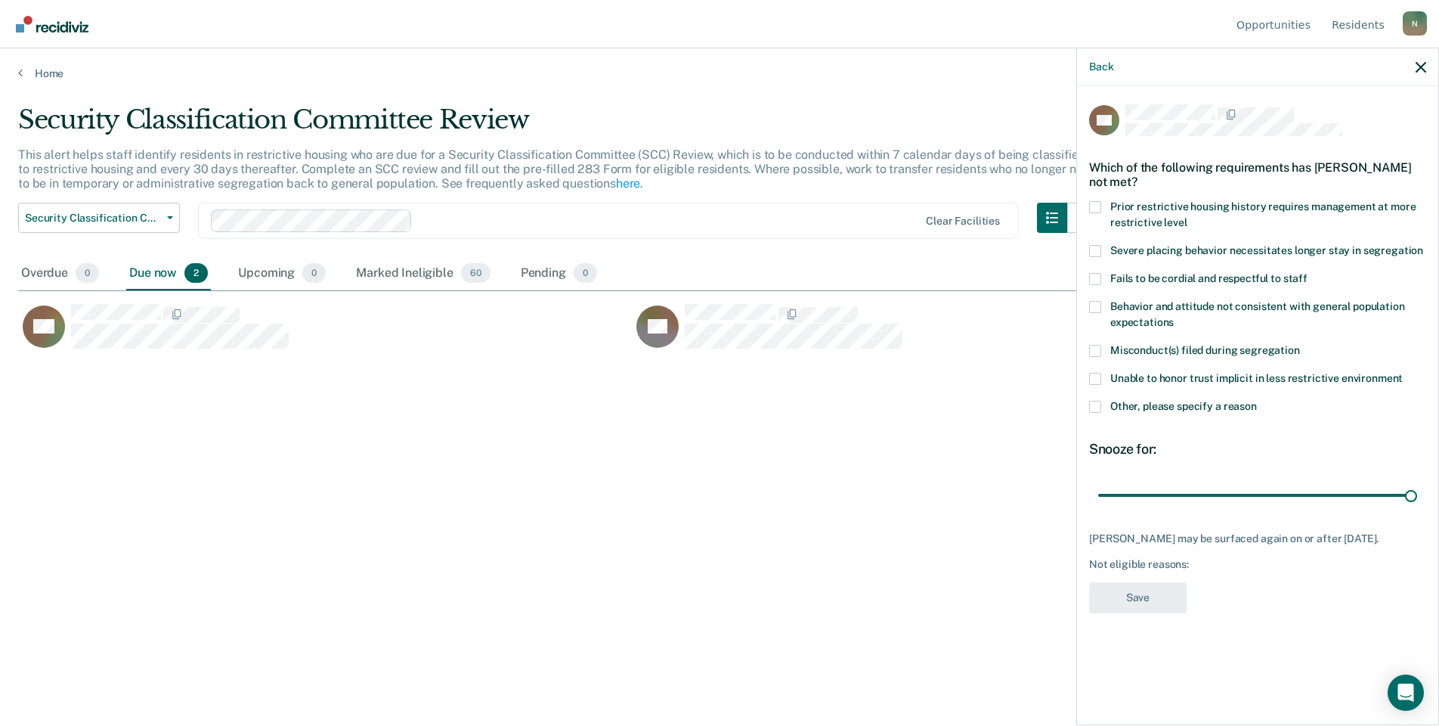
click at [1093, 411] on span at bounding box center [1095, 407] width 12 height 12
click at [1257, 401] on input "Other, please specify a reason" at bounding box center [1257, 401] width 0 height 0
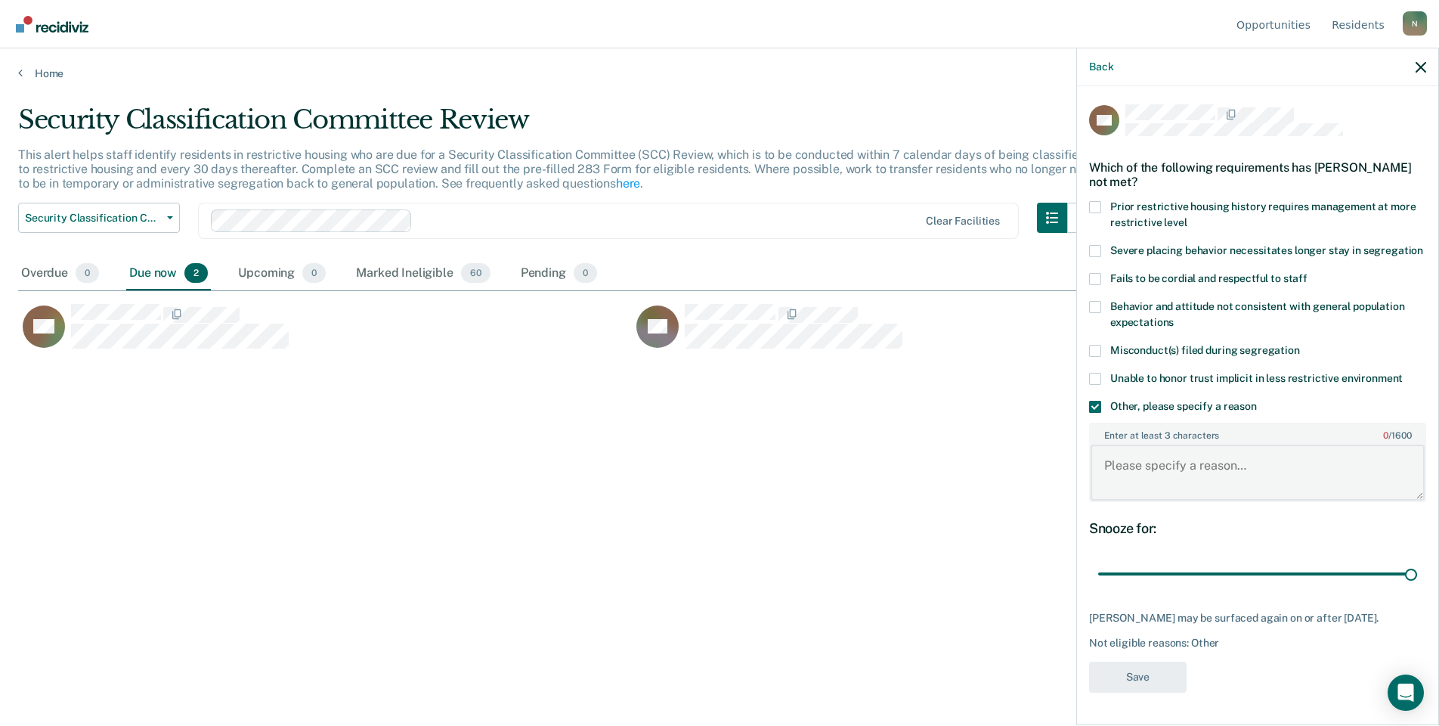
click at [1148, 470] on textarea "Enter at least 3 characters 0 / 1600" at bounding box center [1258, 473] width 334 height 56
type textarea "Temp seg pending misconduct hearing"
click at [1129, 675] on button "Save" at bounding box center [1138, 676] width 98 height 31
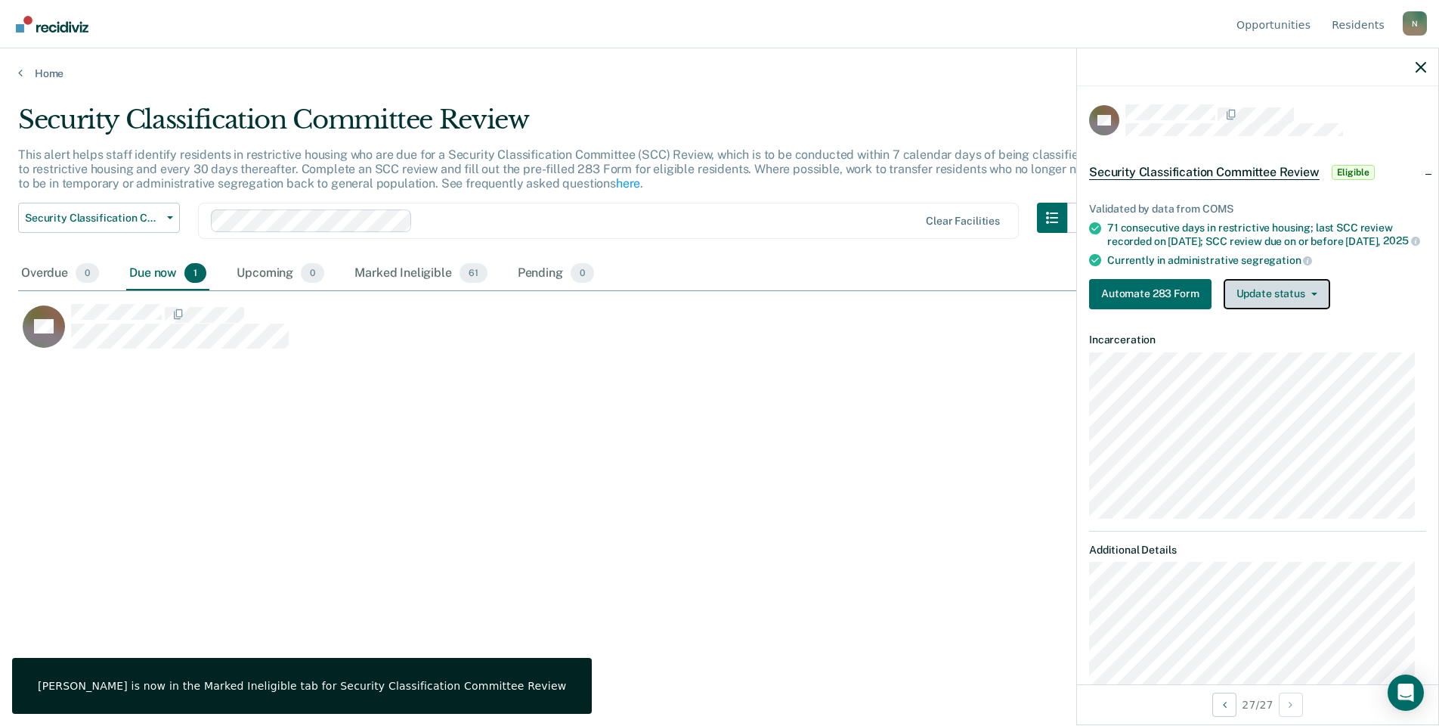
click at [1262, 309] on button "Update status" at bounding box center [1277, 294] width 107 height 30
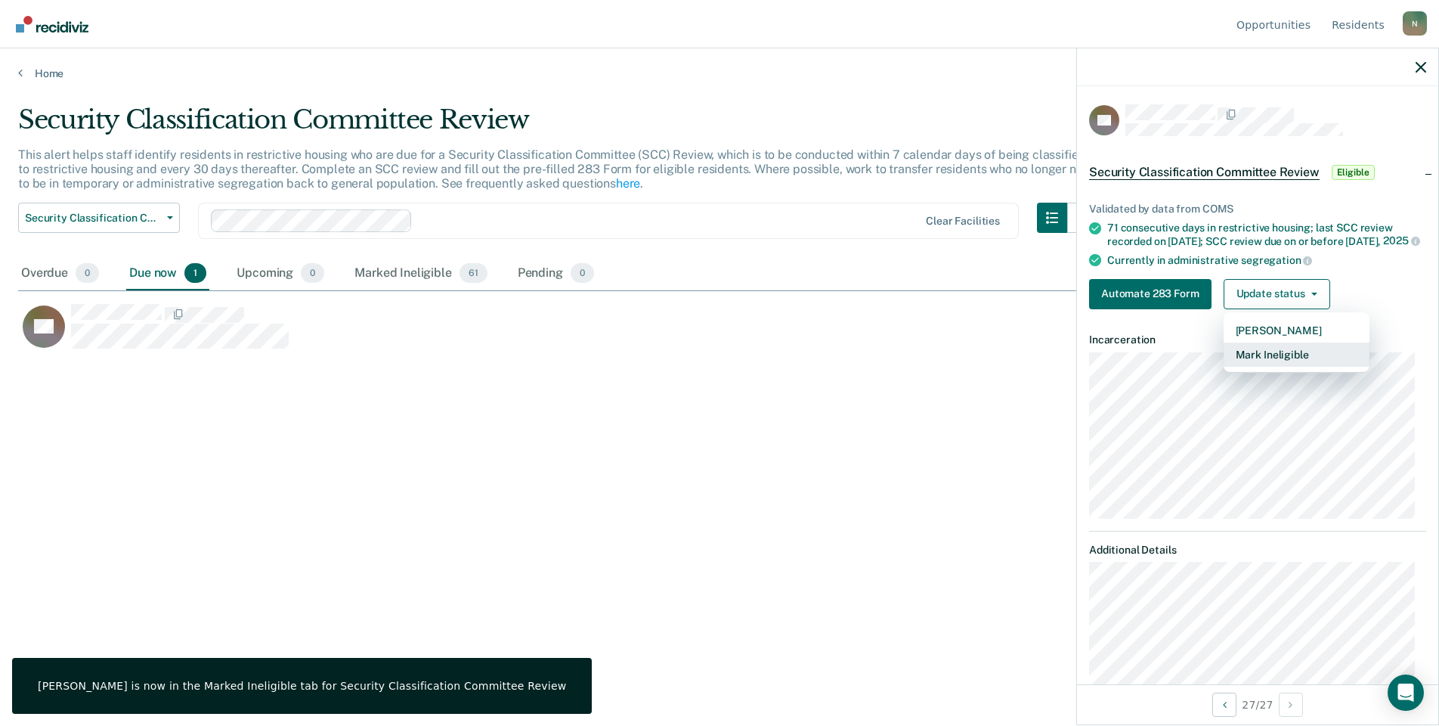
click at [1287, 361] on button "Mark Ineligible" at bounding box center [1297, 354] width 146 height 24
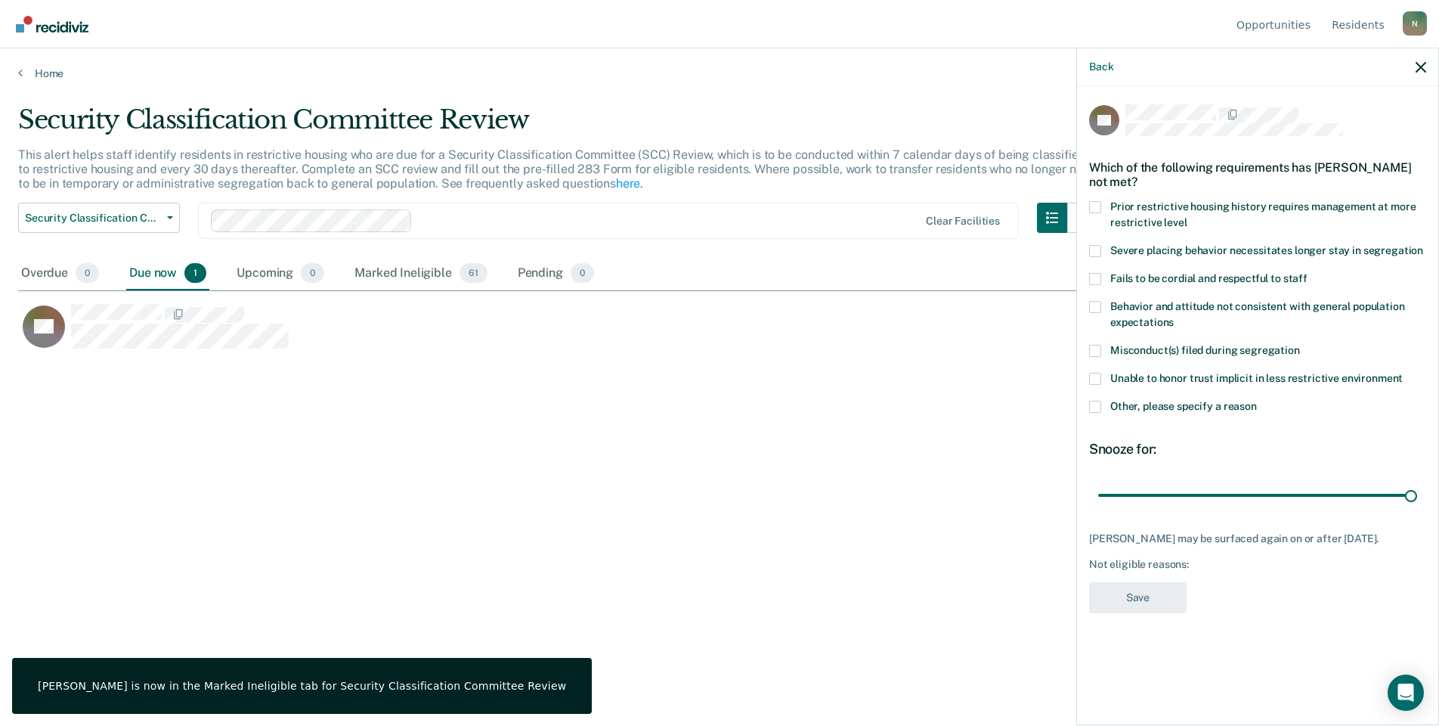
click at [1101, 406] on span at bounding box center [1095, 407] width 12 height 12
click at [1257, 401] on input "Other, please specify a reason" at bounding box center [1257, 401] width 0 height 0
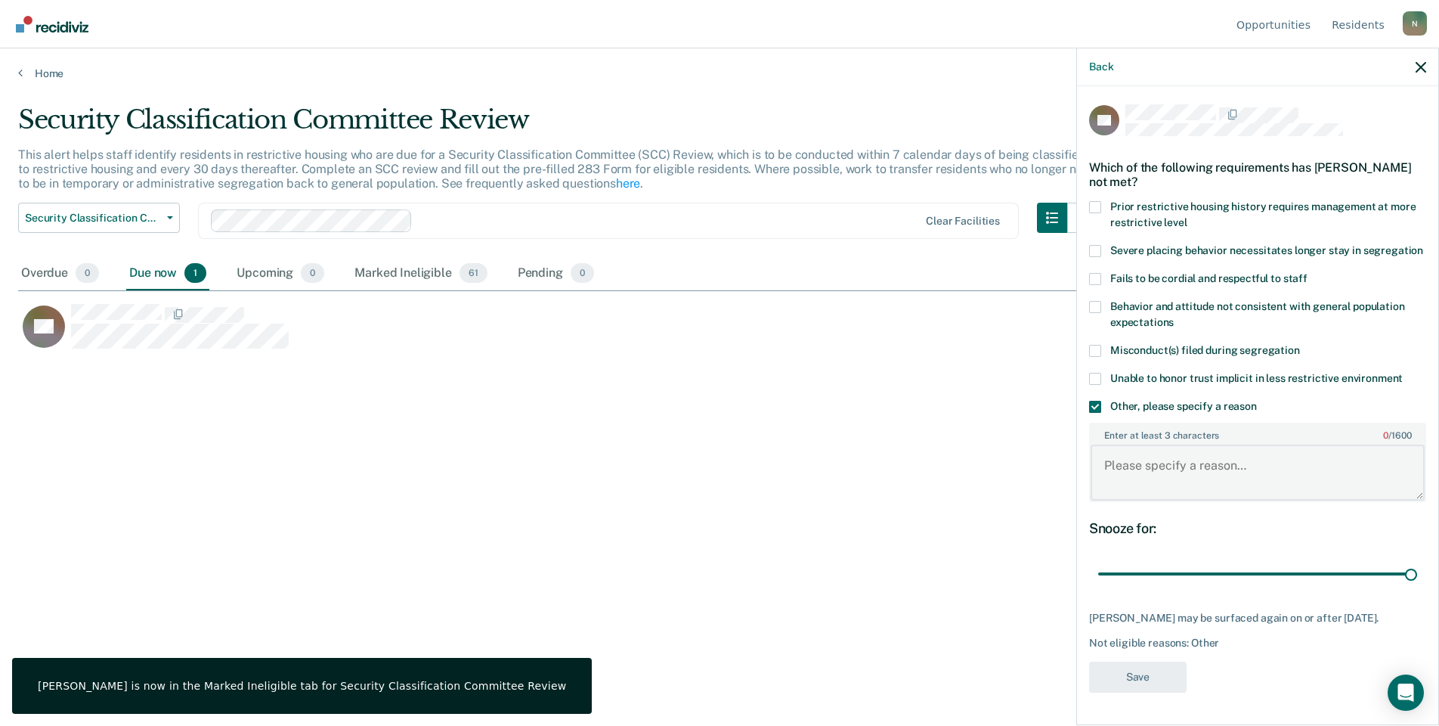
click at [1145, 491] on textarea "Enter at least 3 characters 0 / 1600" at bounding box center [1258, 473] width 334 height 56
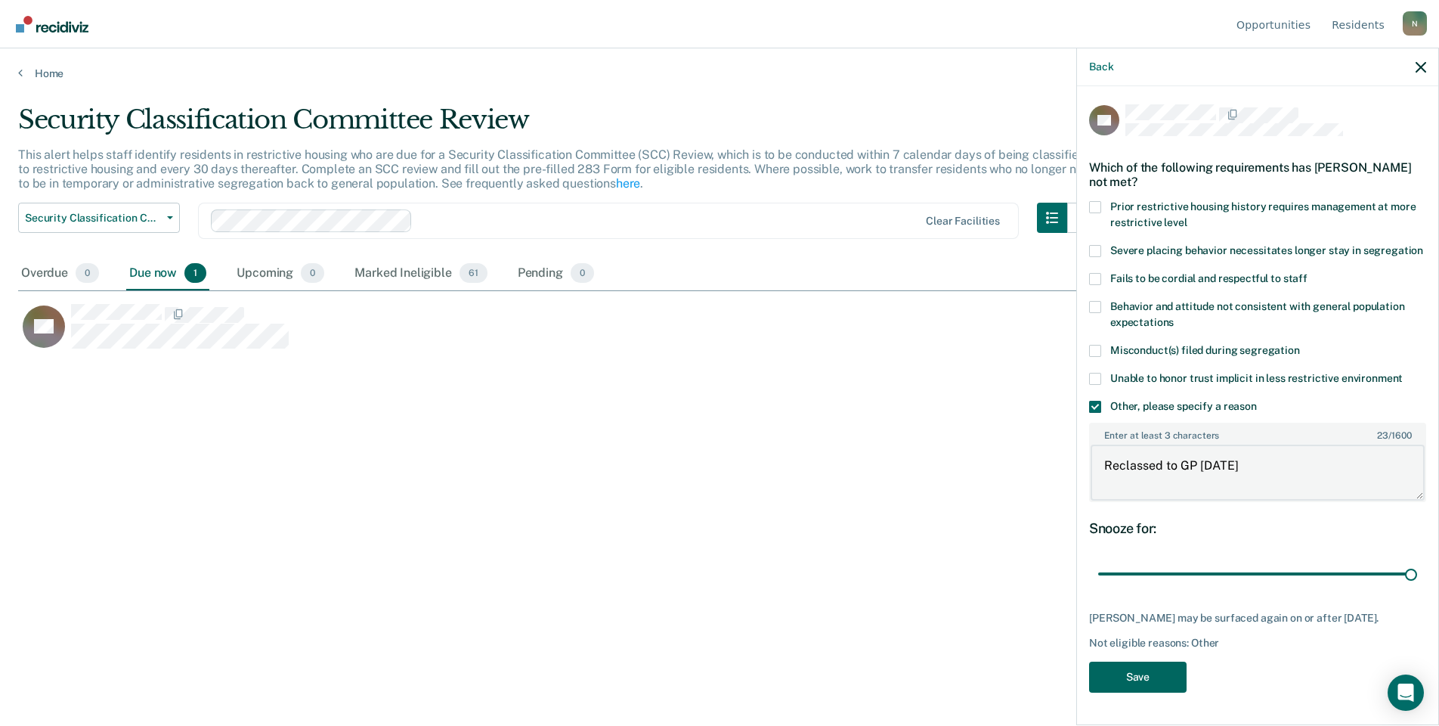
type textarea "Reclassed to GP [DATE]"
click at [1135, 665] on button "Save" at bounding box center [1138, 676] width 98 height 31
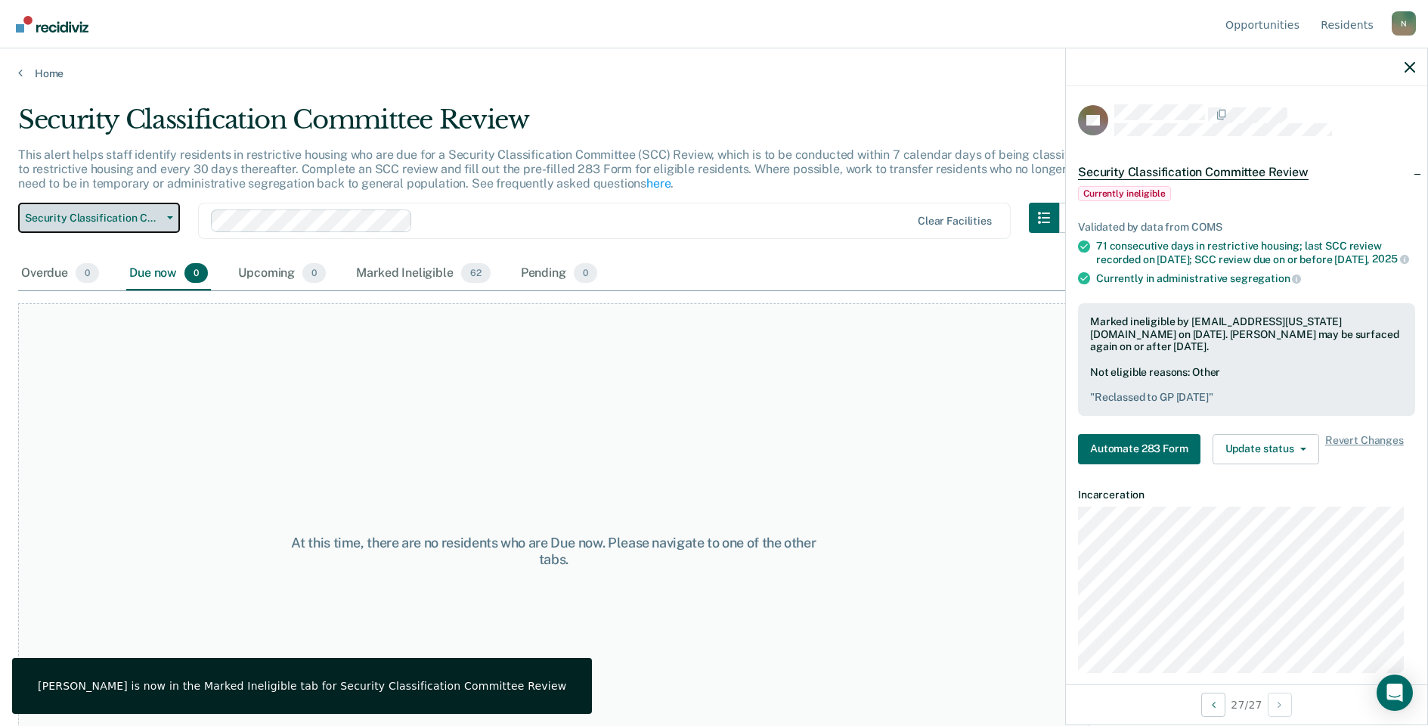
click at [126, 216] on span "Security Classification Committee Review" at bounding box center [93, 218] width 136 height 13
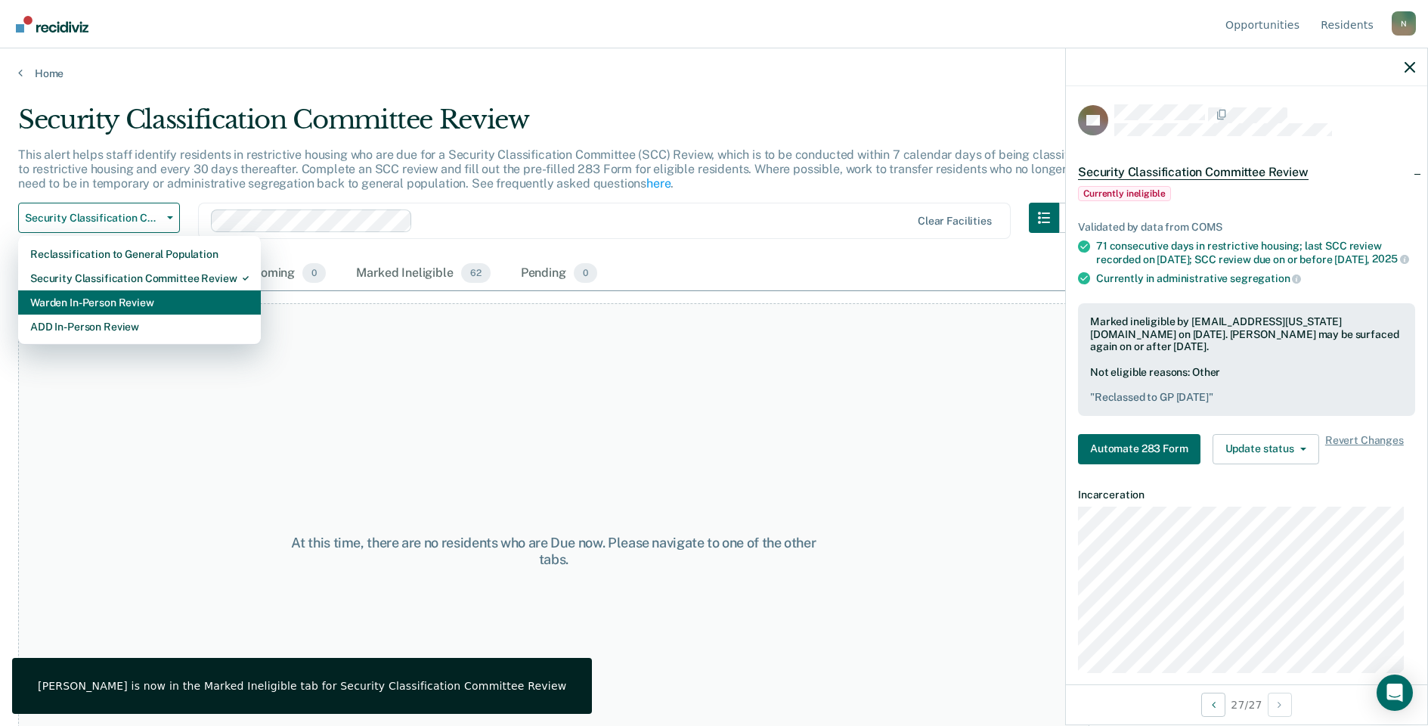
click at [122, 296] on div "Warden In-Person Review" at bounding box center [139, 302] width 218 height 24
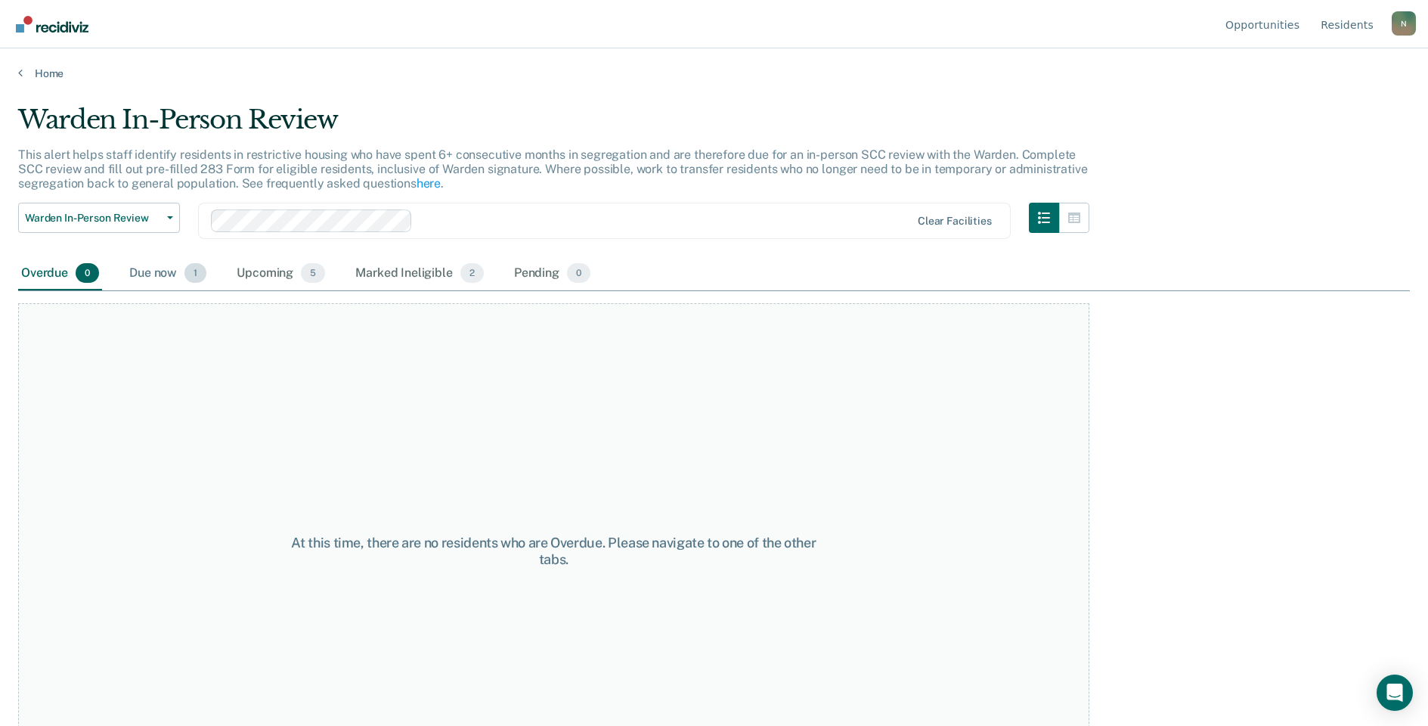
click at [147, 275] on div "Due now 1" at bounding box center [167, 273] width 83 height 33
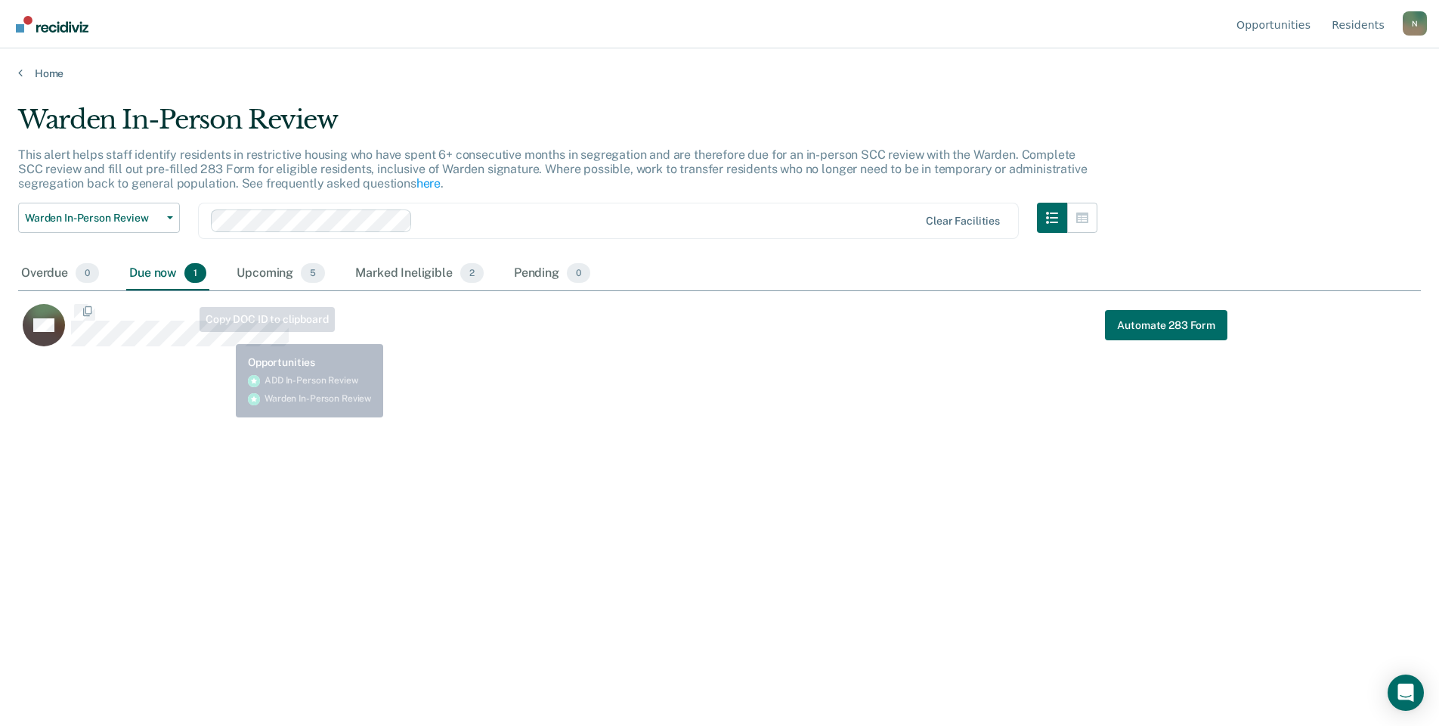
scroll to position [497, 1392]
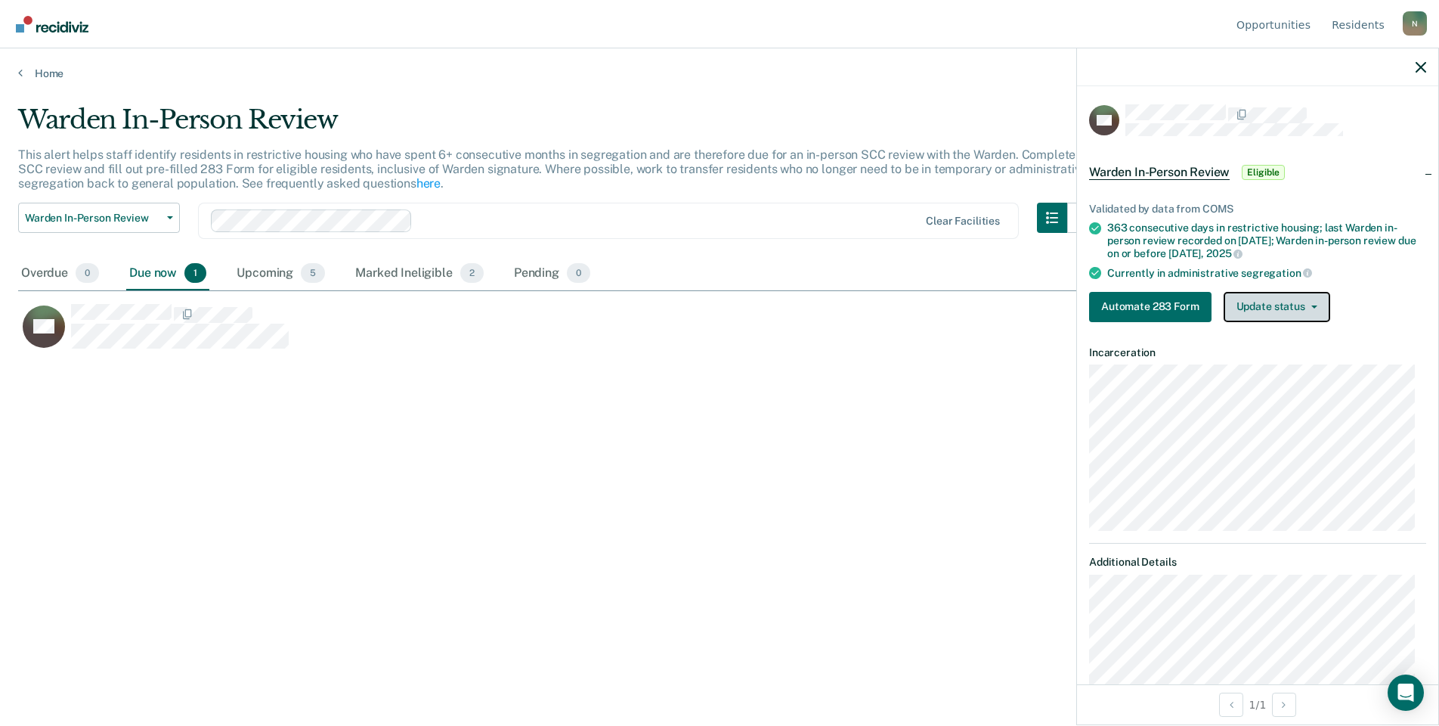
click at [1315, 311] on button "Update status" at bounding box center [1277, 307] width 107 height 30
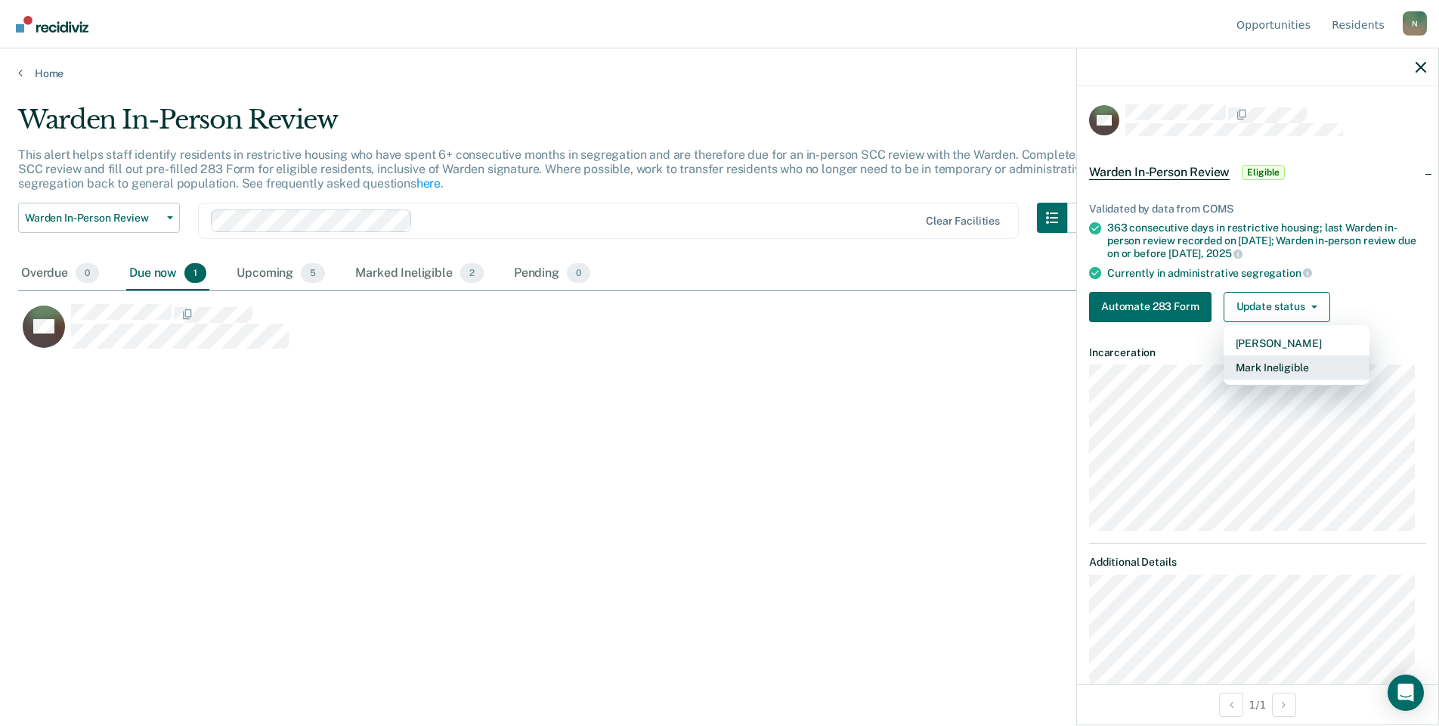
click at [1302, 372] on button "Mark Ineligible" at bounding box center [1297, 367] width 146 height 24
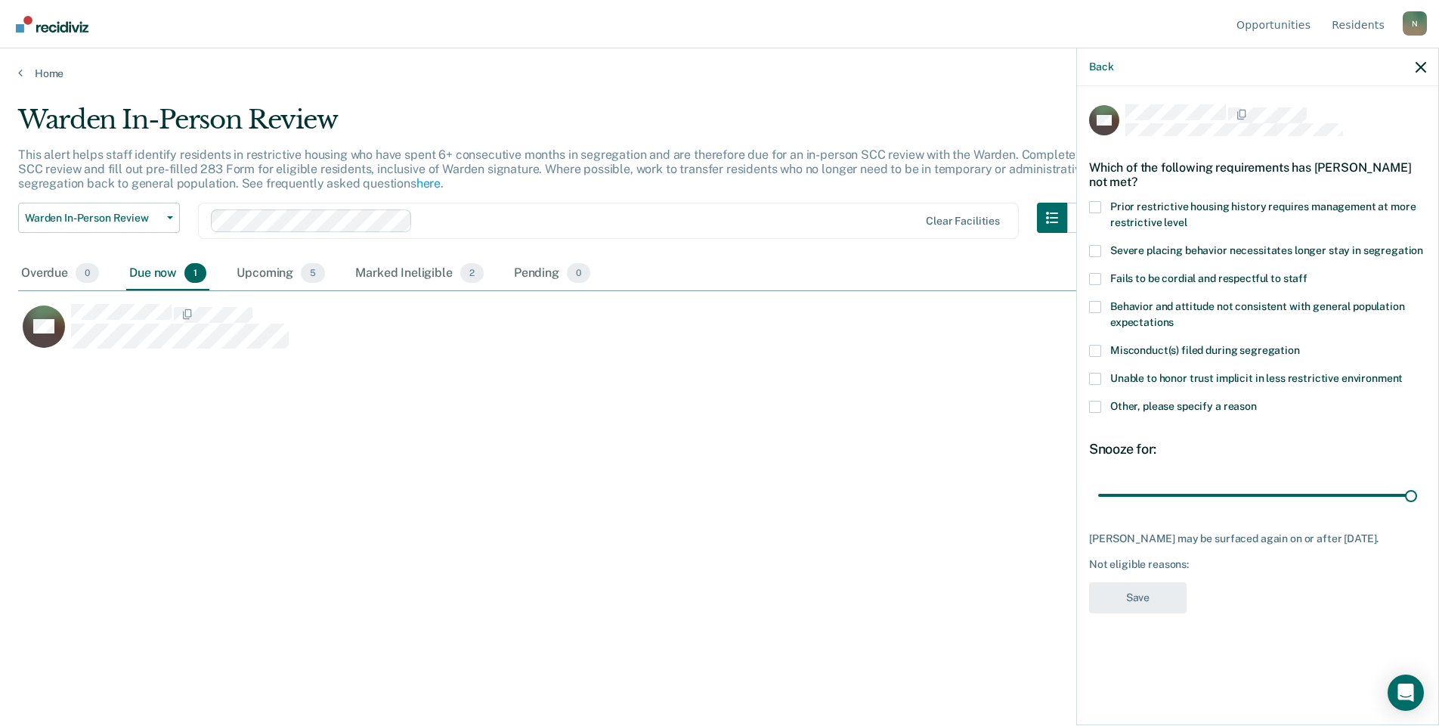
click at [1098, 408] on span at bounding box center [1095, 407] width 12 height 12
click at [1257, 401] on input "Other, please specify a reason" at bounding box center [1257, 401] width 0 height 0
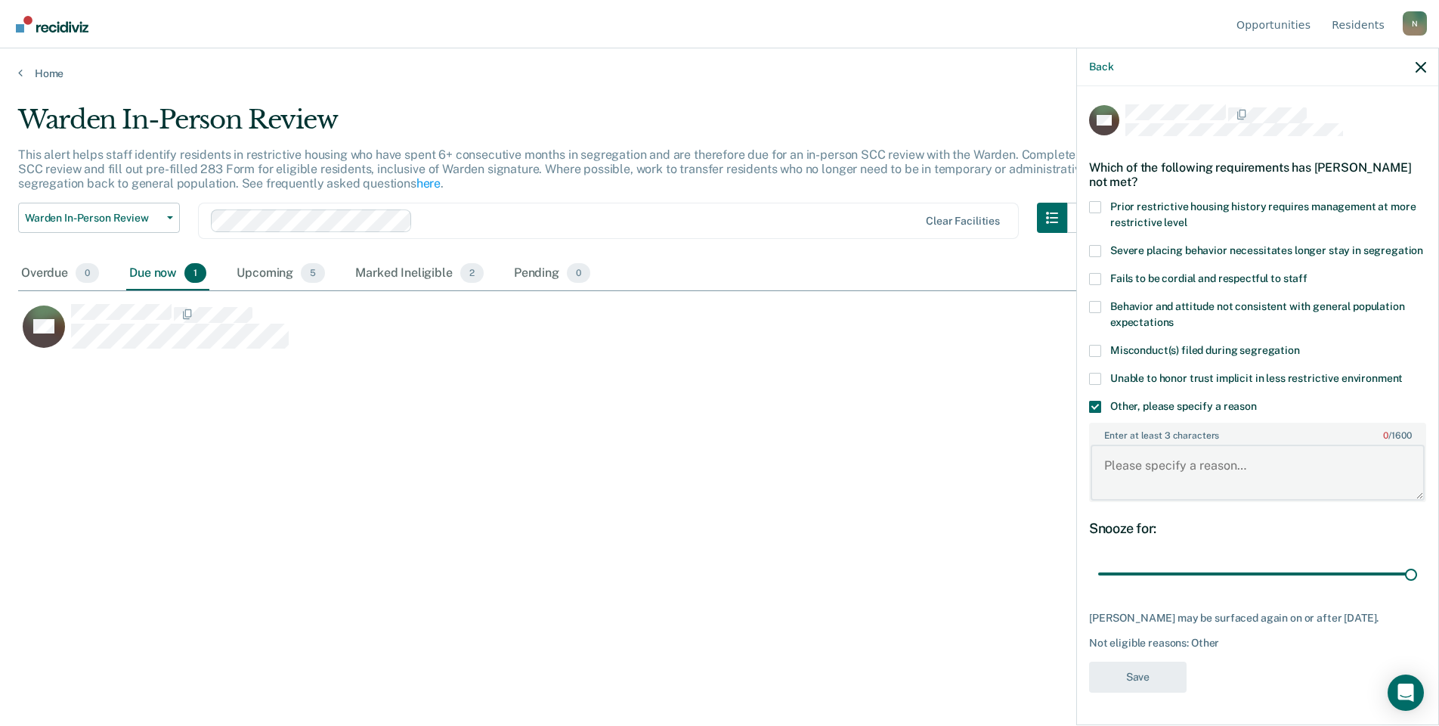
click at [1136, 483] on textarea "Enter at least 3 characters 0 / 1600" at bounding box center [1258, 473] width 334 height 56
type textarea "Not due for warden review until [DATE]"
click at [1157, 692] on button "Save" at bounding box center [1138, 676] width 98 height 31
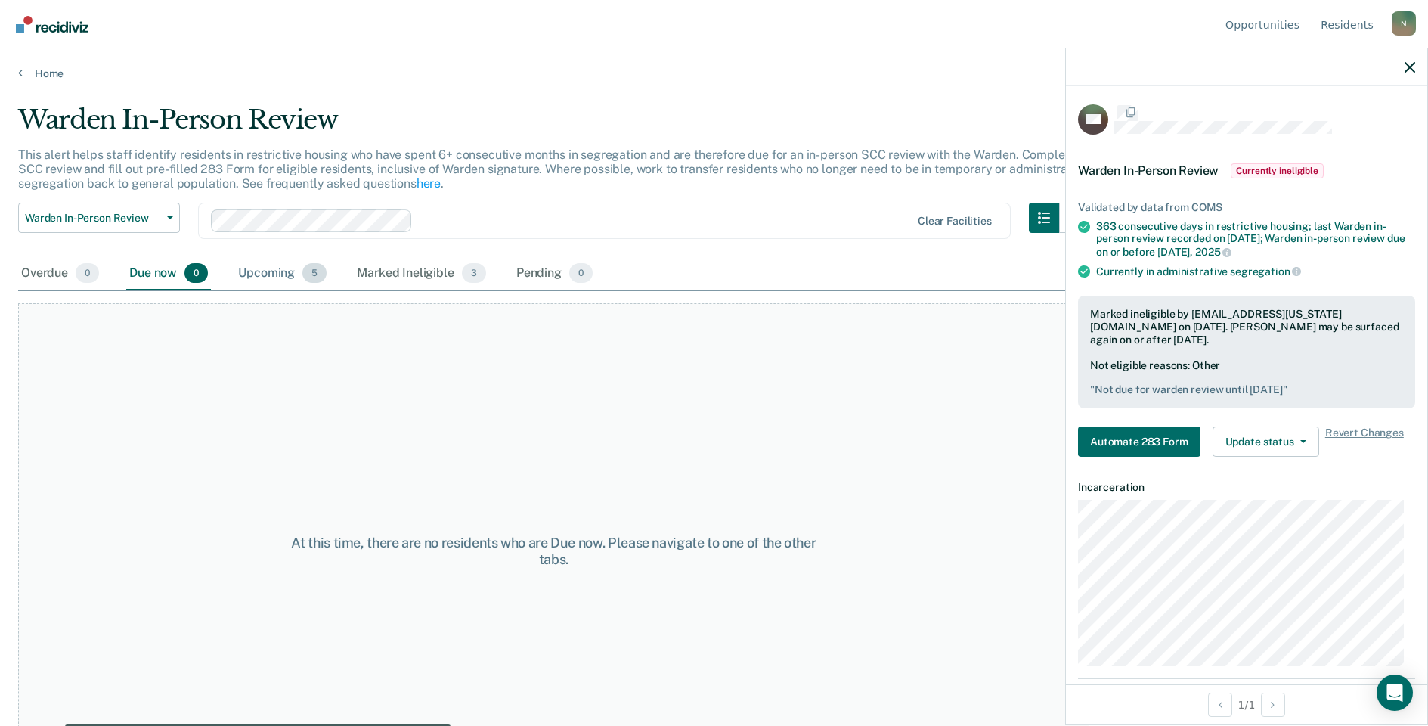
click at [256, 268] on div "Upcoming 5" at bounding box center [282, 273] width 94 height 33
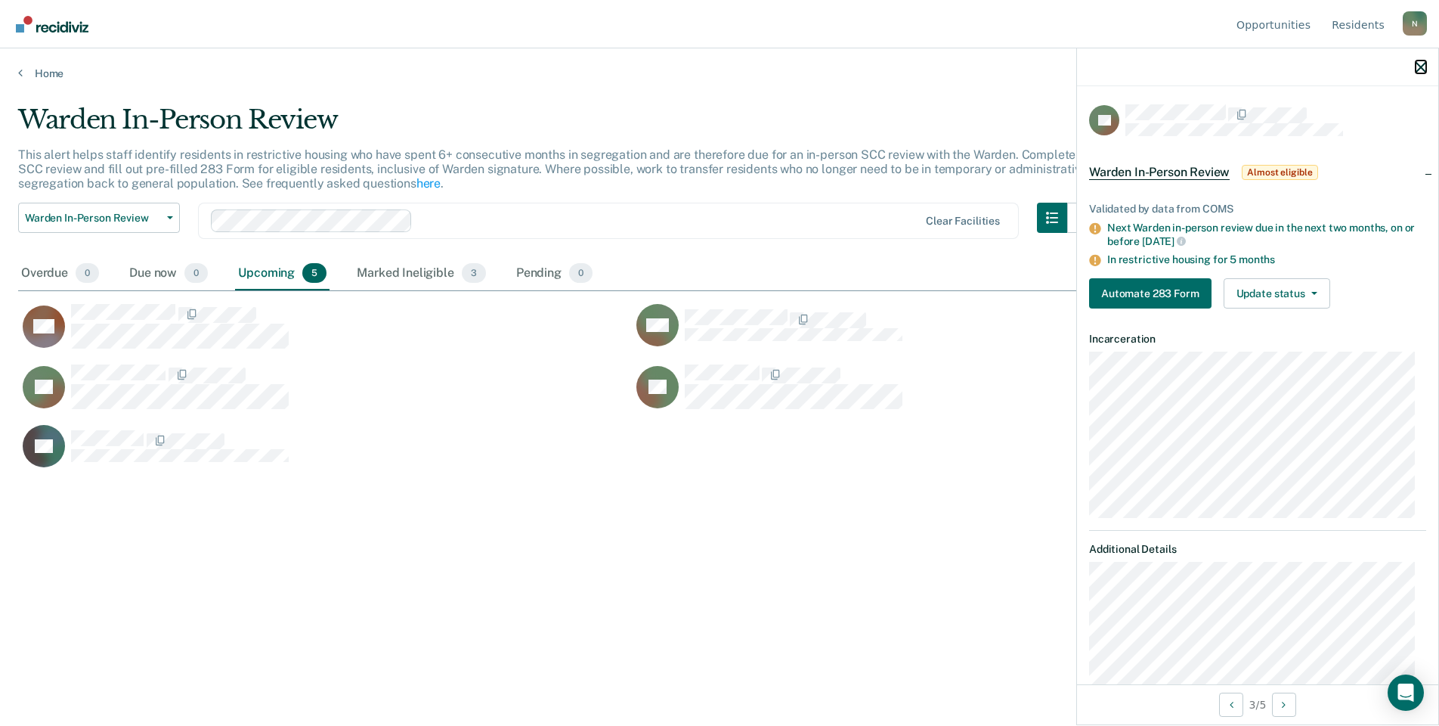
click at [1418, 70] on icon "button" at bounding box center [1421, 67] width 11 height 11
